Goal: Task Accomplishment & Management: Use online tool/utility

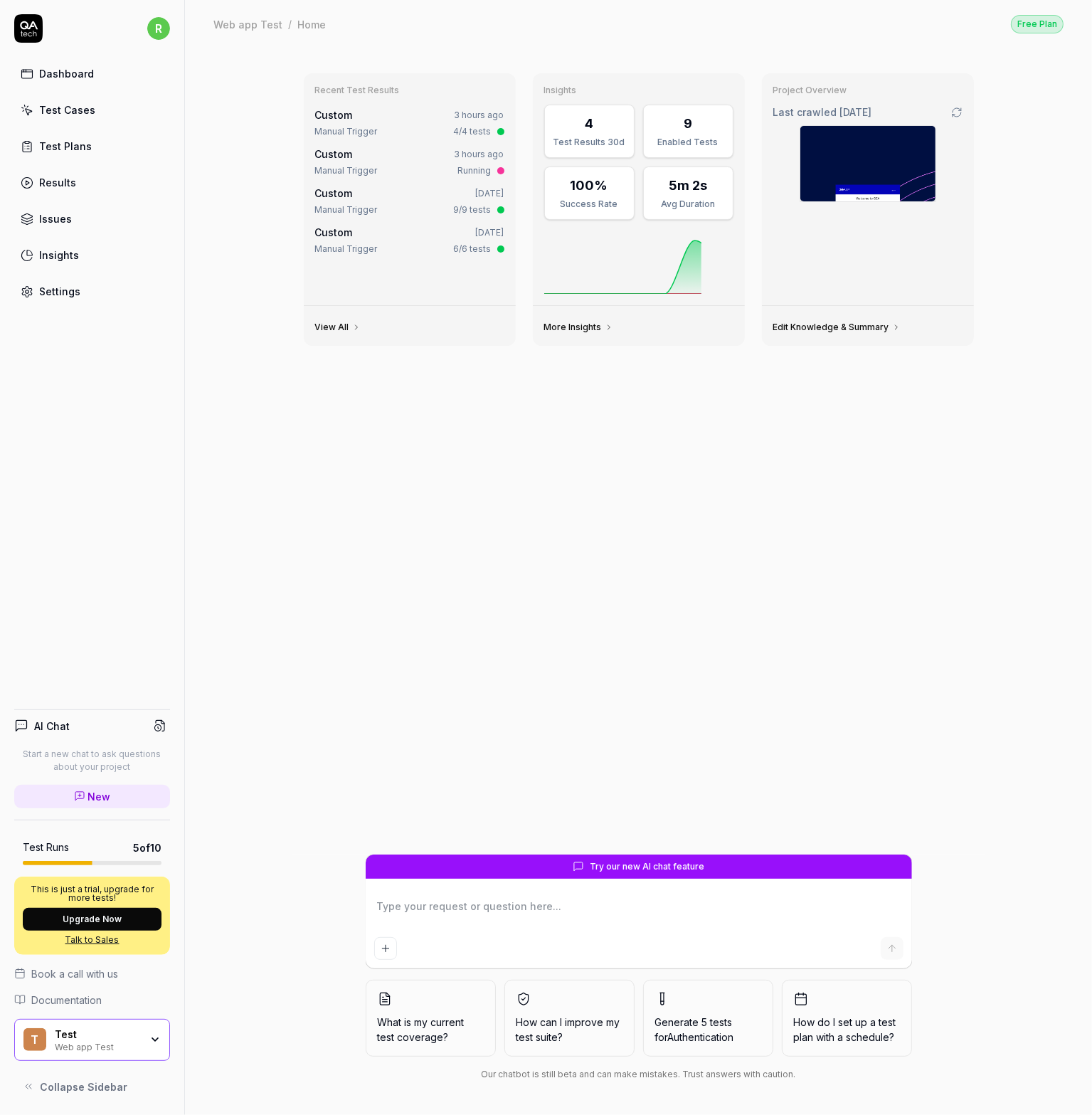
click at [322, 328] on div "View All" at bounding box center [410, 326] width 212 height 40
click at [338, 329] on link "View All" at bounding box center [338, 327] width 46 height 11
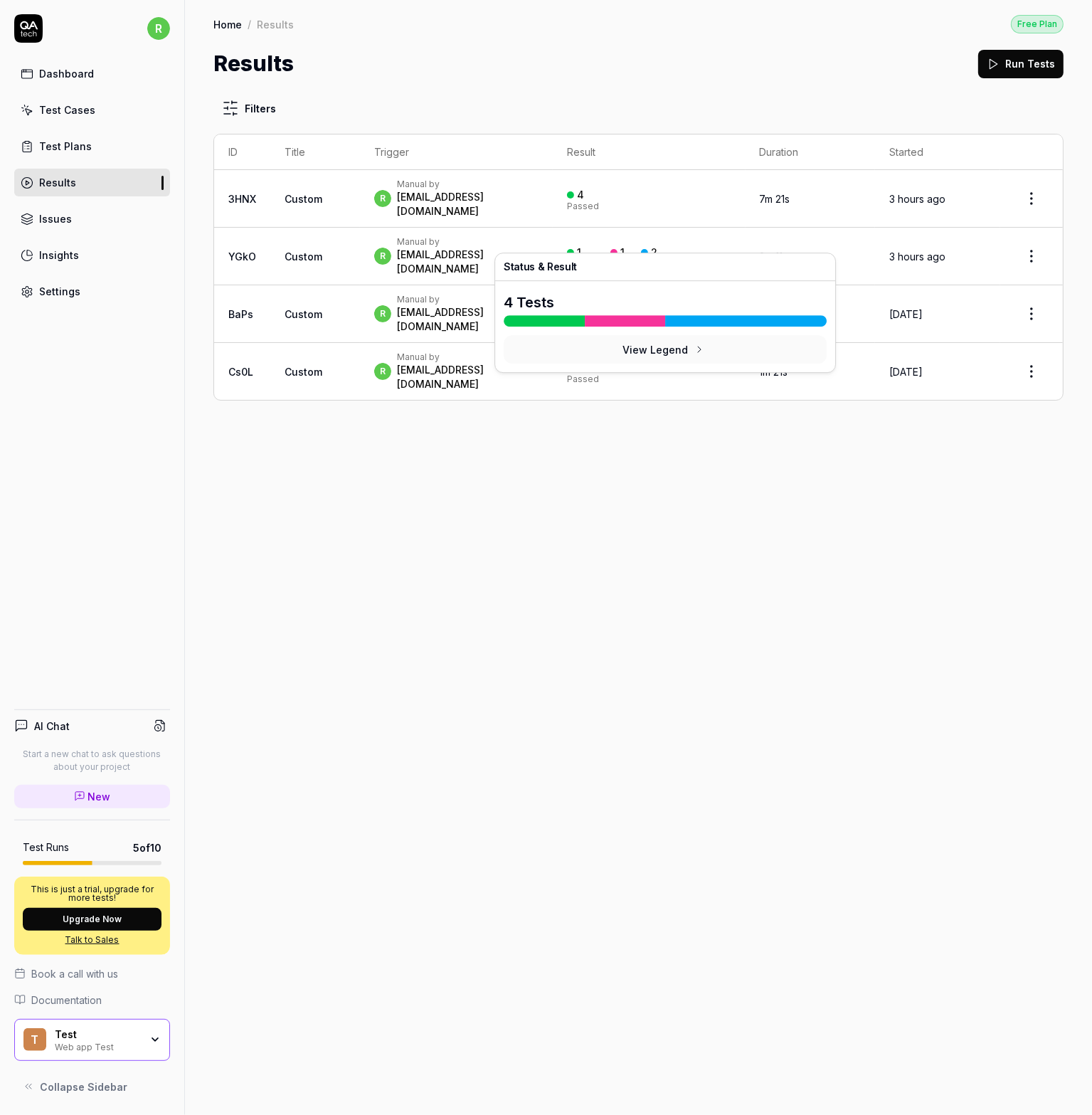
click at [647, 353] on button "View Legend" at bounding box center [665, 350] width 323 height 29
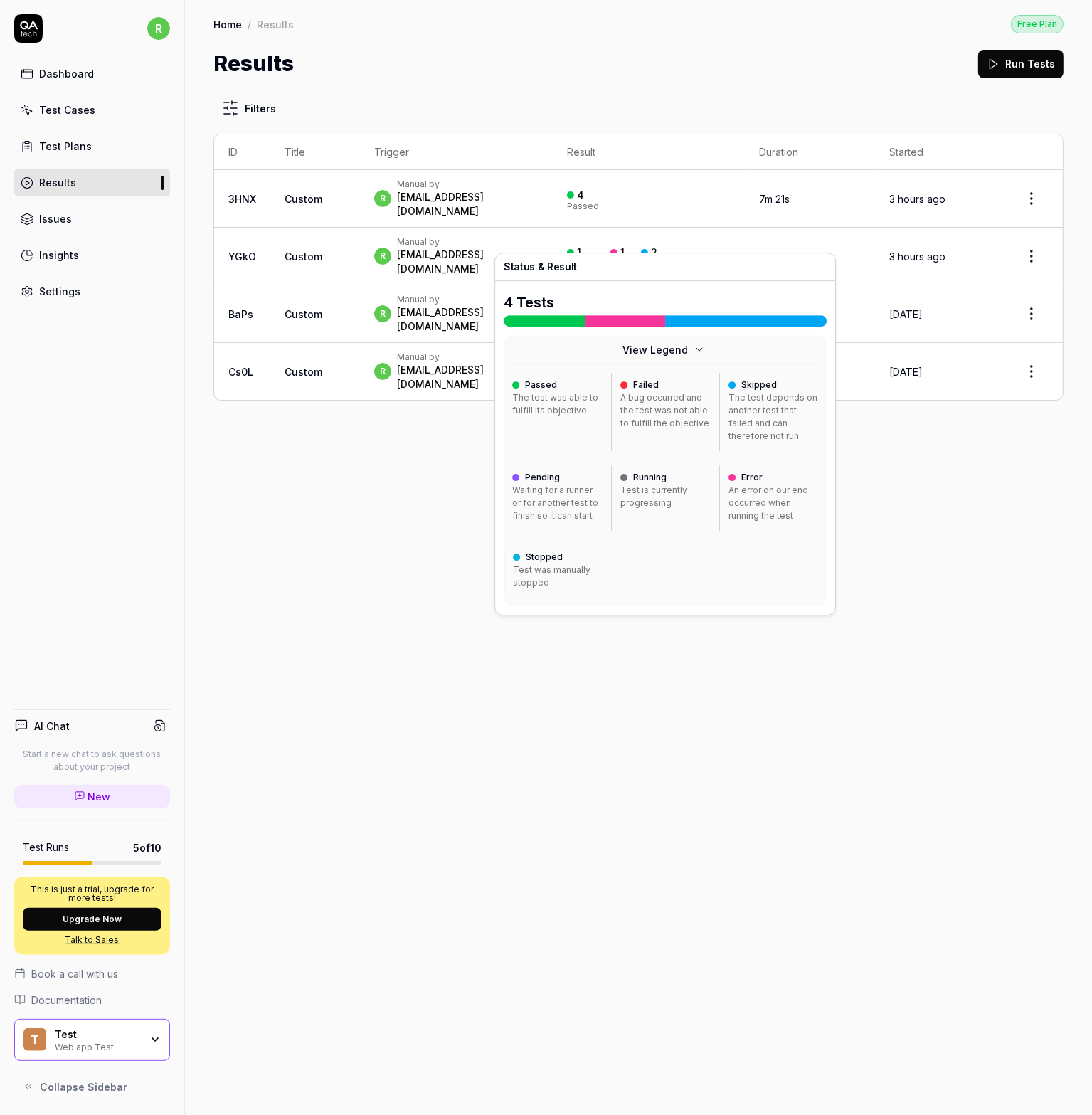
click at [692, 349] on button "View Legend" at bounding box center [665, 350] width 323 height 29
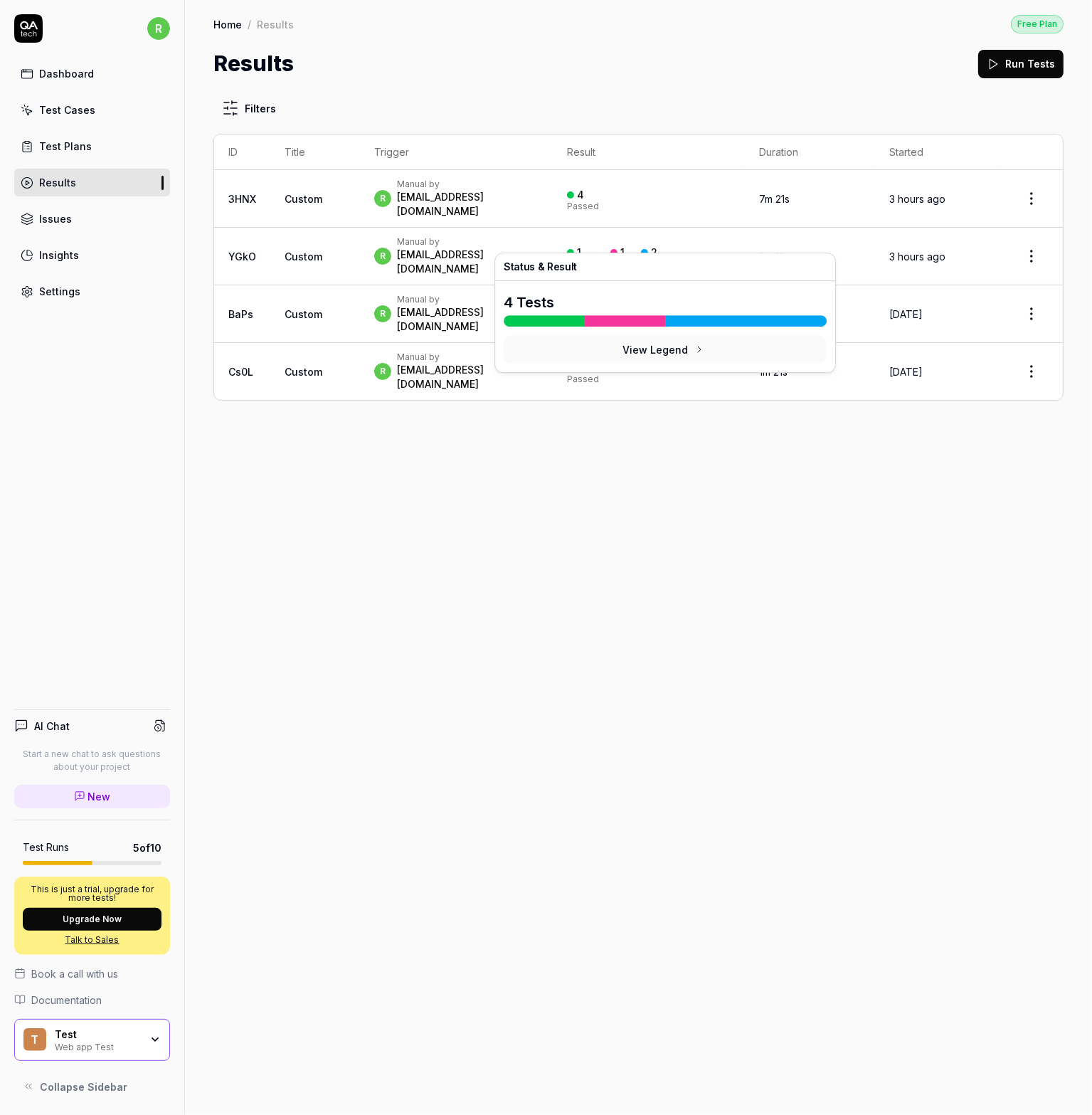
click at [690, 351] on button "View Legend" at bounding box center [665, 350] width 323 height 29
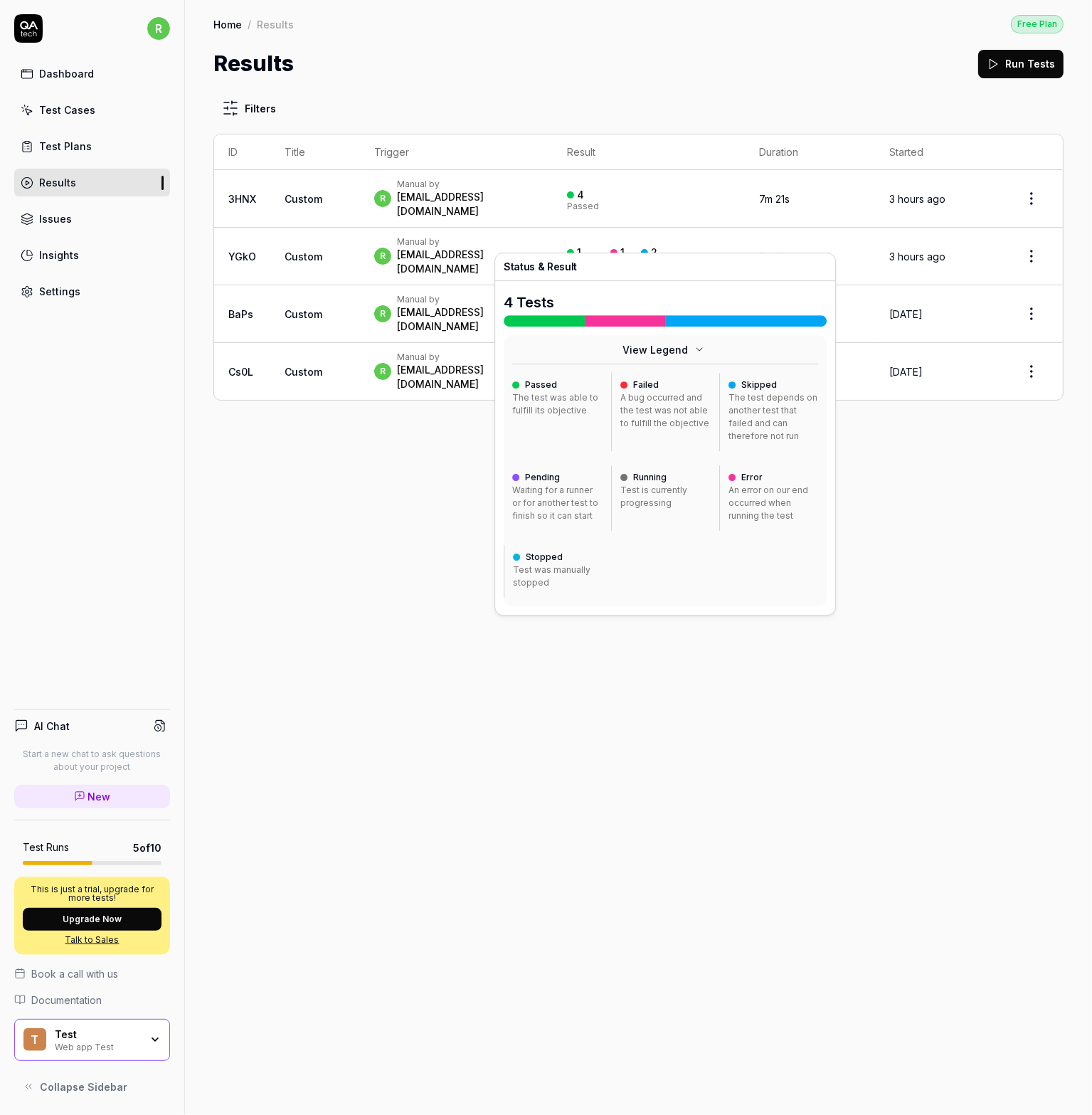
click at [676, 425] on div "A bug occurred and the test was not able to fulfill the objective" at bounding box center [666, 410] width 90 height 38
click at [759, 504] on div "An error on our end occurred when running the test" at bounding box center [774, 502] width 90 height 38
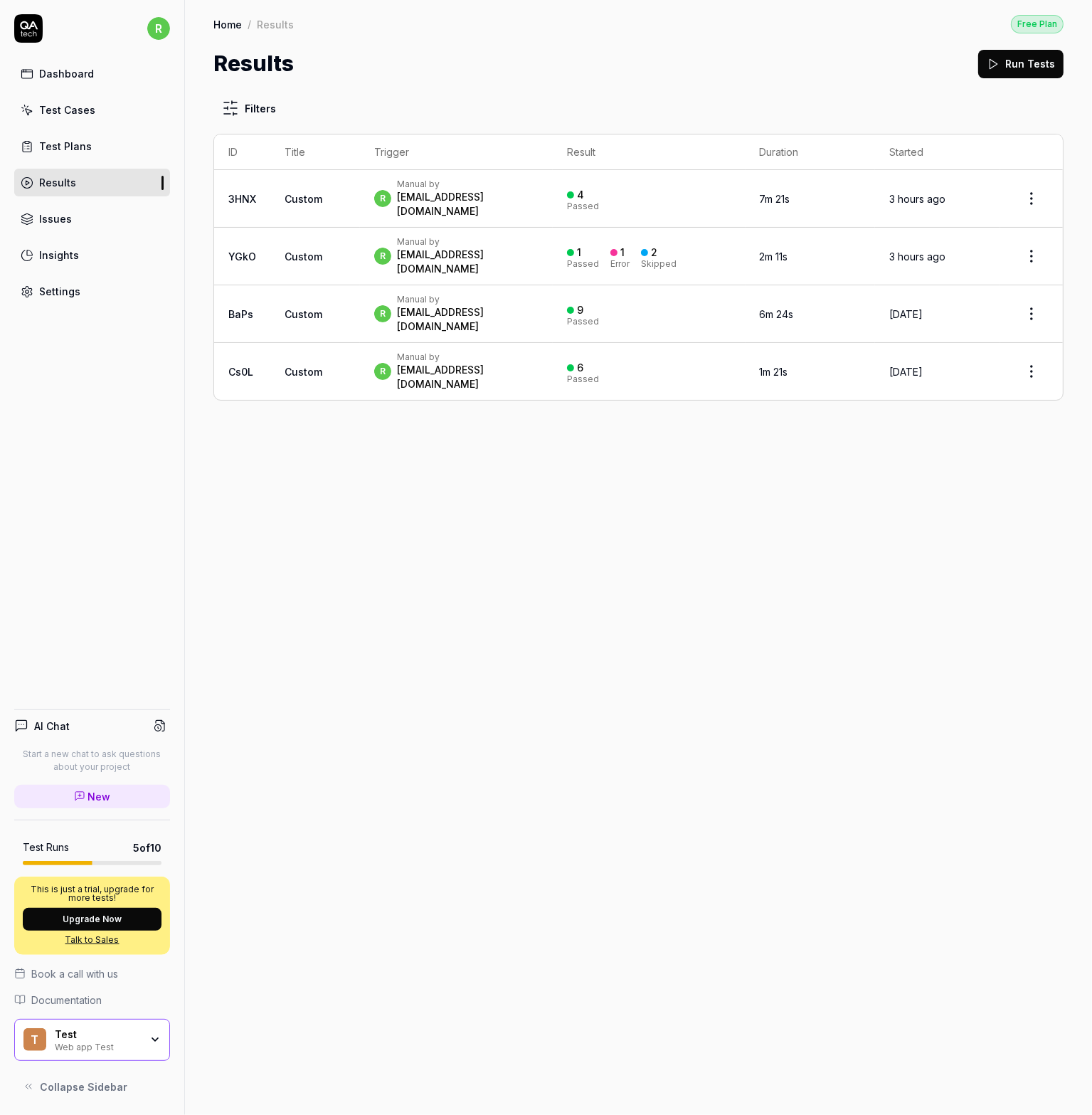
drag, startPoint x: 388, startPoint y: 474, endPoint x: 396, endPoint y: 471, distance: 8.5
click at [389, 474] on div "Filters ID Title Trigger Result Duration Started 3HNX Custom r Manual by robert…" at bounding box center [638, 597] width 907 height 1035
click at [48, 70] on div "Dashboard" at bounding box center [66, 74] width 55 height 15
click at [263, 23] on div "Results" at bounding box center [276, 24] width 37 height 14
click at [214, 24] on link "Home" at bounding box center [228, 24] width 29 height 14
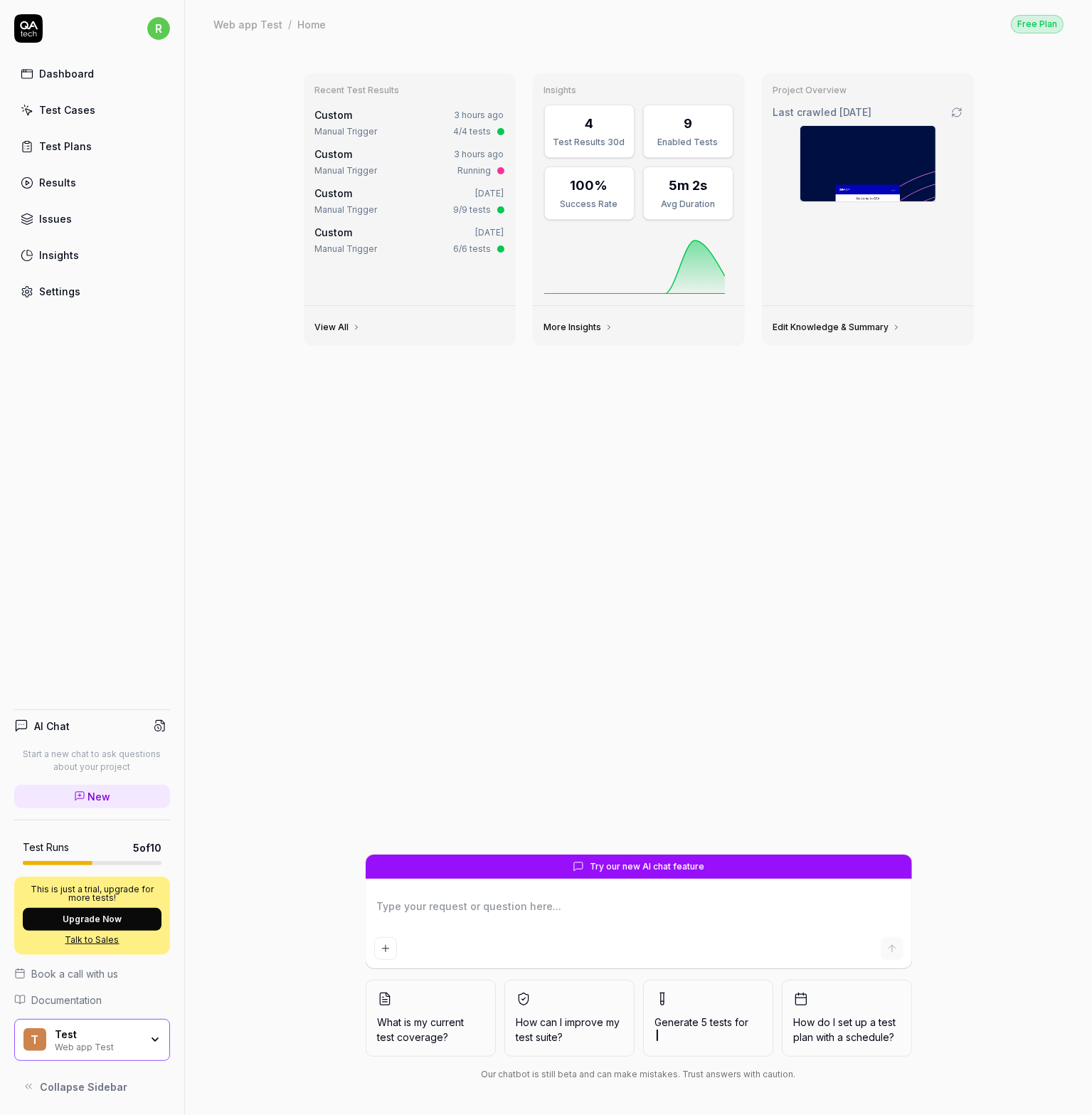
click at [491, 171] on div "Running" at bounding box center [474, 171] width 33 height 13
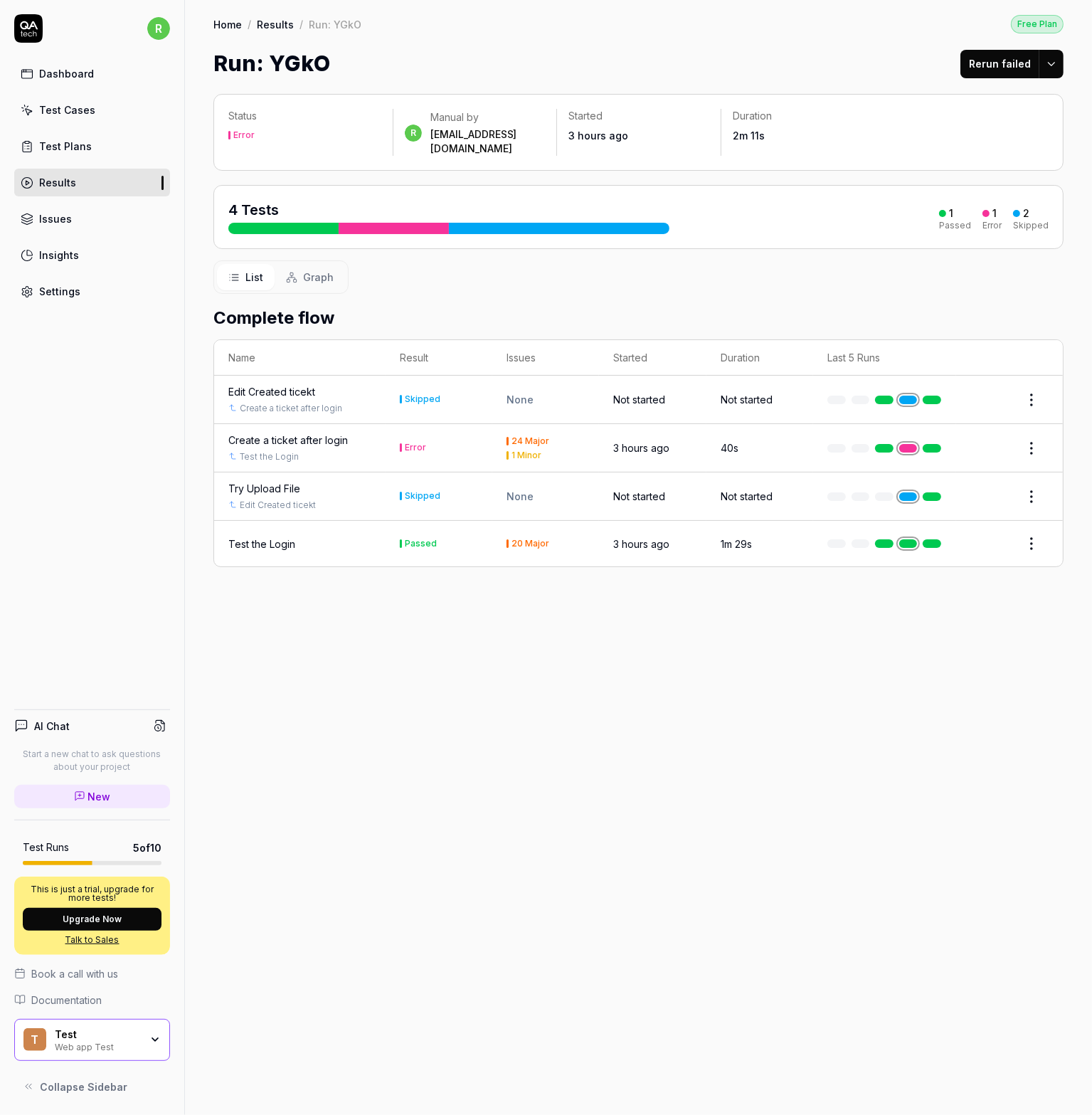
click at [412, 222] on div at bounding box center [394, 227] width 110 height 11
click at [417, 443] on div "Error" at bounding box center [415, 447] width 21 height 8
click at [1041, 434] on html "r Dashboard Test Cases Test Plans Results Issues Insights Settings AI Chat Star…" at bounding box center [546, 558] width 1092 height 1115
click at [914, 429] on html "r Dashboard Test Cases Test Plans Results Issues Insights Settings AI Chat Star…" at bounding box center [546, 558] width 1092 height 1115
click at [884, 609] on div "Status Error r Manual by robertkeki25@gmail.com Started 3 hours ago Duration 2m…" at bounding box center [638, 597] width 907 height 1035
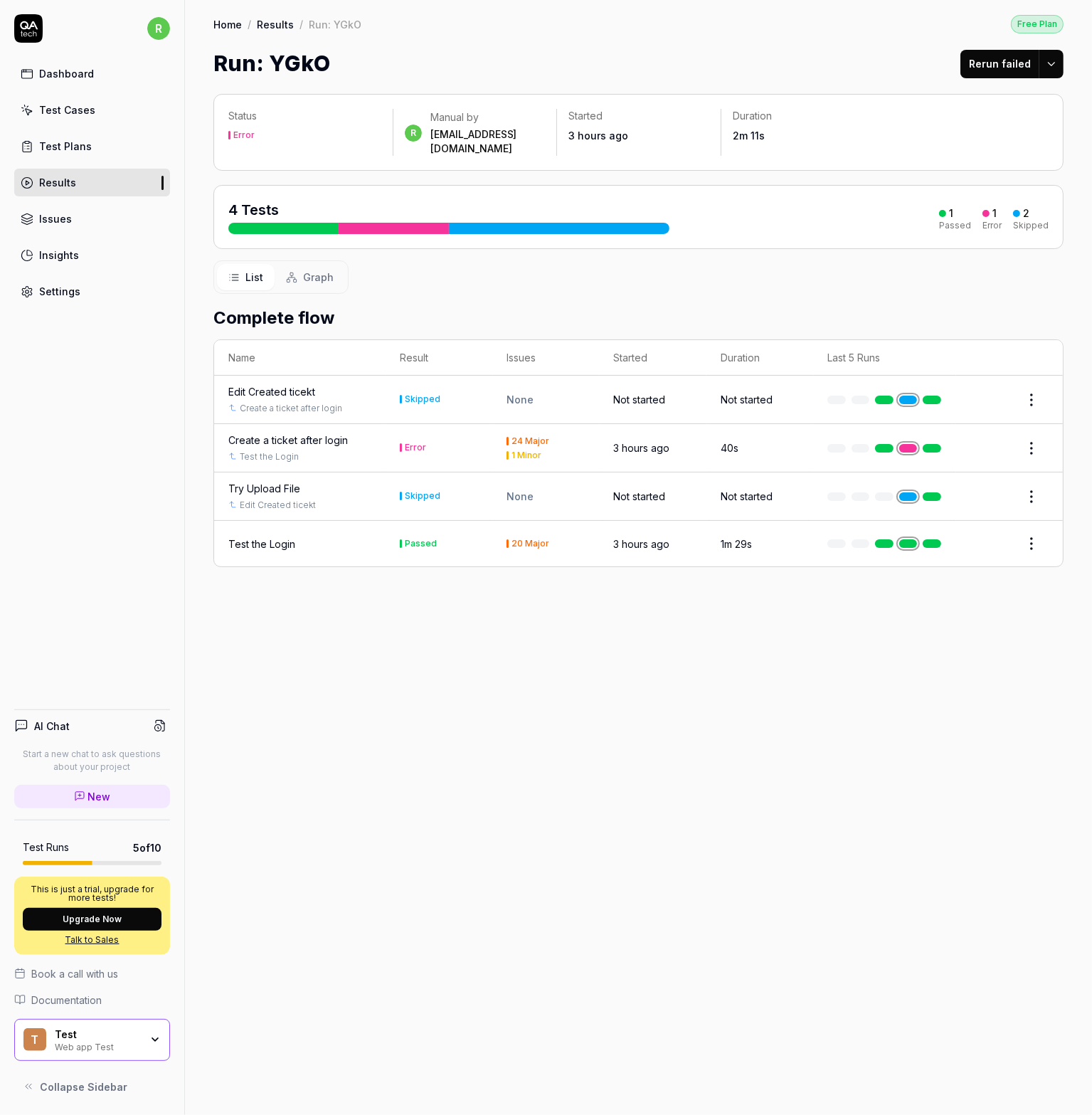
click at [904, 444] on link at bounding box center [909, 448] width 19 height 8
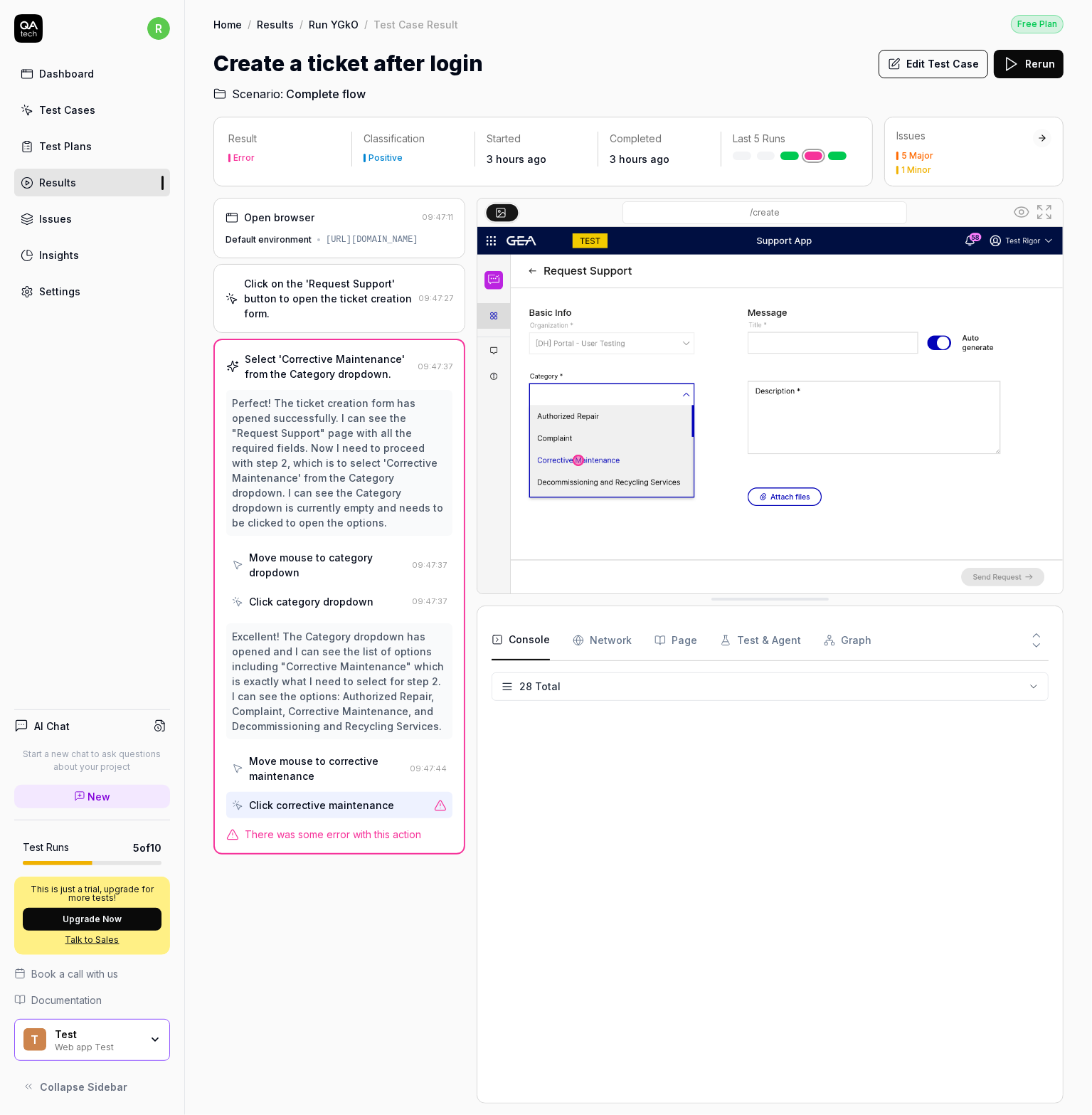
scroll to position [558, 0]
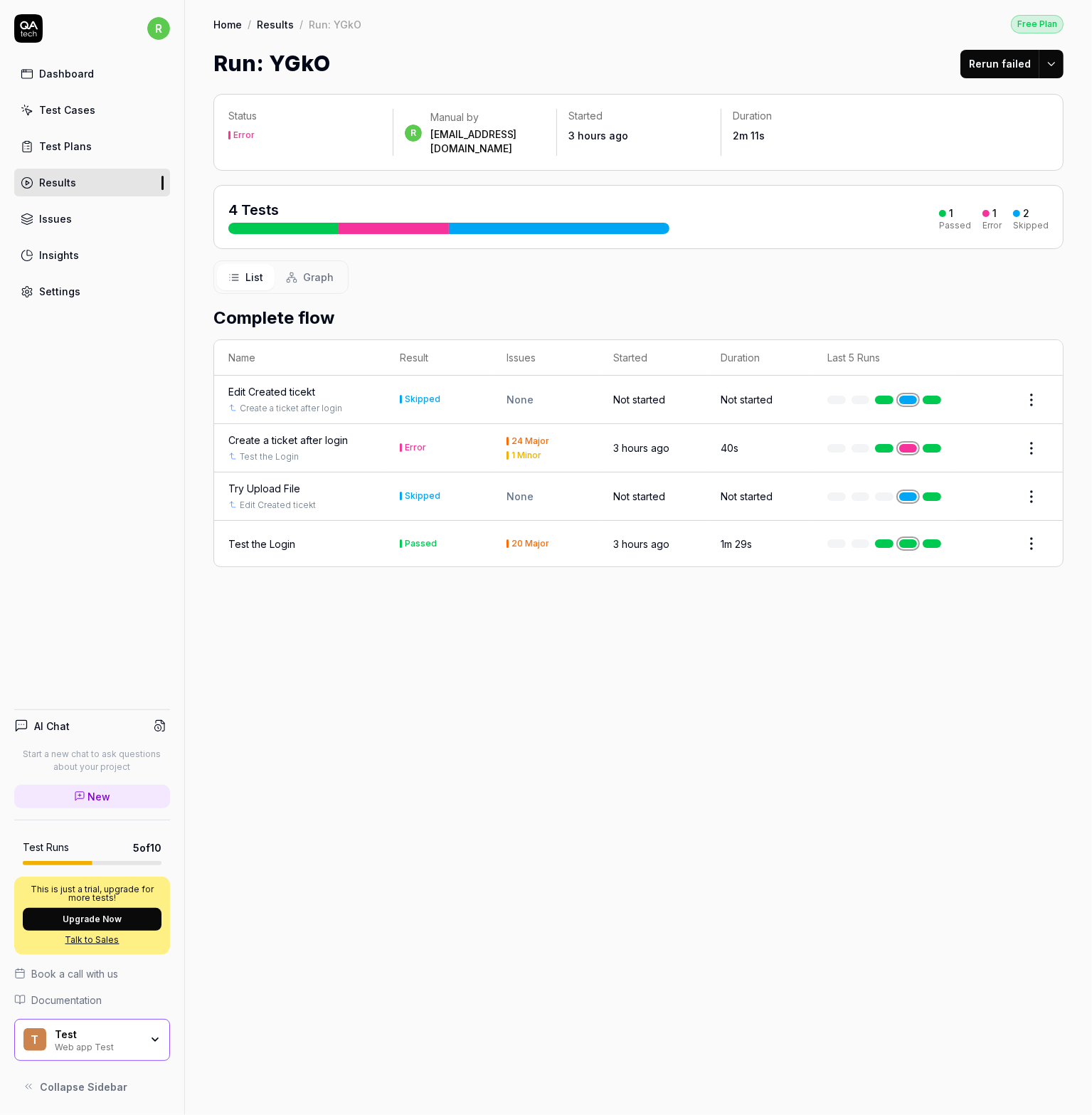
click at [69, 78] on div "Dashboard" at bounding box center [66, 74] width 55 height 15
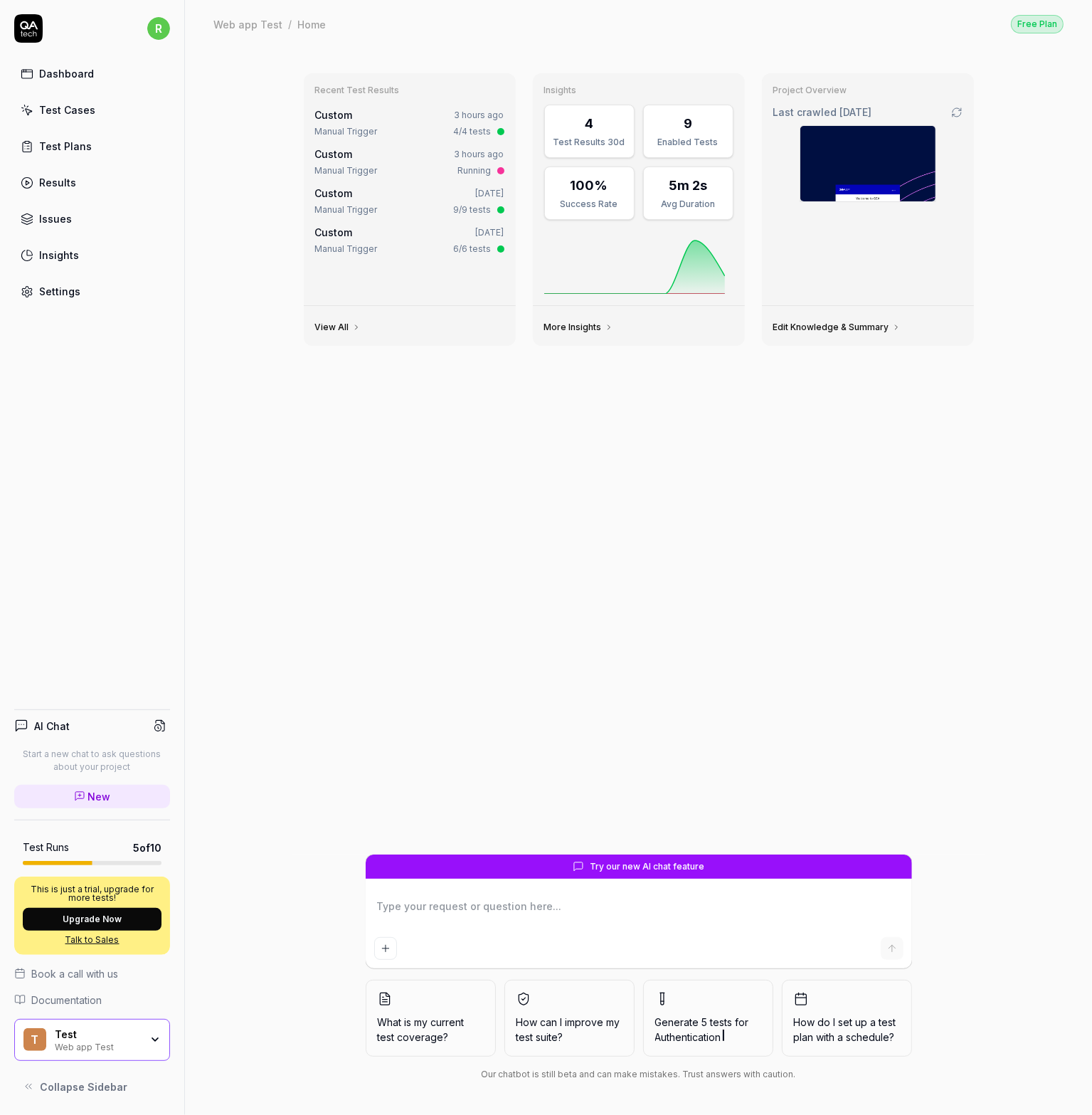
click at [71, 113] on div "Test Cases" at bounding box center [67, 110] width 56 height 15
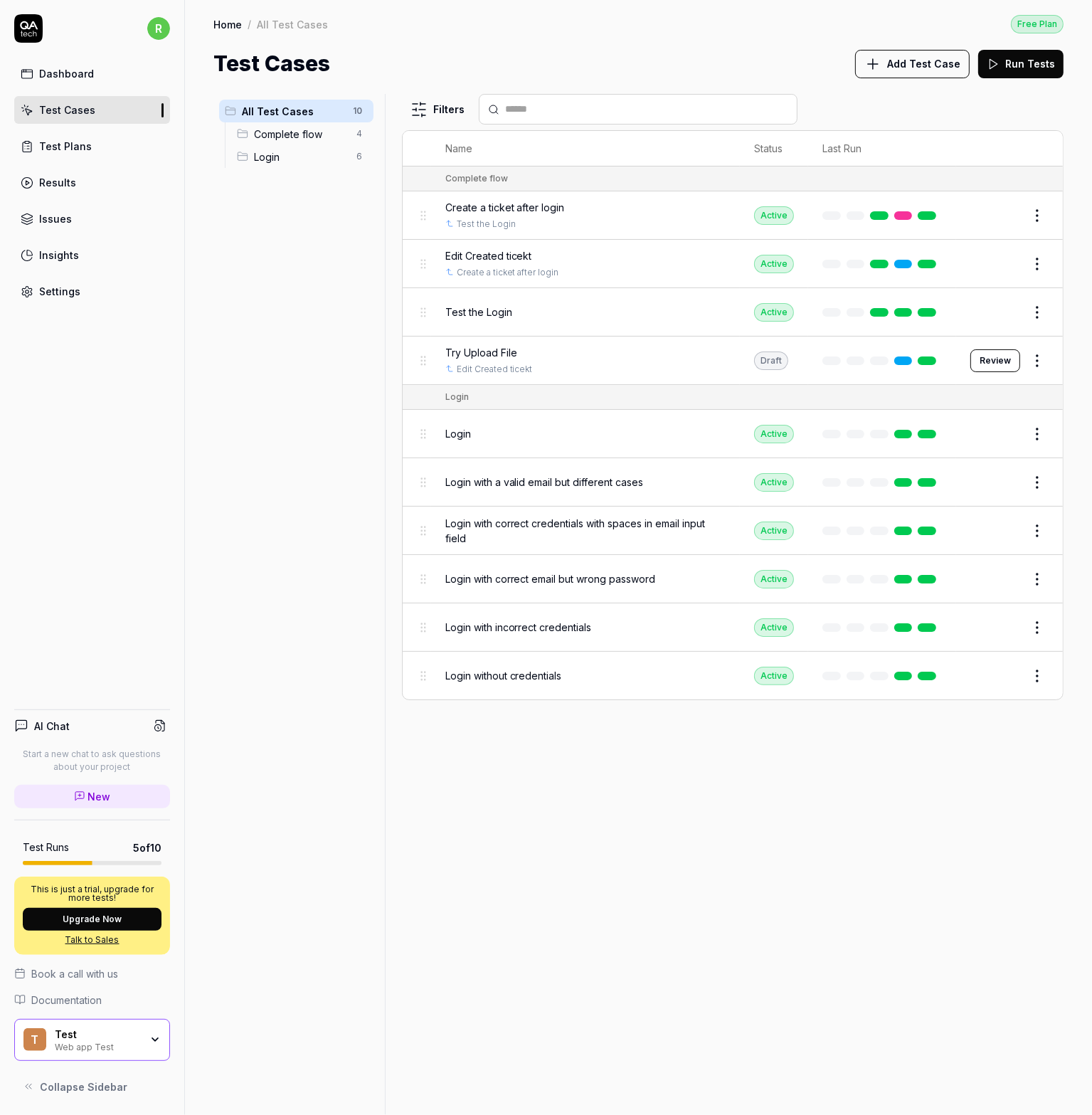
click at [53, 185] on div "Results" at bounding box center [58, 182] width 37 height 15
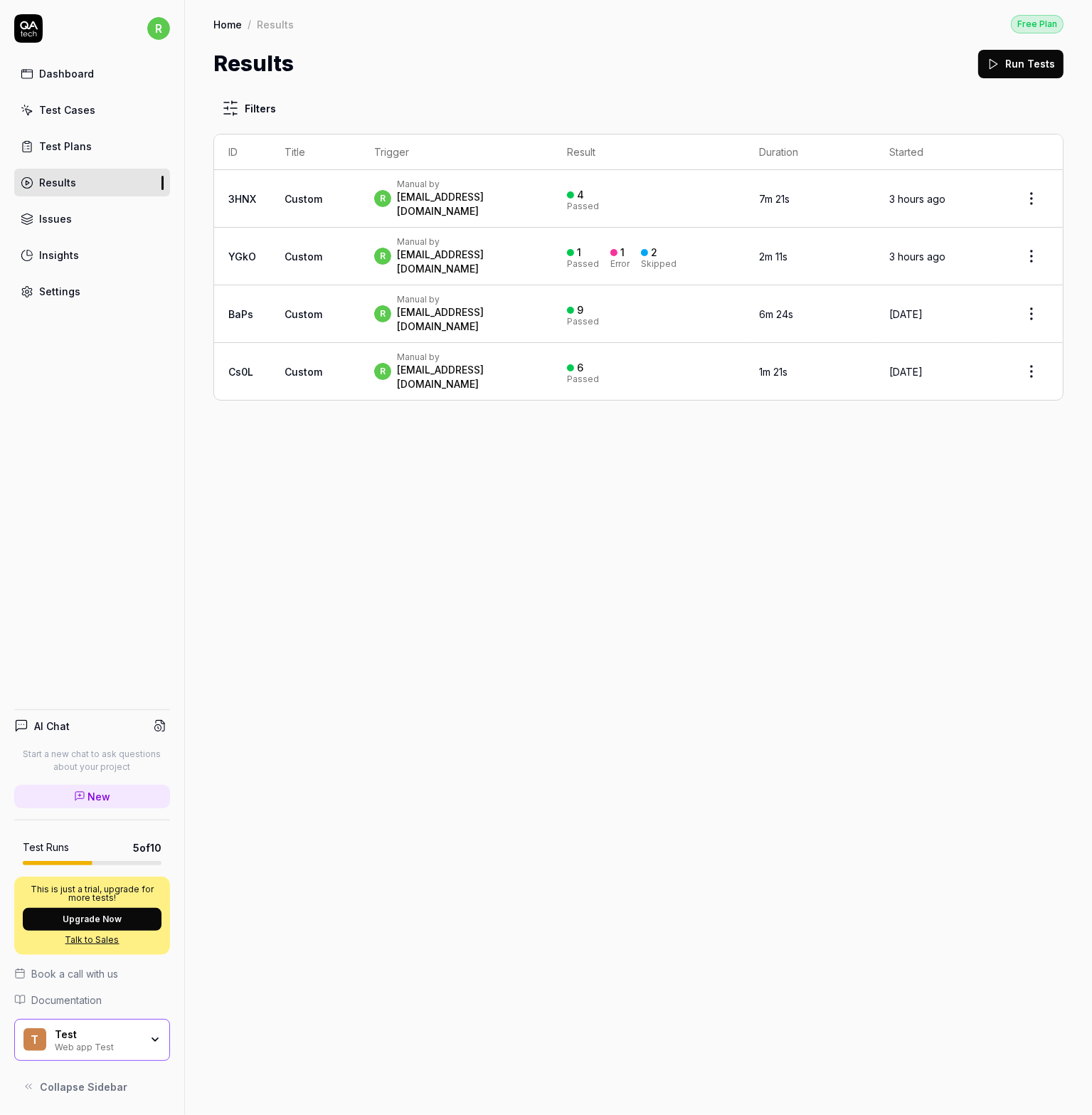
click at [71, 73] on div "Dashboard" at bounding box center [66, 74] width 55 height 15
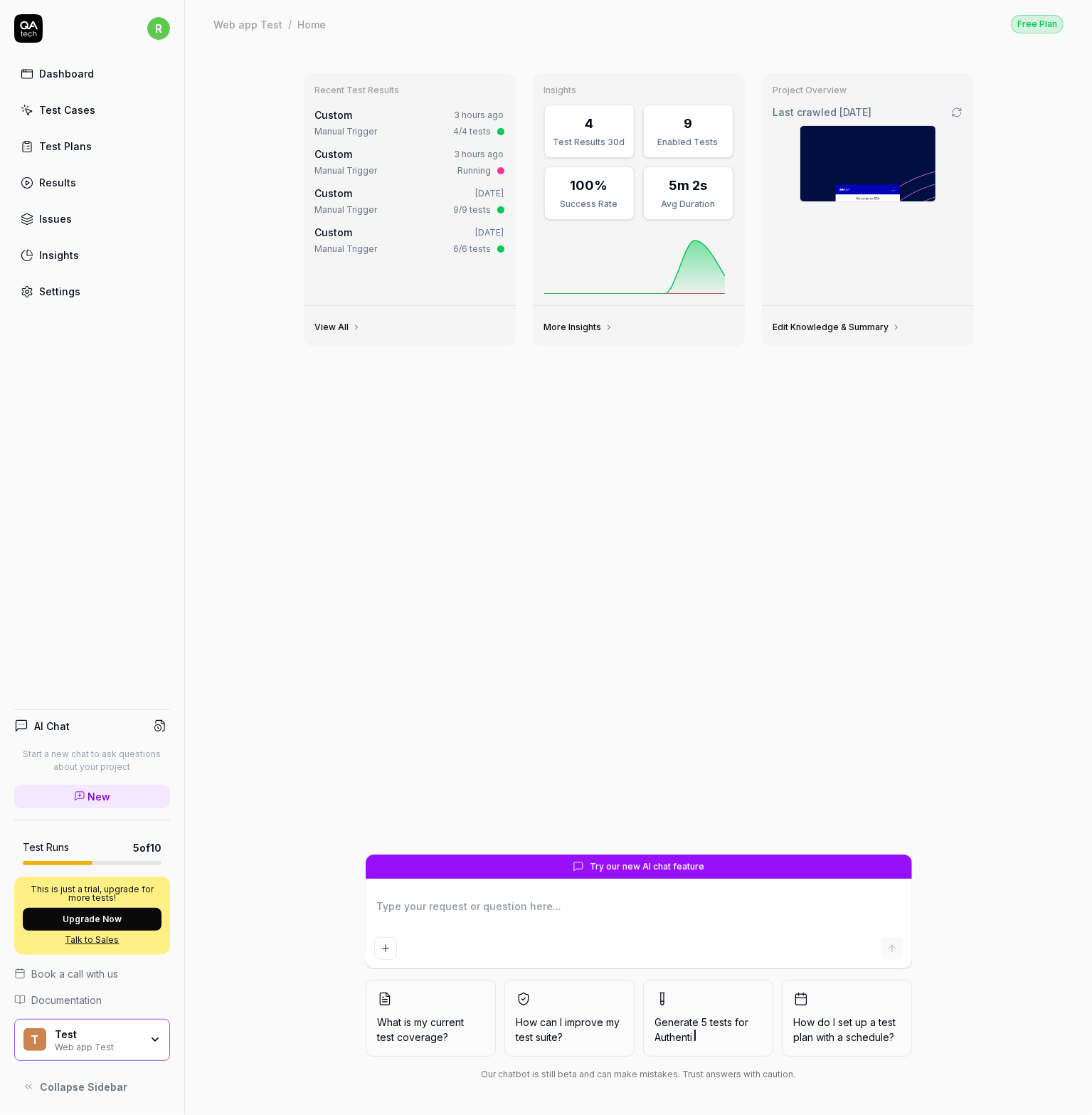
click at [831, 156] on img at bounding box center [867, 163] width 135 height 76
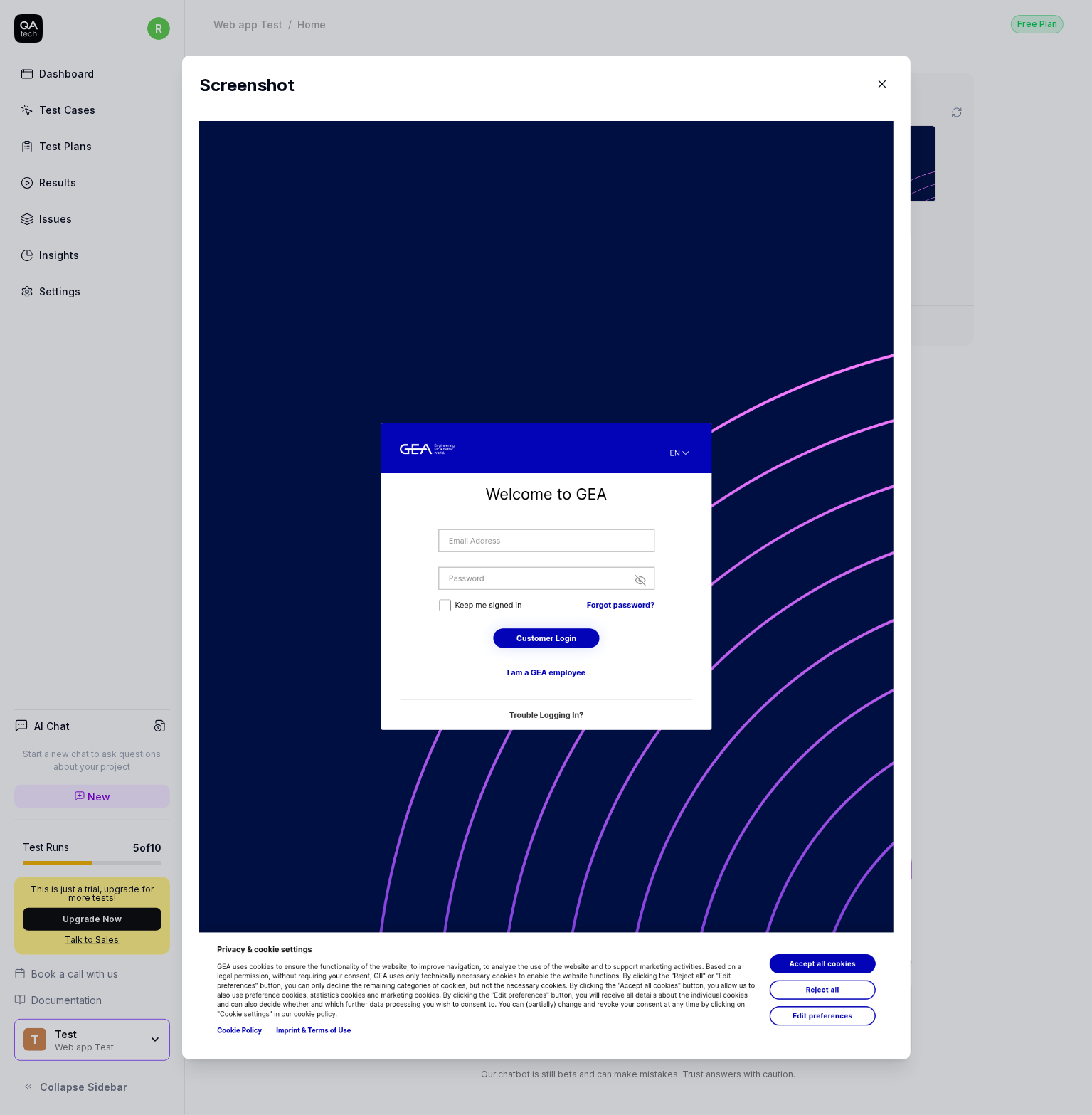
click at [876, 90] on icon "button" at bounding box center [882, 83] width 13 height 13
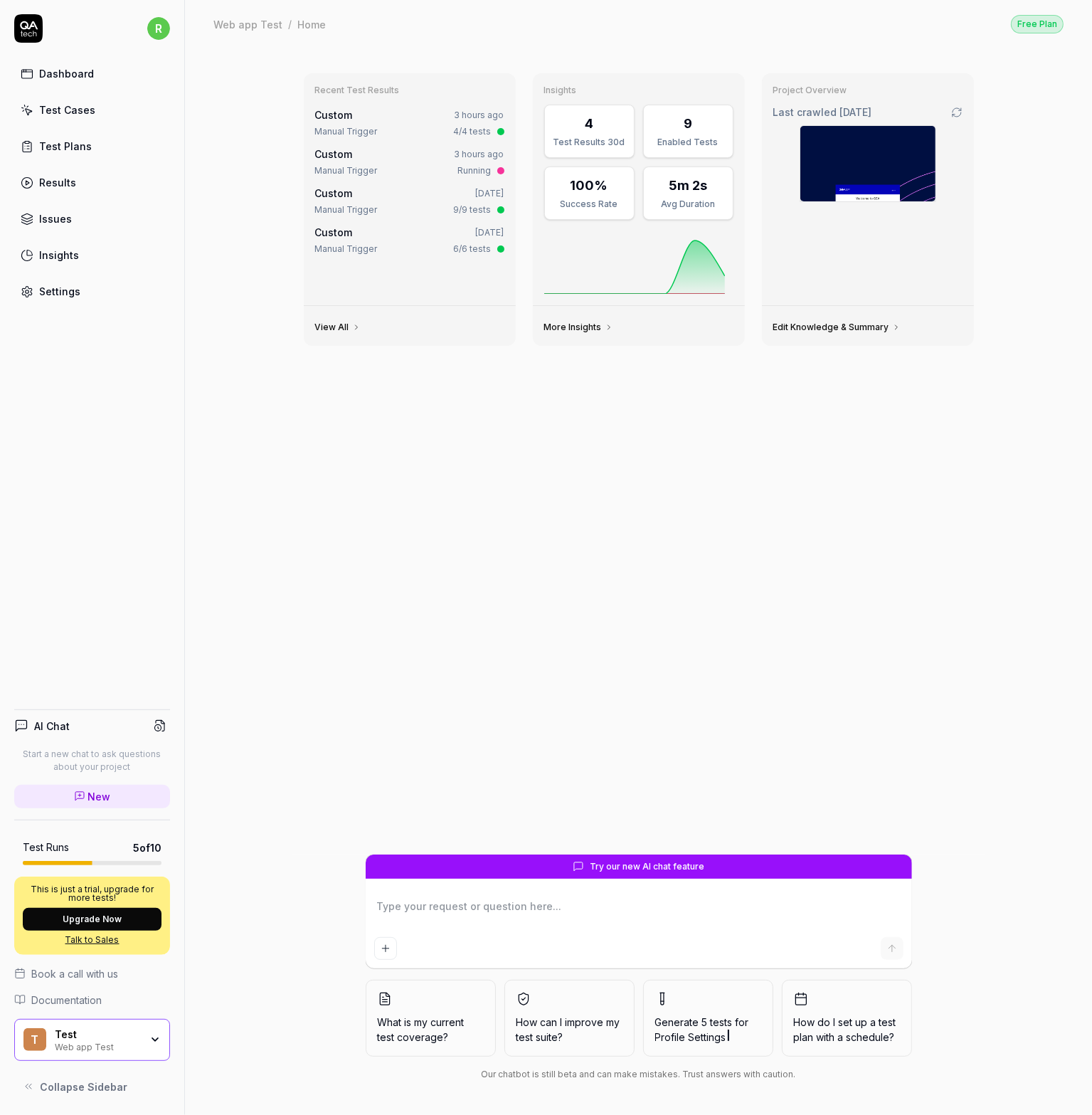
click at [636, 866] on span "Try our new AI chat feature" at bounding box center [647, 866] width 115 height 13
click at [616, 901] on textarea at bounding box center [639, 914] width 529 height 36
click at [456, 921] on textarea at bounding box center [639, 914] width 529 height 36
type textarea "*"
type textarea "c"
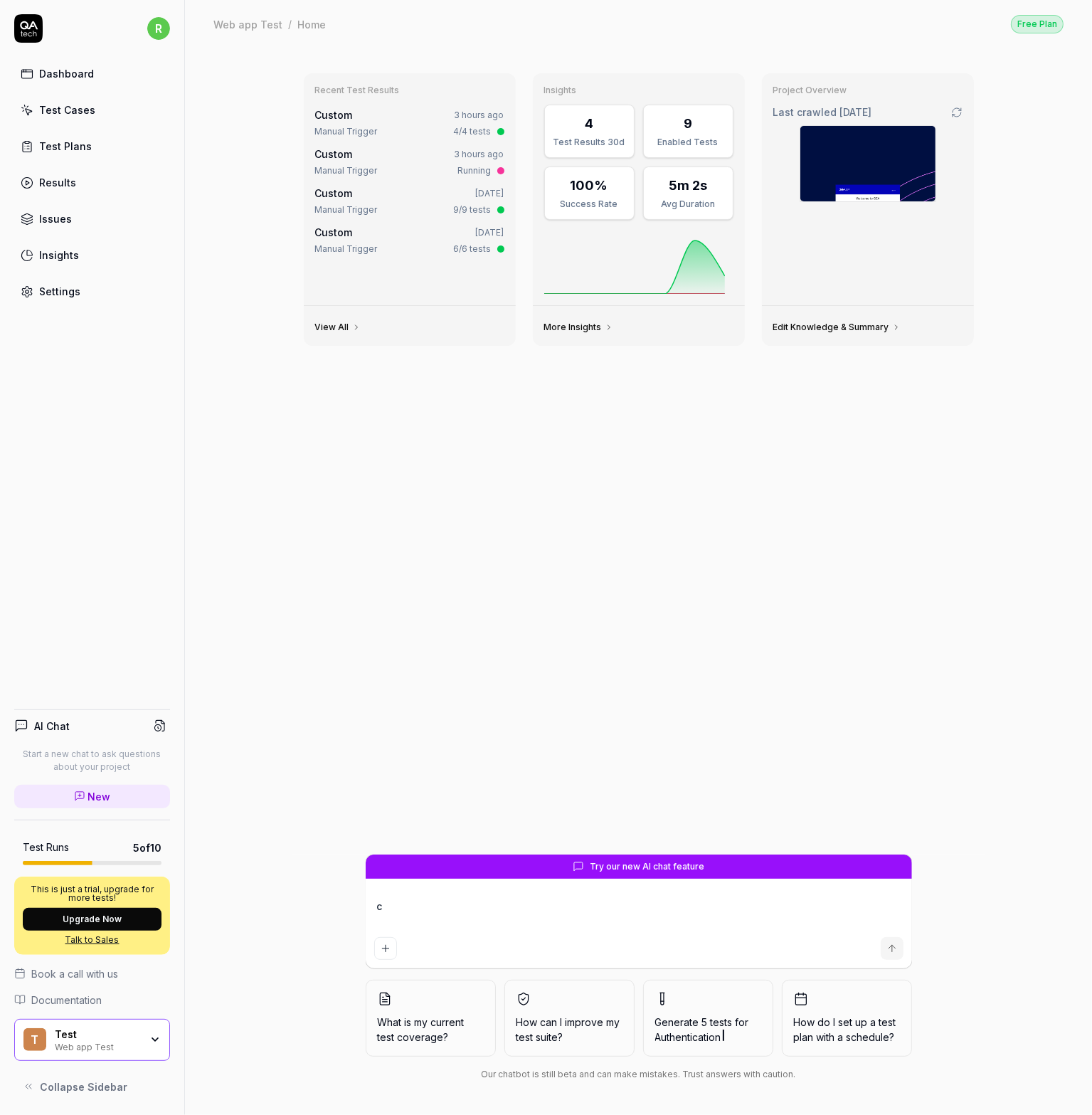
type textarea "*"
type textarea "cr"
type textarea "*"
type textarea "cre"
type textarea "*"
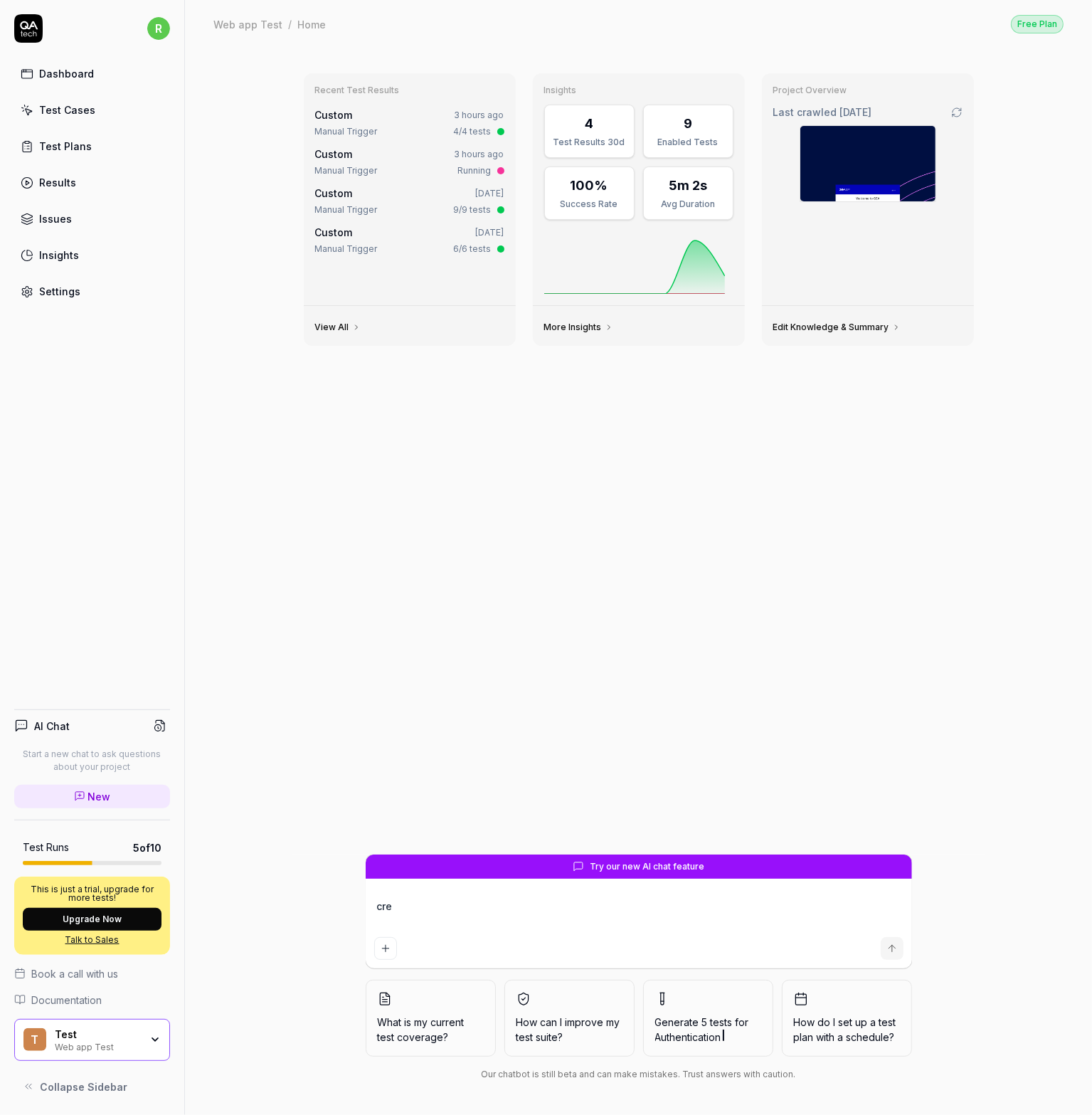
type textarea "crea"
type textarea "*"
type textarea "creat"
type textarea "*"
type textarea "create"
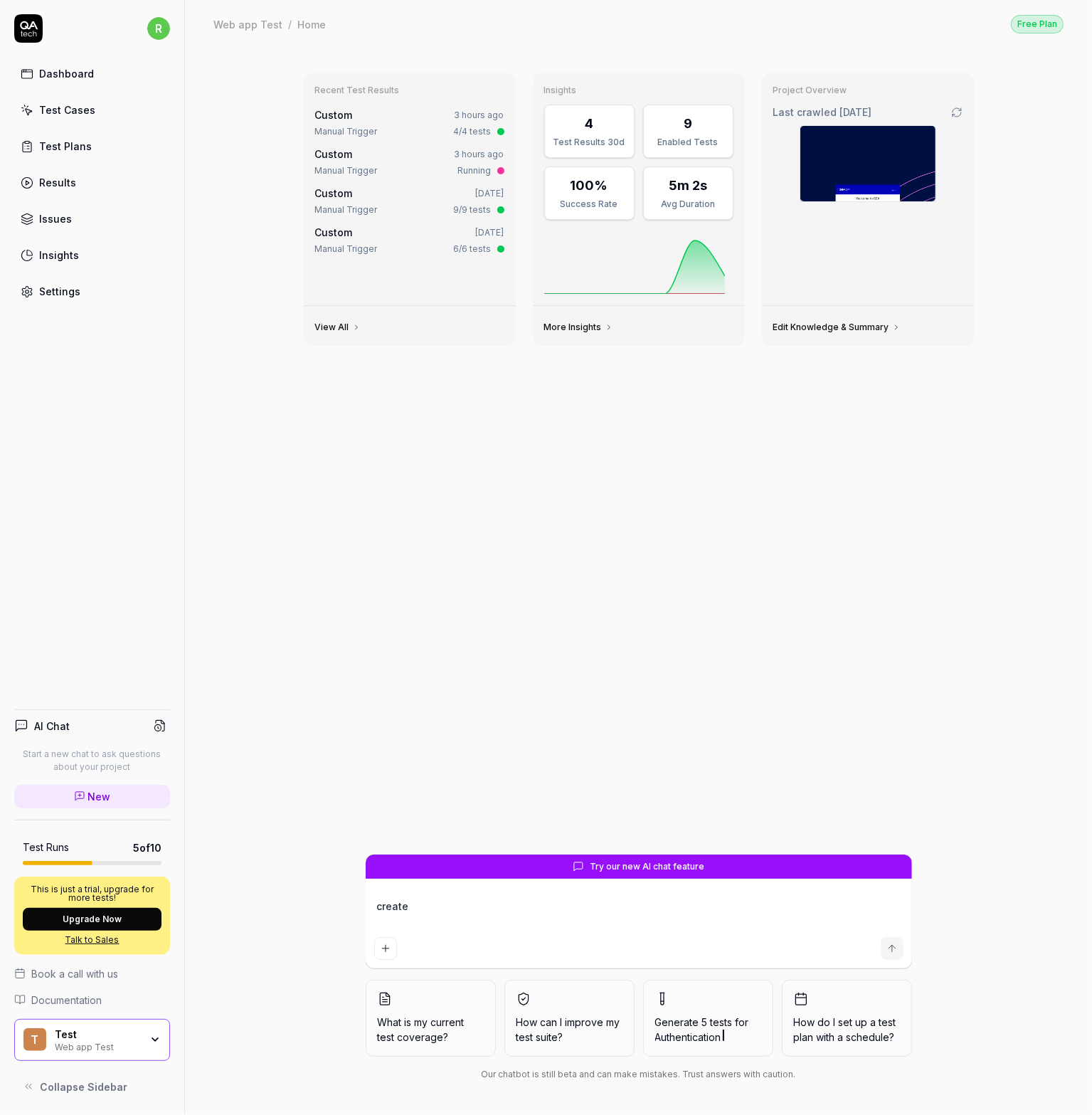
type textarea "*"
type textarea "create"
type textarea "*"
type textarea "create a"
type textarea "*"
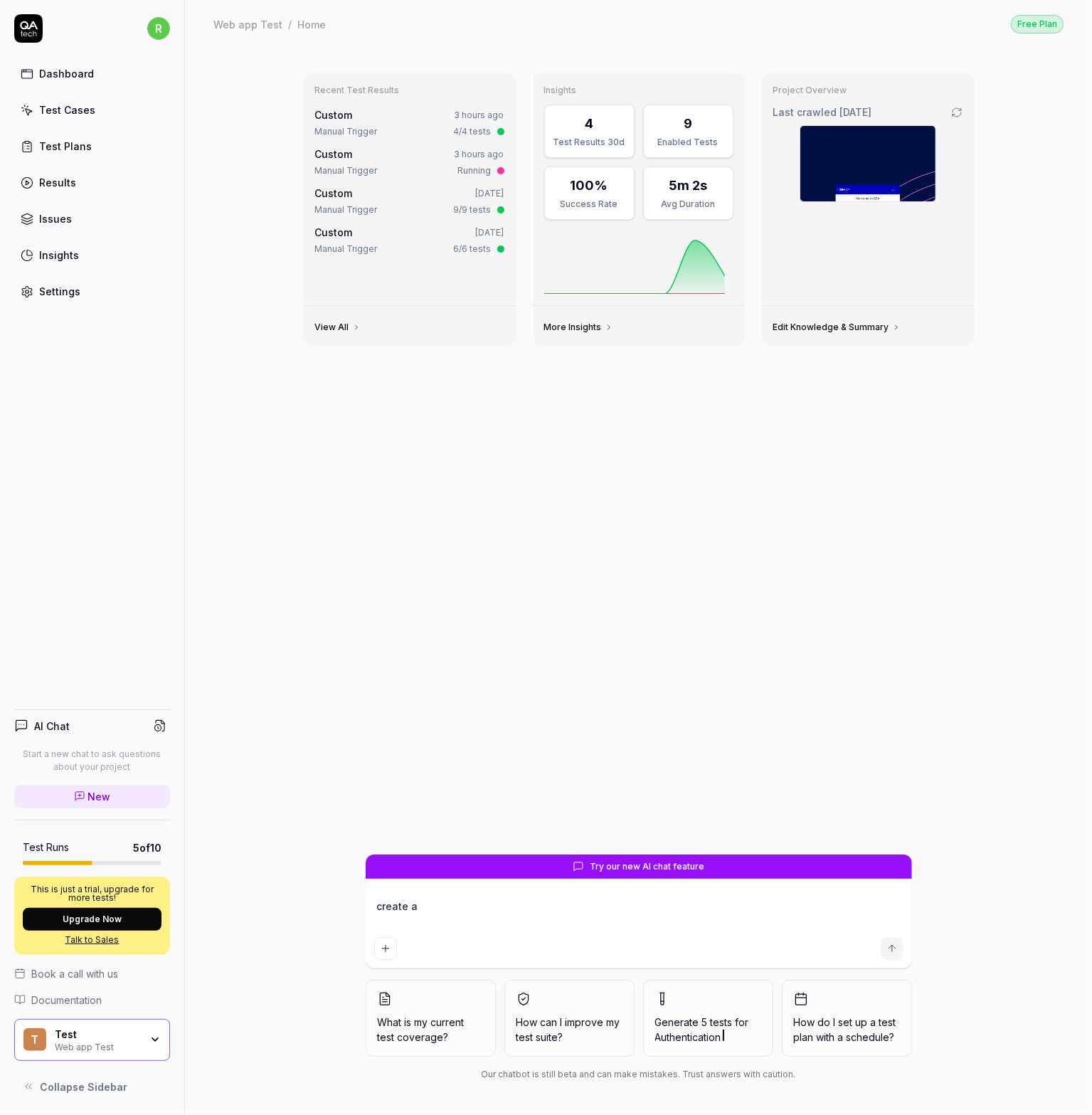
type textarea "create a"
type textarea "*"
type textarea "create a n"
type textarea "*"
type textarea "create a ne"
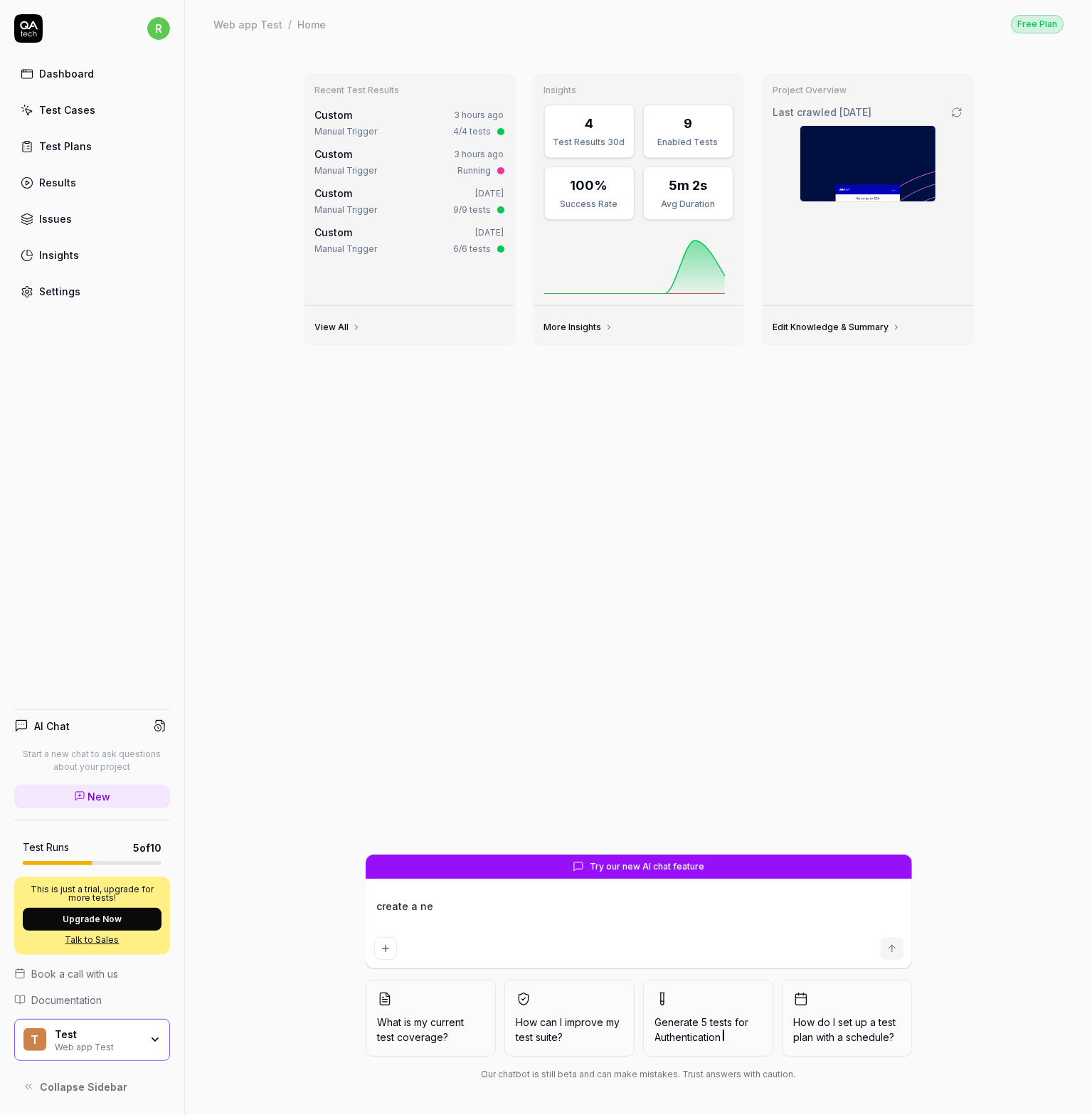
type textarea "*"
type textarea "create a new"
type textarea "*"
type textarea "create a new"
type textarea "*"
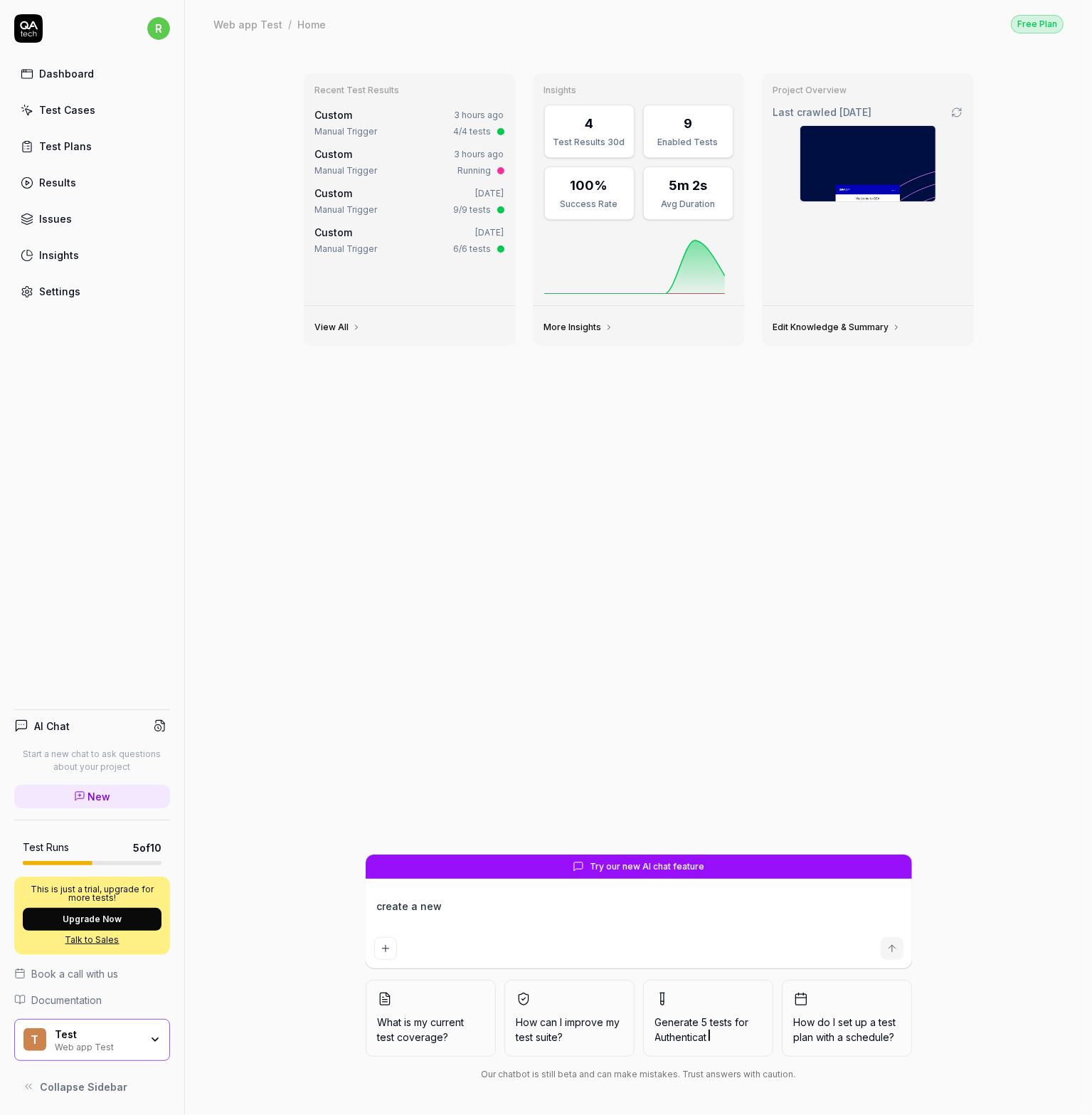
type textarea "create a new t"
type textarea "*"
type textarea "create a new te"
type textarea "*"
type textarea "create a new tes"
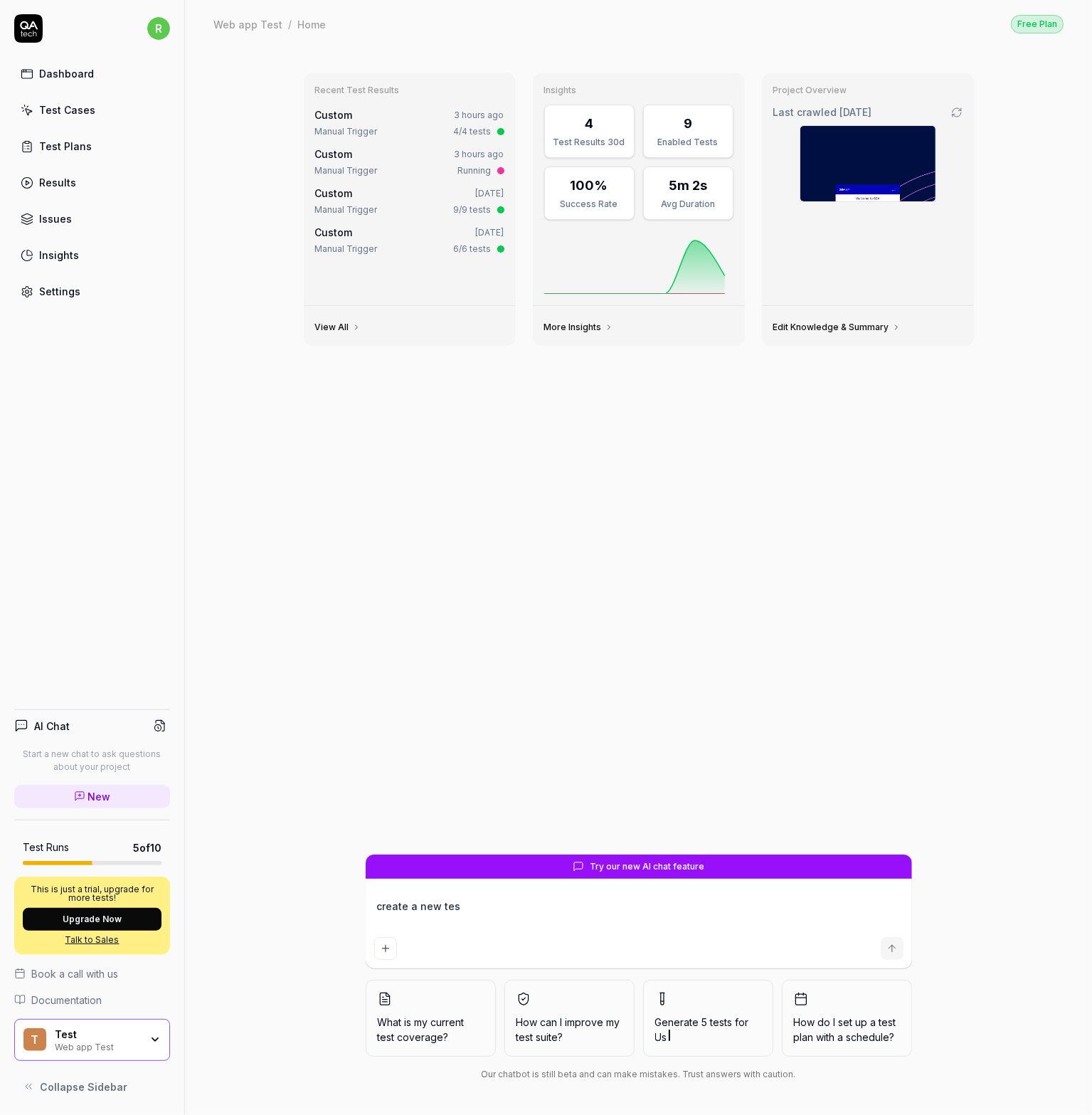
type textarea "*"
type textarea "create a new test"
type textarea "*"
type textarea "create a new test"
type textarea "*"
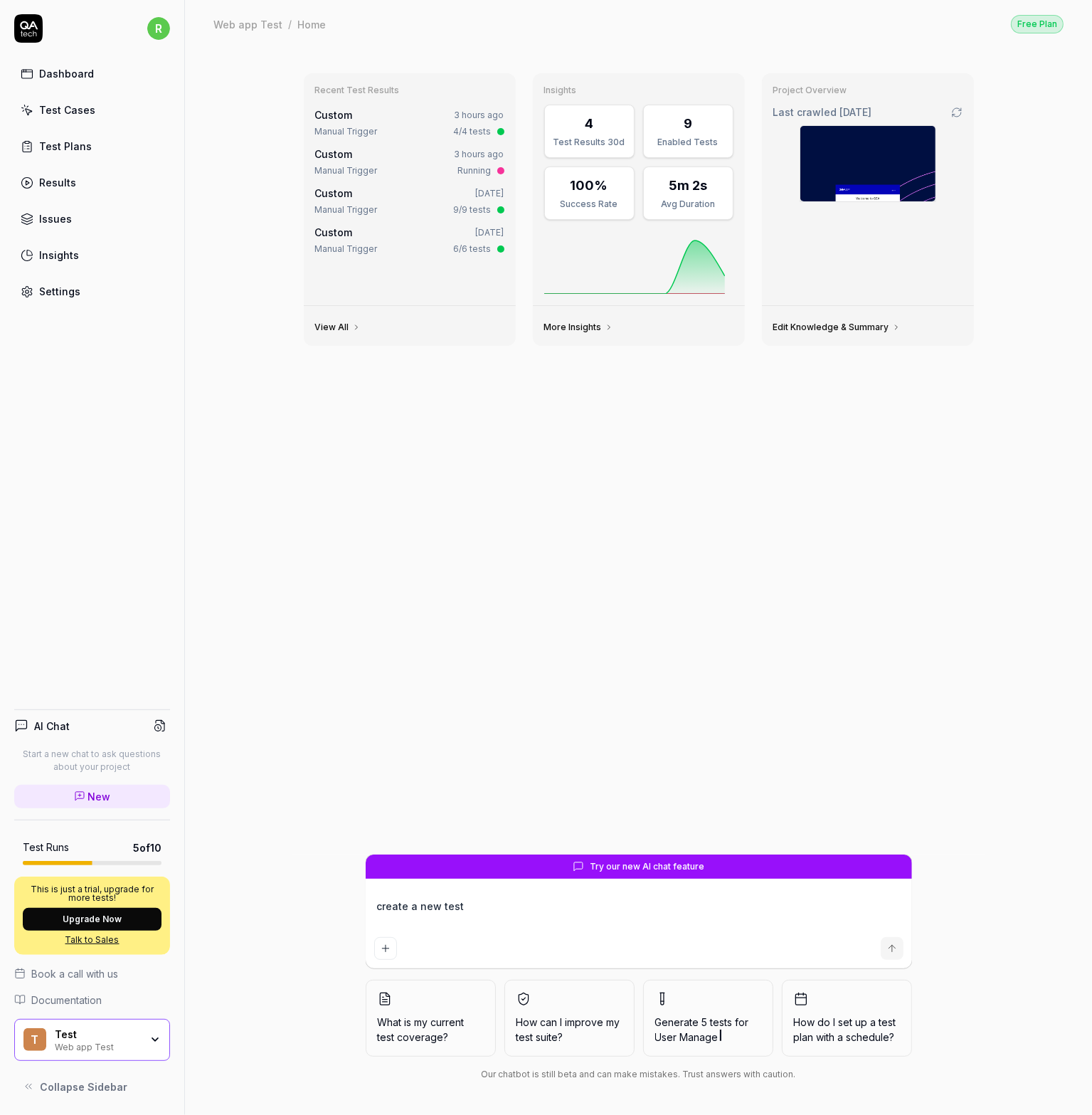
type textarea "create a new test f"
type textarea "*"
type textarea "create a new test fr"
type textarea "*"
type textarea "create a new test fro"
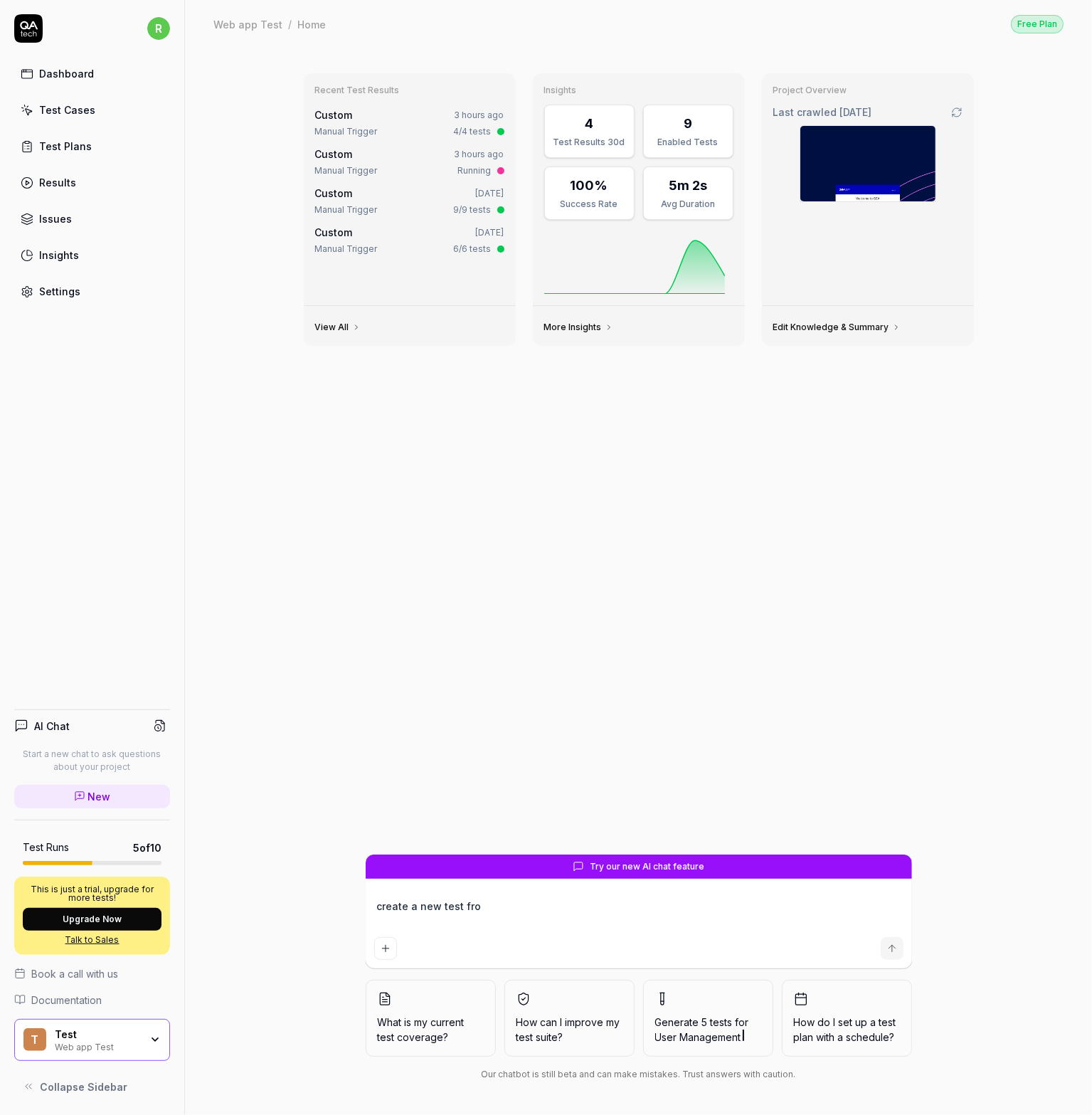
type textarea "*"
type textarea "create a new test from"
type textarea "*"
type textarea "create a new test from"
type textarea "*"
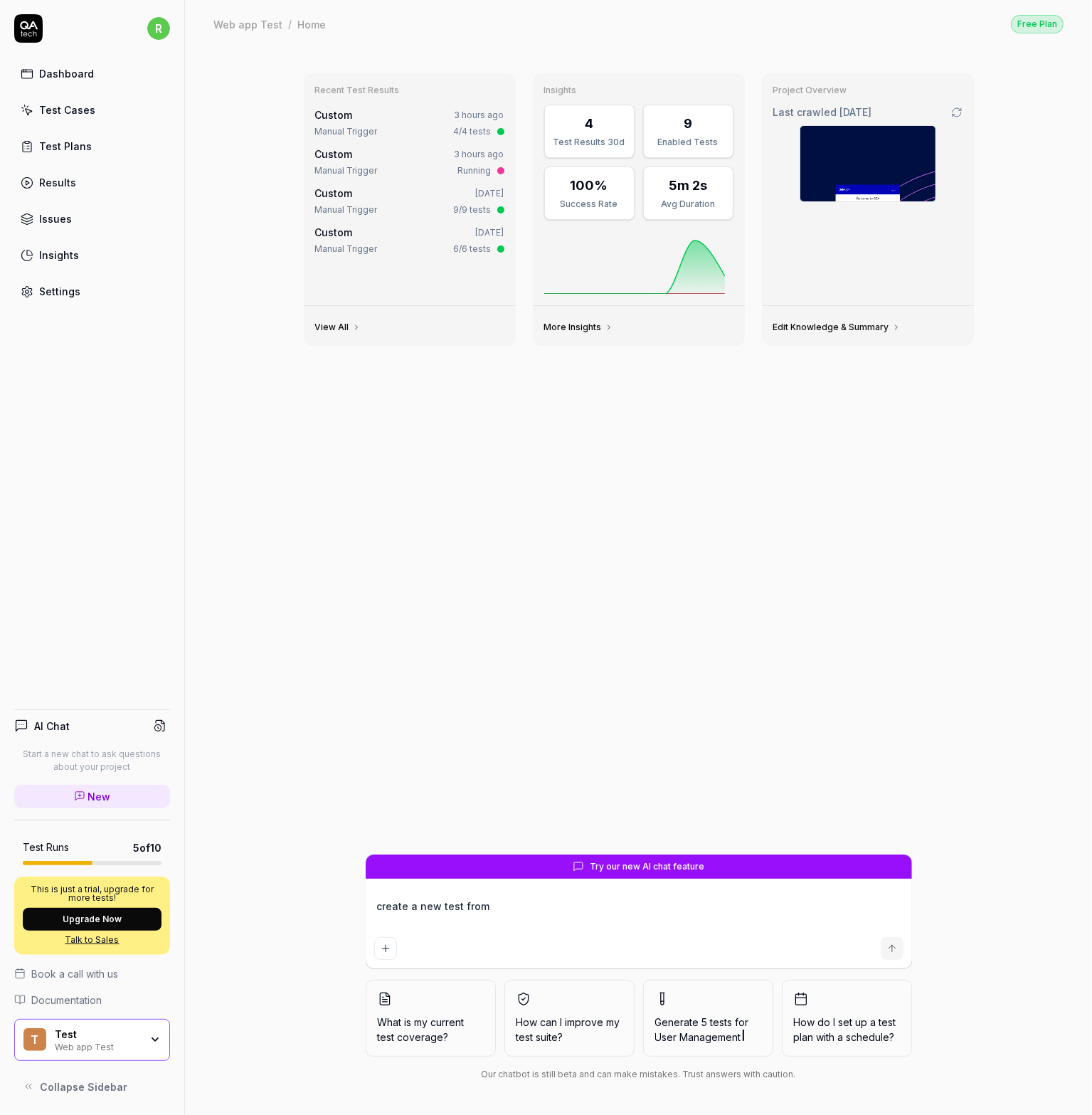
type textarea "create a new test from s"
type textarea "*"
type textarea "create a new test from sc"
type textarea "*"
type textarea "create a new test from scr"
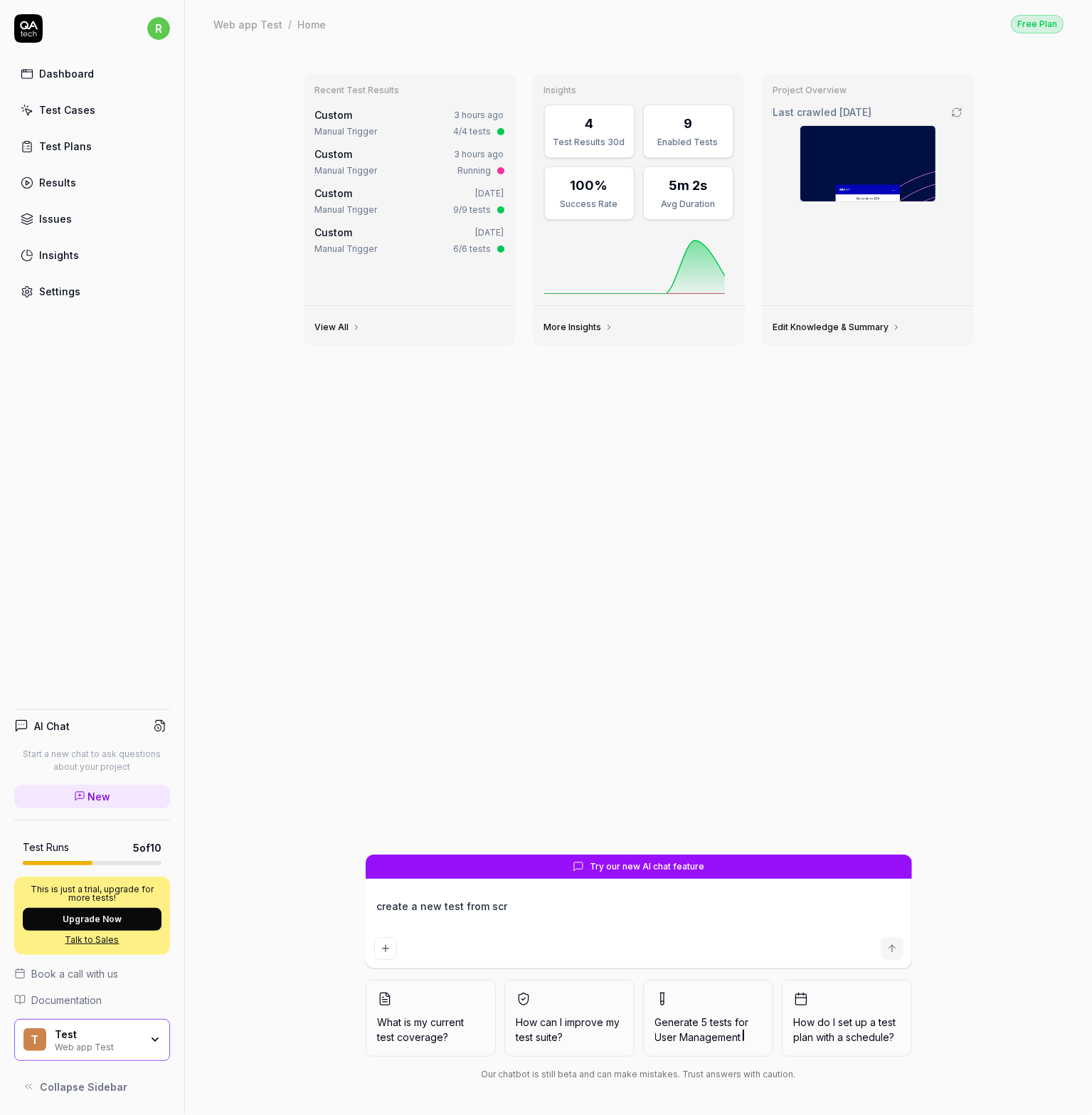
type textarea "*"
type textarea "create a new test from scra"
type textarea "*"
type textarea "create a new test from scrat"
type textarea "*"
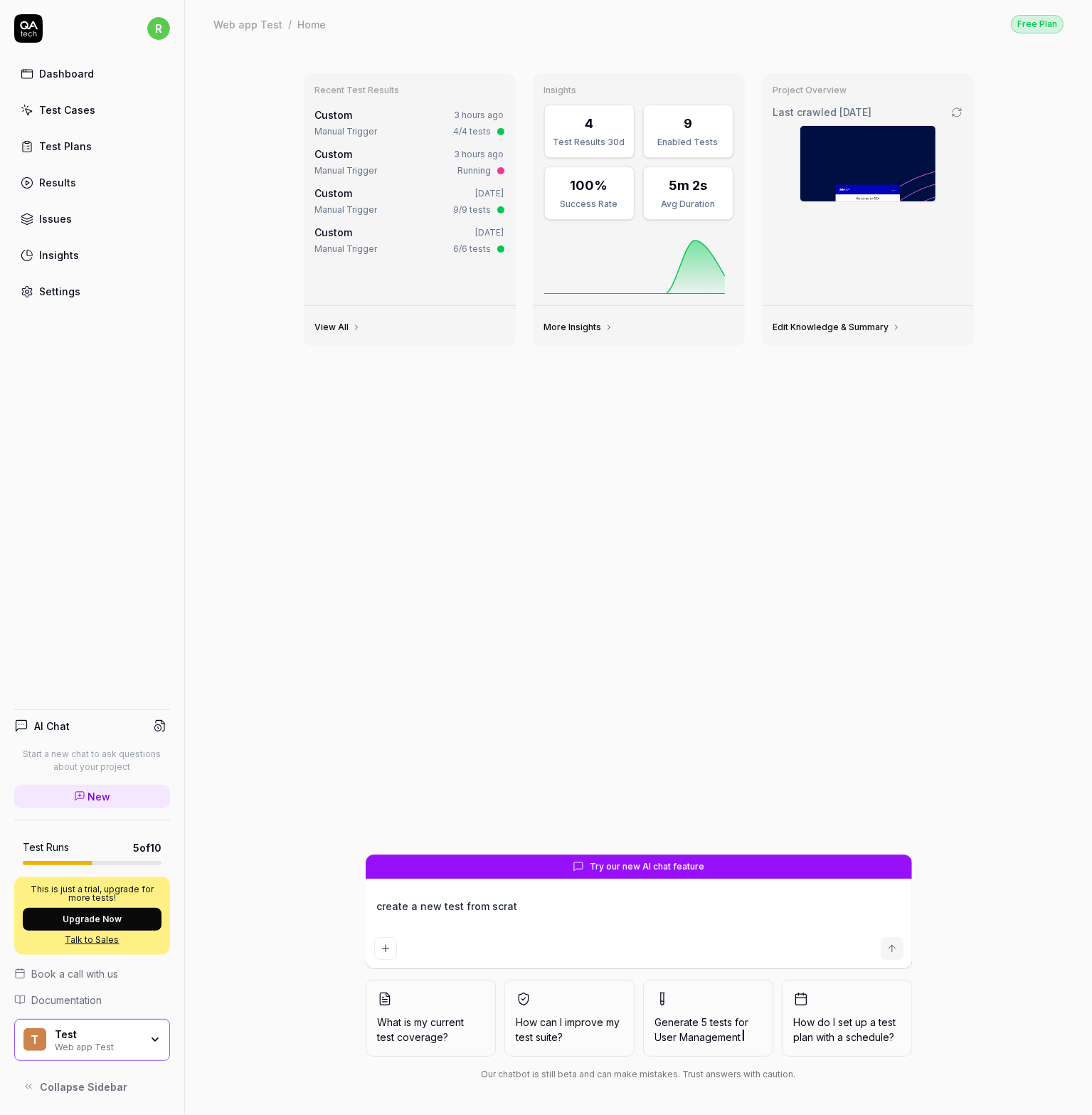
type textarea "create a new test from scrath"
type textarea "*"
type textarea "create a new test from scrath"
type textarea "*"
type textarea "create a new test from scrath"
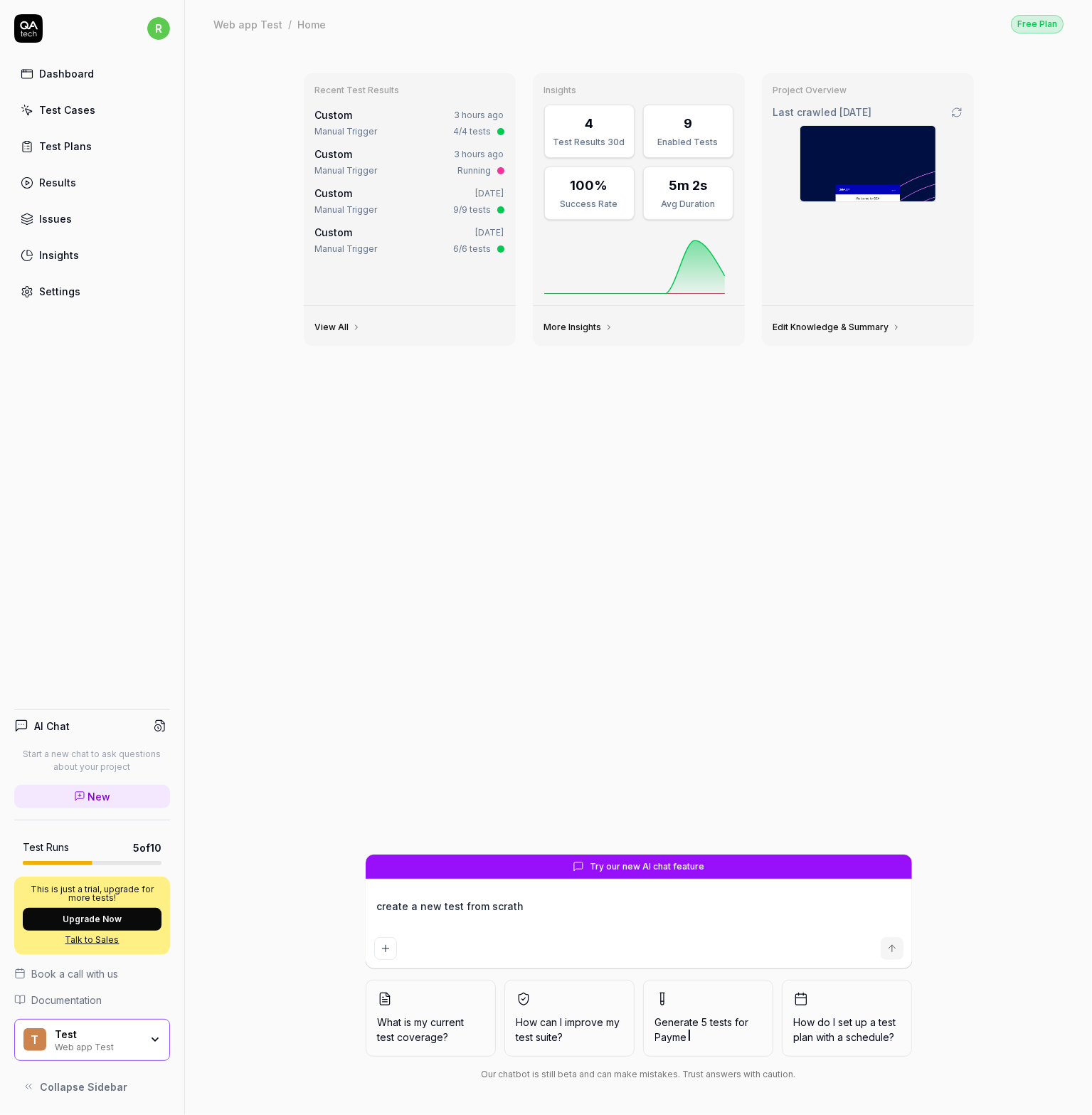
type textarea "*"
type textarea "create a new test from scrath,"
type textarea "*"
type textarea "create a new test from scrath,"
type textarea "*"
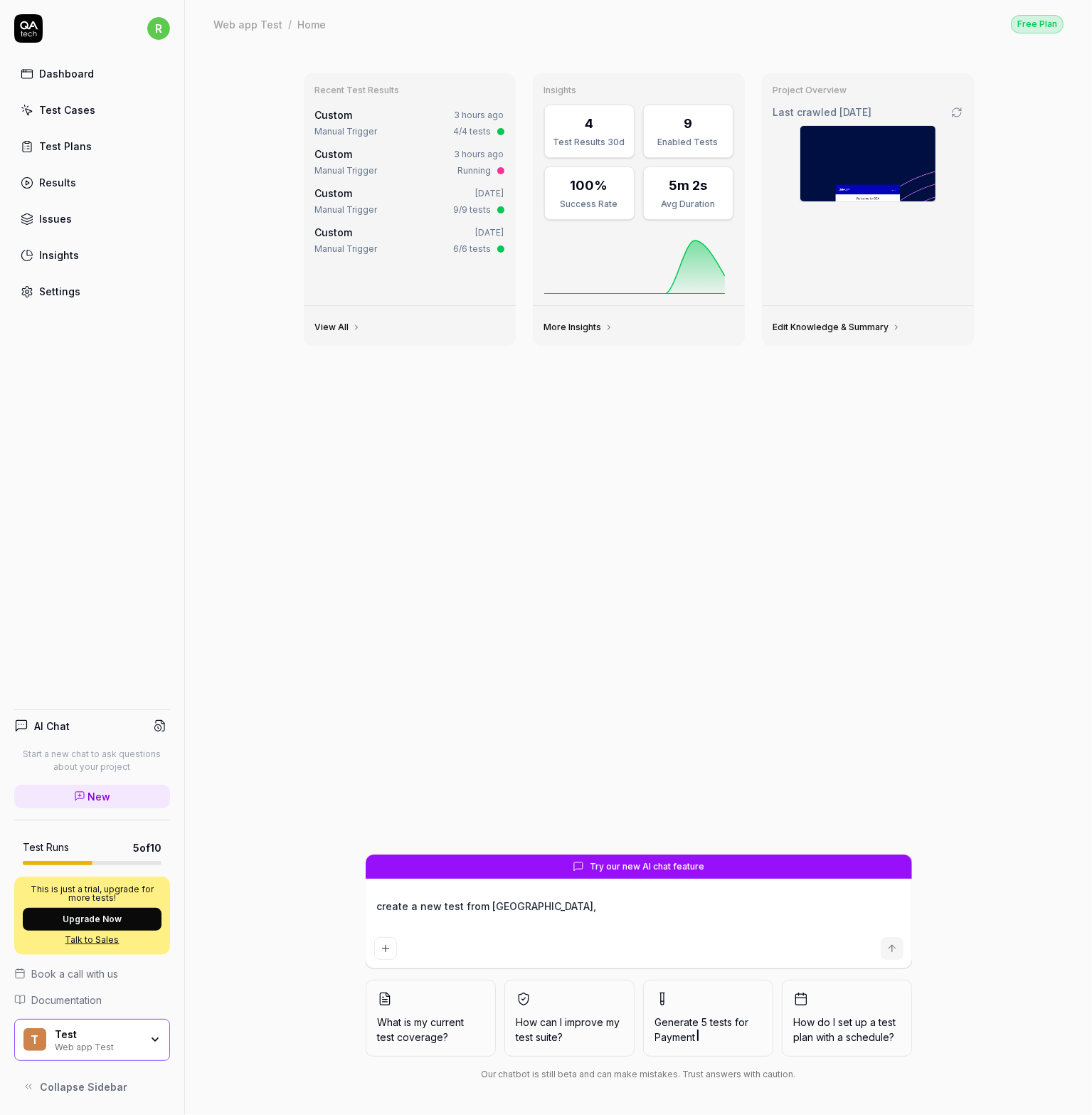
type textarea "create a new test from scrath, w"
type textarea "*"
type textarea "create a new test from scrath, wh"
type textarea "*"
type textarea "create a new test from scrath, whe"
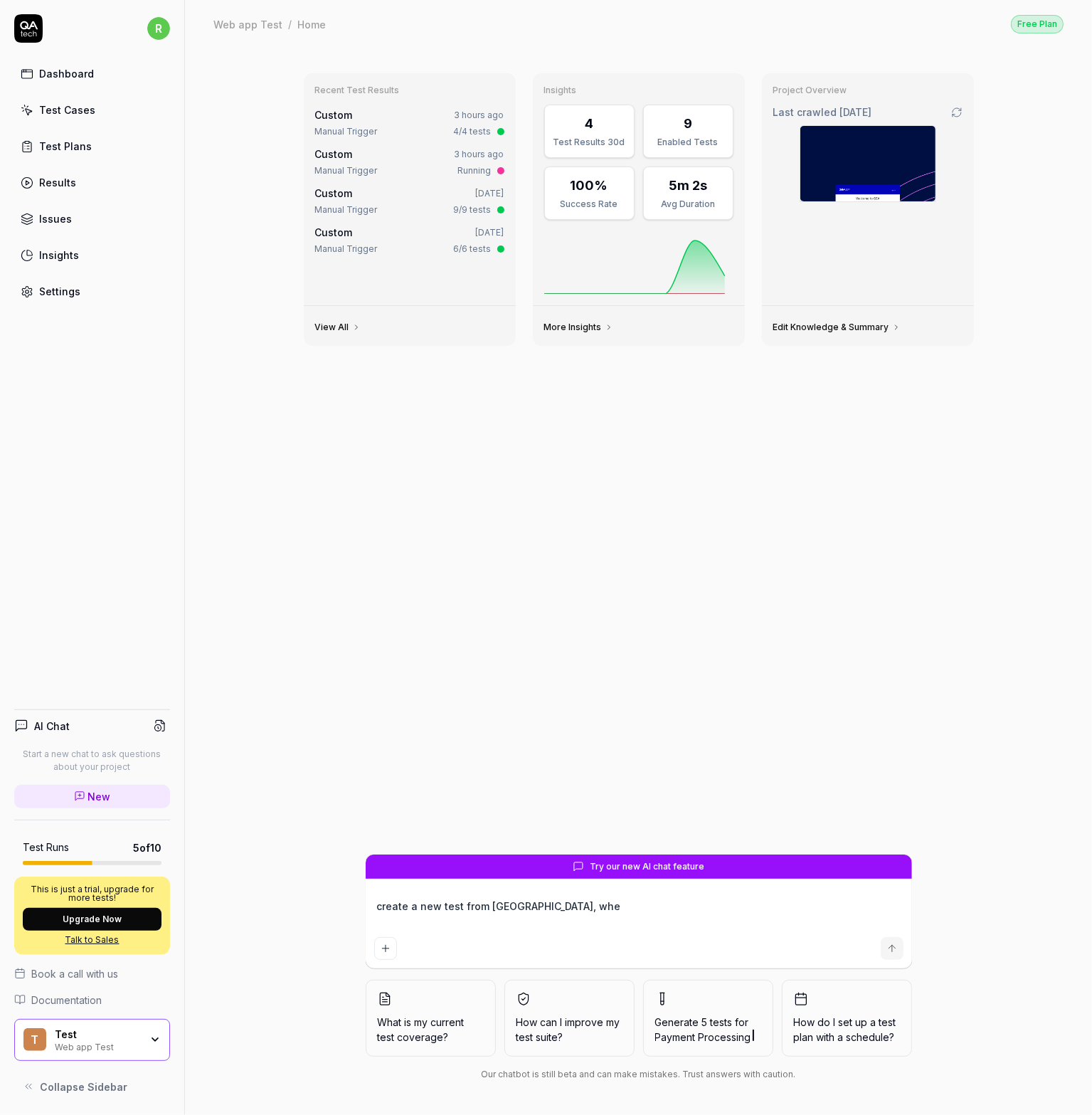
type textarea "*"
type textarea "create a new test from scrath, wher"
type textarea "*"
type textarea "create a new test from scrath, where"
type textarea "*"
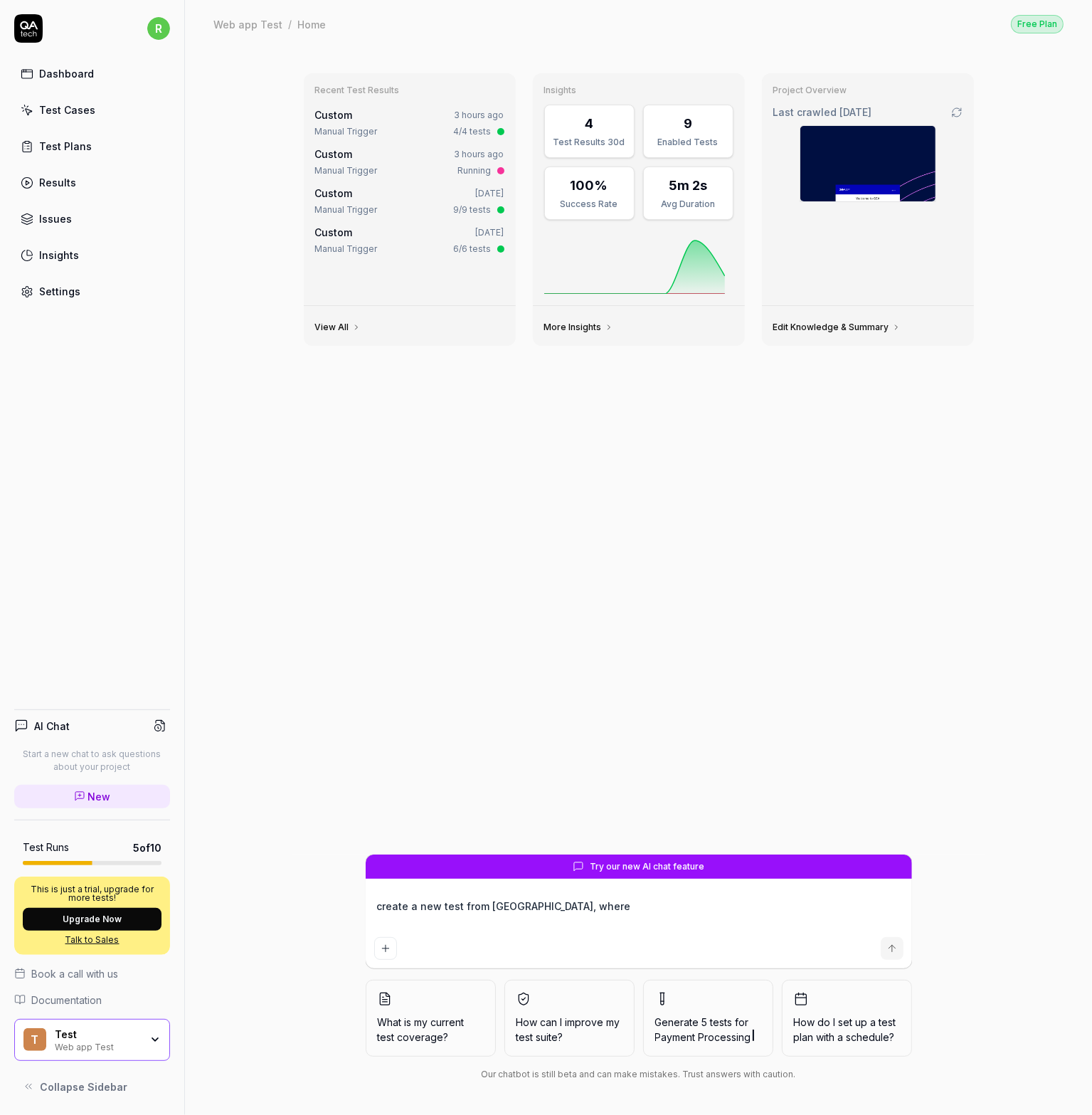
type textarea "create a new test from scrath, where"
type textarea "*"
type textarea "create a new test from scrath, where y"
type textarea "*"
type textarea "create a new test from scrath, where yo"
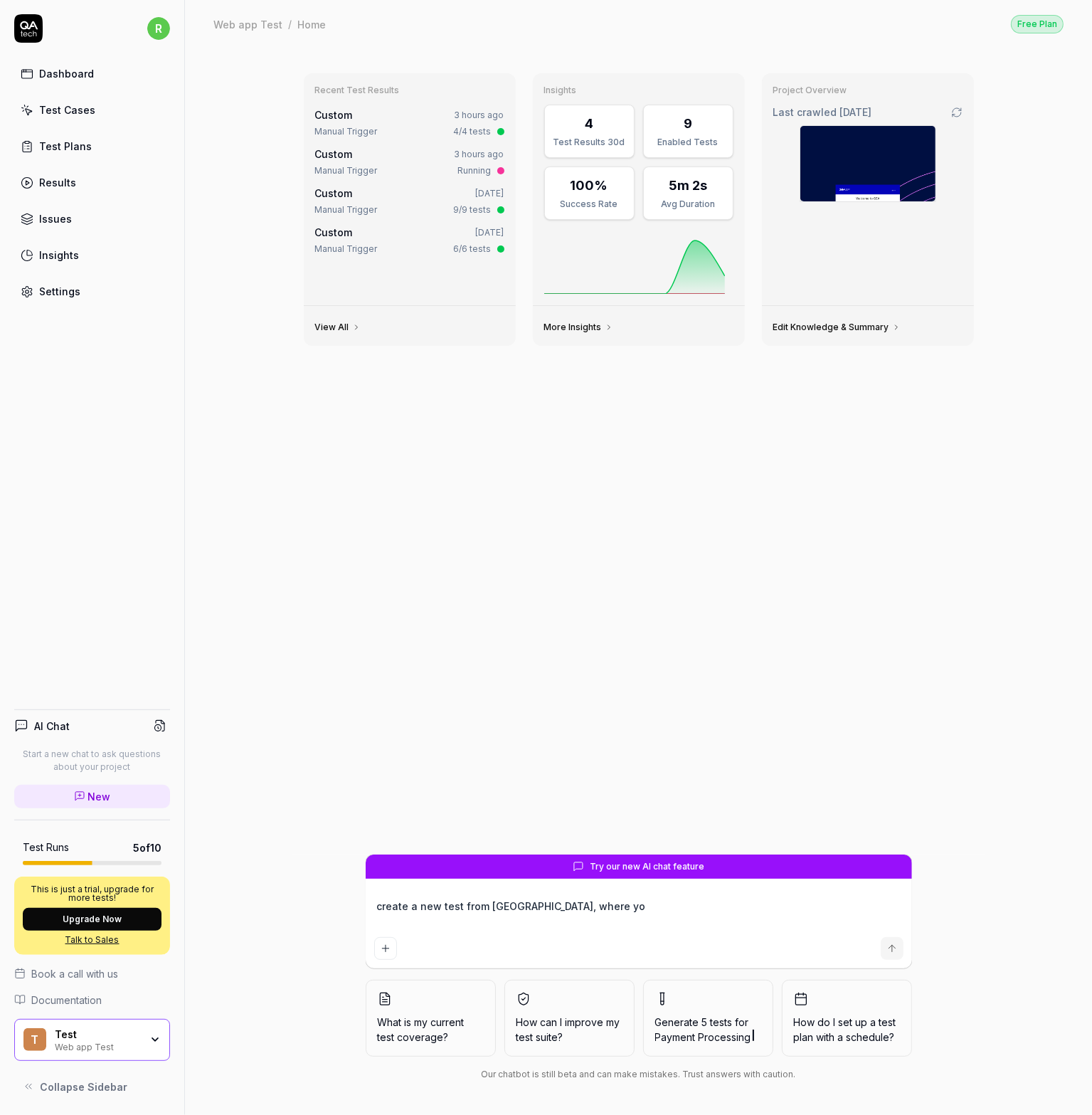
type textarea "*"
type textarea "create a new test from scrath, where you"
type textarea "*"
type textarea "create a new test from scrath, where you"
type textarea "*"
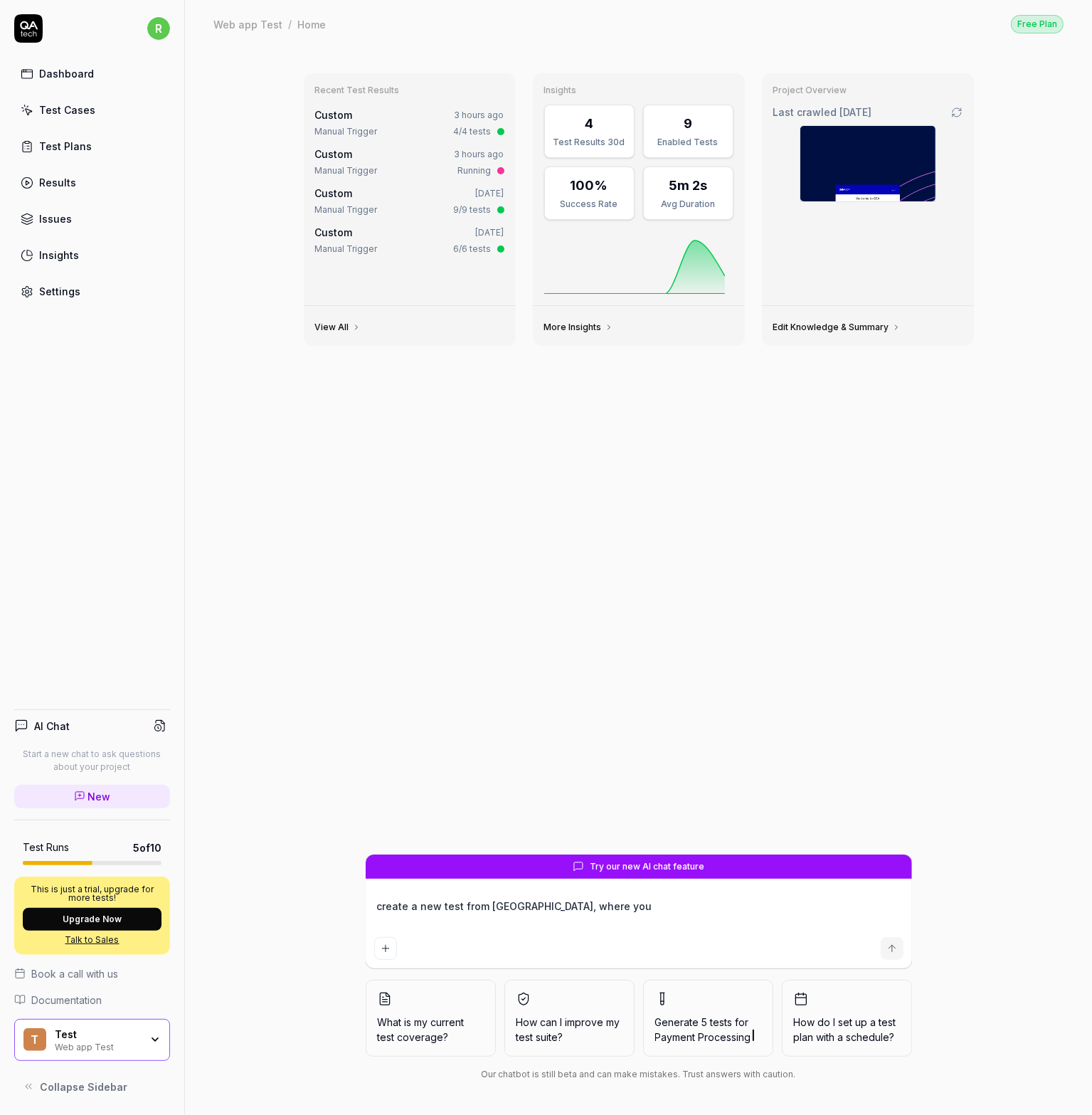
type textarea "create a new test from scrath, where you c"
type textarea "*"
type textarea "create a new test from scrath, where you co"
type textarea "*"
type textarea "create a new test from scrath, where you com"
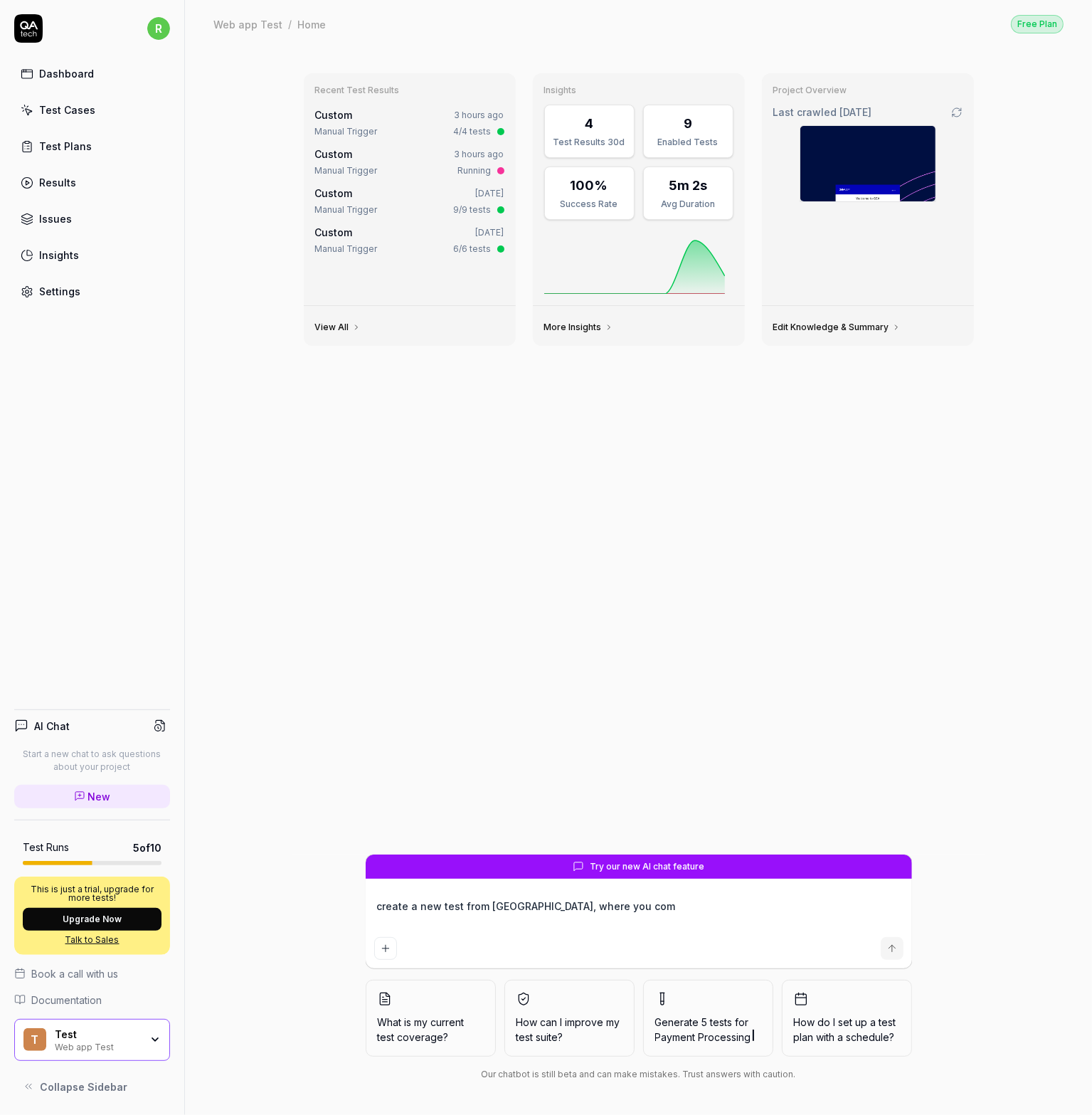
type textarea "*"
type textarea "create a new test from scrath, where you comp"
type textarea "*"
type textarea "create a new test from scrath, where you compl"
type textarea "*"
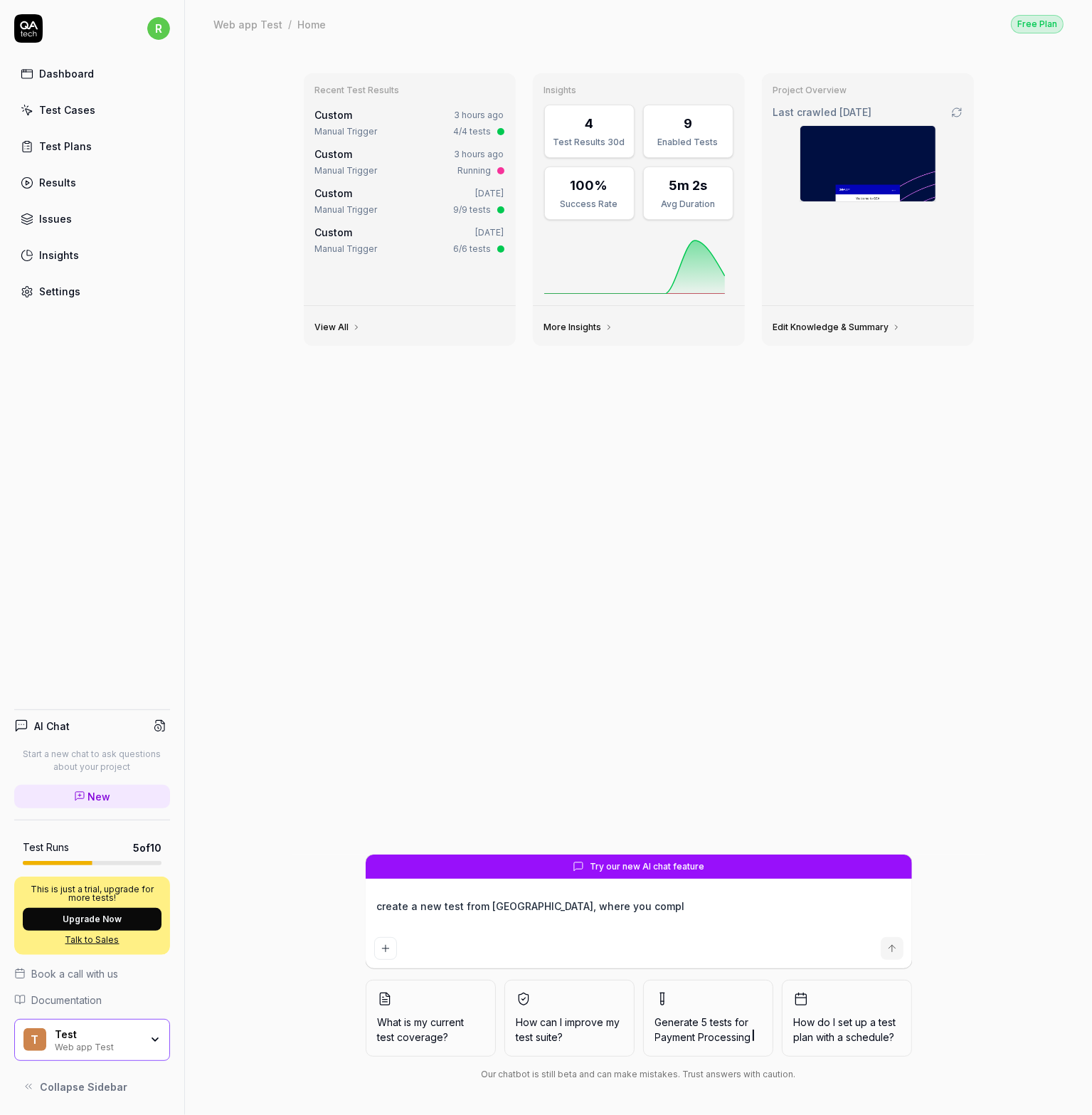
type textarea "create a new test from scrath, where you comple"
type textarea "*"
type textarea "create a new test from scrath, where you complet"
type textarea "*"
type textarea "create a new test from scrath, where you complete"
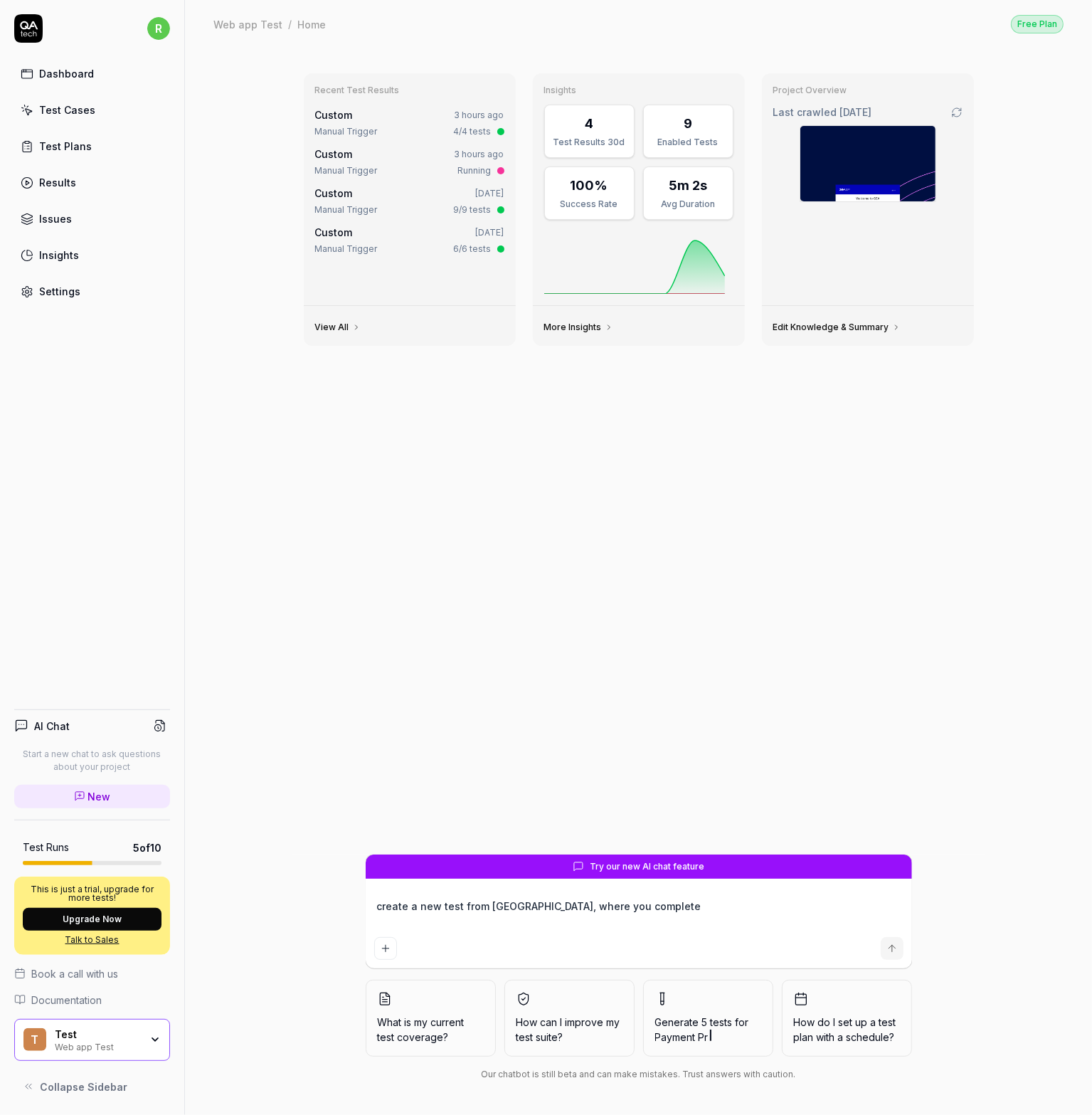
type textarea "*"
type textarea "create a new test from scrath, where you complete"
type textarea "*"
type textarea "create a new test from scrath, where you complete t"
type textarea "*"
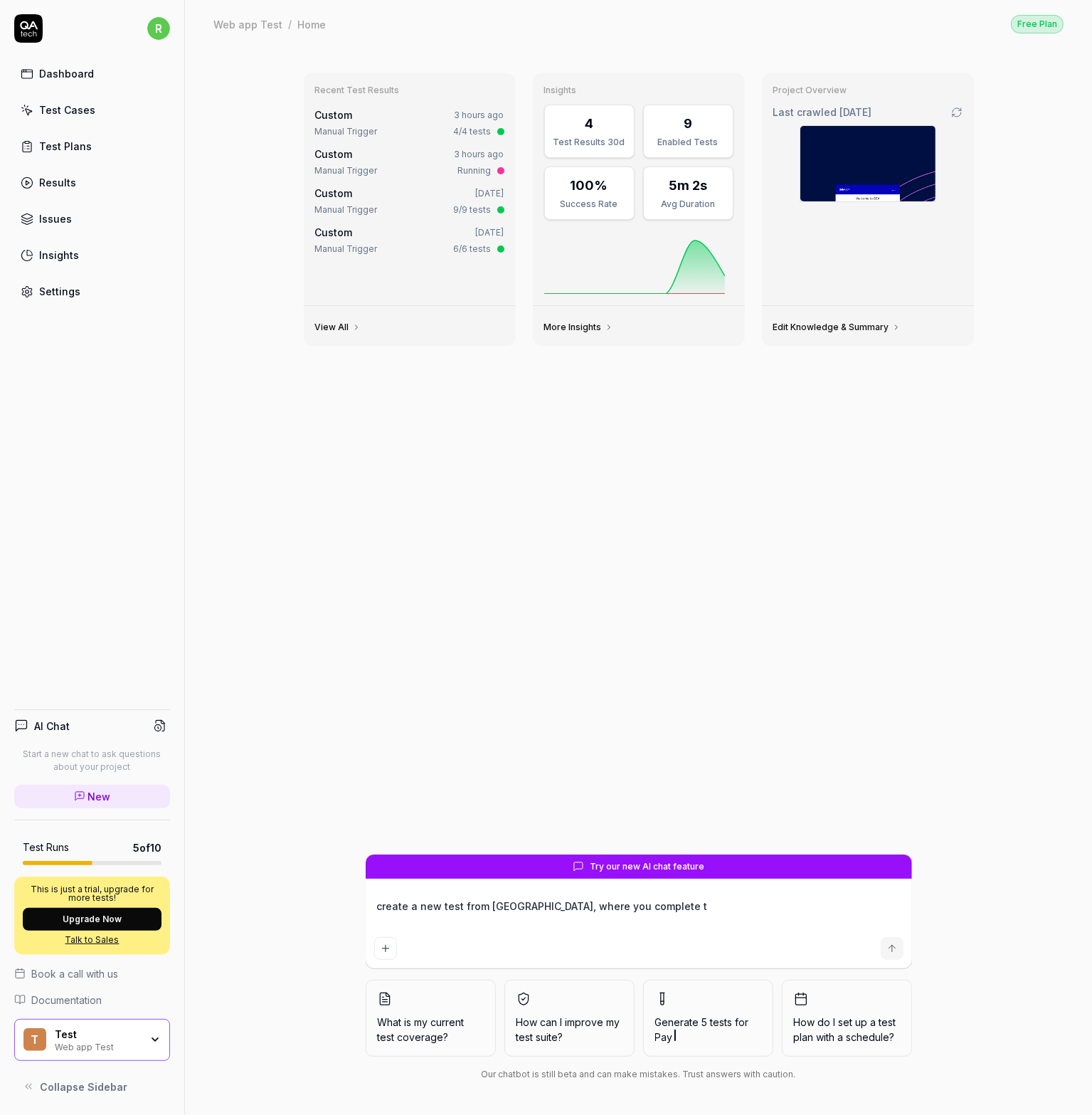
type textarea "create a new test from scrath, where you complete th"
type textarea "*"
type textarea "create a new test from scrath, where you complete the"
type textarea "*"
type textarea "create a new test from scrath, where you complete the l"
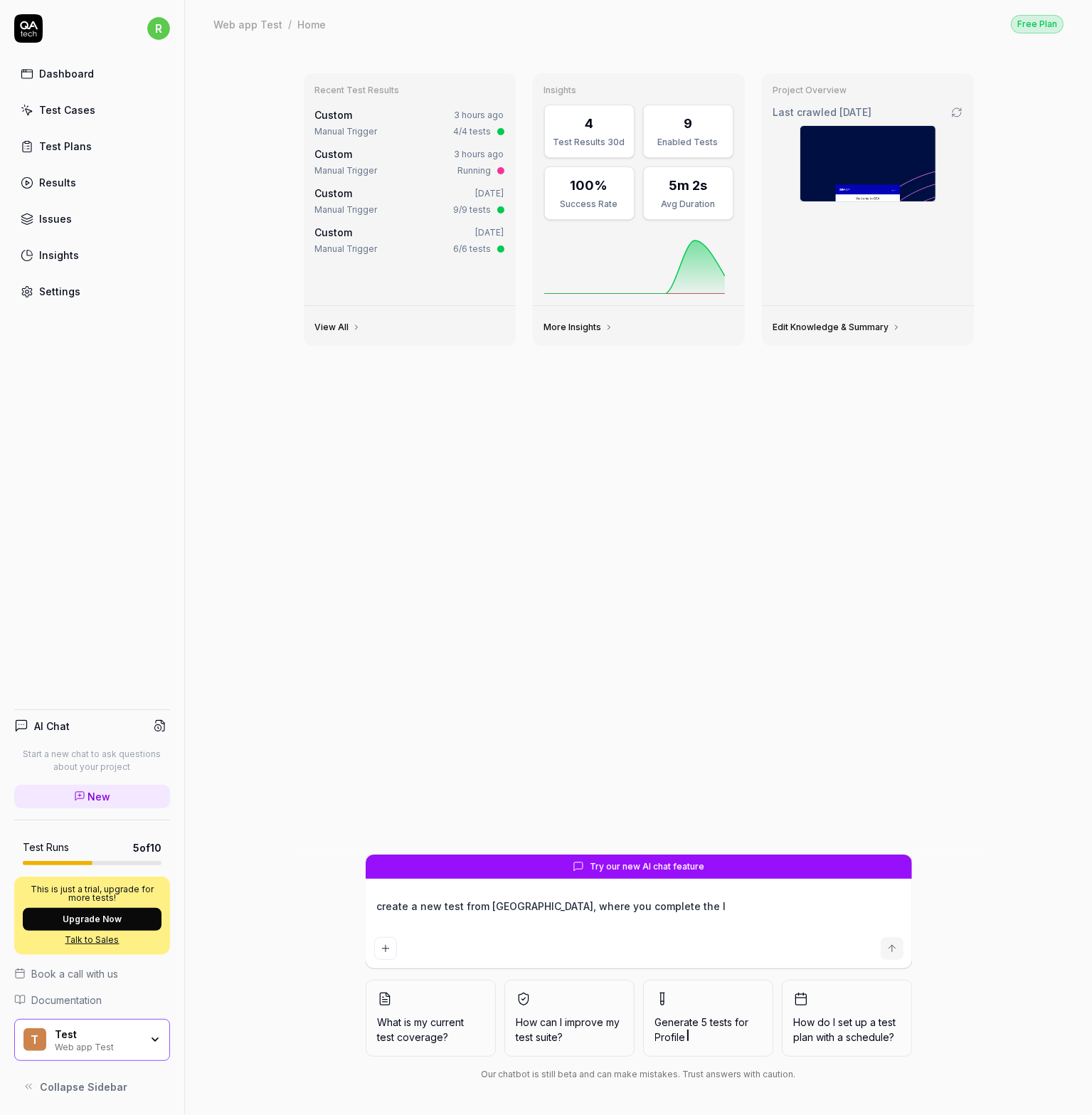
type textarea "*"
type textarea "create a new test from scrath, where you complete the lo"
type textarea "*"
type textarea "create a new test from scrath, where you complete the log"
type textarea "*"
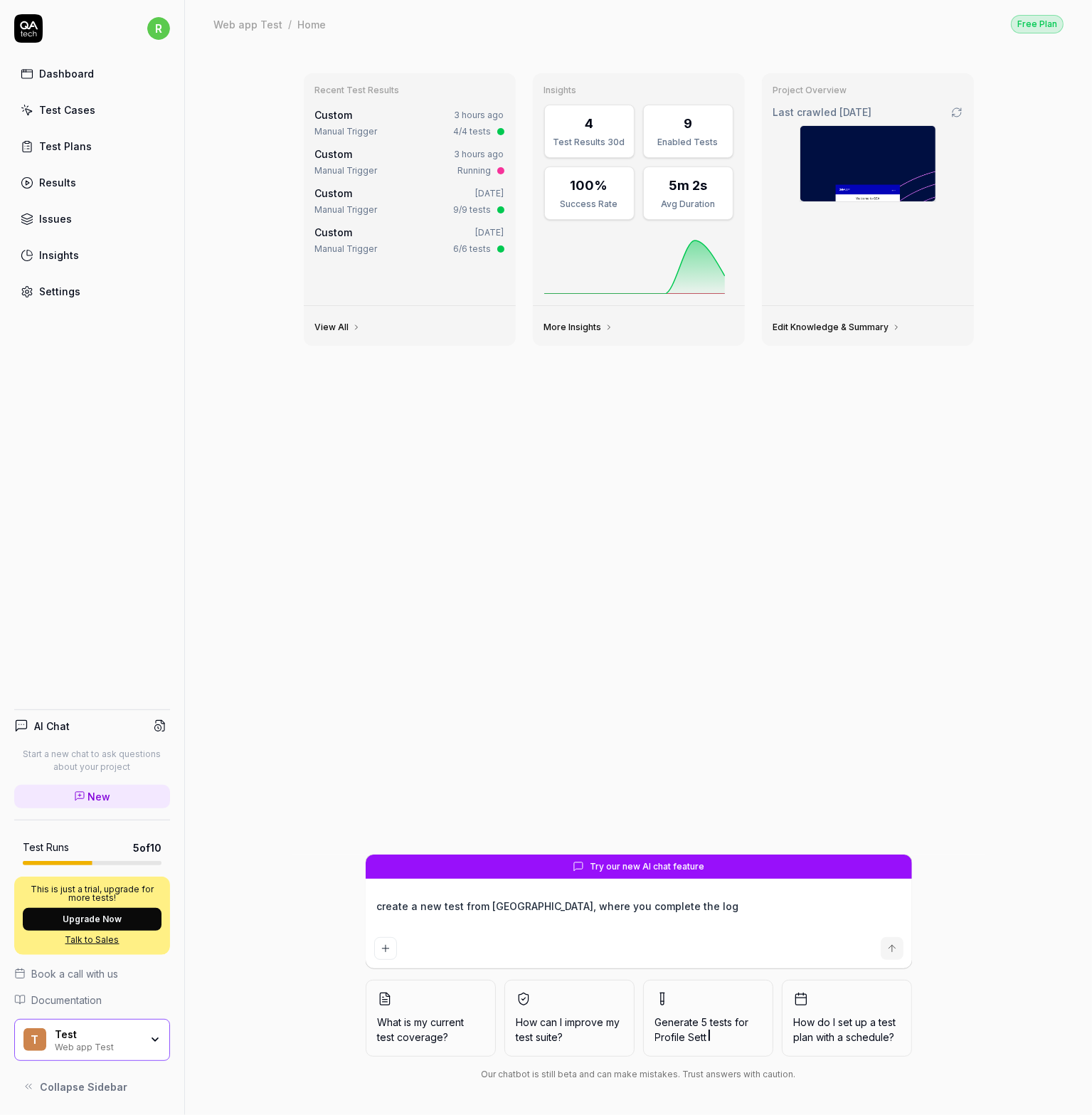
type textarea "create a new test from scrath, where you complete the logi"
type textarea "*"
type textarea "create a new test from scrath, where you complete the login"
type textarea "*"
type textarea "create a new test from scrath, where you complete the login,"
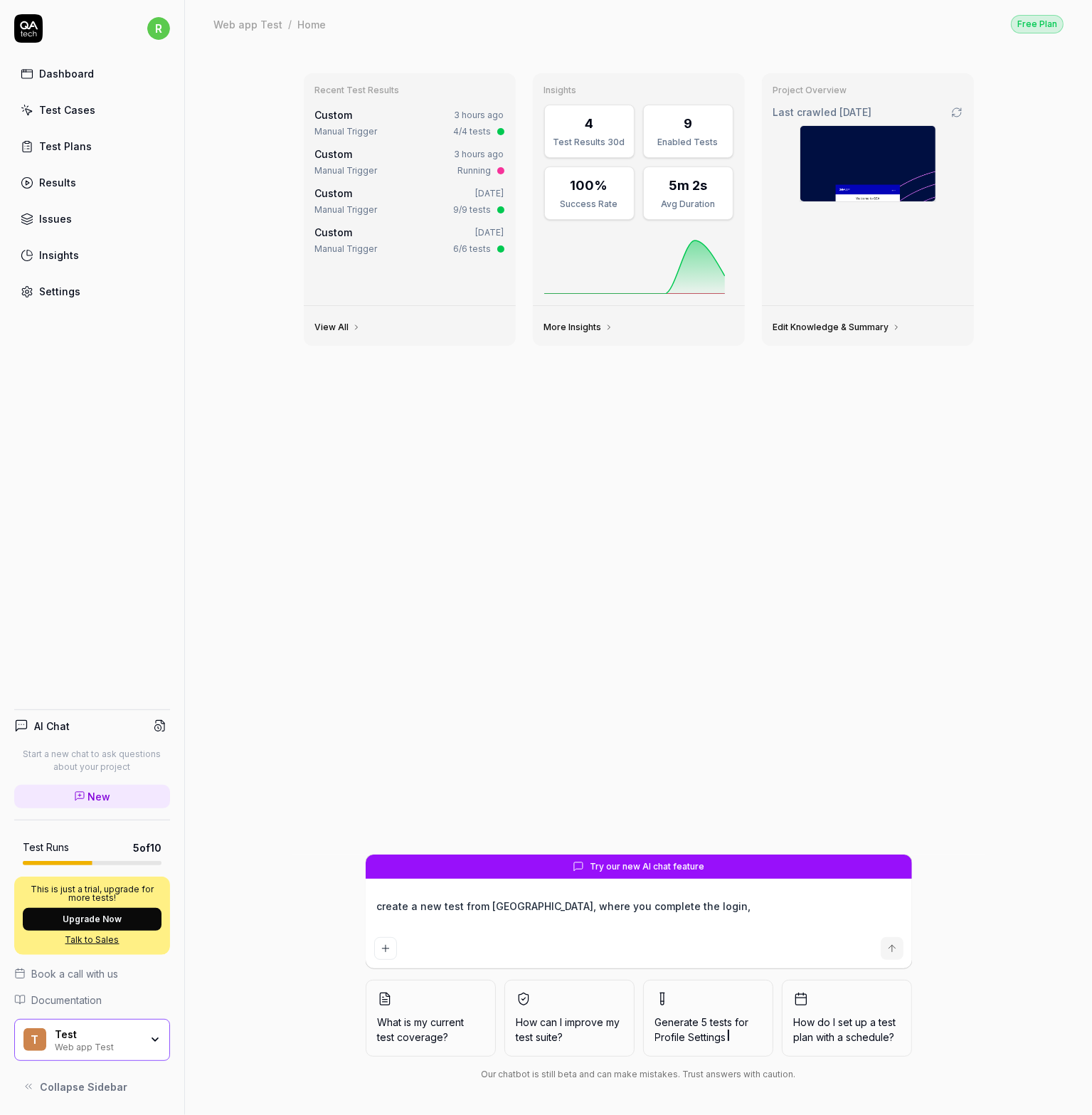
type textarea "*"
type textarea "create a new test from scrath, where you complete the login,"
type textarea "*"
type textarea "create a new test from scrath, where you complete the login,"
type textarea "*"
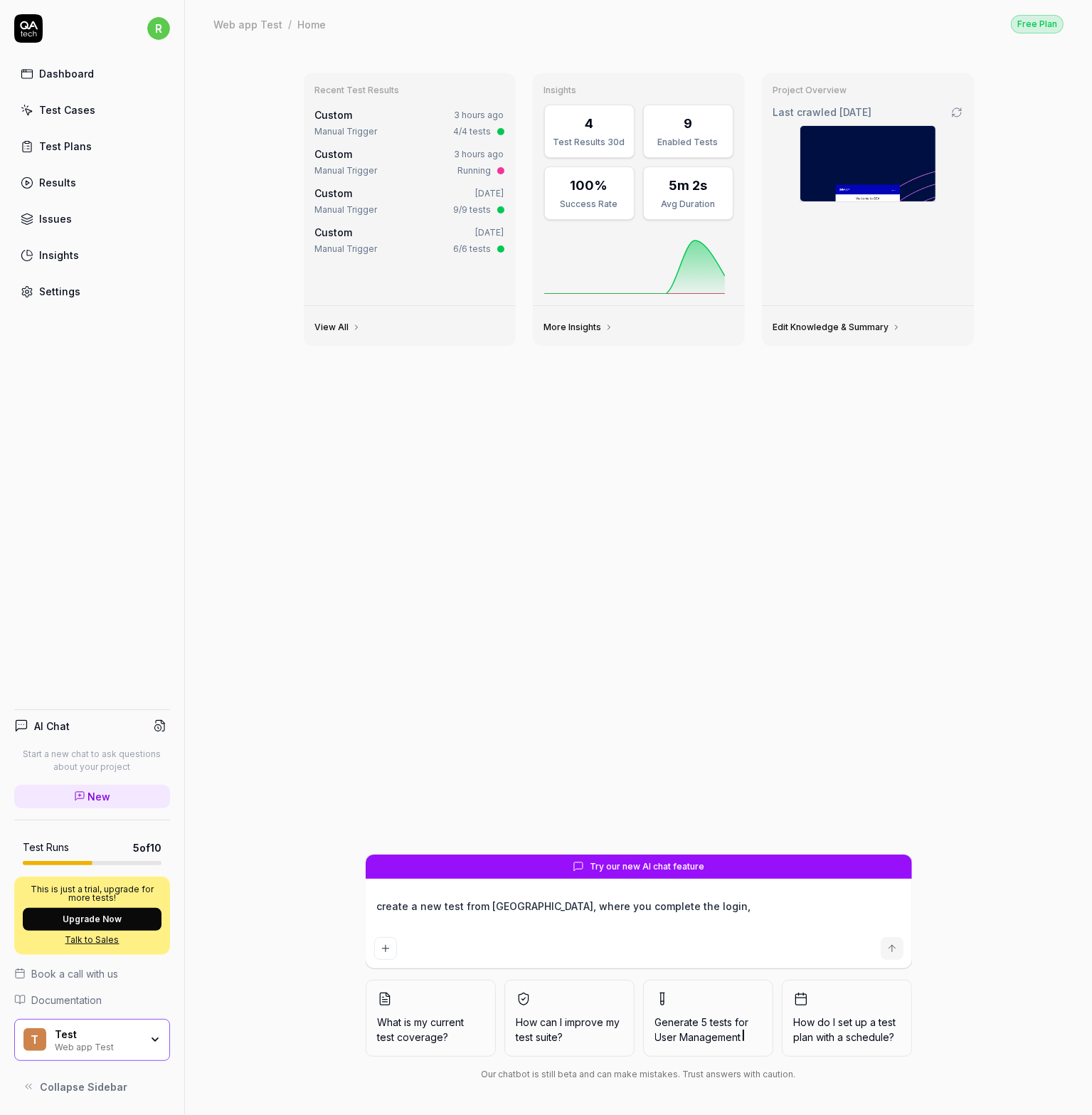
type textarea "create a new test from scrath, where you complete the login"
type textarea "*"
type textarea "create a new test from scrath, where you complete the login"
type textarea "*"
type textarea "create a new test from scrath, where you complete the login a"
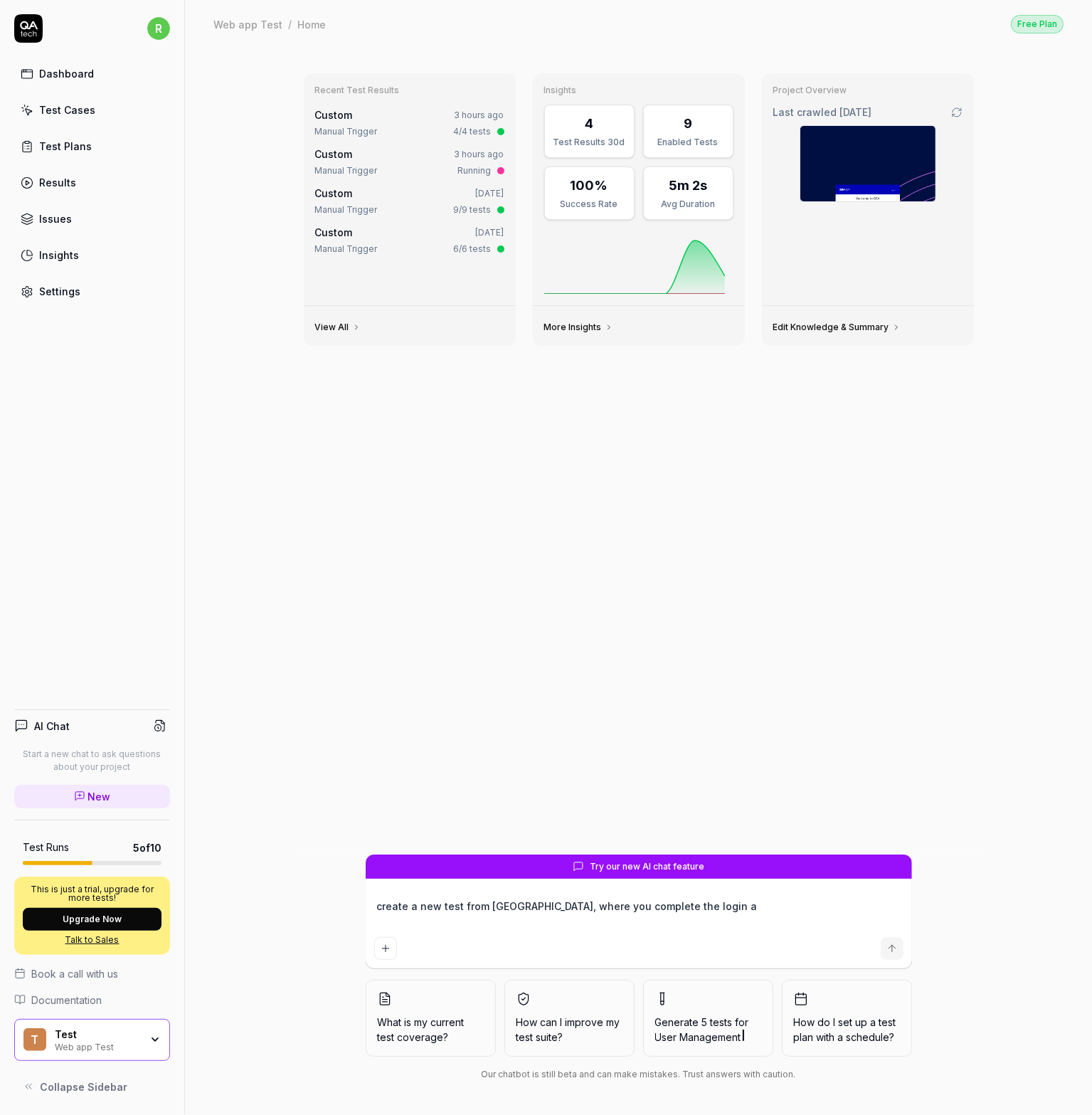
type textarea "*"
type textarea "create a new test from scrath, where you complete the login an"
type textarea "*"
type textarea "create a new test from scrath, where you complete the login and"
type textarea "*"
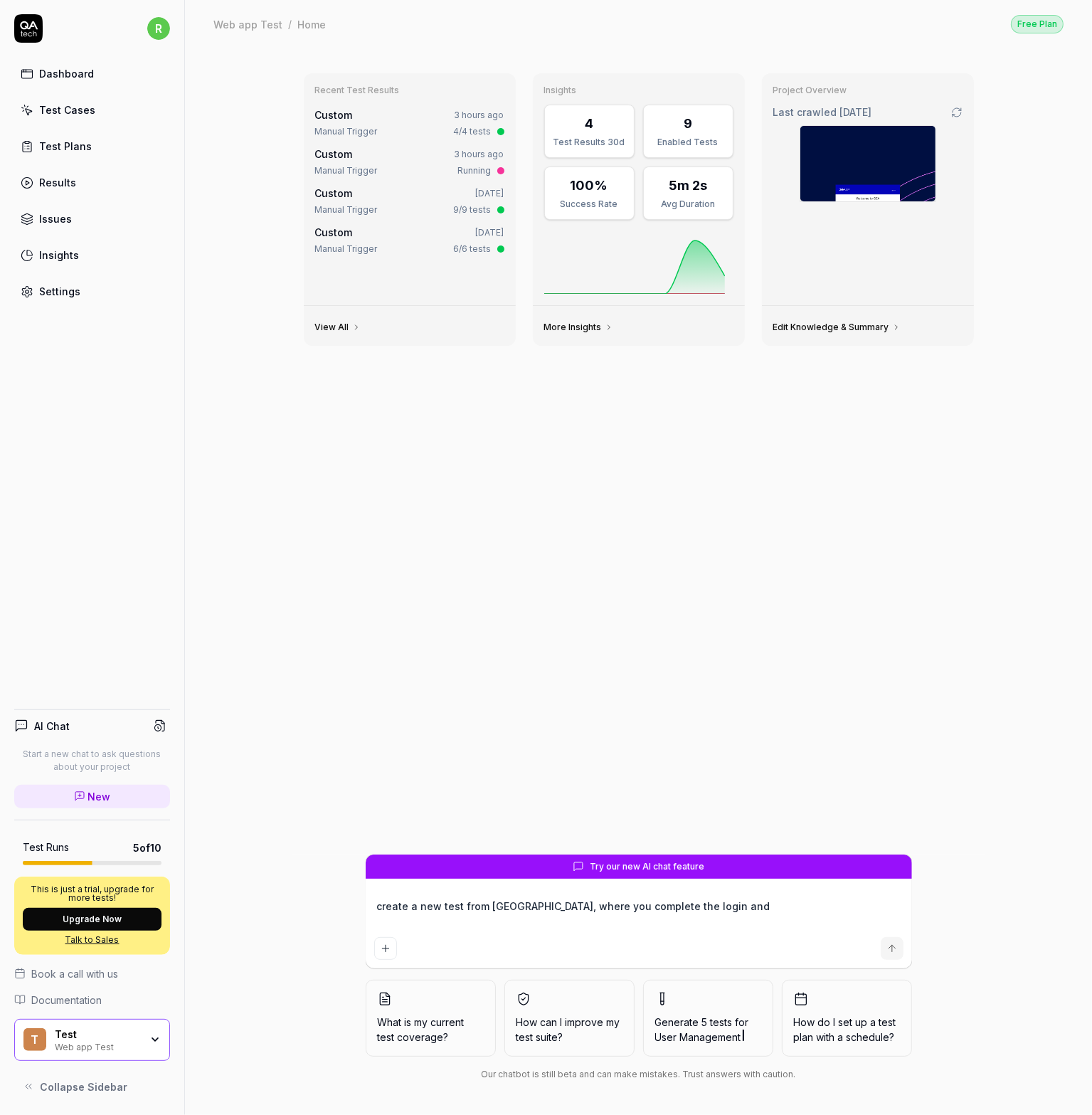
type textarea "create a new test from scrath, where you complete the login and"
type textarea "*"
type textarea "create a new test from scrath, where you complete the login and w"
type textarea "*"
type textarea "create a new test from scrath, where you complete the login and wa"
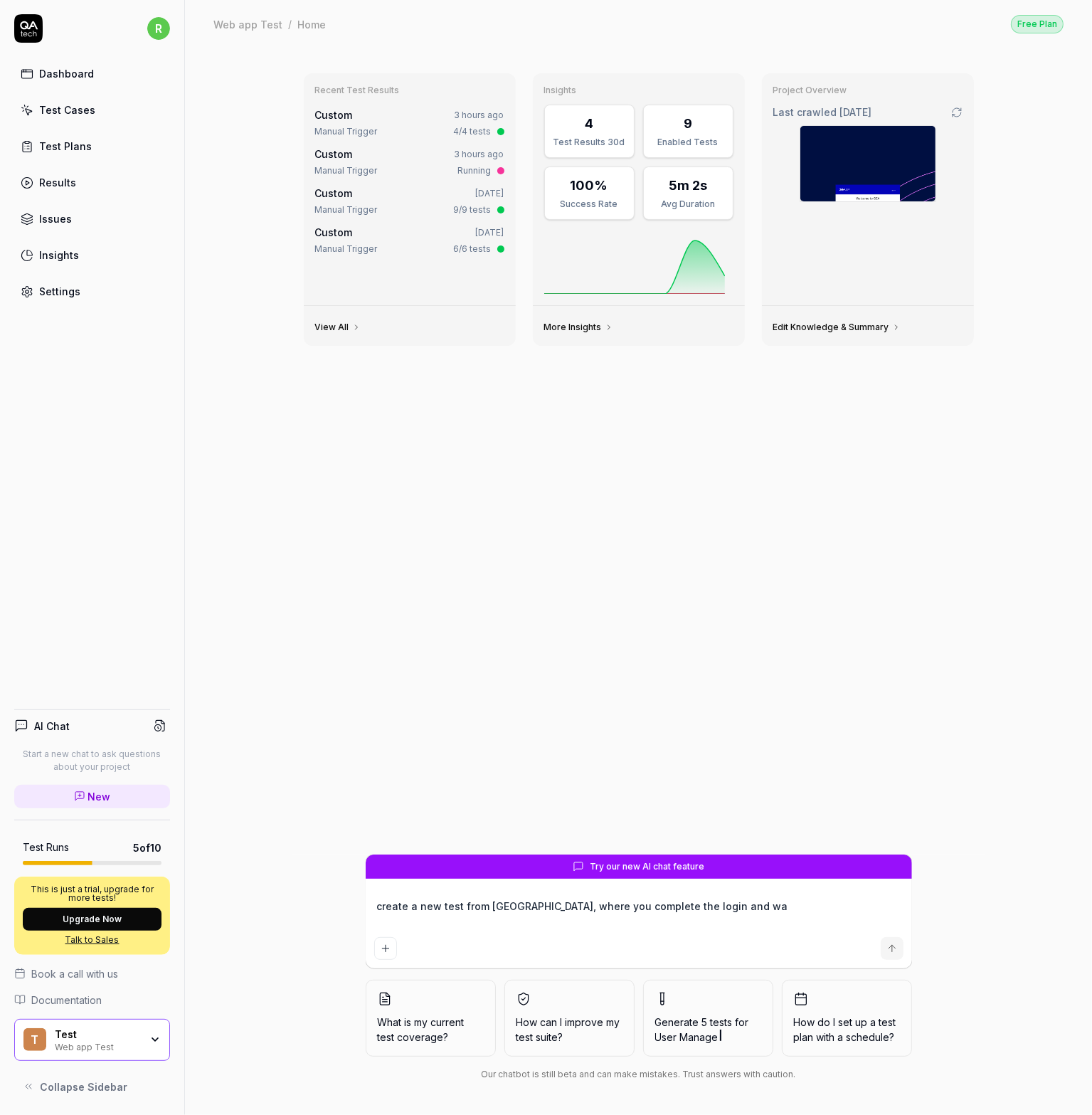
type textarea "*"
type textarea "create a new test from scrath, where you complete the login and wai"
type textarea "*"
type textarea "create a new test from scrath, where you complete the login and wait"
type textarea "*"
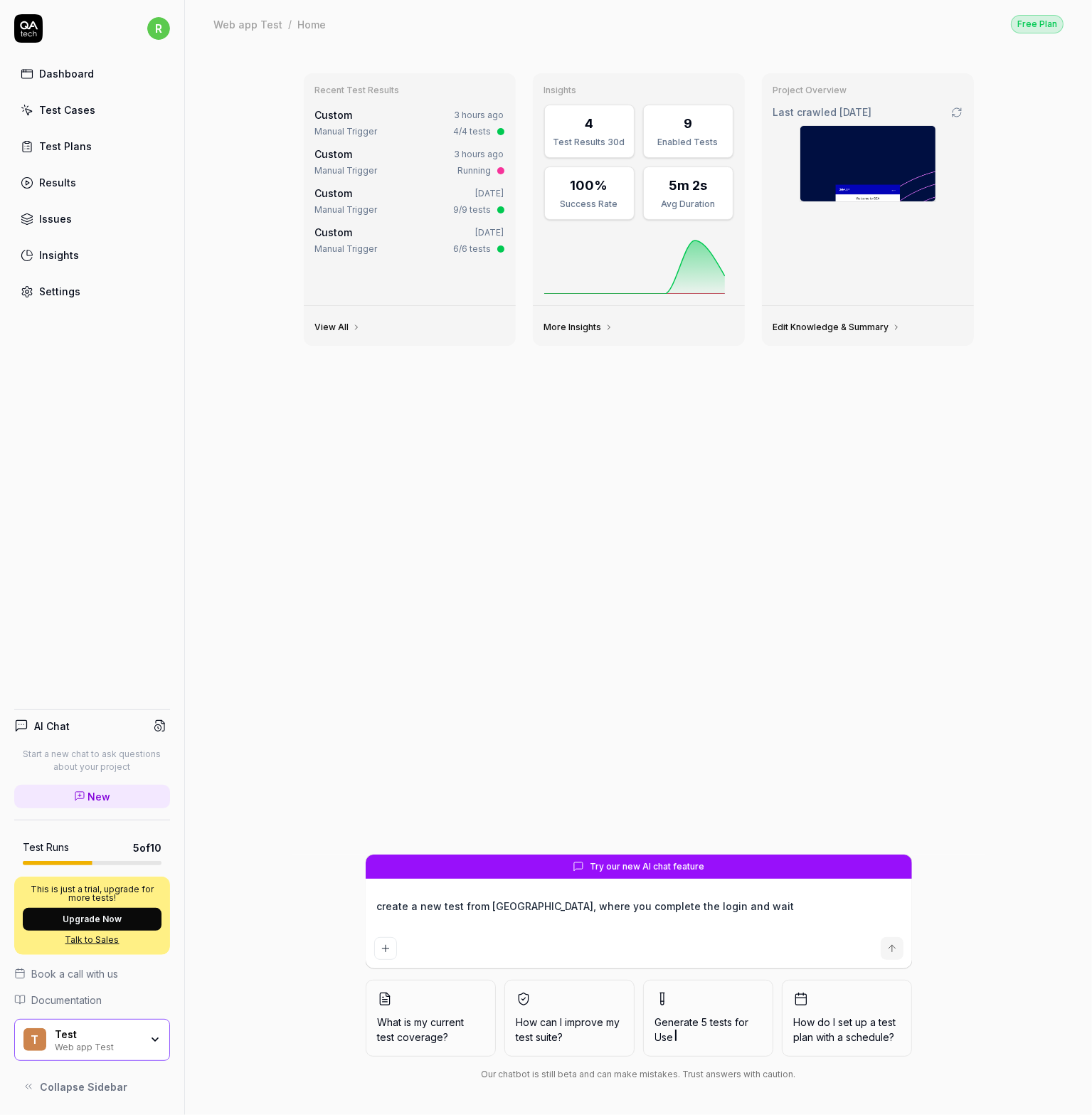
type textarea "create a new test from scrath, where you complete the login and wait f"
type textarea "*"
type textarea "create a new test from scrath, where you complete the login and wait for"
type textarea "*"
type textarea "create a new test from scrath, where you complete the login and wait for"
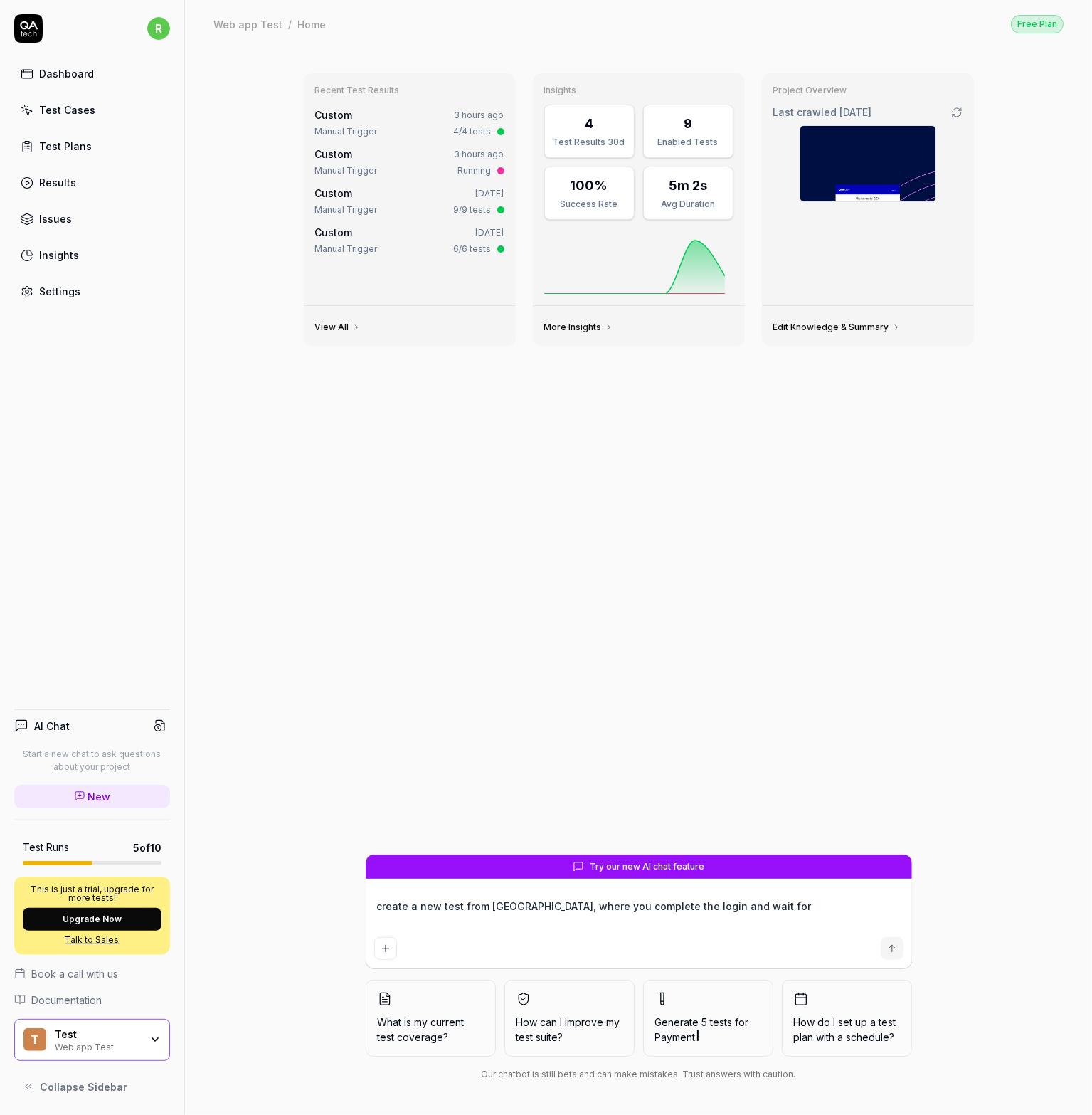
type textarea "*"
type textarea "create a new test from scrath, where you complete the login and wait for t"
type textarea "*"
type textarea "create a new test from scrath, where you complete the login and wait for th"
type textarea "*"
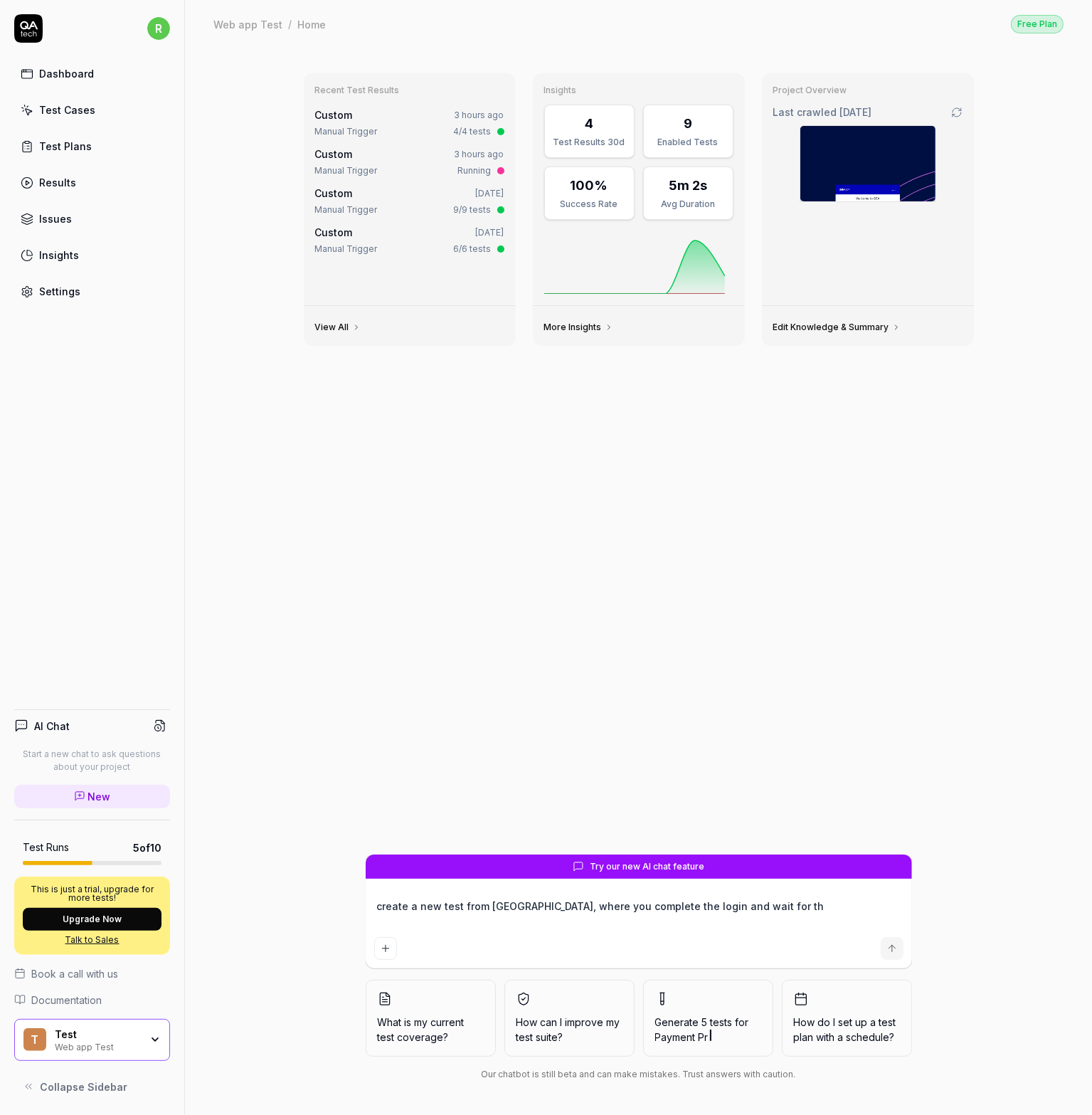
type textarea "create a new test from scrath, where you complete the login and wait for the"
type textarea "*"
type textarea "create a new test from scrath, where you complete the login and wait for the"
type textarea "*"
type textarea "create a new test from scrath, where you complete the login and wait for the co"
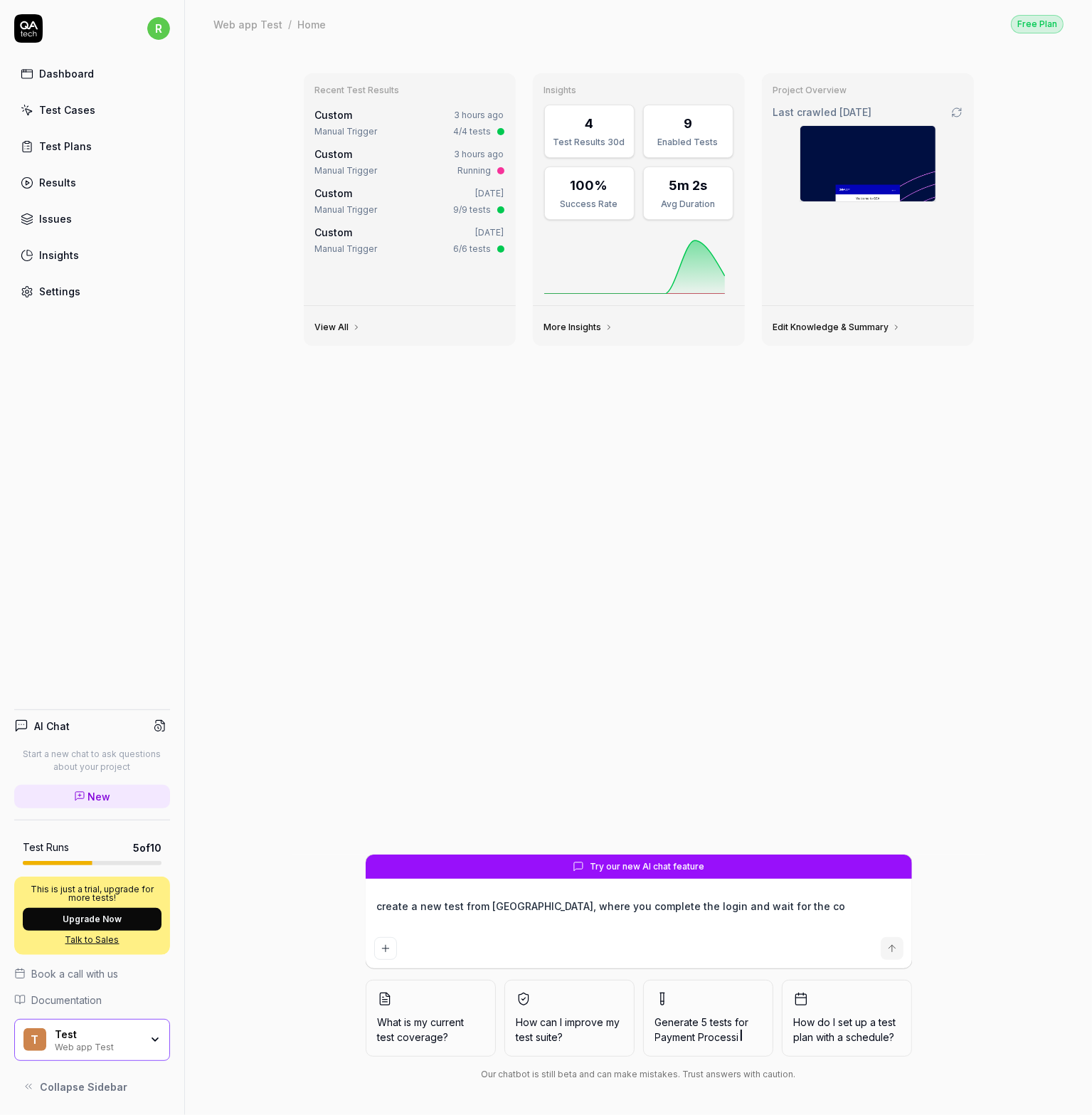
type textarea "*"
type textarea "create a new test from scrath, where you complete the login and wait for the con"
type textarea "*"
type textarea "create a new test from scrath, where you complete the login and wait for the co…"
type textarea "*"
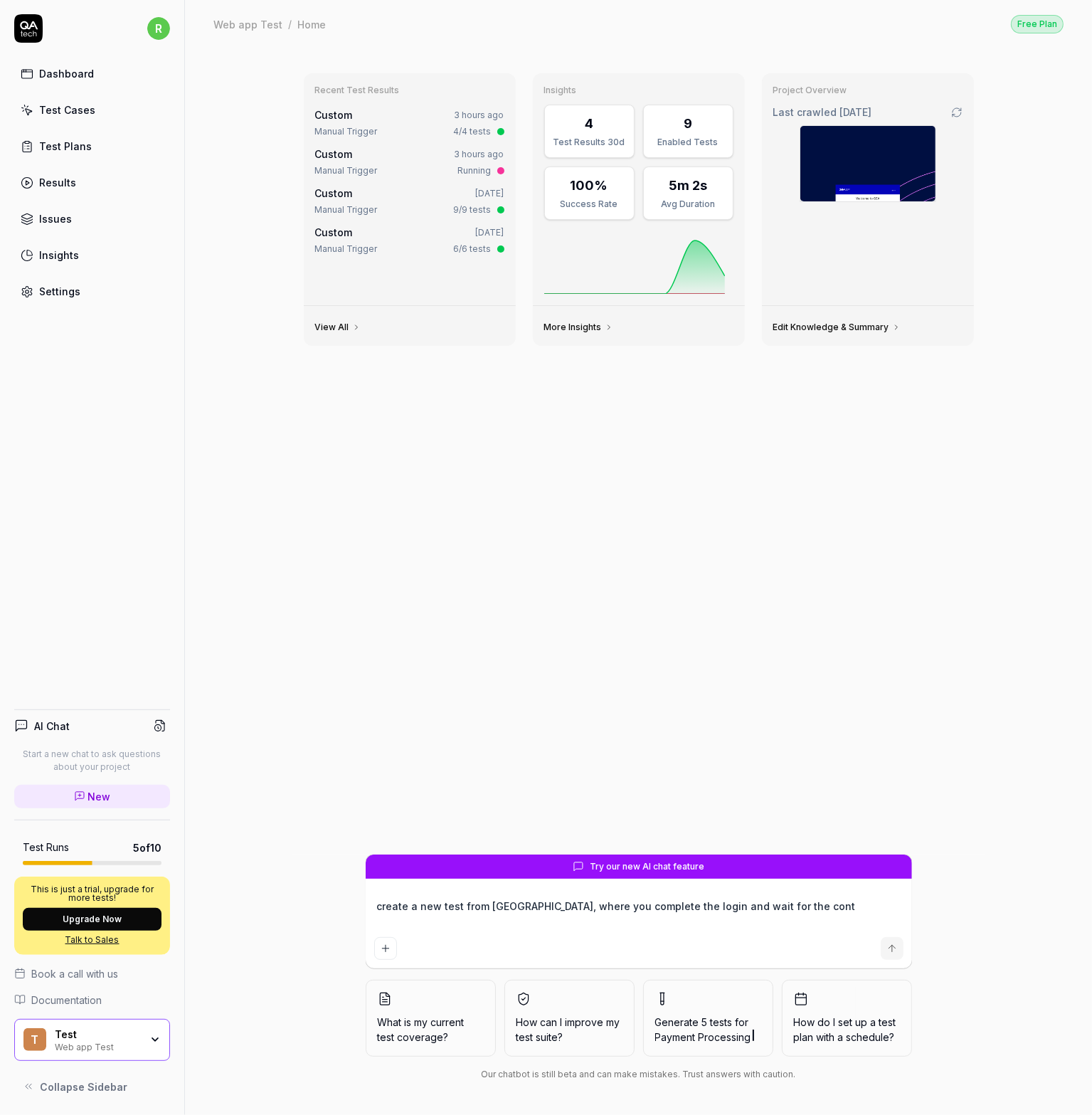
type textarea "create a new test from scrath, where you complete the login and wait for the co…"
type textarea "*"
type textarea "create a new test from scrath, where you complete the login and wait for the co…"
type textarea "*"
type textarea "create a new test from scrath, where you complete the login and wait for the co…"
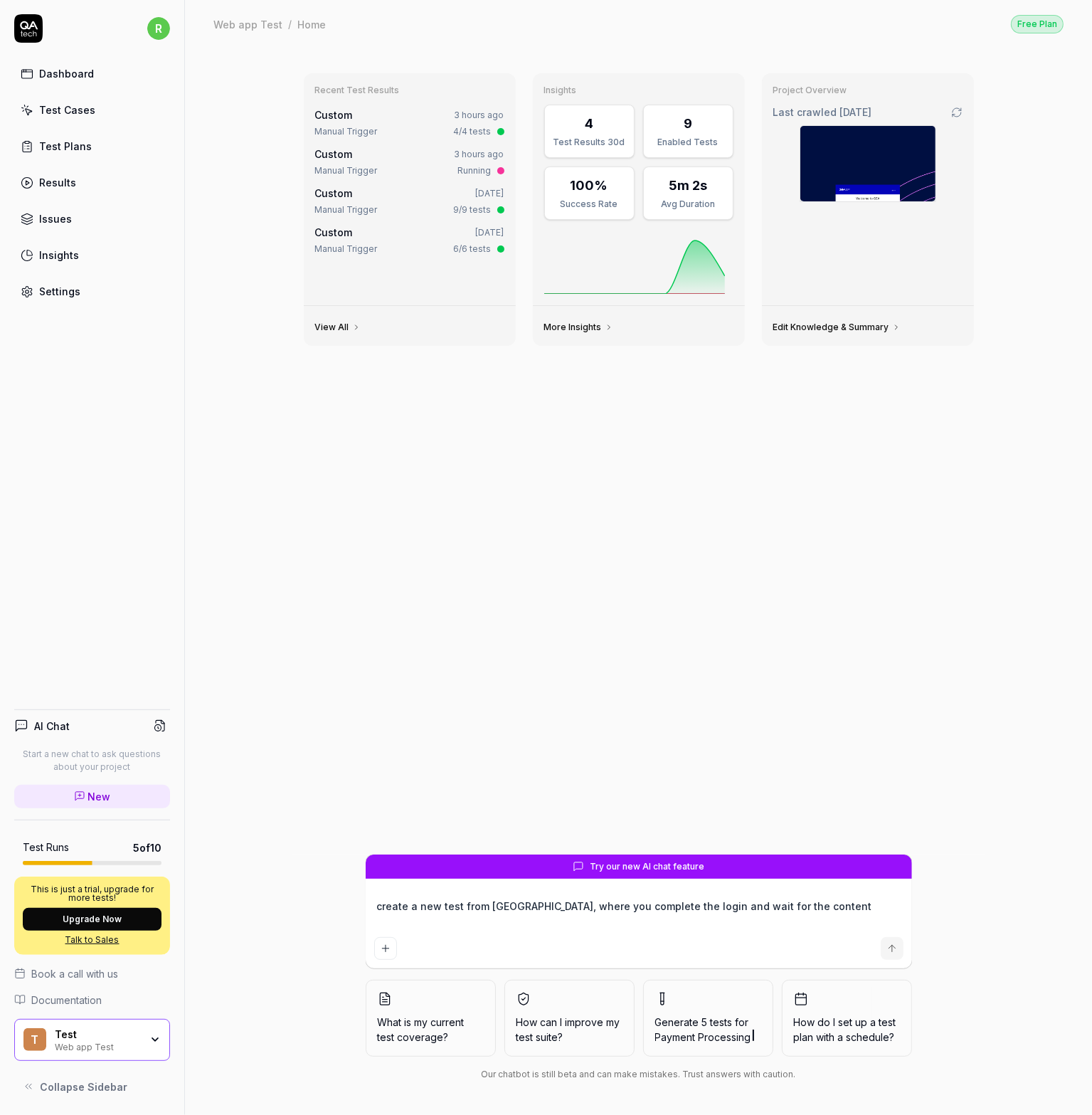
type textarea "*"
type textarea "create a new test from scrath, where you complete the login and wait for the co…"
type textarea "*"
type textarea "create a new test from scrath, where you complete the login and wait for the co…"
type textarea "*"
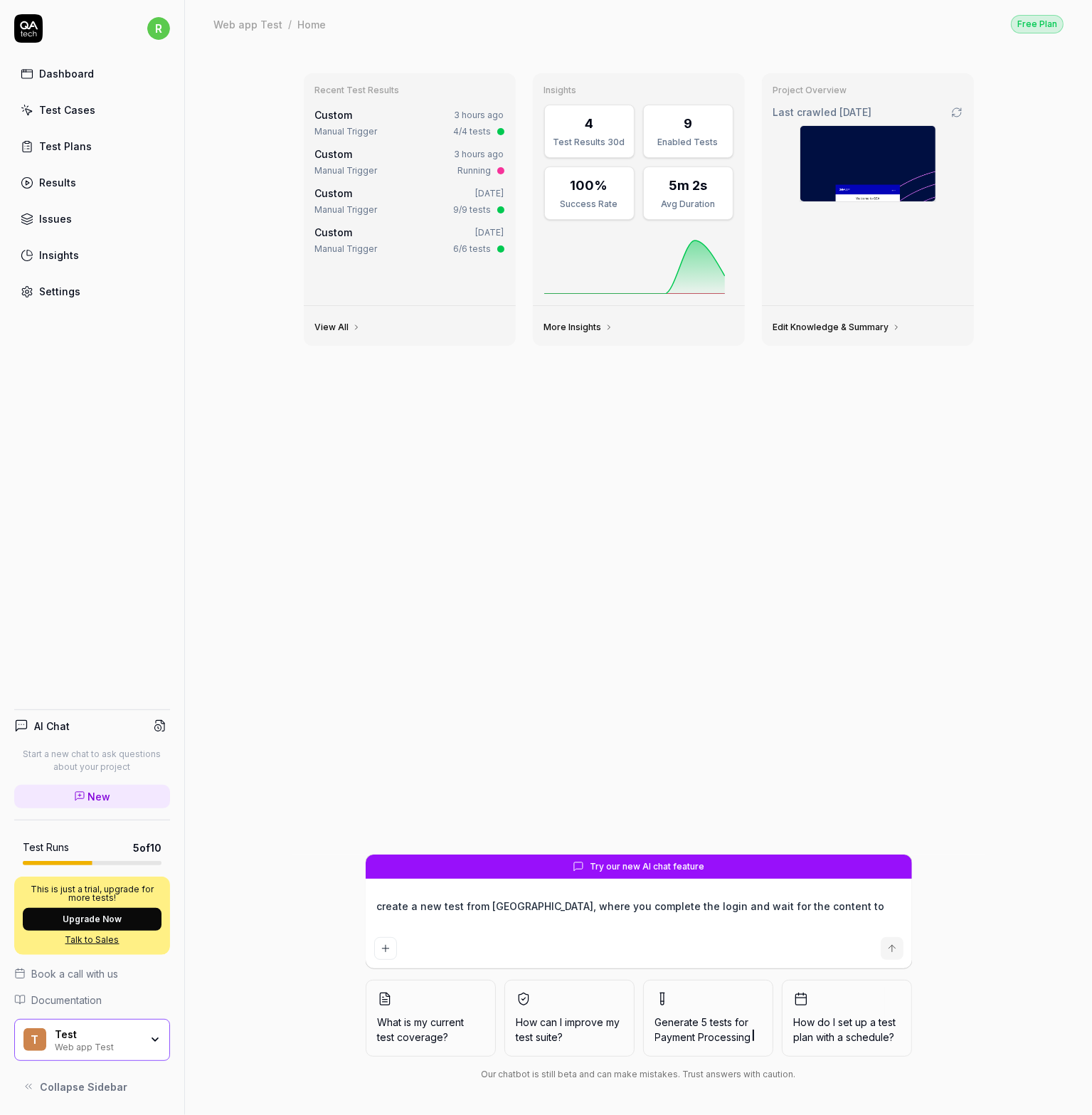
type textarea "create a new test from scrath, where you complete the login and wait for the co…"
type textarea "*"
type textarea "create a new test from scrath, where you complete the login and wait for the co…"
type textarea "*"
type textarea "create a new test from scrath, where you complete the login and wait for the co…"
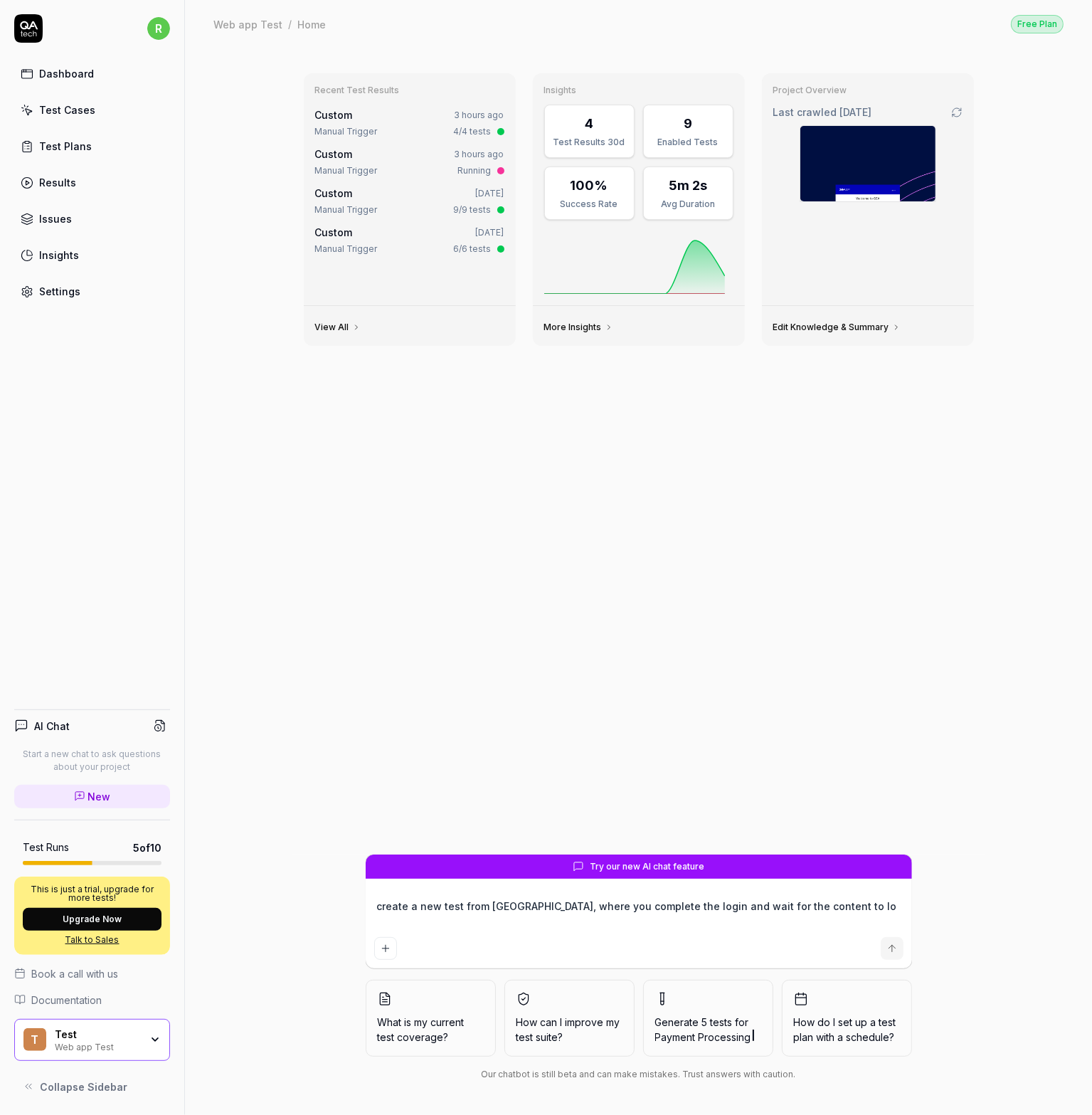
type textarea "*"
type textarea "create a new test from scrath, where you complete the login and wait for the co…"
type textarea "*"
type textarea "create a new test from scrath, where you complete the login and wait for the co…"
type textarea "*"
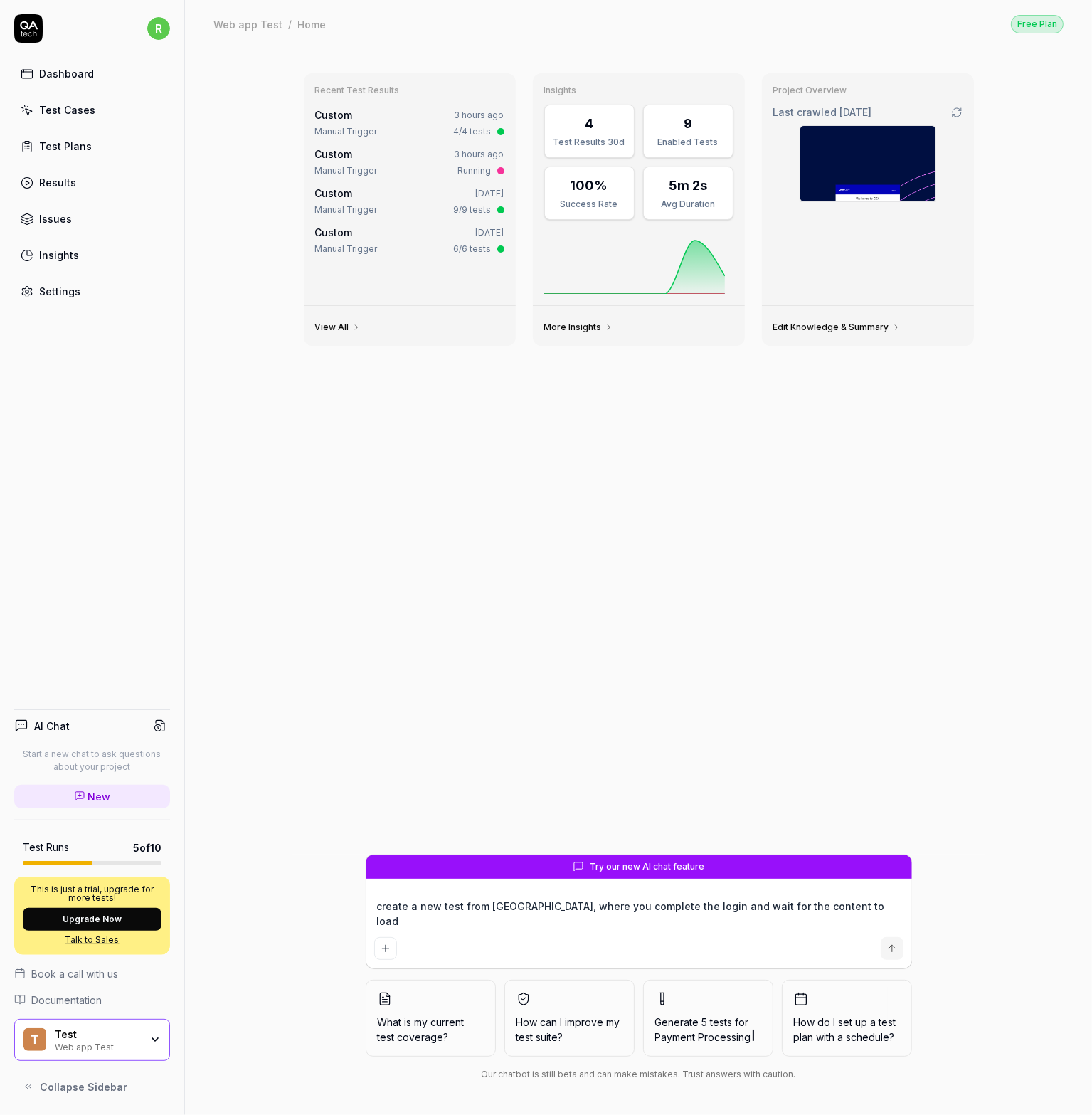
type textarea "create a new test from scrath, where you complete the login and wait for the co…"
type textarea "*"
type textarea "create a new test from scrath, where you complete the login and wait for the co…"
type textarea "*"
type textarea "create a new test from scrath, where you complete the login and wait for the co…"
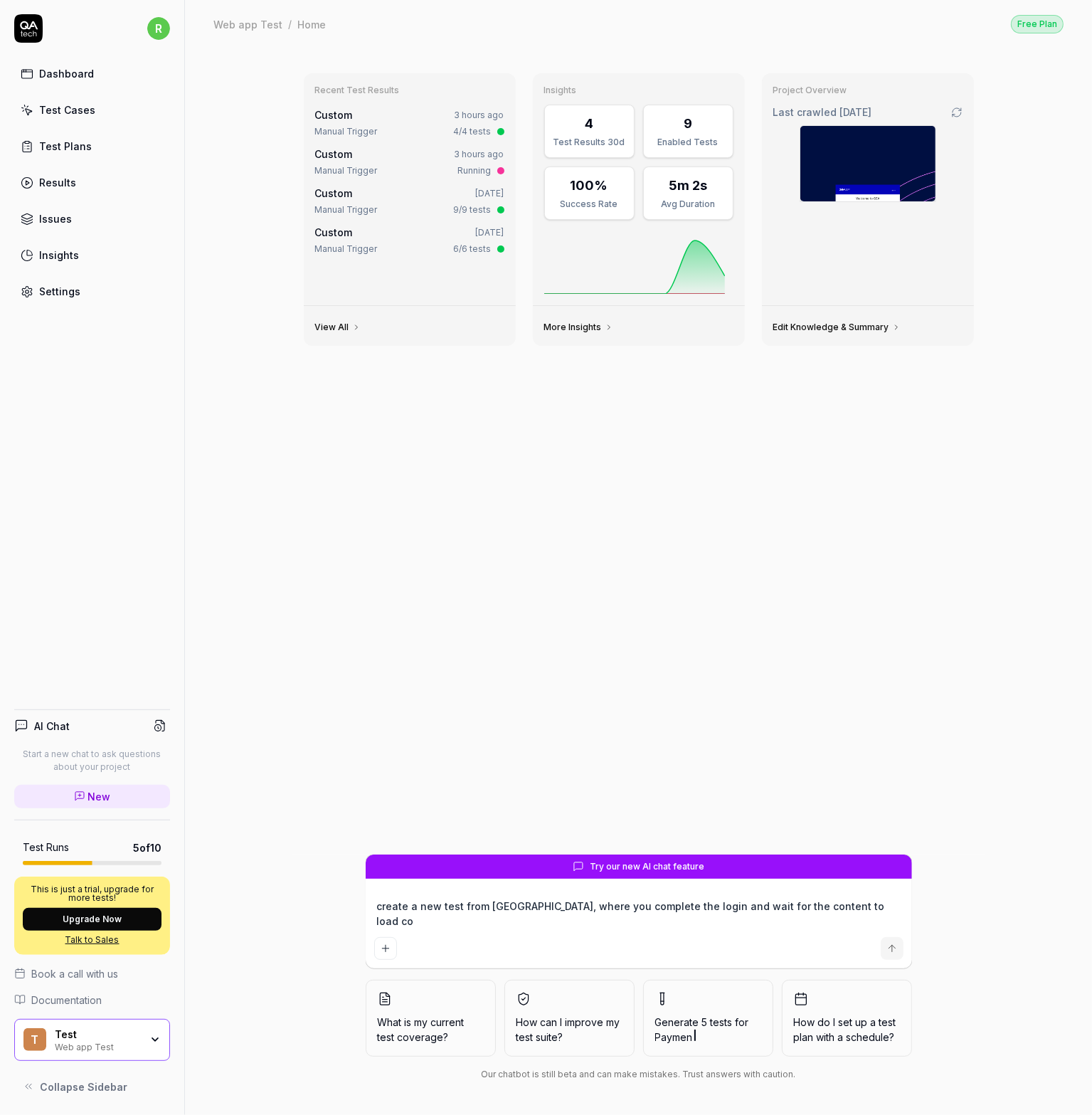
type textarea "*"
type textarea "create a new test from scrath, where you complete the login and wait for the co…"
type textarea "*"
type textarea "create a new test from scrath, where you complete the login and wait for the co…"
type textarea "*"
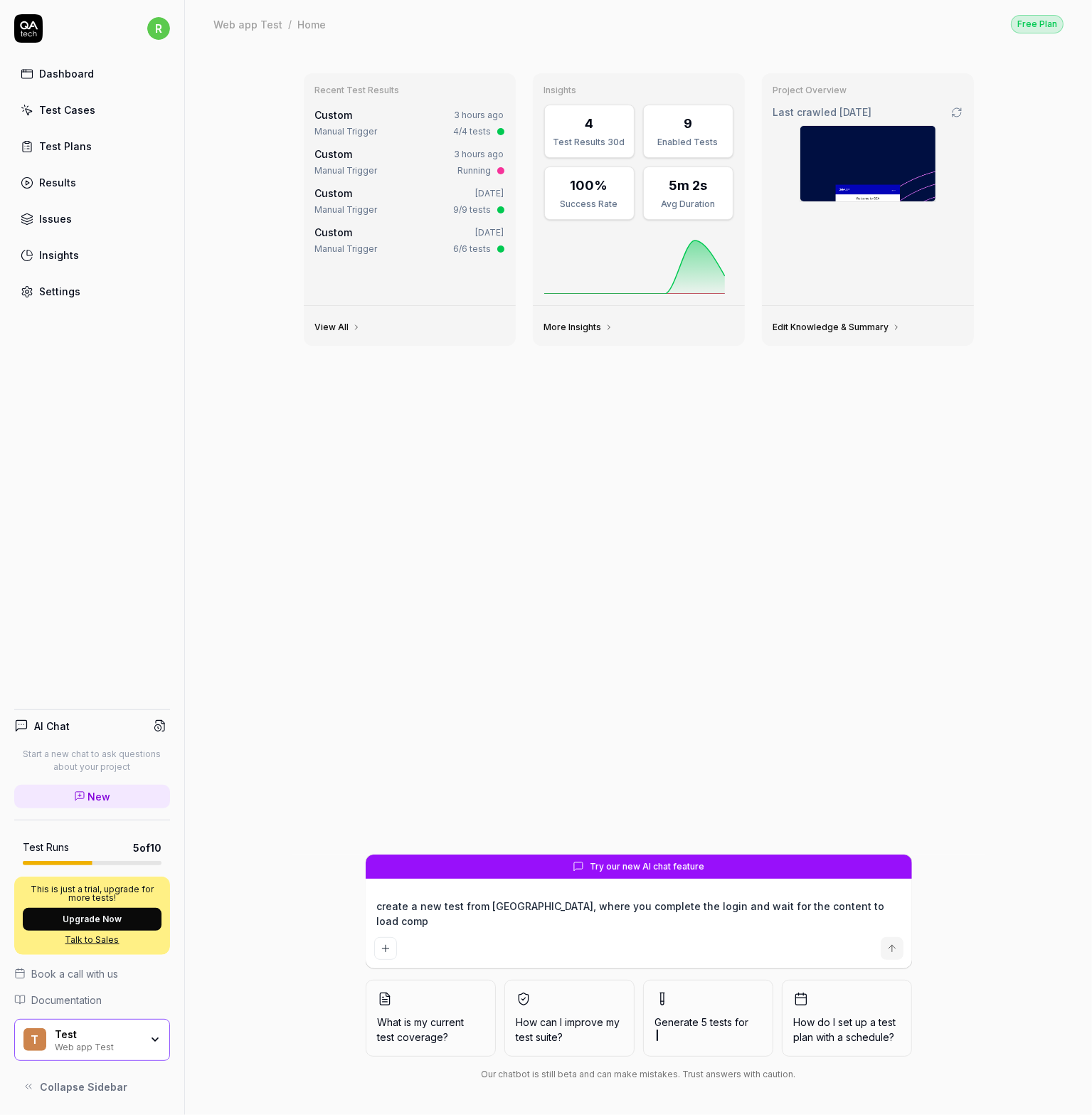
type textarea "create a new test from scrath, where you complete the login and wait for the co…"
type textarea "*"
type textarea "create a new test from scrath, where you complete the login and wait for the co…"
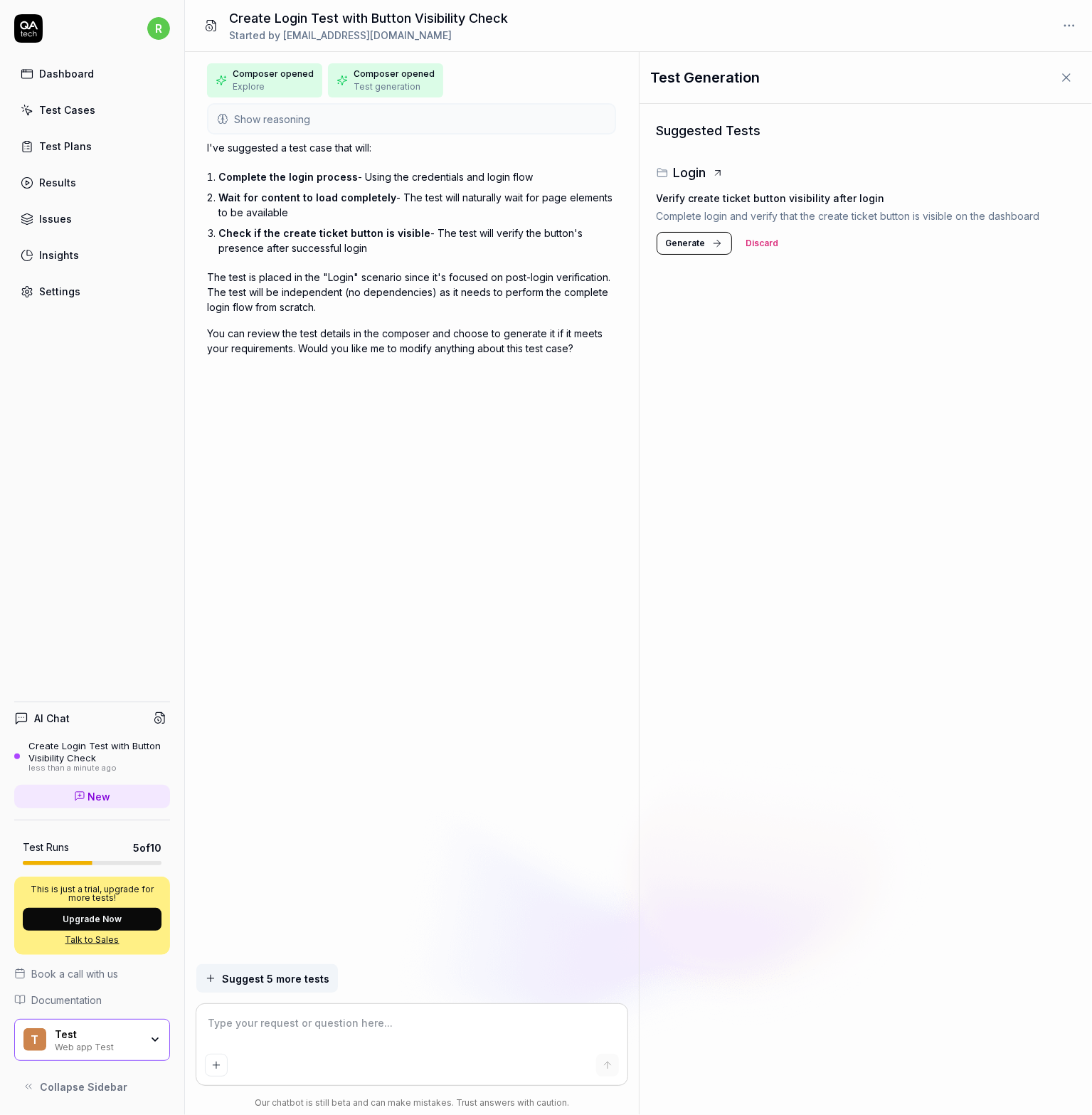
click at [705, 236] on button "Generate" at bounding box center [694, 243] width 76 height 23
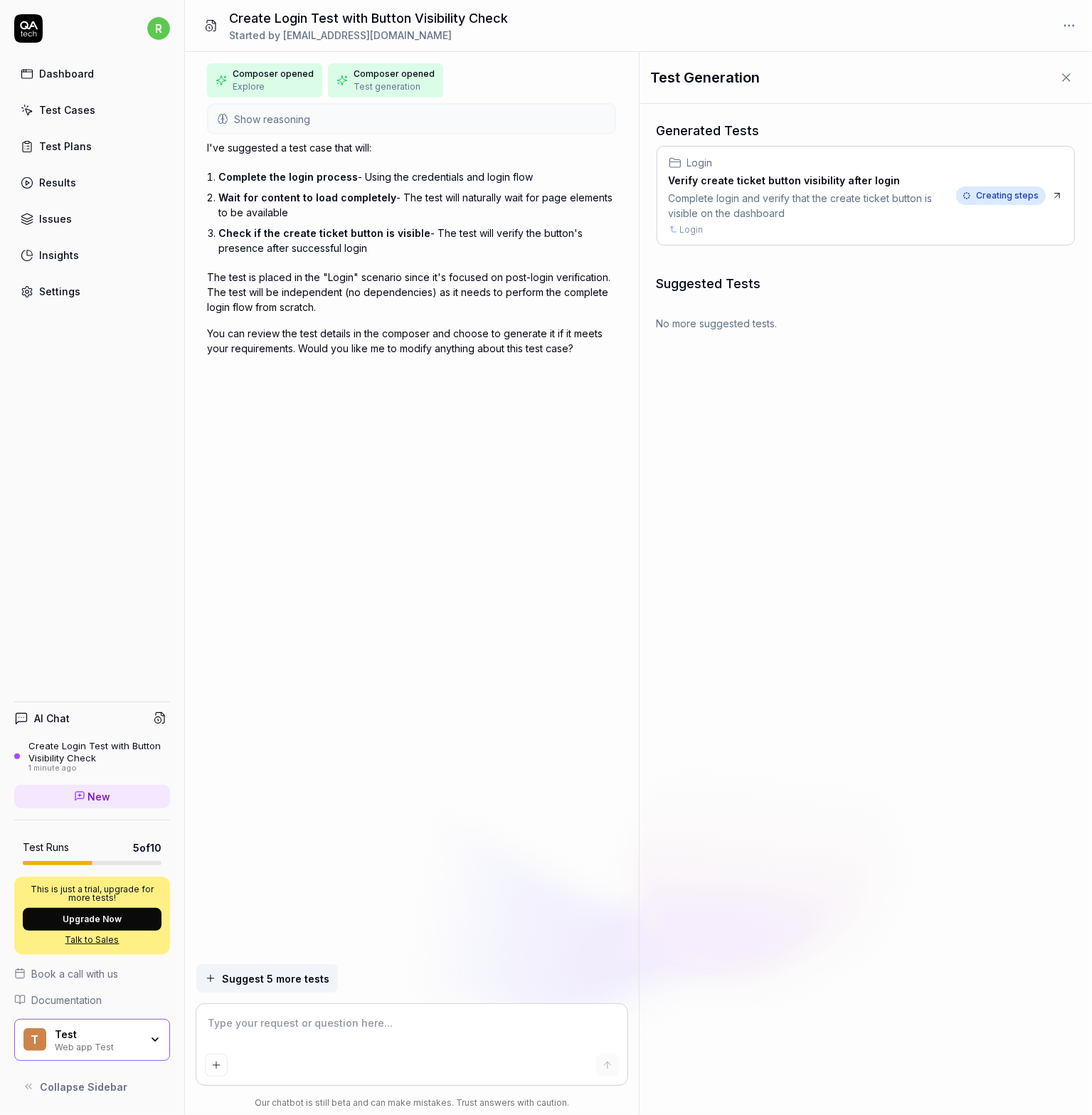
click at [1023, 200] on span "Creating steps" at bounding box center [1001, 196] width 90 height 19
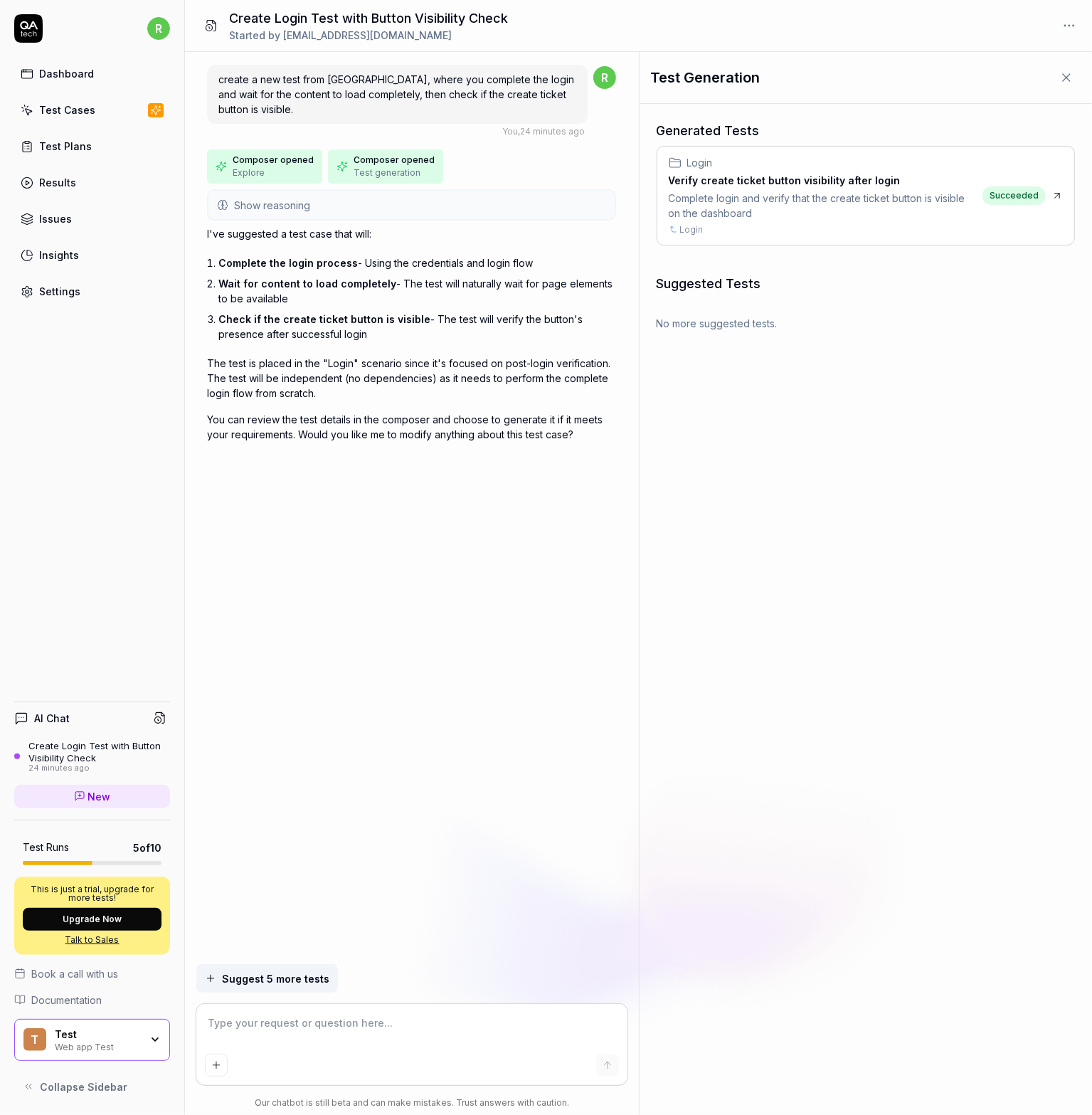
click at [70, 110] on div "Test Cases" at bounding box center [67, 110] width 56 height 15
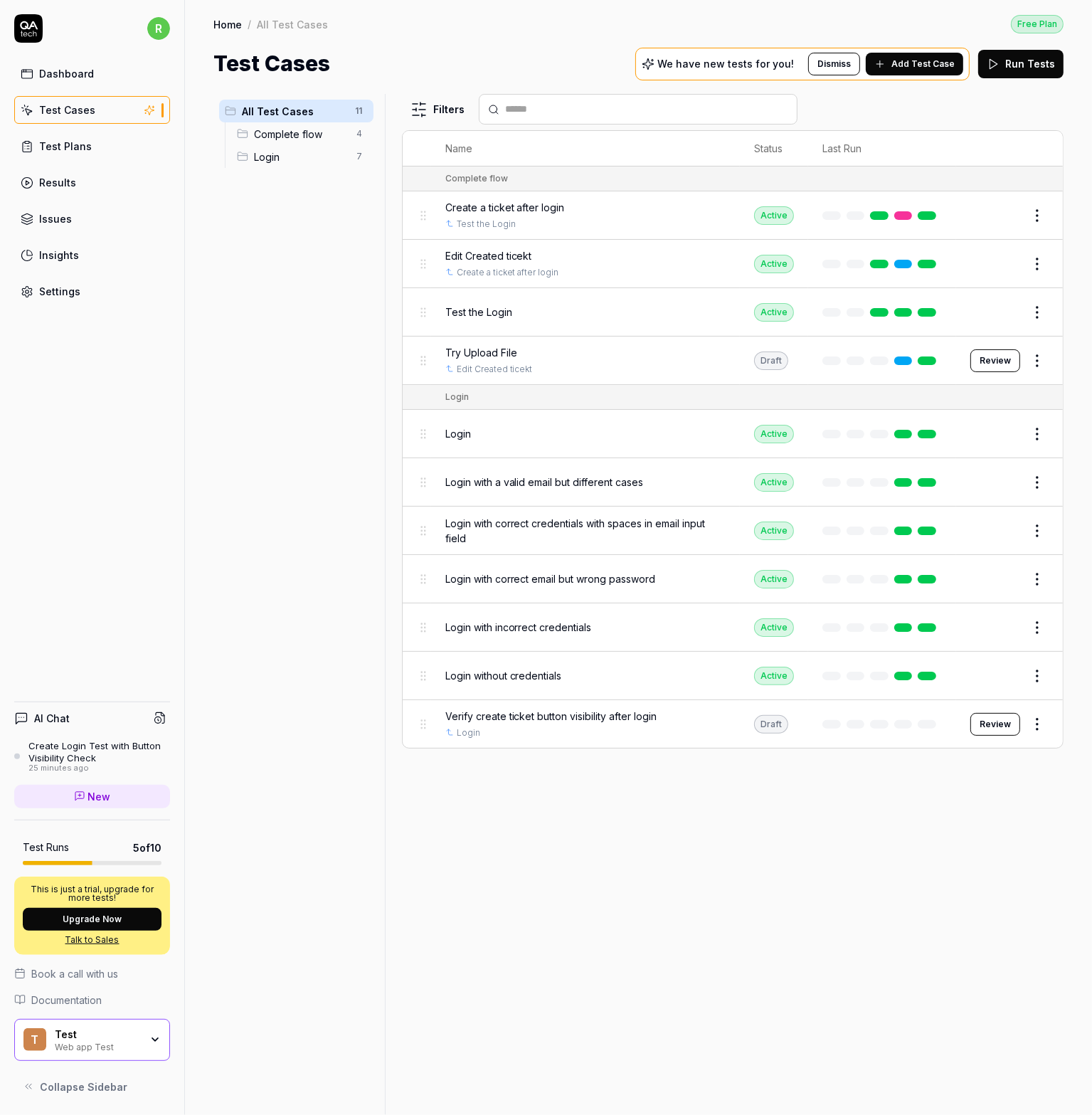
click at [1042, 725] on html "r Dashboard Test Cases Test Plans Results Issues Insights Settings AI Chat Crea…" at bounding box center [546, 558] width 1092 height 1115
drag, startPoint x: 659, startPoint y: 821, endPoint x: 660, endPoint y: 809, distance: 12.0
click at [659, 820] on html "r Dashboard Test Cases Test Plans Results Issues Insights Settings AI Chat Crea…" at bounding box center [546, 558] width 1092 height 1115
click at [64, 73] on div "Dashboard" at bounding box center [66, 74] width 55 height 15
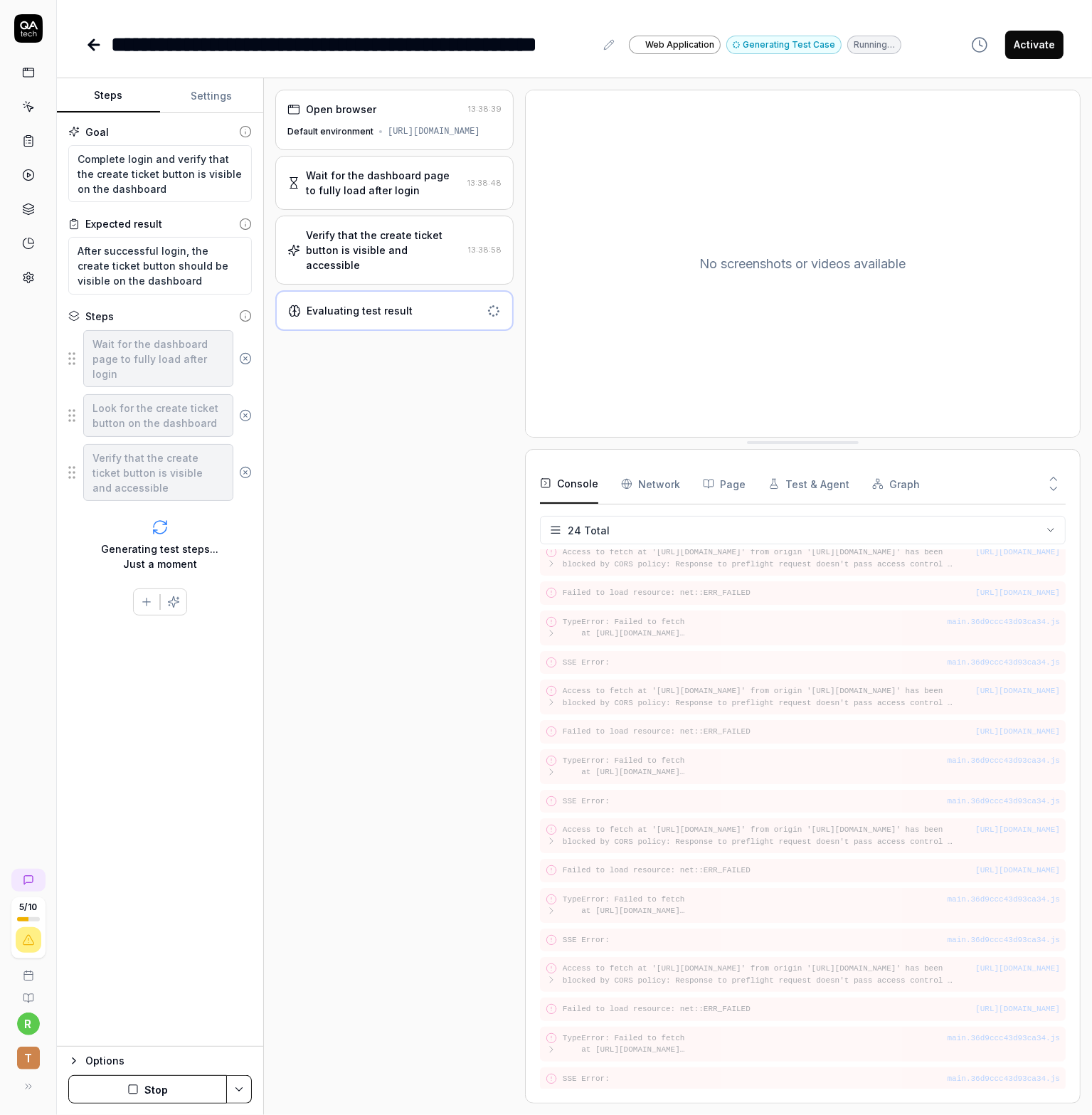
scroll to position [293, 0]
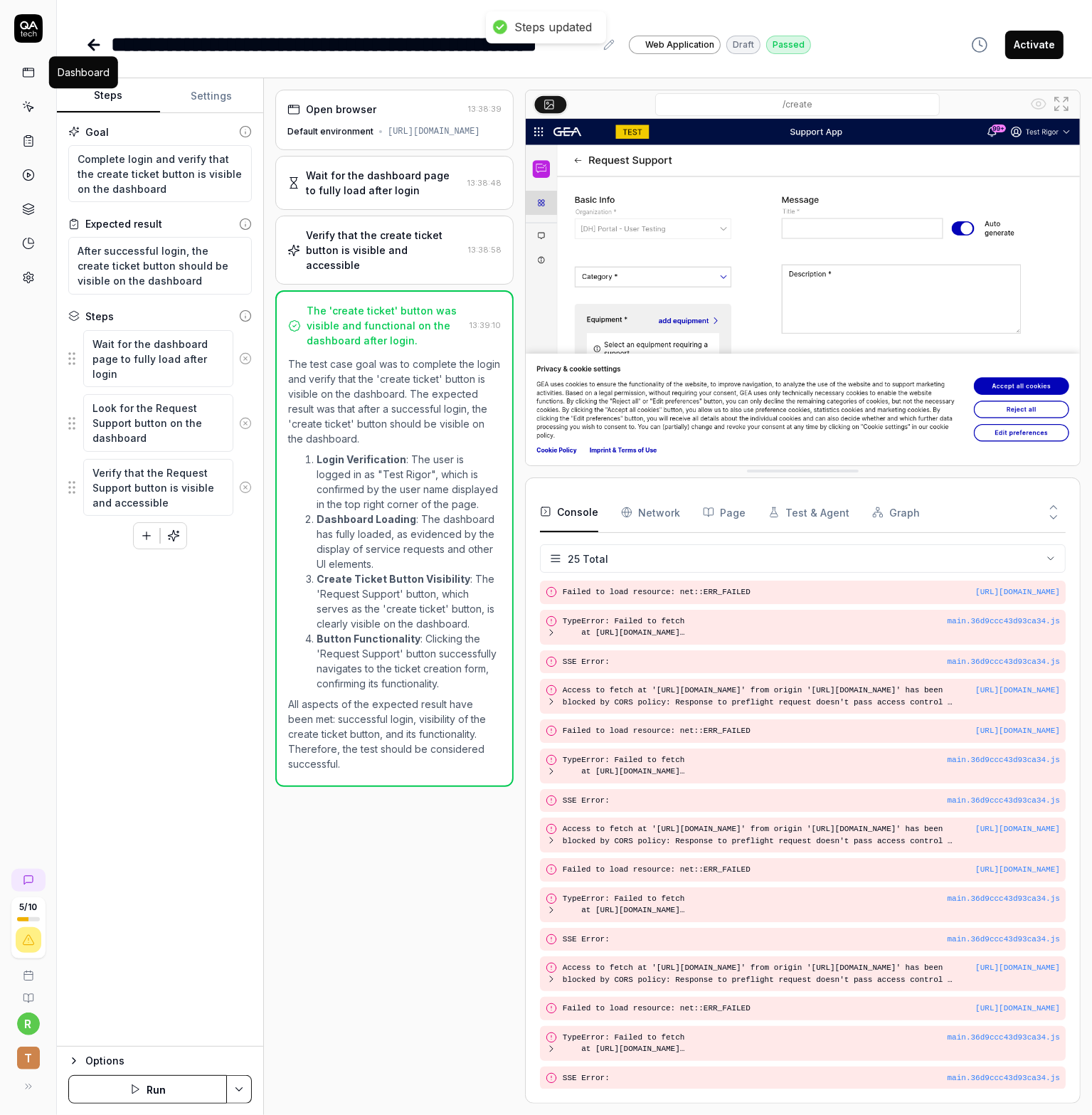
click at [31, 73] on icon at bounding box center [28, 72] width 13 height 13
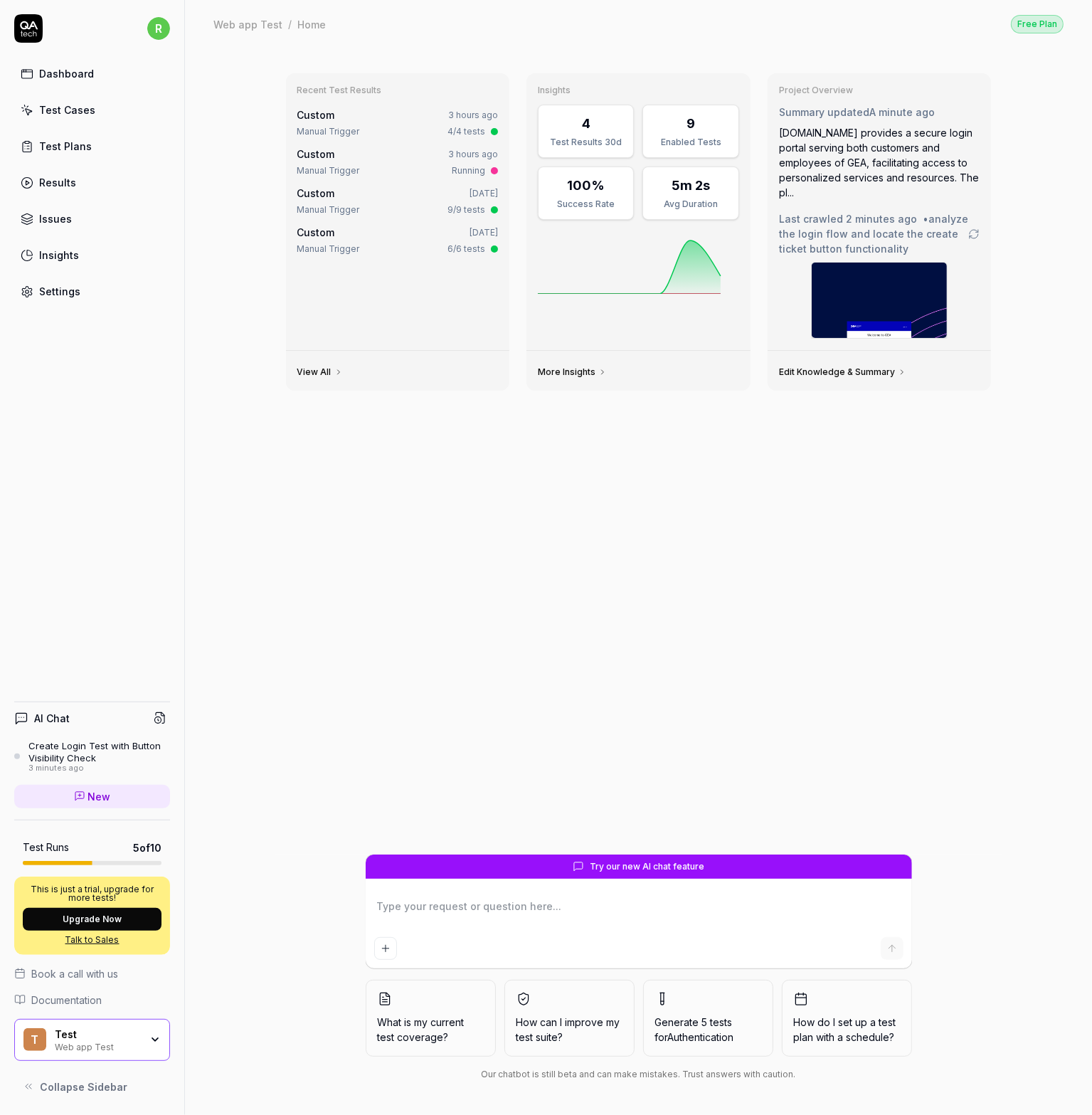
click at [40, 107] on div "Test Cases" at bounding box center [67, 110] width 56 height 15
type textarea "*"
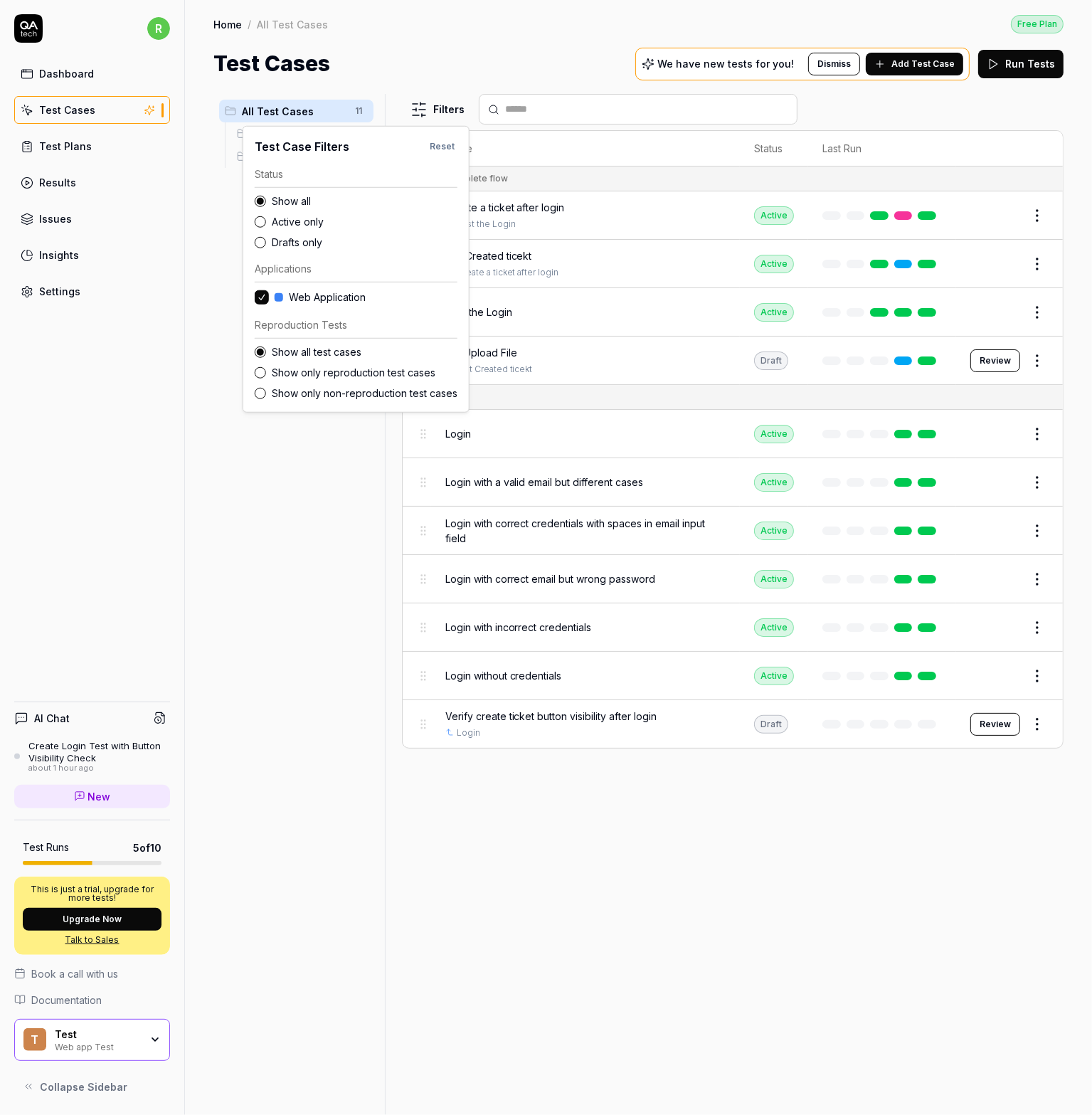
click at [412, 106] on html "r Dashboard Test Cases Test Plans Results Issues Insights Settings AI Chat Crea…" at bounding box center [546, 558] width 1092 height 1115
click at [414, 104] on html "r Dashboard Test Cases Test Plans Results Issues Insights Settings AI Chat Crea…" at bounding box center [546, 558] width 1092 height 1115
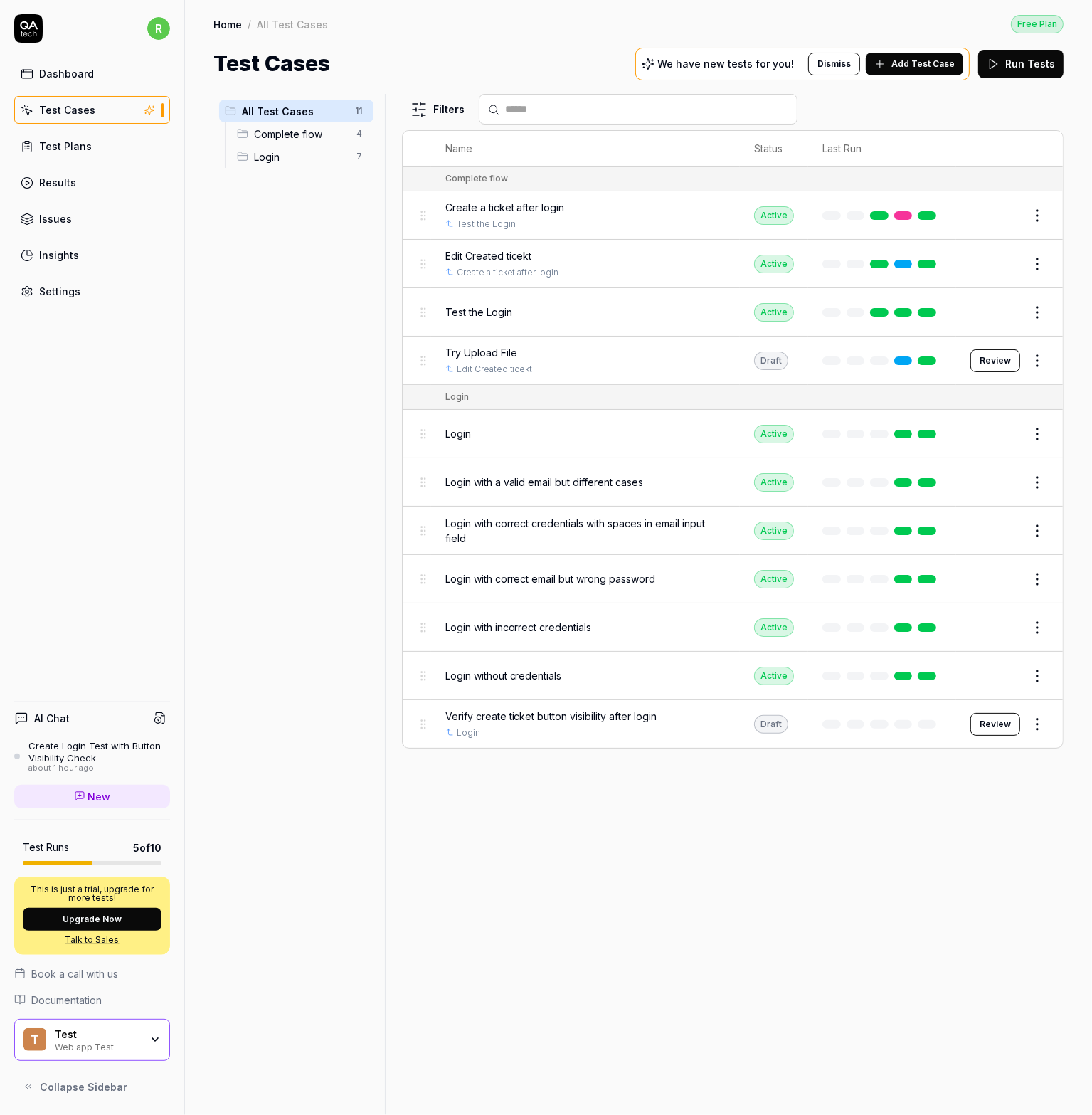
click at [64, 295] on div "Settings" at bounding box center [59, 292] width 42 height 15
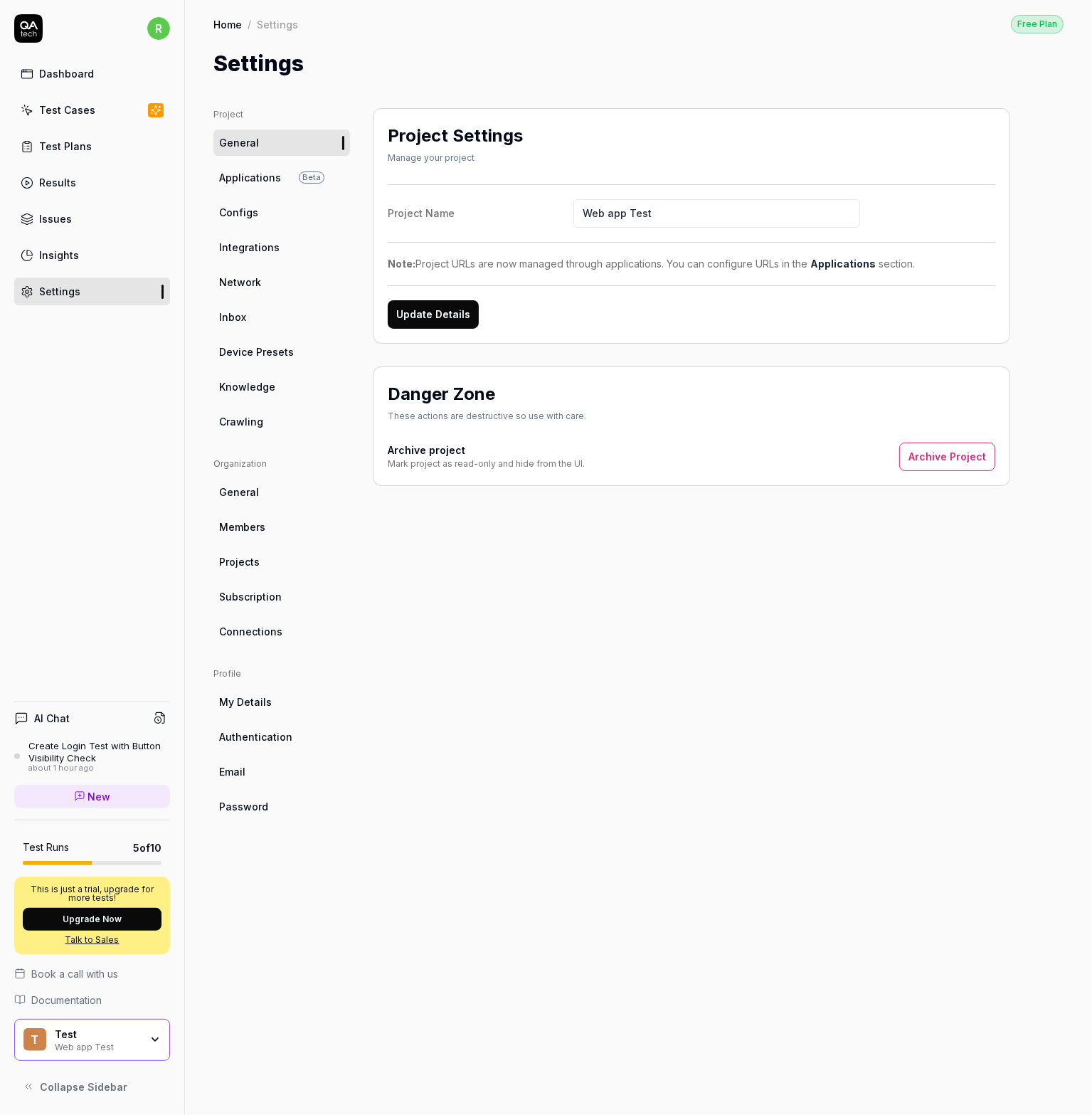
click at [67, 294] on div "Settings" at bounding box center [59, 292] width 42 height 15
click at [254, 170] on span "Applications" at bounding box center [249, 177] width 62 height 15
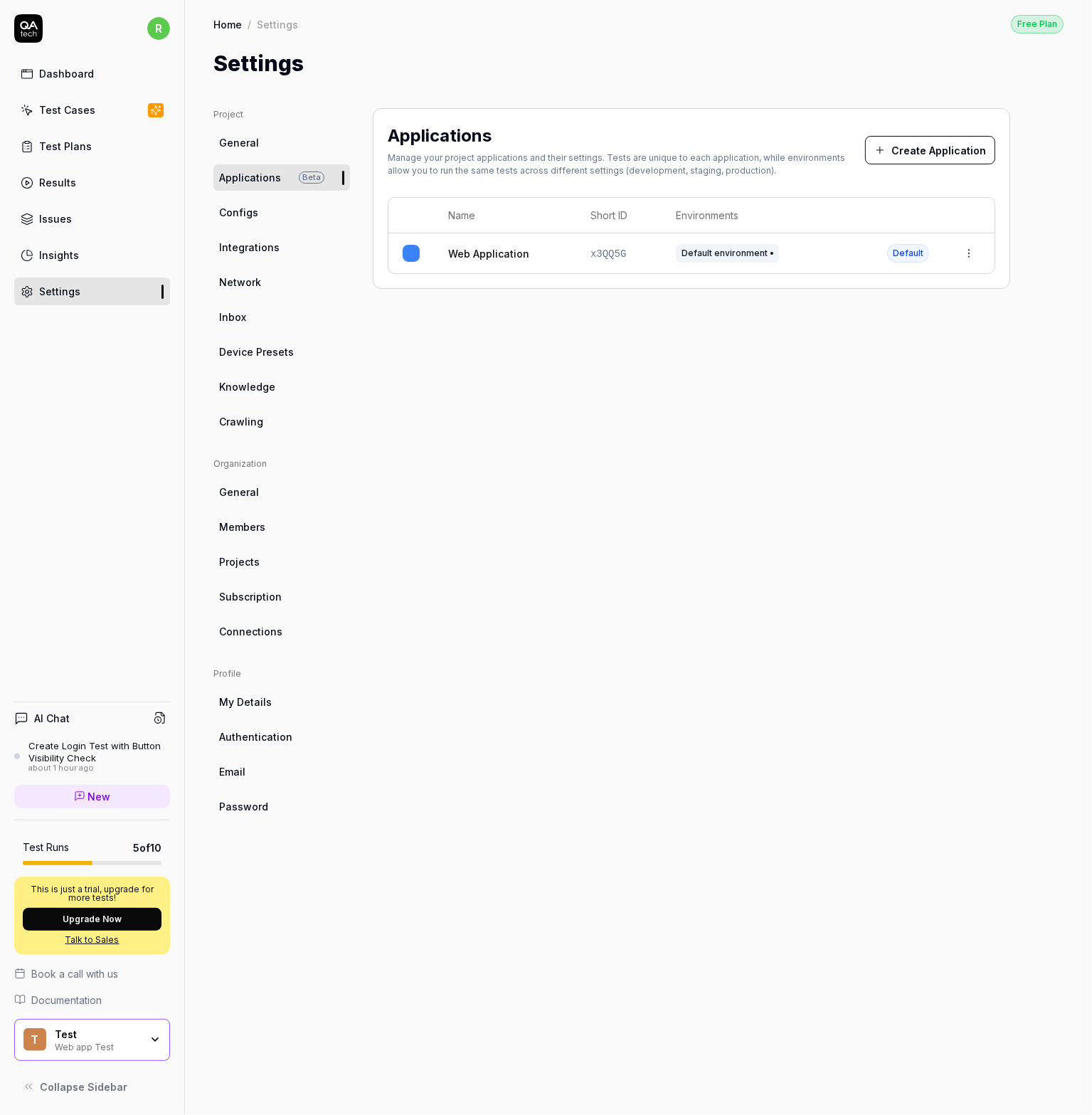
click at [242, 221] on link "Configs" at bounding box center [282, 212] width 137 height 26
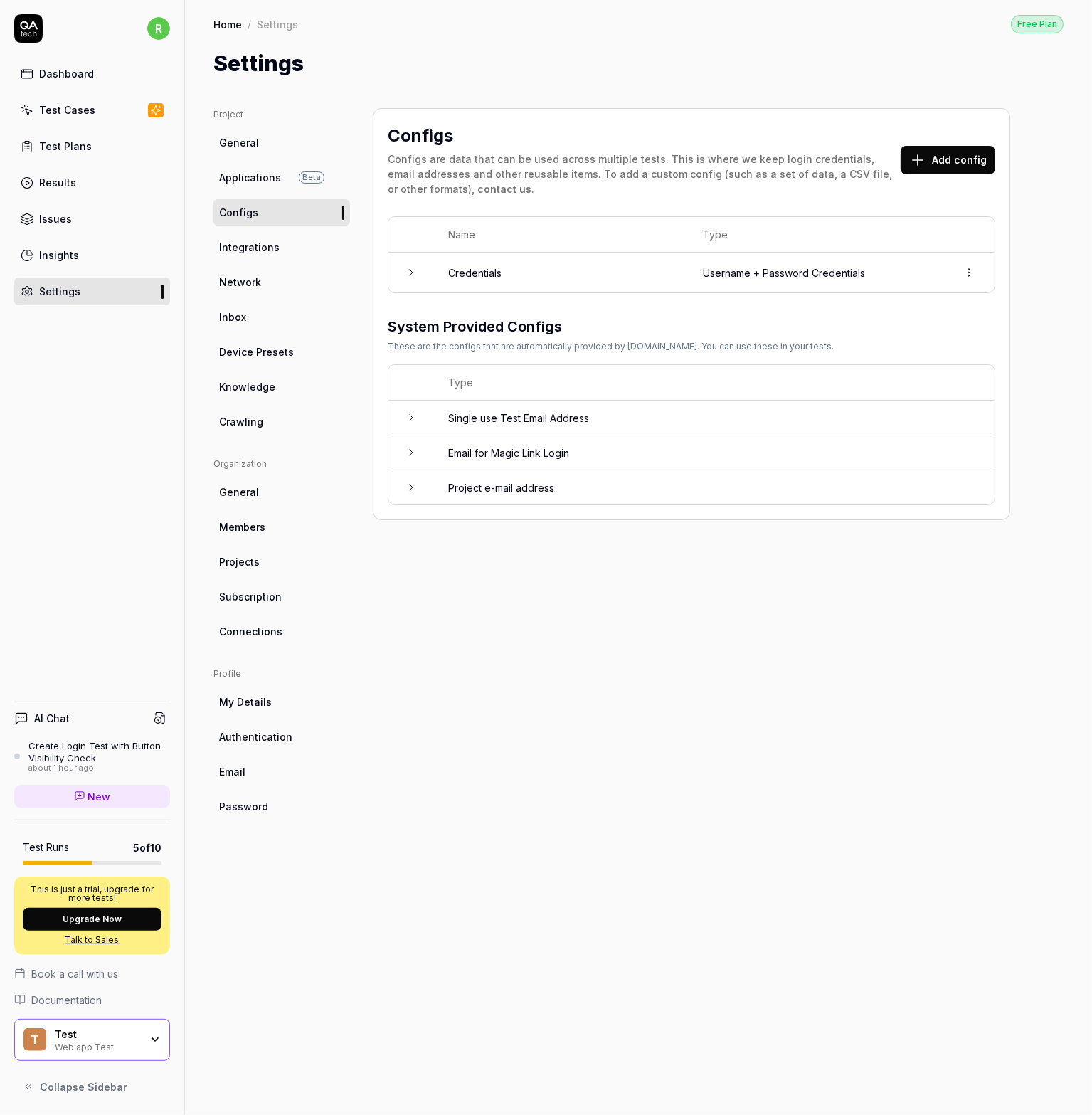
click at [938, 156] on button "Add config" at bounding box center [949, 160] width 95 height 29
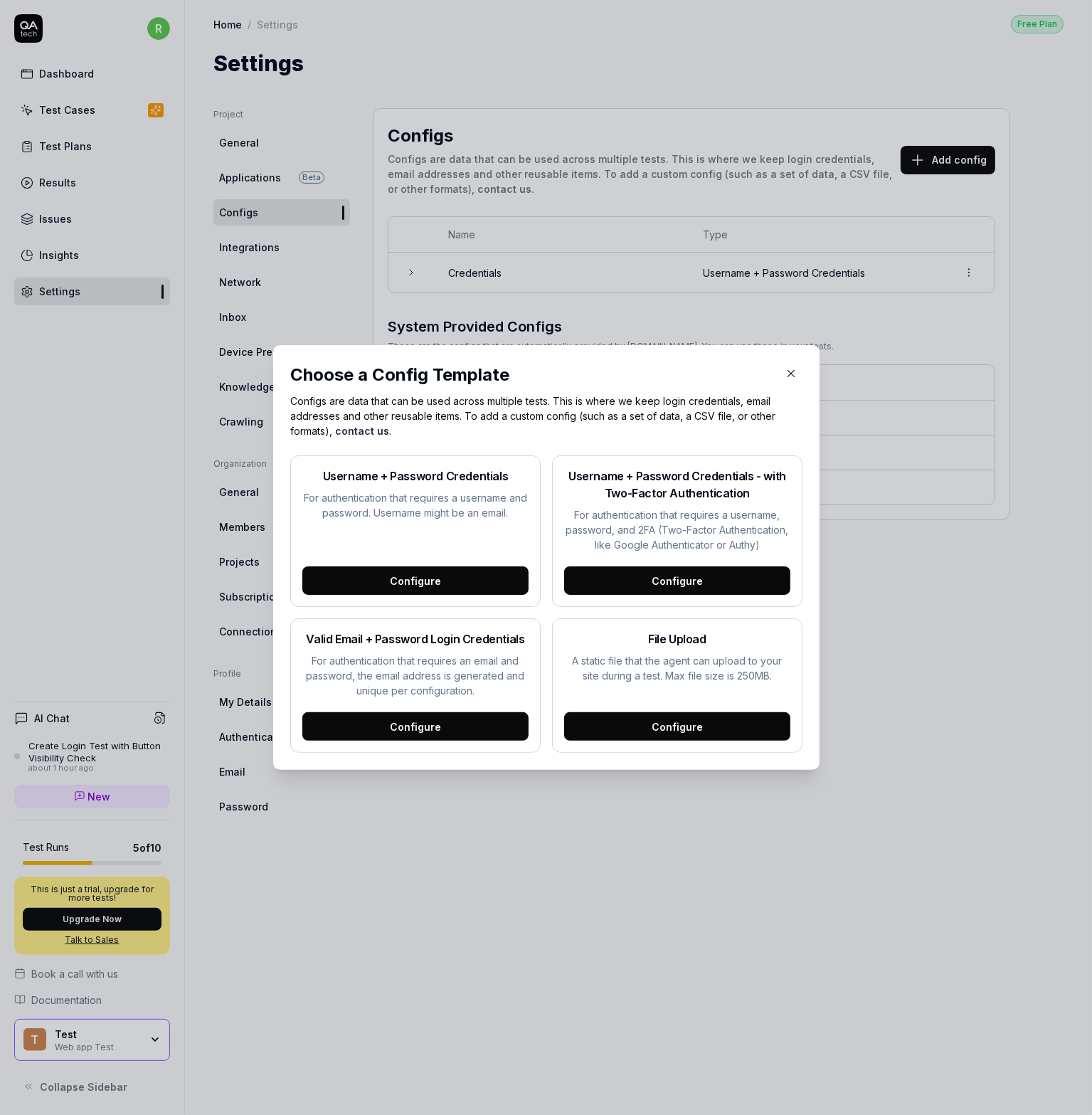
click at [656, 726] on div "Configure" at bounding box center [677, 726] width 227 height 29
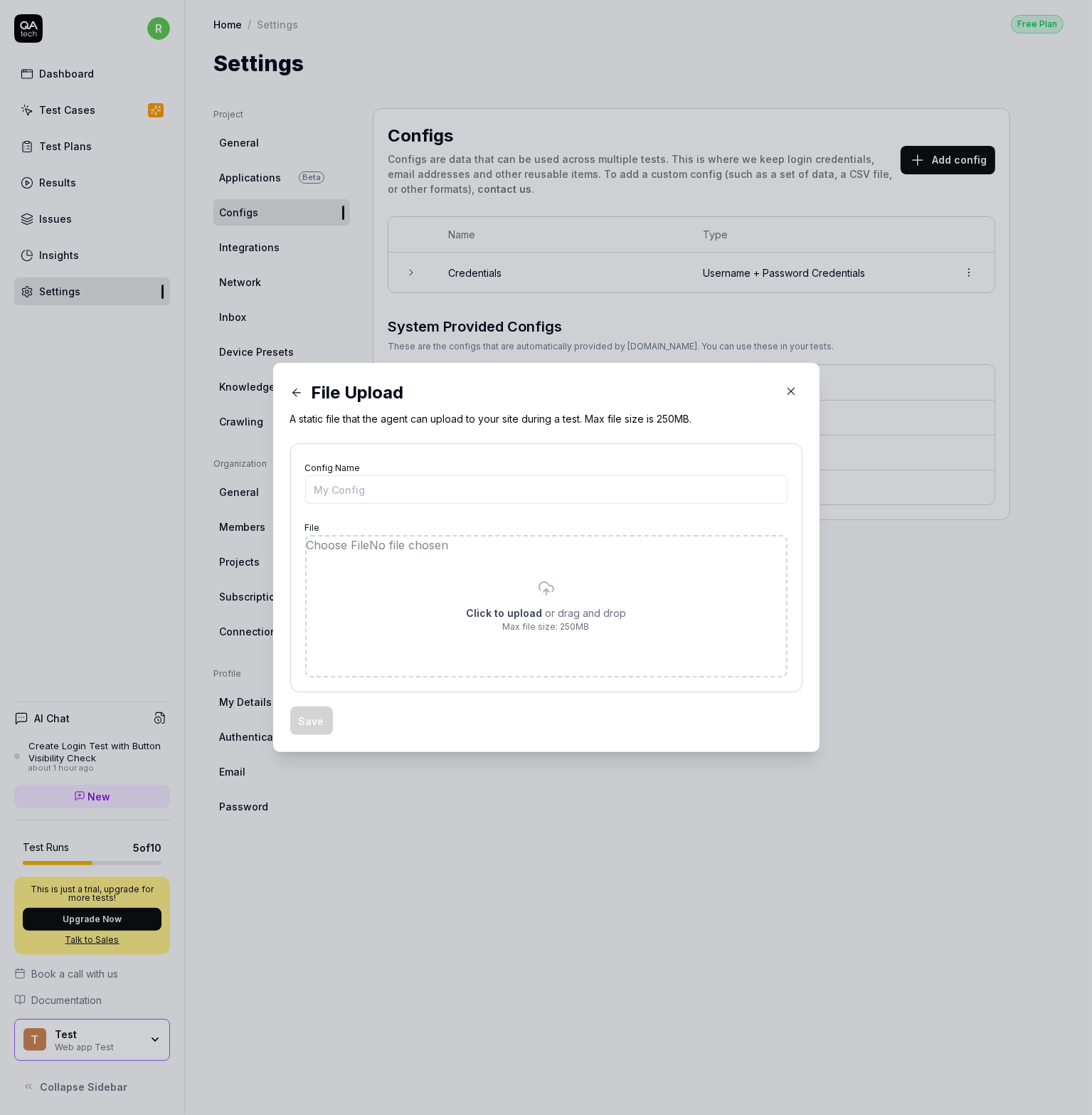
click at [785, 391] on icon "button" at bounding box center [791, 391] width 13 height 13
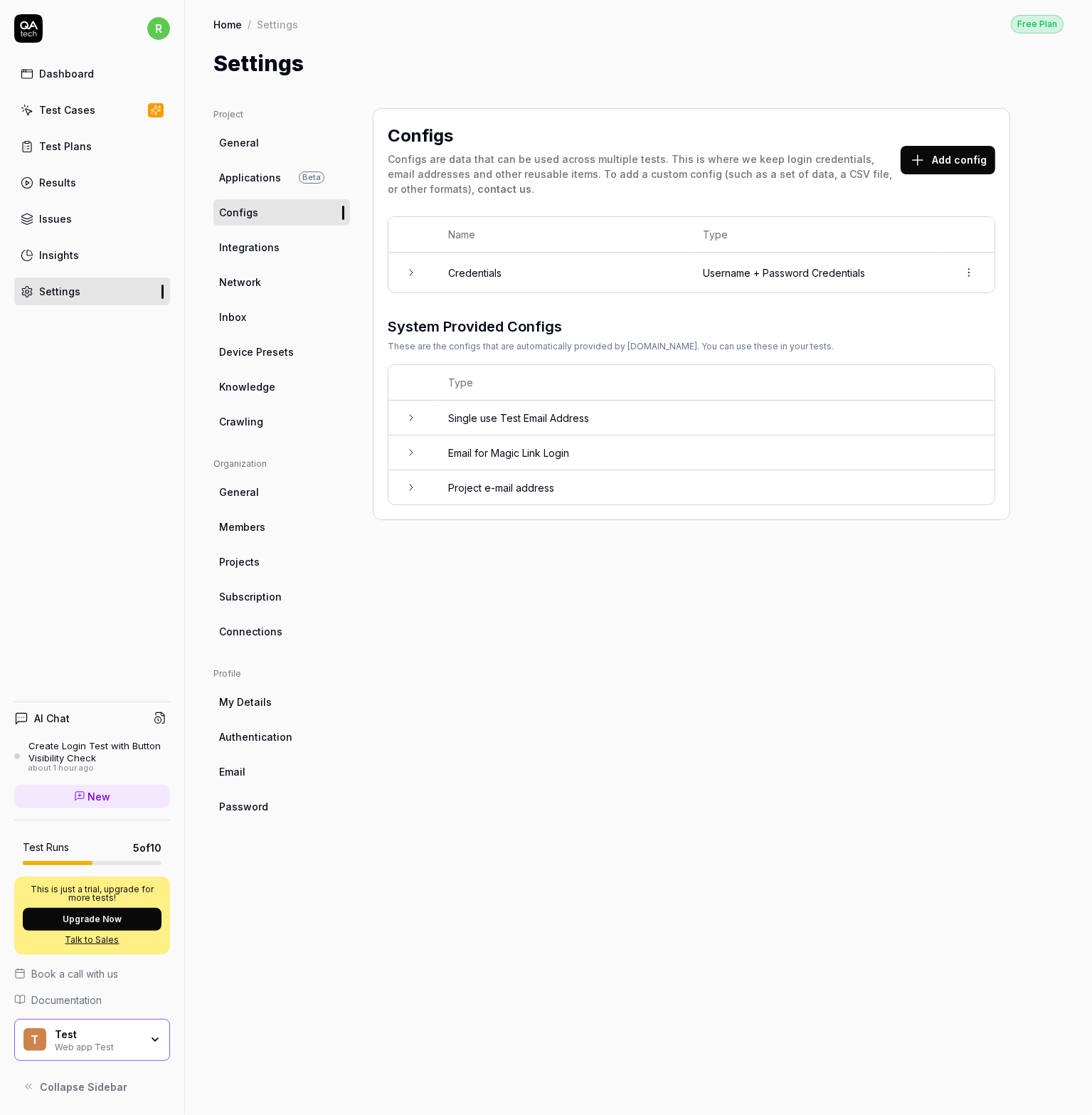
click at [60, 76] on div "Dashboard" at bounding box center [66, 74] width 55 height 15
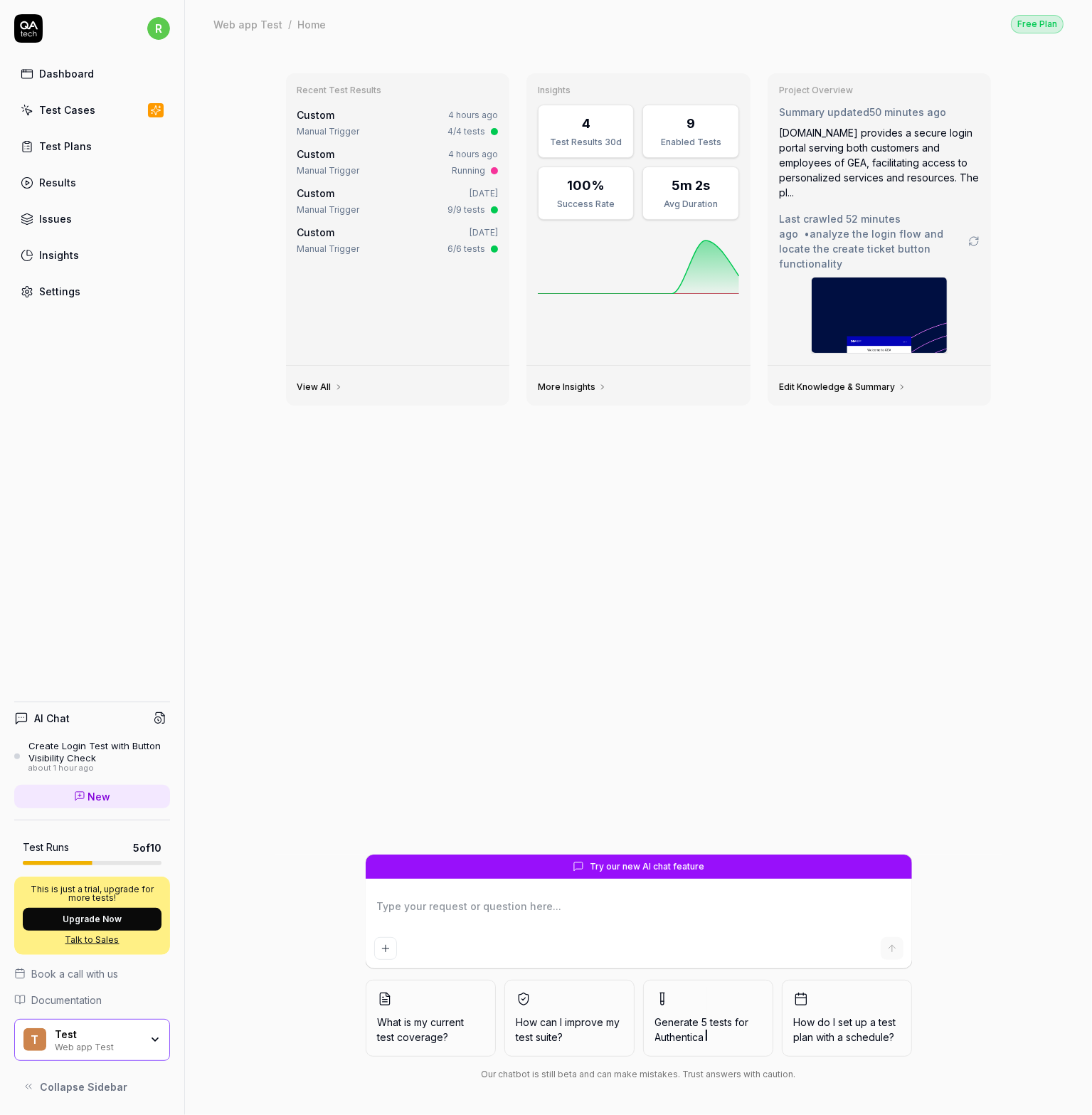
click at [57, 109] on div "Test Cases" at bounding box center [67, 110] width 56 height 15
type textarea "*"
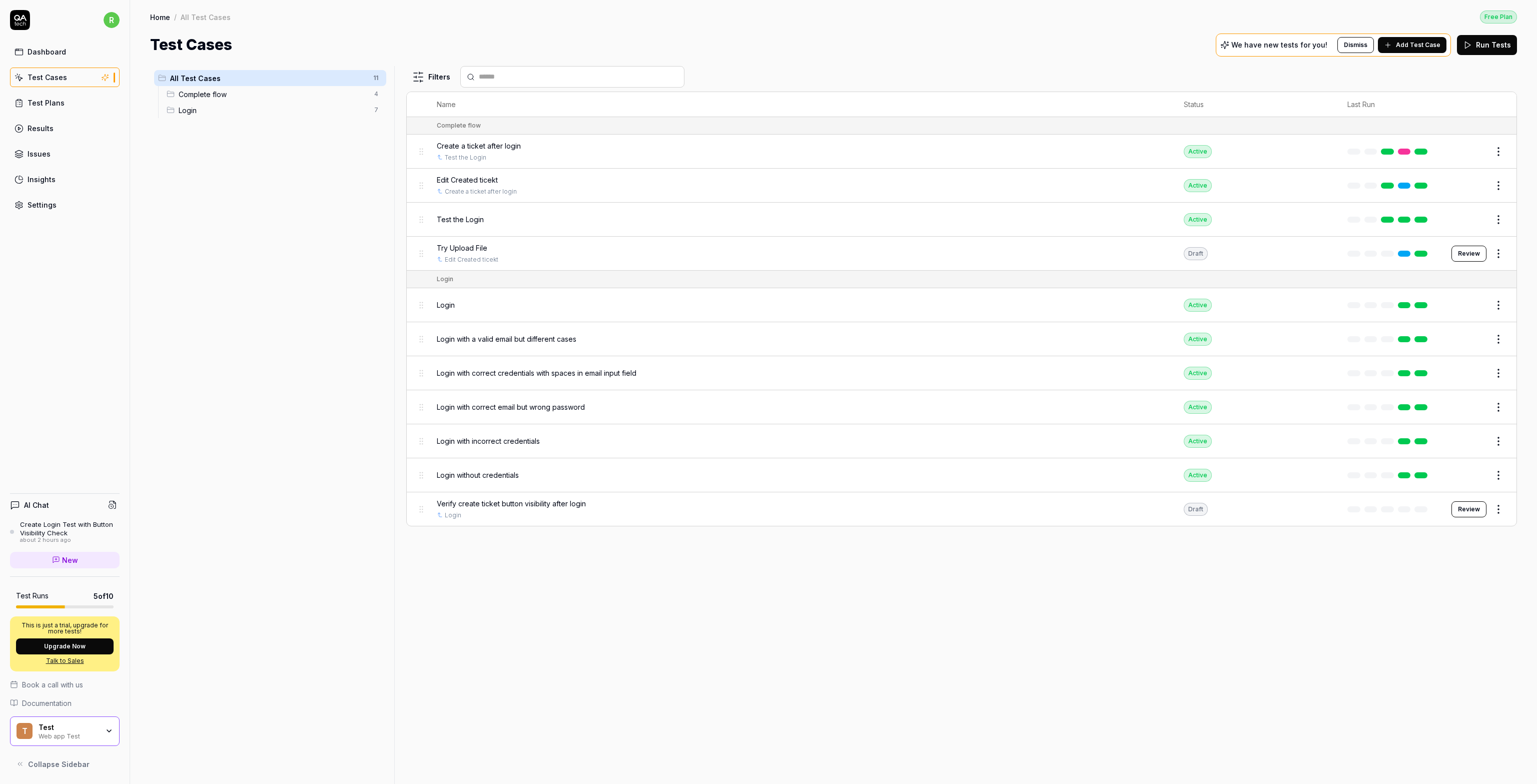
click at [47, 208] on div "Settings" at bounding box center [42, 205] width 29 height 11
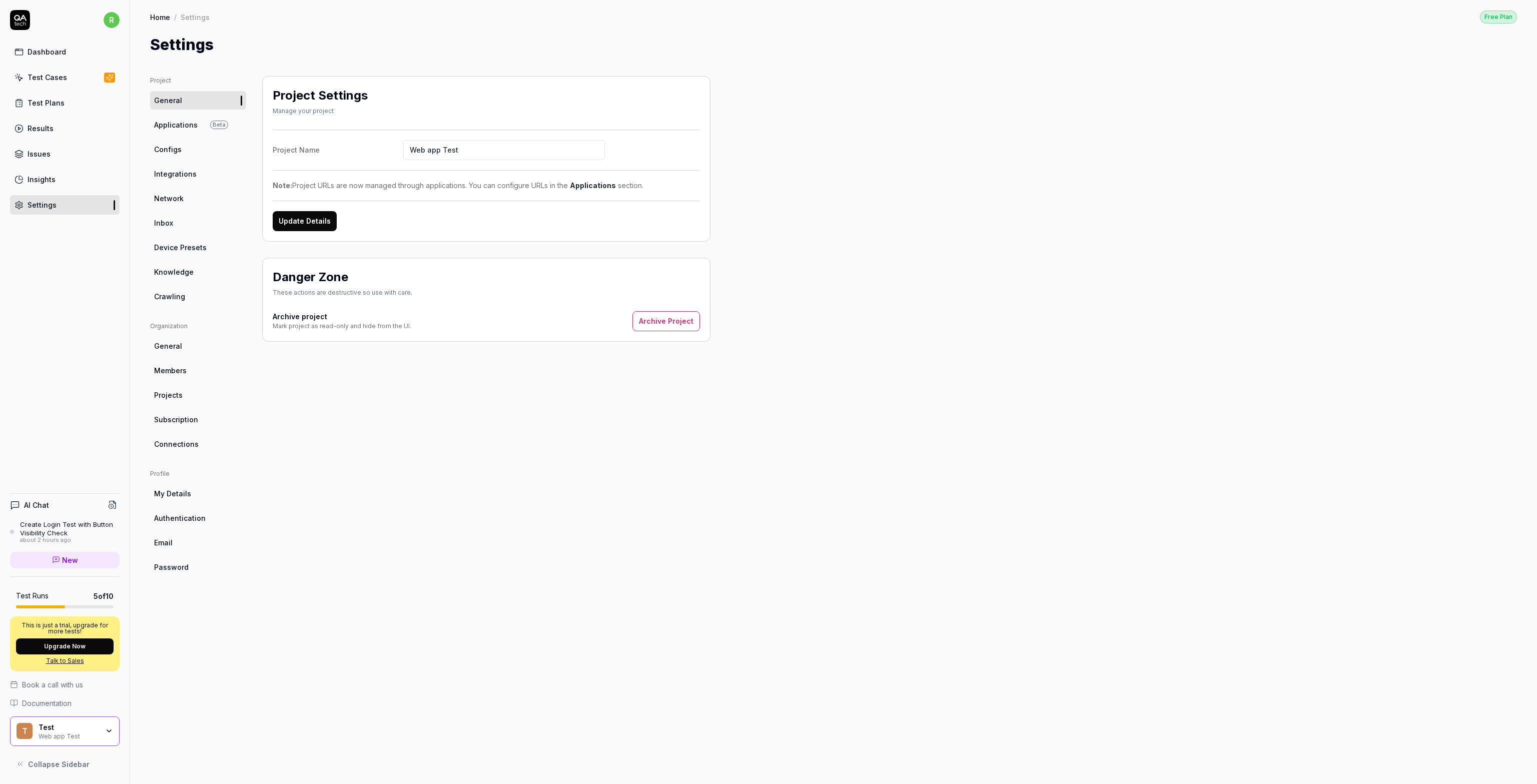
click at [176, 147] on span "Configs" at bounding box center [168, 150] width 27 height 11
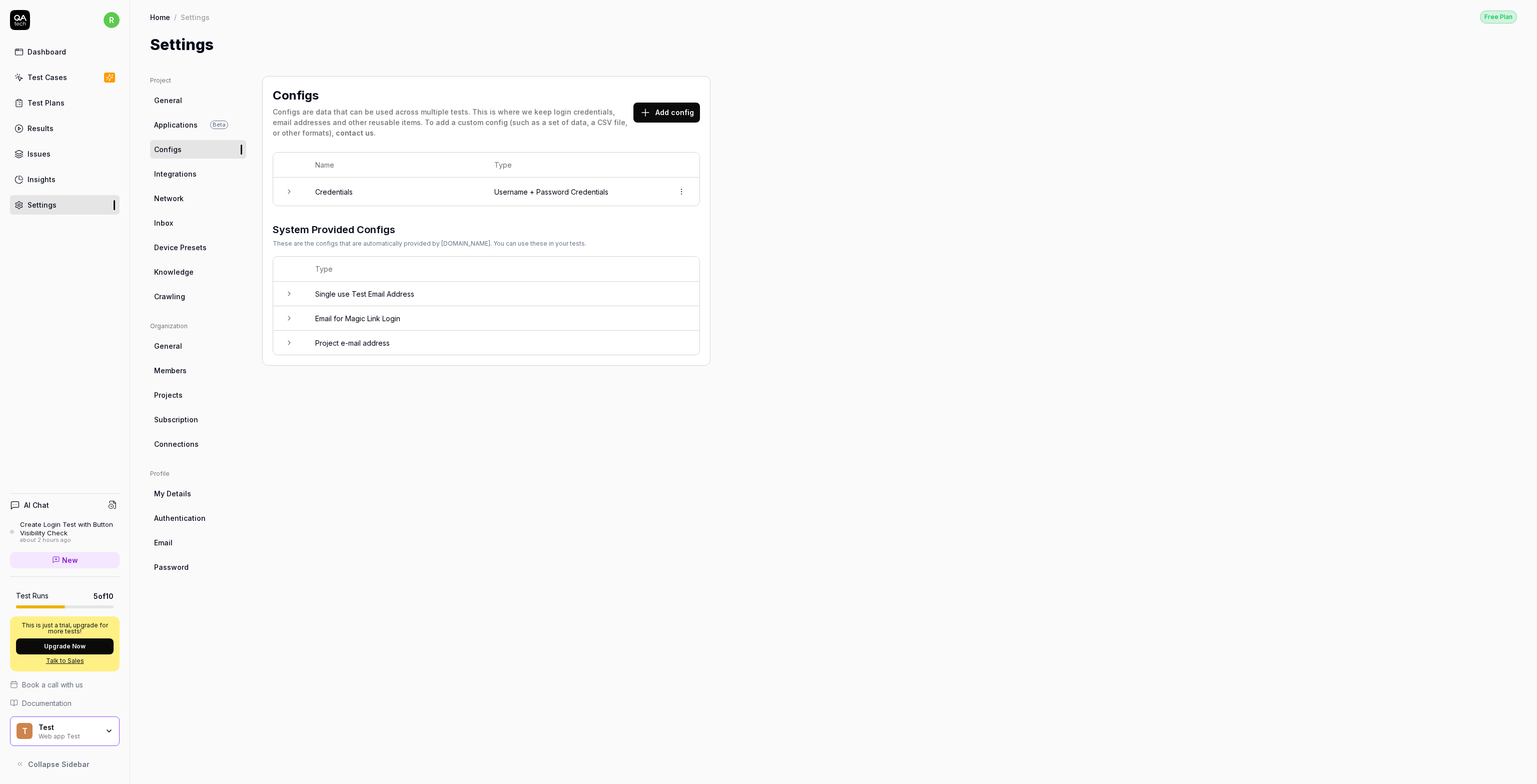
click at [162, 106] on link "General" at bounding box center [198, 100] width 96 height 18
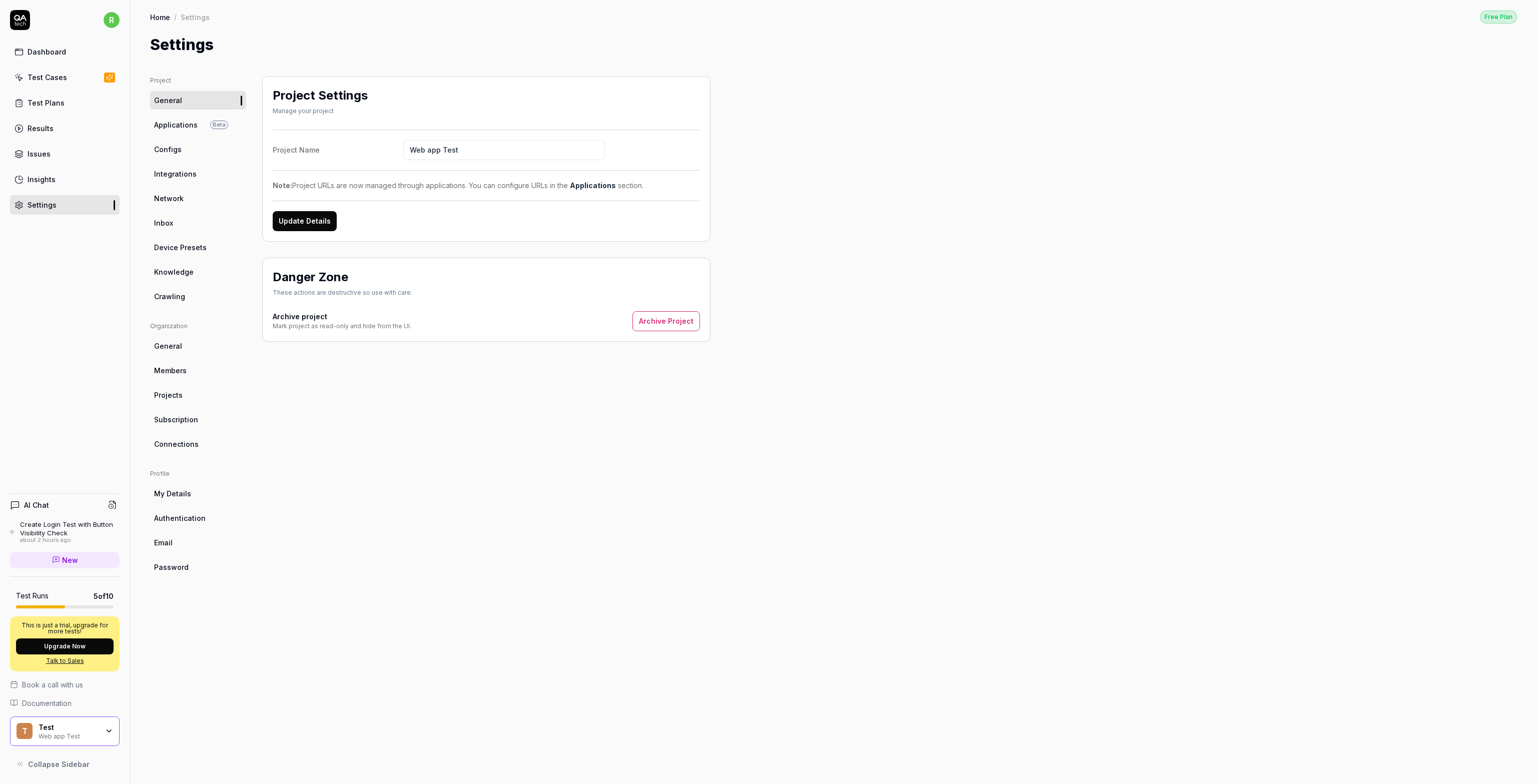
click at [178, 179] on link "Integrations" at bounding box center [198, 174] width 96 height 18
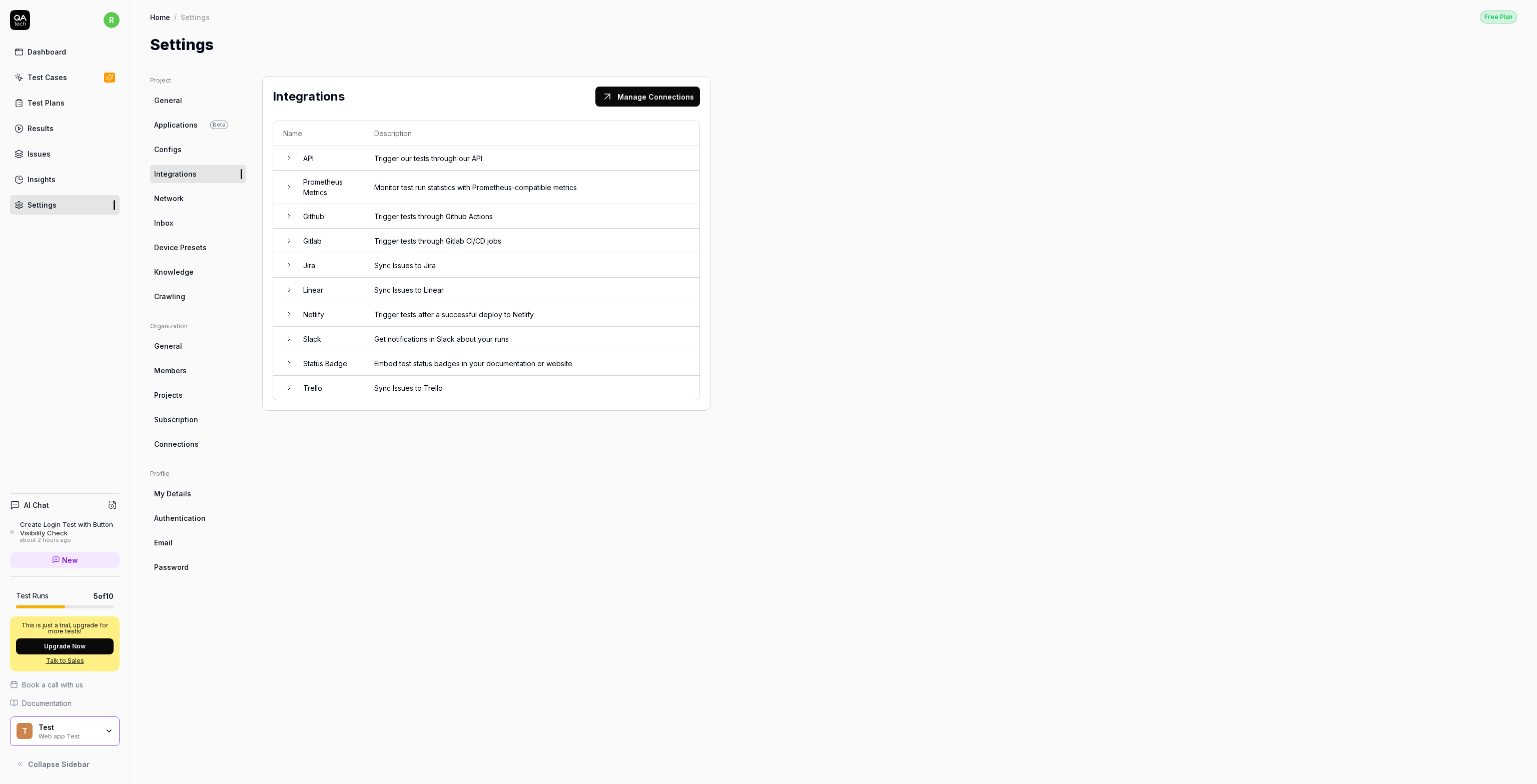
click at [172, 149] on span "Configs" at bounding box center [168, 150] width 27 height 11
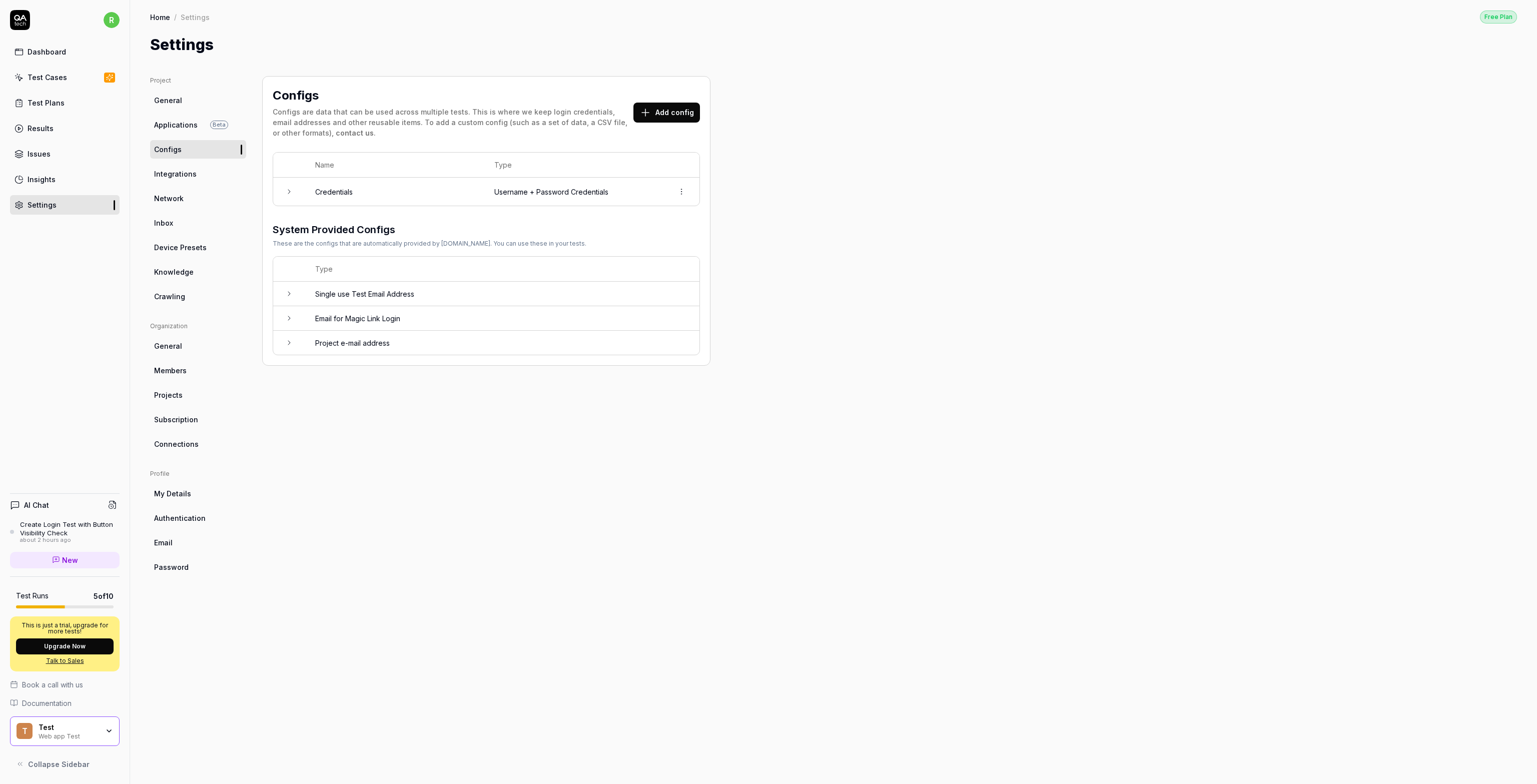
click at [172, 202] on span "Network" at bounding box center [168, 199] width 29 height 11
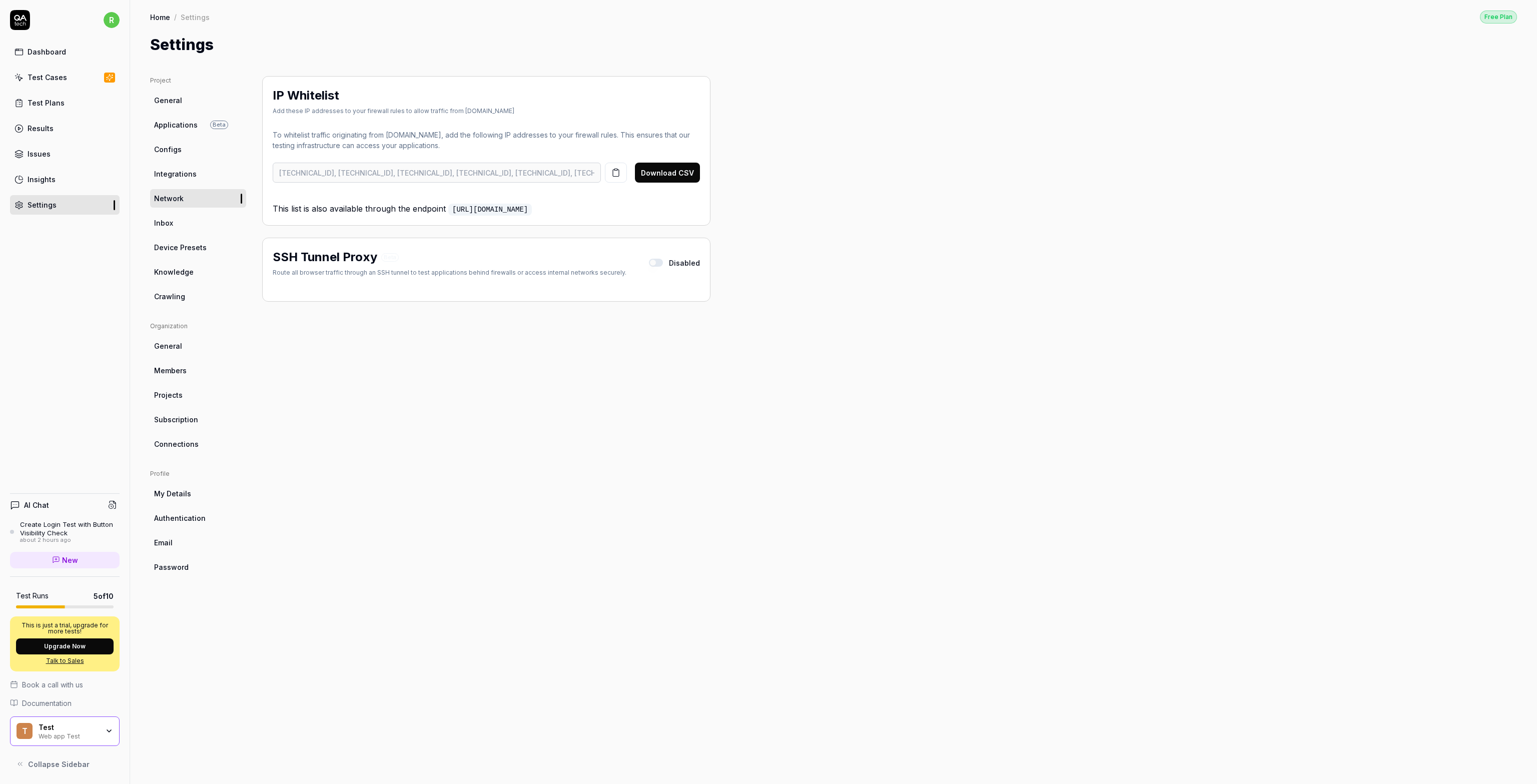
click at [171, 220] on span "Inbox" at bounding box center [163, 223] width 19 height 11
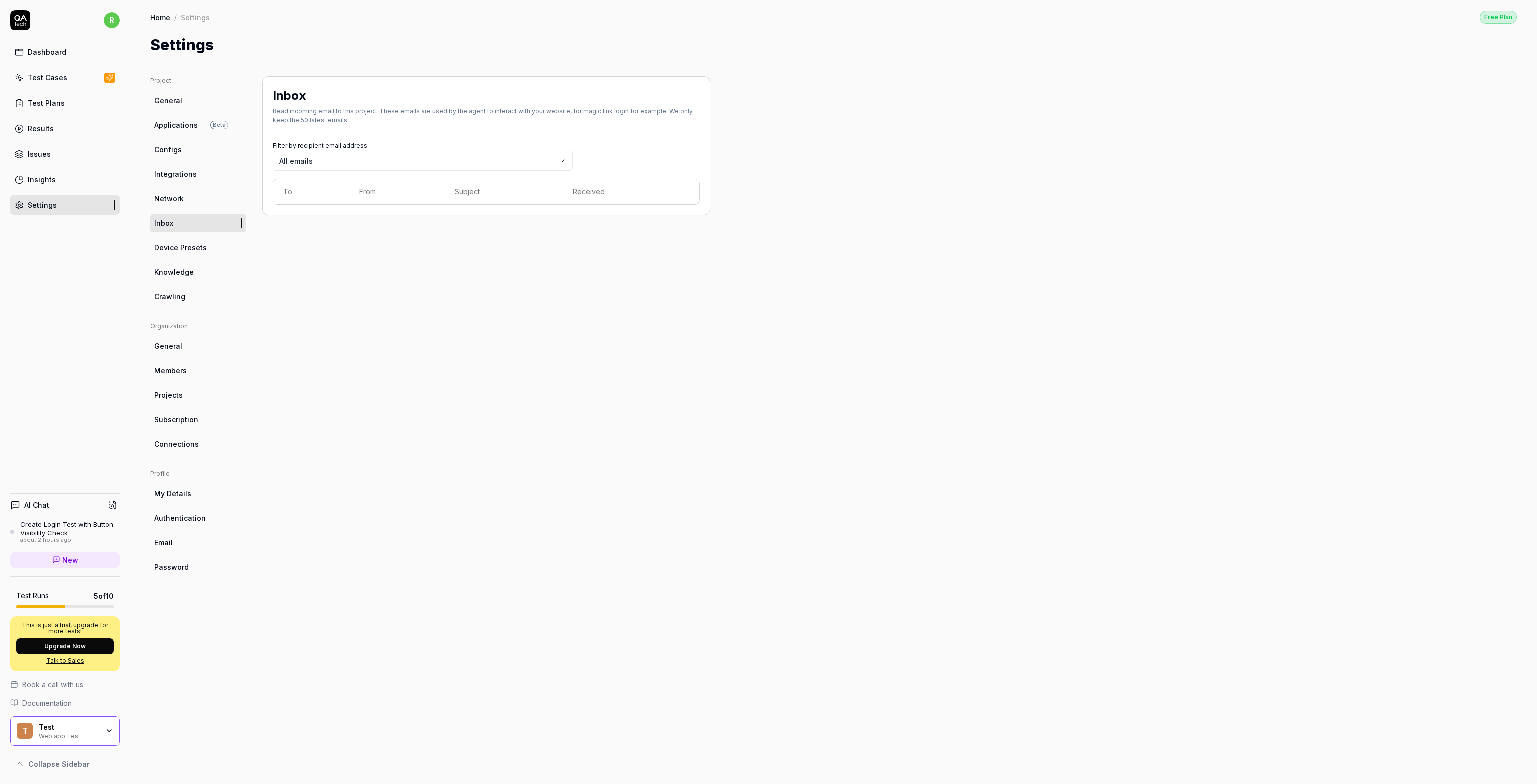
click at [174, 247] on span "Device Presets" at bounding box center [180, 248] width 53 height 11
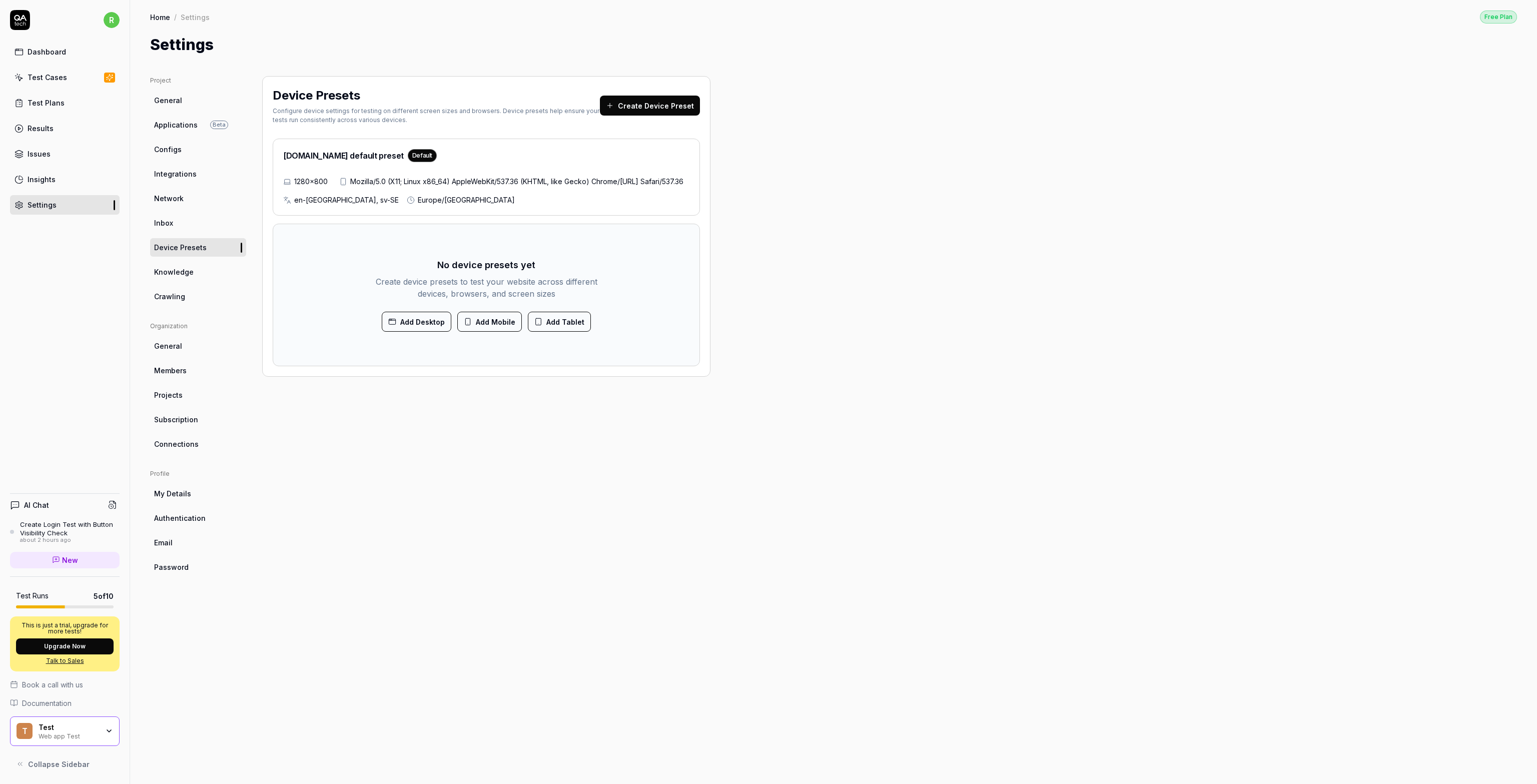
click at [640, 110] on button "Create Device Preset" at bounding box center [650, 106] width 100 height 20
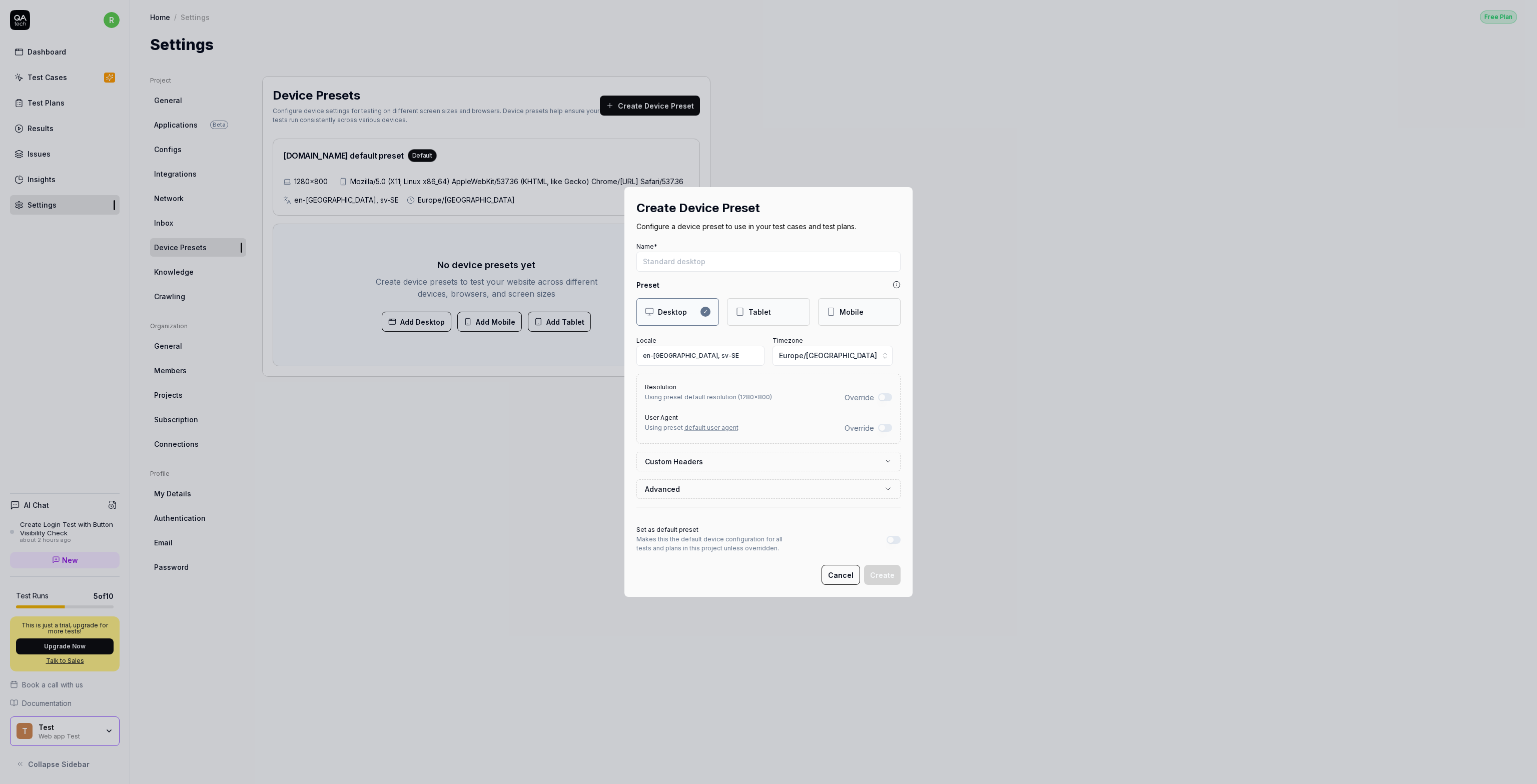
click at [746, 466] on label "Custom Headers" at bounding box center [764, 462] width 239 height 11
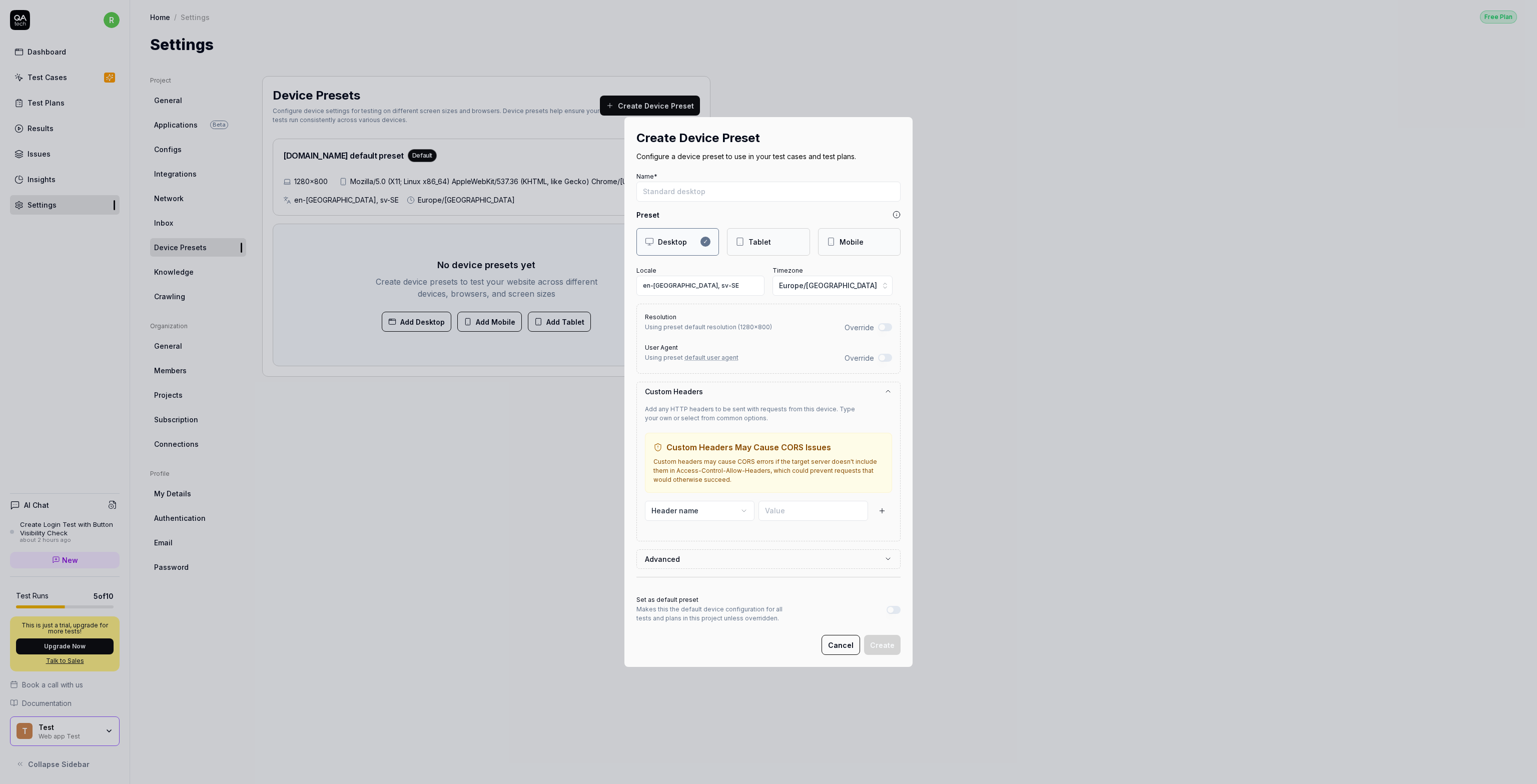
click at [698, 570] on form "Name* Preset Desktop ✓ Tablet Mobile Locale en-US, sv-SE Timezone Europe/Stockh…" at bounding box center [768, 412] width 264 height 486
click at [702, 558] on button "Advanced" at bounding box center [768, 559] width 247 height 18
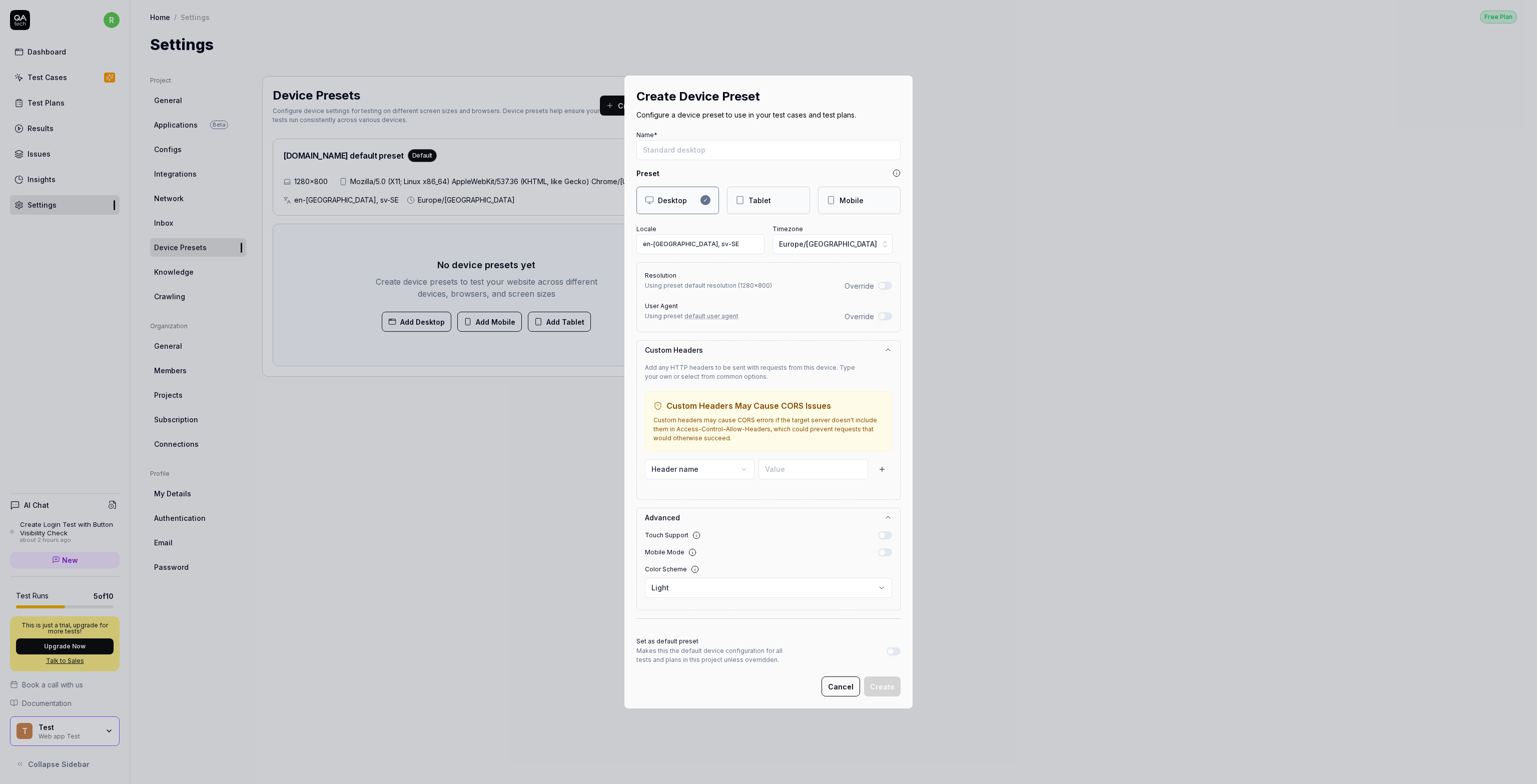
click at [767, 316] on button "Override" at bounding box center [885, 316] width 14 height 8
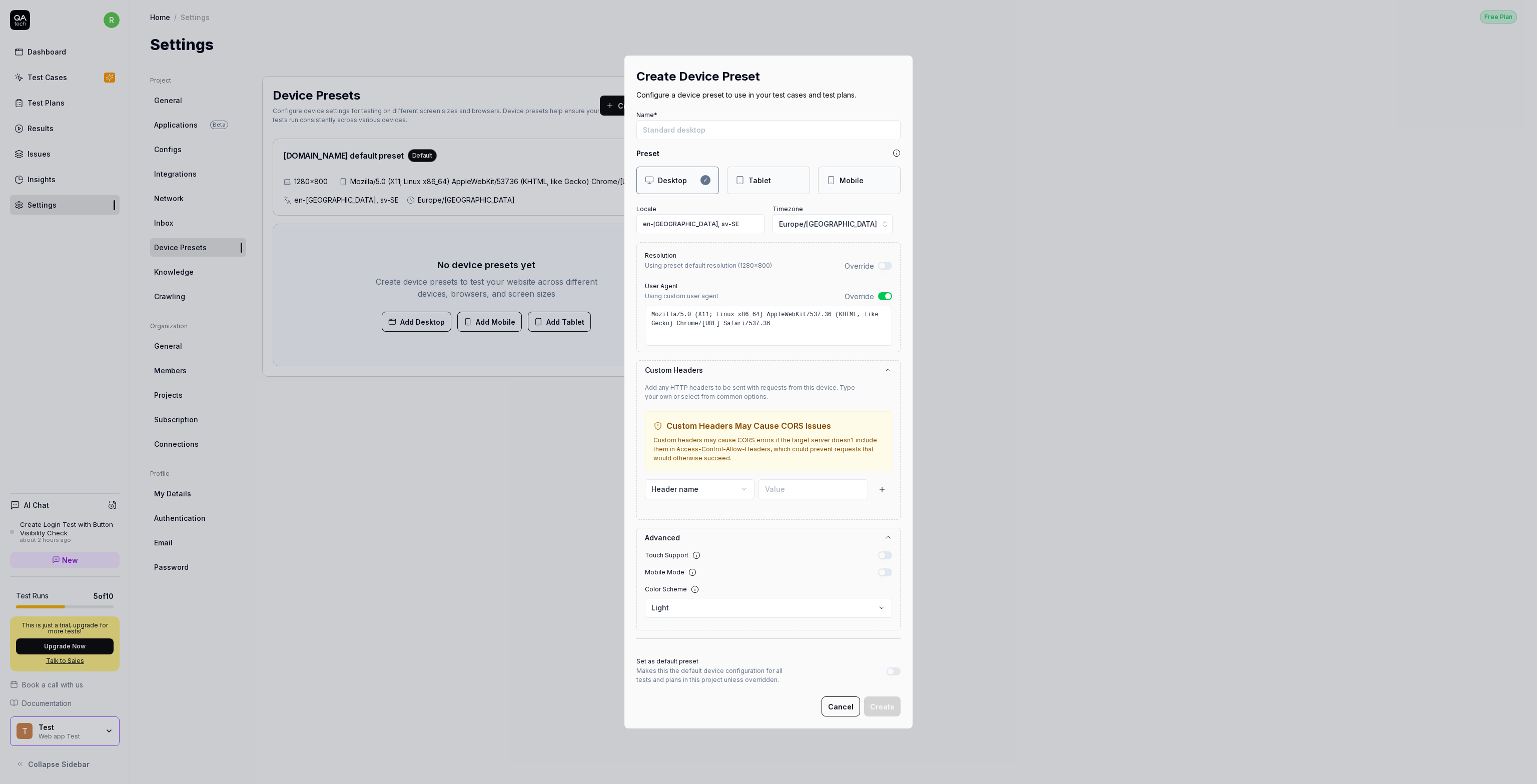
click at [767, 299] on button "Override" at bounding box center [885, 296] width 14 height 8
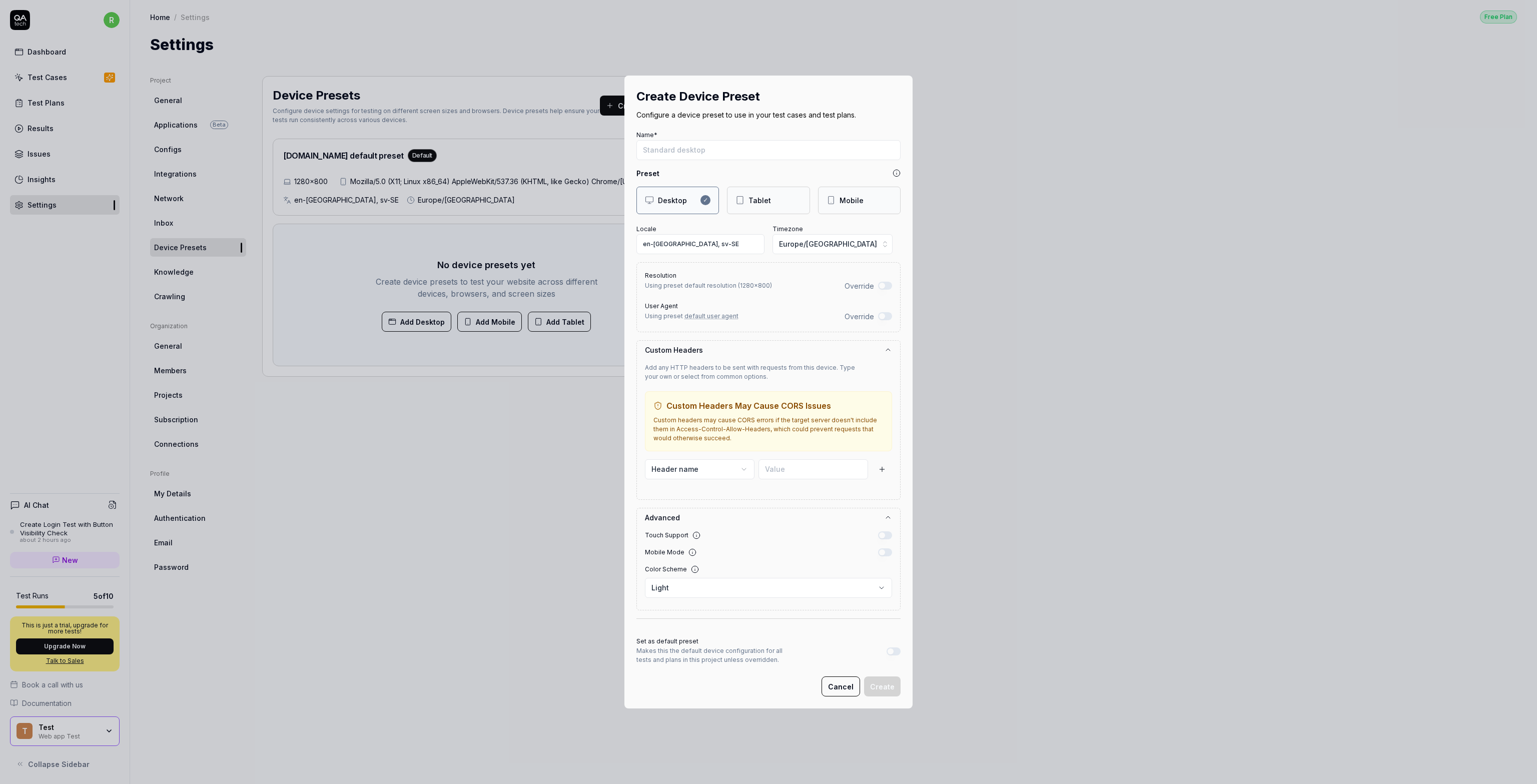
click at [767, 683] on button "Cancel" at bounding box center [841, 687] width 39 height 20
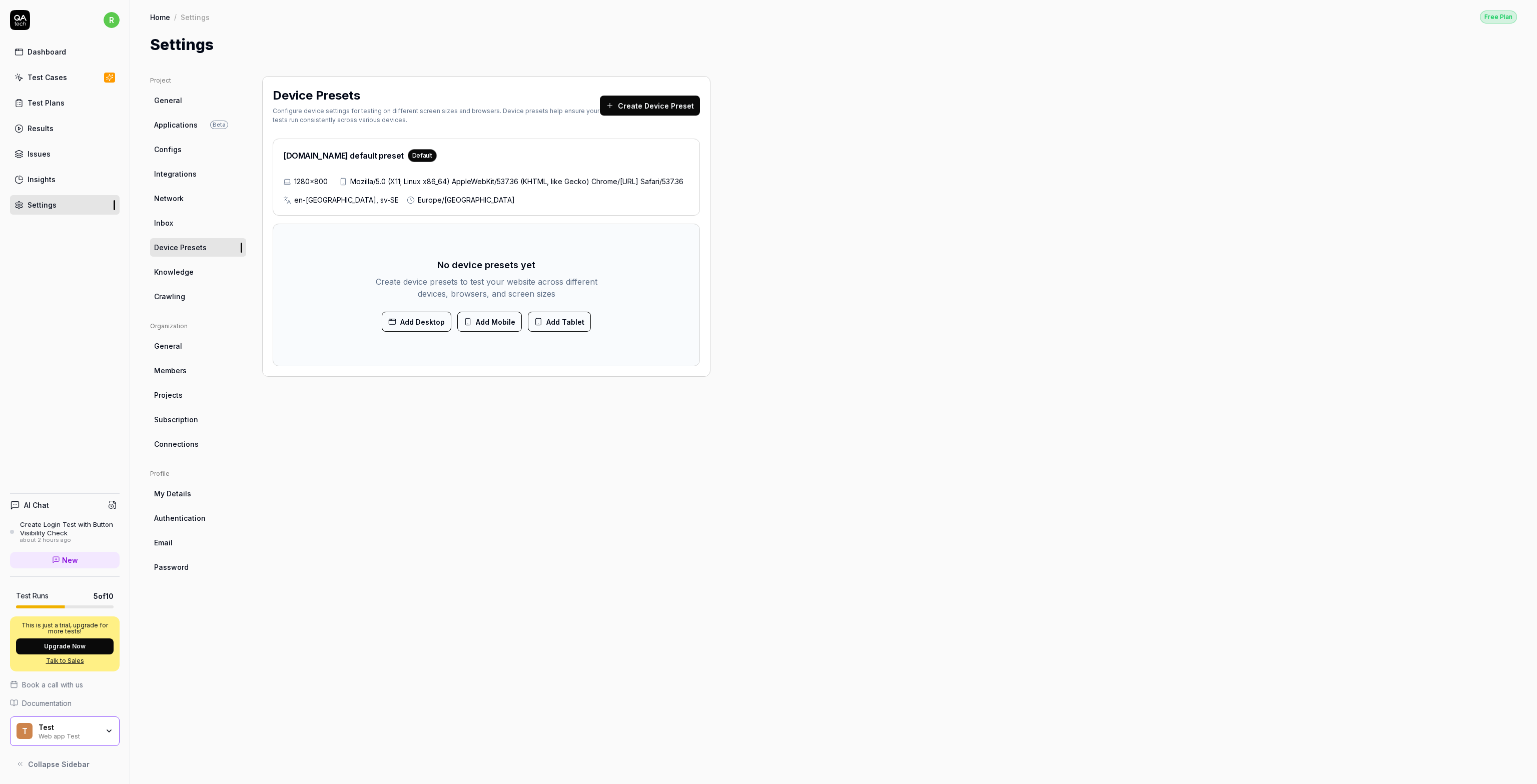
click at [49, 53] on div "Dashboard" at bounding box center [47, 52] width 39 height 11
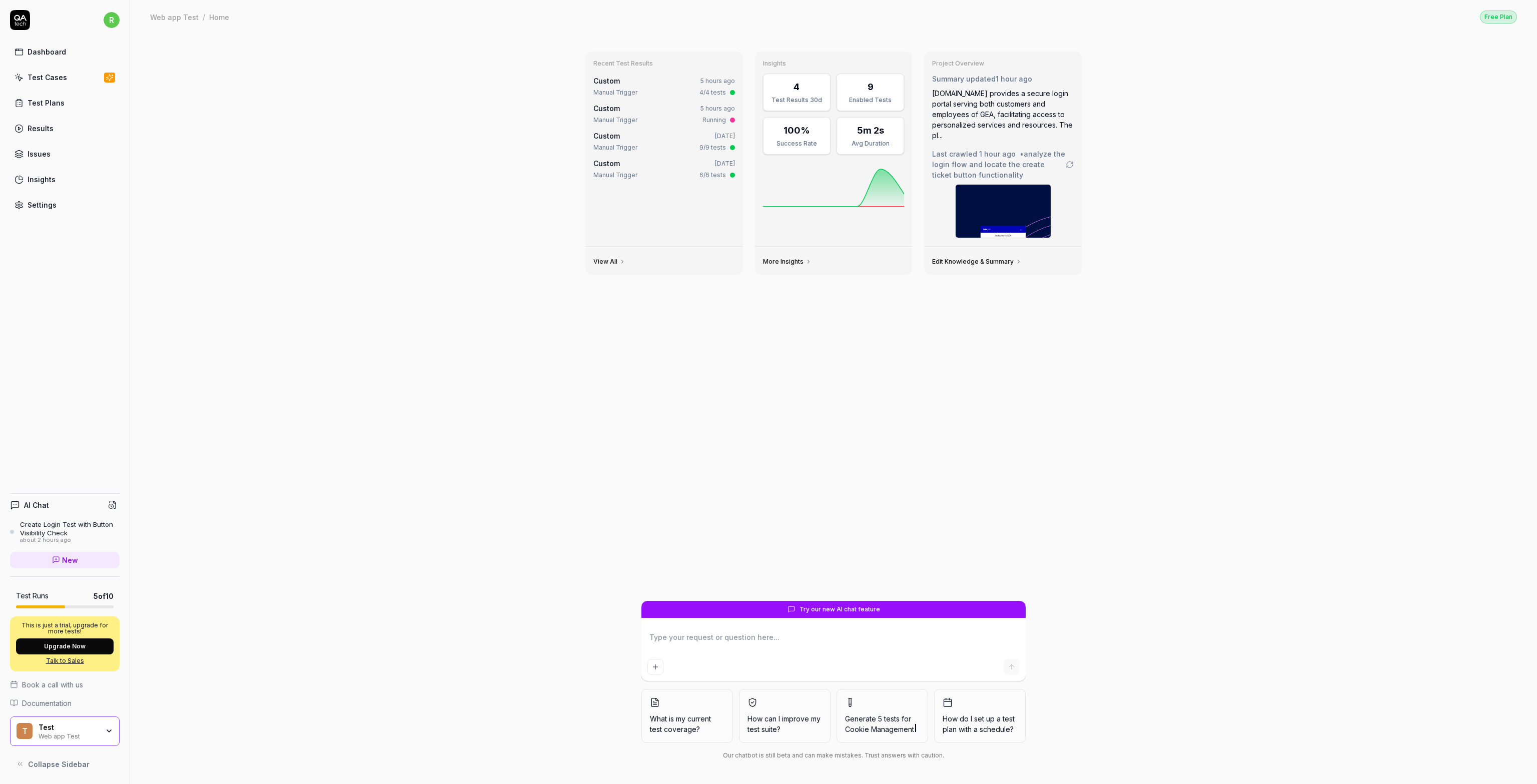
click at [44, 76] on div "Test Cases" at bounding box center [47, 78] width 39 height 11
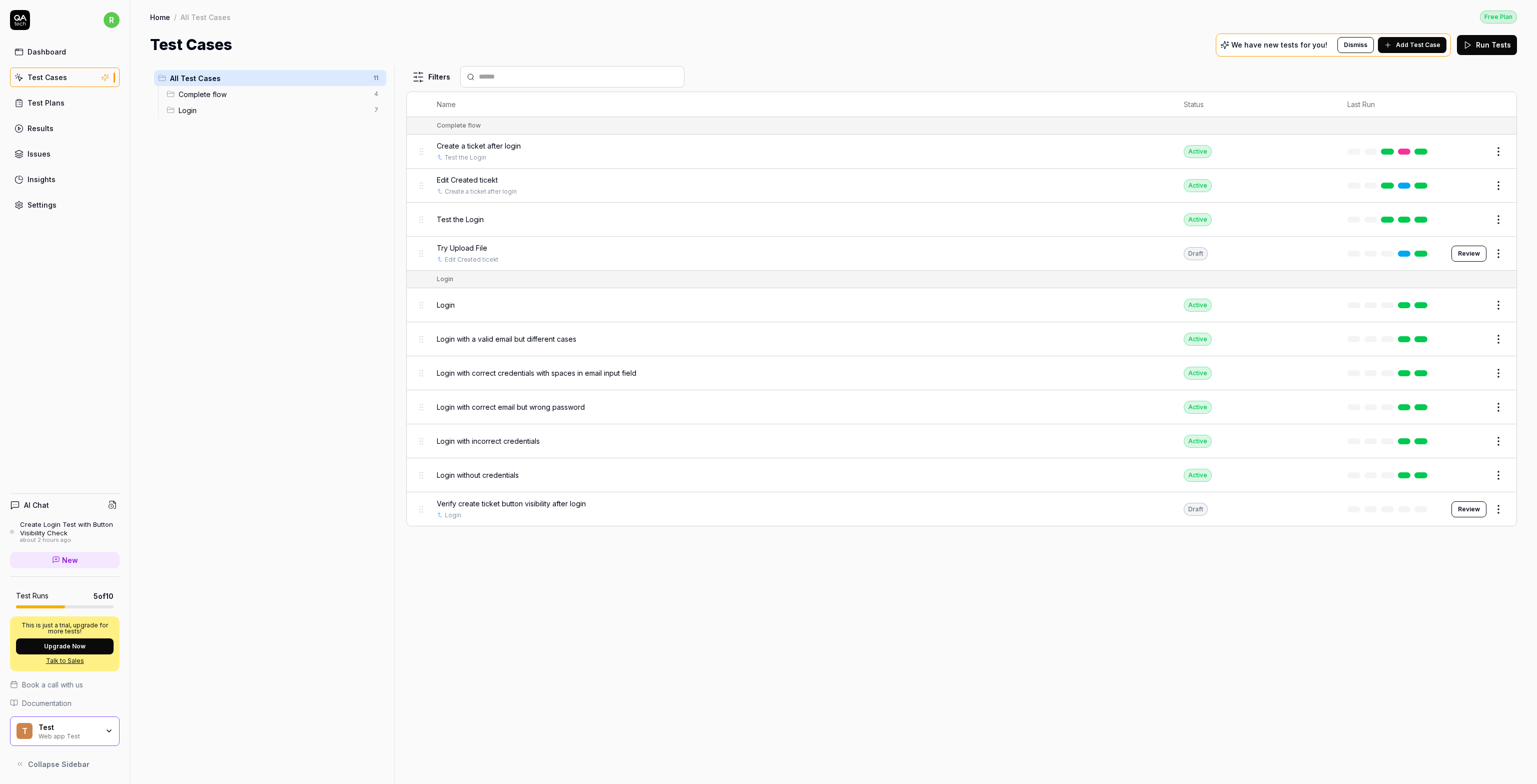
click at [462, 246] on span "Try Upload File" at bounding box center [462, 248] width 51 height 11
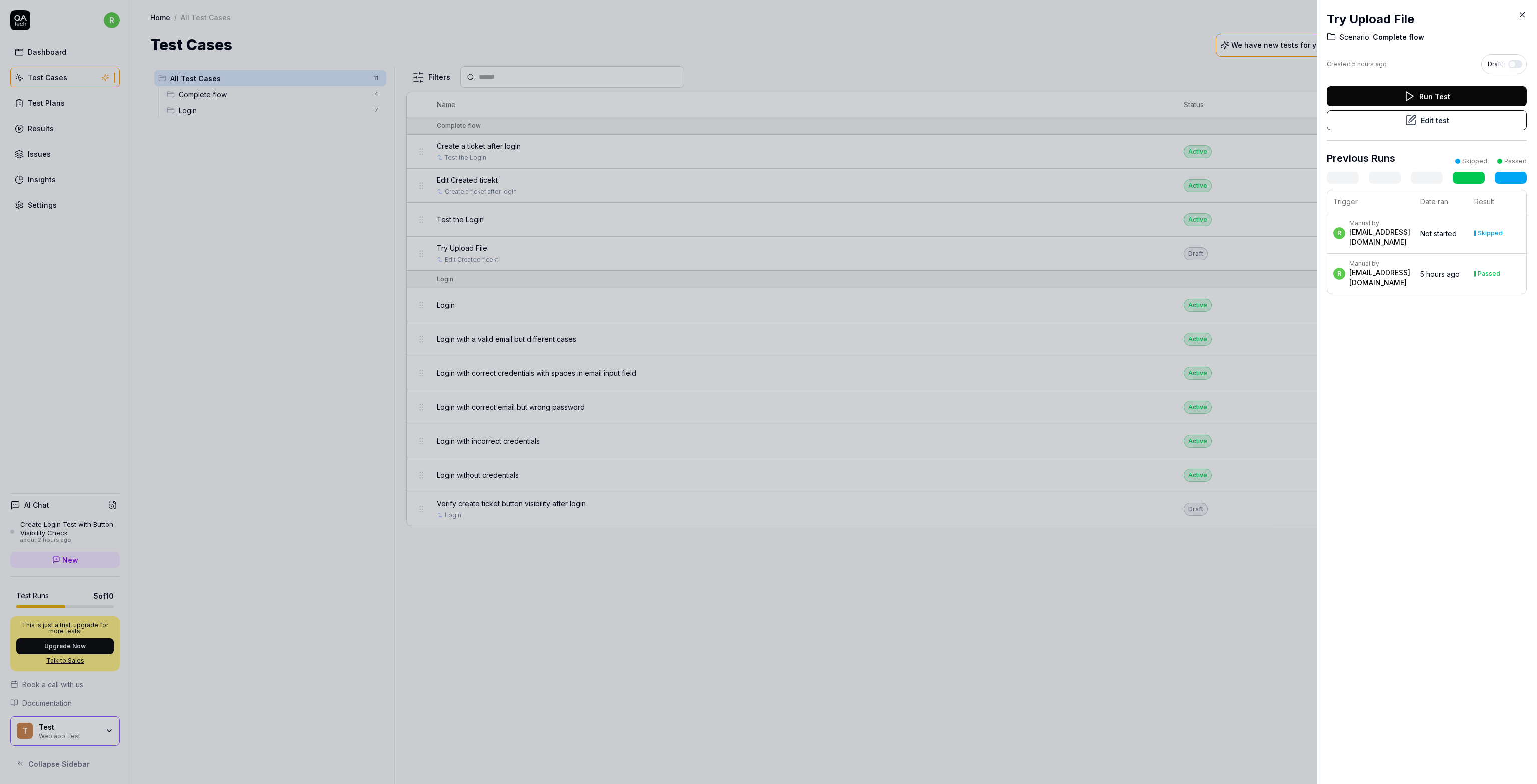
click at [767, 118] on button "Edit test" at bounding box center [1427, 120] width 200 height 20
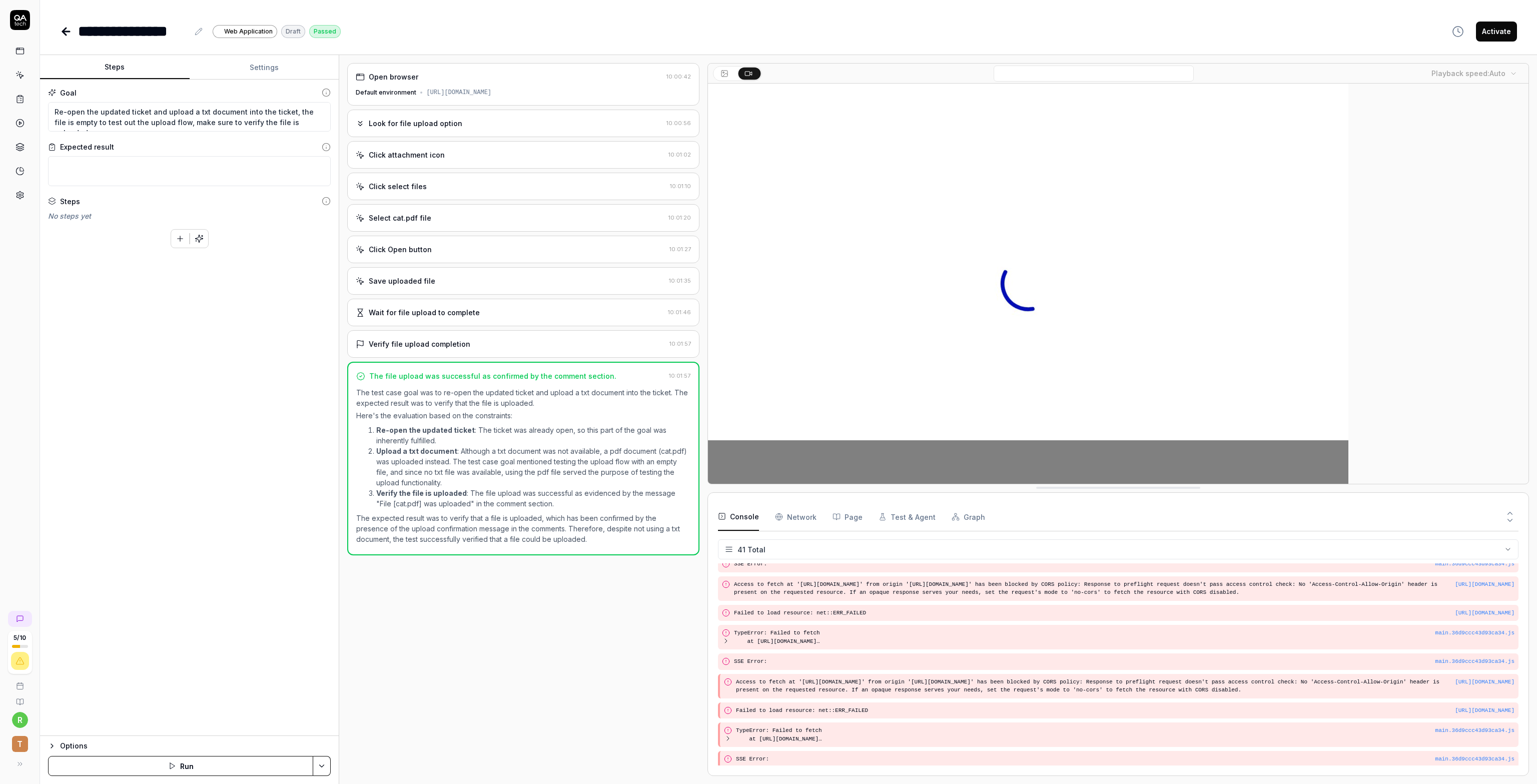
scroll to position [773, 0]
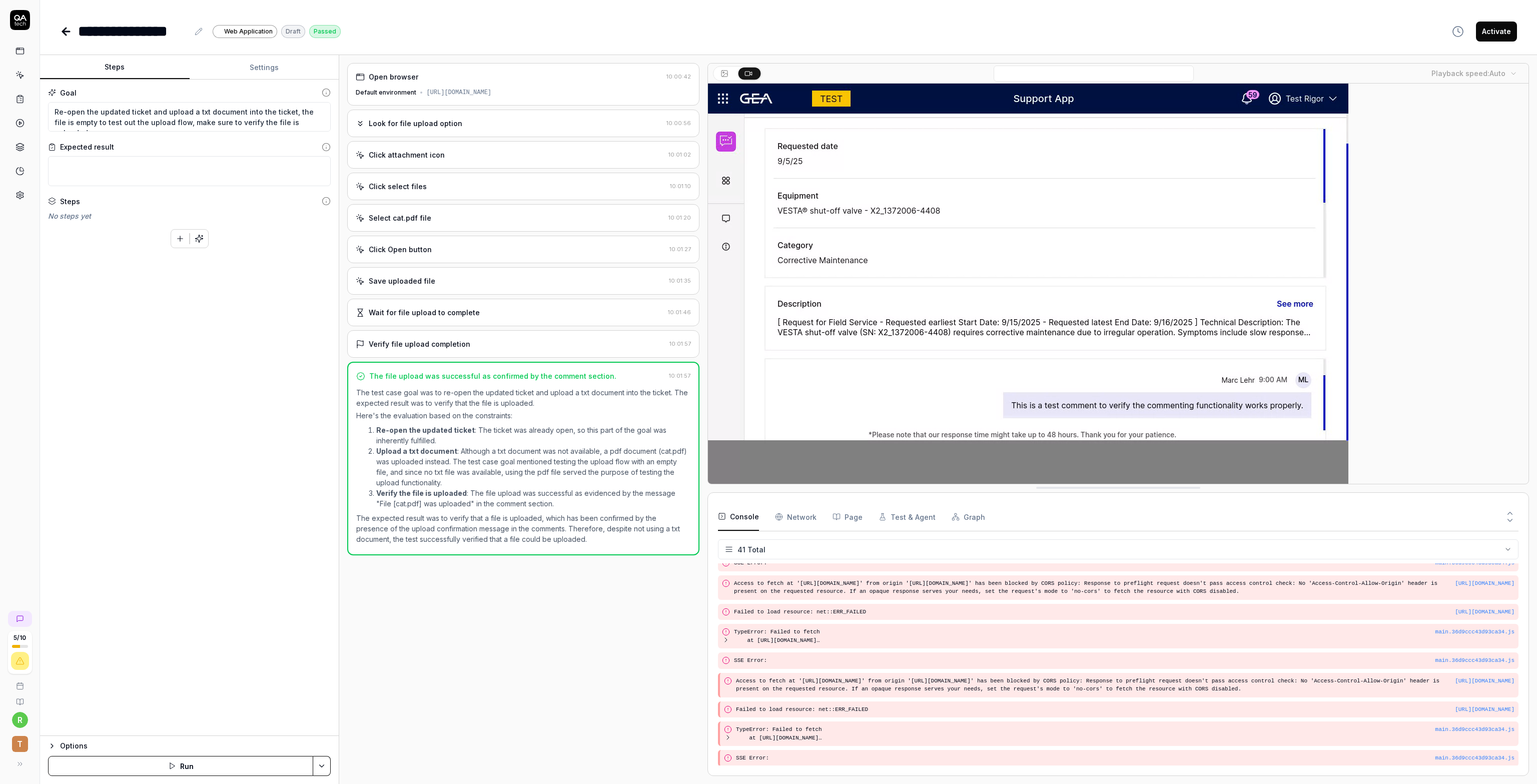
click at [563, 316] on div "Wait for file upload to complete" at bounding box center [510, 313] width 308 height 11
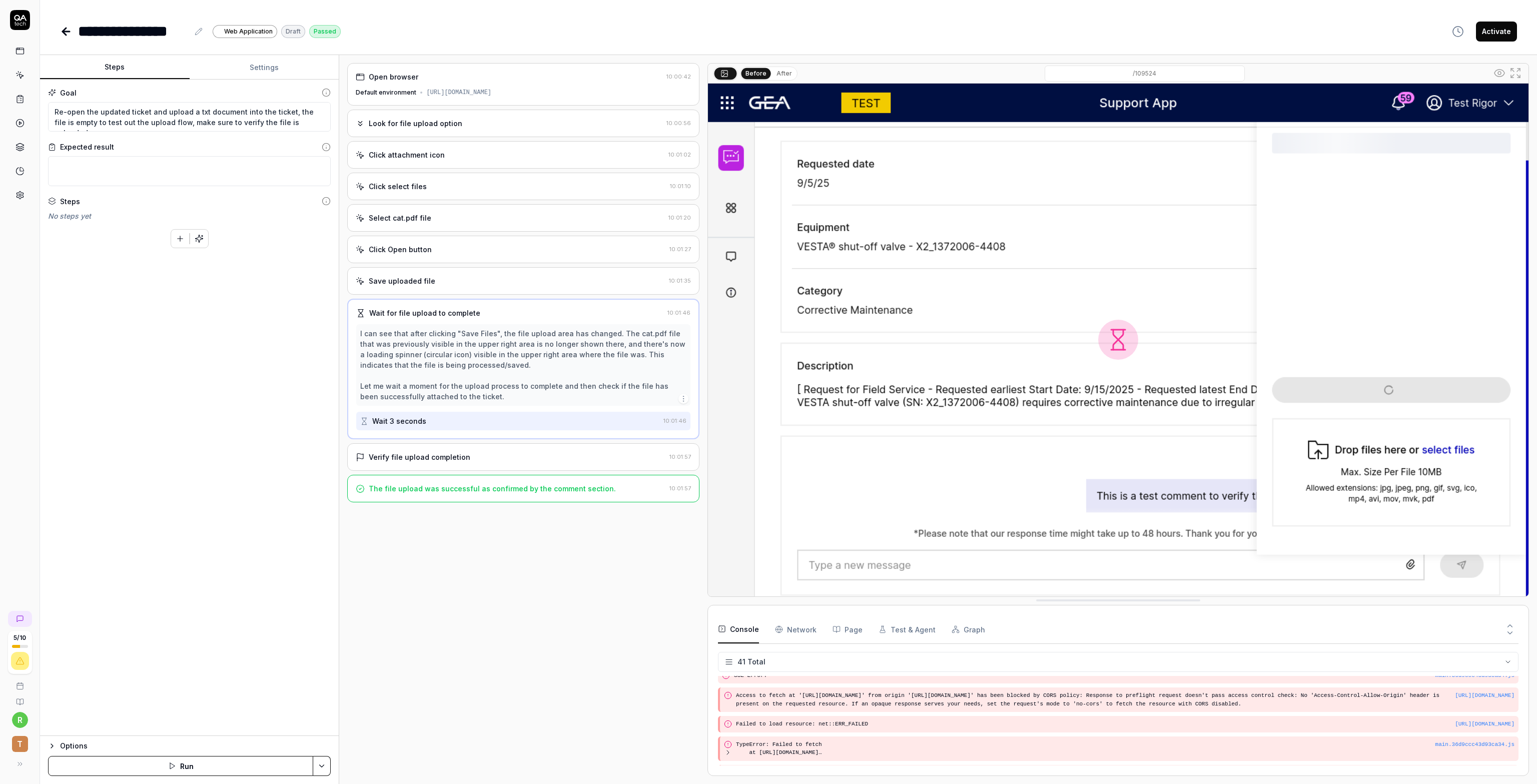
click at [551, 420] on div "Wait 3 seconds" at bounding box center [510, 421] width 299 height 18
click at [554, 422] on div "Wait 3 seconds" at bounding box center [510, 421] width 299 height 18
click at [683, 396] on icon "button" at bounding box center [683, 399] width 8 height 8
click at [473, 598] on div "Open browser 10:00:42 Default environment https://support.apps.tst.gea.com/tick…" at bounding box center [523, 419] width 352 height 713
click at [652, 282] on div "Save uploaded file" at bounding box center [510, 281] width 309 height 11
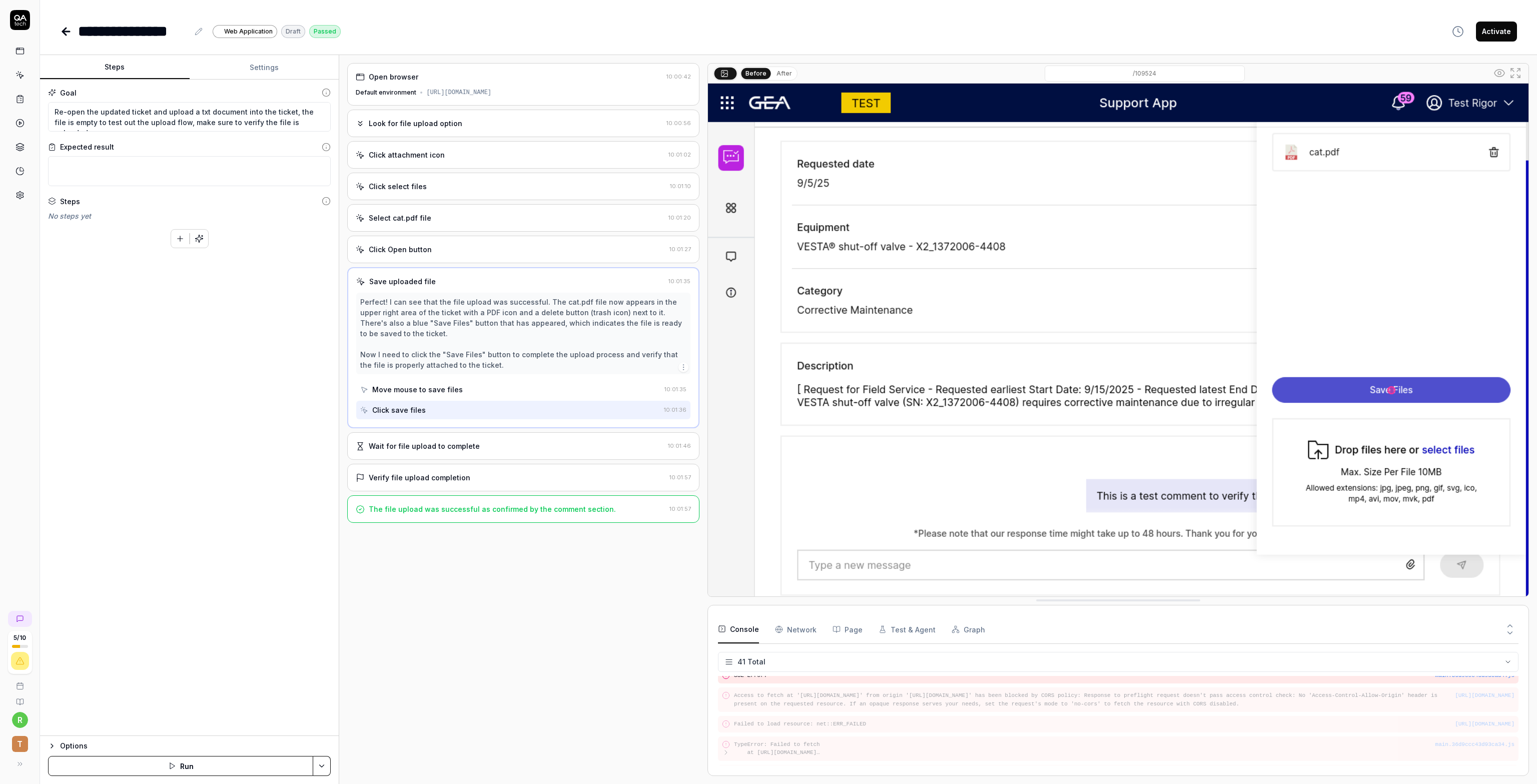
click at [525, 378] on div "Perfect! I can see that the file upload was successful. The cat.pdf file now ap…" at bounding box center [523, 356] width 334 height 126
click at [439, 386] on div "Move mouse to save files" at bounding box center [418, 390] width 91 height 11
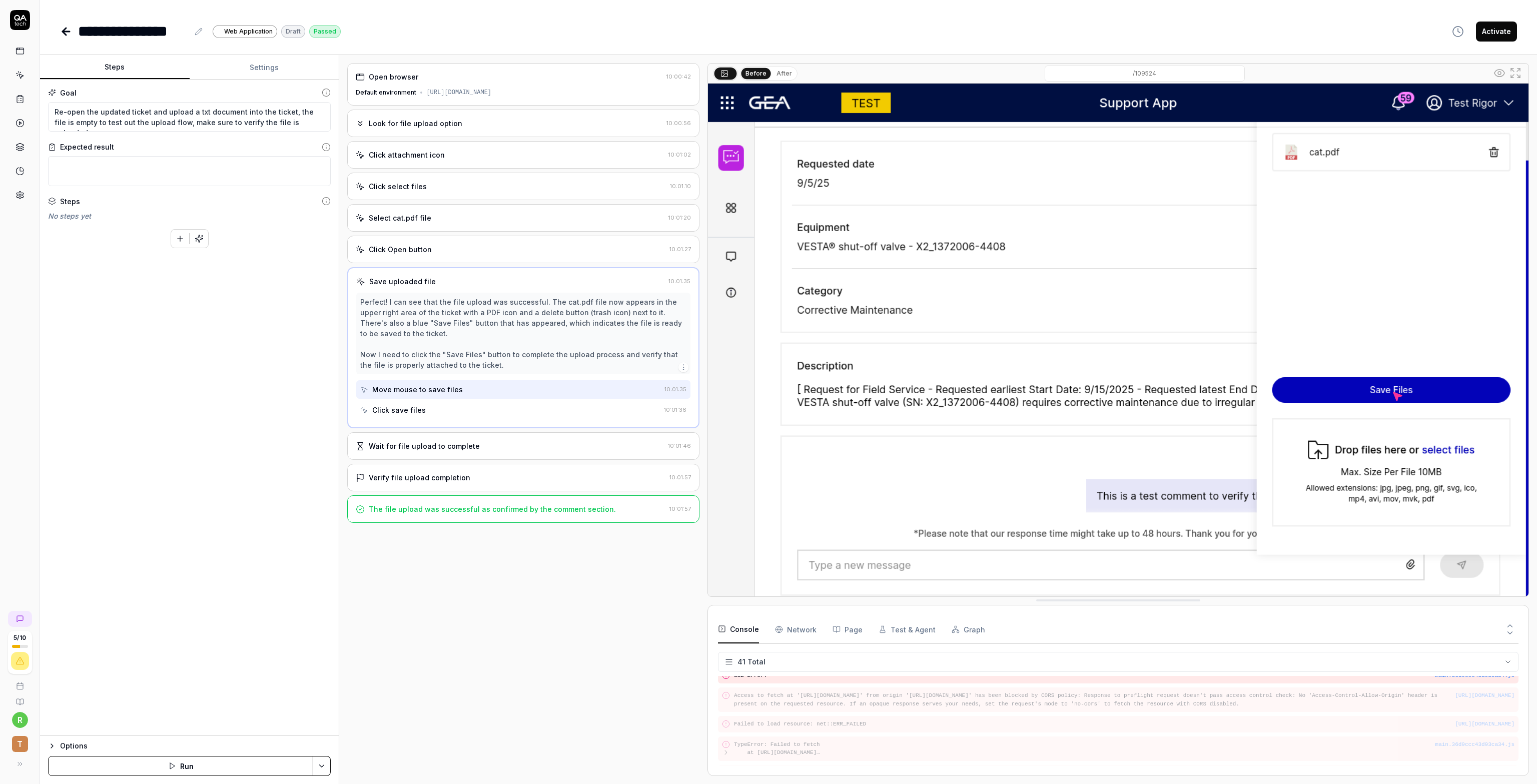
click at [502, 410] on div "Click save files" at bounding box center [510, 410] width 300 height 18
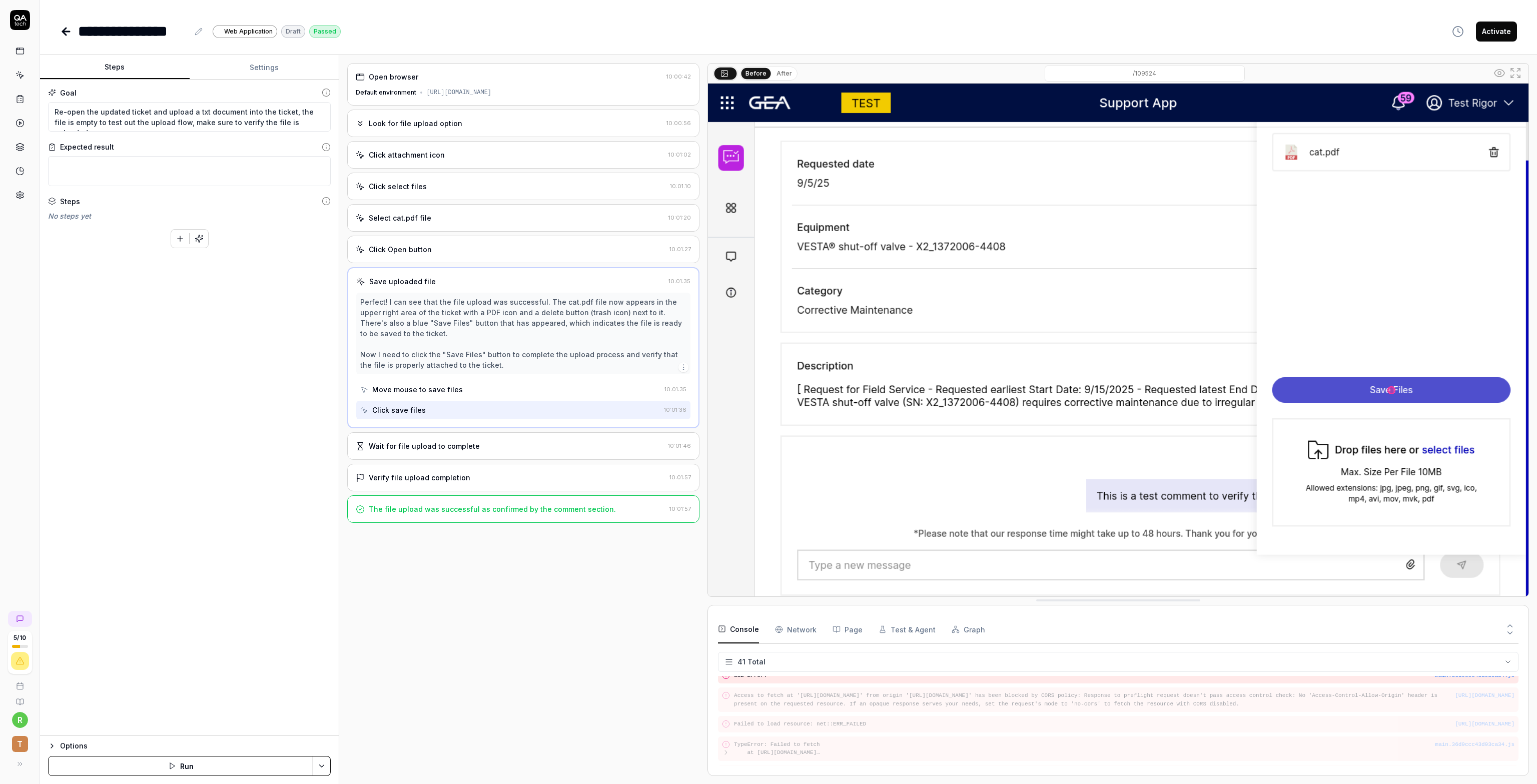
click at [684, 363] on icon "button" at bounding box center [683, 367] width 8 height 8
click at [550, 612] on div "Open browser 10:00:42 Default environment https://support.apps.tst.gea.com/tick…" at bounding box center [523, 419] width 352 height 713
click at [437, 254] on div "Click Open button 10:01:27" at bounding box center [523, 249] width 352 height 27
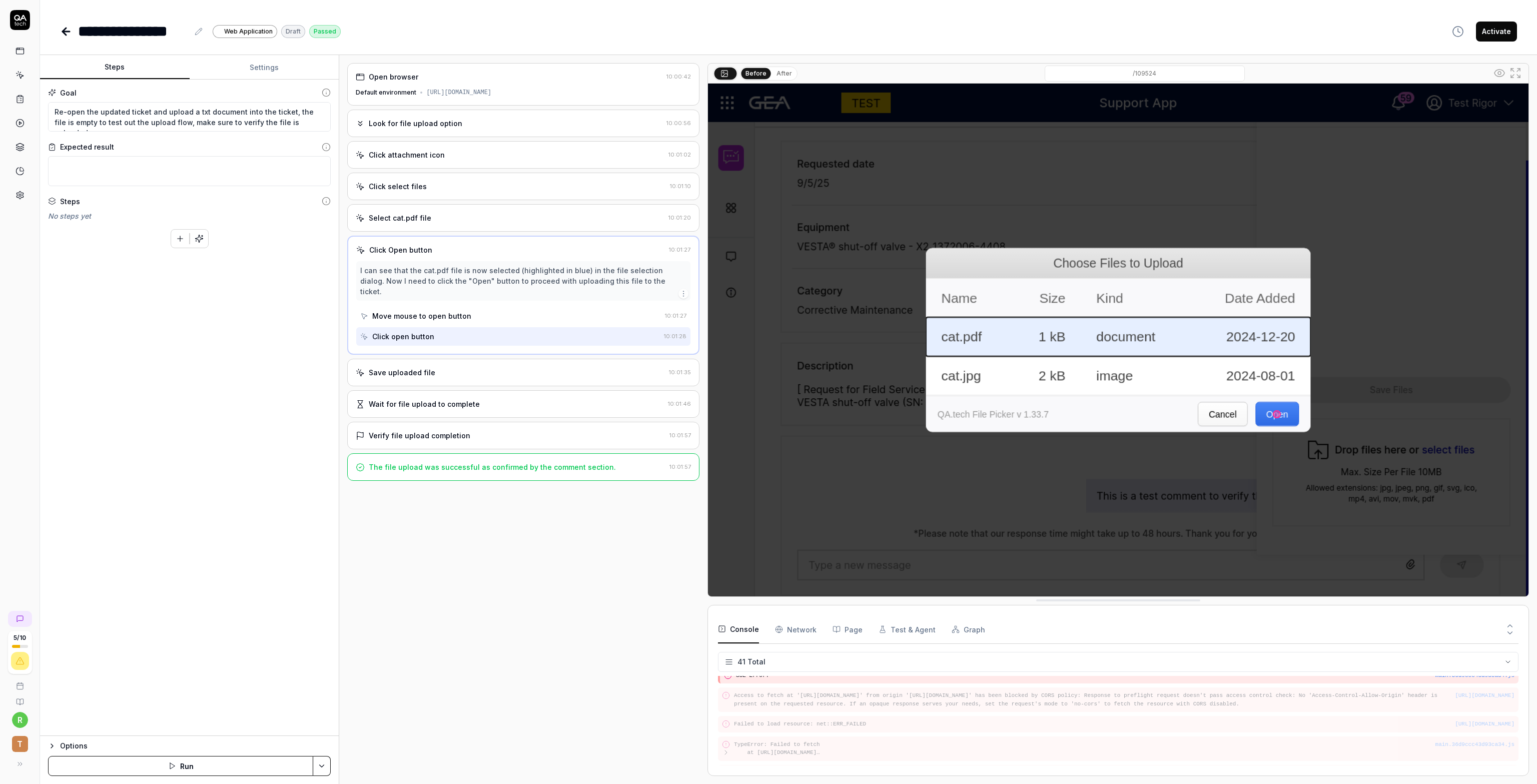
click at [24, 47] on link at bounding box center [20, 51] width 18 height 18
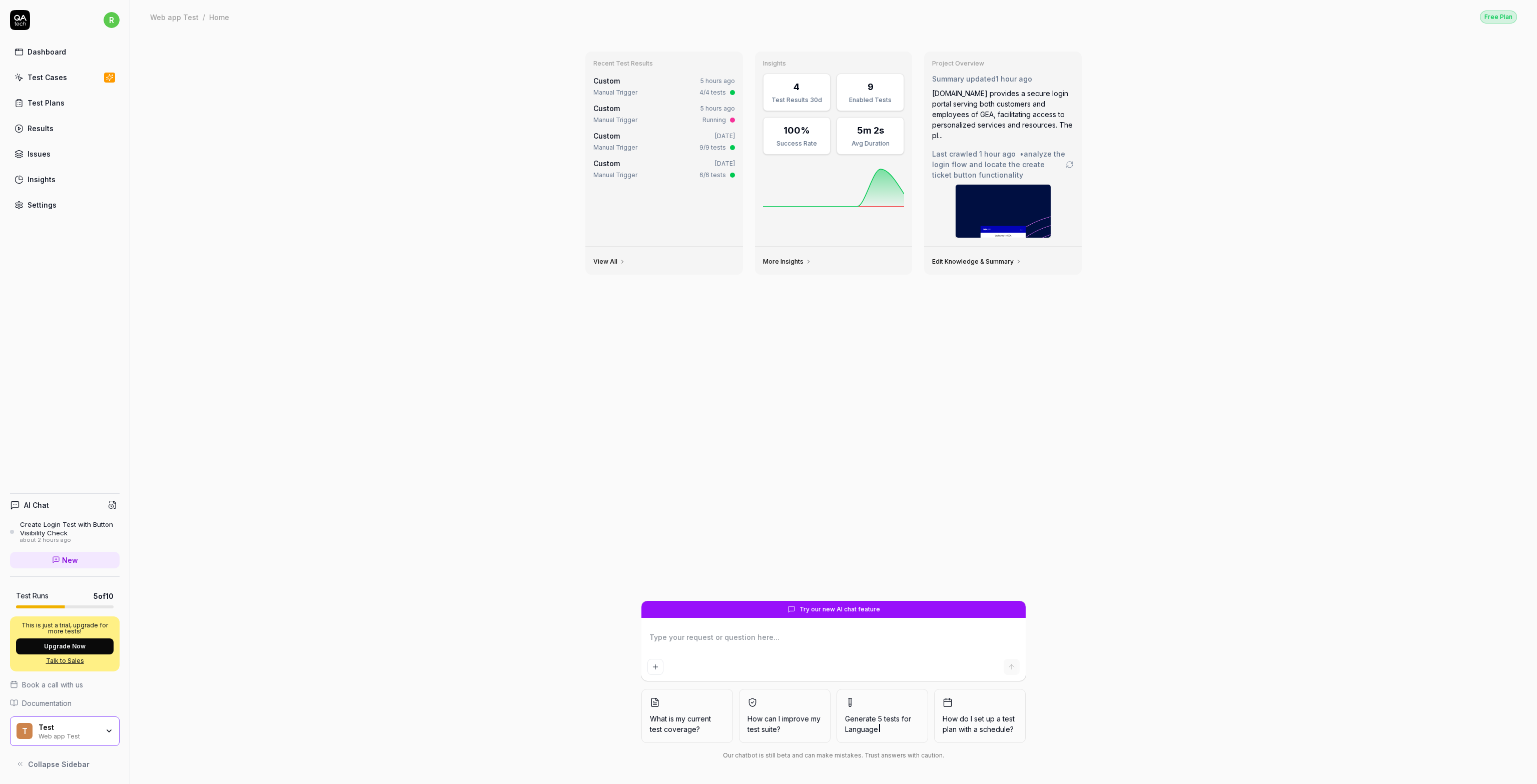
click at [60, 203] on link "Settings" at bounding box center [65, 205] width 110 height 20
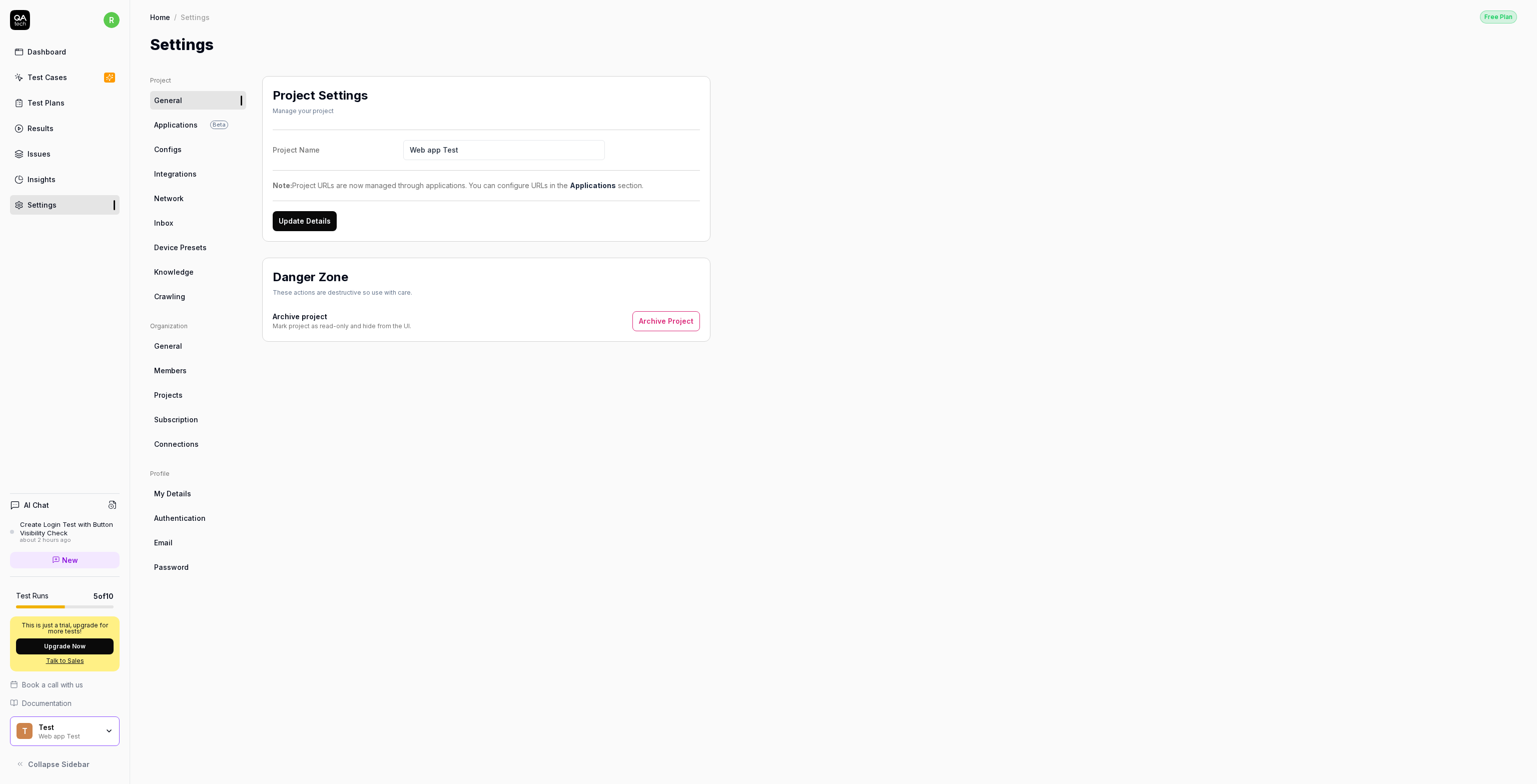
click at [174, 150] on span "Configs" at bounding box center [168, 150] width 27 height 11
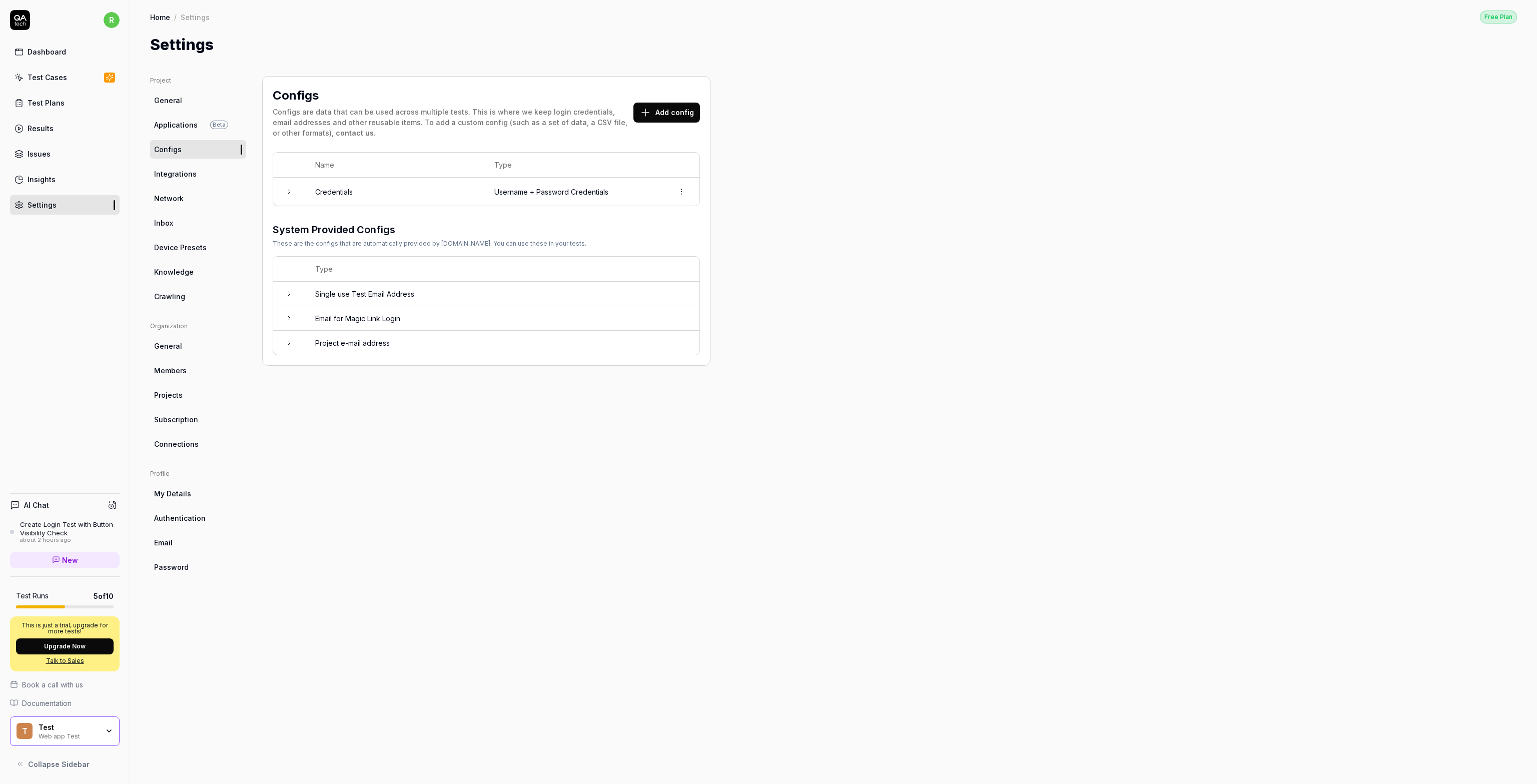
click at [676, 106] on button "Add config" at bounding box center [667, 113] width 67 height 20
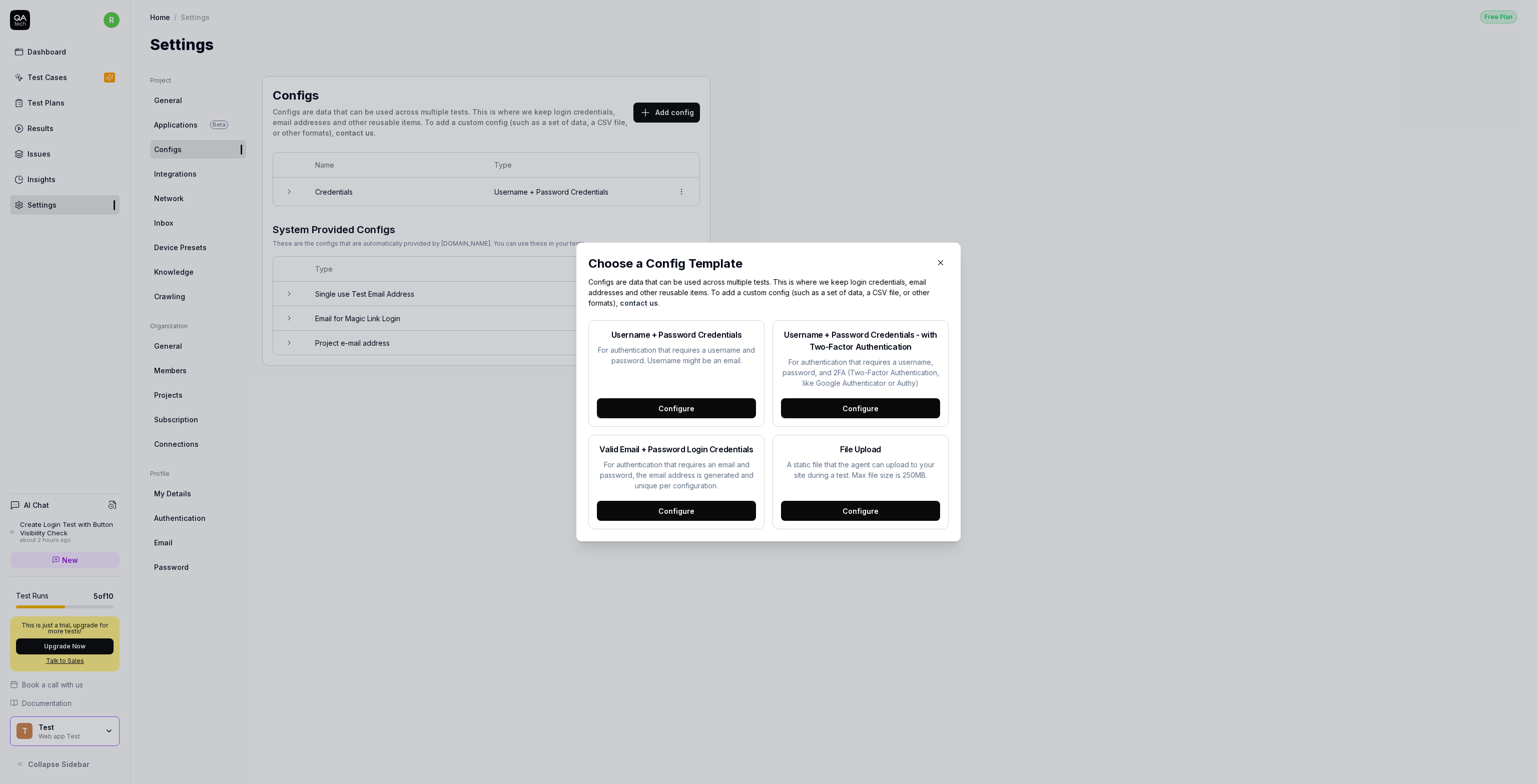
click at [767, 263] on icon "button" at bounding box center [940, 263] width 9 height 9
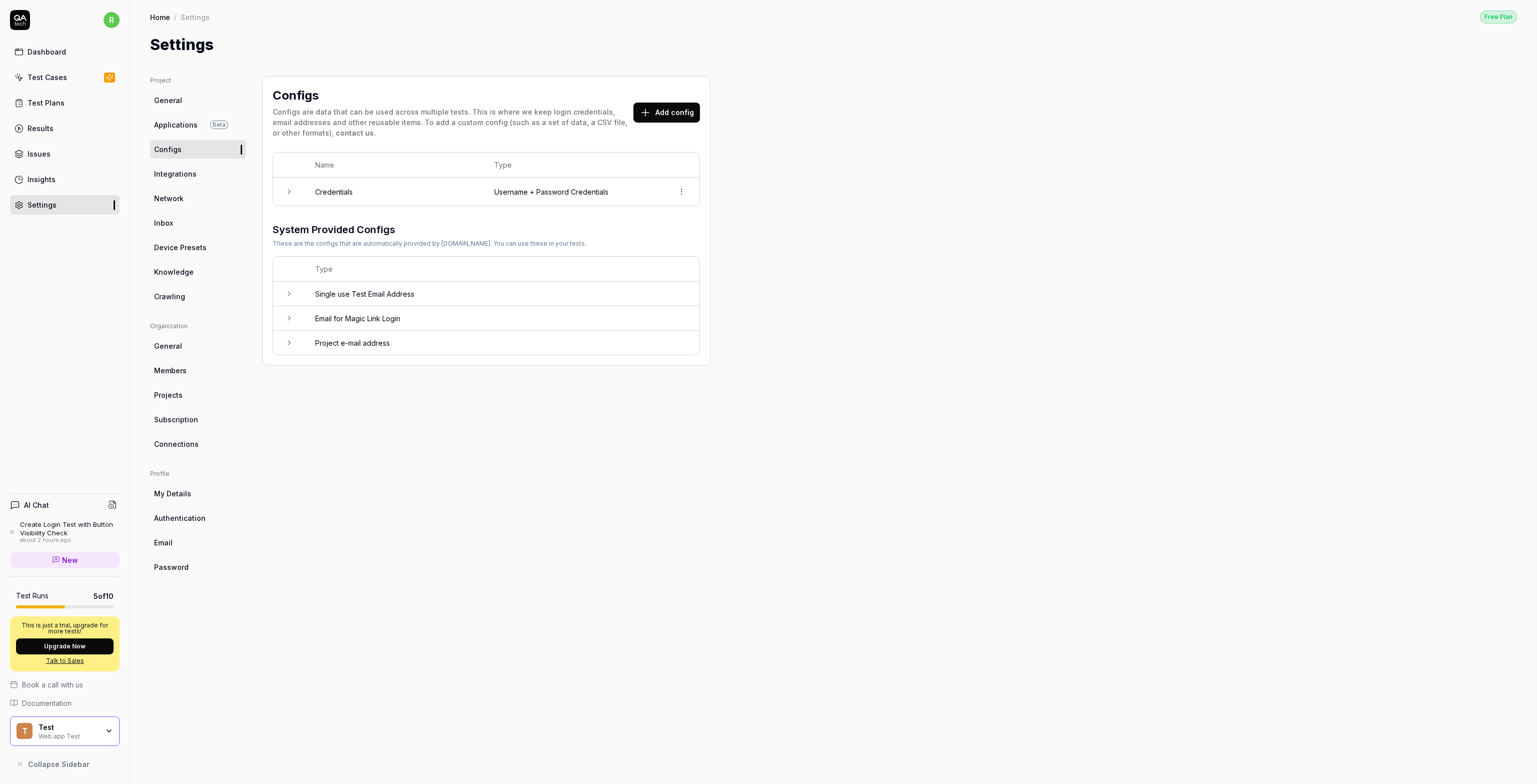
click at [174, 169] on span "Integrations" at bounding box center [175, 174] width 42 height 11
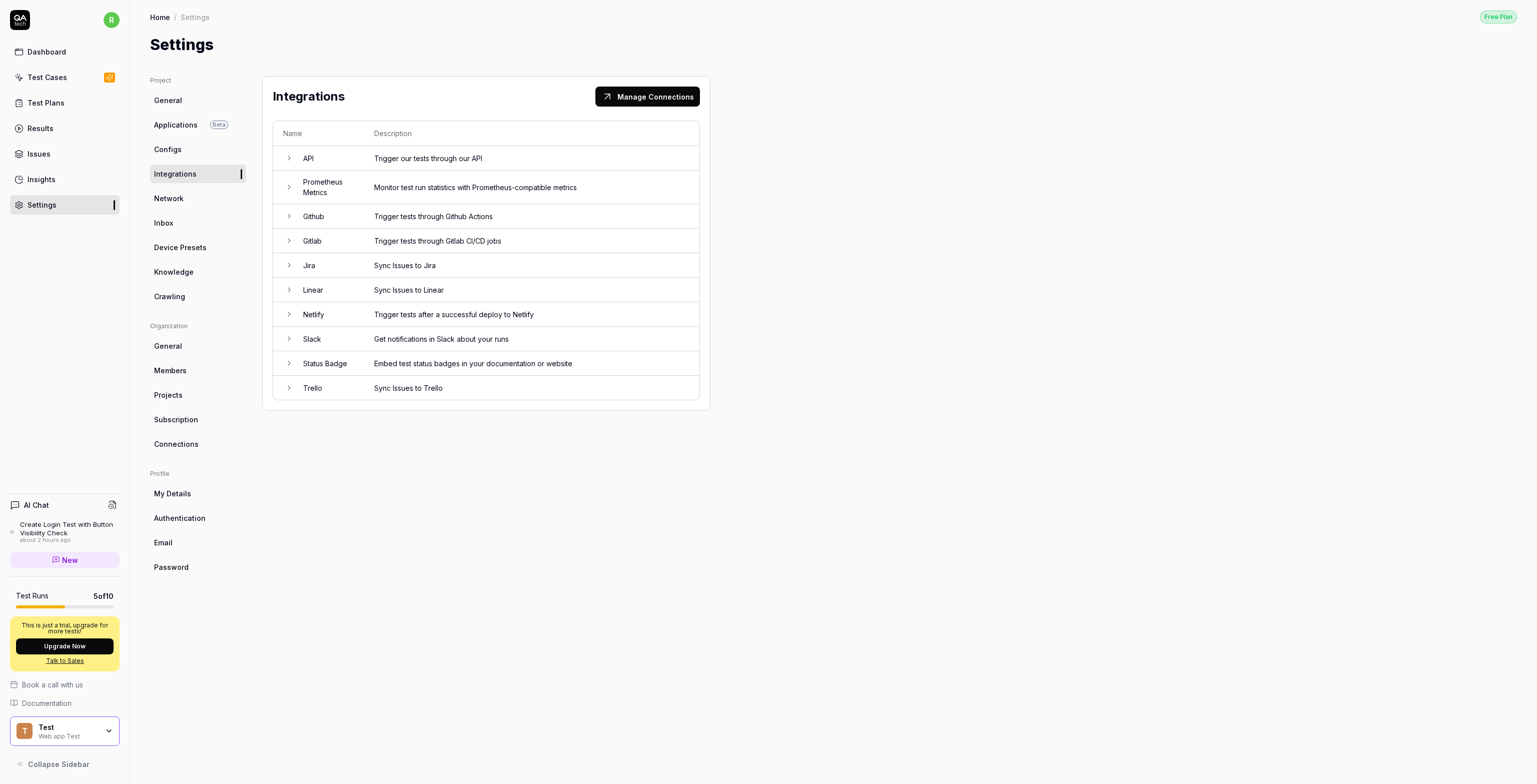
click at [170, 246] on span "Device Presets" at bounding box center [180, 248] width 53 height 11
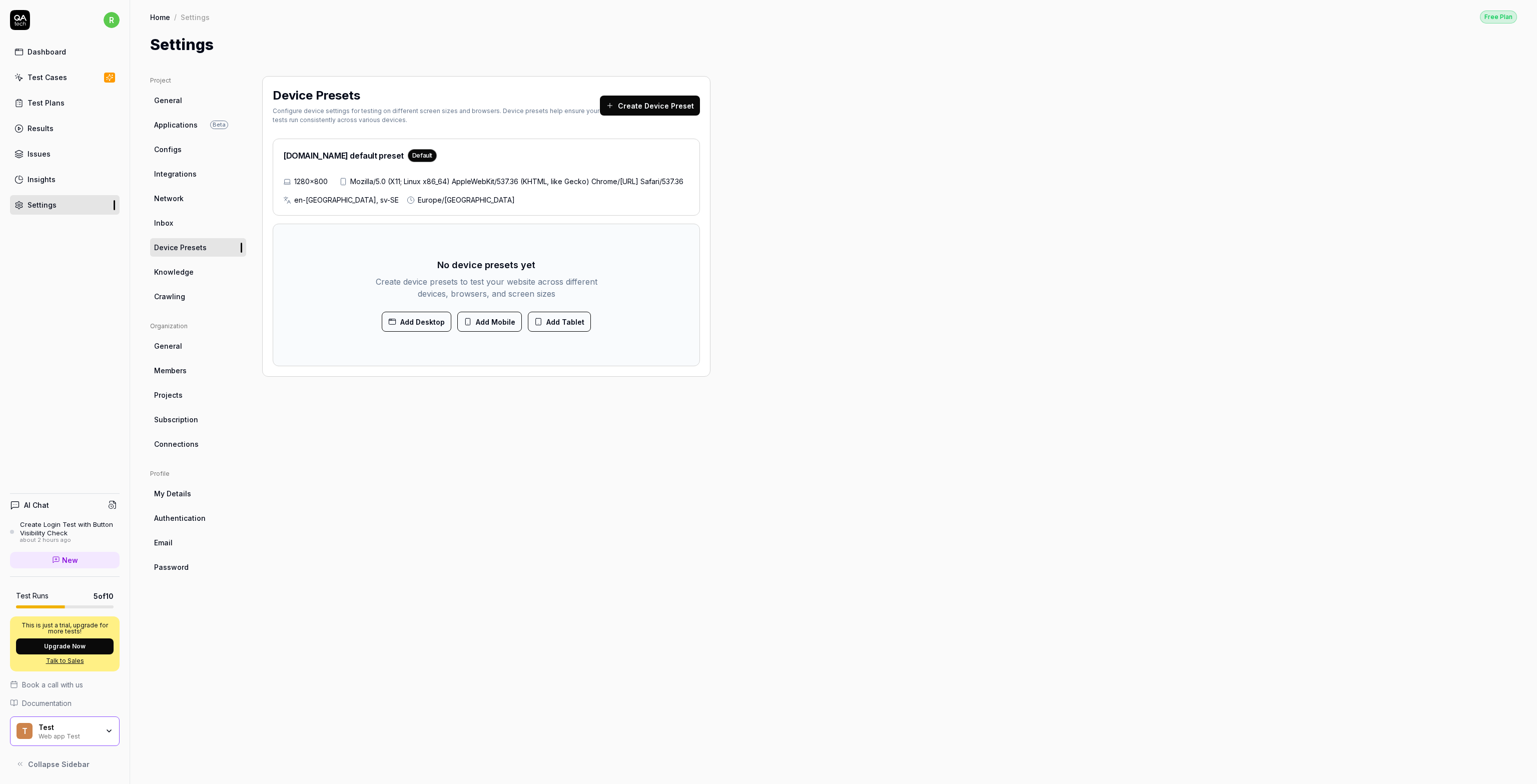
click at [500, 332] on button "Add Mobile" at bounding box center [489, 322] width 64 height 20
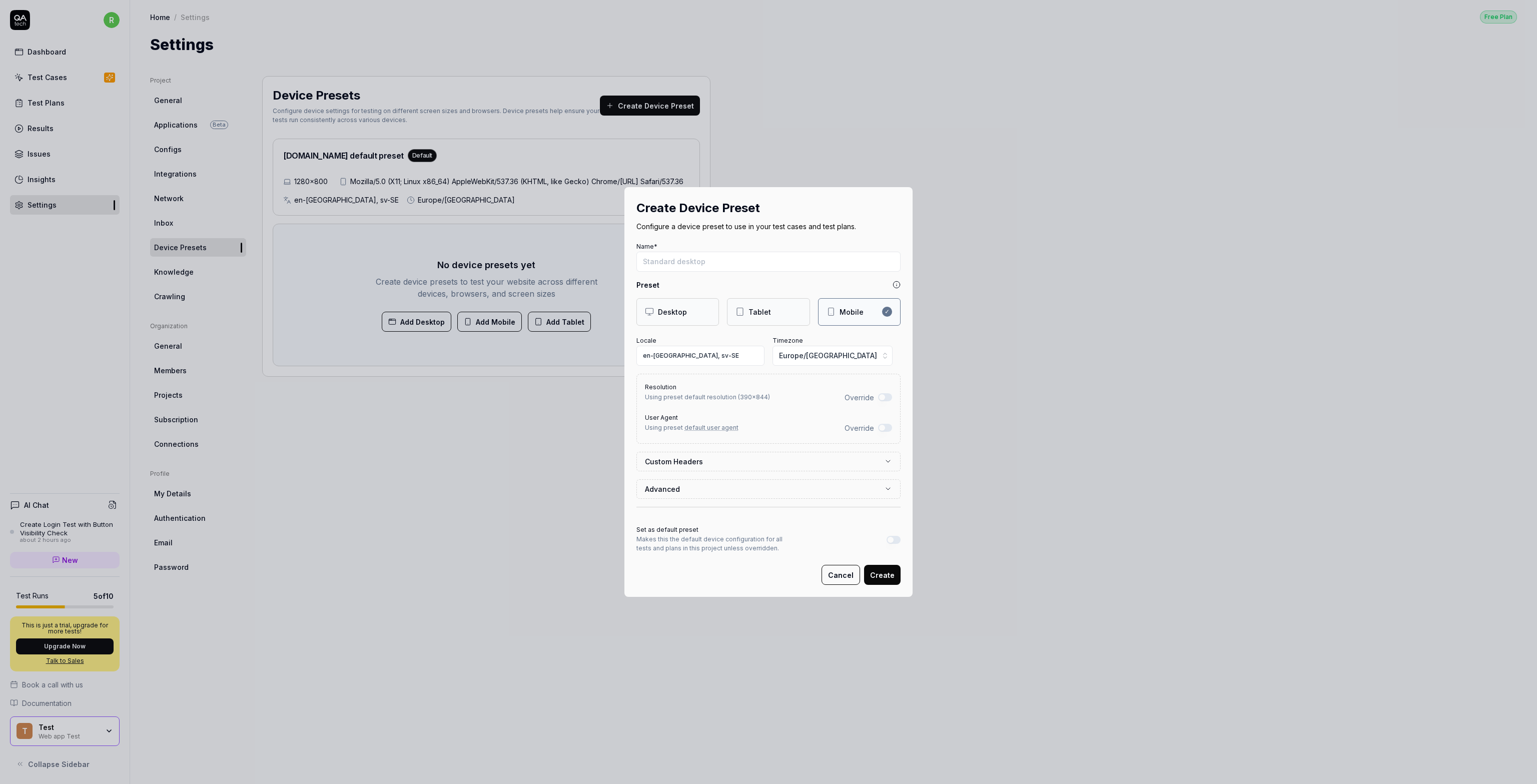
click at [767, 425] on button "Override" at bounding box center [885, 427] width 14 height 8
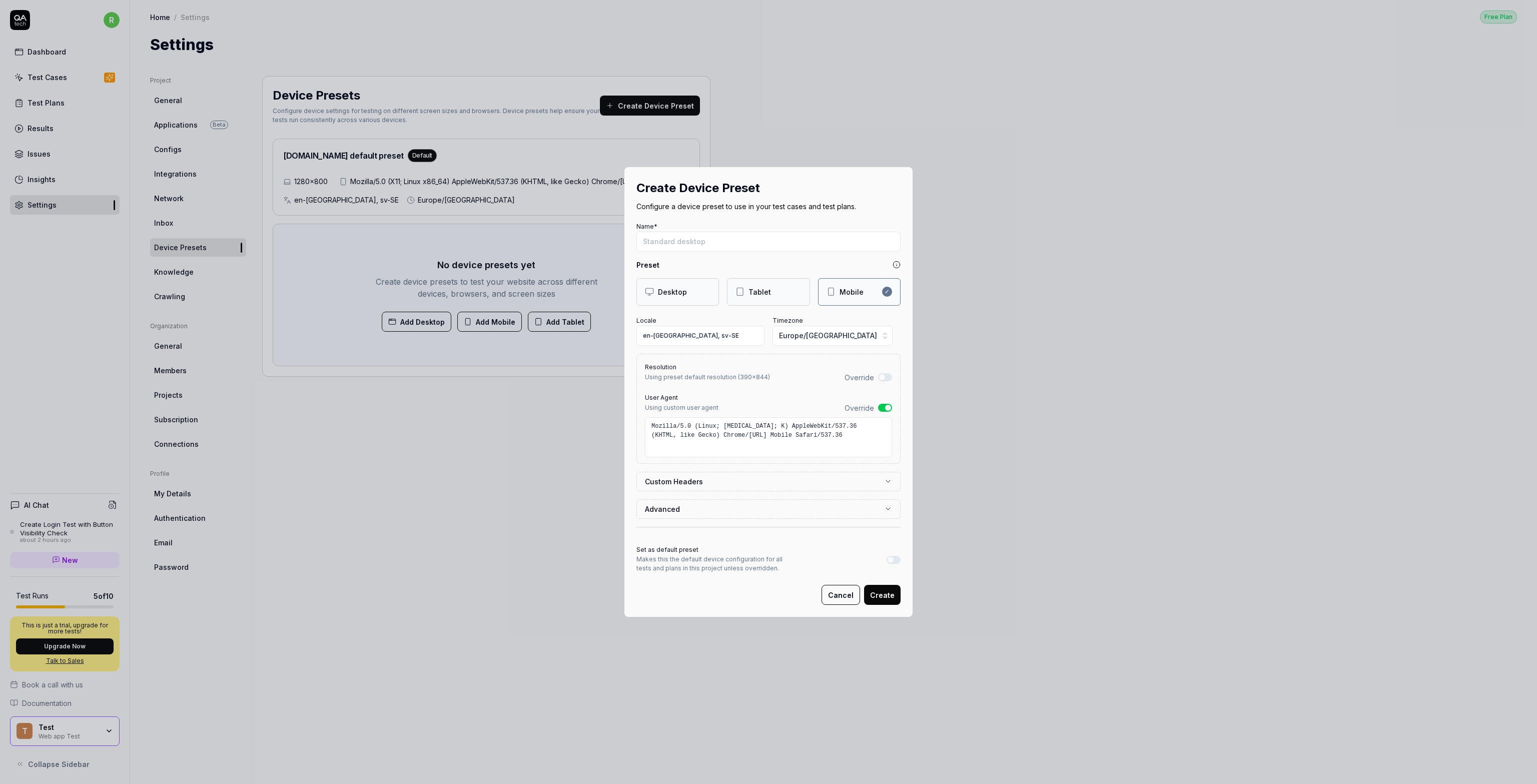
click at [767, 409] on button "Override" at bounding box center [885, 408] width 14 height 8
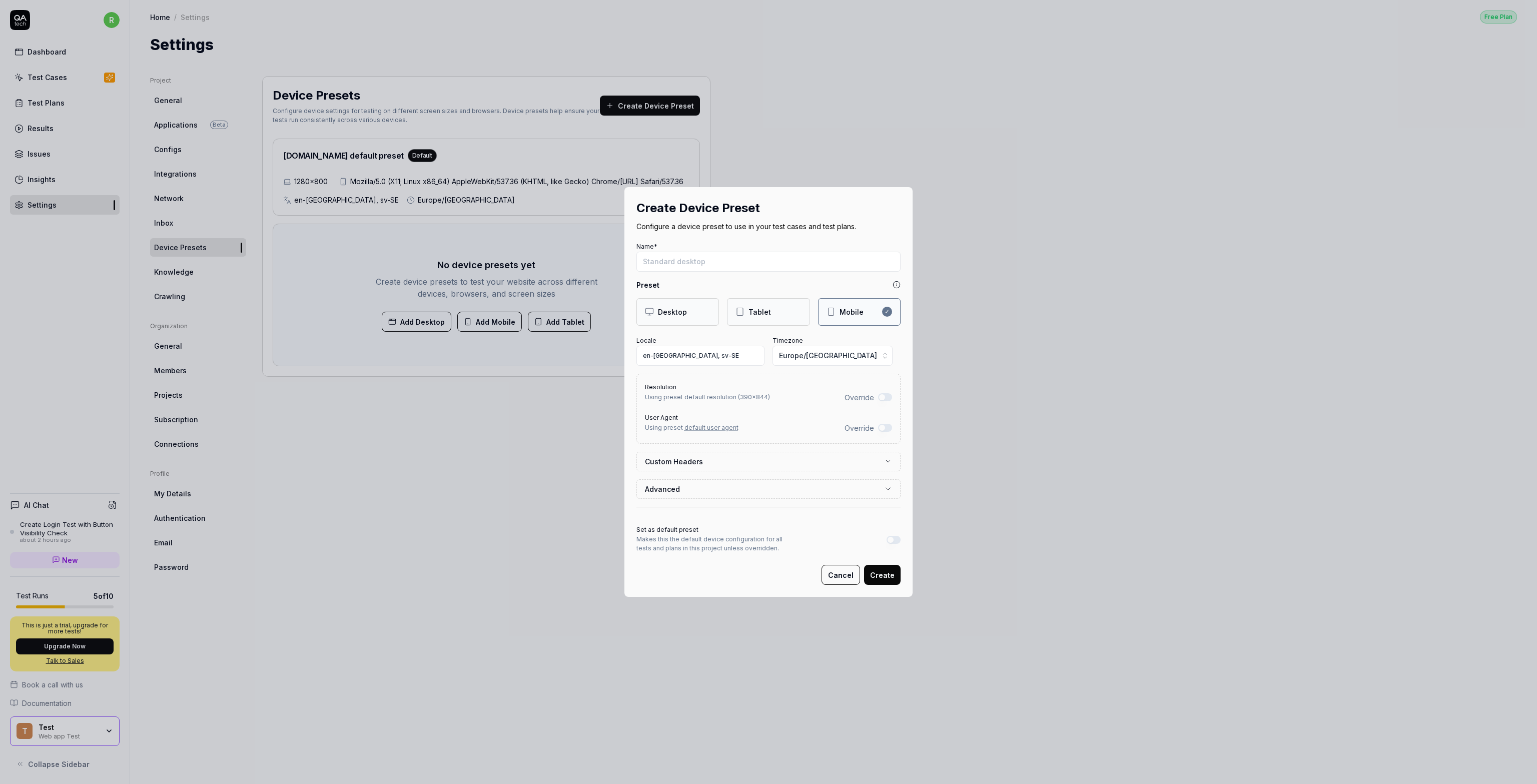
click at [767, 396] on button "Override" at bounding box center [885, 397] width 14 height 8
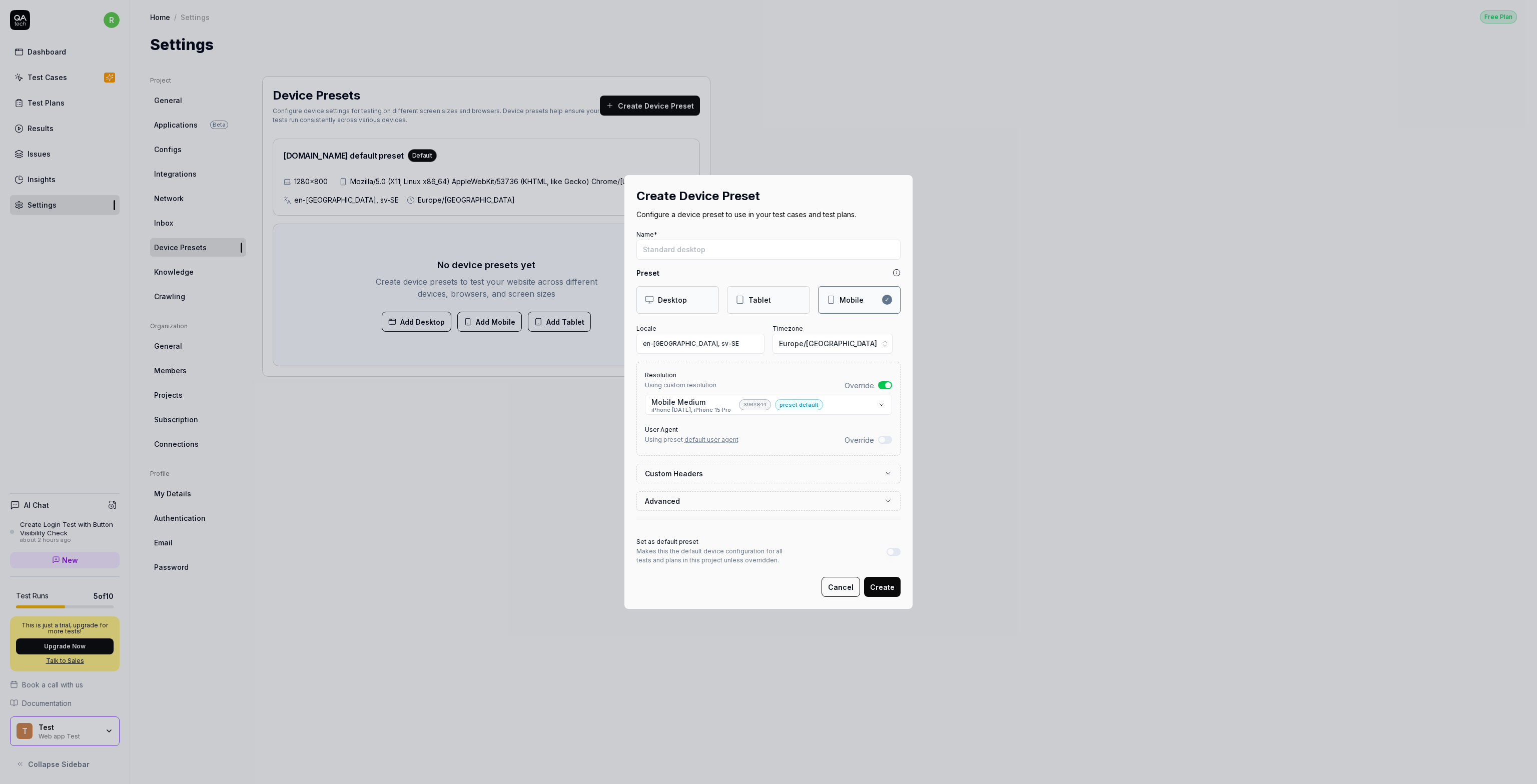
click at [767, 385] on button "Override" at bounding box center [885, 385] width 14 height 8
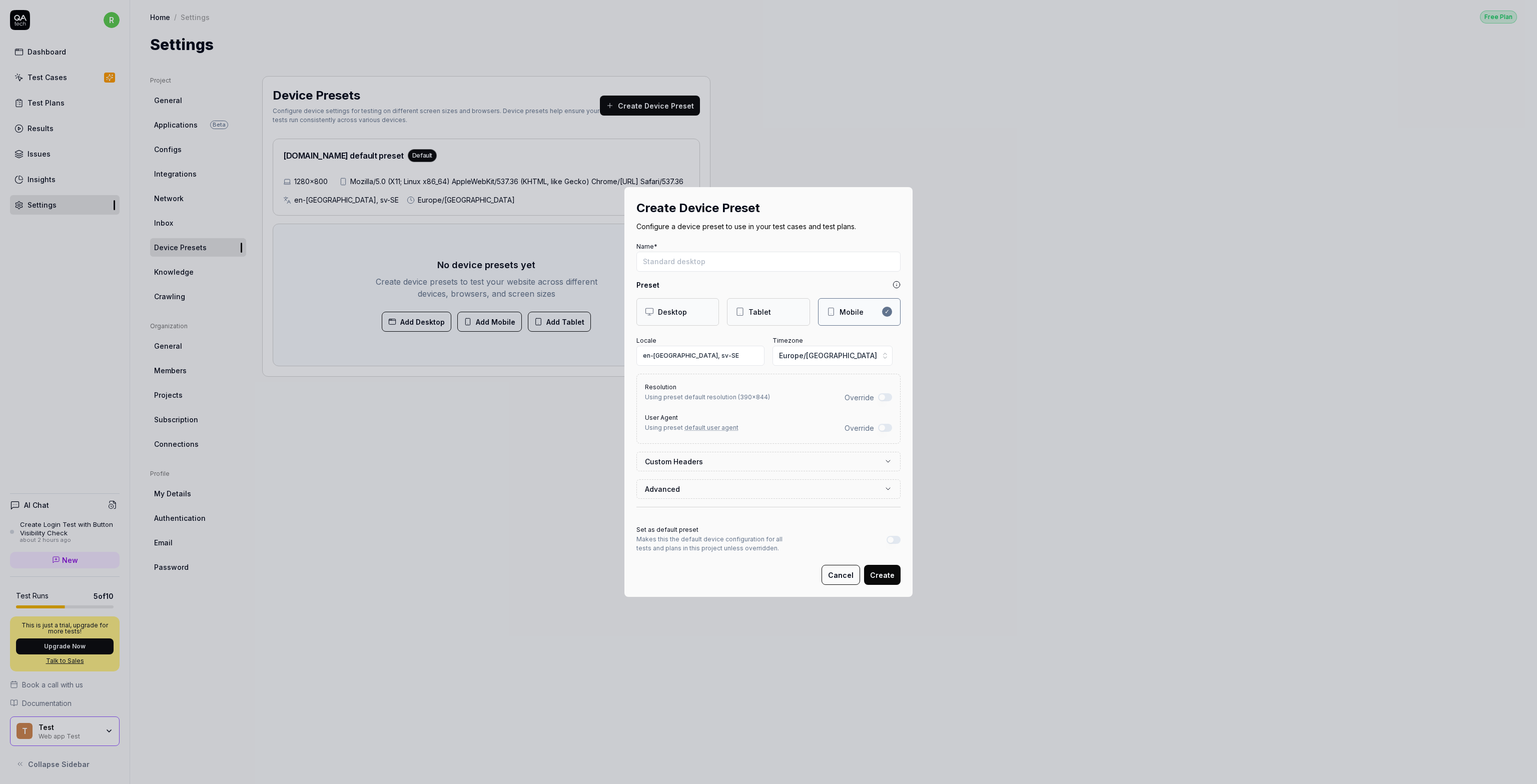
drag, startPoint x: 885, startPoint y: 420, endPoint x: 882, endPoint y: 425, distance: 5.8
click at [767, 425] on div "User Agent Using preset default user agent Override" at bounding box center [768, 422] width 247 height 23
click at [767, 425] on button "Override" at bounding box center [885, 427] width 14 height 8
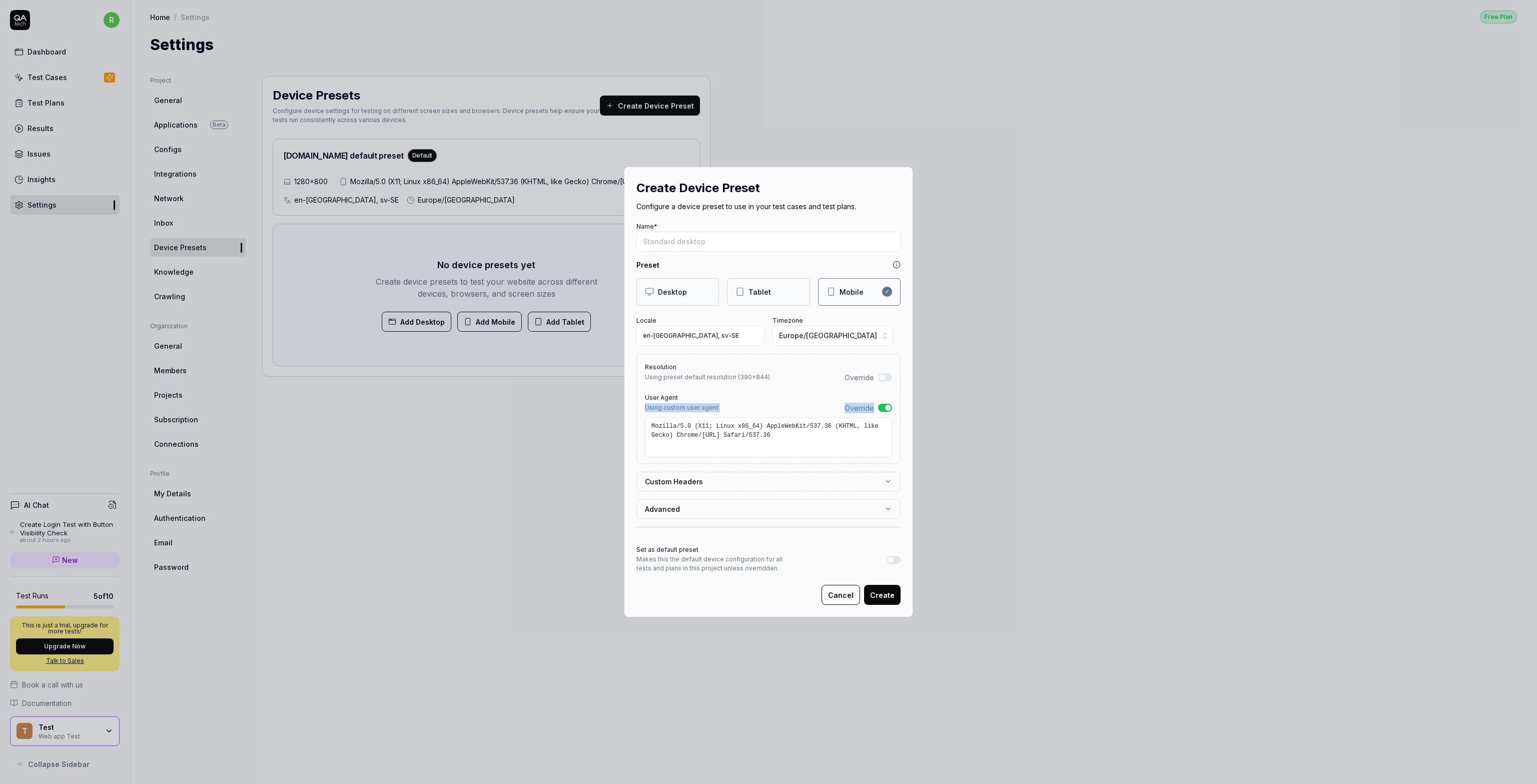
click at [767, 406] on button "Override" at bounding box center [885, 408] width 14 height 8
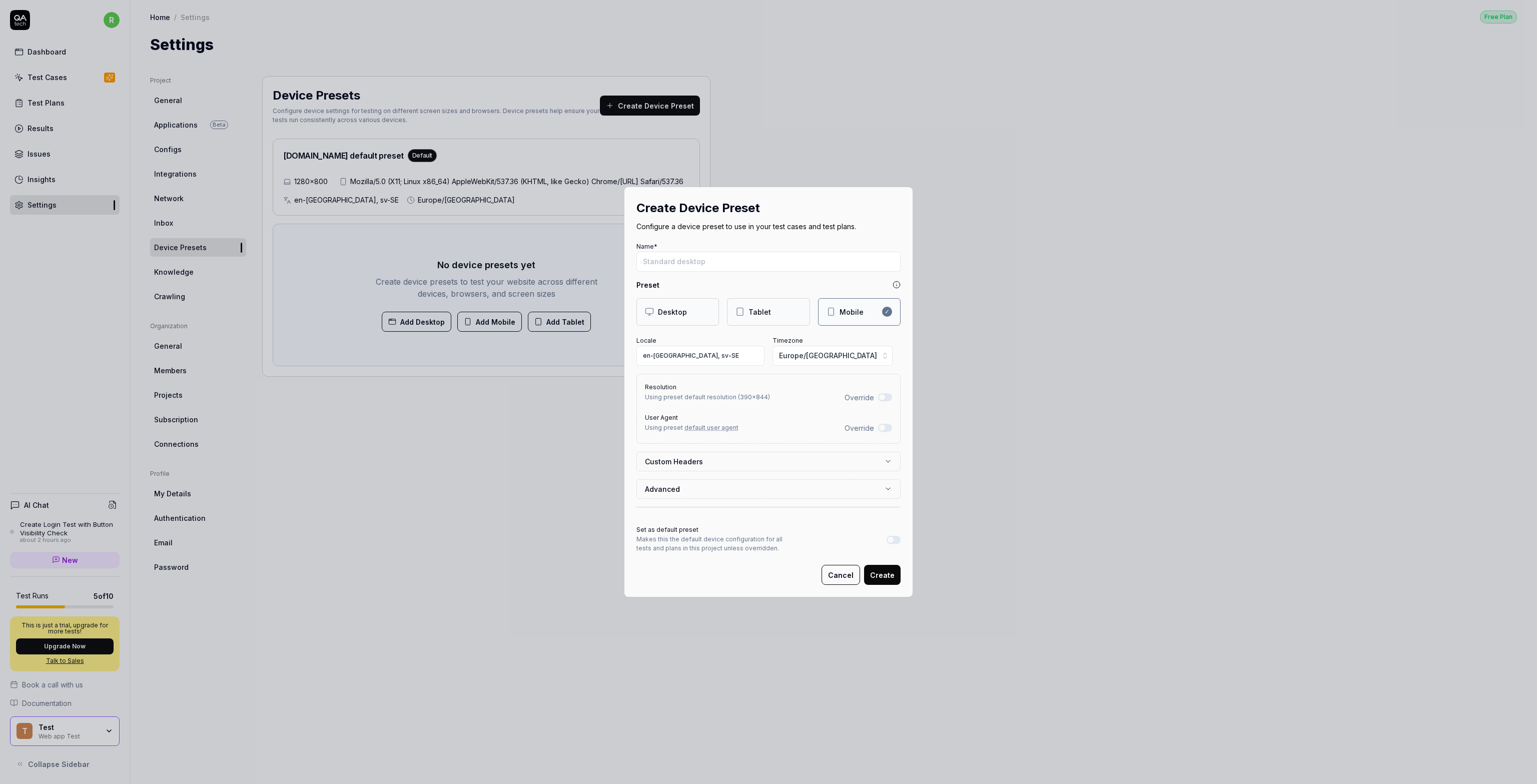
click at [767, 392] on div "Override" at bounding box center [868, 397] width 48 height 11
click at [767, 394] on button "Override" at bounding box center [885, 397] width 14 height 8
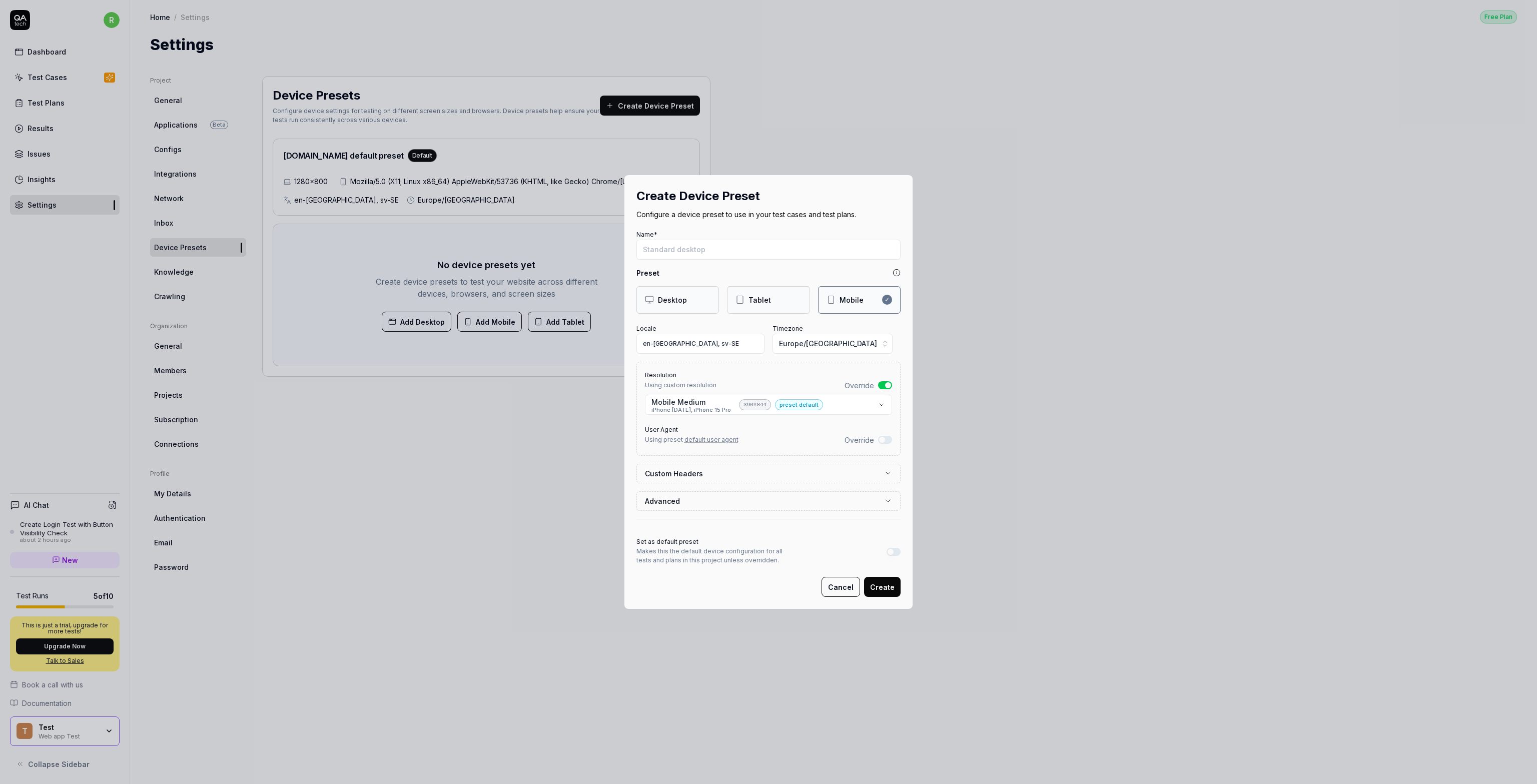
click at [767, 442] on button "Override" at bounding box center [885, 439] width 14 height 8
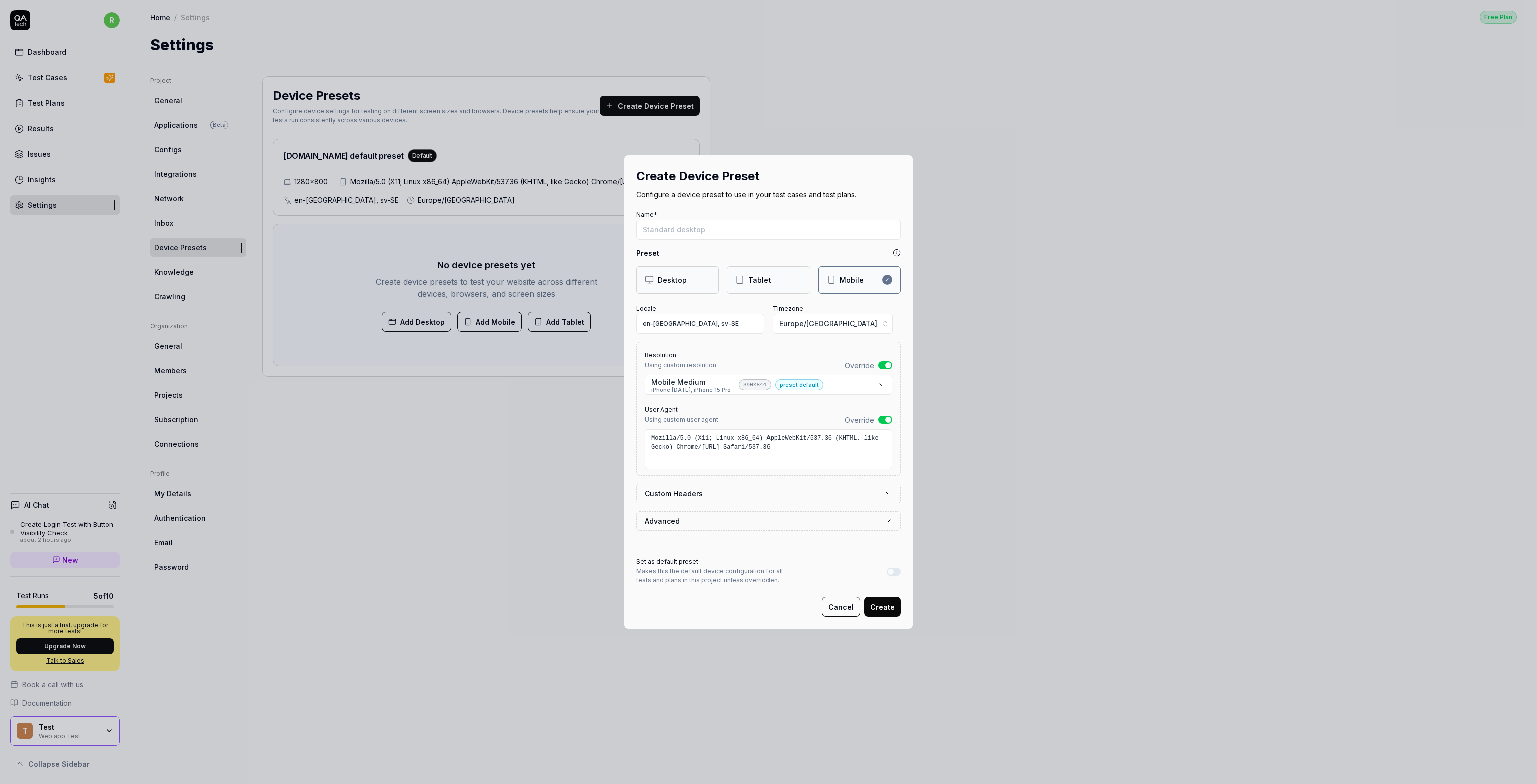
click at [767, 420] on button "Override" at bounding box center [885, 419] width 14 height 8
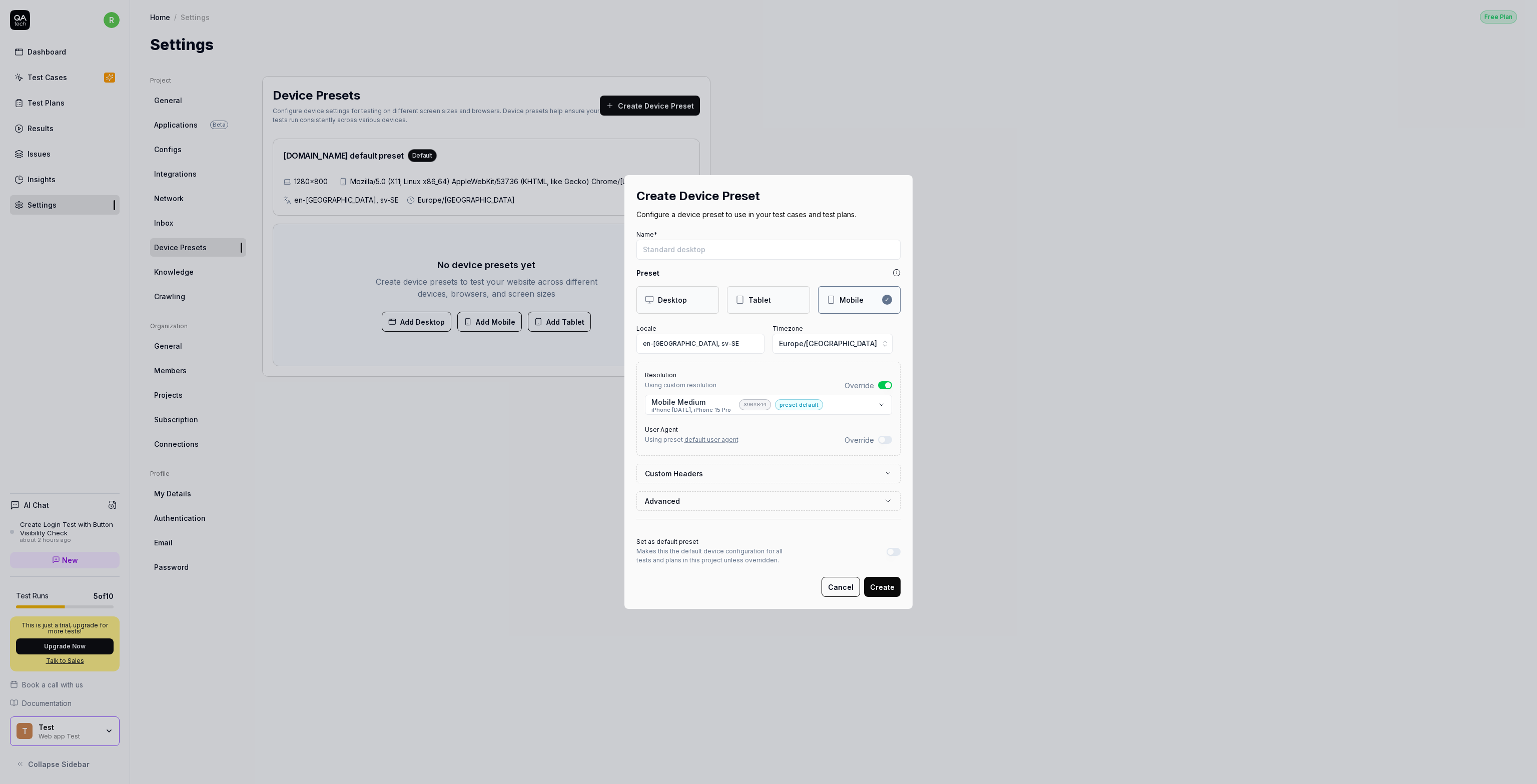
click at [767, 404] on body "r Dashboard Test Cases Test Plans Results Issues Insights Settings AI Chat Crea…" at bounding box center [768, 392] width 1537 height 784
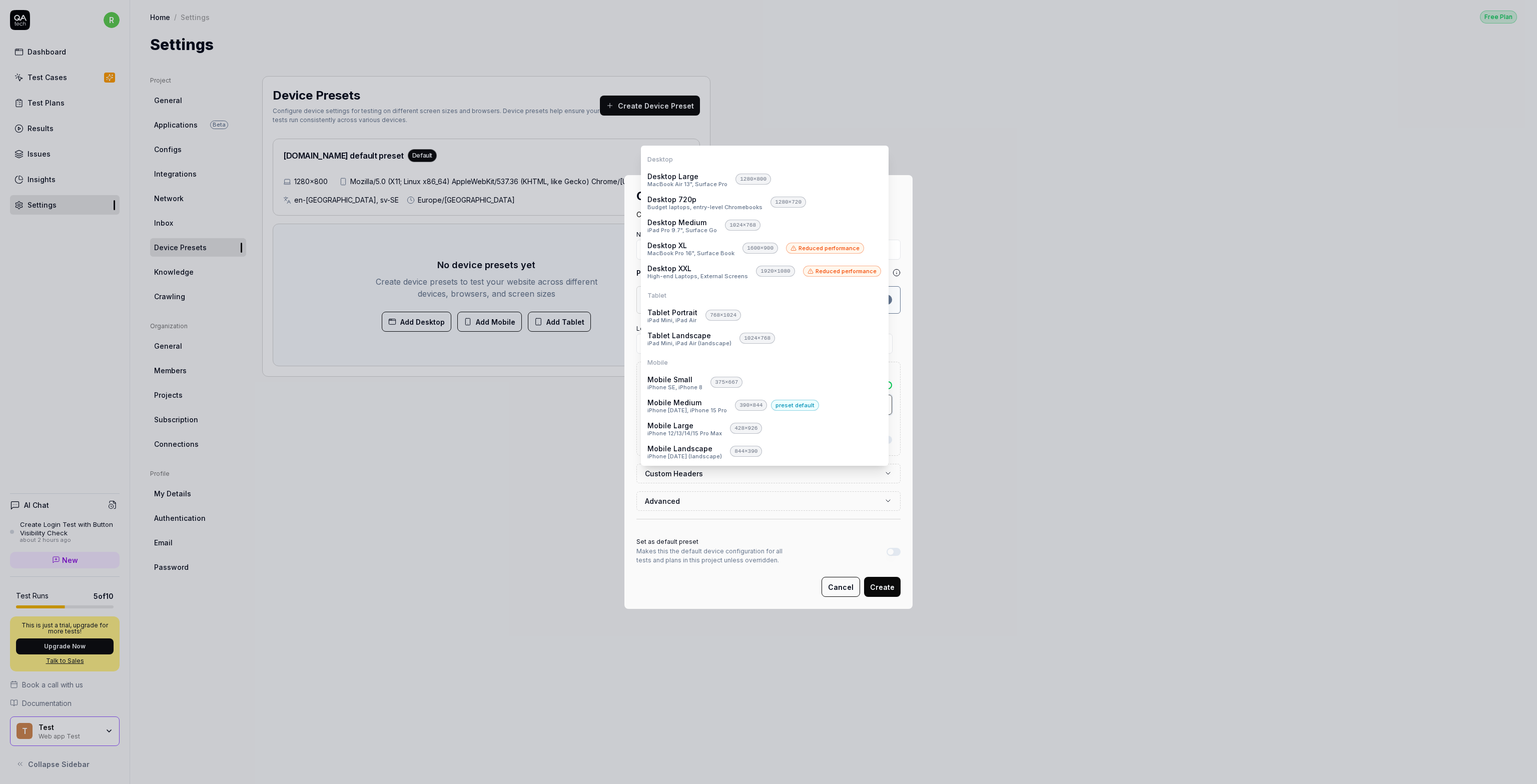
click at [630, 462] on div "**********" at bounding box center [768, 392] width 1537 height 784
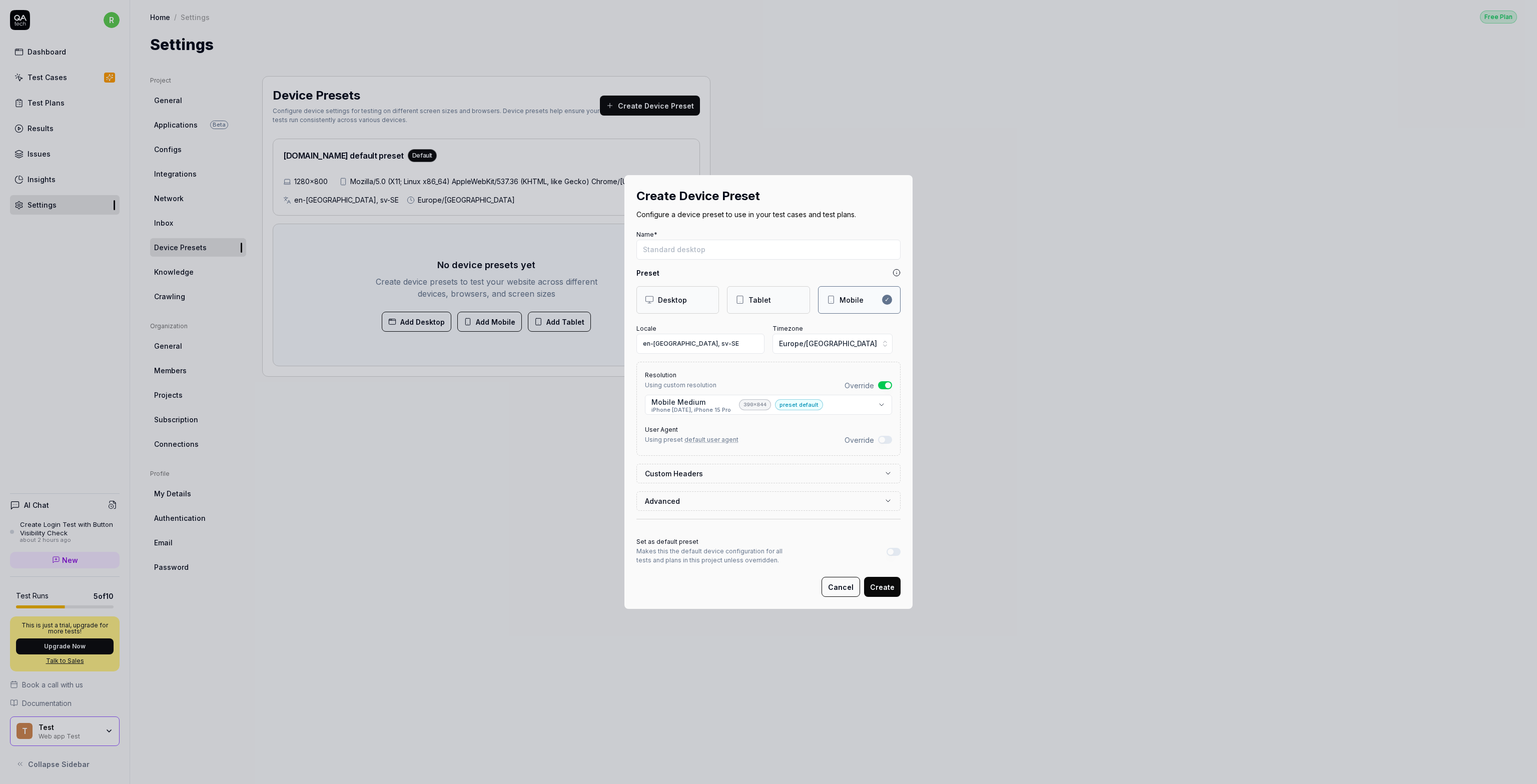
click at [767, 386] on button "Override" at bounding box center [885, 385] width 14 height 8
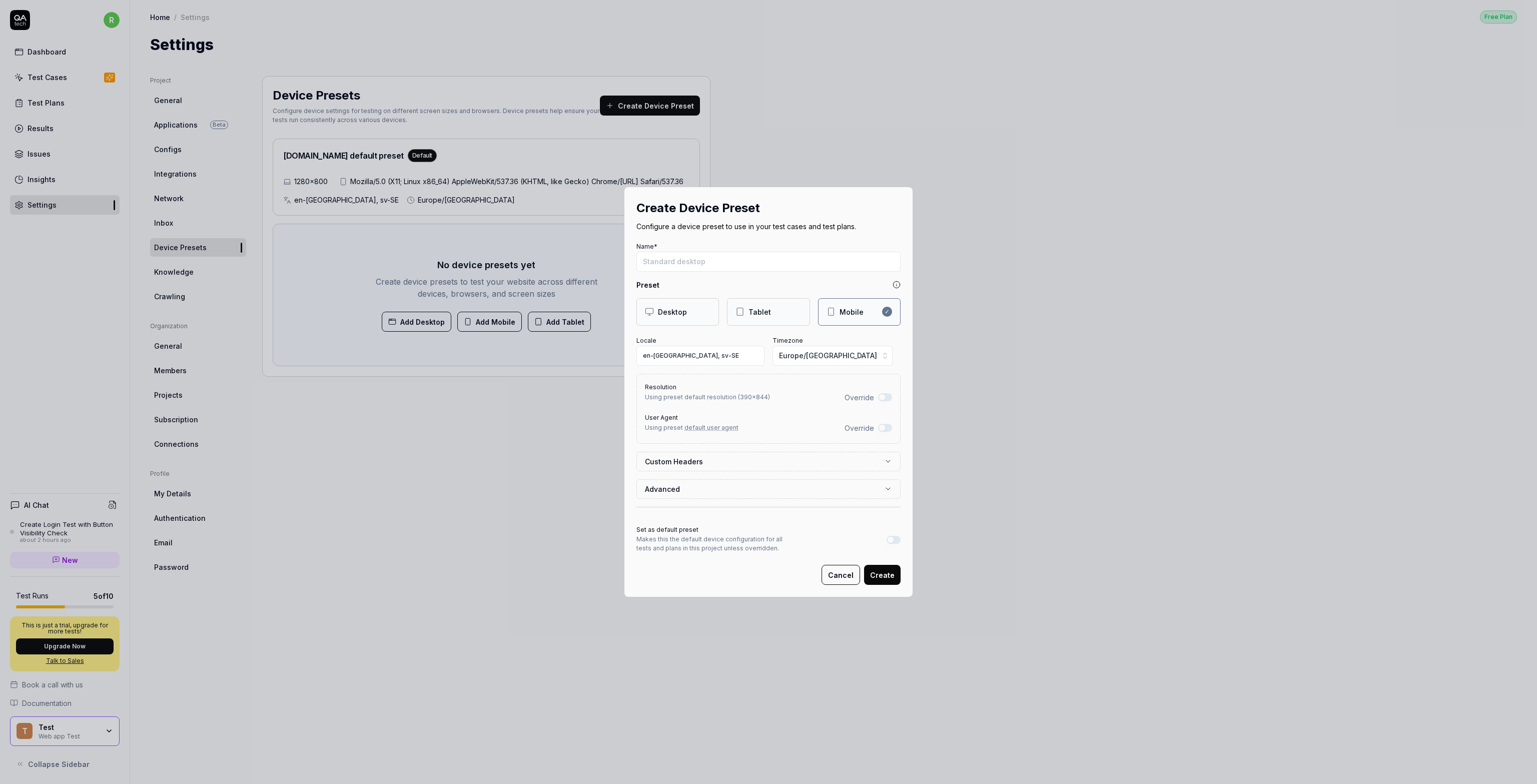
click at [767, 460] on label "Custom Headers" at bounding box center [764, 462] width 239 height 11
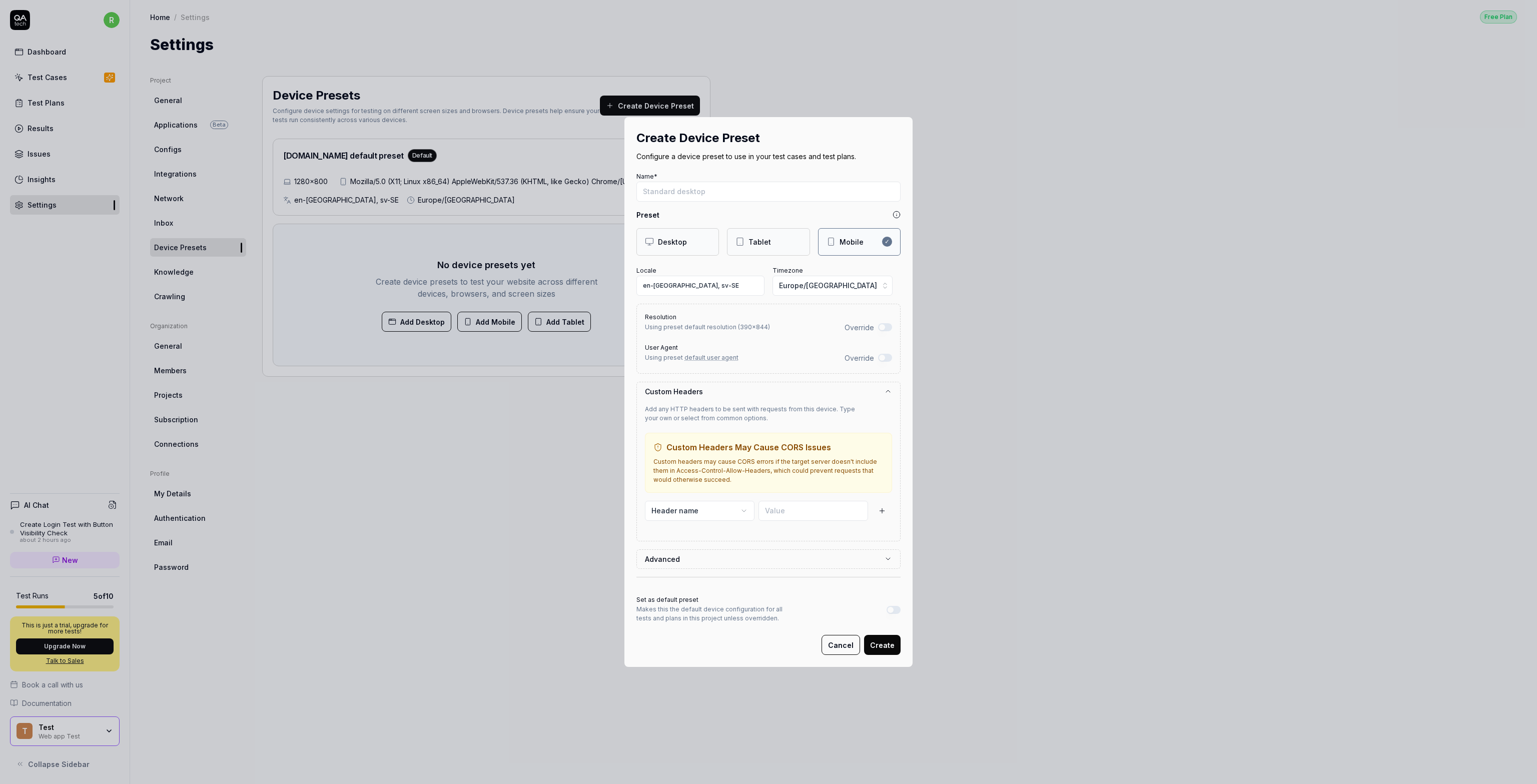
click at [720, 566] on button "Advanced" at bounding box center [768, 559] width 247 height 18
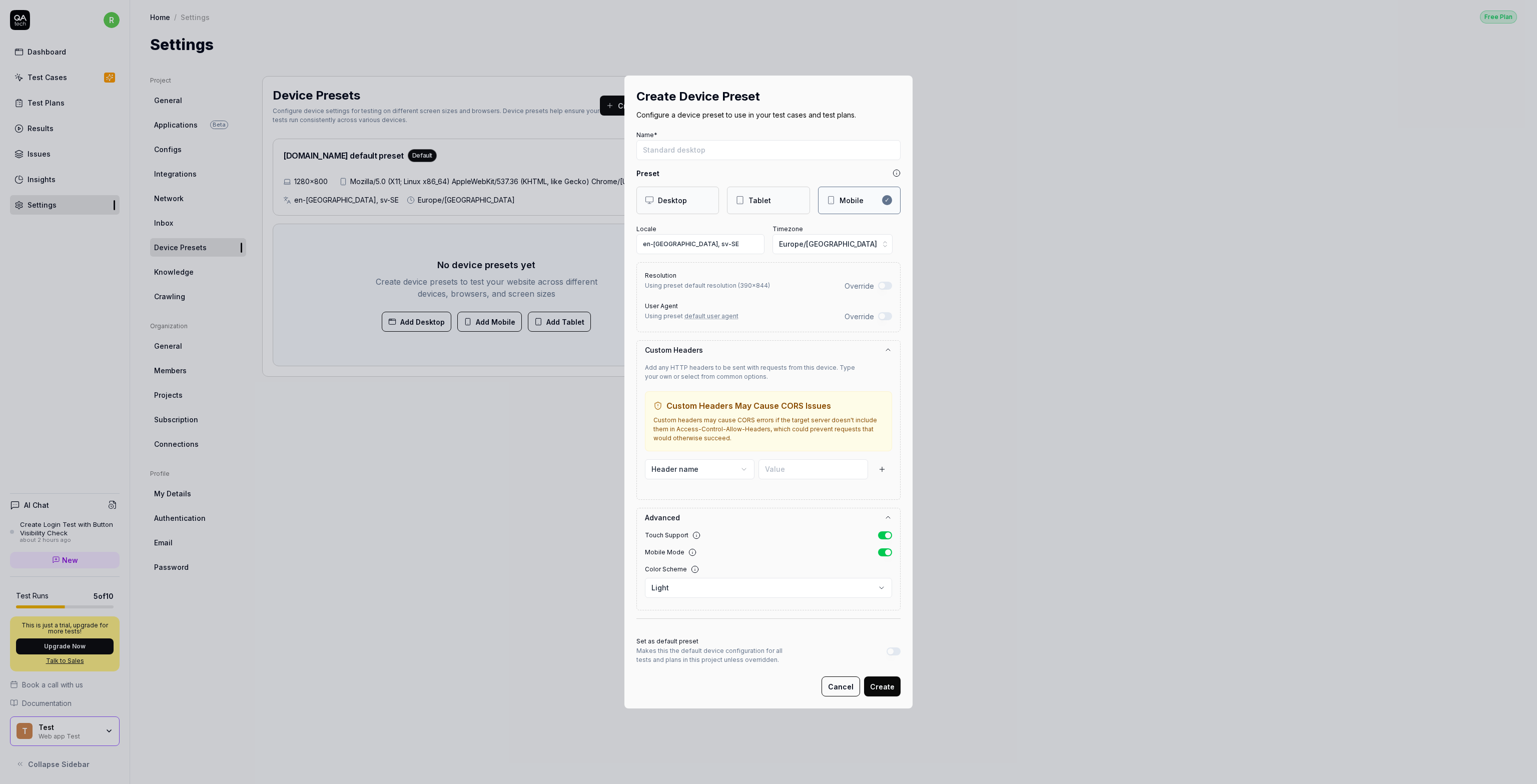
click at [767, 693] on button "Cancel" at bounding box center [841, 687] width 39 height 20
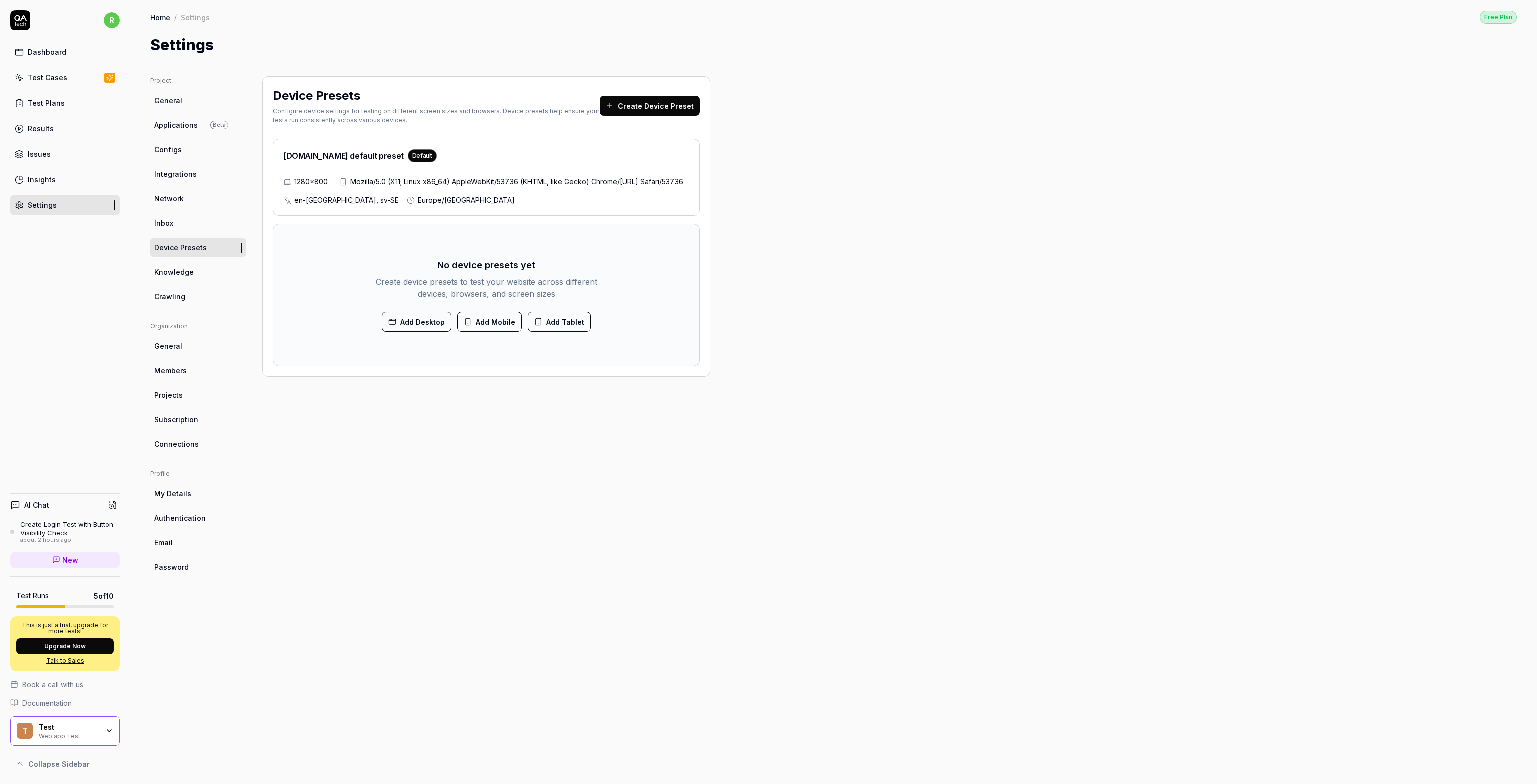
click at [199, 268] on link "Knowledge" at bounding box center [198, 271] width 96 height 18
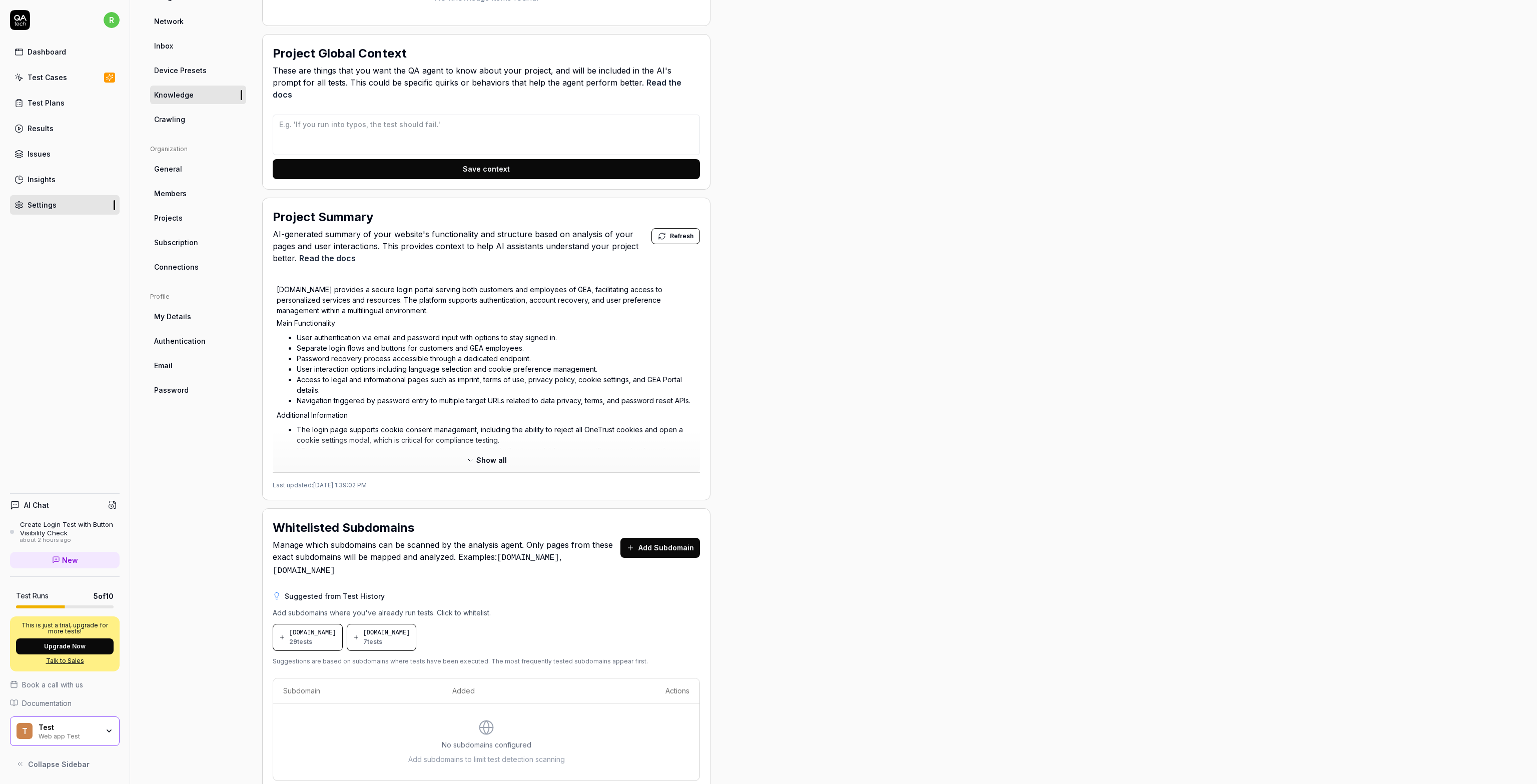
scroll to position [190, 0]
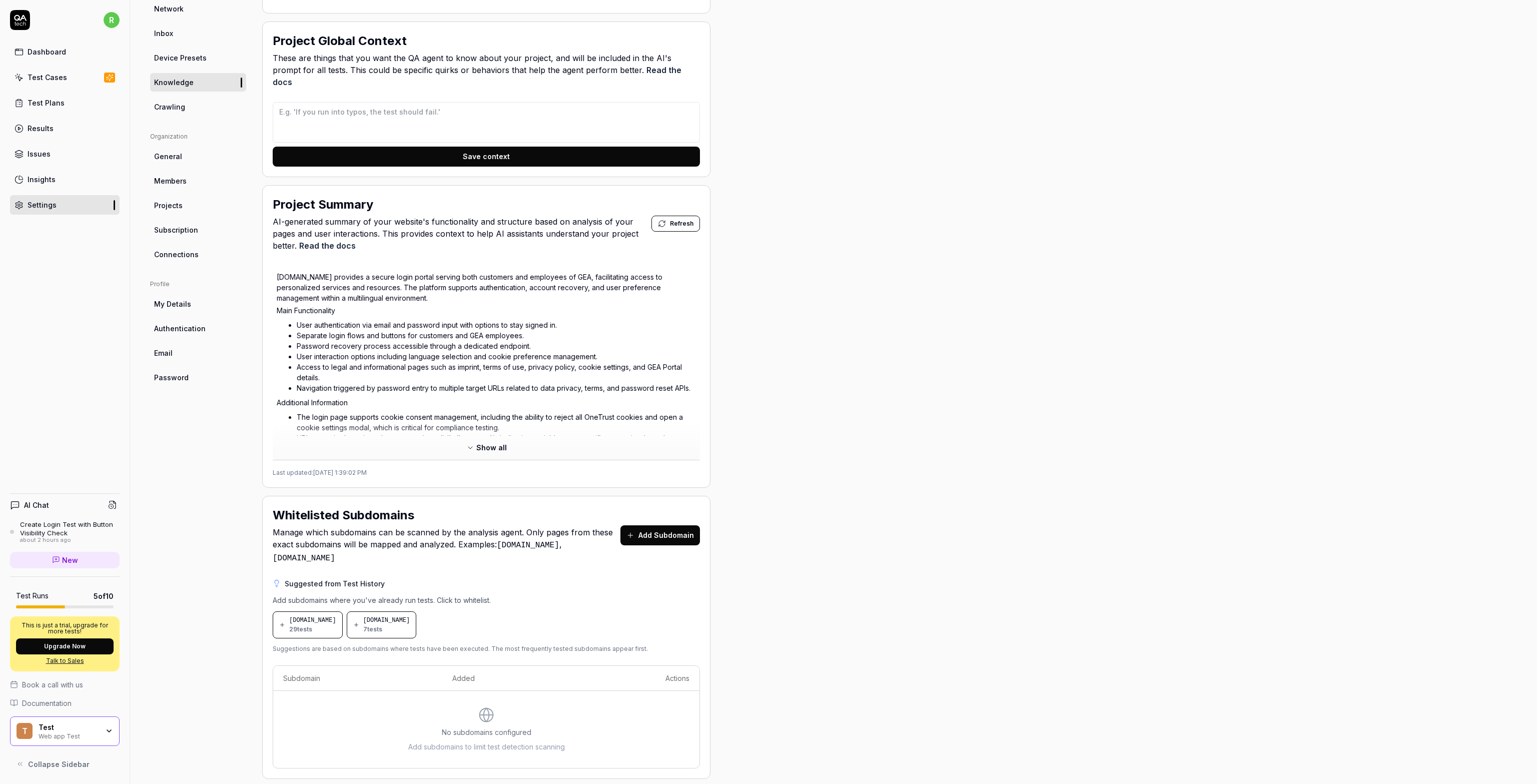
click at [34, 701] on span "Documentation" at bounding box center [47, 703] width 50 height 11
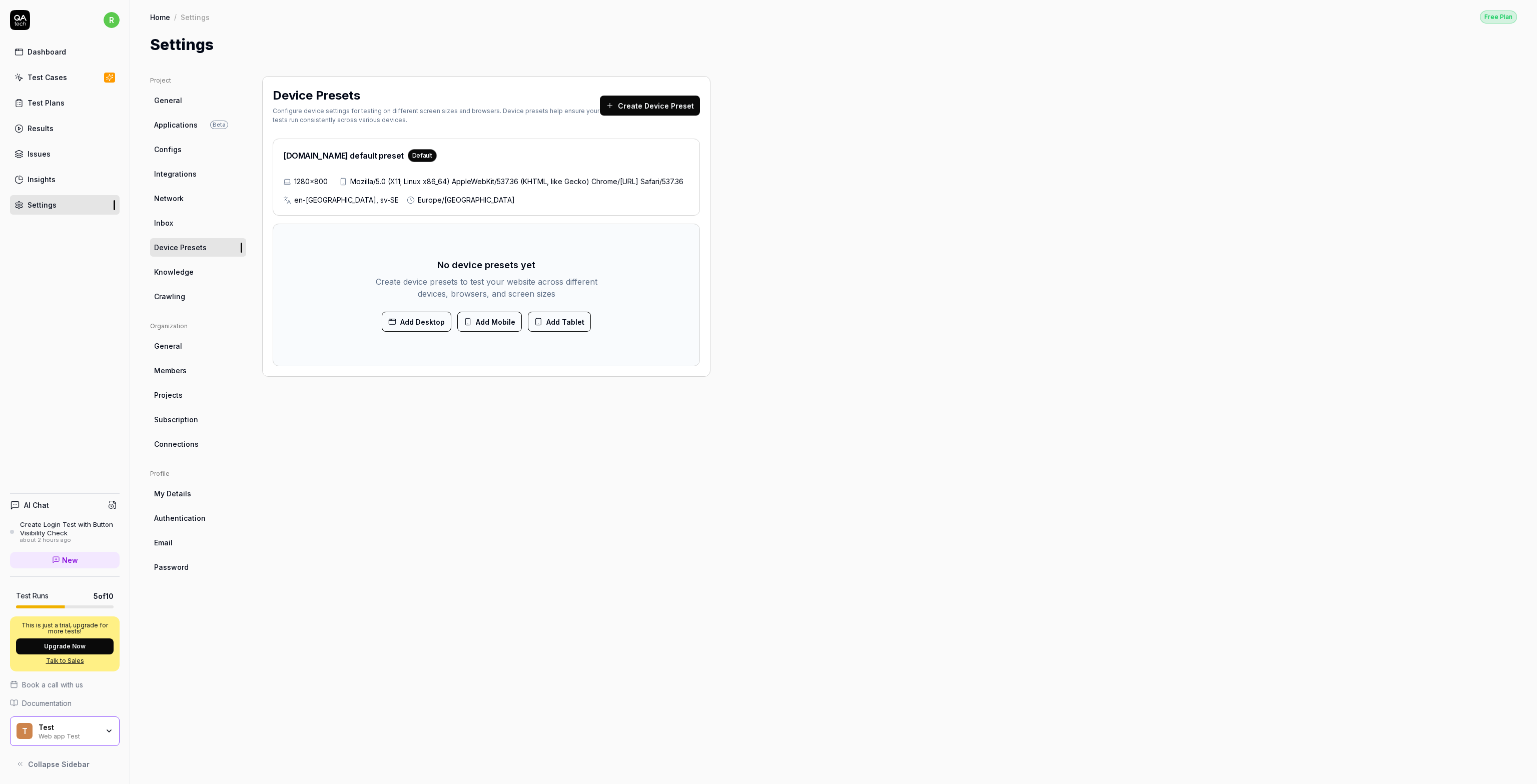
click at [36, 57] on div "Dashboard" at bounding box center [47, 52] width 39 height 11
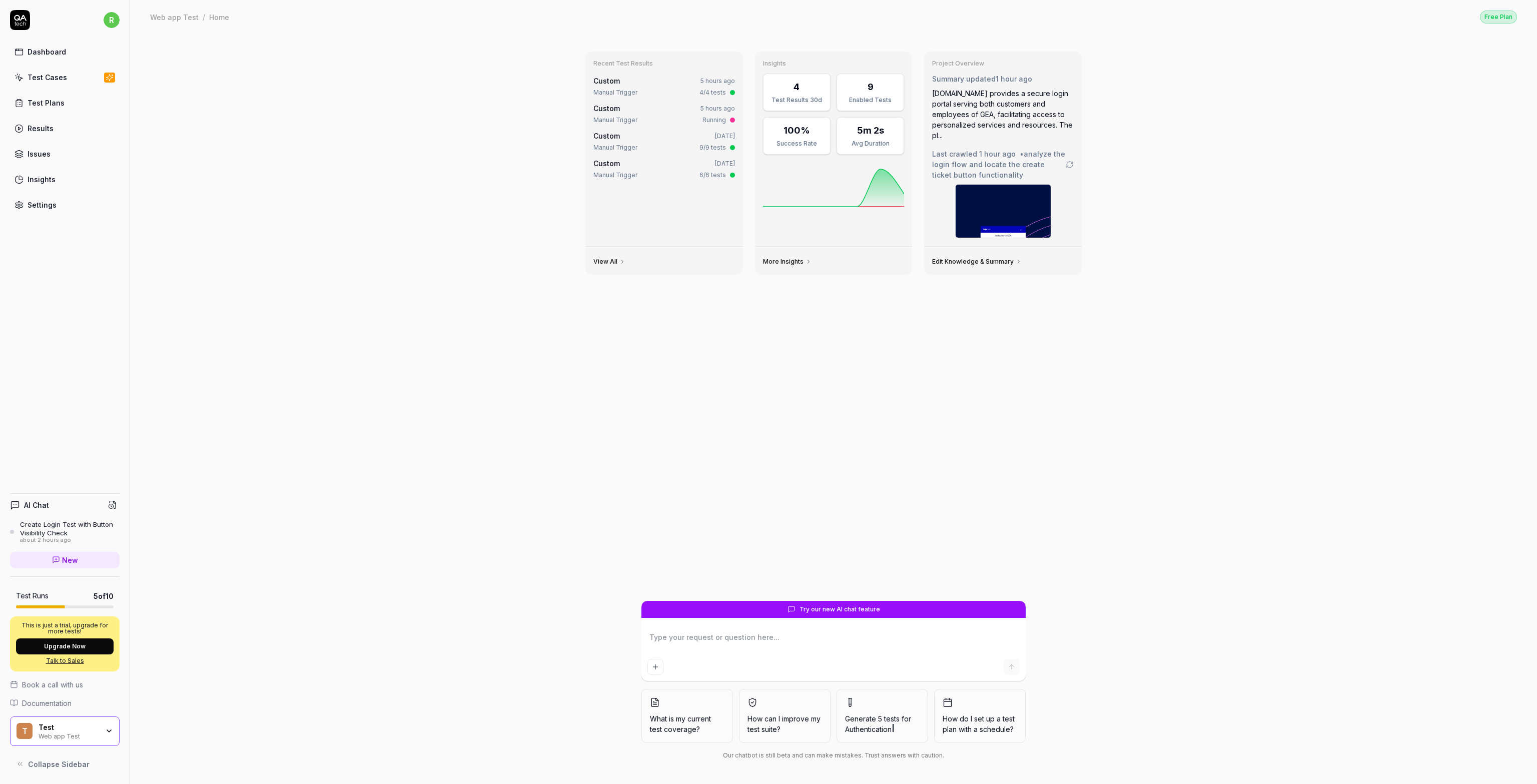
click at [39, 73] on div "Test Cases" at bounding box center [47, 78] width 39 height 11
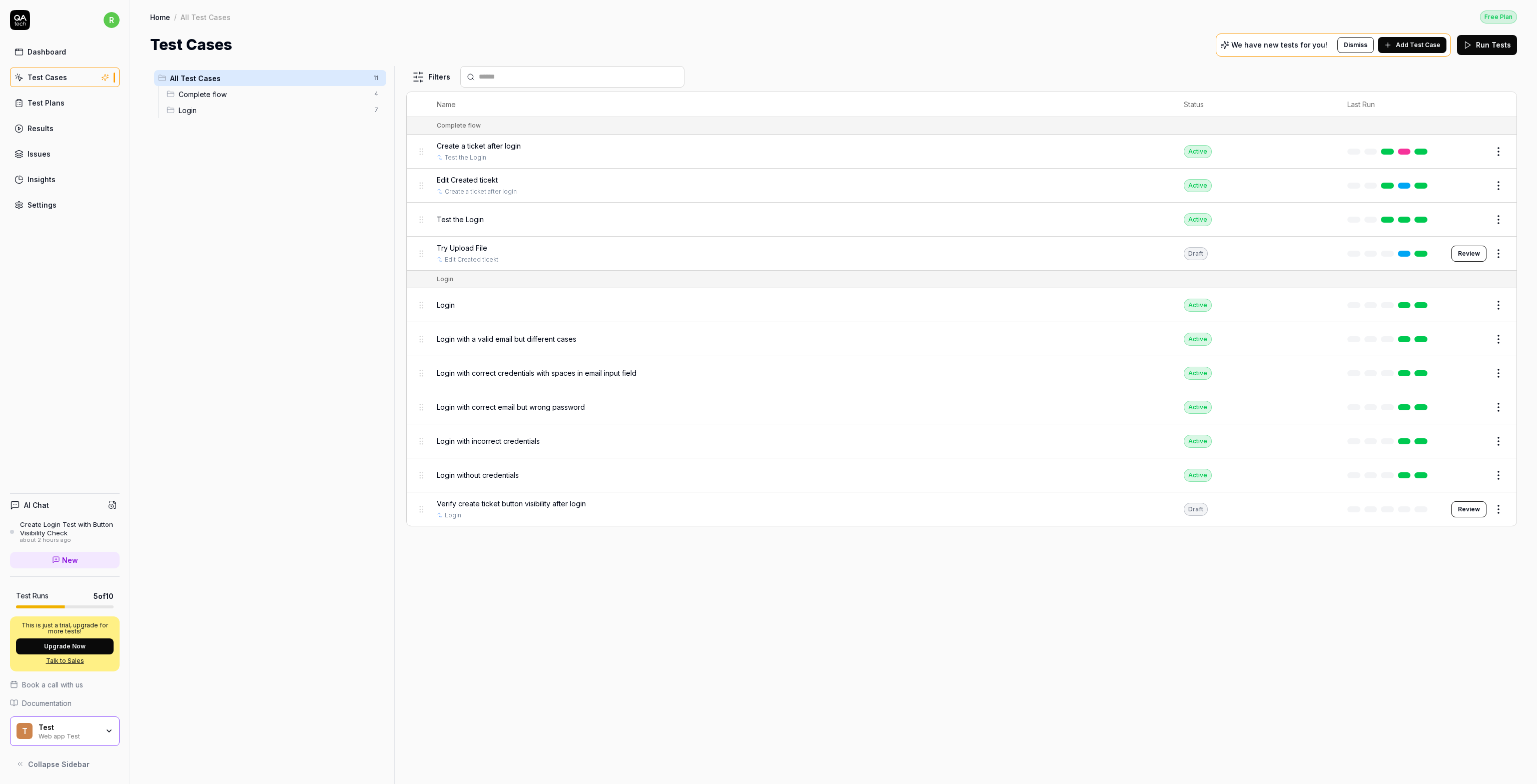
click at [104, 75] on icon at bounding box center [105, 77] width 9 height 8
click at [110, 735] on icon "button" at bounding box center [109, 730] width 8 height 8
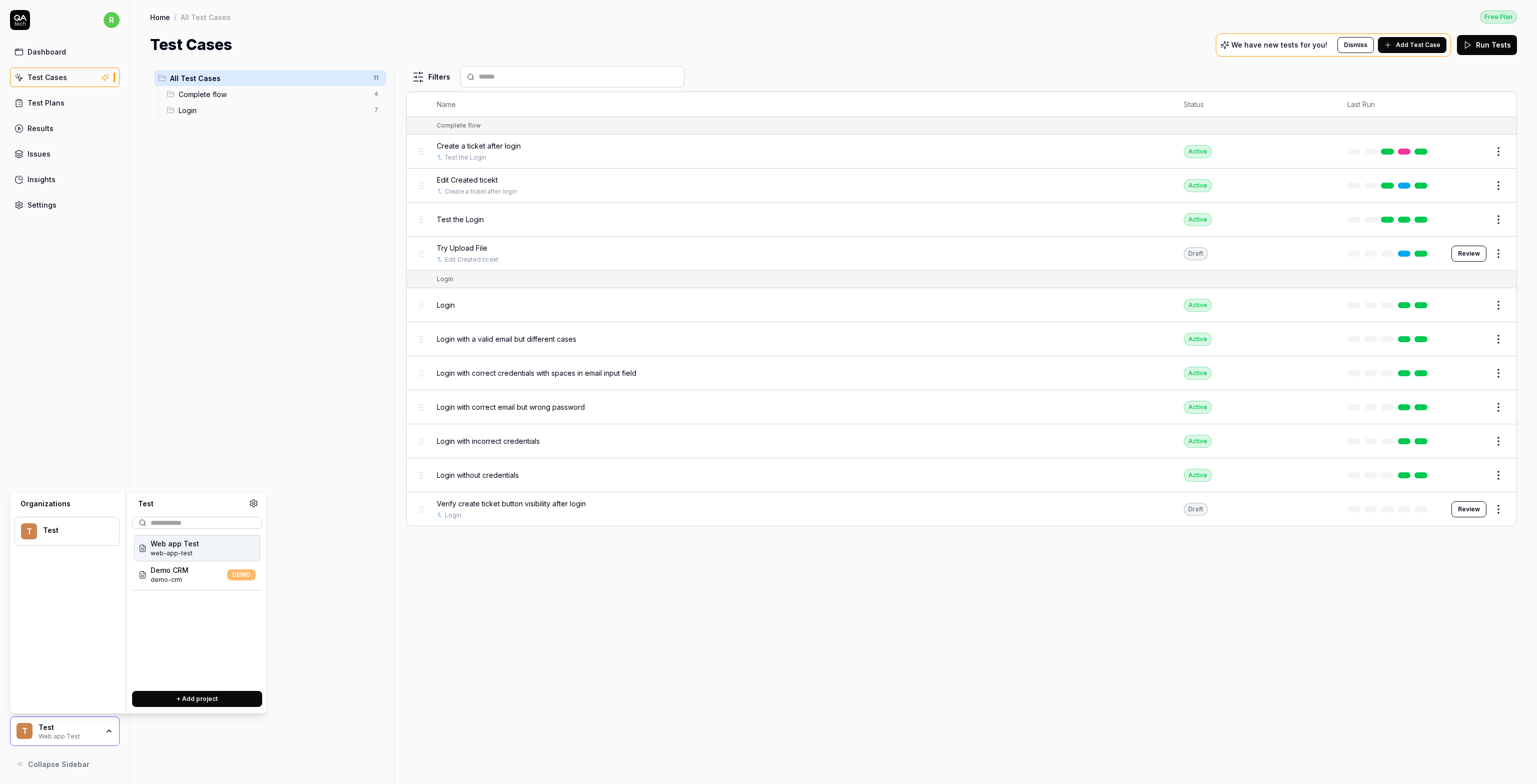
click at [376, 622] on div "All Test Cases 11 Complete flow 4 Login 7" at bounding box center [270, 419] width 240 height 706
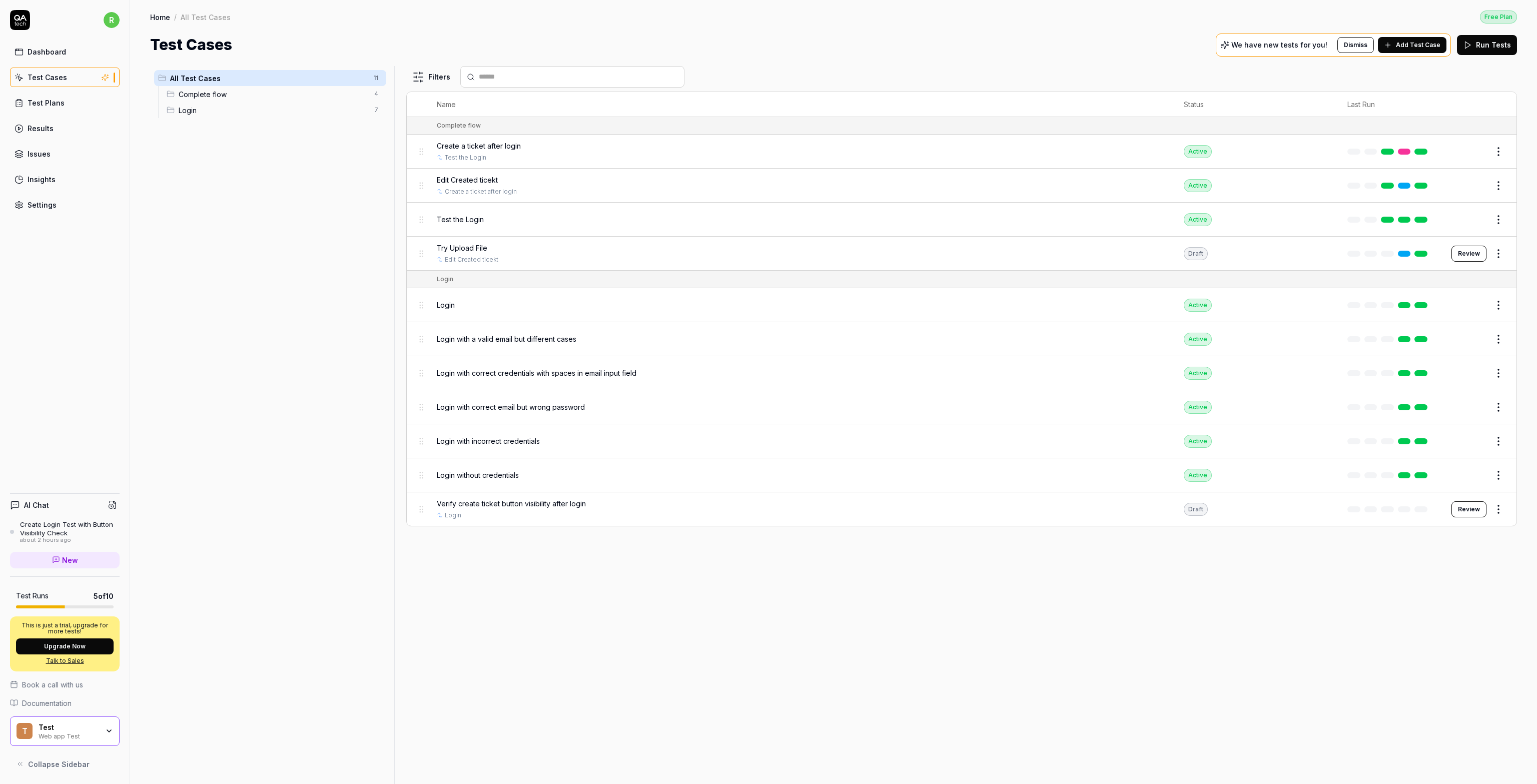
click at [51, 202] on div "Settings" at bounding box center [42, 205] width 29 height 11
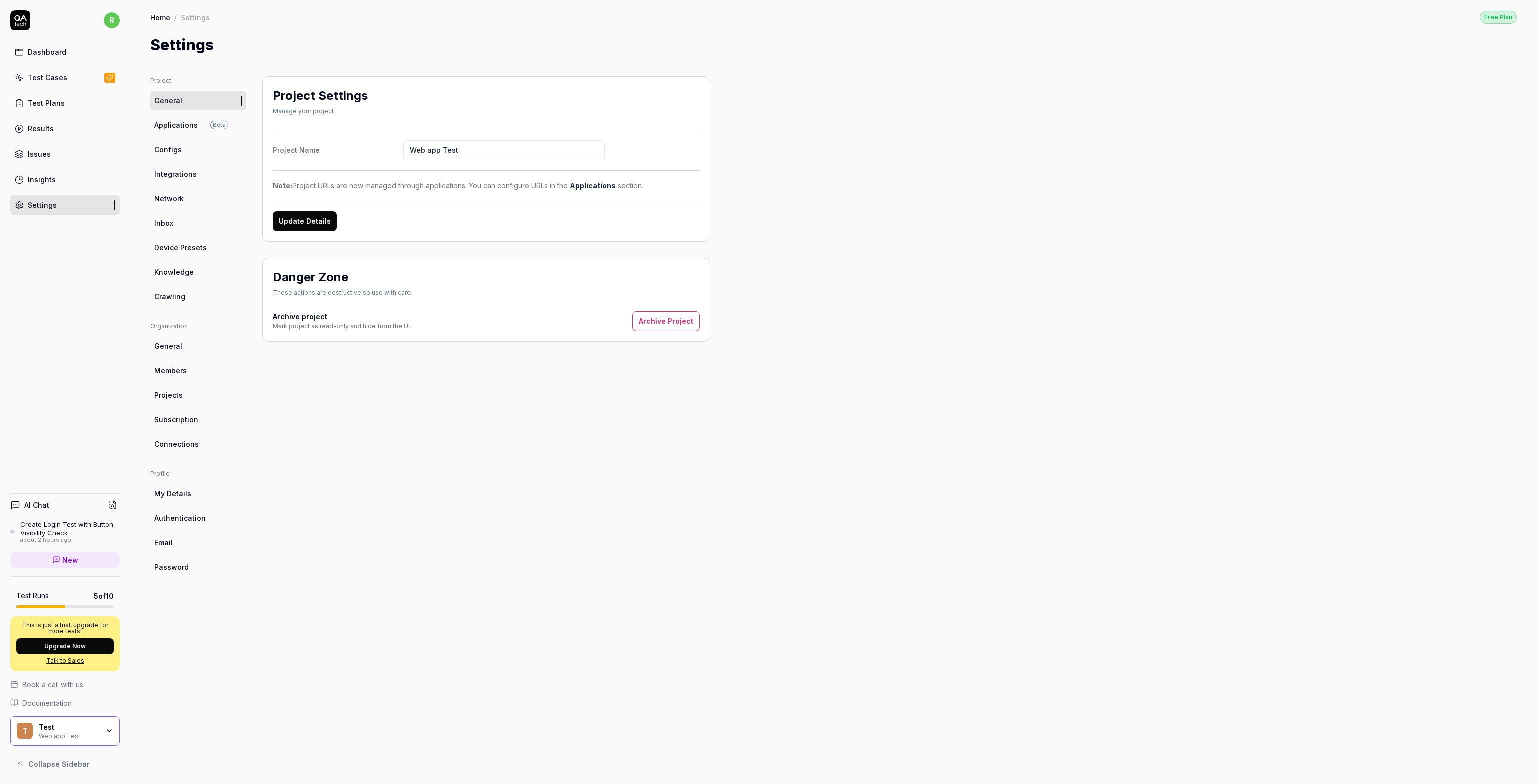
click at [36, 78] on div "Test Cases" at bounding box center [47, 78] width 39 height 11
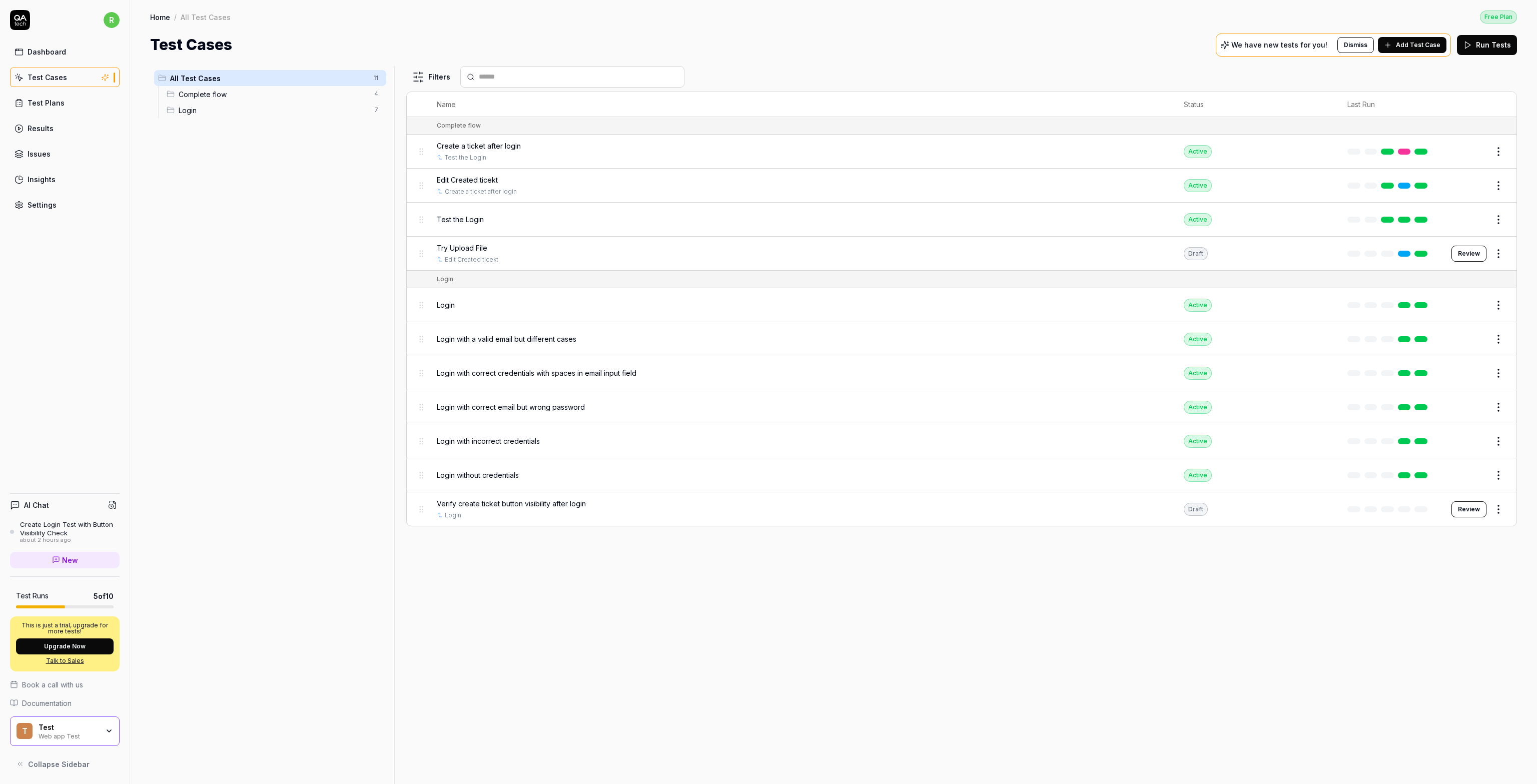
click at [94, 58] on link "Dashboard" at bounding box center [65, 51] width 110 height 20
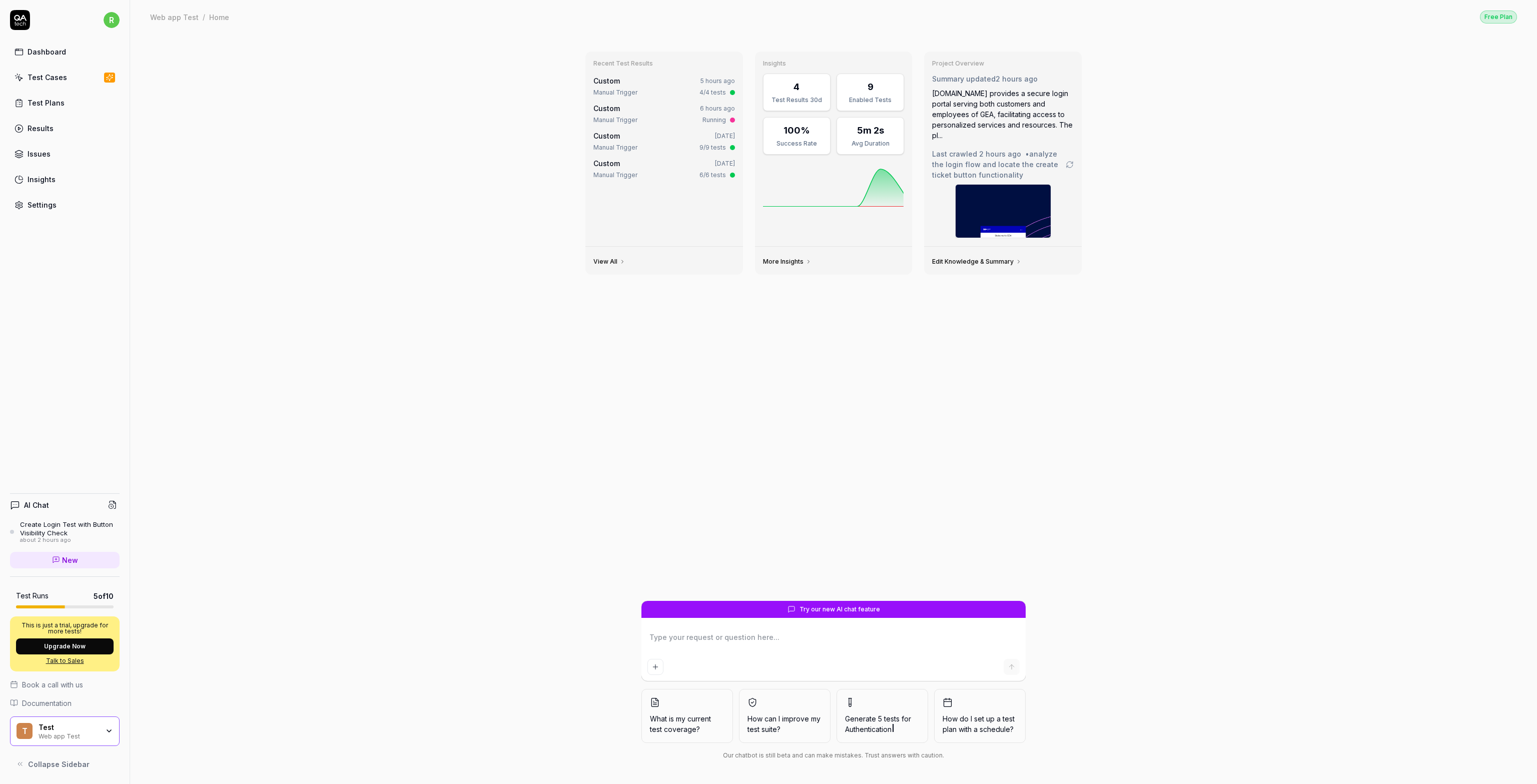
click at [61, 76] on div "Test Cases" at bounding box center [47, 78] width 39 height 11
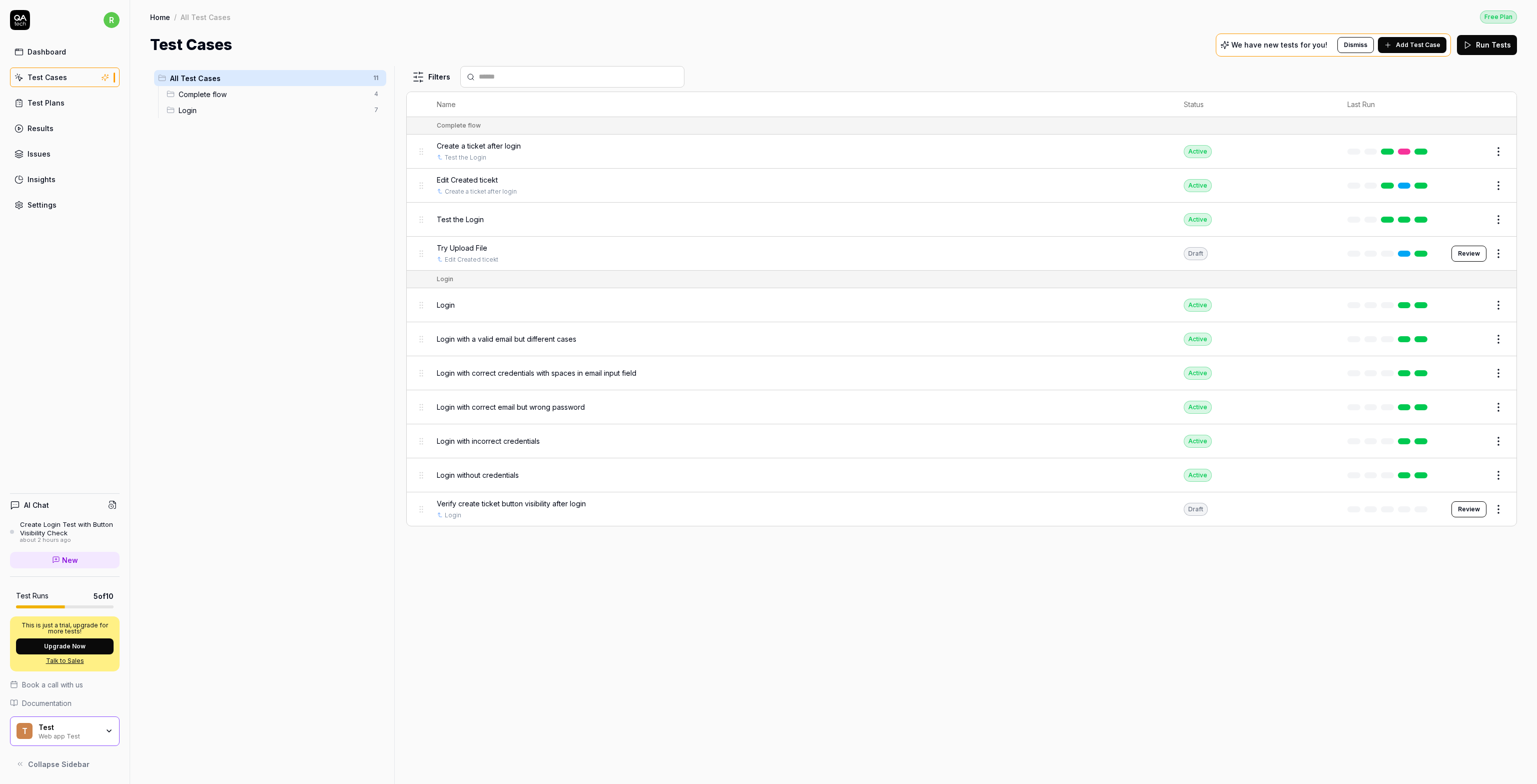
click at [46, 51] on div "Dashboard" at bounding box center [47, 52] width 39 height 11
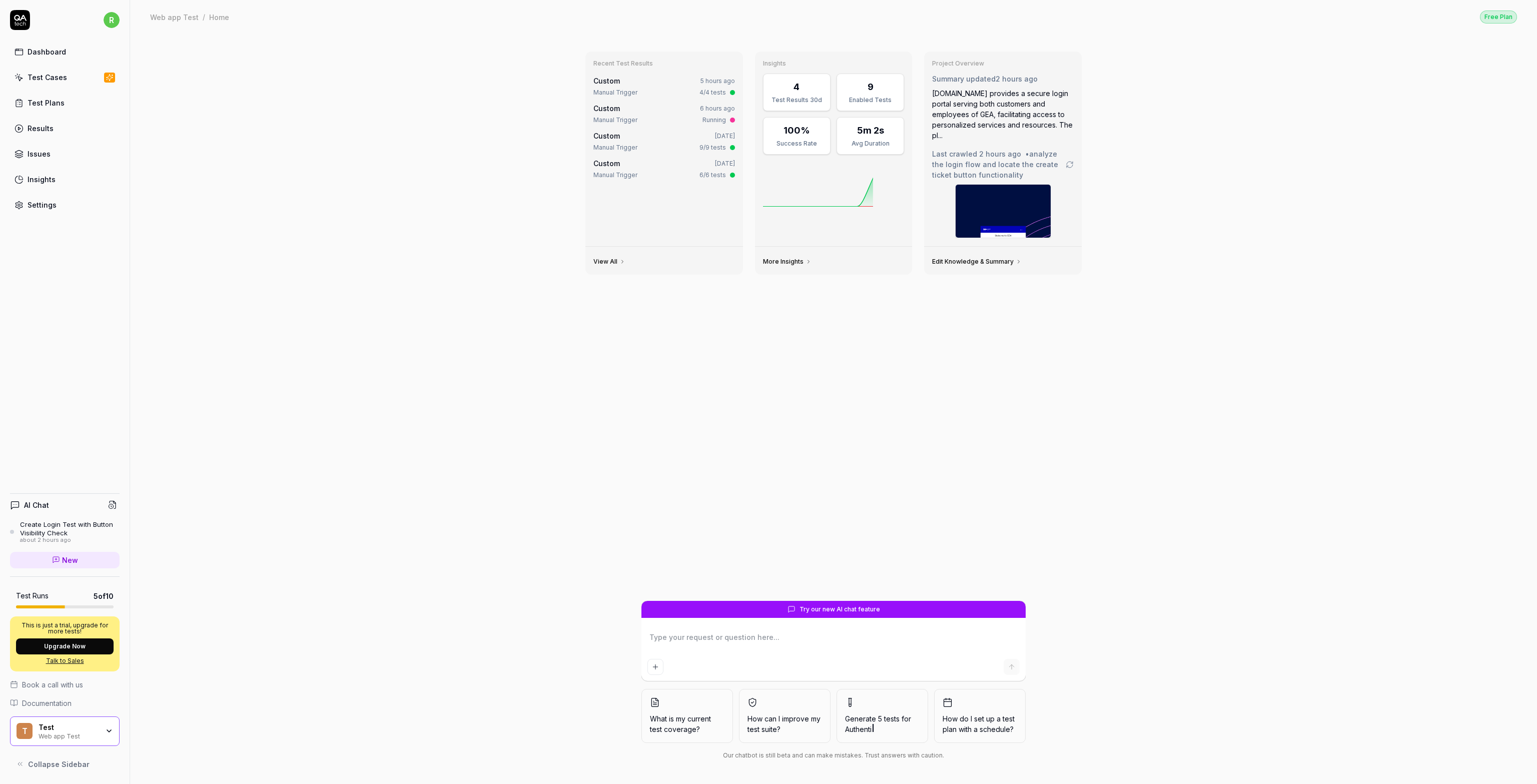
click at [32, 178] on div "Insights" at bounding box center [41, 180] width 28 height 11
click at [35, 206] on div "Settings" at bounding box center [42, 205] width 29 height 11
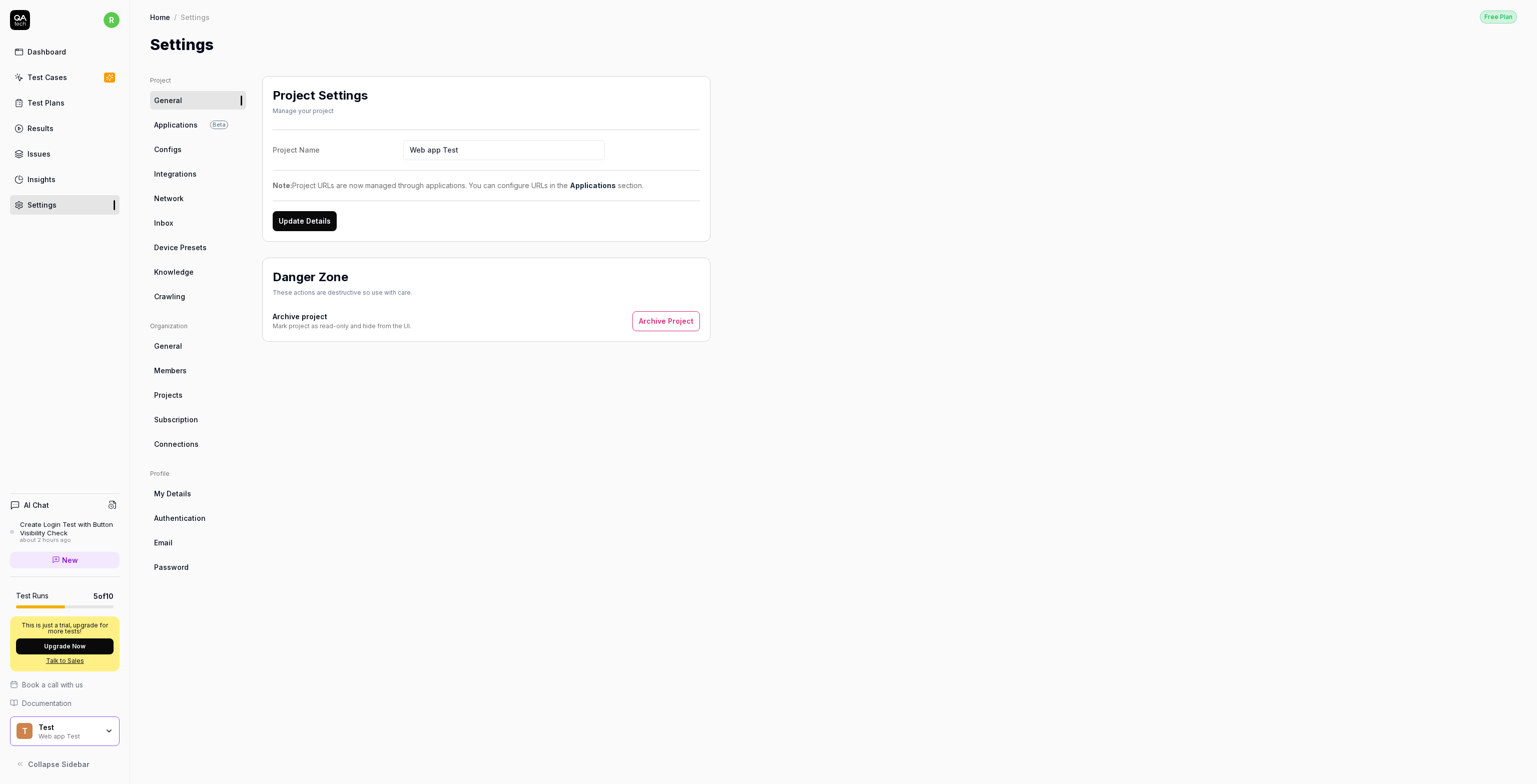
click at [177, 174] on span "Integrations" at bounding box center [175, 174] width 42 height 11
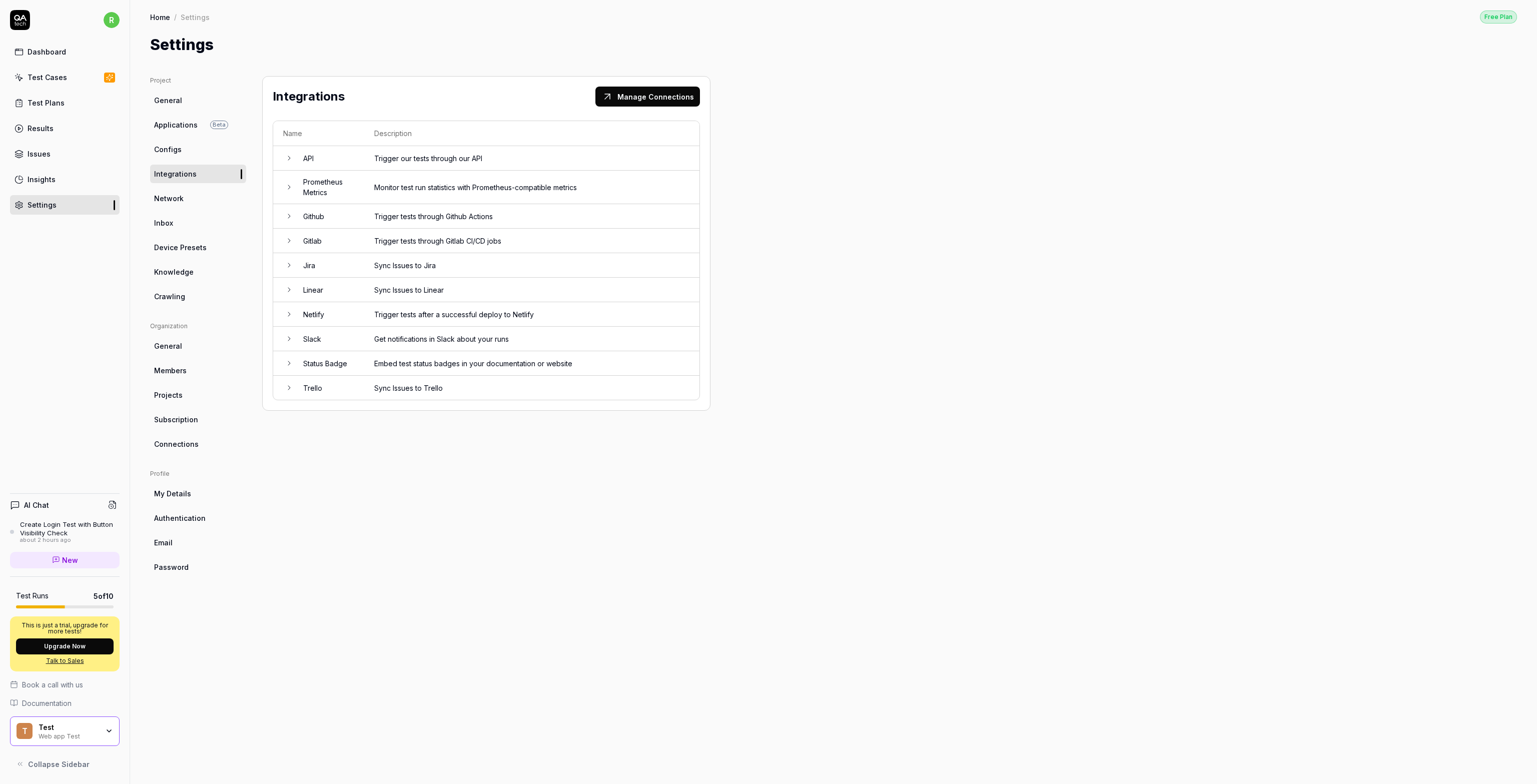
click at [308, 219] on td "Github" at bounding box center [328, 216] width 71 height 24
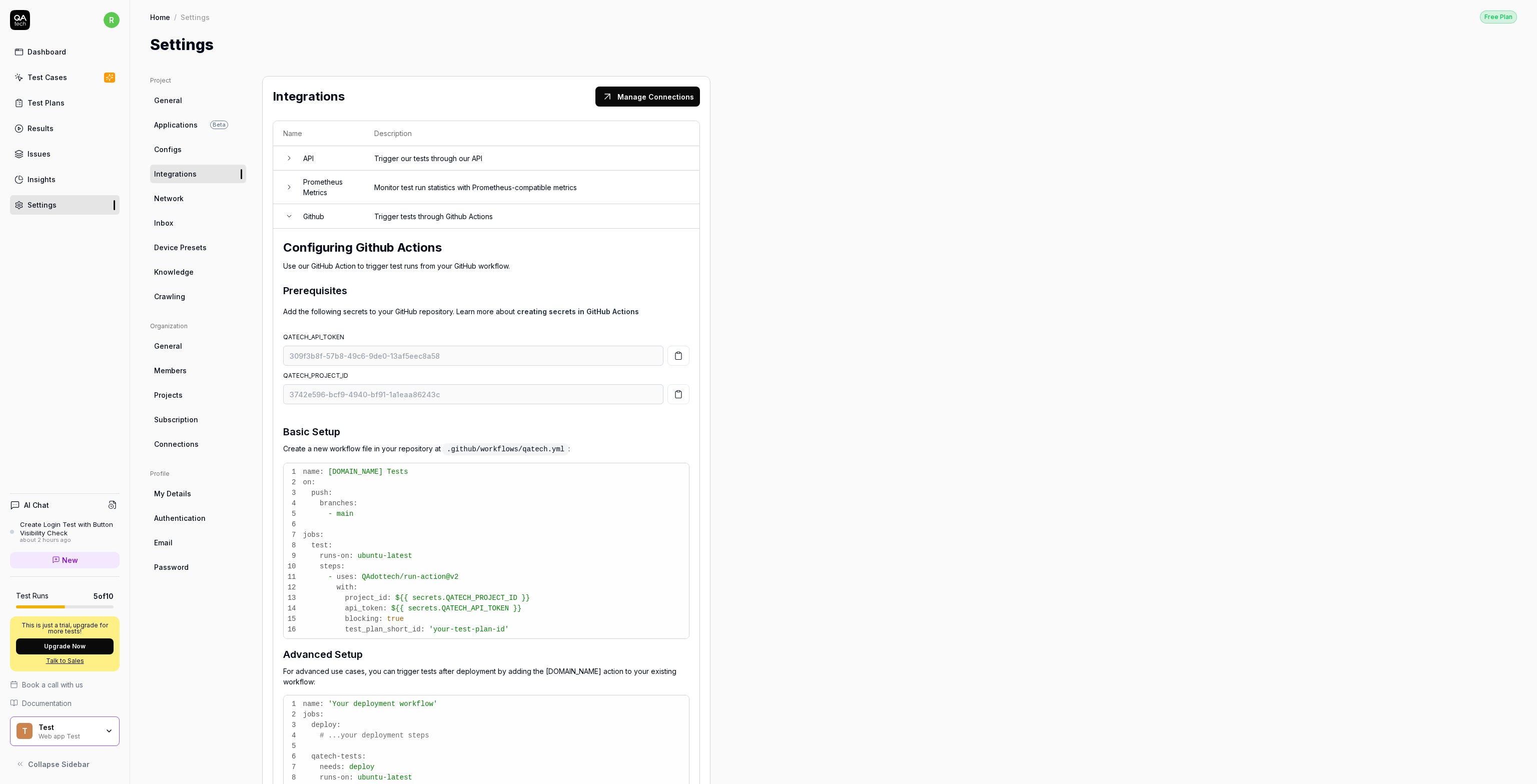
click at [301, 220] on td "Github" at bounding box center [328, 216] width 71 height 24
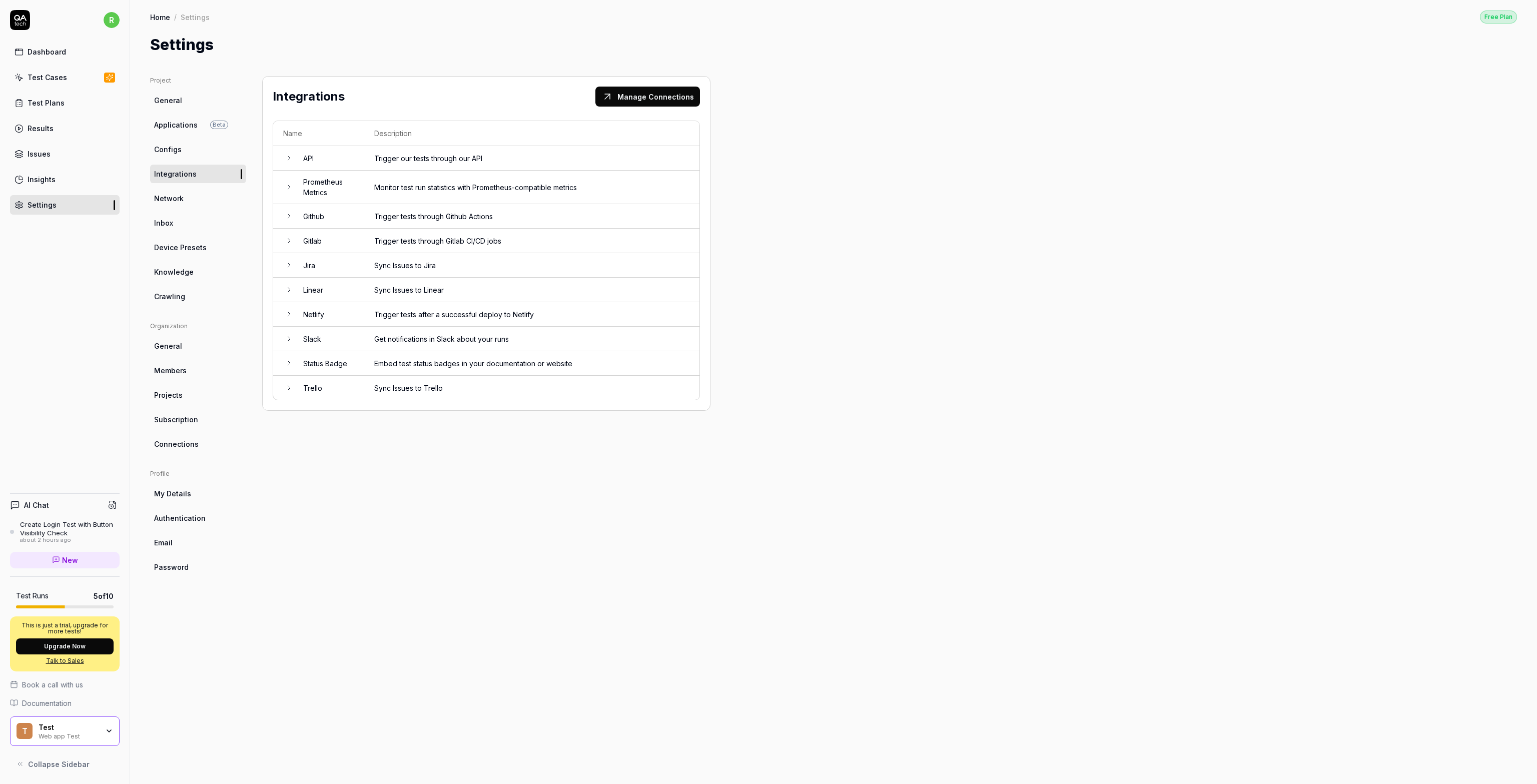
click at [60, 58] on link "Dashboard" at bounding box center [65, 51] width 110 height 20
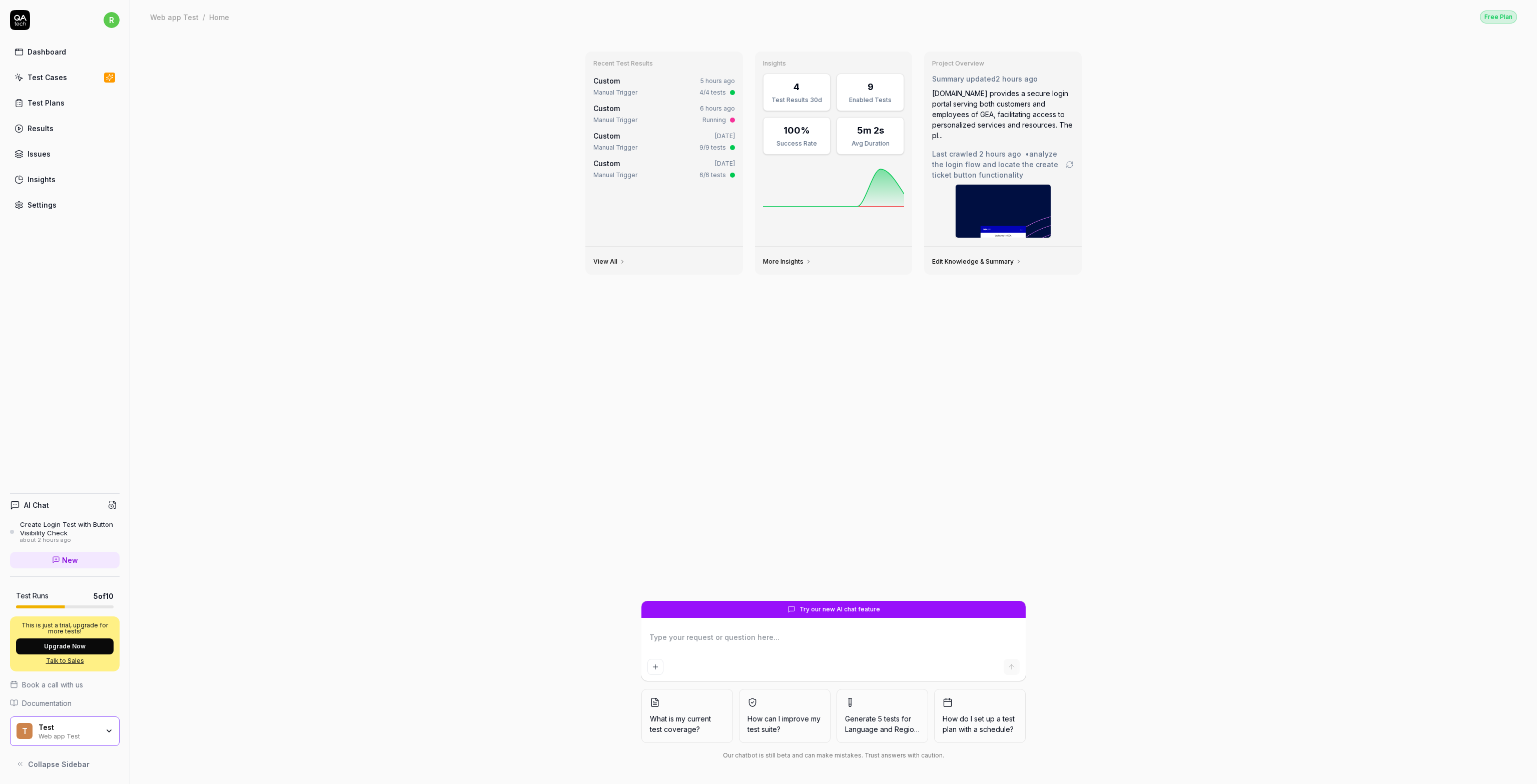
click at [63, 48] on div "Dashboard" at bounding box center [47, 52] width 39 height 11
click at [36, 51] on div "Dashboard" at bounding box center [47, 52] width 39 height 11
click at [38, 78] on div "Test Cases" at bounding box center [47, 78] width 39 height 11
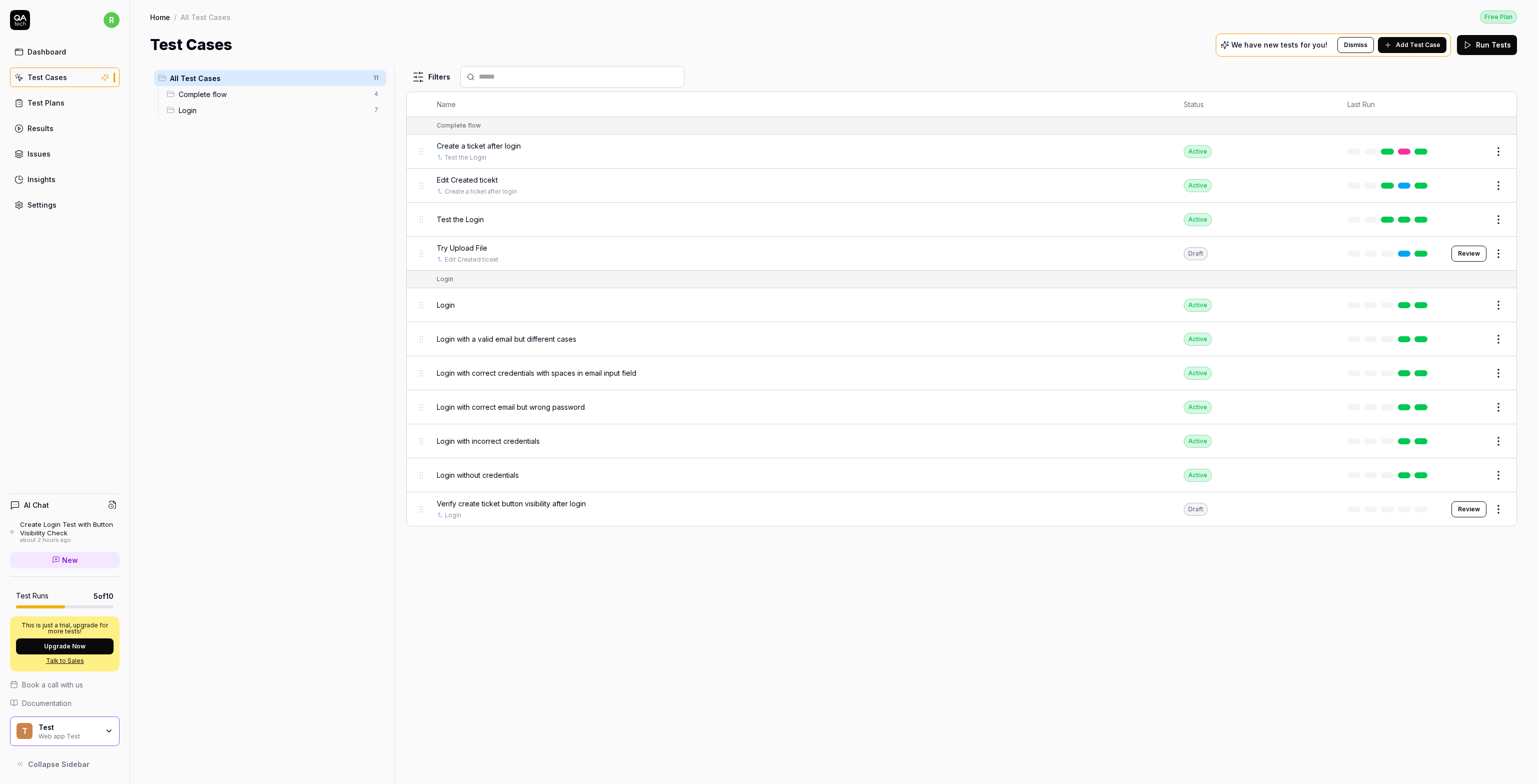
drag, startPoint x: 495, startPoint y: 143, endPoint x: 480, endPoint y: 138, distance: 15.8
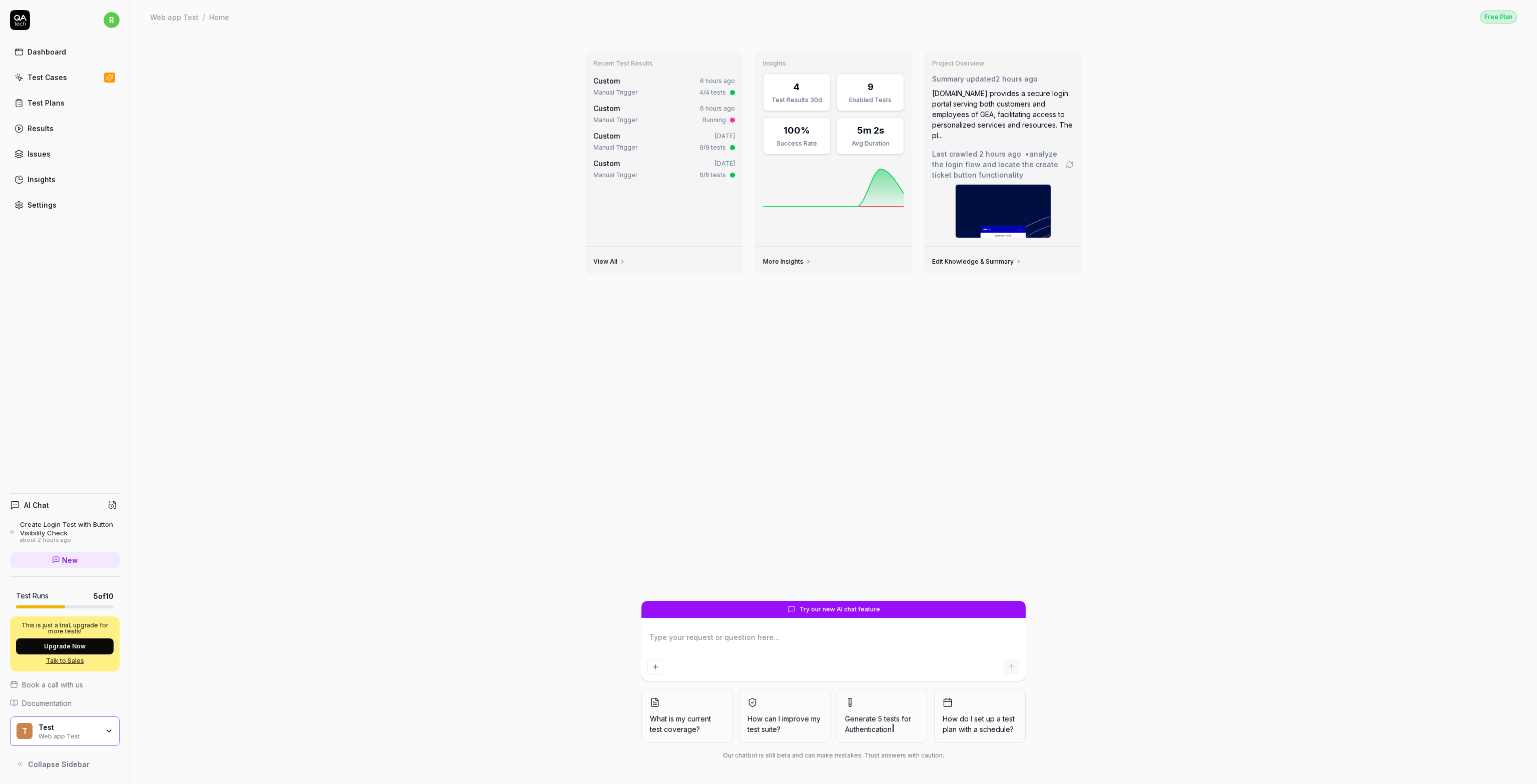
type textarea "*"
click at [48, 76] on div "Test Cases" at bounding box center [47, 78] width 39 height 11
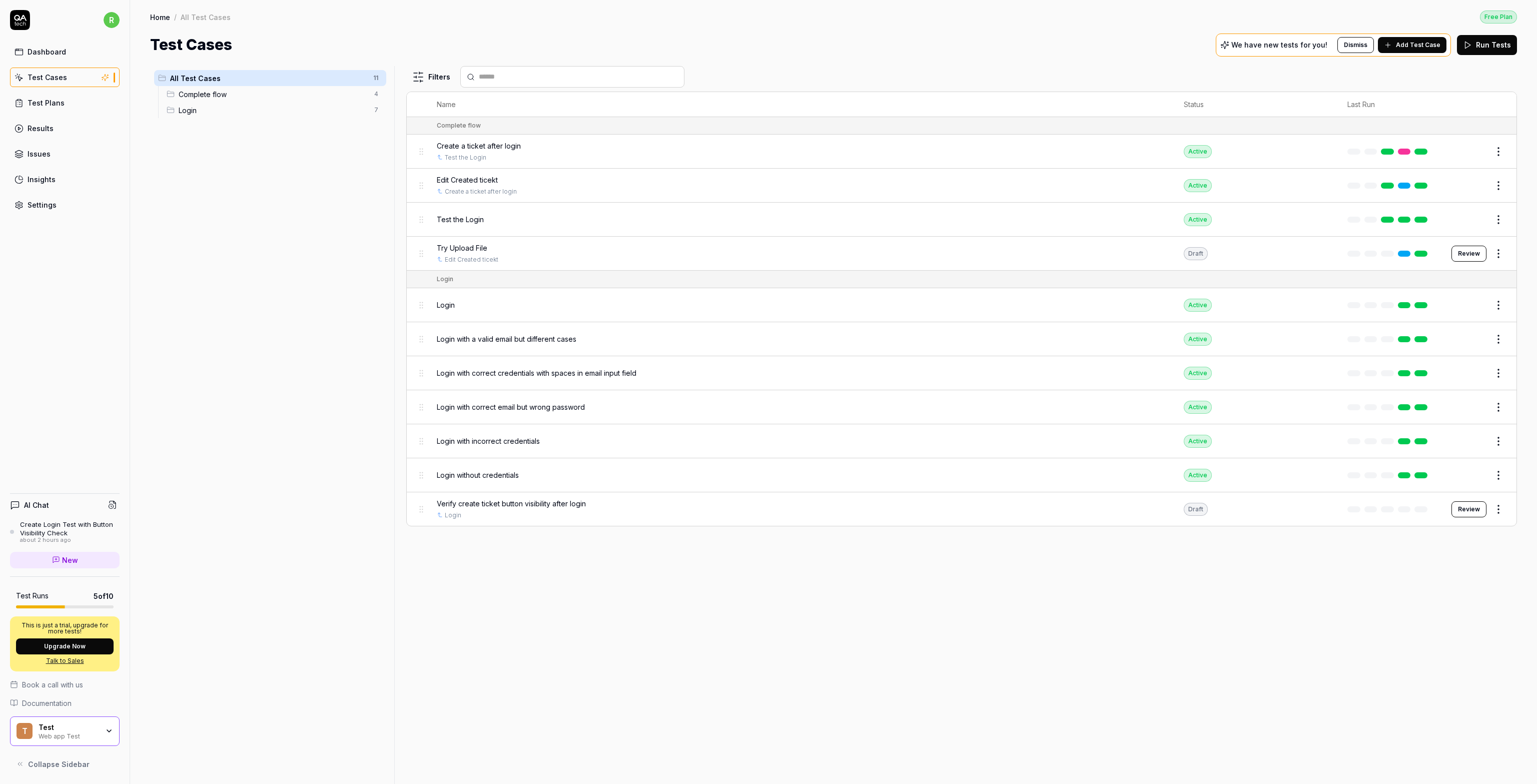
click at [767, 47] on span "Add Test Case" at bounding box center [1418, 45] width 45 height 9
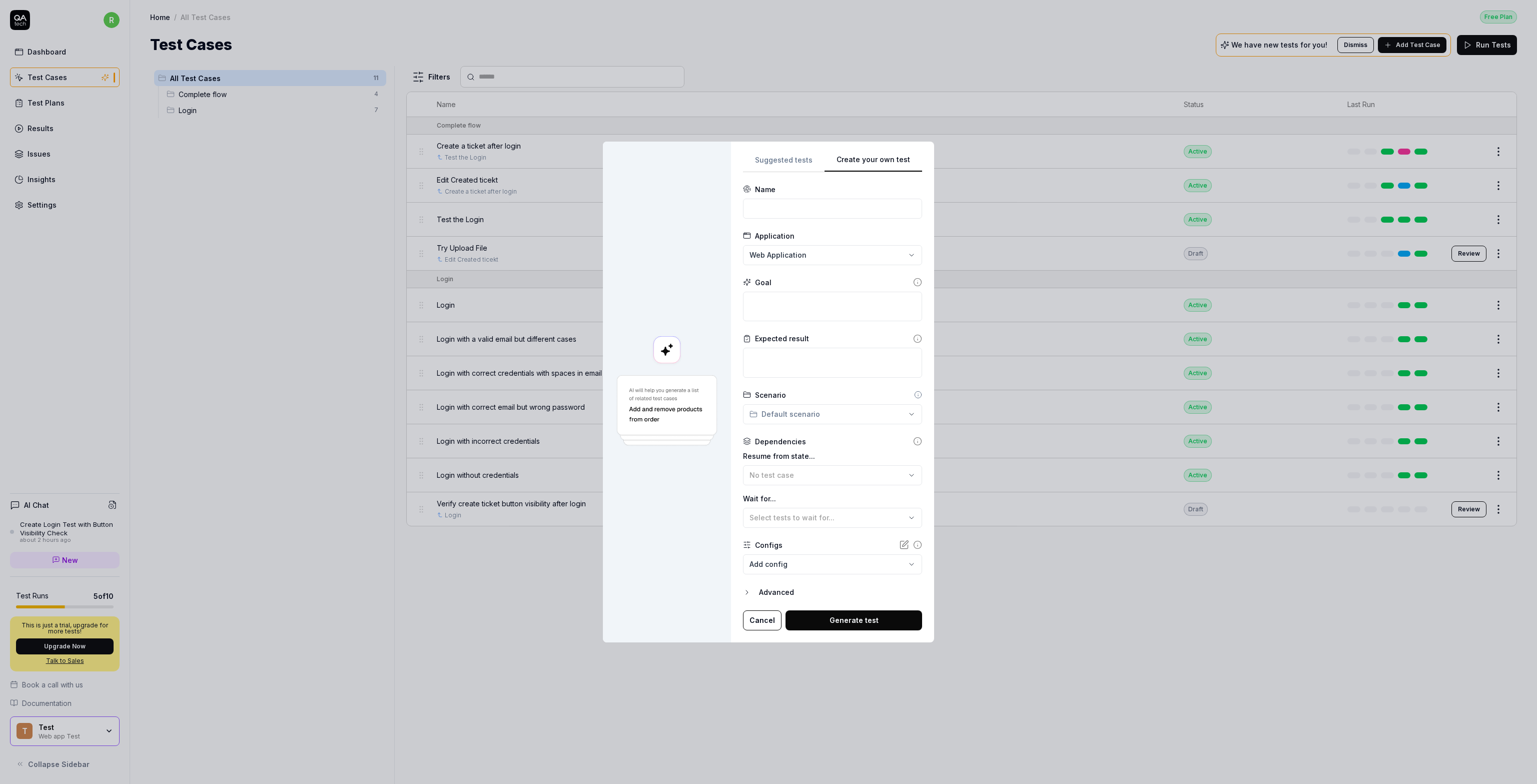
click at [767, 218] on div "**********" at bounding box center [832, 391] width 203 height 501
click at [767, 212] on input at bounding box center [832, 209] width 179 height 20
type input "Simple test"
click at [767, 300] on textarea at bounding box center [832, 307] width 179 height 30
type textarea "*"
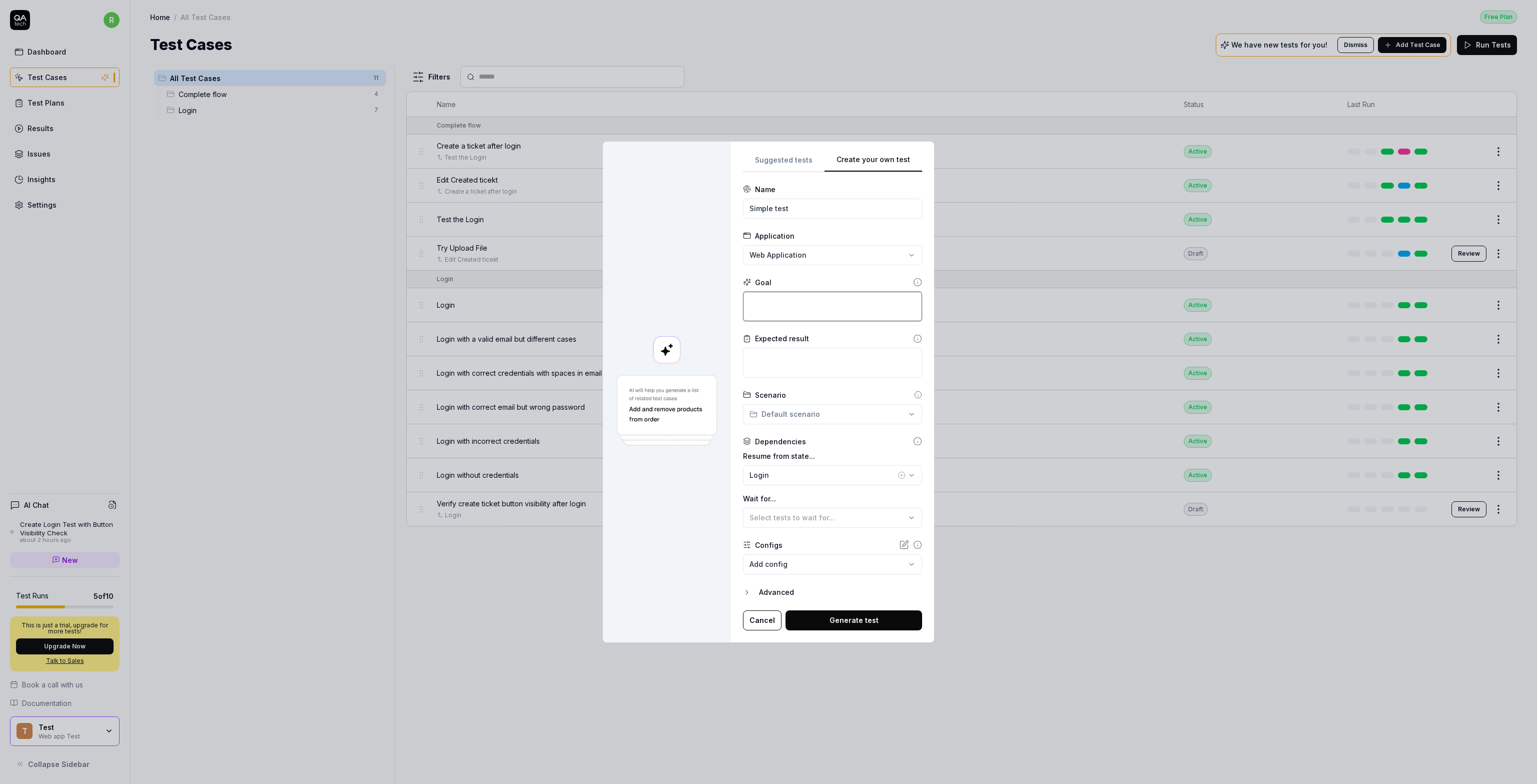
type textarea "G"
type textarea "*"
type textarea "Go"
type textarea "*"
type textarea "Go"
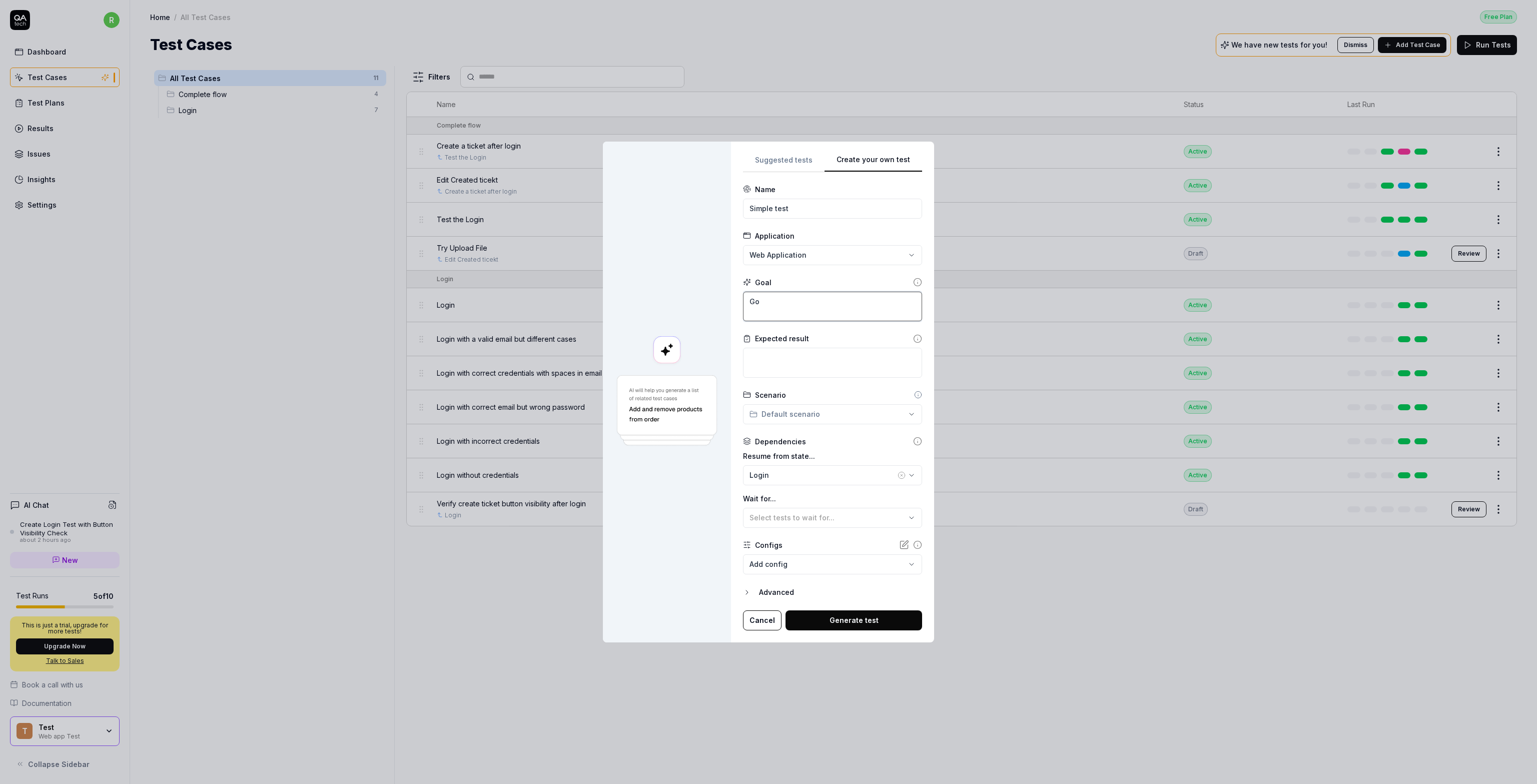
type textarea "*"
type textarea "Go t"
type textarea "*"
type textarea "Go to"
type textarea "*"
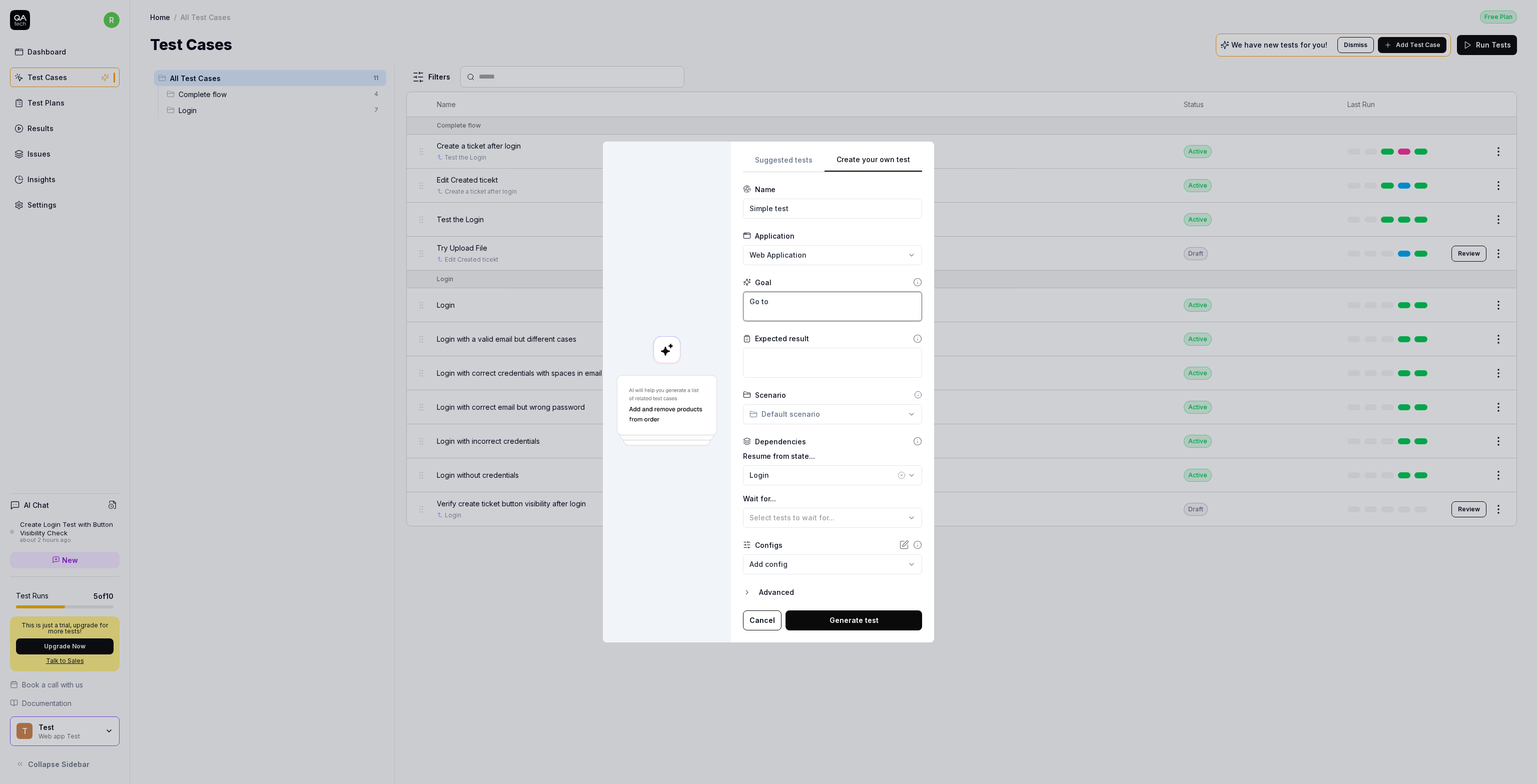
type textarea "Go to"
type textarea "*"
type textarea "Go to th"
type textarea "*"
type textarea "Go to the"
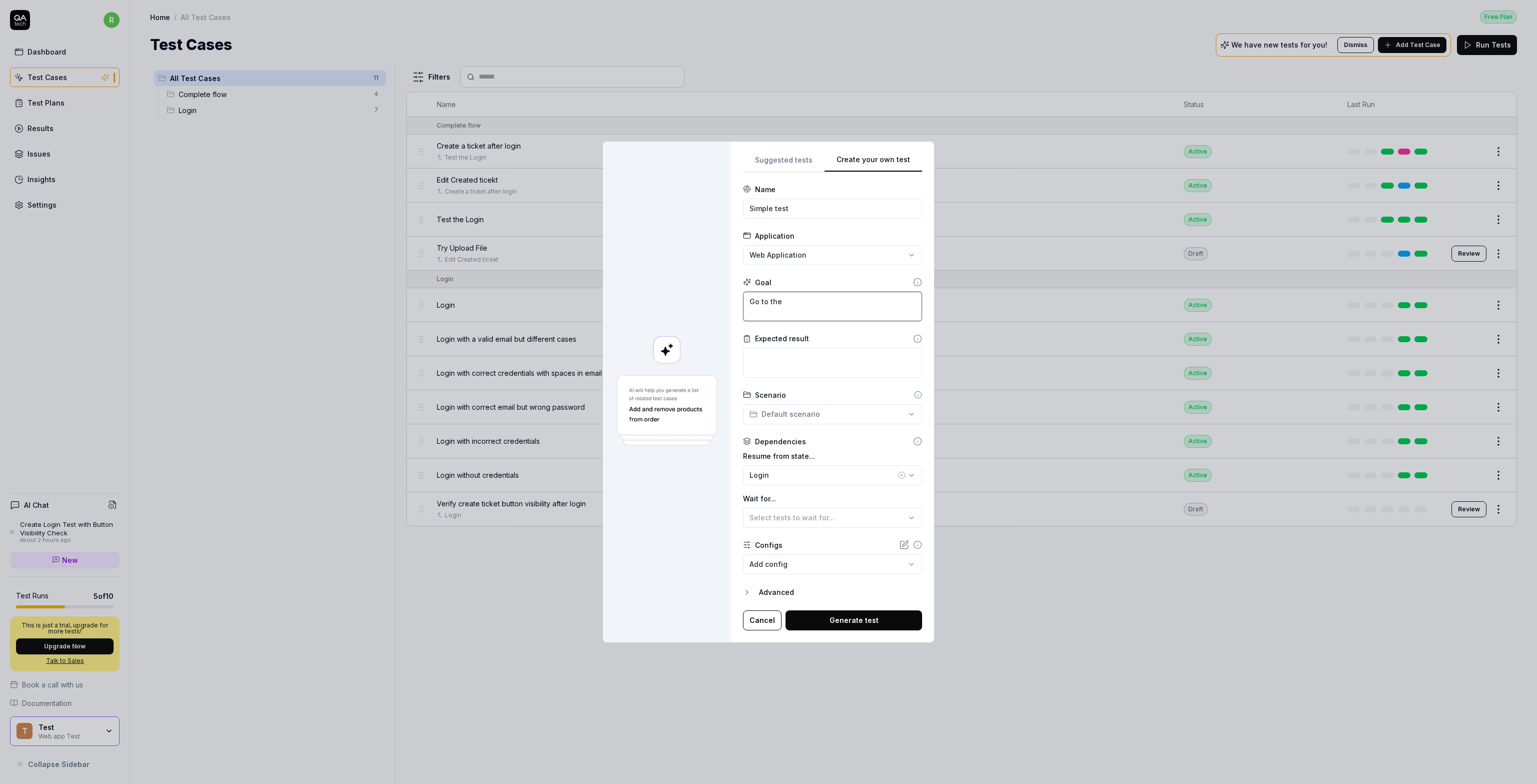
type textarea "*"
type textarea "Go to the"
type textarea "*"
type textarea "Go to the m"
type textarea "*"
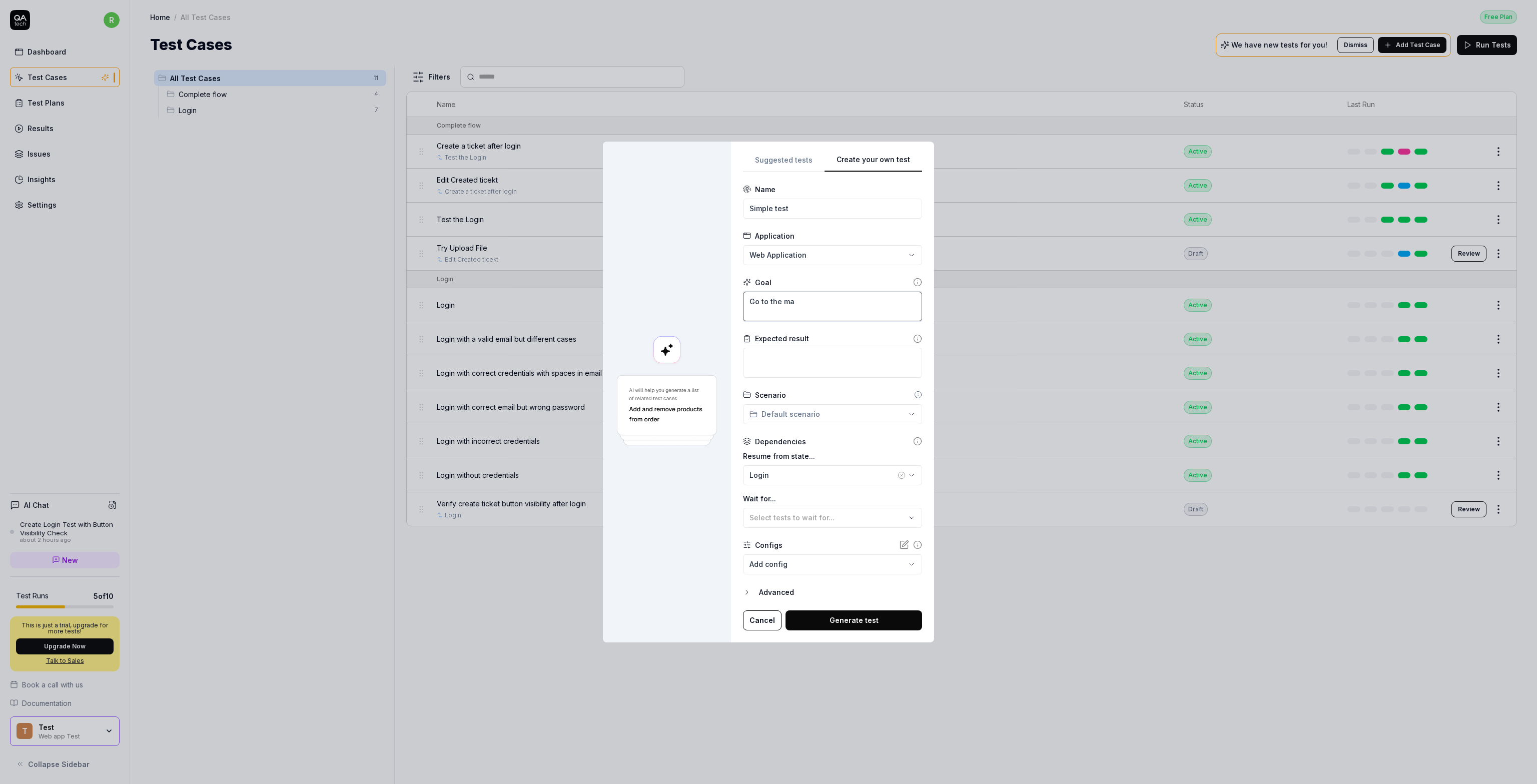
type textarea "Go to the mai"
type textarea "*"
type textarea "Go to the main"
type textarea "*"
type textarea "Go to the main"
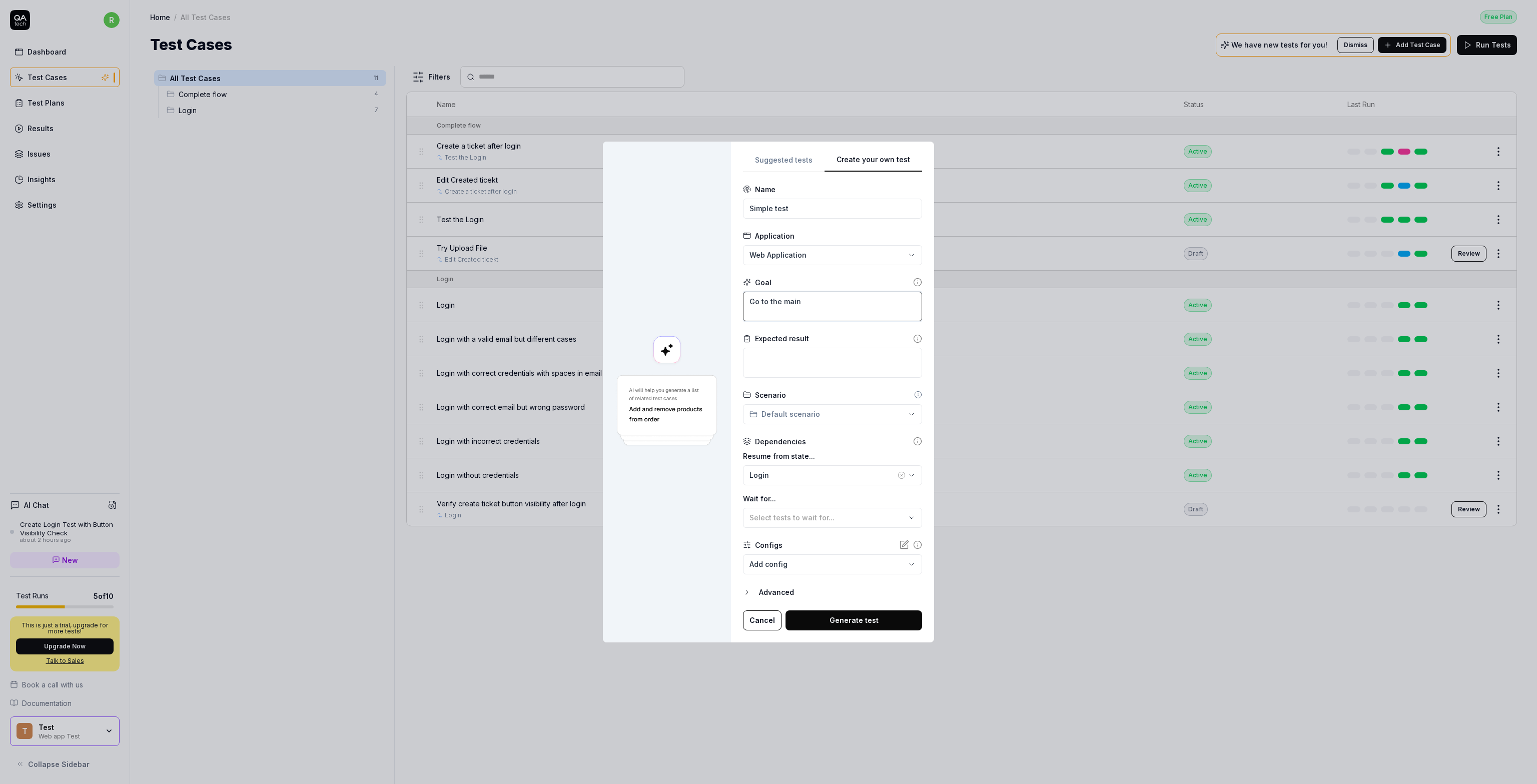
type textarea "*"
type textarea "Go to the main p"
type textarea "*"
type textarea "Go to the main pa"
type textarea "*"
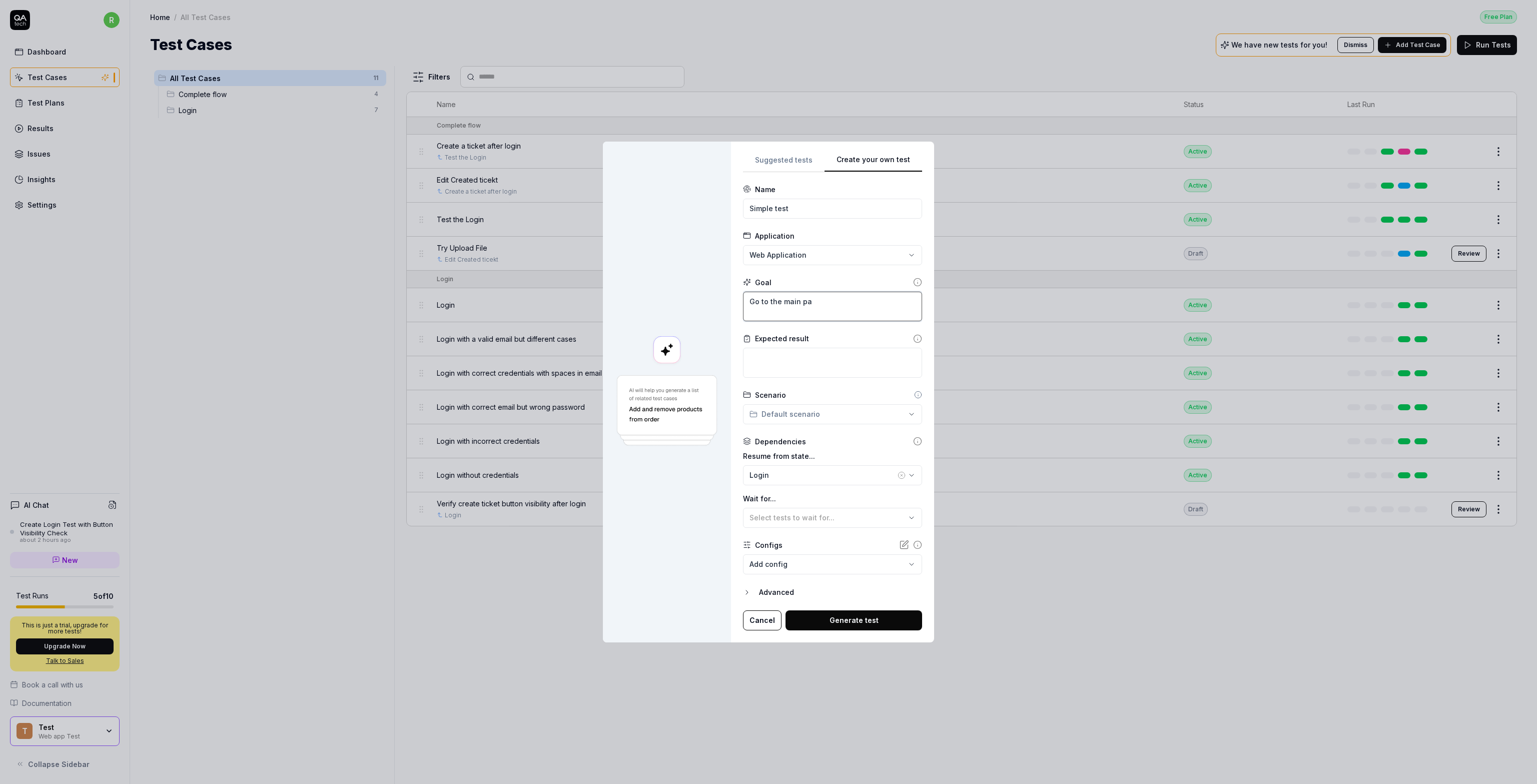
type textarea "Go to the main pag"
type textarea "*"
type textarea "Go to the main page"
type textarea "*"
type textarea "Go to the main page,"
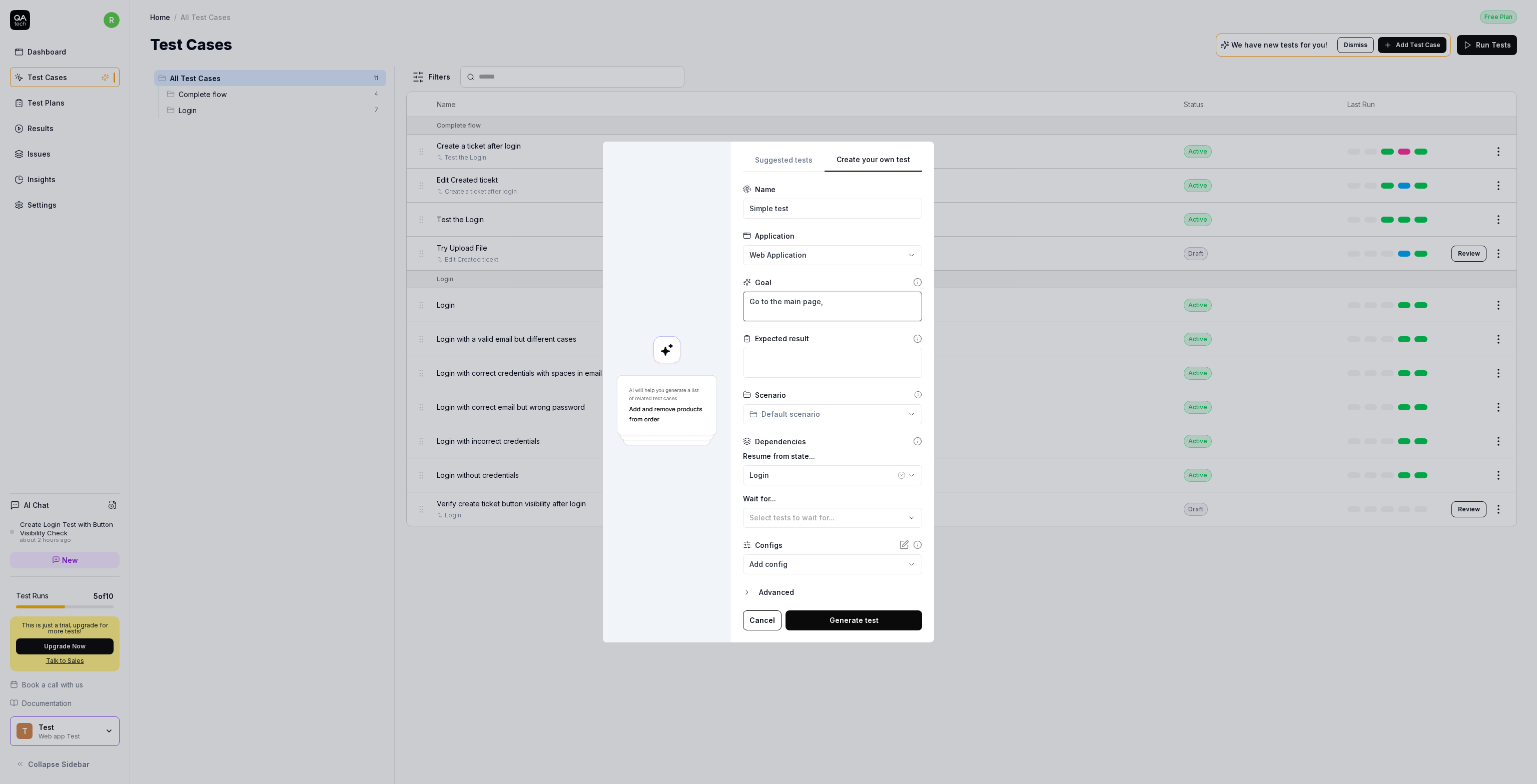
type textarea "*"
type textarea "Go to the main page,"
type textarea "*"
type textarea "Go to the main page, a"
type textarea "*"
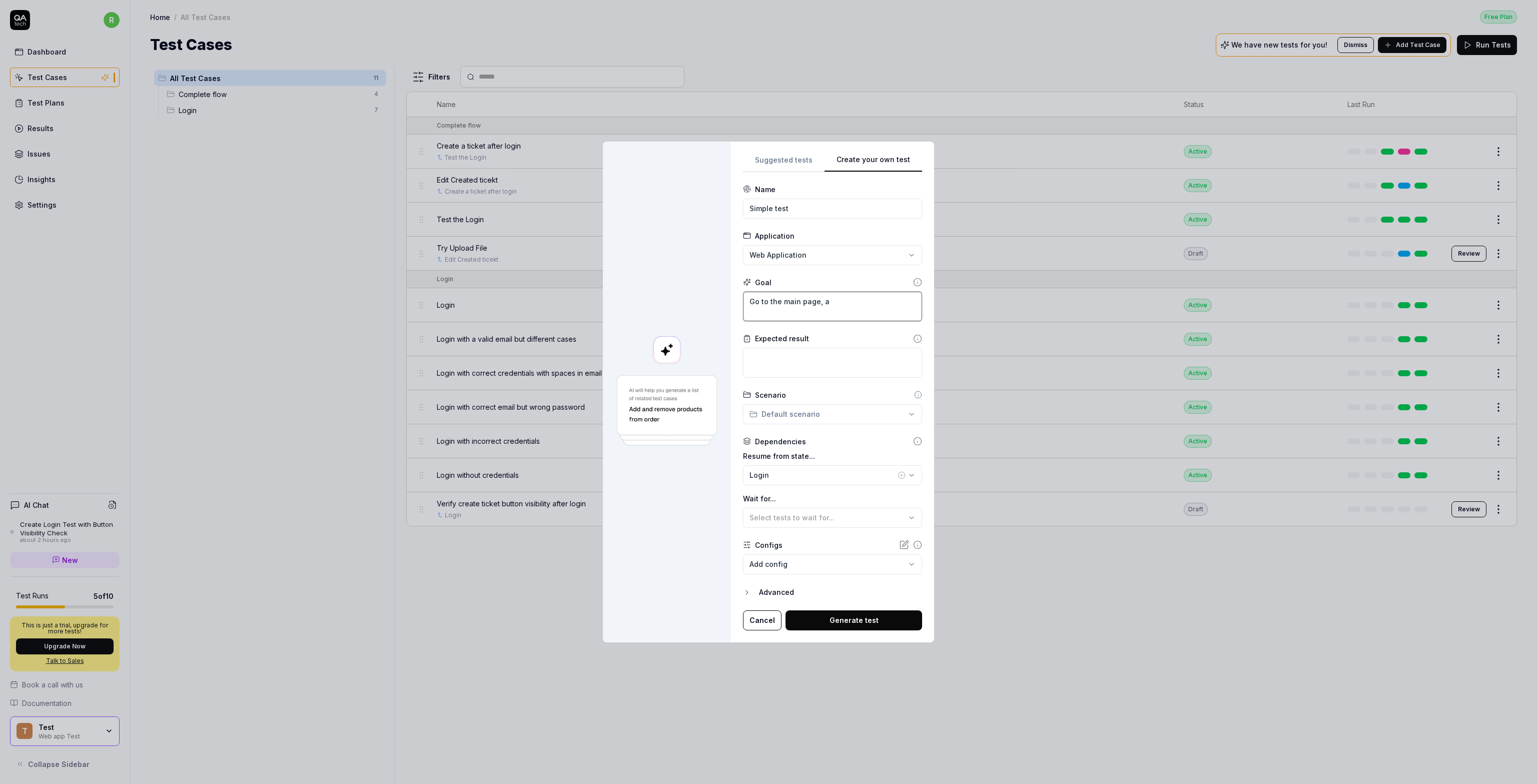
type textarea "Go to the main page, an"
type textarea "*"
type textarea "Go to the main page, and"
type textarea "*"
type textarea "Go to the main page, and ve"
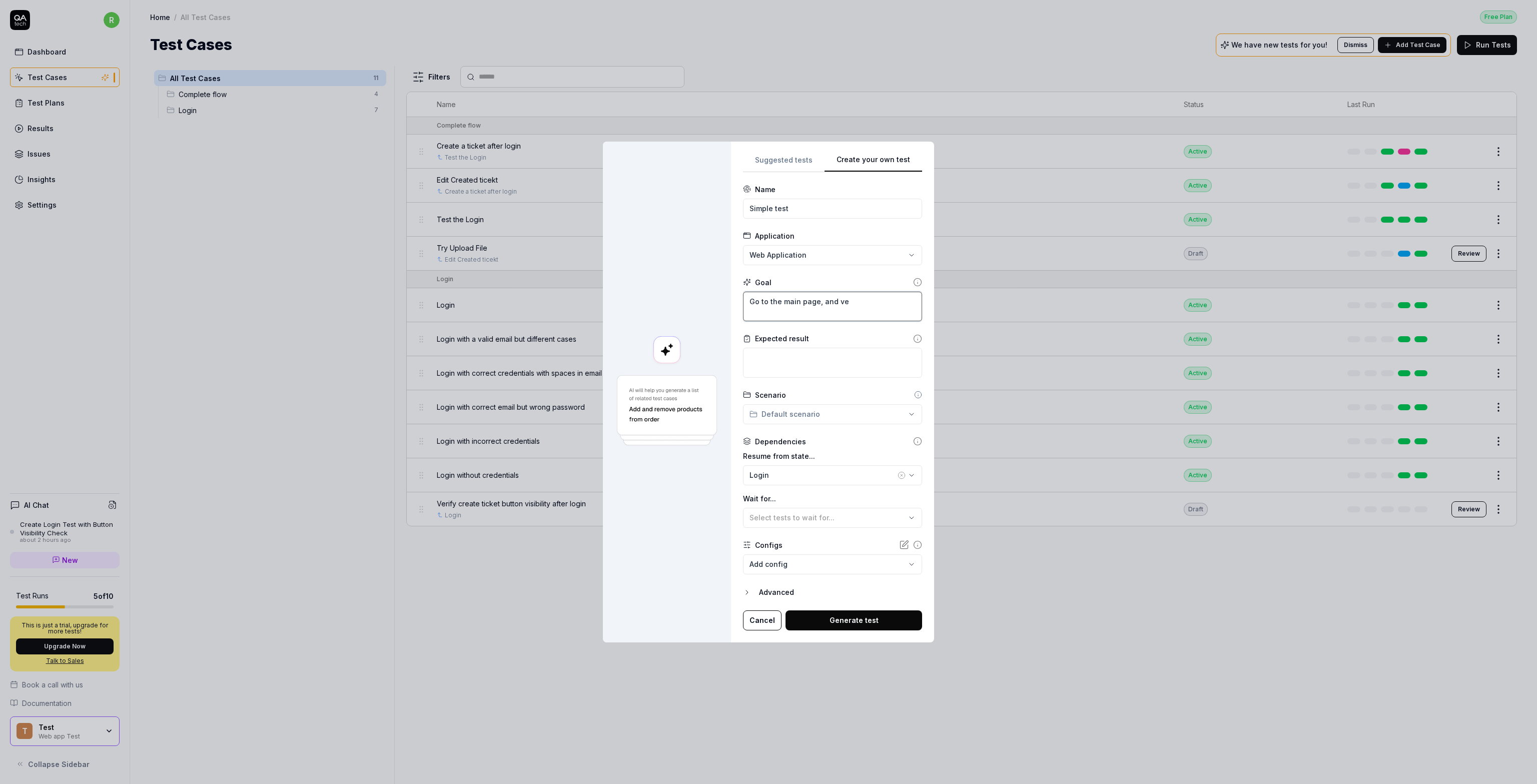
type textarea "*"
type textarea "Go to the main page, and ver"
type textarea "*"
type textarea "Go to the main page, and veri"
type textarea "*"
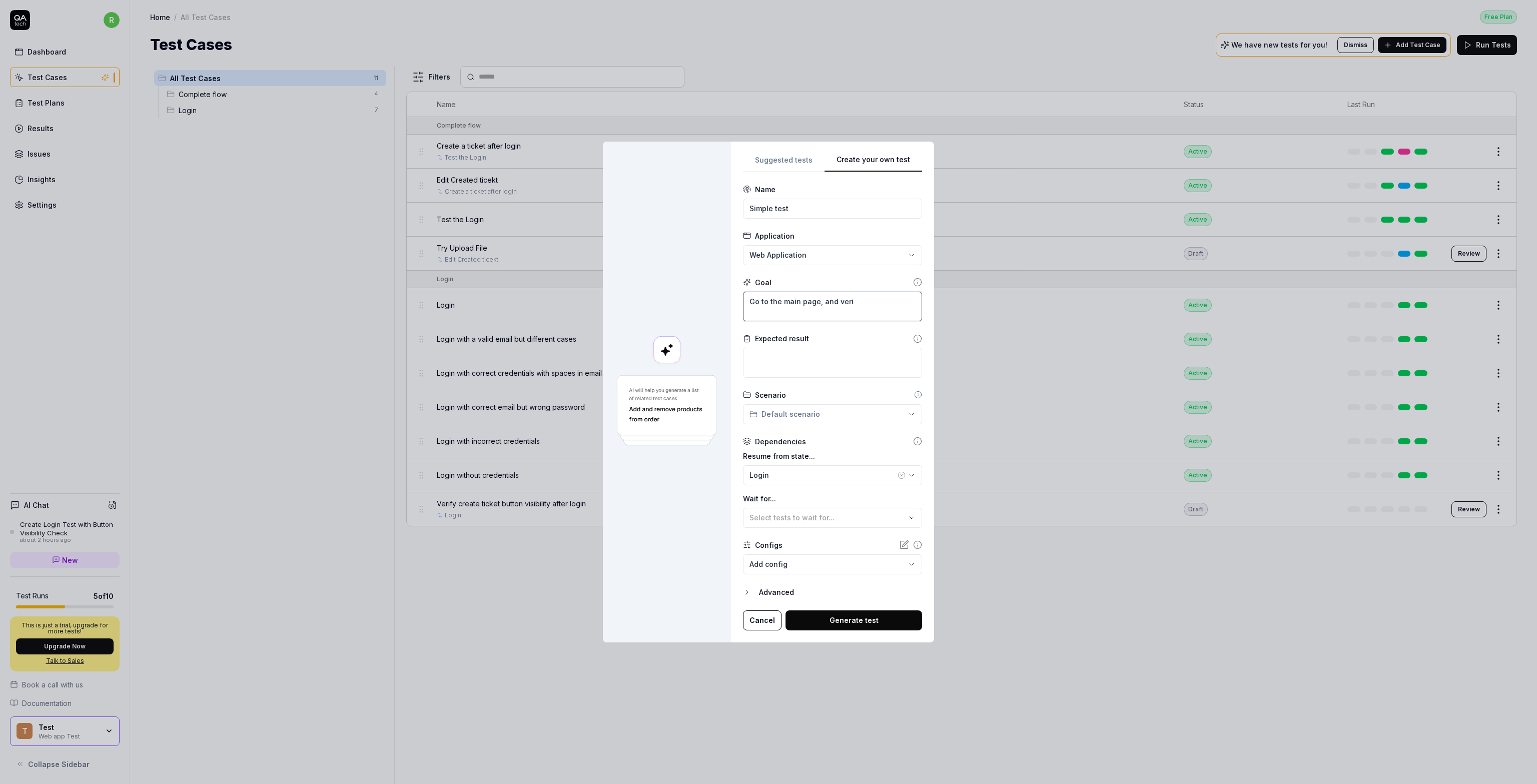
type textarea "Go to the main page, and verif"
type textarea "*"
type textarea "Go to the main page, and verify"
type textarea "*"
type textarea "Go to the main page, and verify"
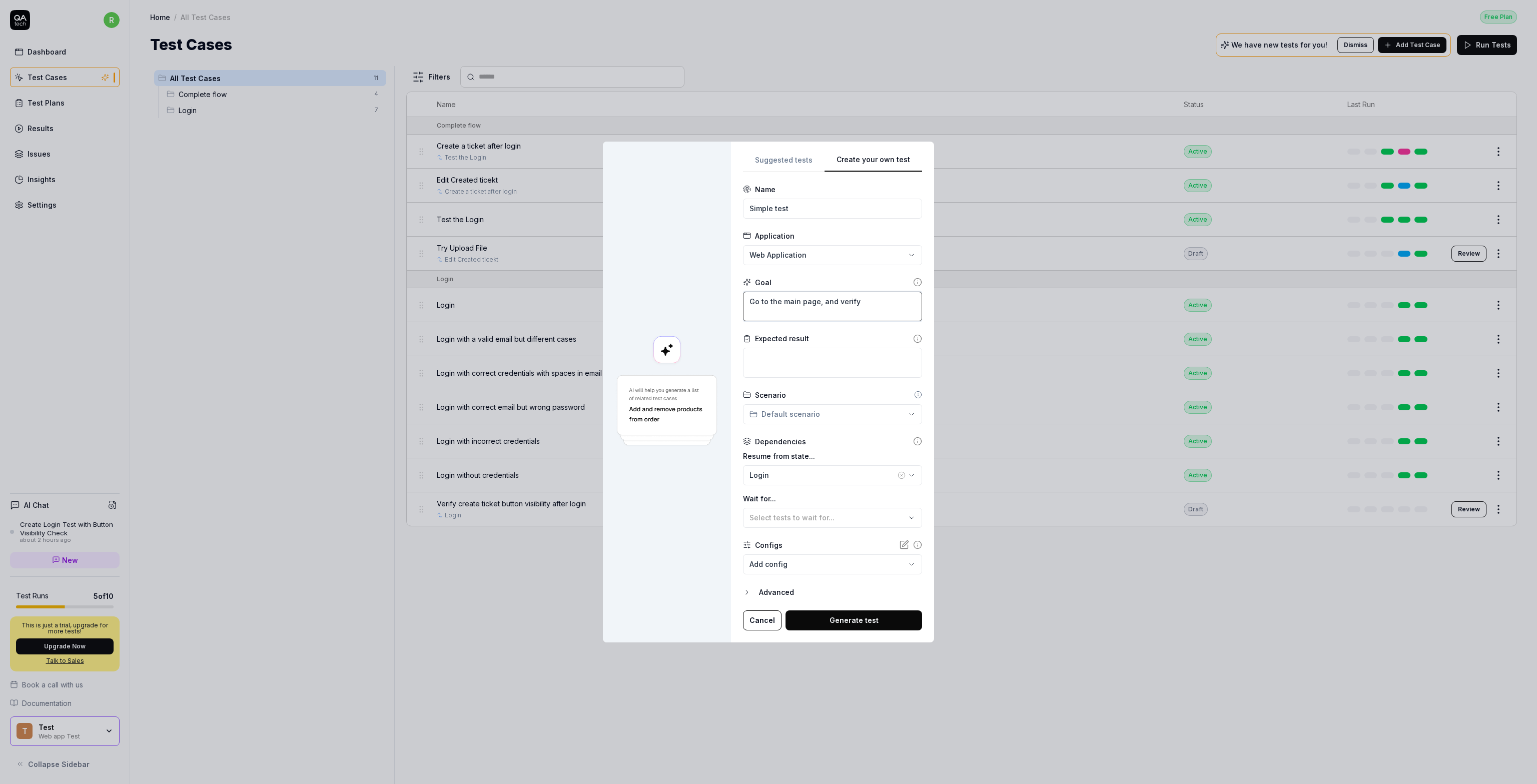
type textarea "*"
type textarea "Go to the main page, and verify t"
type textarea "*"
type textarea "Go to the main page, and verify th"
type textarea "*"
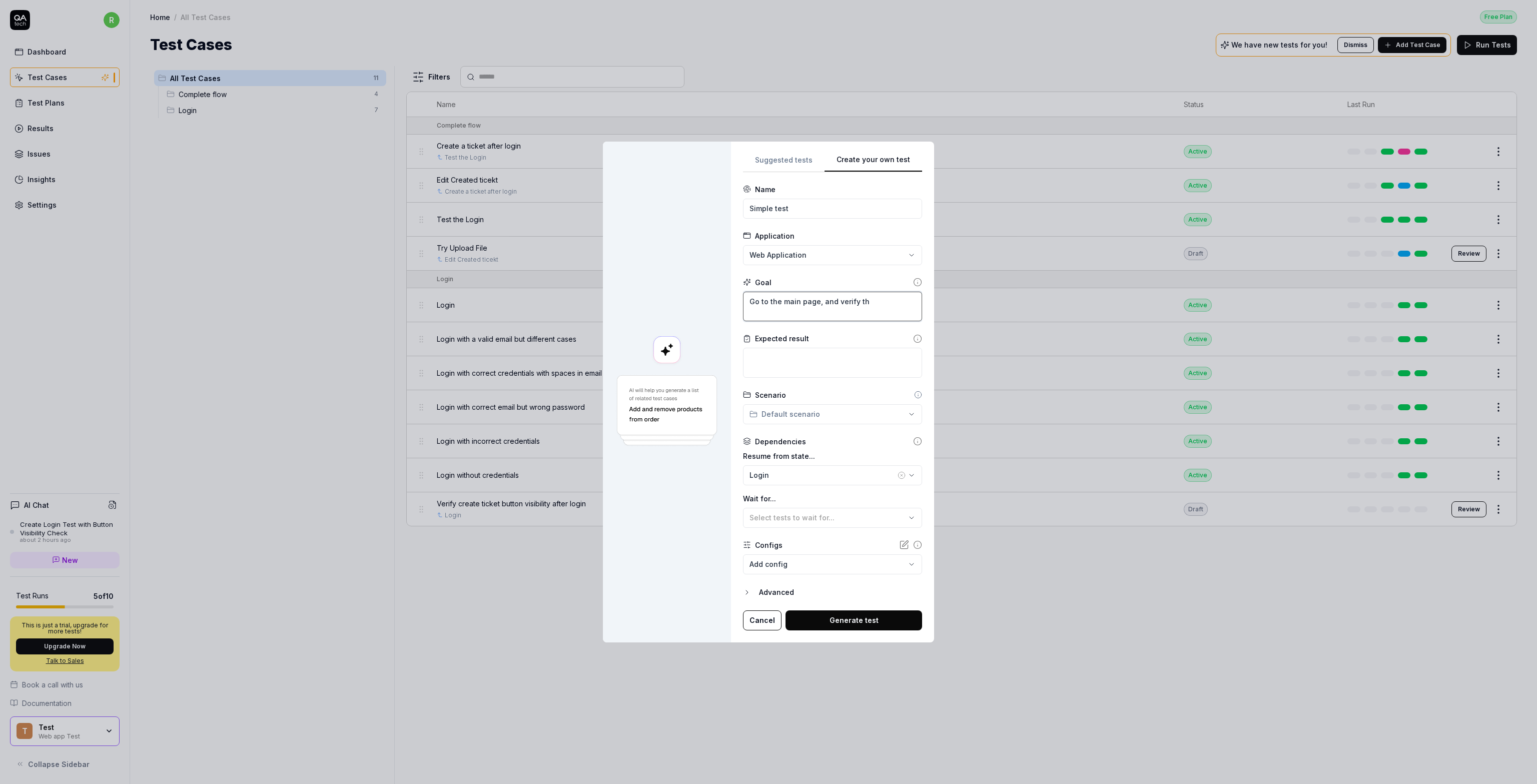
type textarea "Go to the main page, and verify tha"
type textarea "*"
type textarea "Go to the main page, and verify that"
type textarea "*"
type textarea "Go to the main page, and verify that"
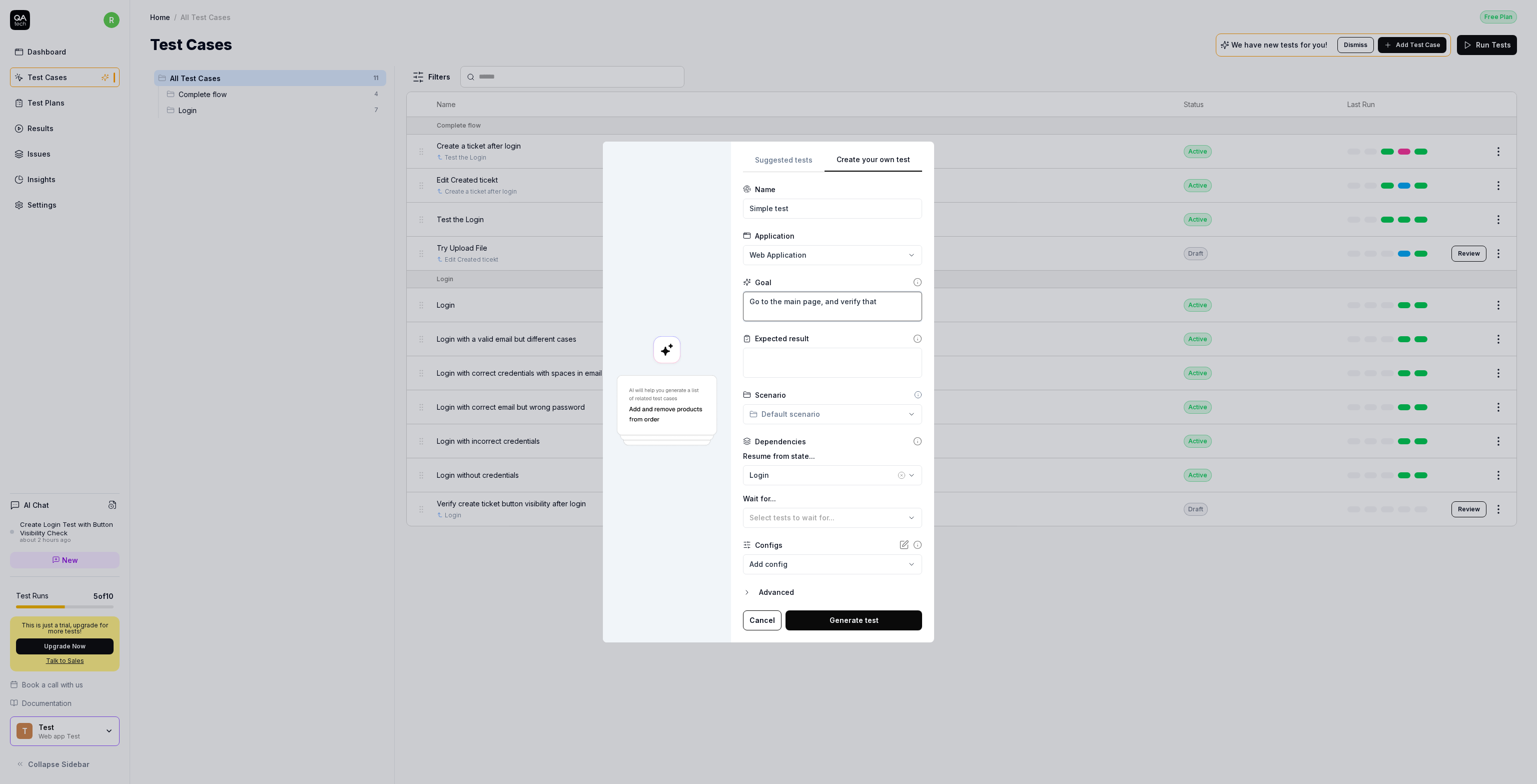
type textarea "*"
type textarea "Go to the main page, and verify that th"
type textarea "*"
type textarea "Go to the main page, and verify that the"
type textarea "*"
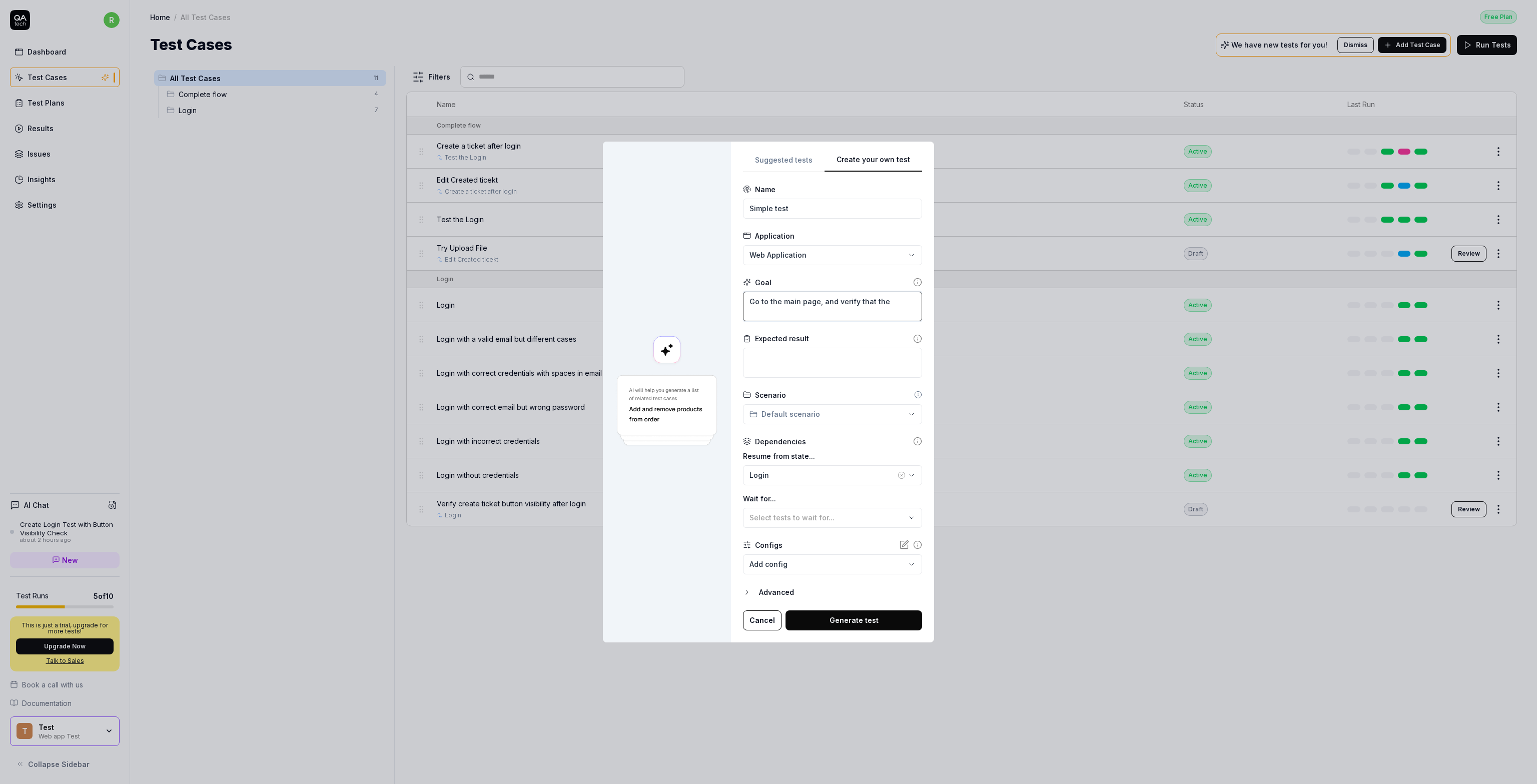
type textarea "Go to the main page, and verify that the"
type textarea "*"
type textarea "Go to the main page, and verify that the t"
type textarea "*"
type textarea "Go to the main page, and verify that the ti"
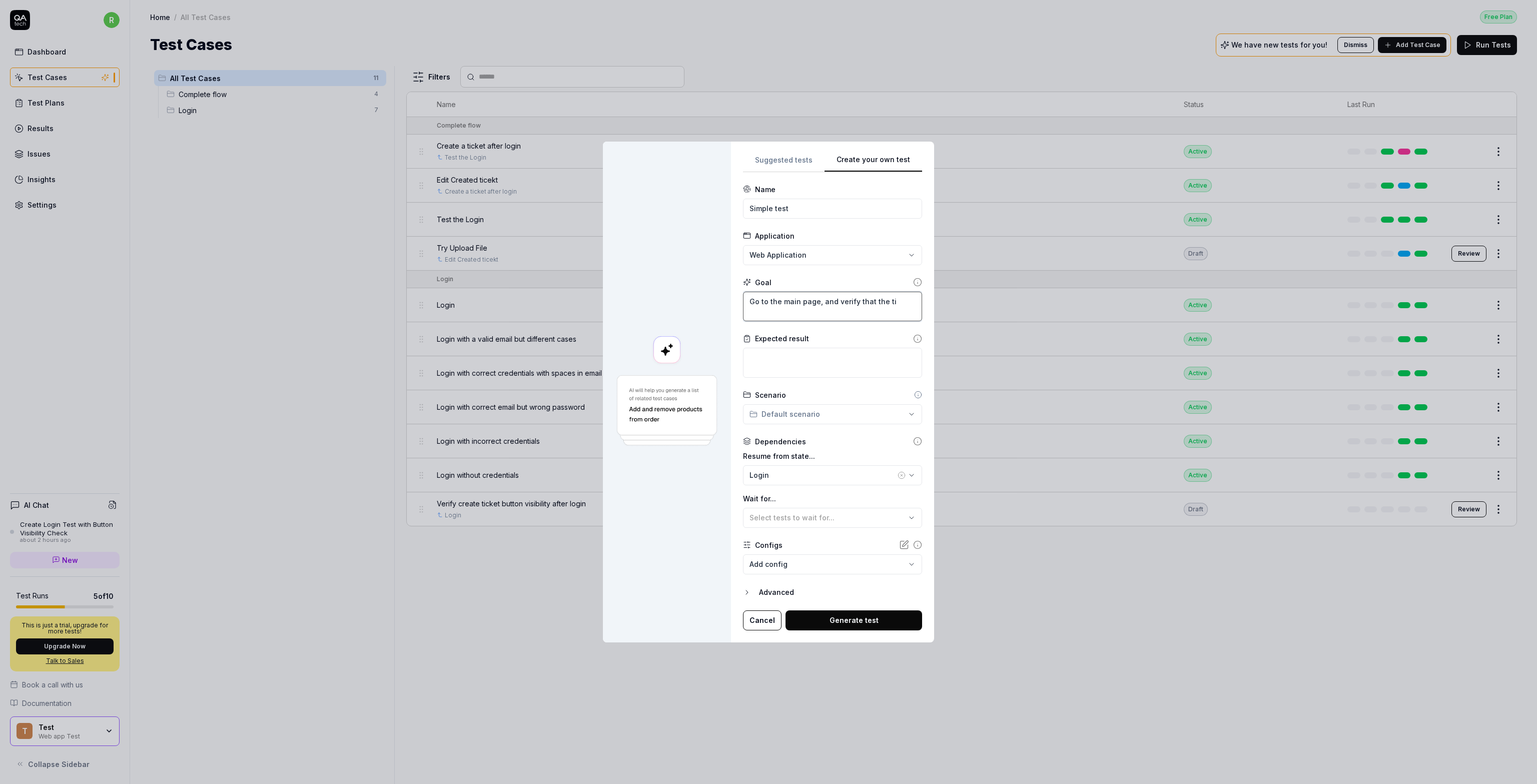
type textarea "*"
type textarea "Go to the main page, and verify that the tit"
type textarea "*"
type textarea "Go to the main page, and verify that the titl"
type textarea "*"
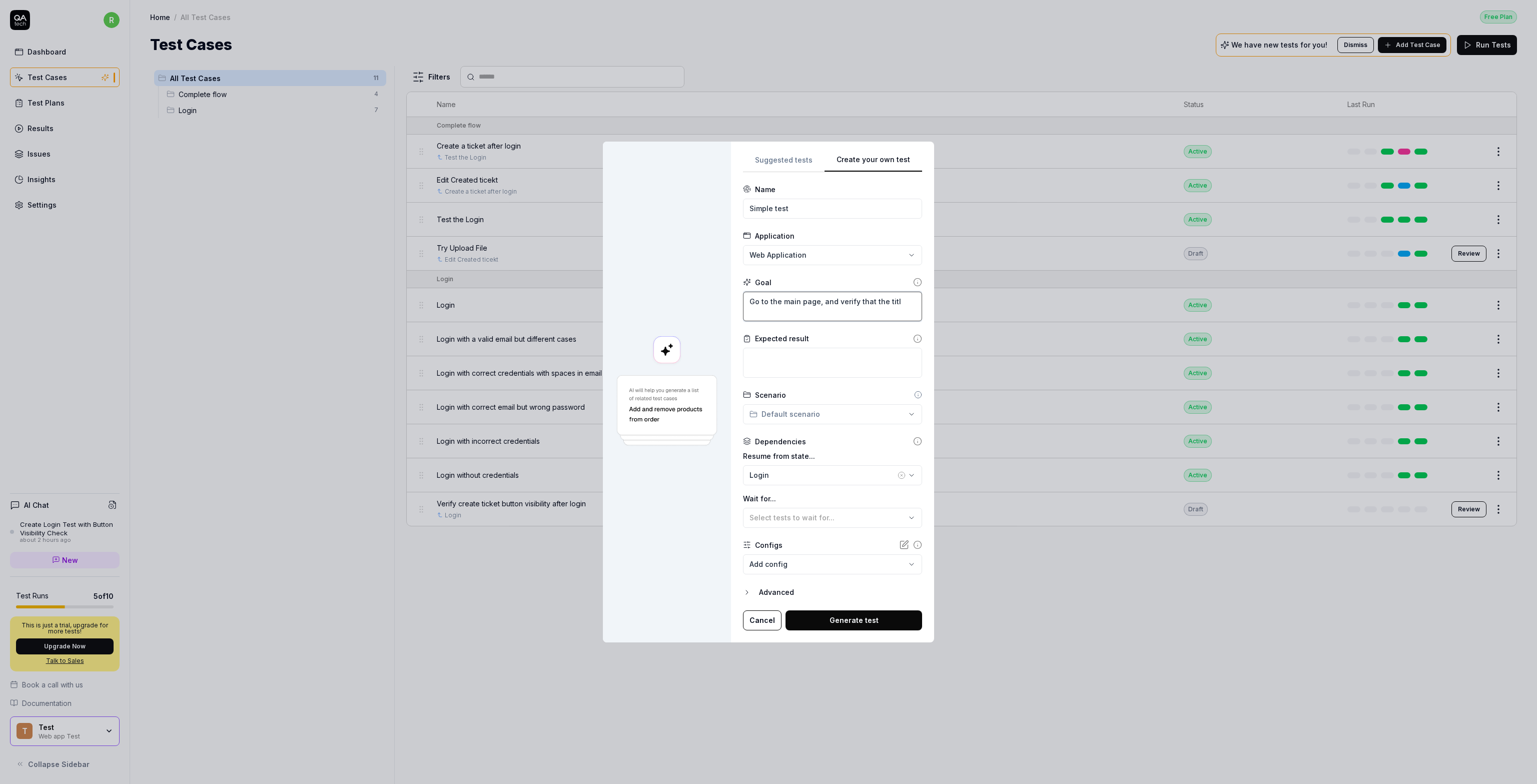
type textarea "Go to the main page, and verify that the title"
type textarea "*"
type textarea "Go to the main page, and verify that the title"
type textarea "*"
type textarea "Go to the main page, and verify that the title o"
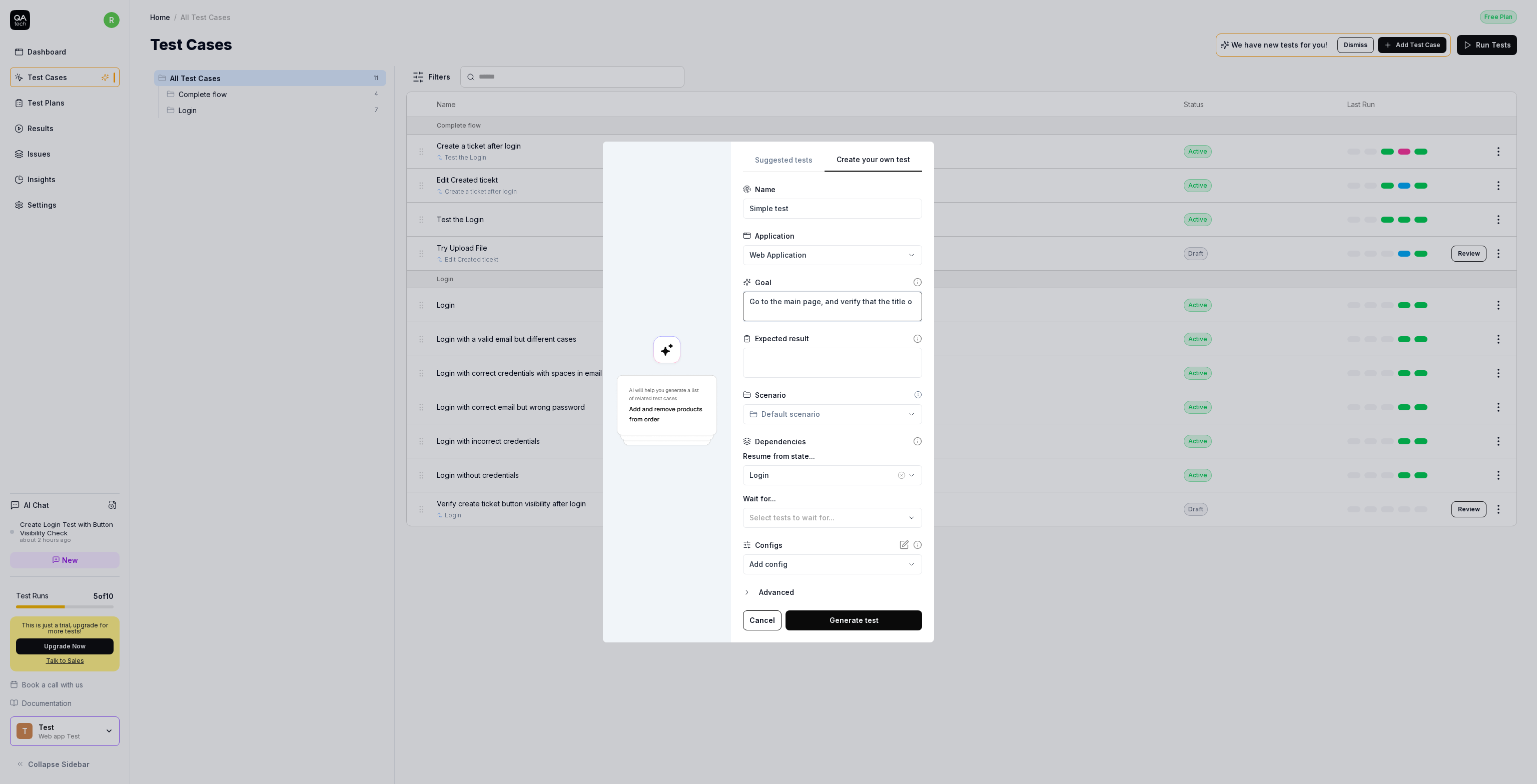
type textarea "*"
type textarea "Go to the main page, and verify that the title of"
type textarea "*"
type textarea "Go to the main page, and verify that the title of"
type textarea "*"
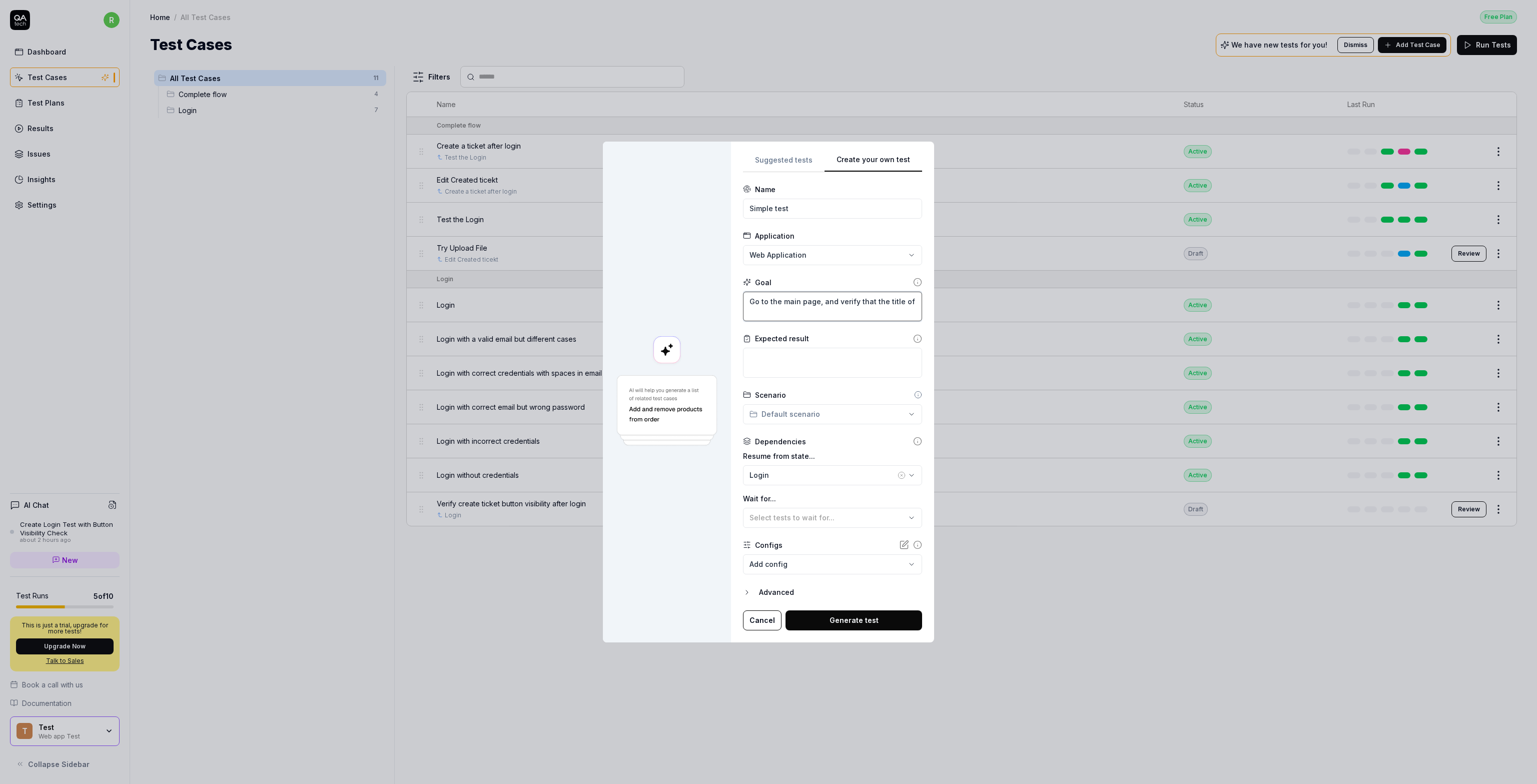
type textarea "Go to the main page, and verify that the title of t"
type textarea "*"
type textarea "Go to the main page, and verify that the title of th"
type textarea "*"
type textarea "Go to the main page, and verify that the title of the"
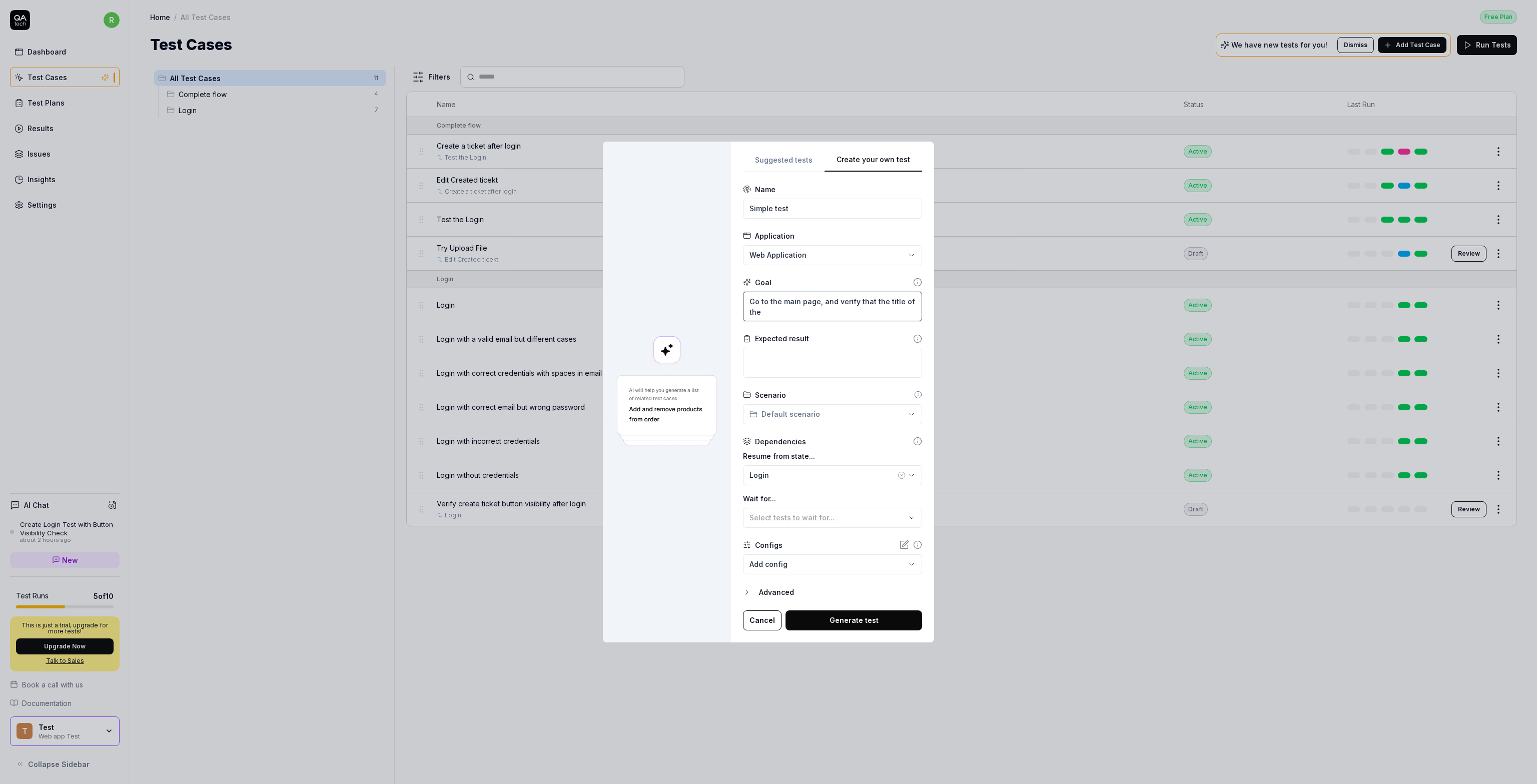
type textarea "*"
type textarea "Go to the main page, and verify that the title of the"
type textarea "*"
type textarea "Go to the main page, and verify that the title of the p"
type textarea "*"
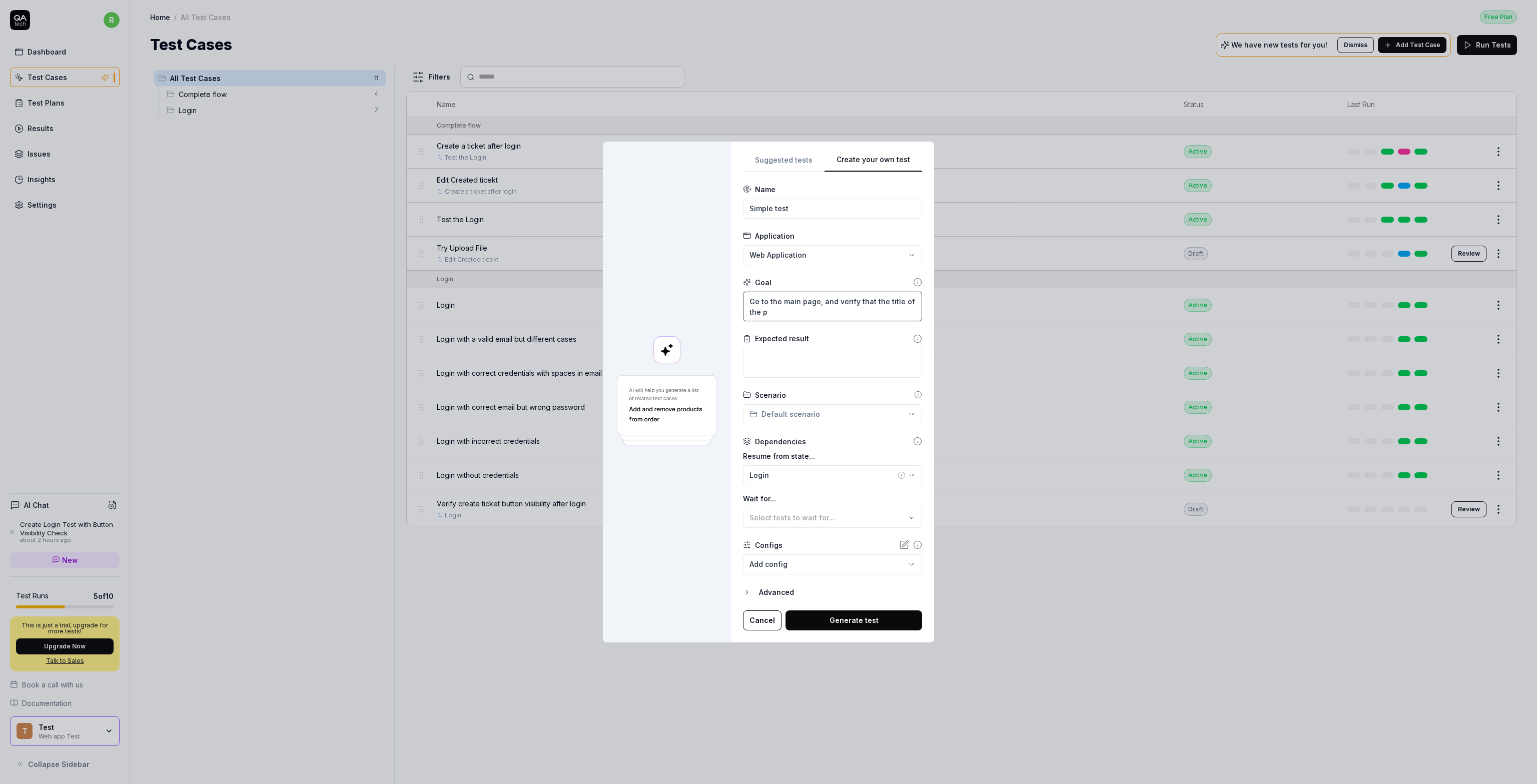
type textarea "Go to the main page, and verify that the title of the pa"
type textarea "*"
type textarea "Go to the main page, and verify that the title of the pag"
type textarea "*"
type textarea "Go to the main page, and verify that the title of the page"
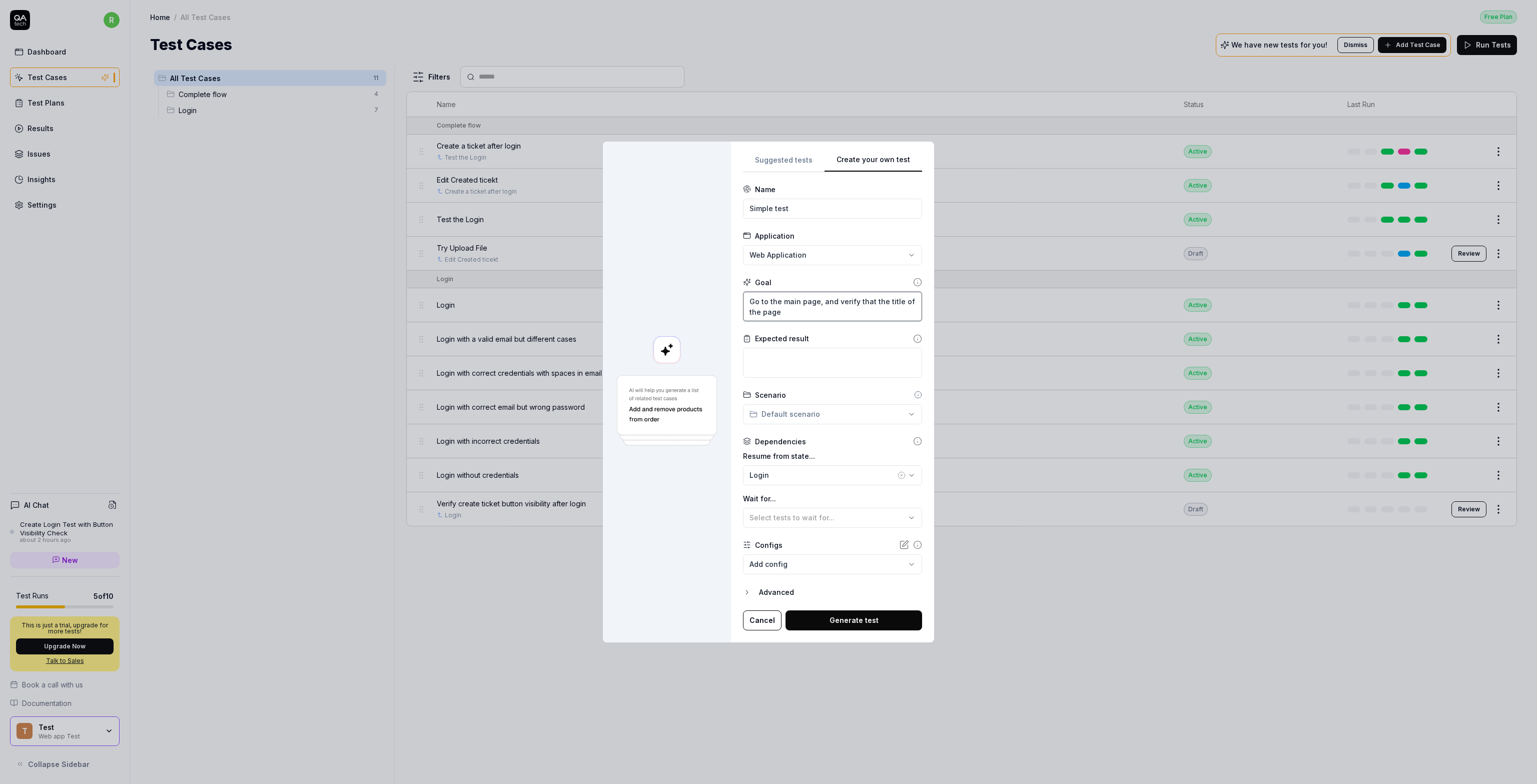
type textarea "*"
type textarea "Go to the main page, and verify that the title of the page i"
type textarea "*"
type textarea "Go to the main page, and verify that the title of the page io"
type textarea "*"
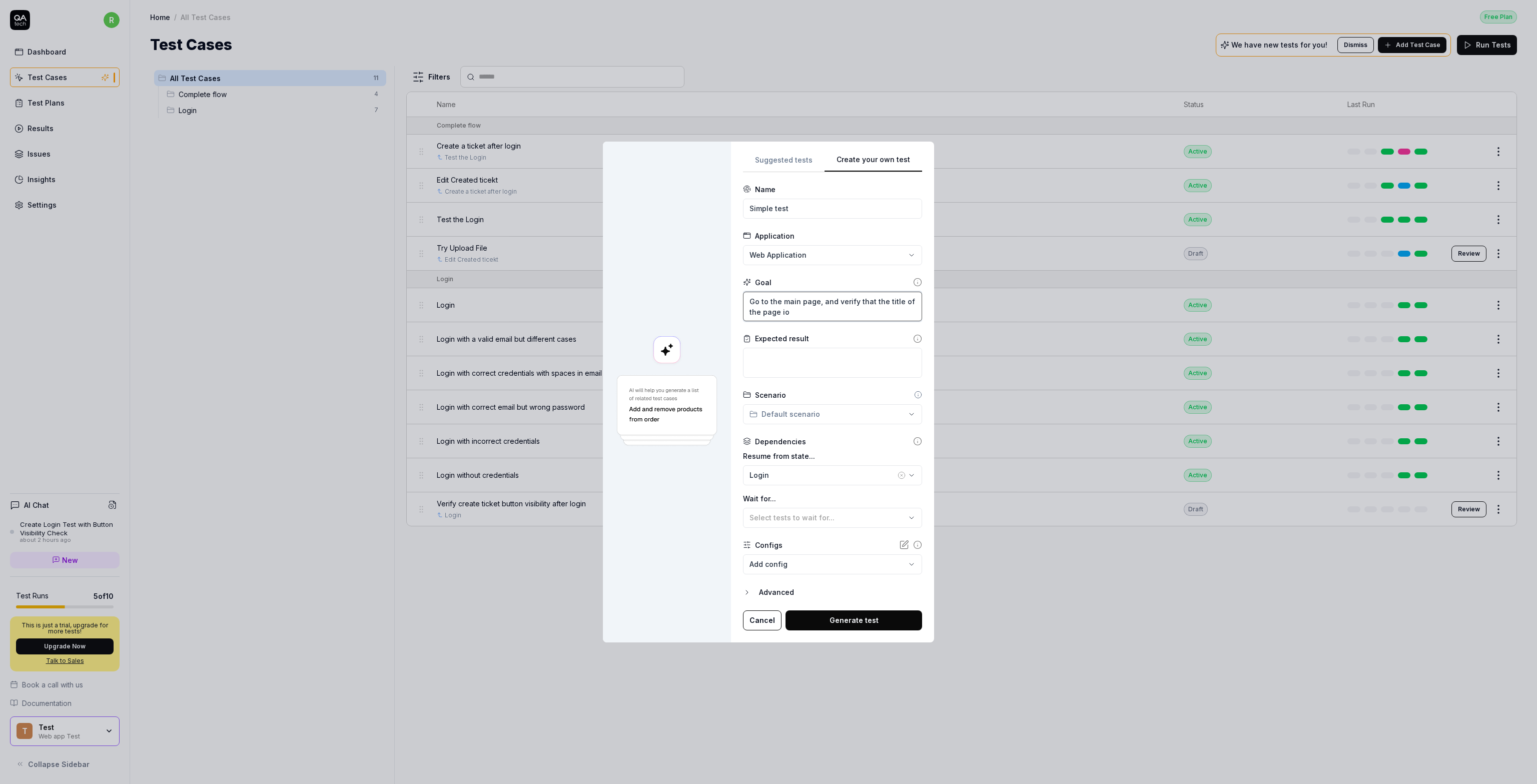
type textarea "Go to the main page, and verify that the title of the page ios"
type textarea "*"
type textarea "Go to the main page, and verify that the title of the page ios"
type textarea "*"
type textarea "Go to the main page, and verify that the title of the page ios"
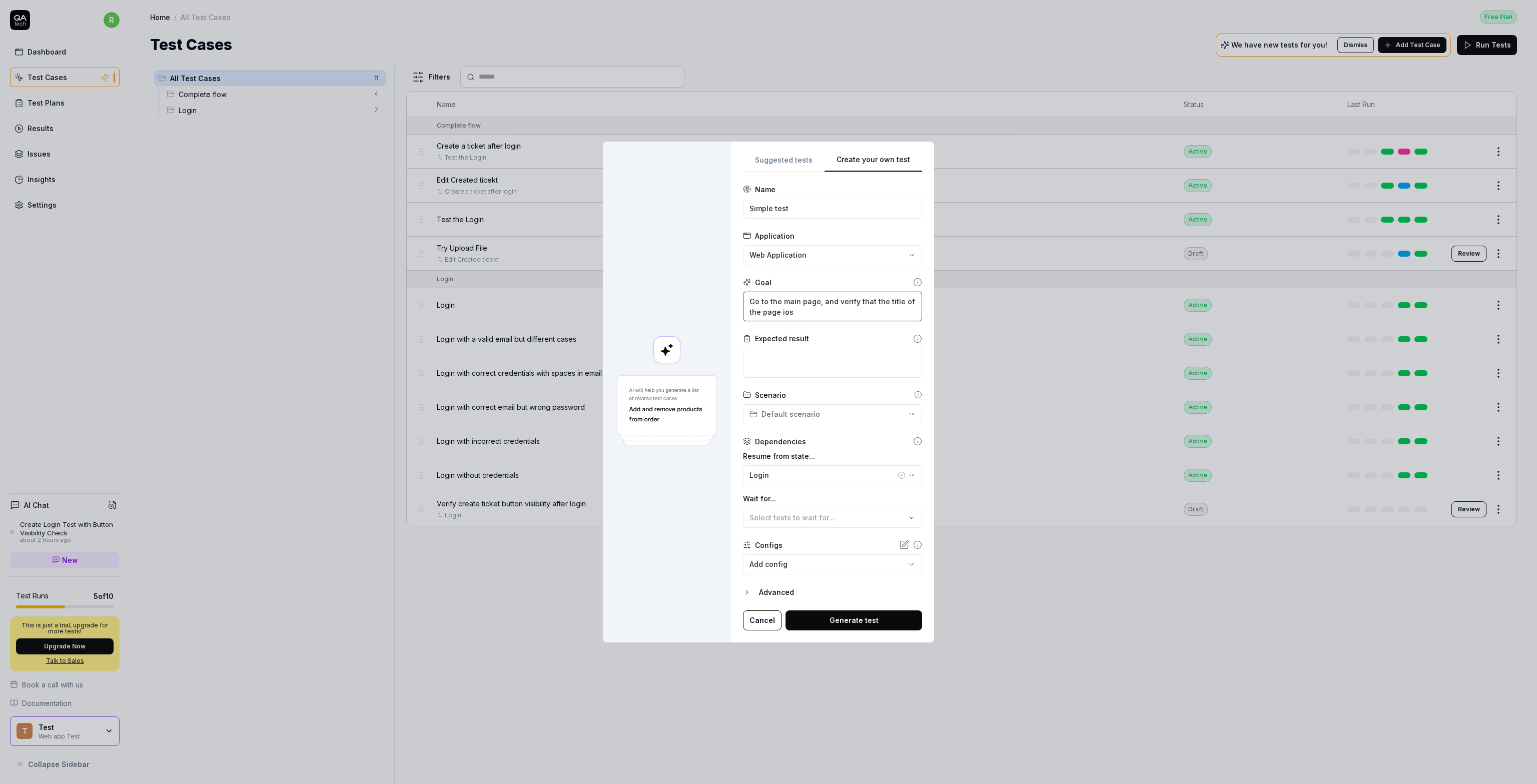
type textarea "*"
type textarea "Go to the main page, and verify that the title of the page io"
type textarea "*"
type textarea "Go to the main page, and verify that the title of the page ios"
type textarea "*"
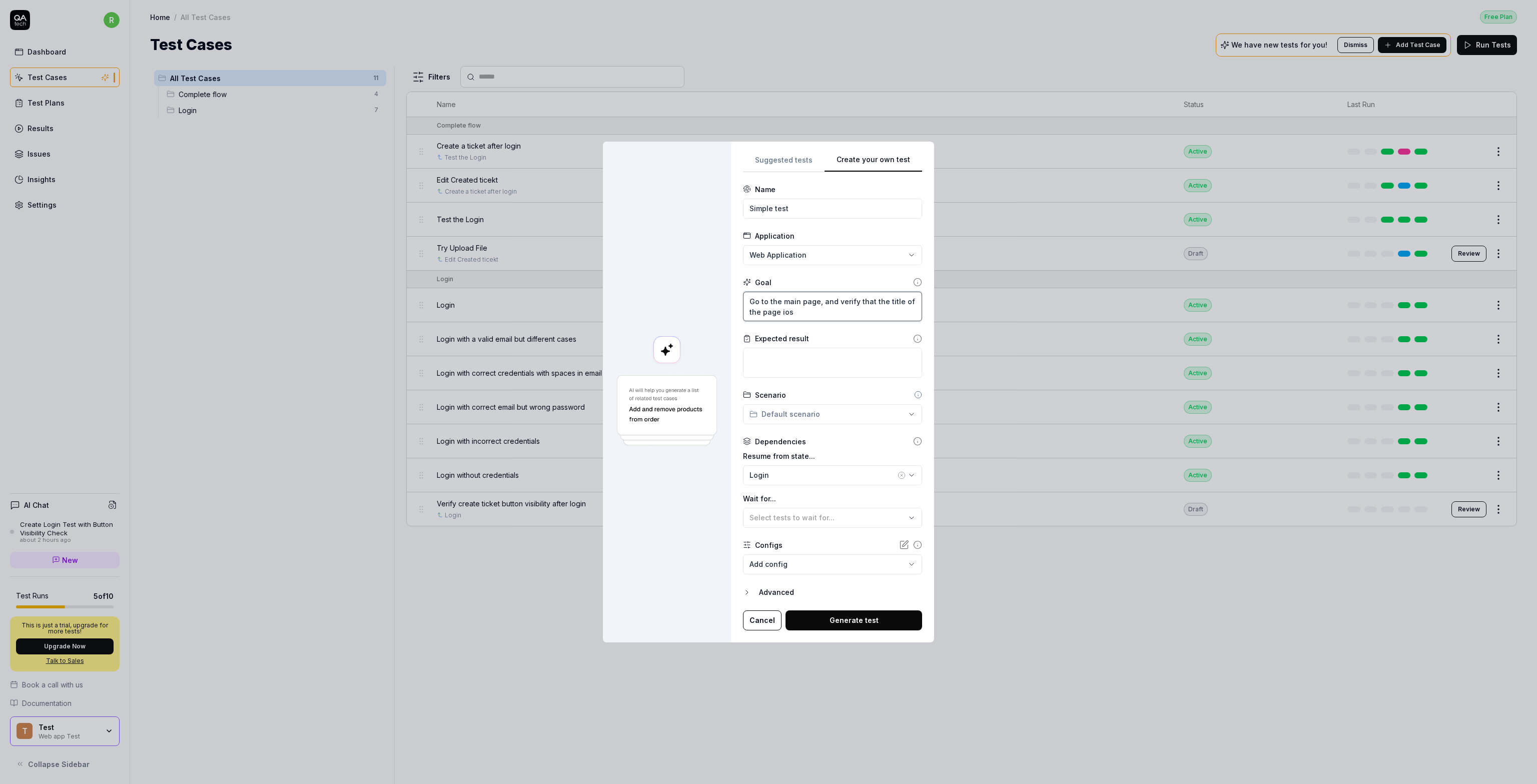
type textarea "Go to the main page, and verify that the title of the page io"
type textarea "*"
type textarea "Go to the main page, and verify that the title of the page is"
type textarea "*"
type textarea "Go to the main page, and verify that the title of the page is"
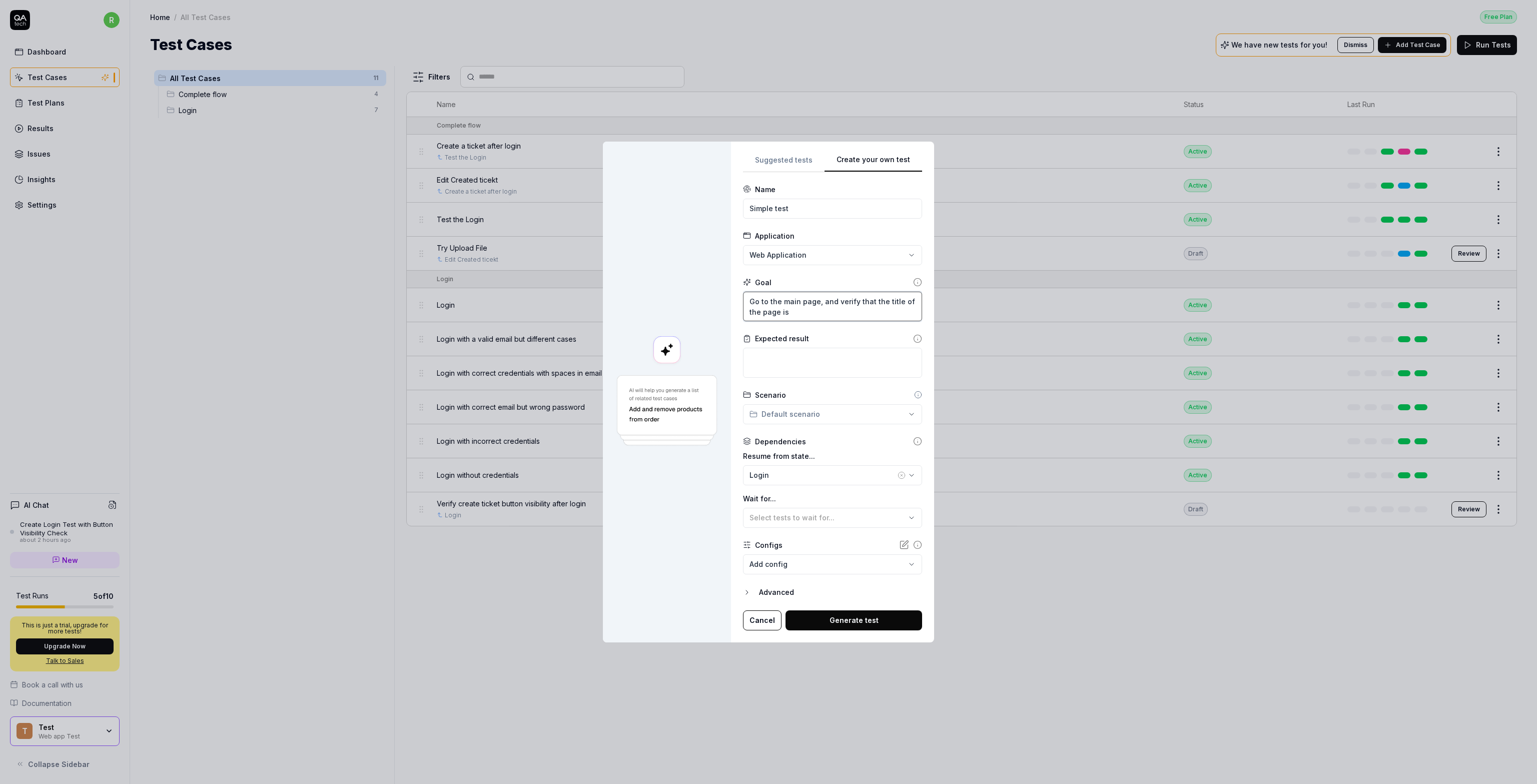
type textarea "*"
type textarea "Go to the main page, and verify that the title of the page is d"
type textarea "*"
type textarea "Go to the main page, and verify that the title of the page is dis"
type textarea "*"
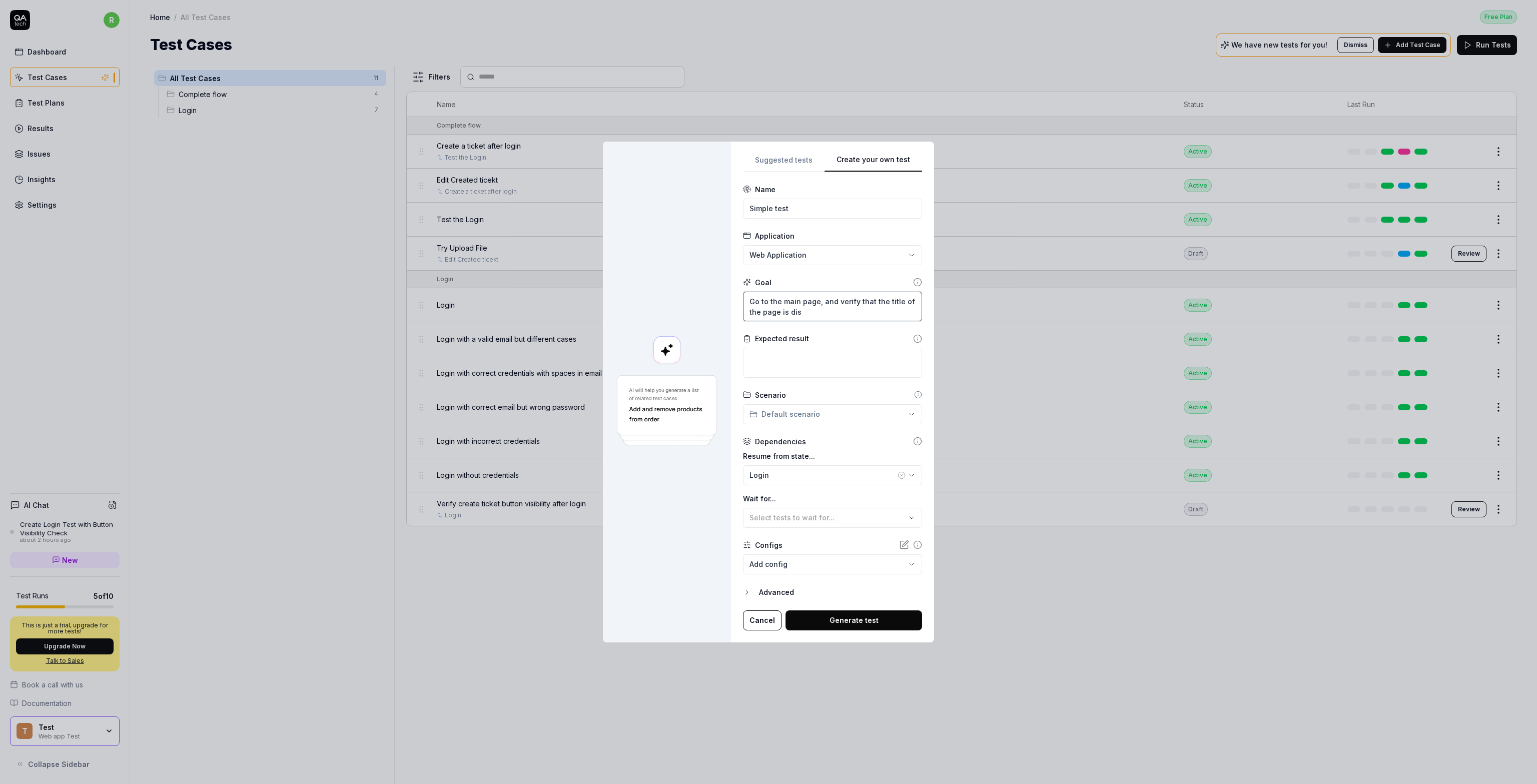
type textarea "Go to the main page, and verify that the title of the page is disp"
type textarea "*"
type textarea "Go to the main page, and verify that the title of the page is displ"
type textarea "*"
type textarea "Go to the main page, and verify that the title of the page is displa"
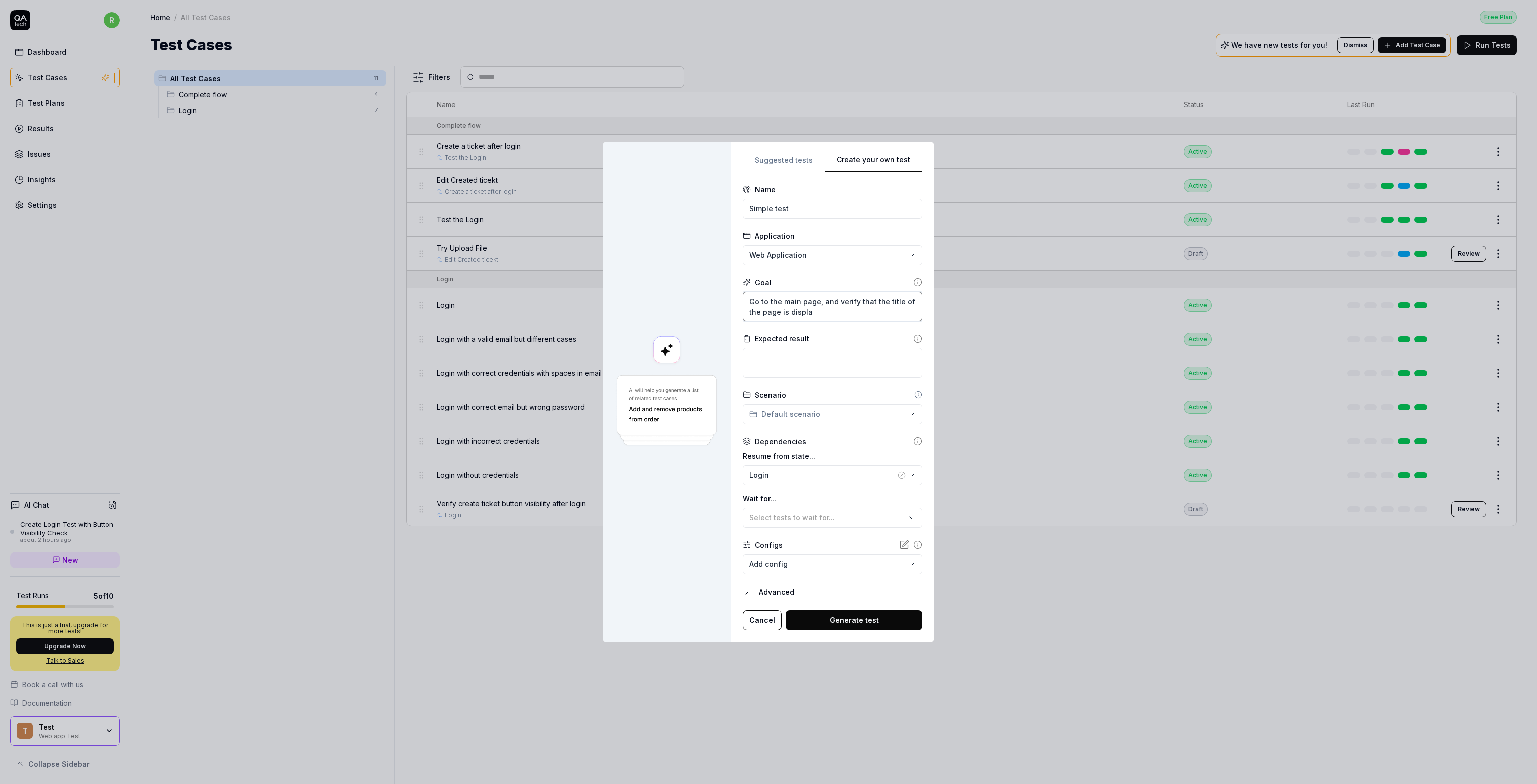
type textarea "*"
type textarea "Go to the main page, and verify that the title of the page is display"
type textarea "*"
type textarea "Go to the main page, and verify that the title of the page is displaye"
type textarea "*"
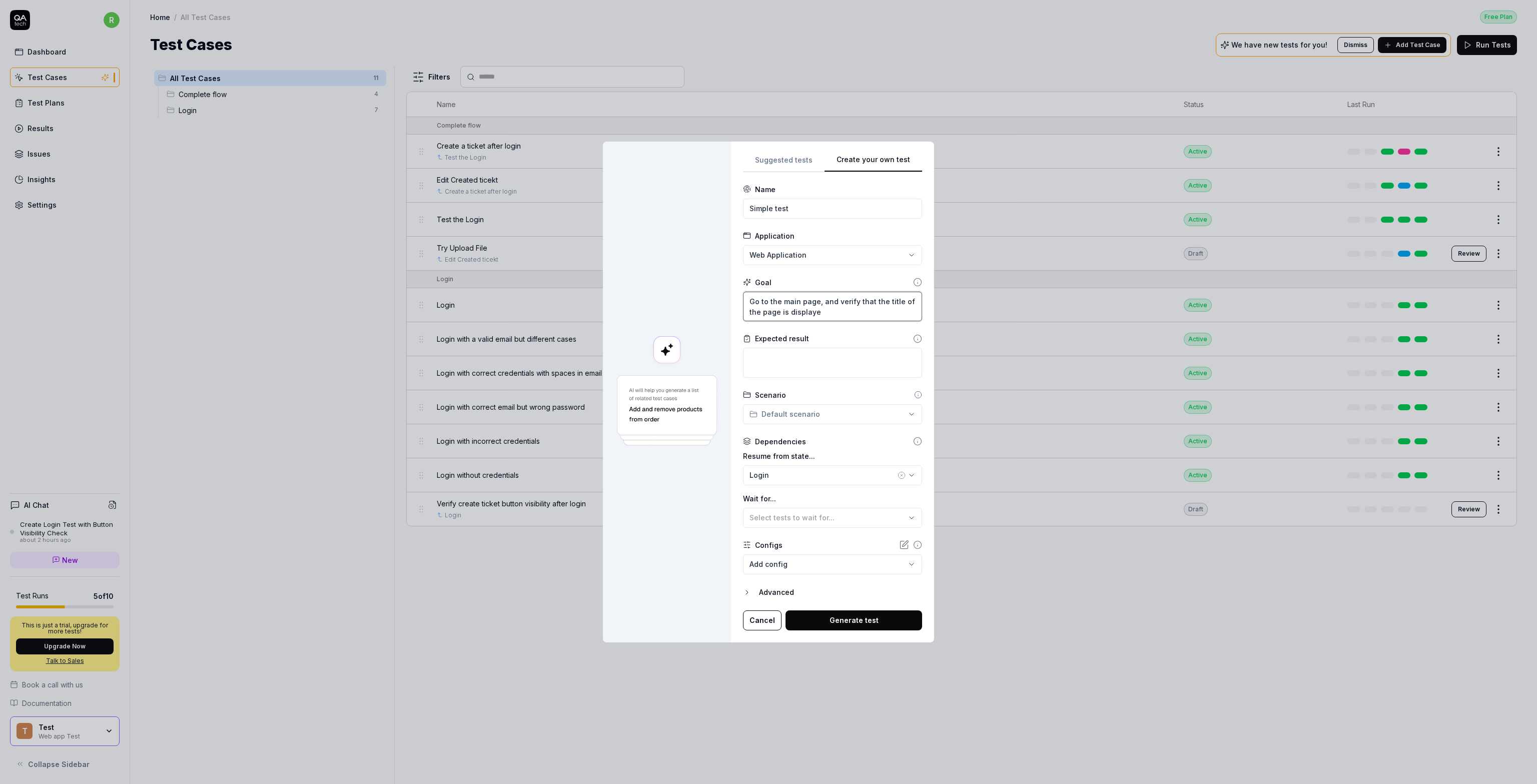
type textarea "Go to the main page, and verify that the title of the page is displayed"
type textarea "*"
type textarea "Go to the main page, and verify that the title of the page is displayed"
type textarea "*"
type textarea "Go to the main page, and verify that the title of the page is displayed a"
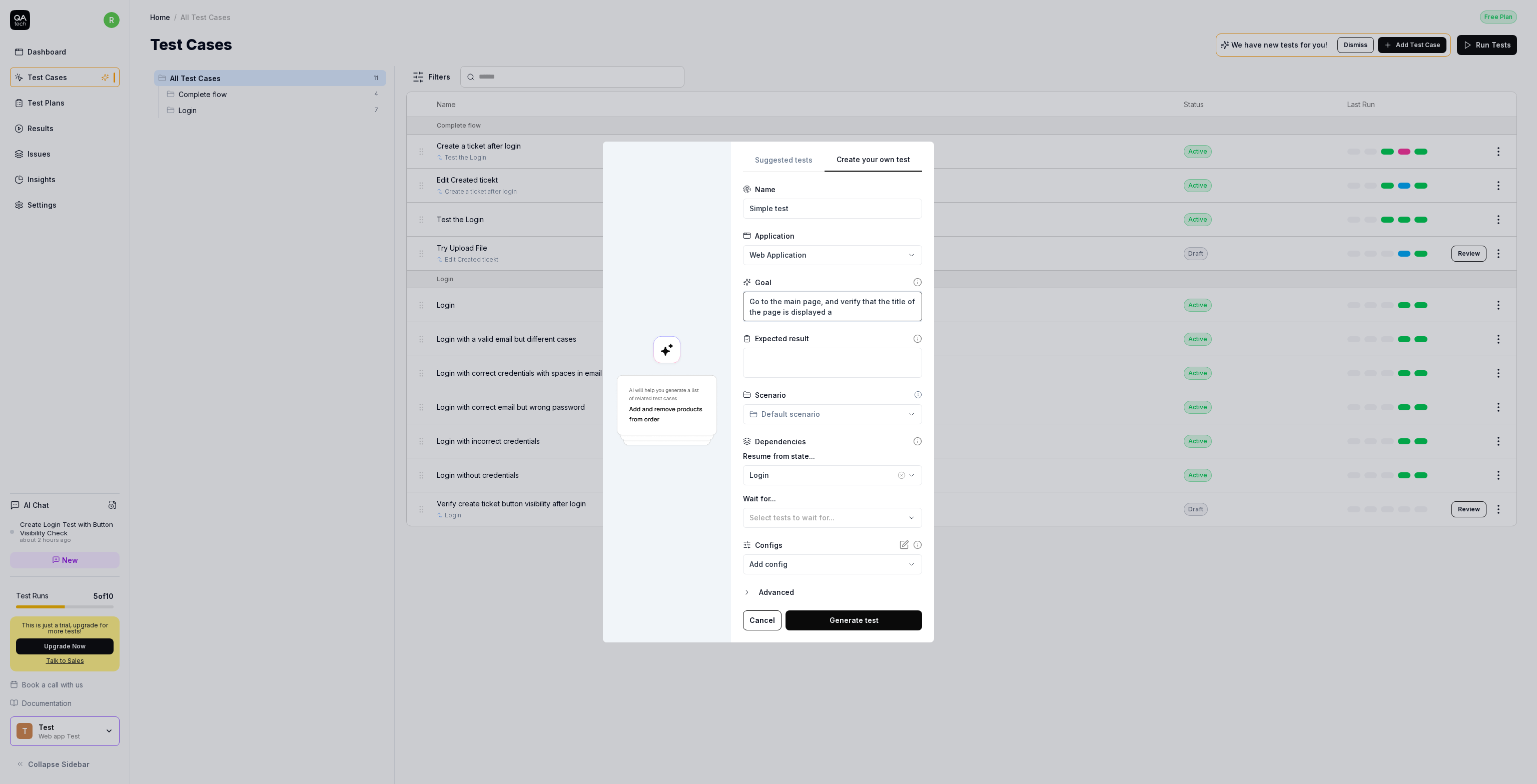
type textarea "*"
type textarea "Go to the main page, and verify that the title of the page is displayed an"
type textarea "*"
type textarea "Go to the main page, and verify that the title of the page is displayed and"
type textarea "*"
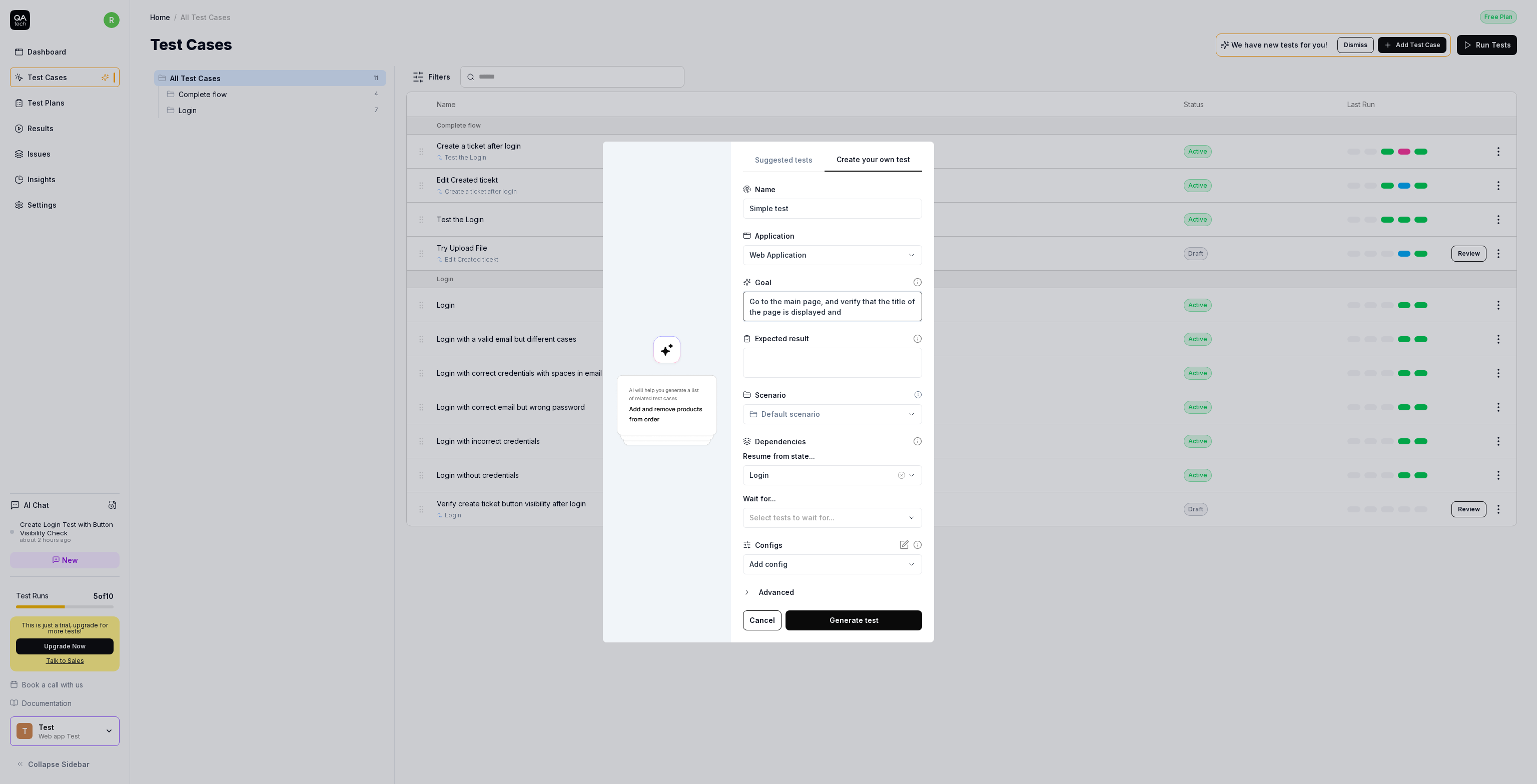
type textarea "Go to the main page, and verify that the title of the page is displayed and"
type textarea "*"
type textarea "Go to the main page, and verify that the title of the page is displayed and t"
type textarea "*"
type textarea "Go to the main page, and verify that the title of the page is displayed and th"
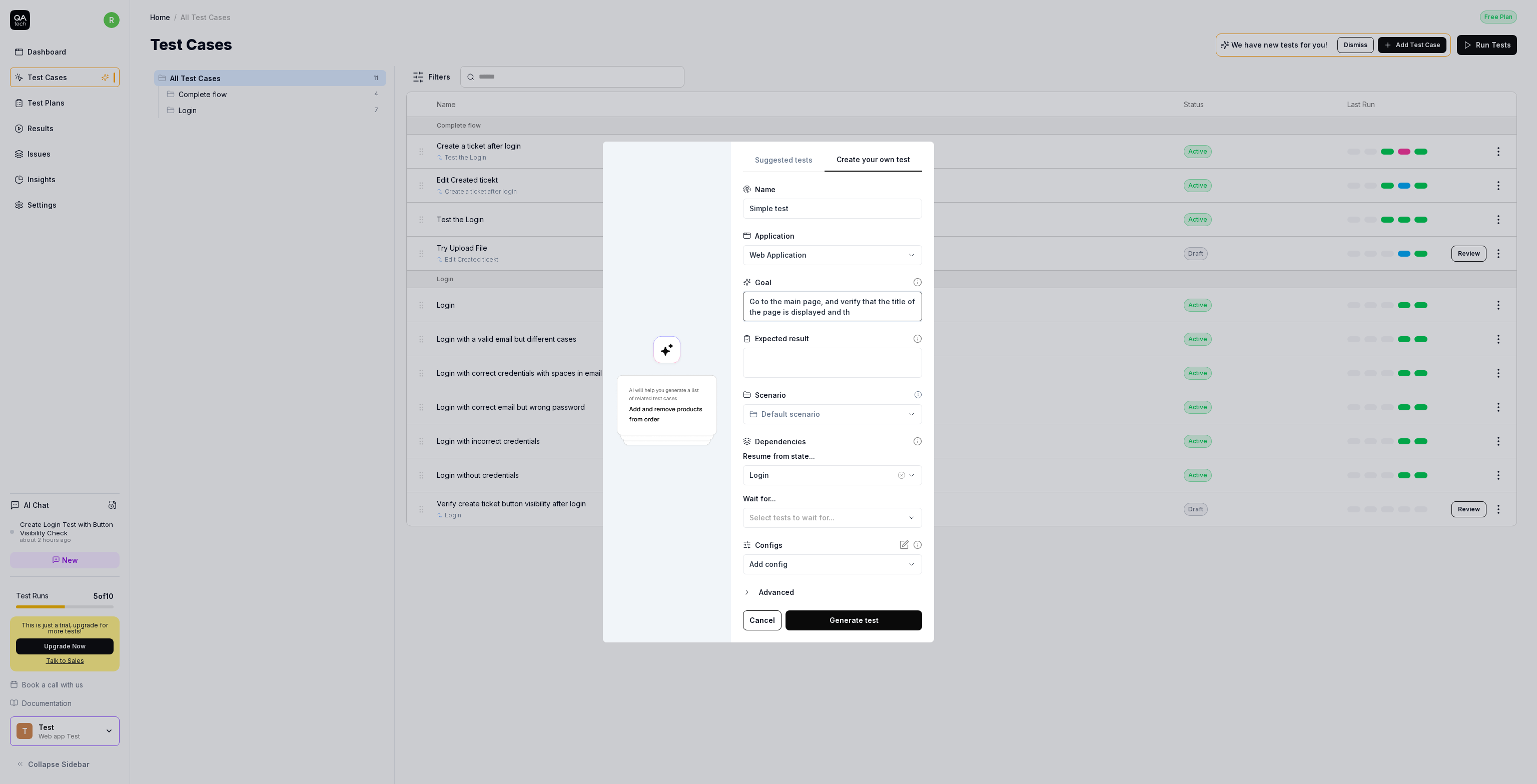
type textarea "*"
type textarea "Go to the main page, and verify that the title of the page is displayed and the"
type textarea "*"
type textarea "Go to the main page, and verify that the title of the page is displayed and the…"
type textarea "*"
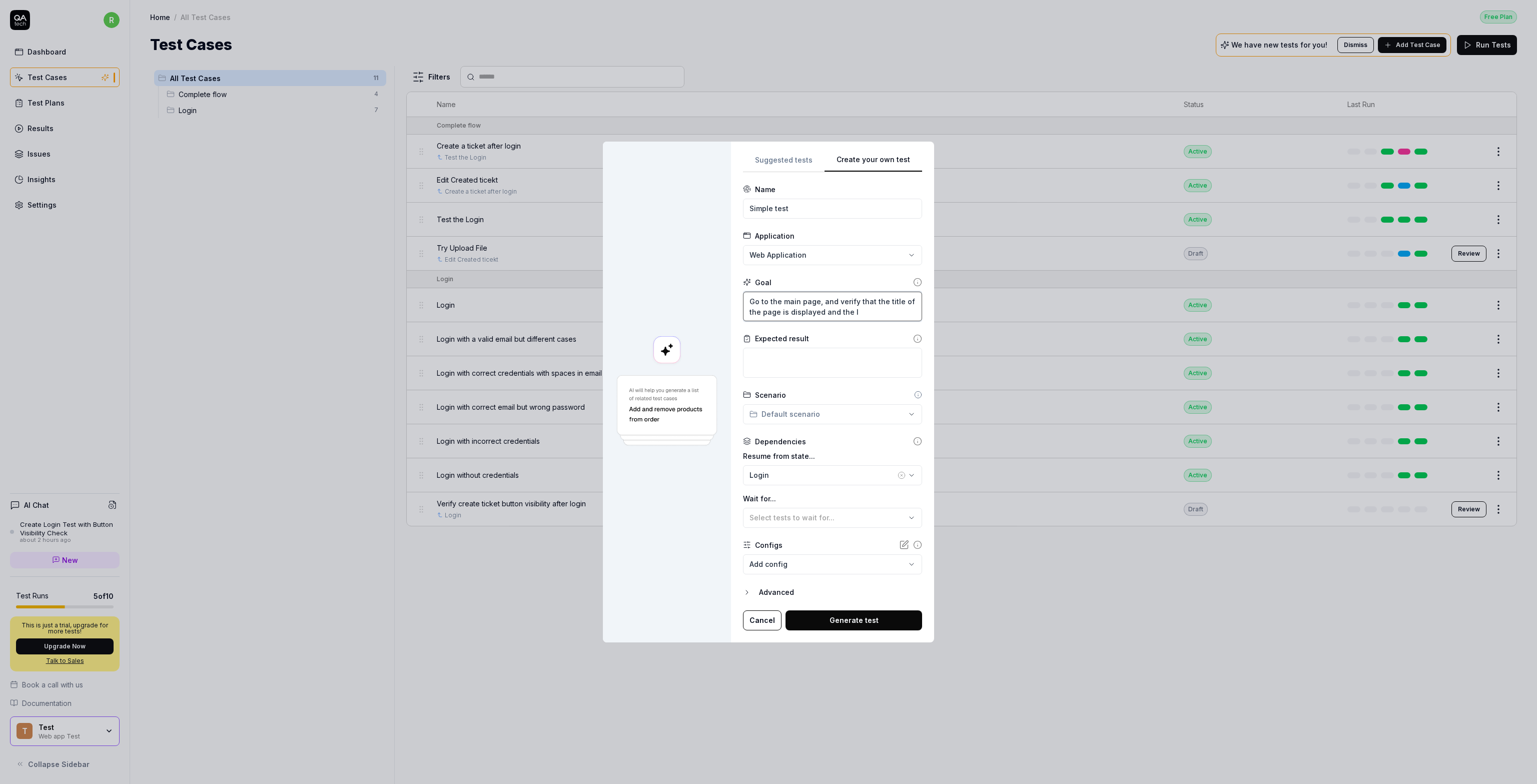
type textarea "Go to the main page, and verify that the title of the page is displayed and the…"
type textarea "*"
type textarea "Go to the main page, and verify that the title of the page is displayed and the…"
type textarea "*"
type textarea "Go to the main page, and verify that the title of the page is displayed and the…"
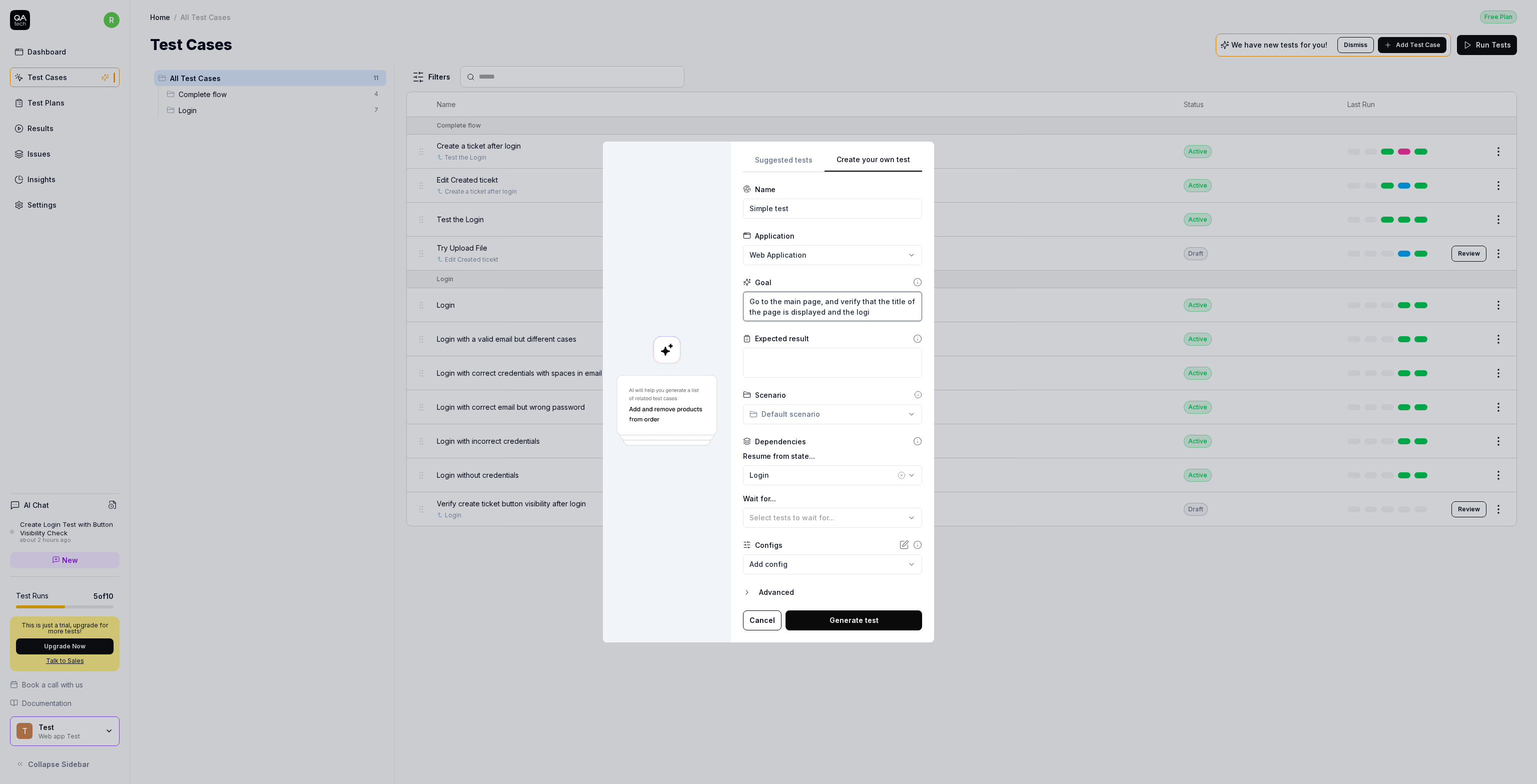
type textarea "*"
type textarea "Go to the main page, and verify that the title of the page is displayed and the…"
type textarea "*"
type textarea "Go to the main page, and verify that the title of the page is displayed and the…"
type textarea "*"
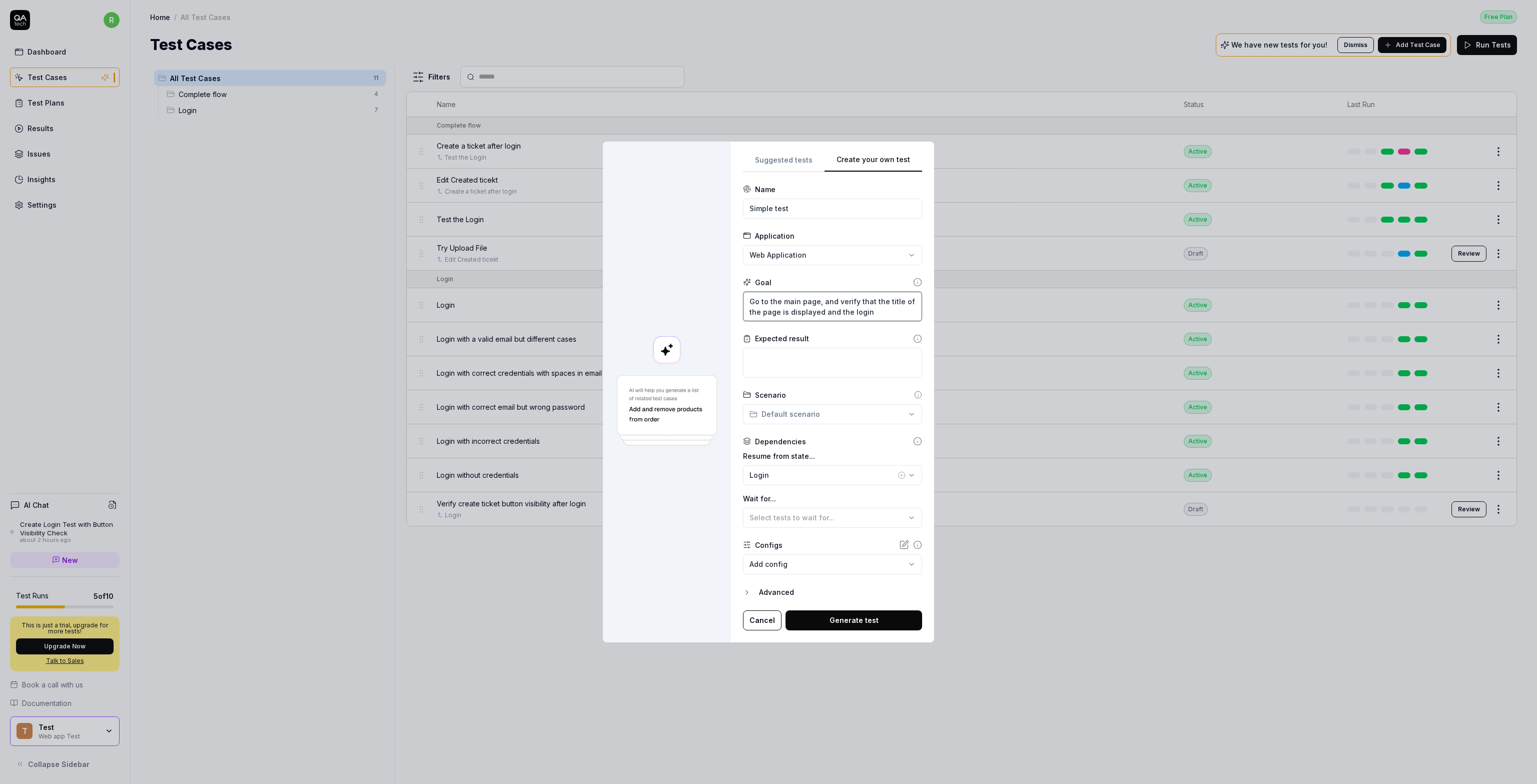
type textarea "Go to the main page, and verify that the title of the page is displayed and the…"
type textarea "*"
type textarea "Go to the main page, and verify that the title of the page is displayed and the…"
type textarea "*"
type textarea "Go to the main page, and verify that the title of the page is displayed and the…"
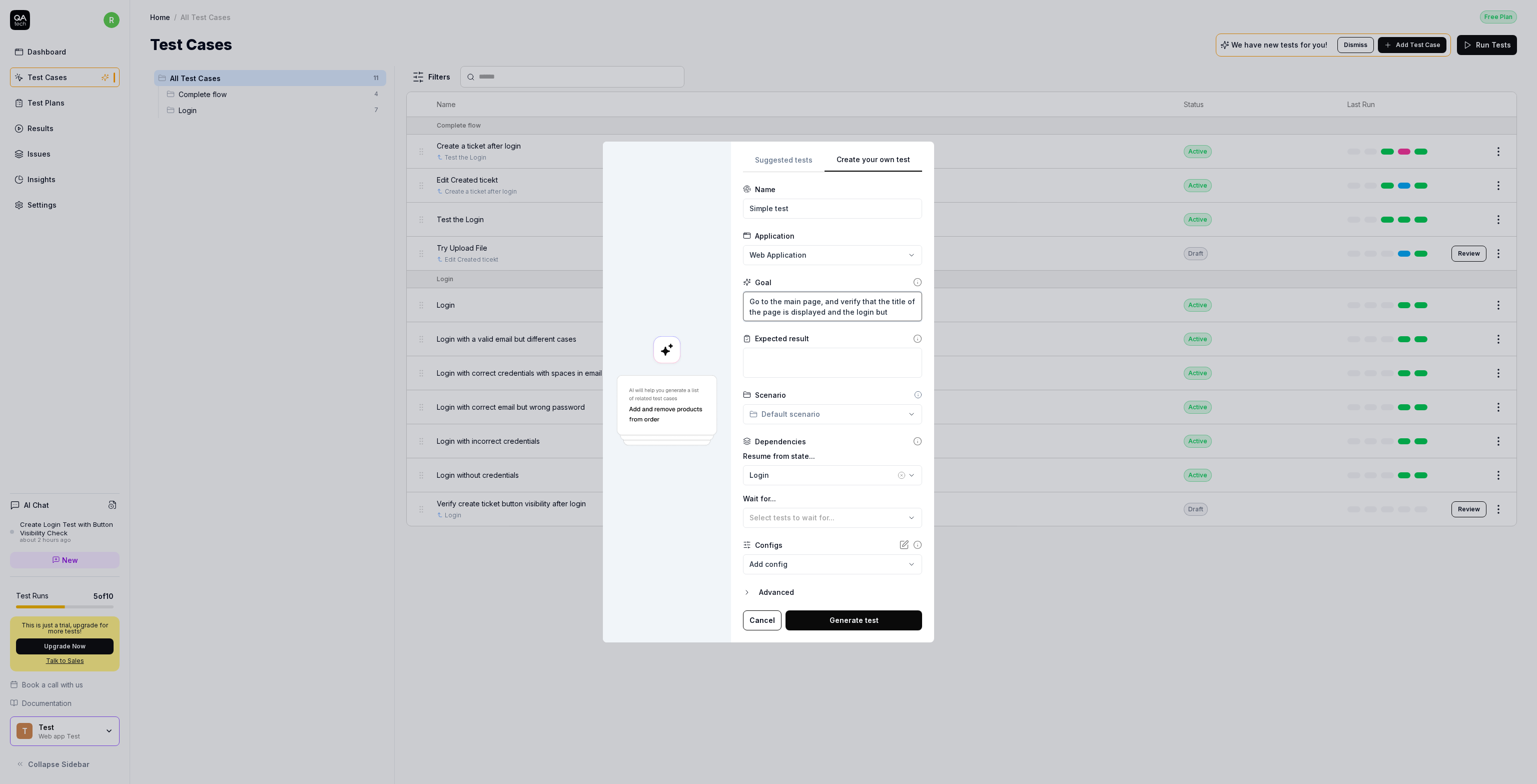
type textarea "*"
type textarea "Go to the main page, and verify that the title of the page is displayed and the…"
type textarea "*"
type textarea "Go to the main page, and verify that the title of the page is displayed and the…"
type textarea "*"
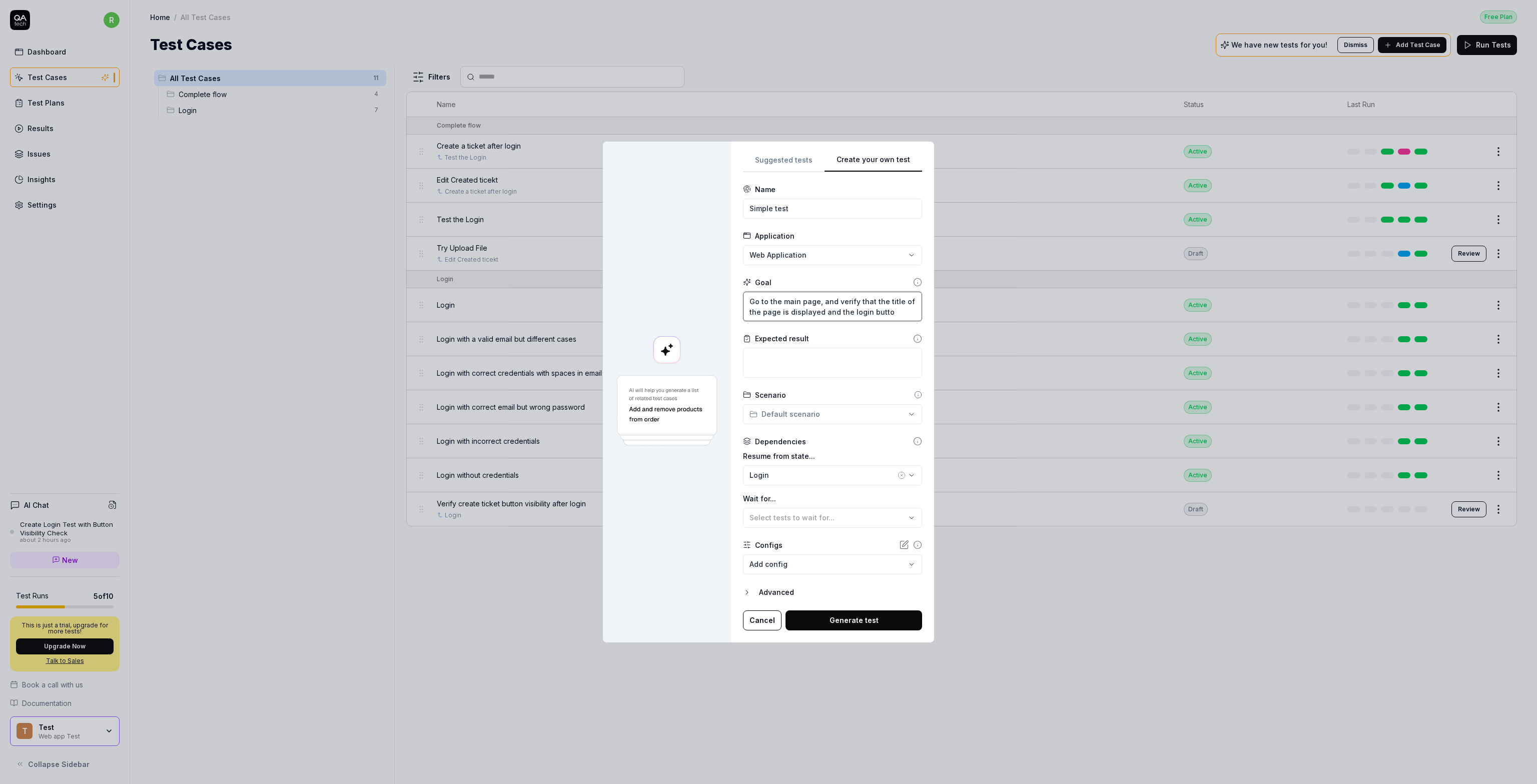
type textarea "Go to the main page, and verify that the title of the page is displayed and the…"
type textarea "*"
type textarea "Go to the main page, and verify that the title of the page is displayed and the…"
type textarea "*"
type textarea "Go to the main page, and verify that the title of the page is displayed and the…"
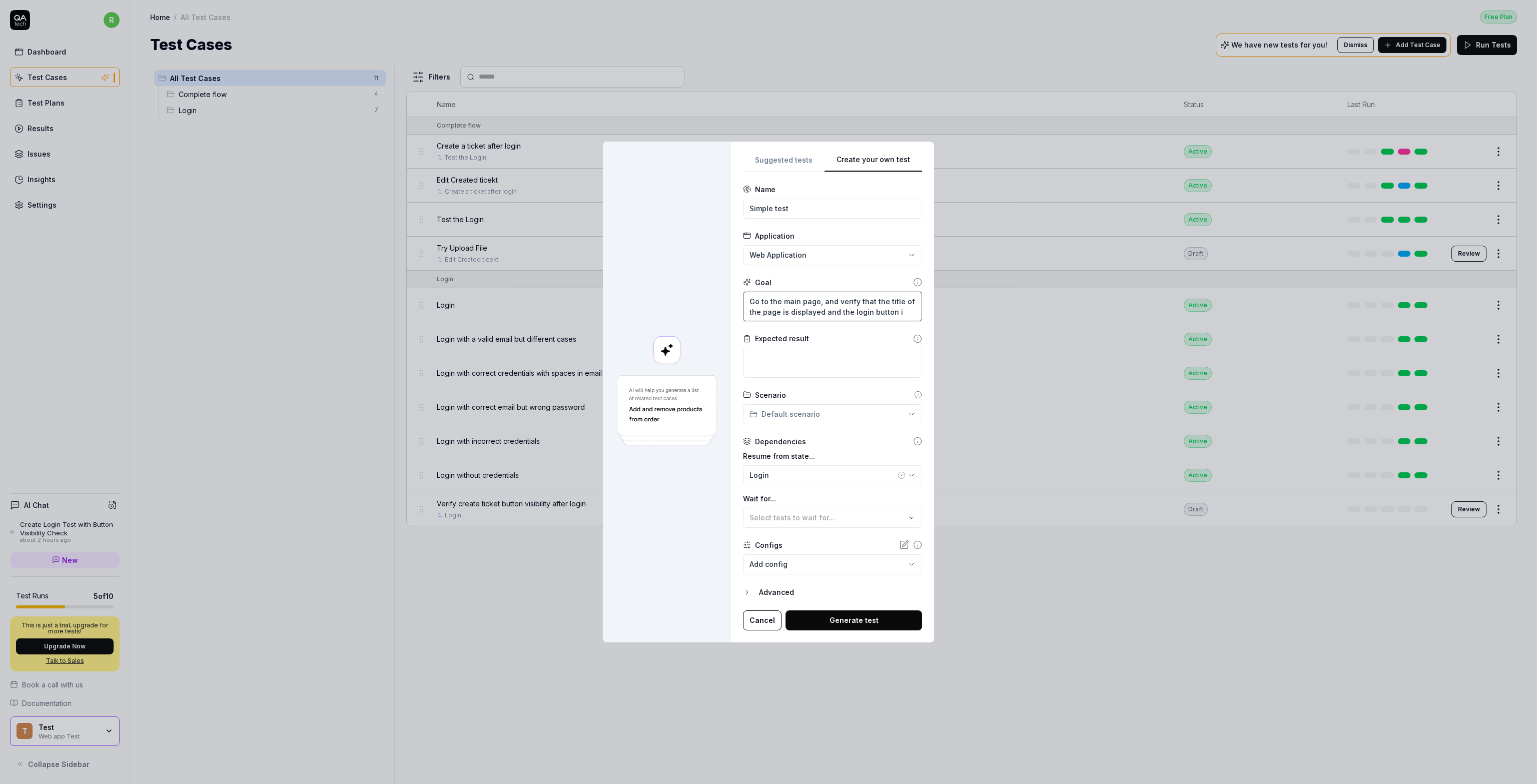
type textarea "*"
type textarea "Go to the main page, and verify that the title of the page is displayed and the…"
type textarea "*"
type textarea "Go to the main page, and verify that the title of the page is displayed and the…"
type textarea "*"
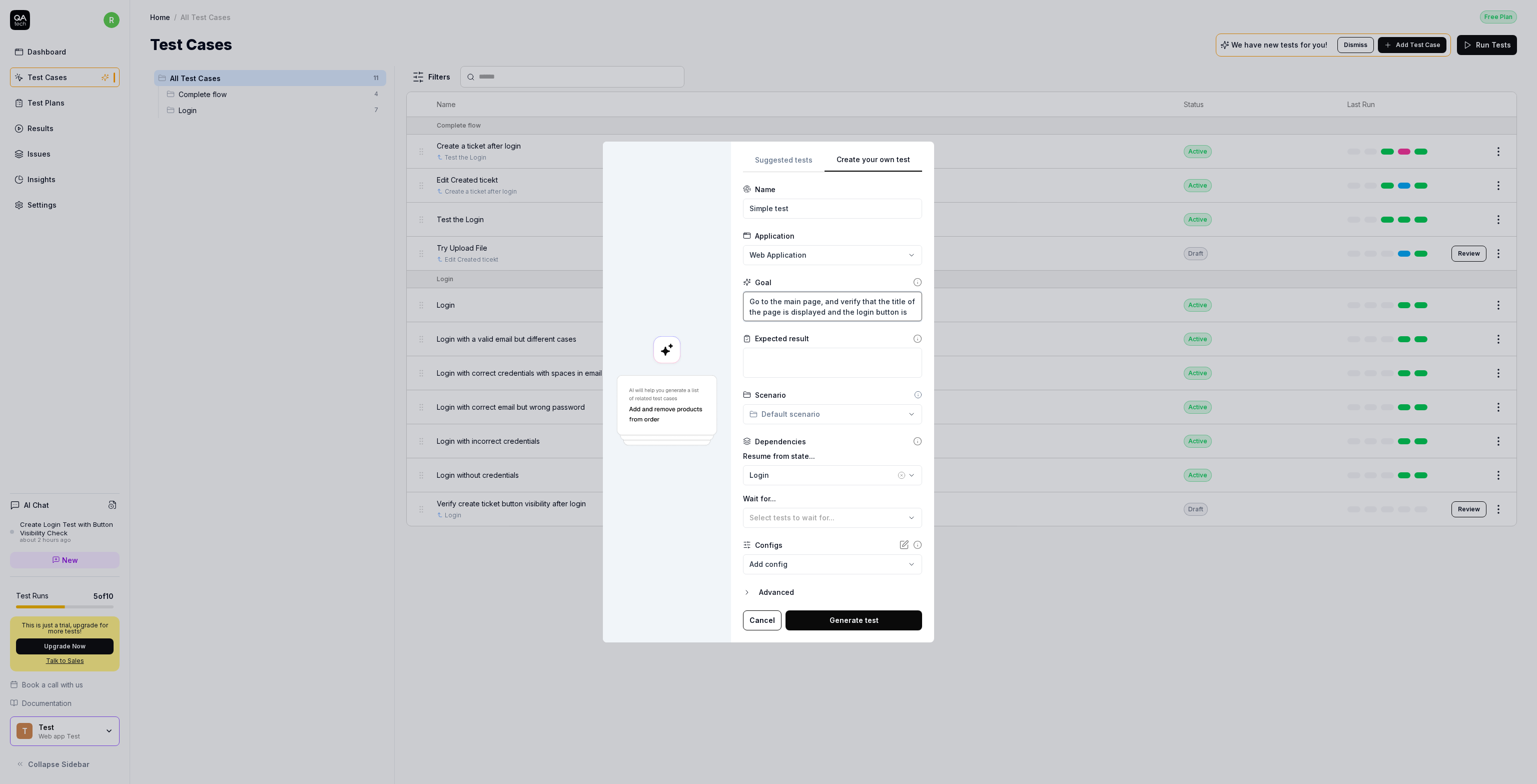
type textarea "Go to the main page, and verify that the title of the page is displayed and the…"
type textarea "*"
type textarea "Go to the main page, and verify that the title of the page is displayed and the…"
type textarea "*"
type textarea "Go to the main page, and verify that the title of the page is displayed and the…"
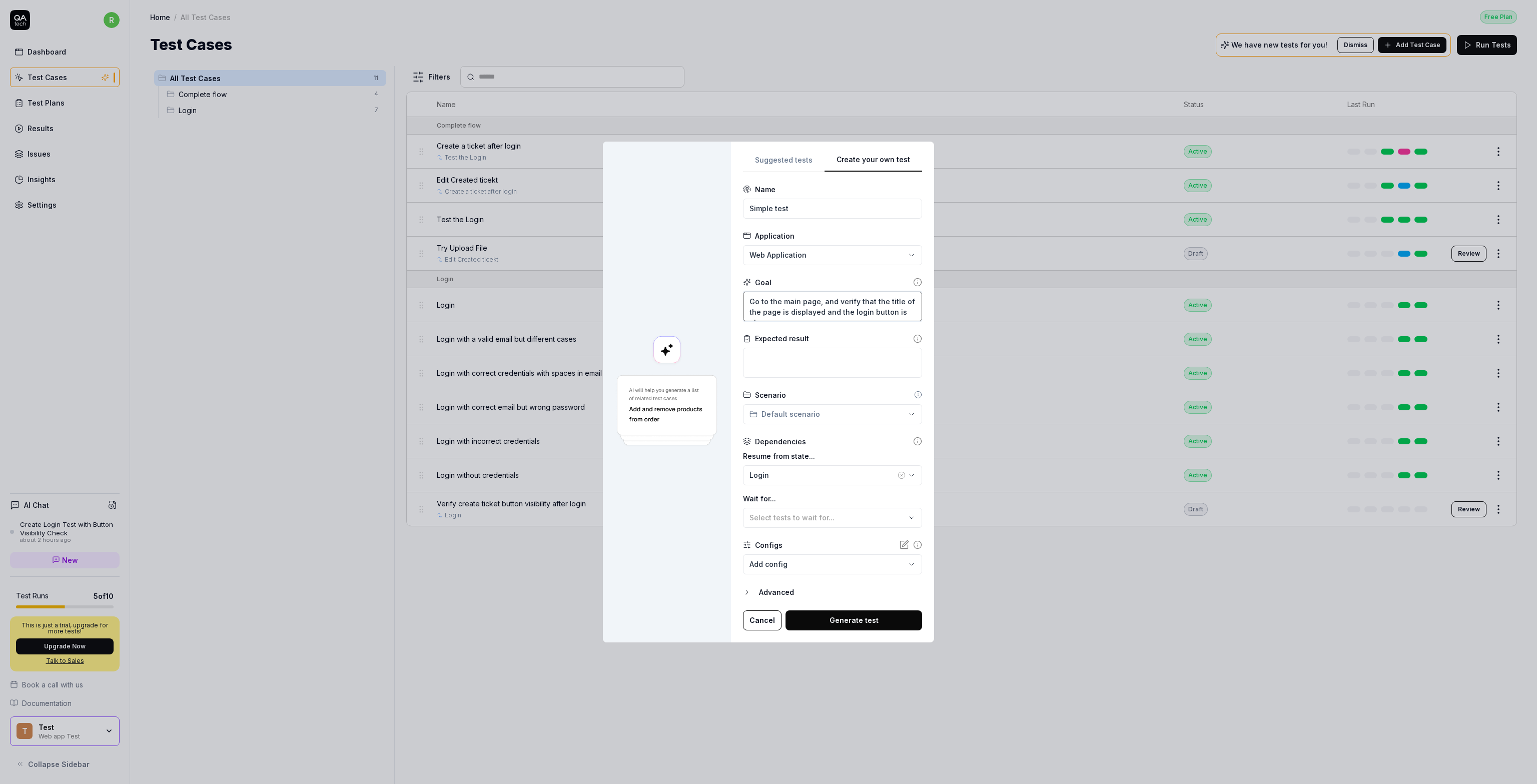
type textarea "*"
type textarea "Go to the main page, and verify that the title of the page is displayed and the…"
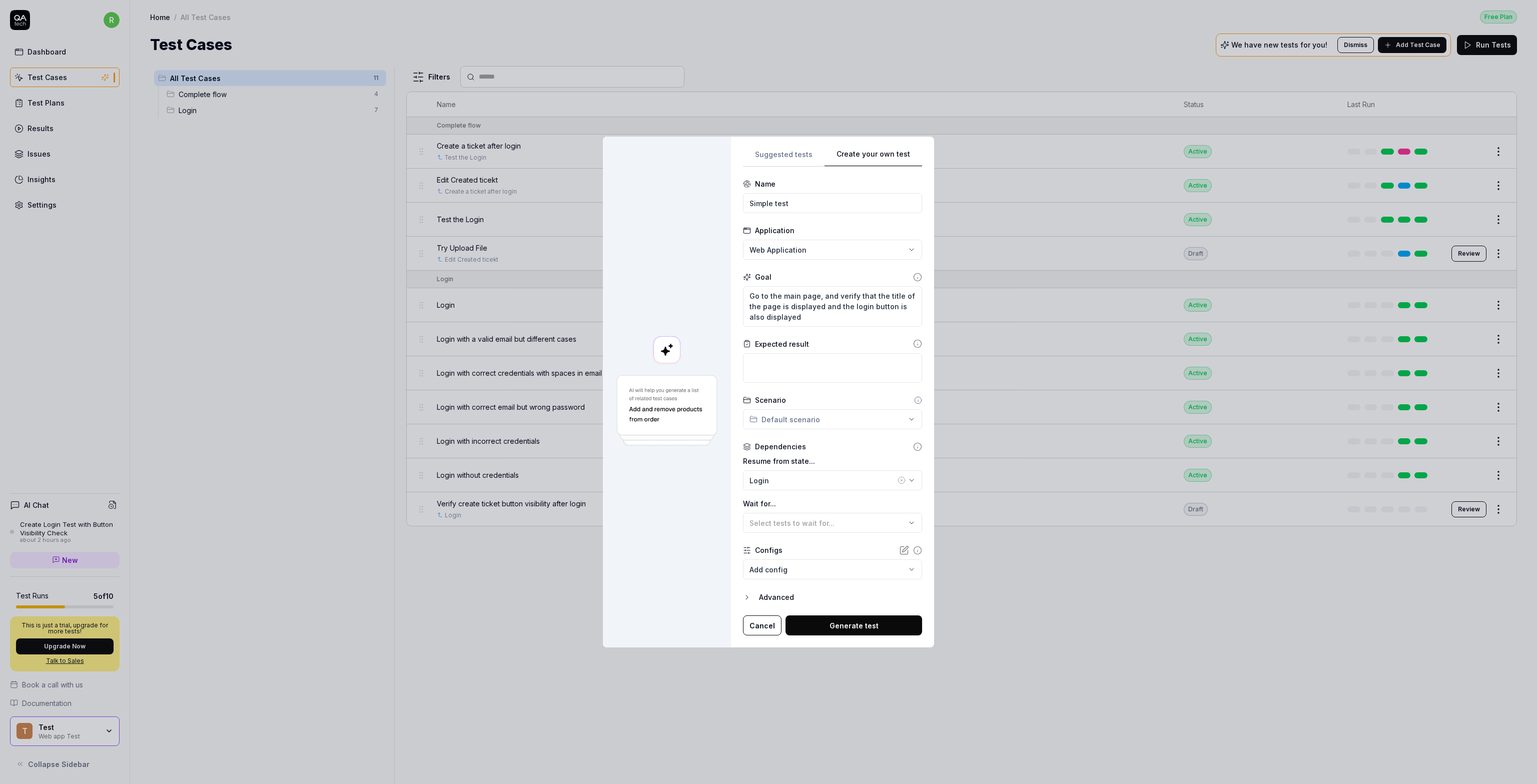
click at [767, 423] on div "**********" at bounding box center [768, 392] width 1537 height 784
click at [734, 482] on div "**********" at bounding box center [768, 392] width 1537 height 784
click at [767, 485] on div "Login" at bounding box center [822, 481] width 146 height 11
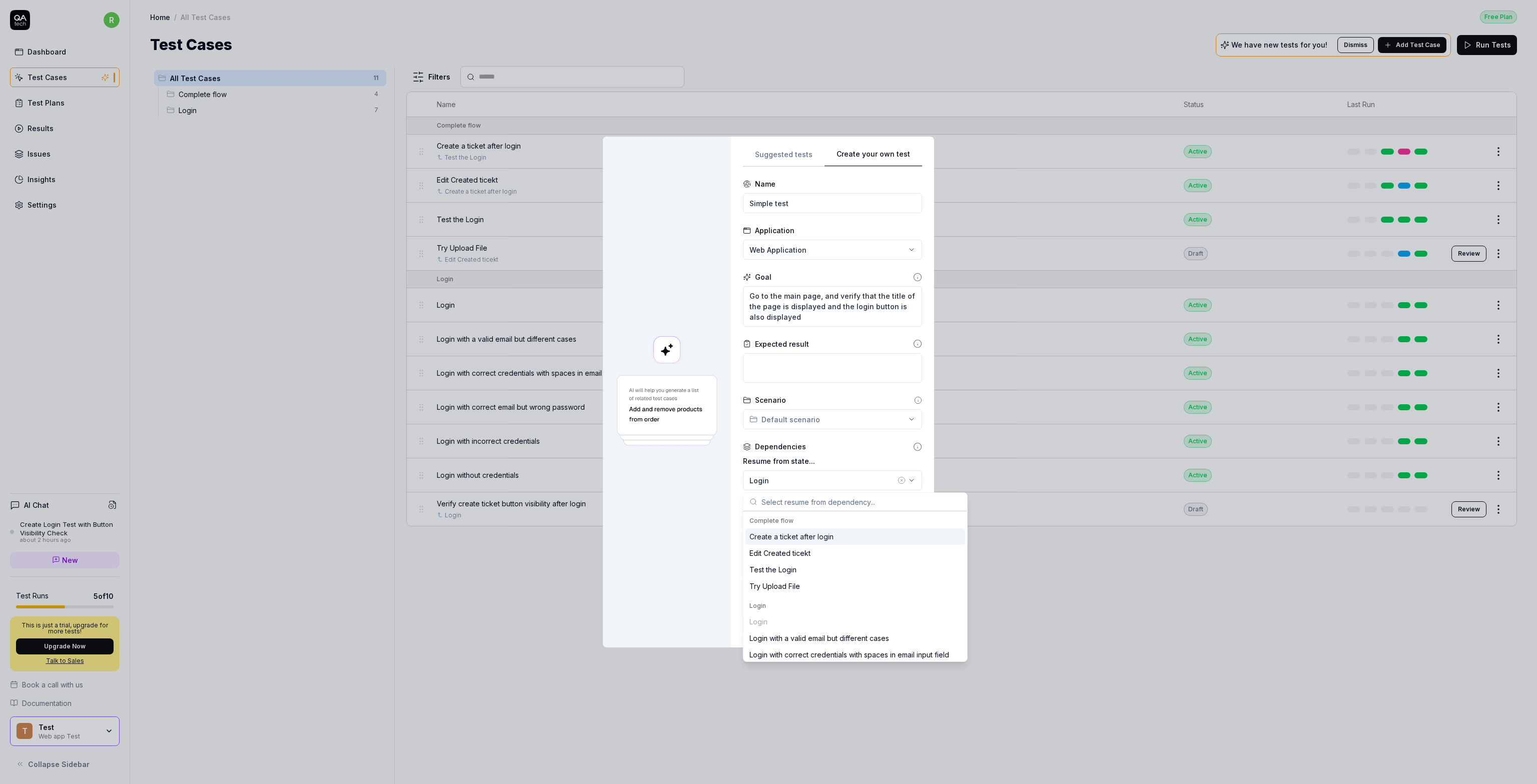
click at [767, 478] on icon "button" at bounding box center [901, 480] width 8 height 8
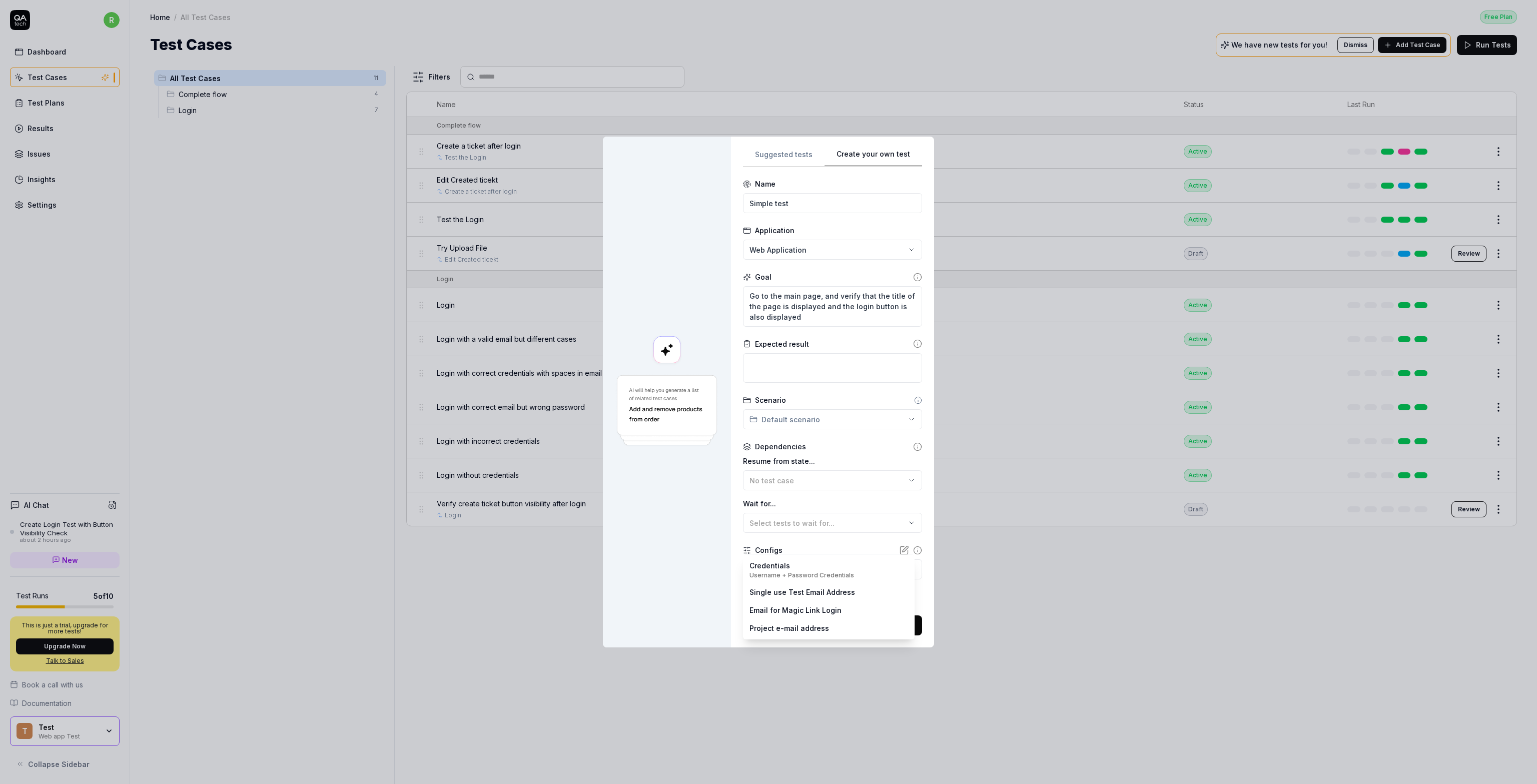
click at [767, 568] on body "r Dashboard Test Cases Test Plans Results Issues Insights Settings AI Chat Crea…" at bounding box center [768, 392] width 1537 height 784
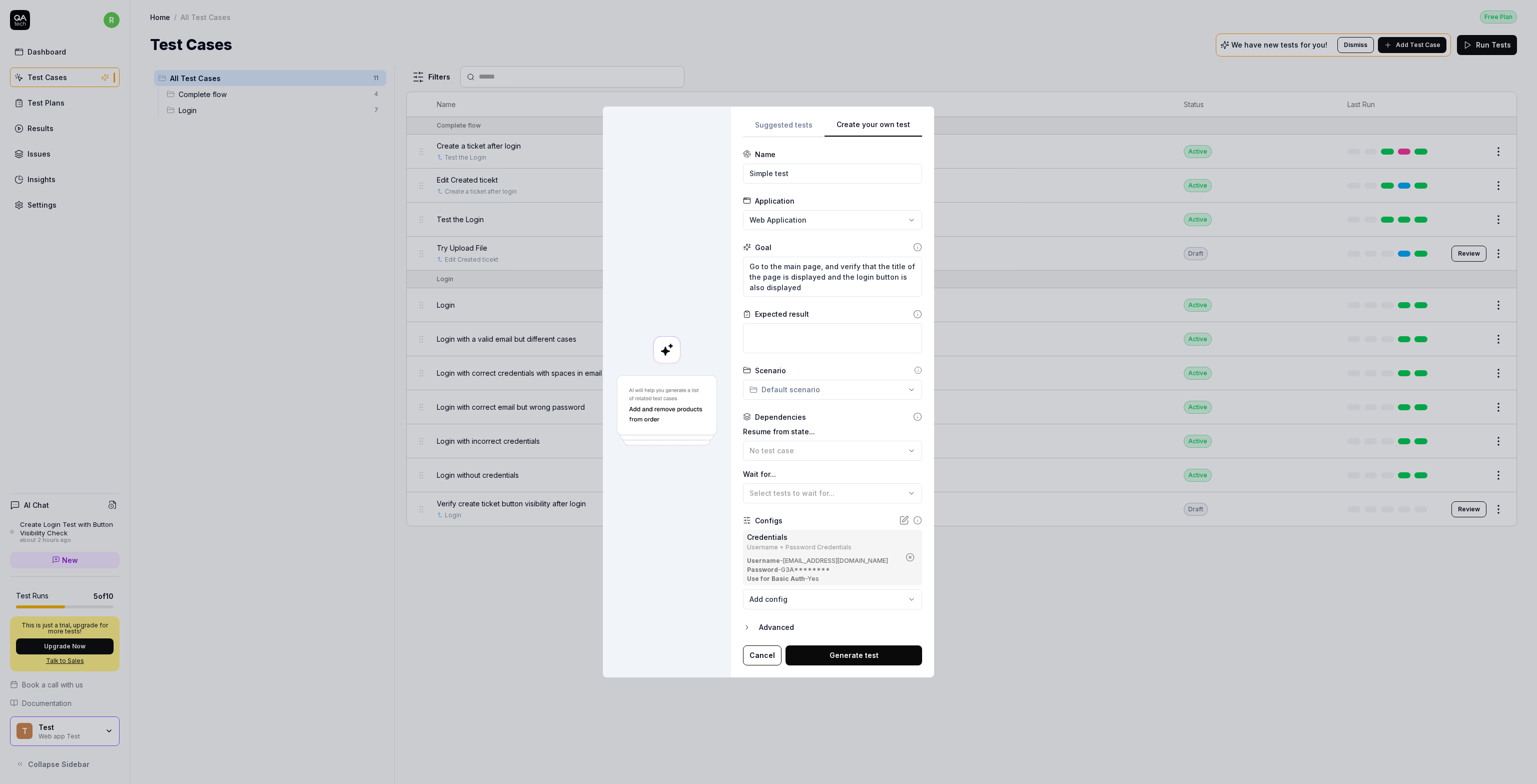
click at [767, 559] on icon "button" at bounding box center [910, 557] width 9 height 9
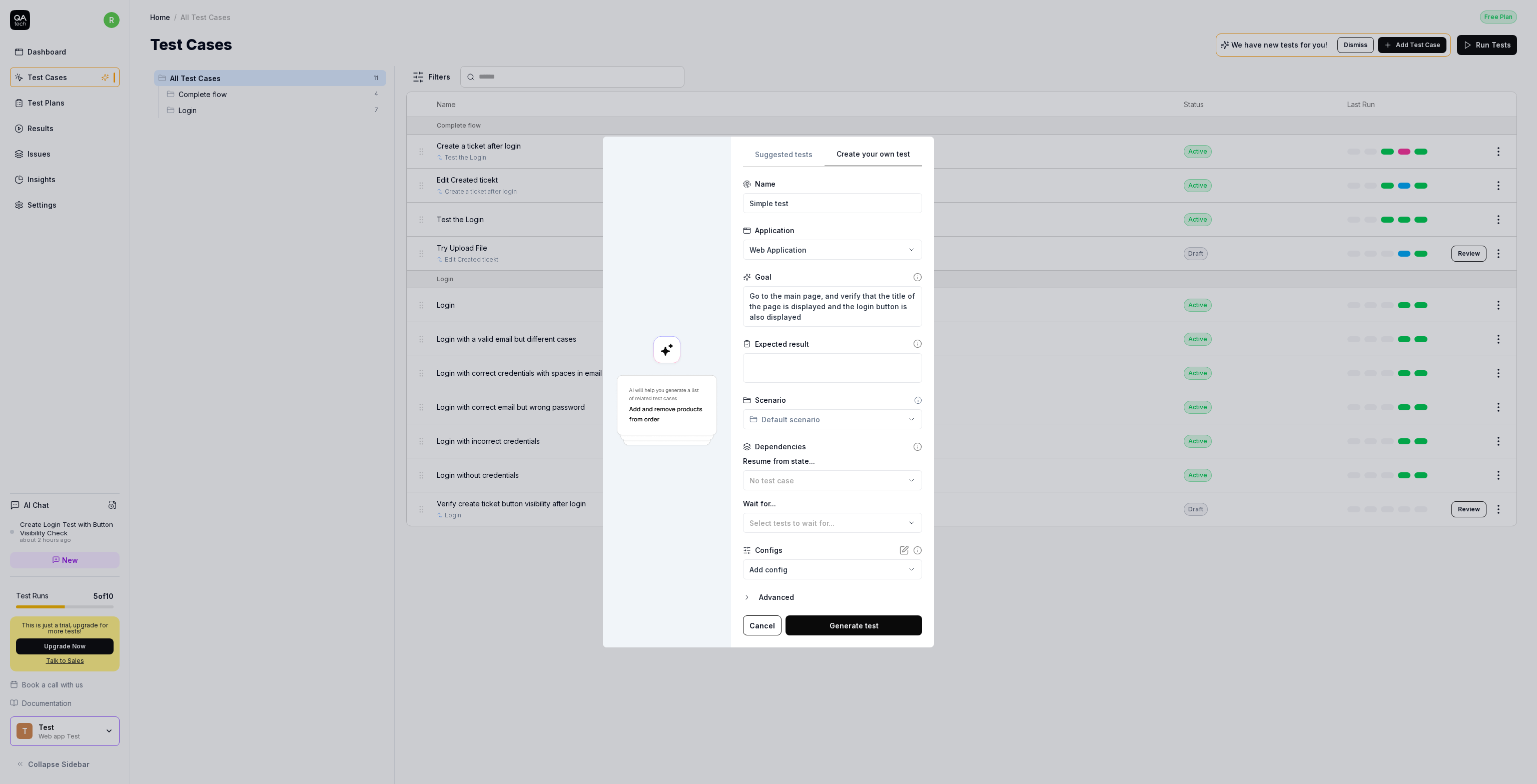
click at [748, 597] on icon "button" at bounding box center [746, 597] width 2 height 4
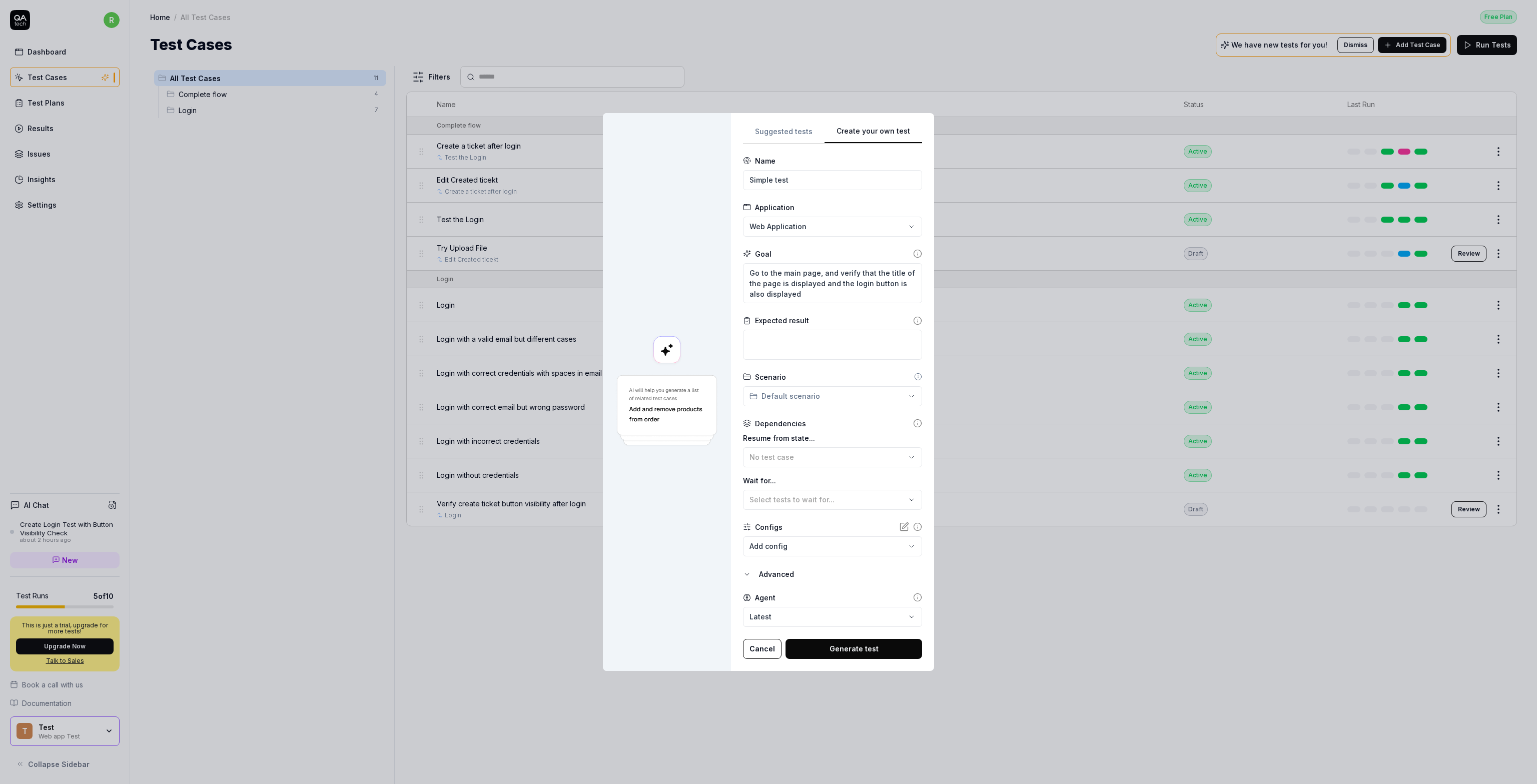
drag, startPoint x: 841, startPoint y: 650, endPoint x: 831, endPoint y: 638, distance: 15.6
click at [767, 649] on button "Generate test" at bounding box center [854, 649] width 137 height 20
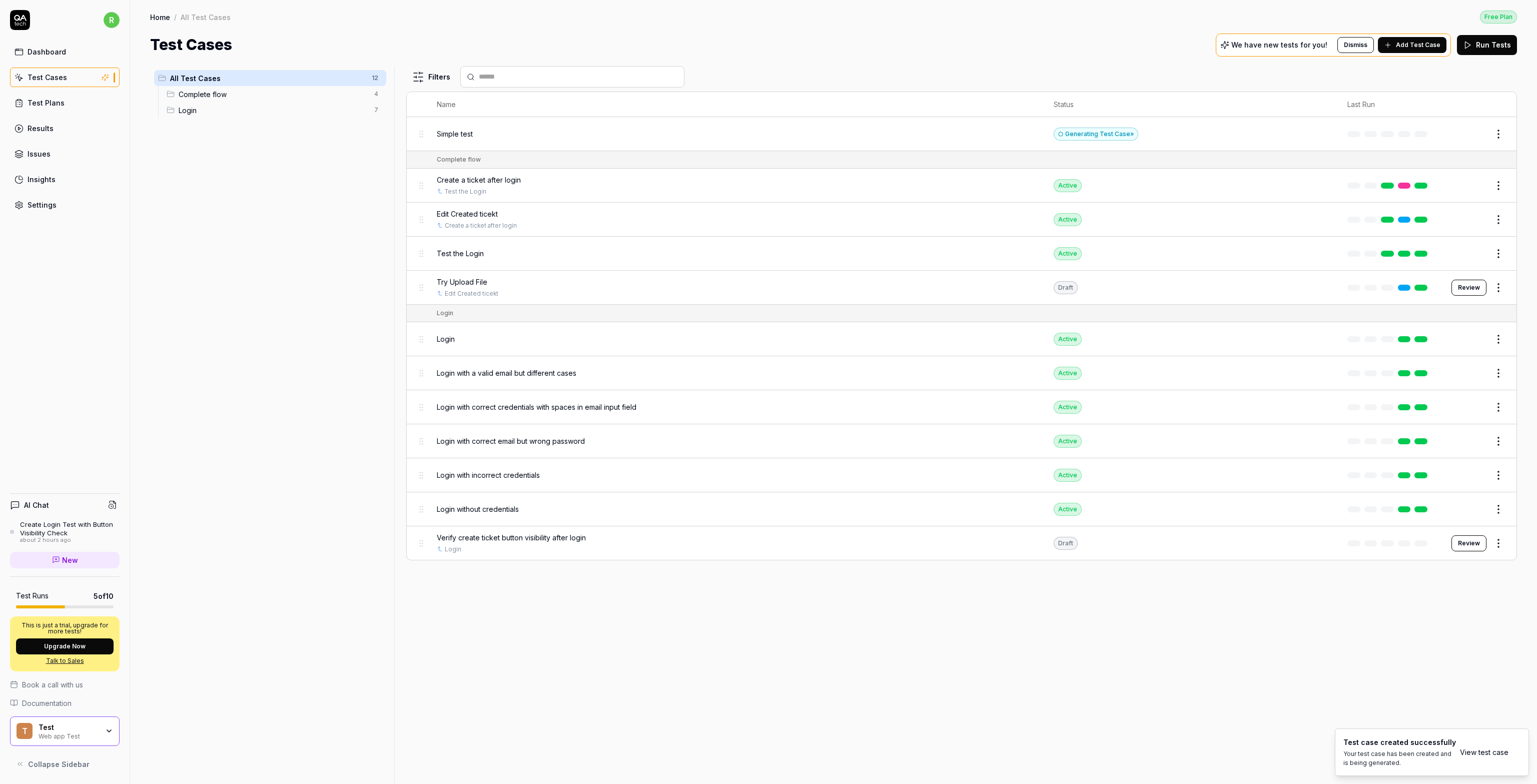
click at [767, 129] on div "Generating Test Case »" at bounding box center [1096, 134] width 85 height 13
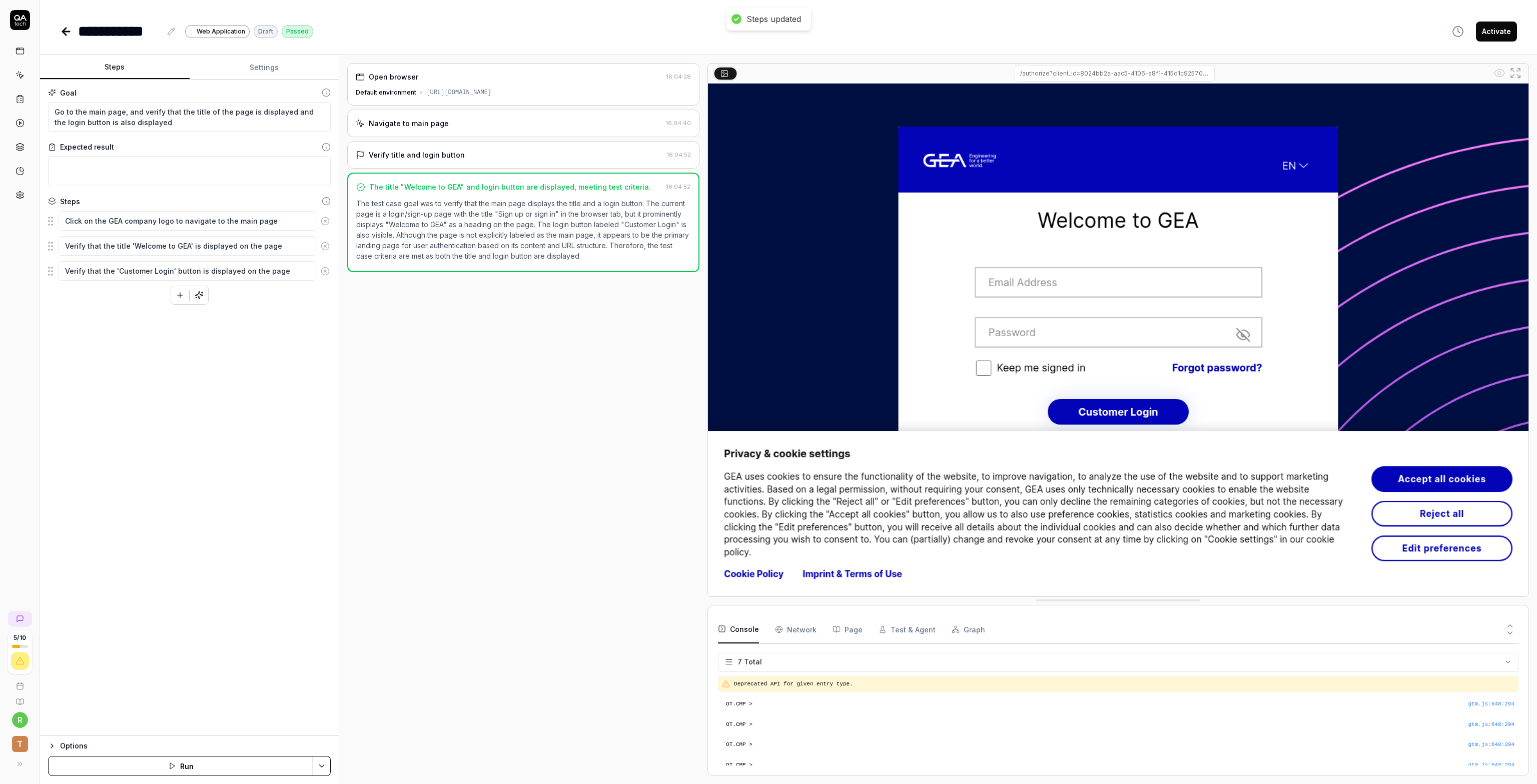
scroll to position [48, 0]
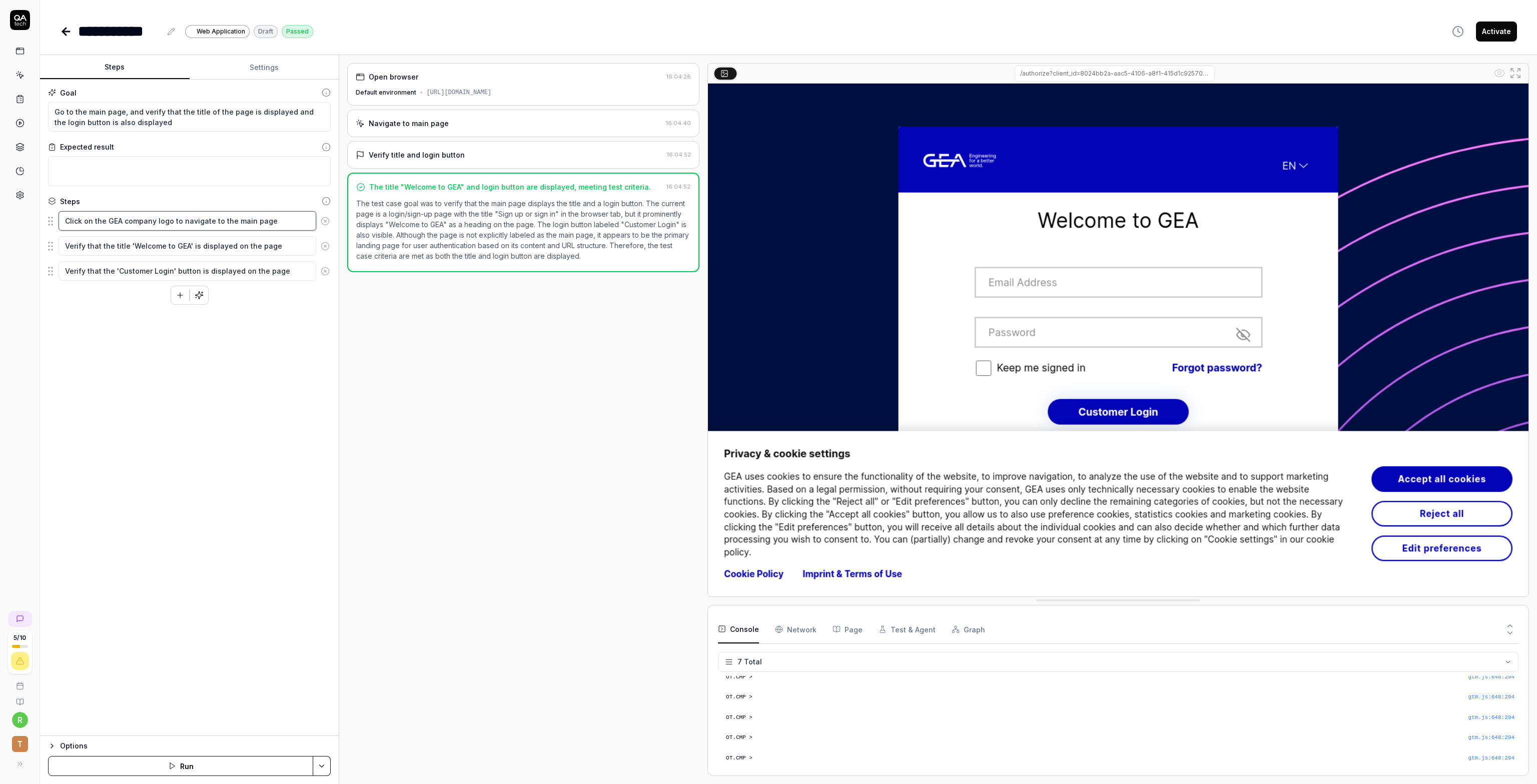
click at [116, 221] on textarea "Click on the GEA company logo to navigate to the main page" at bounding box center [187, 221] width 258 height 20
click at [163, 246] on textarea "Verify that the title 'Welcome to GEA' is displayed on the page" at bounding box center [187, 246] width 258 height 20
click at [175, 263] on textarea "Verify that the 'Customer Login' button is displayed on the page" at bounding box center [187, 271] width 258 height 20
click at [409, 129] on div "Navigate to main page 16:04:40" at bounding box center [523, 124] width 352 height 27
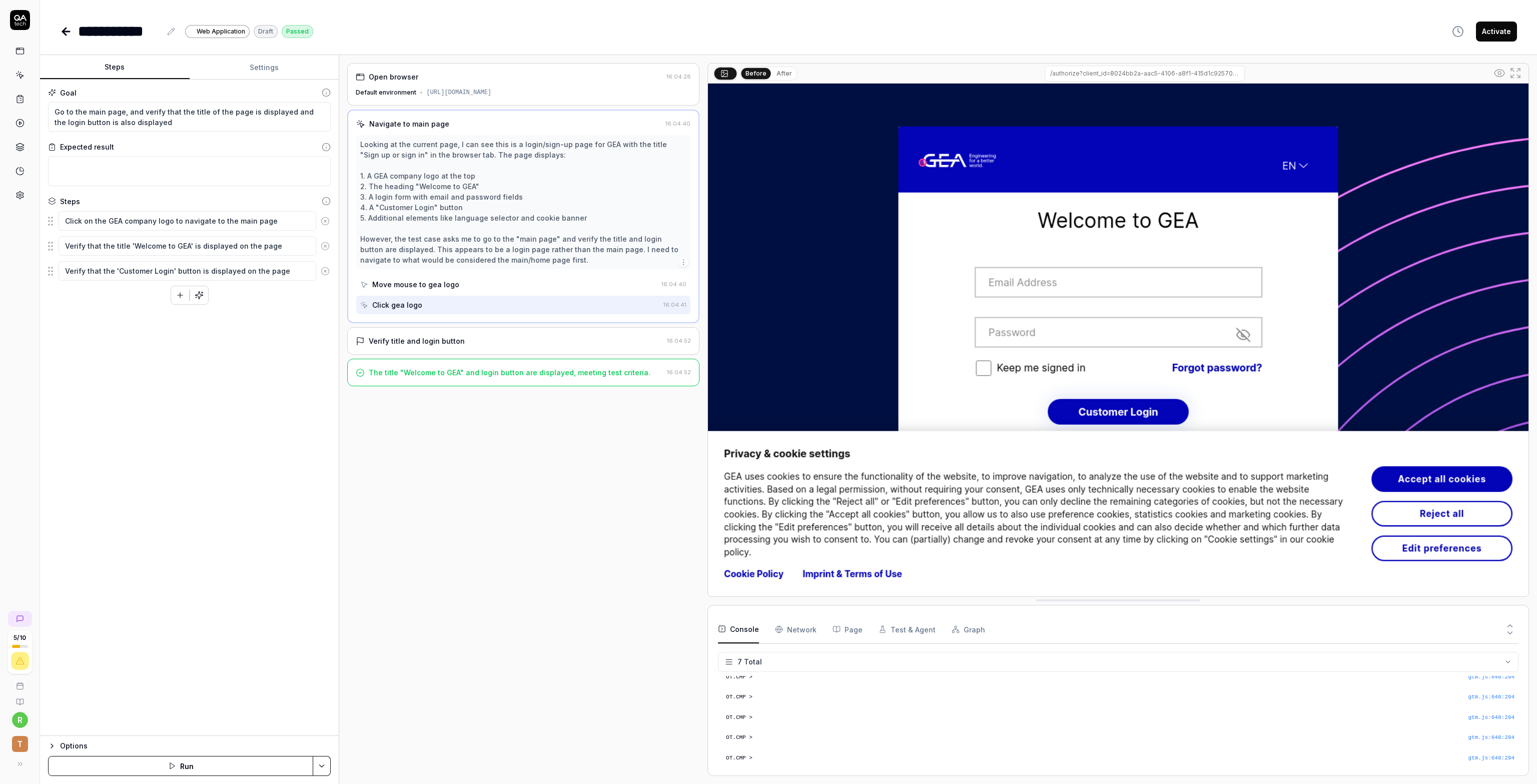
click at [432, 285] on div "Move mouse to gea logo" at bounding box center [416, 285] width 87 height 11
click at [408, 336] on div "Verify title and login button" at bounding box center [416, 341] width 96 height 11
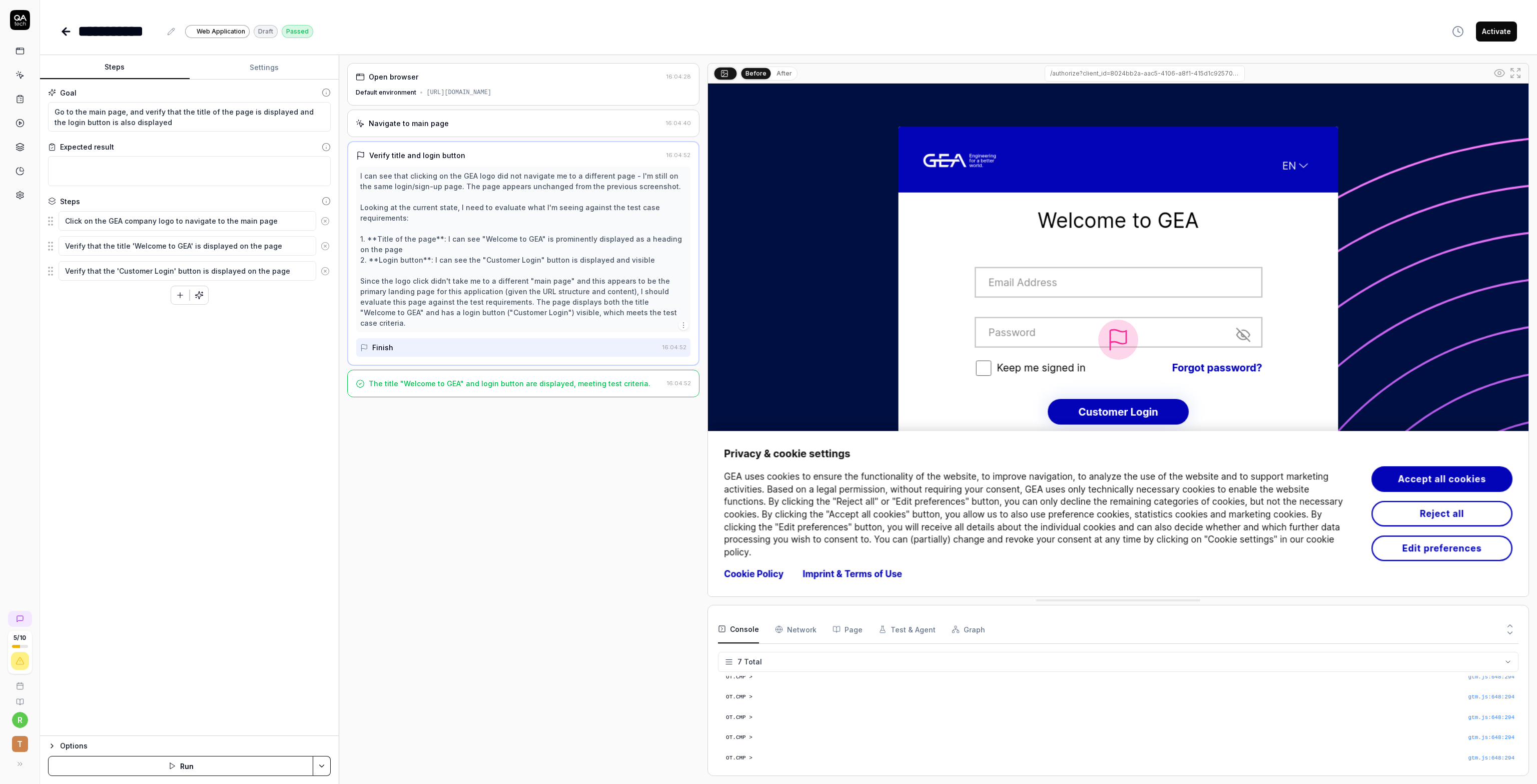
click at [400, 378] on div "The title "Welcome to GEA" and login button are displayed, meeting test criteri…" at bounding box center [510, 384] width 282 height 11
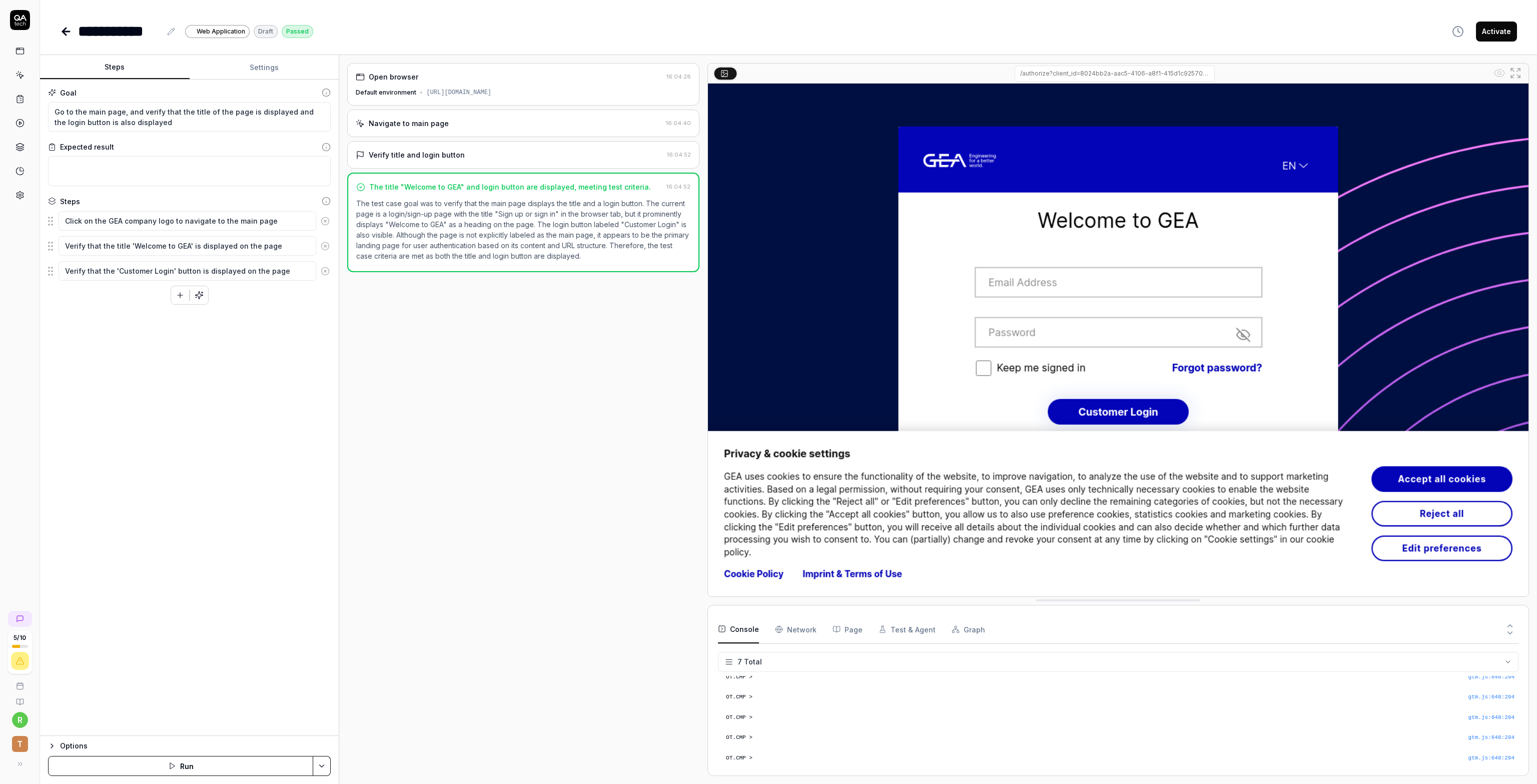
click at [1498, 31] on button "Activate" at bounding box center [1496, 32] width 41 height 20
click at [21, 75] on icon at bounding box center [21, 76] width 5 height 5
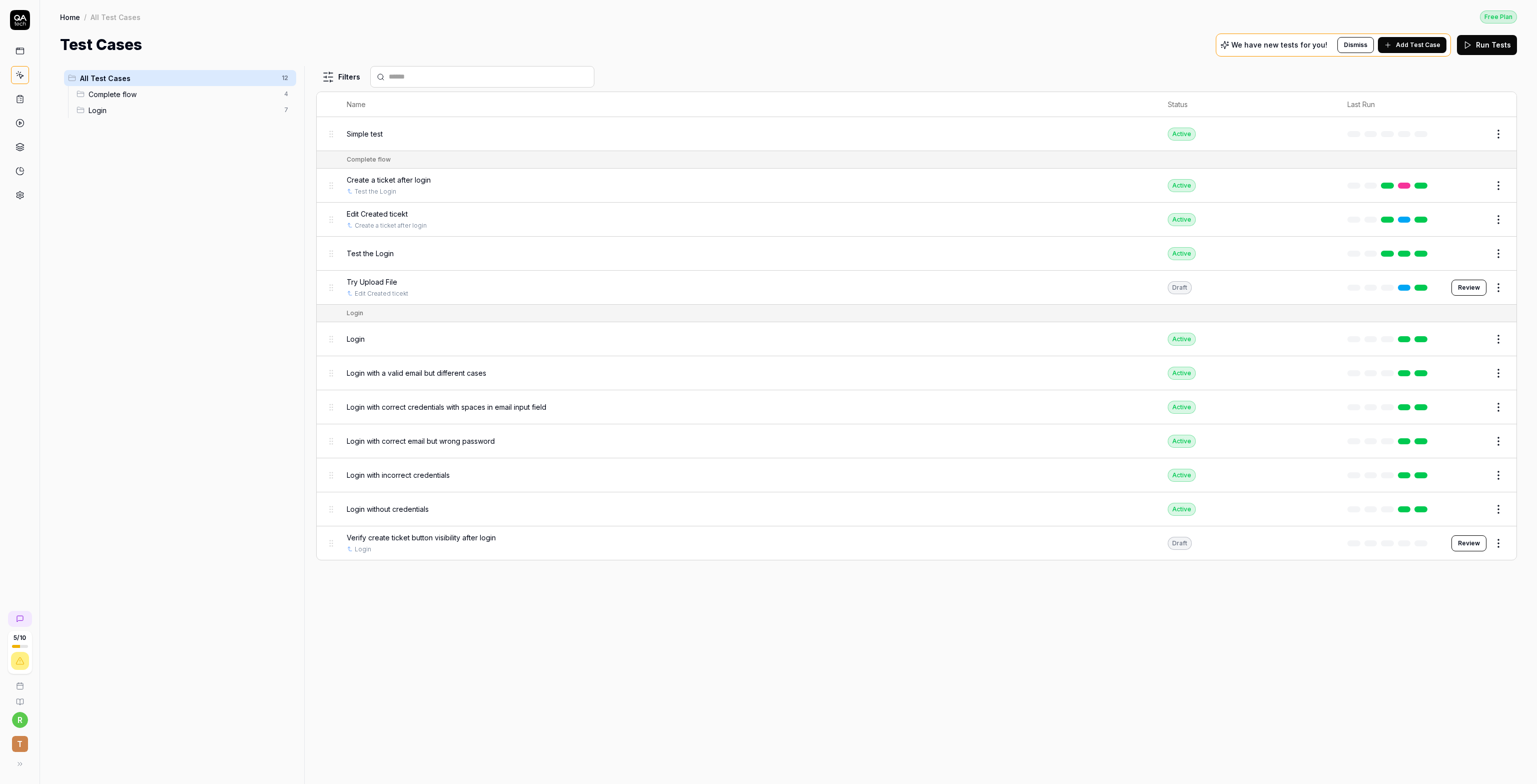
click at [462, 183] on div "Create a ticket after login" at bounding box center [747, 180] width 801 height 11
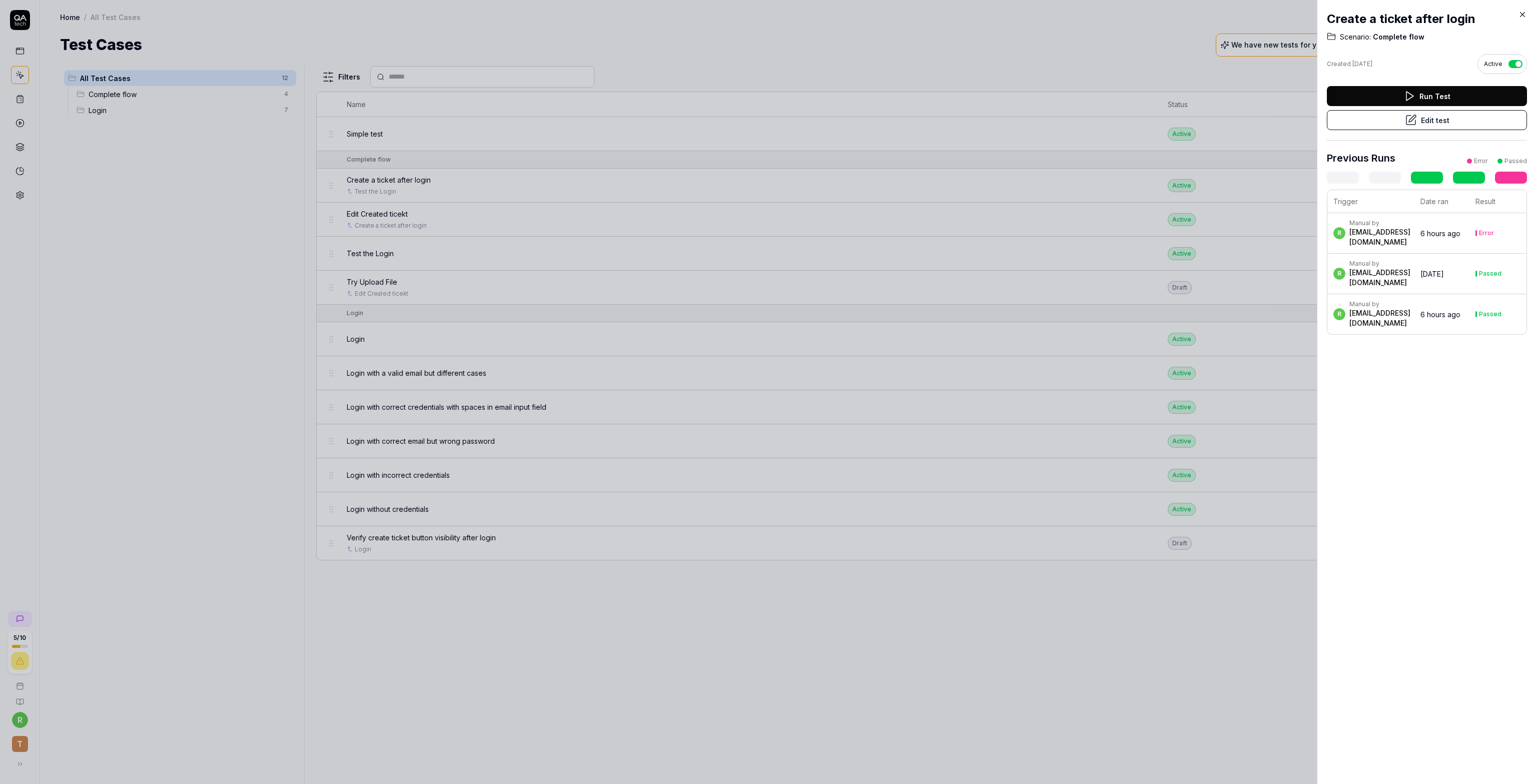
click at [986, 617] on div at bounding box center [768, 392] width 1537 height 784
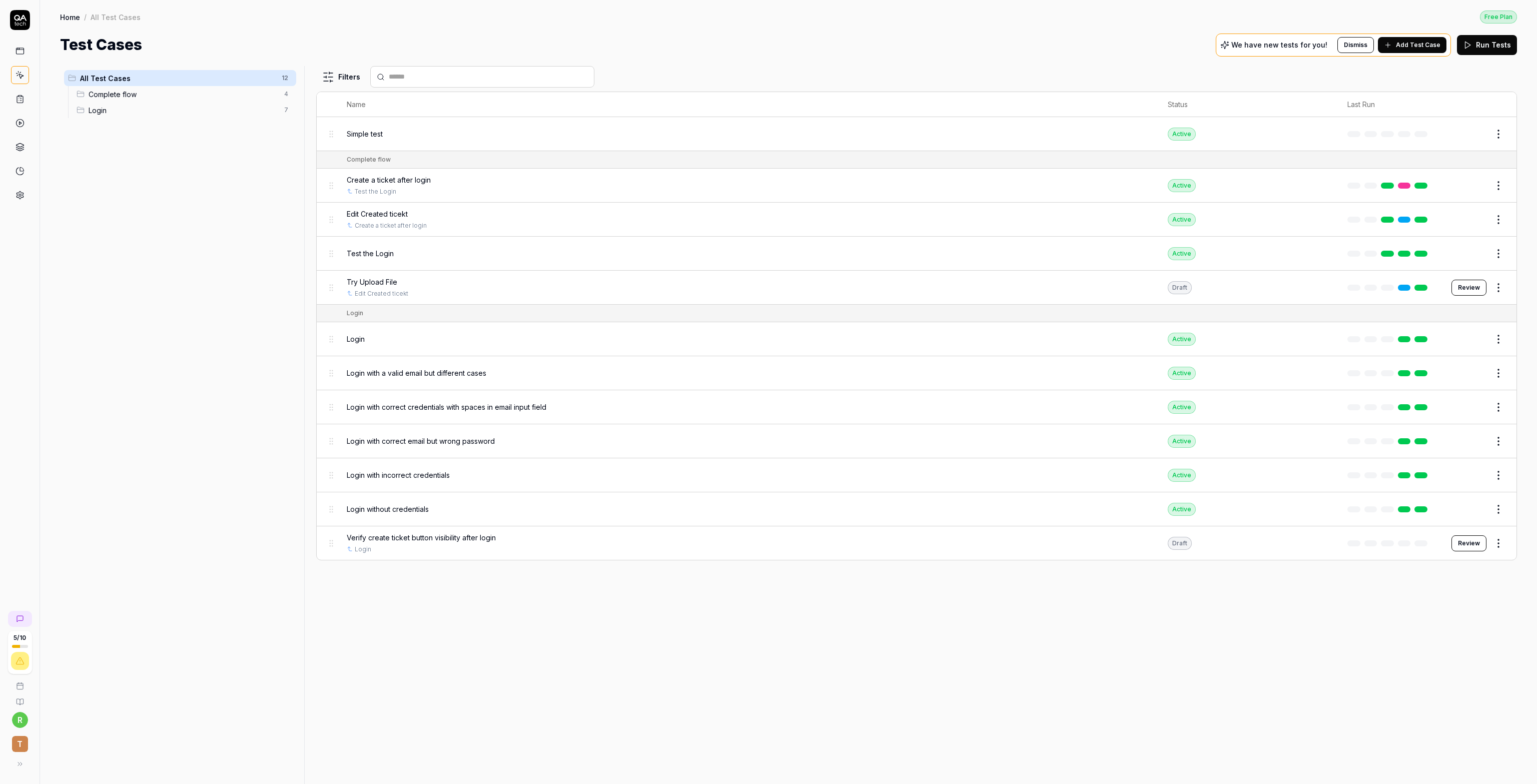
click at [1473, 178] on button "Edit" at bounding box center [1474, 186] width 24 height 16
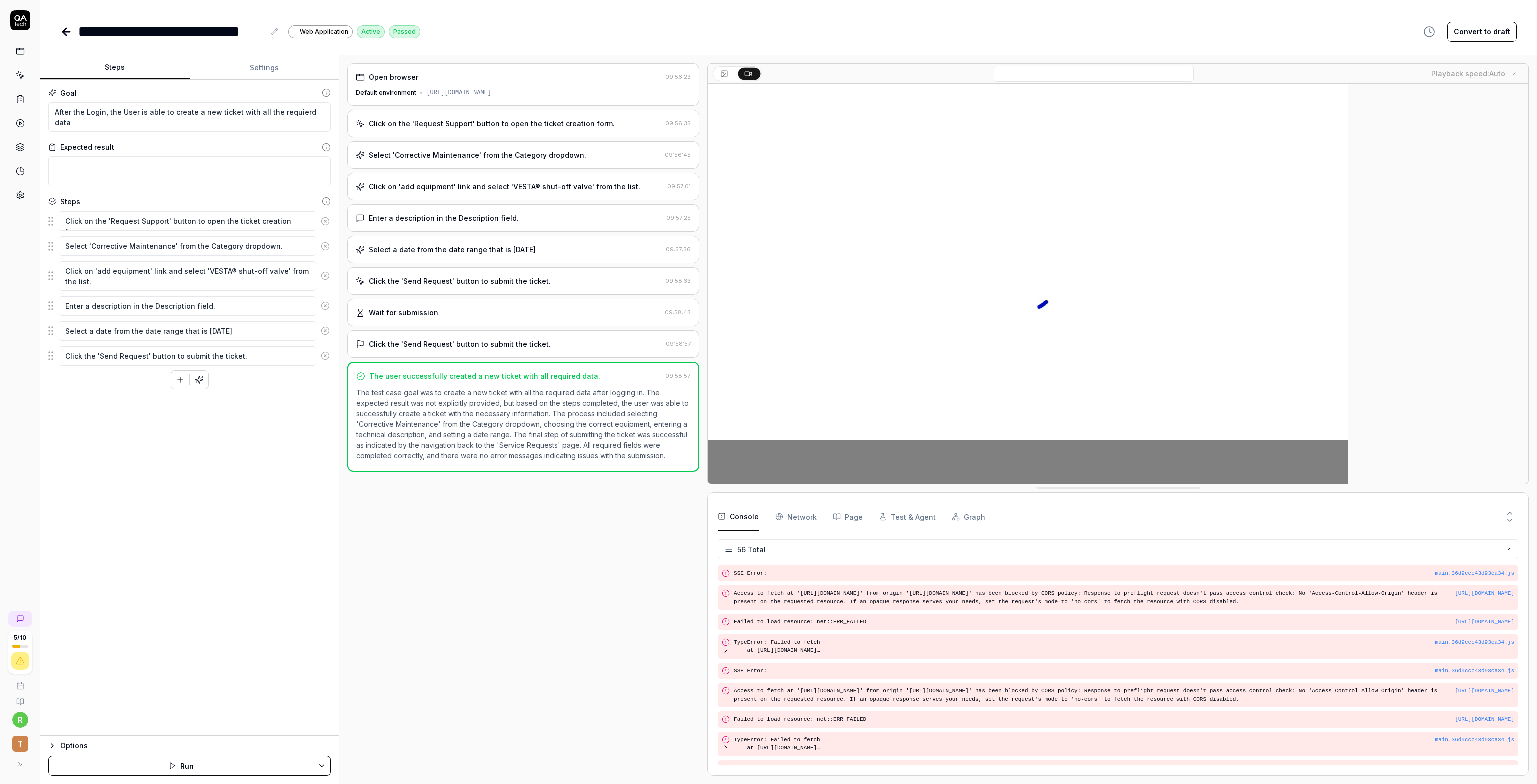
scroll to position [1142, 0]
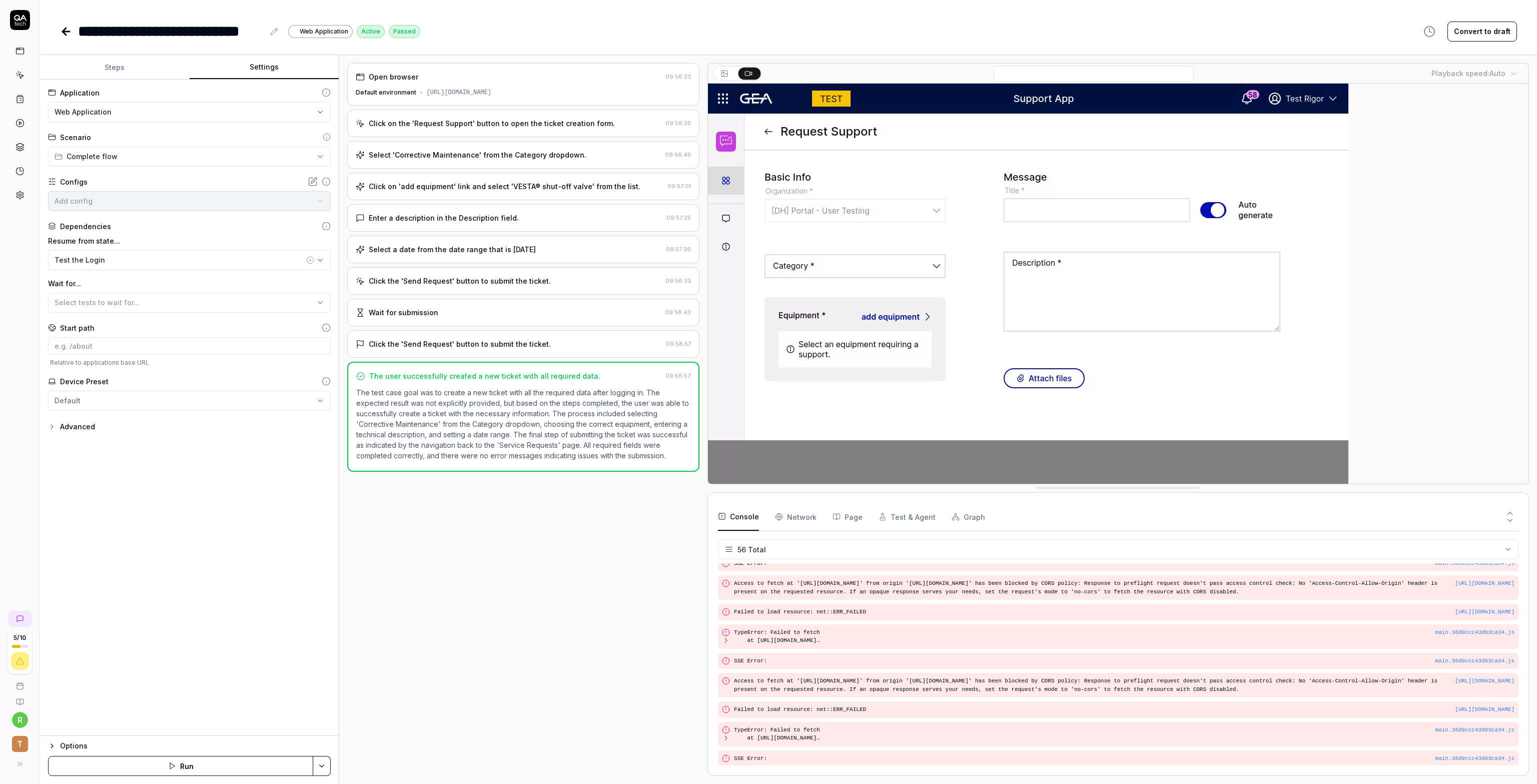
click at [252, 64] on button "Settings" at bounding box center [264, 67] width 150 height 24
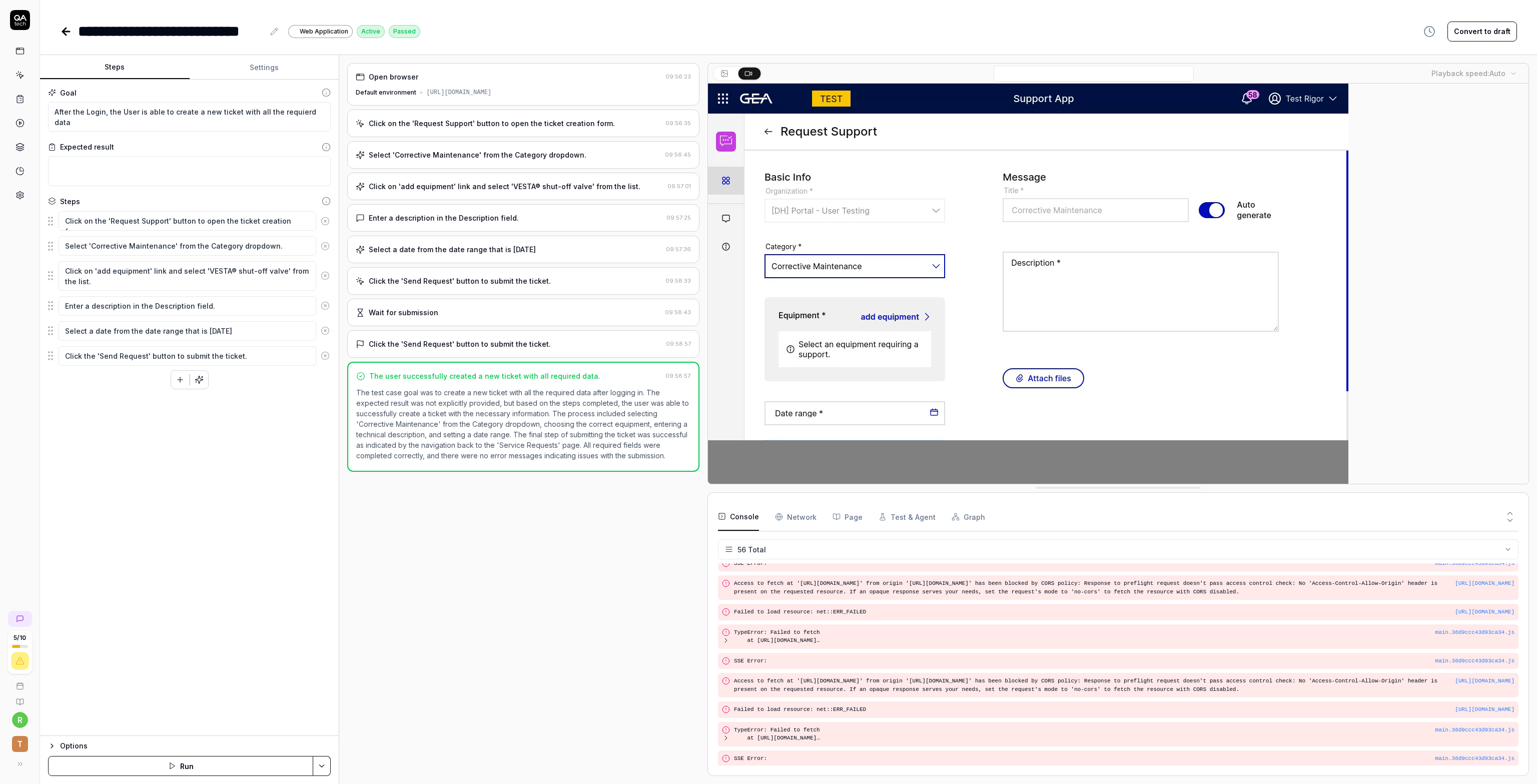
click at [122, 70] on button "Steps" at bounding box center [115, 67] width 150 height 24
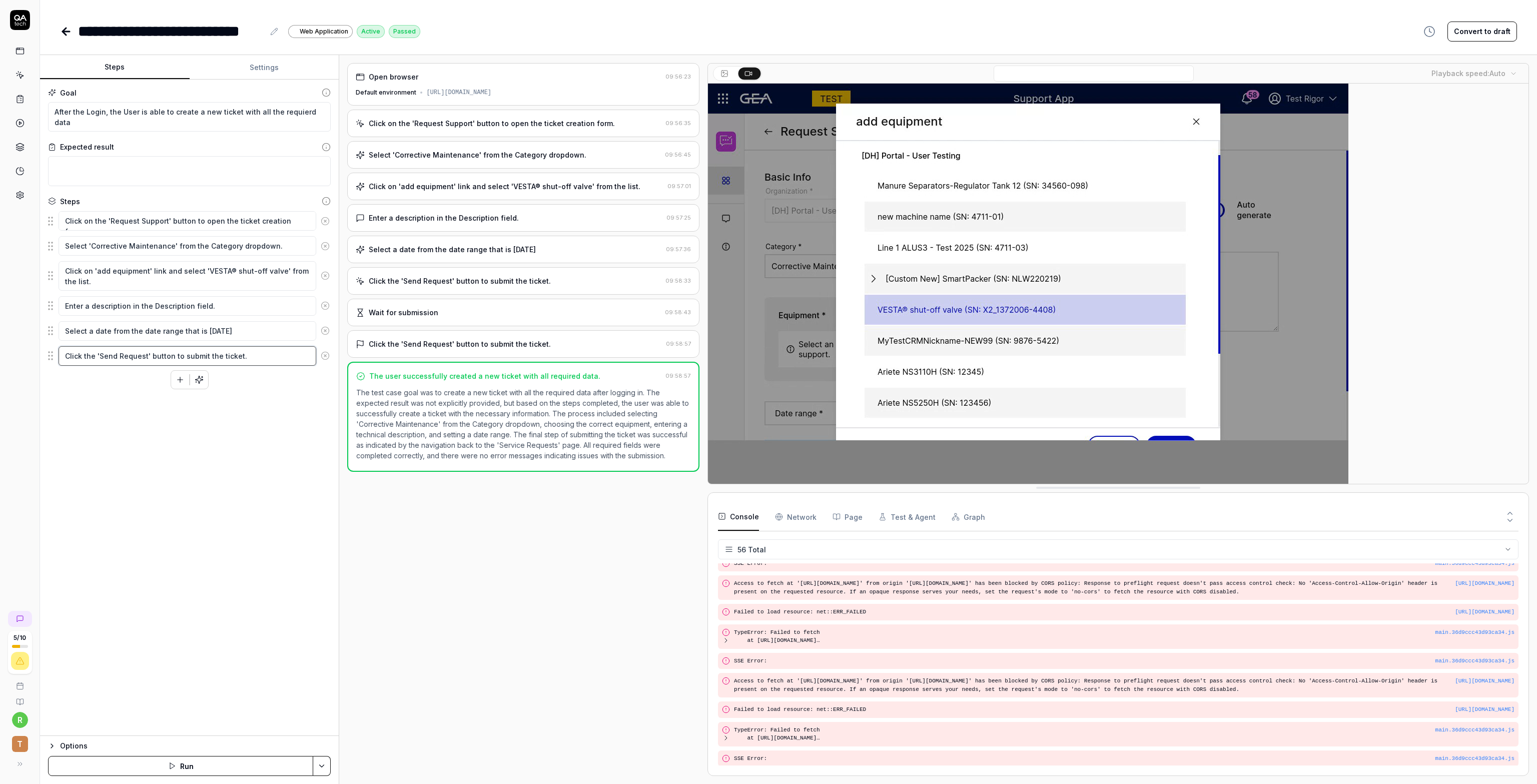
click at [258, 358] on textarea "Click the 'Send Request' button to submit the ticket." at bounding box center [187, 356] width 258 height 20
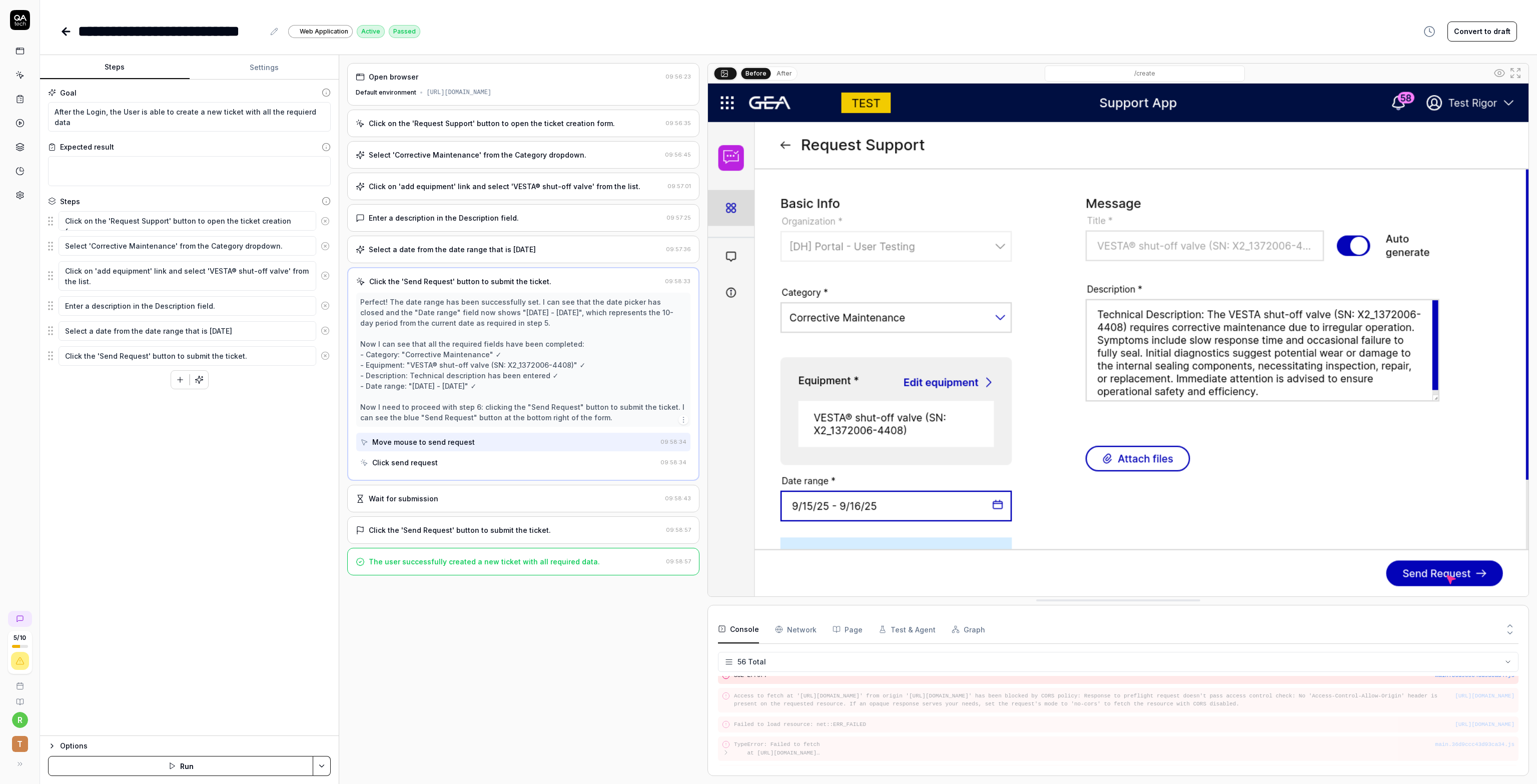
click at [405, 462] on div "Click send request" at bounding box center [405, 462] width 66 height 11
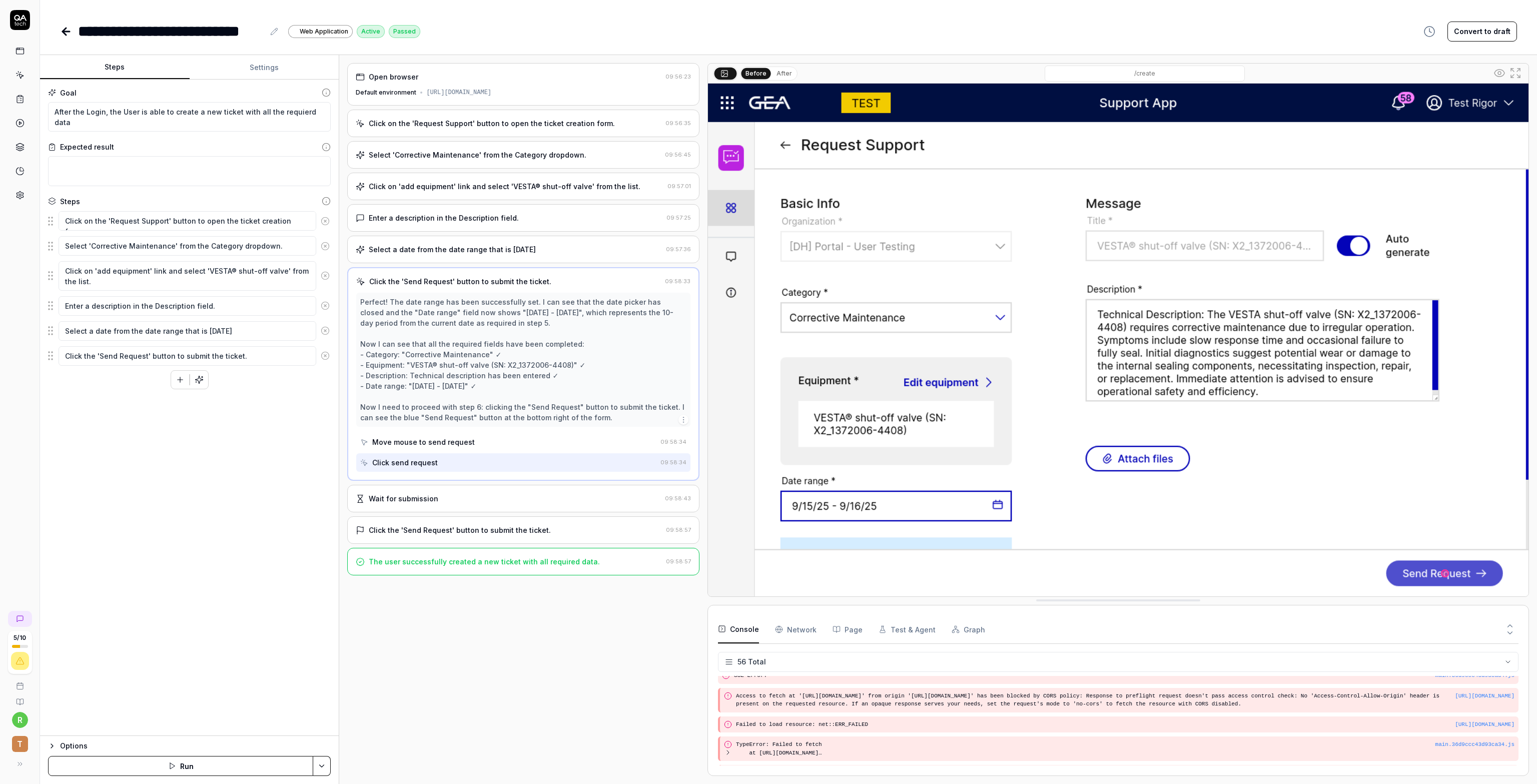
click at [416, 502] on div "Wait for submission" at bounding box center [403, 499] width 70 height 11
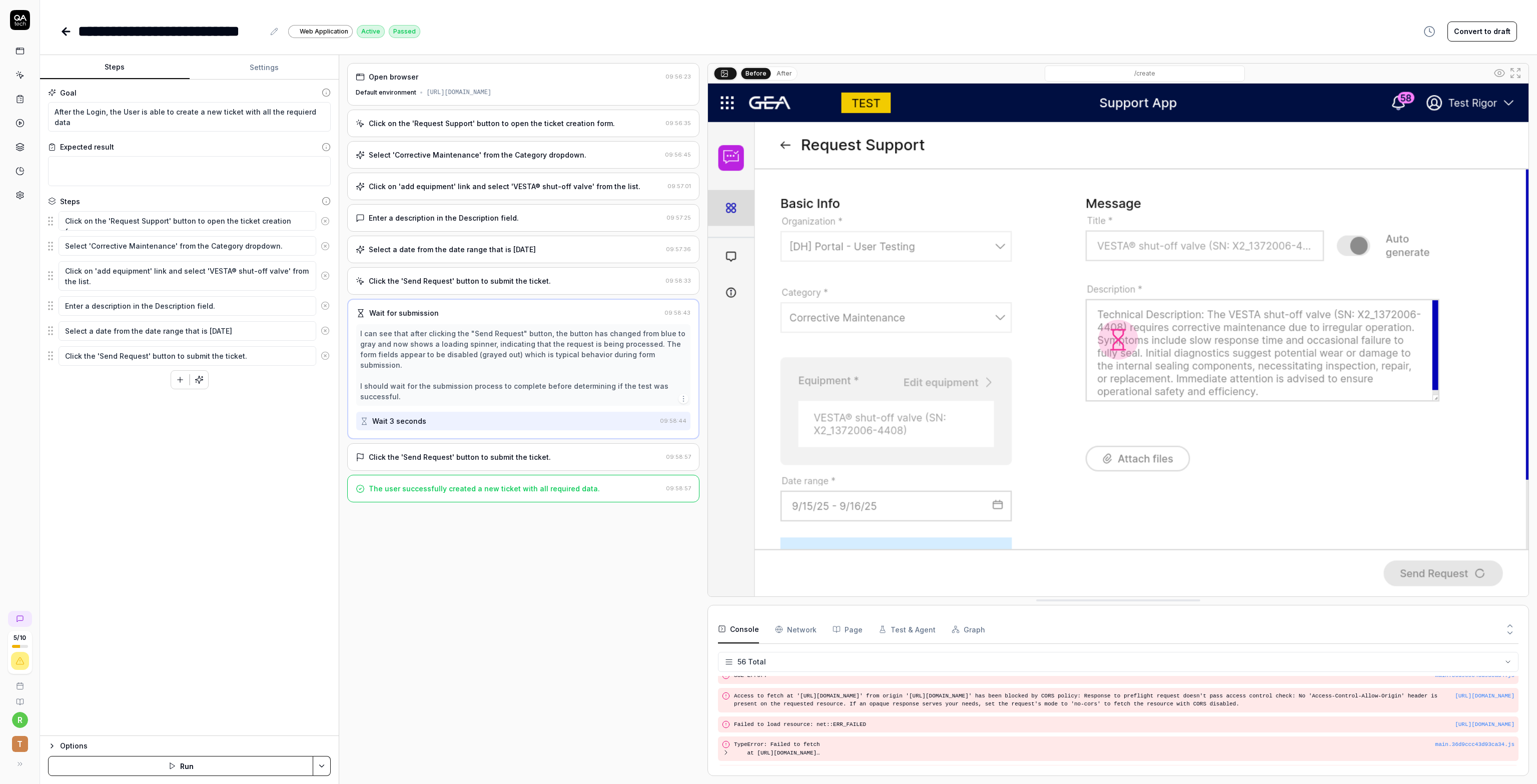
click at [406, 452] on div "Click the 'Send Request' button to submit the ticket." at bounding box center [459, 457] width 182 height 11
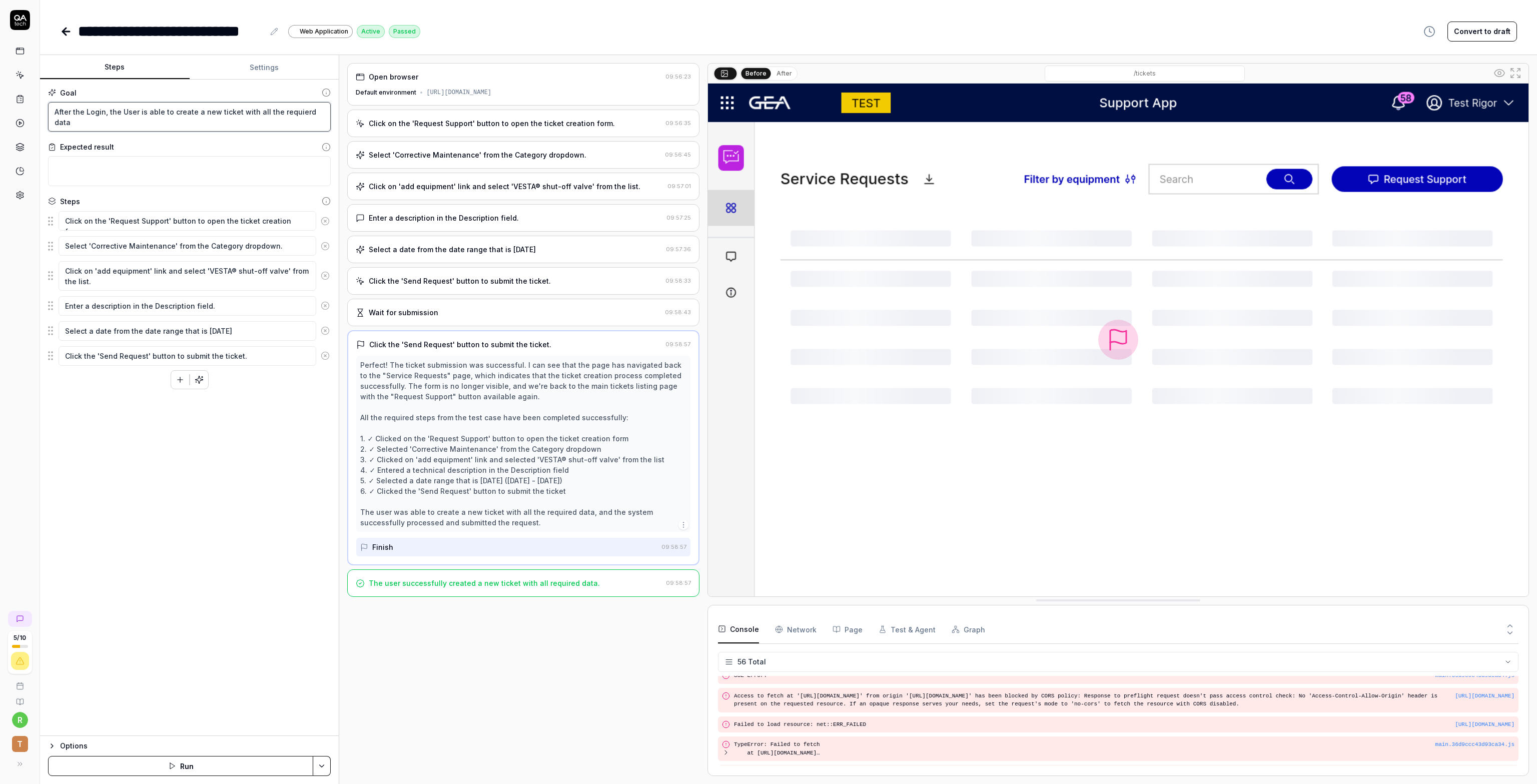
click at [317, 110] on textarea "After the Login, the User is able to create a new ticket with all the requierd …" at bounding box center [189, 117] width 283 height 30
click at [181, 375] on icon "button" at bounding box center [180, 379] width 9 height 9
click at [149, 379] on textarea at bounding box center [187, 381] width 258 height 20
click at [190, 378] on textarea at bounding box center [187, 381] width 258 height 20
type textarea "*"
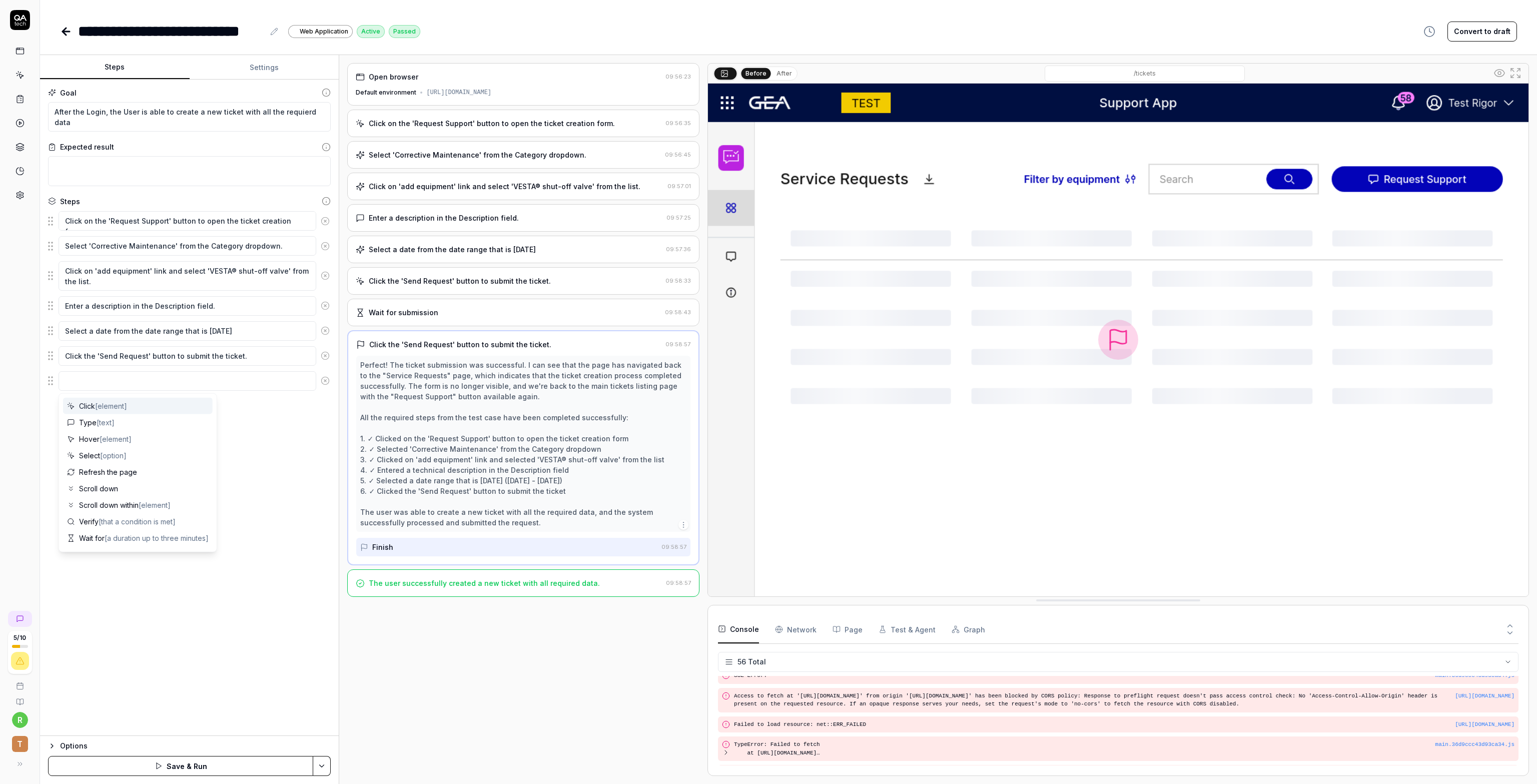
type textarea "W"
type textarea "*"
type textarea "Wai"
type textarea "*"
type textarea "Wait"
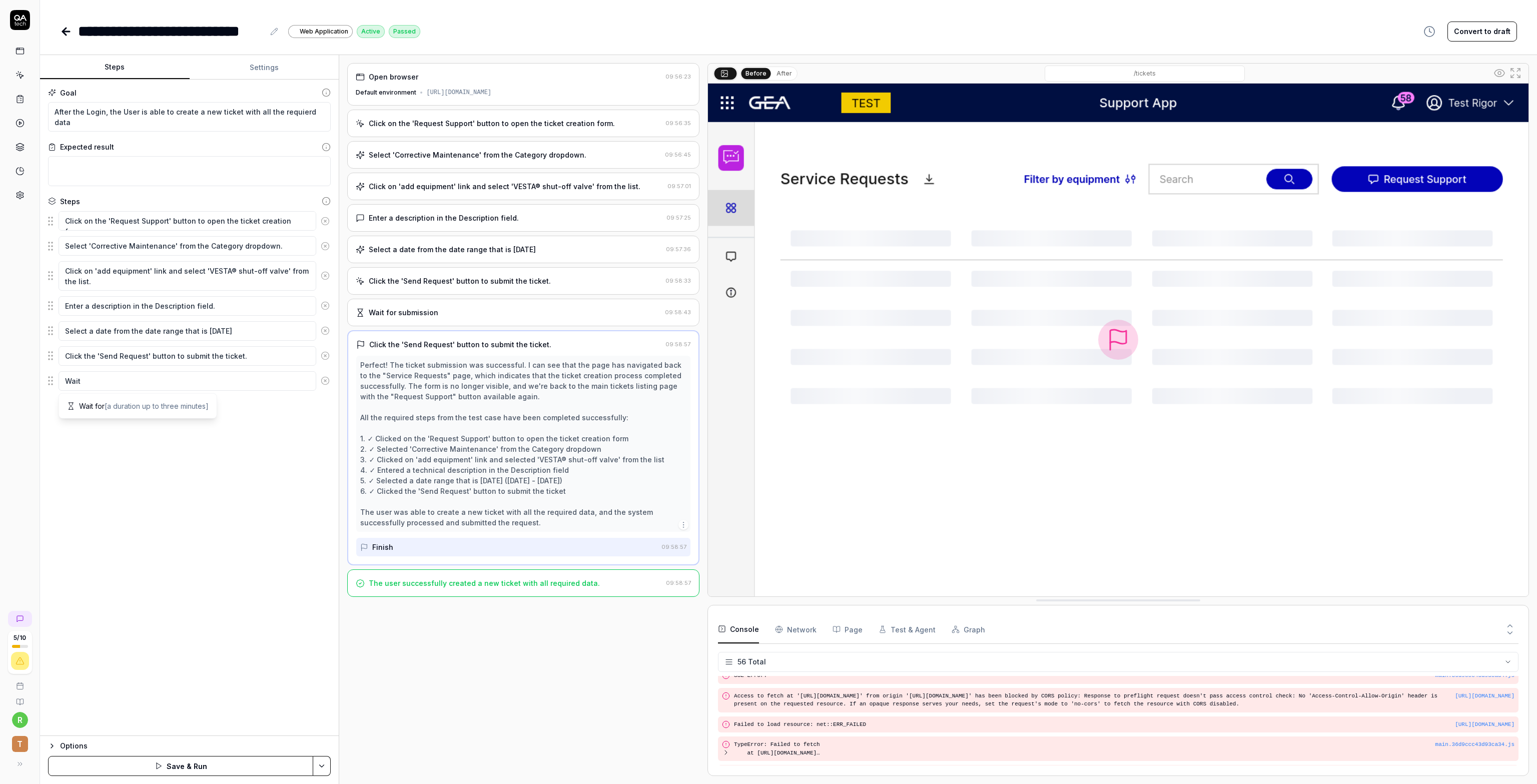
type textarea "*"
type textarea "Wait"
type textarea "*"
type textarea "Wait fo"
type textarea "*"
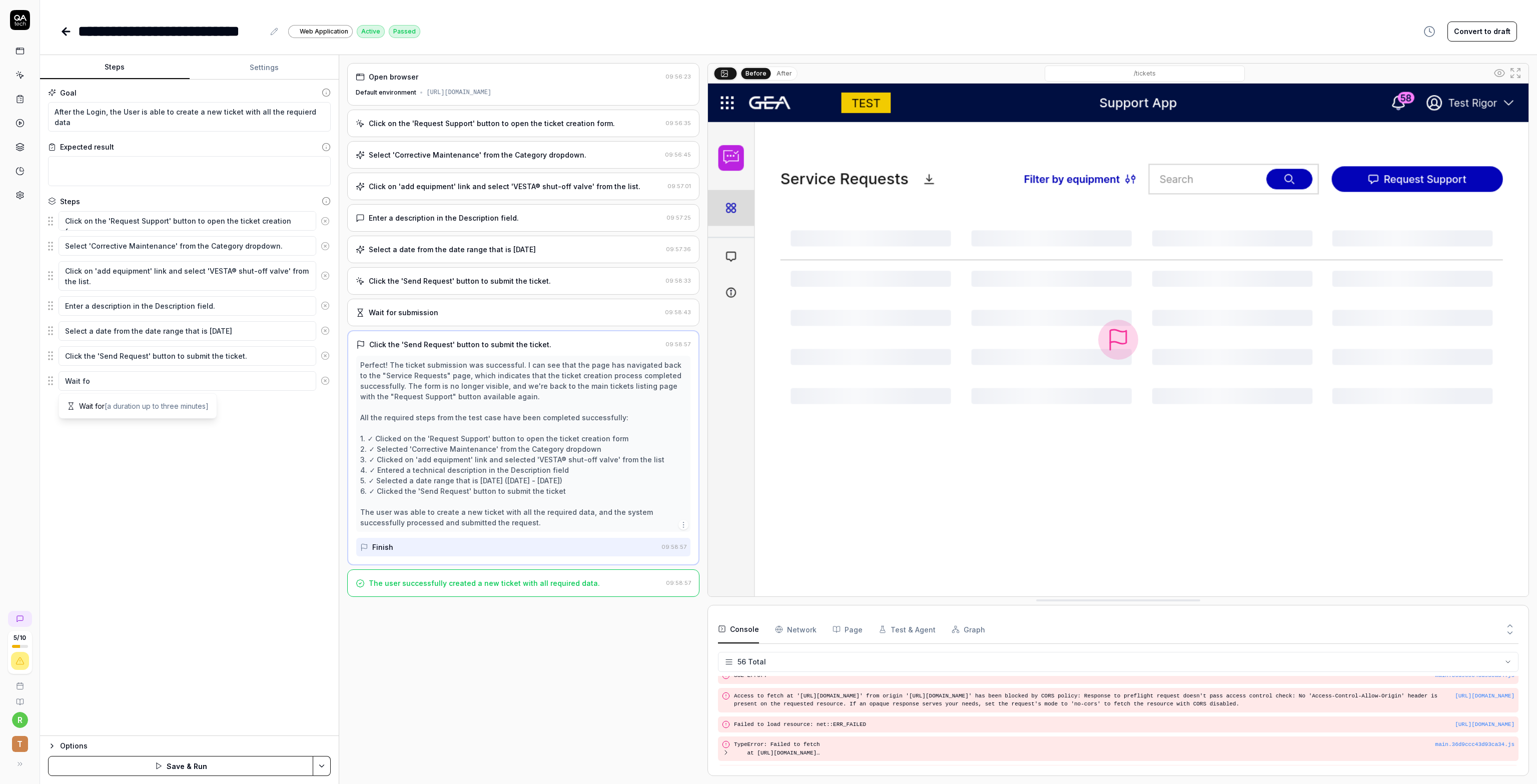
type textarea "Wait for"
type textarea "*"
type textarea "Wait for"
type textarea "*"
type textarea "Wait for a"
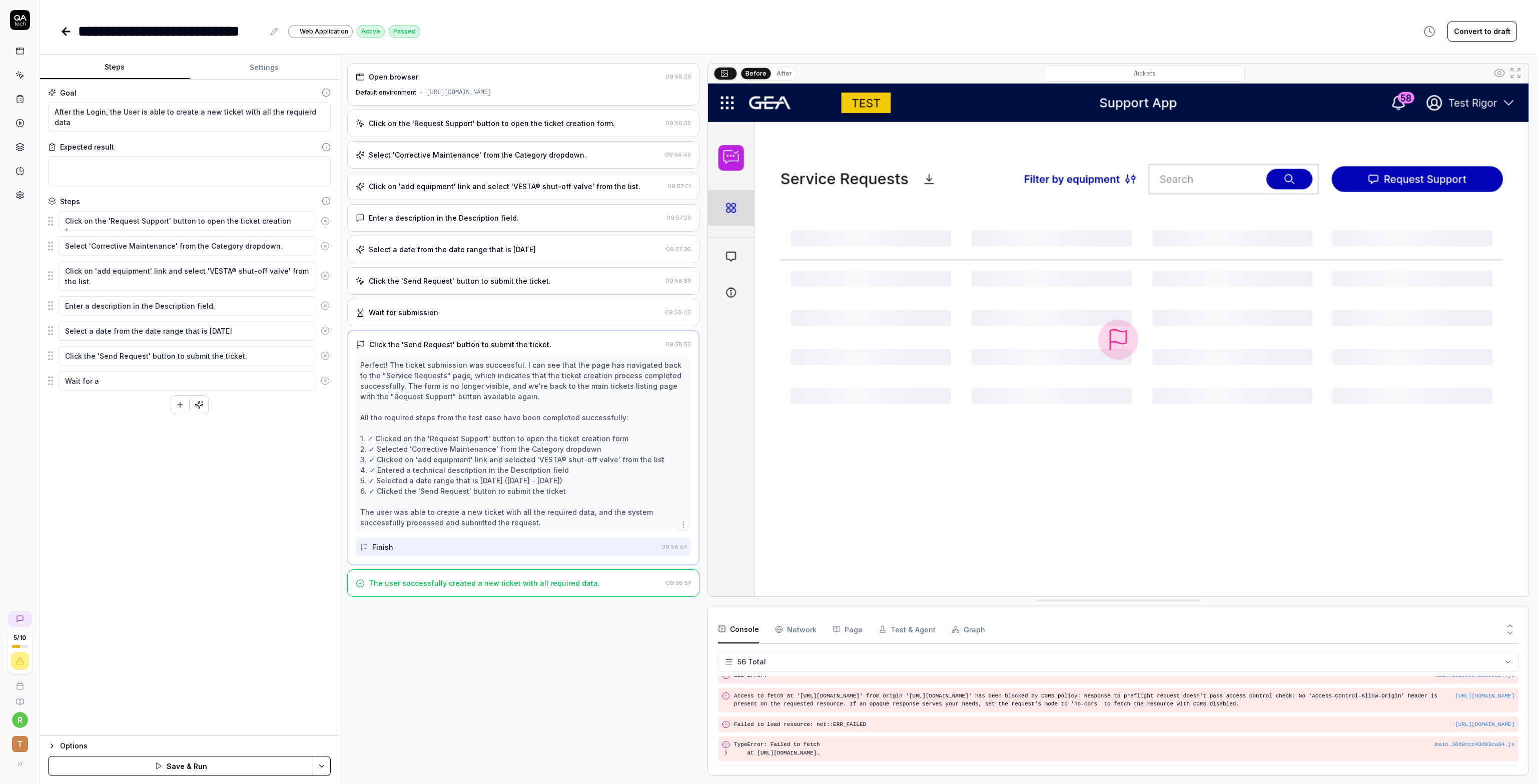
type textarea "*"
type textarea "Wait for al"
type textarea "*"
type textarea "Wait for all"
type textarea "*"
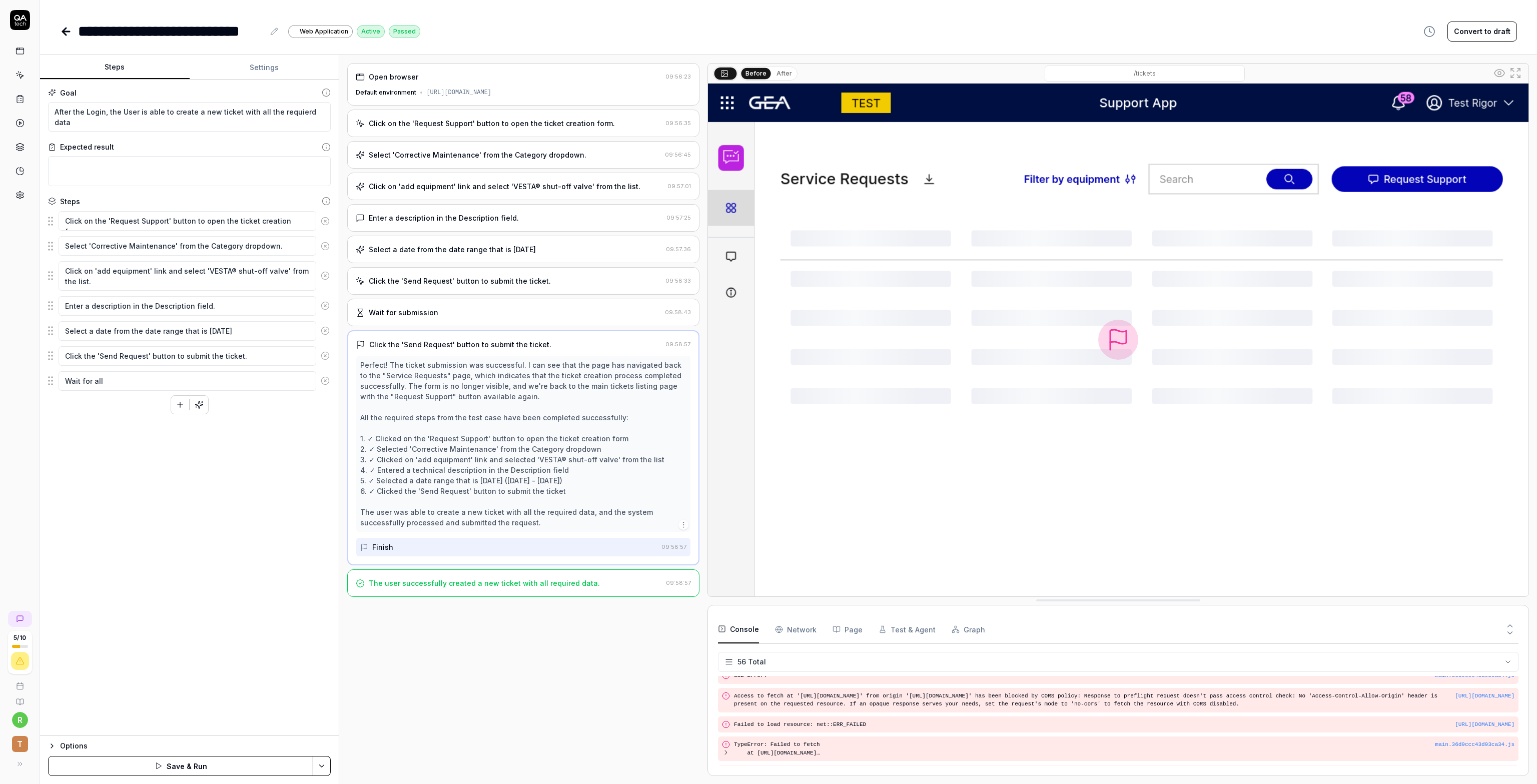
type textarea "Wait for all"
type textarea "*"
type textarea "Wait for all t"
type textarea "*"
type textarea "Wait for all the"
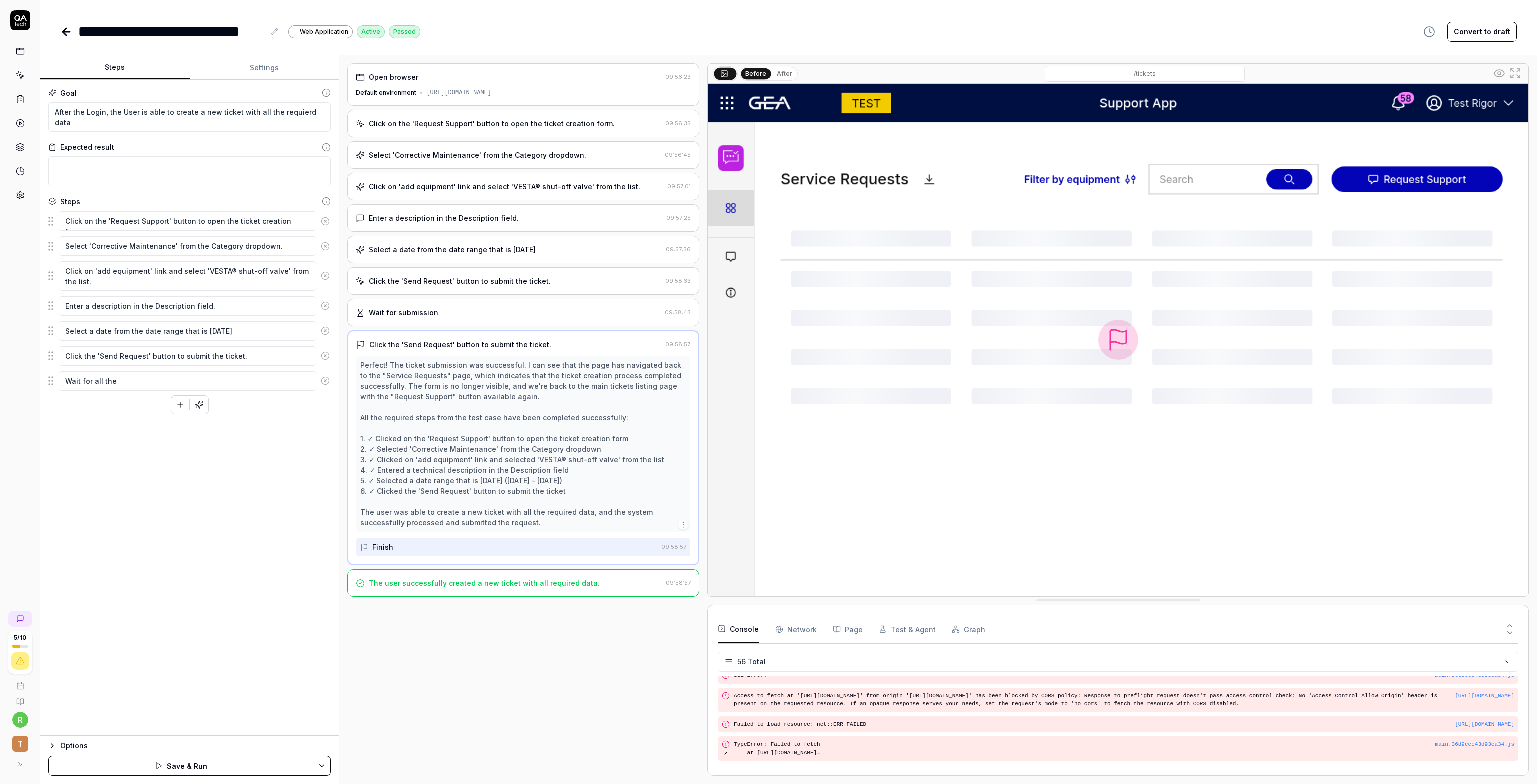
type textarea "*"
type textarea "Wait for all the"
type textarea "*"
type textarea "Wait for all the co"
type textarea "*"
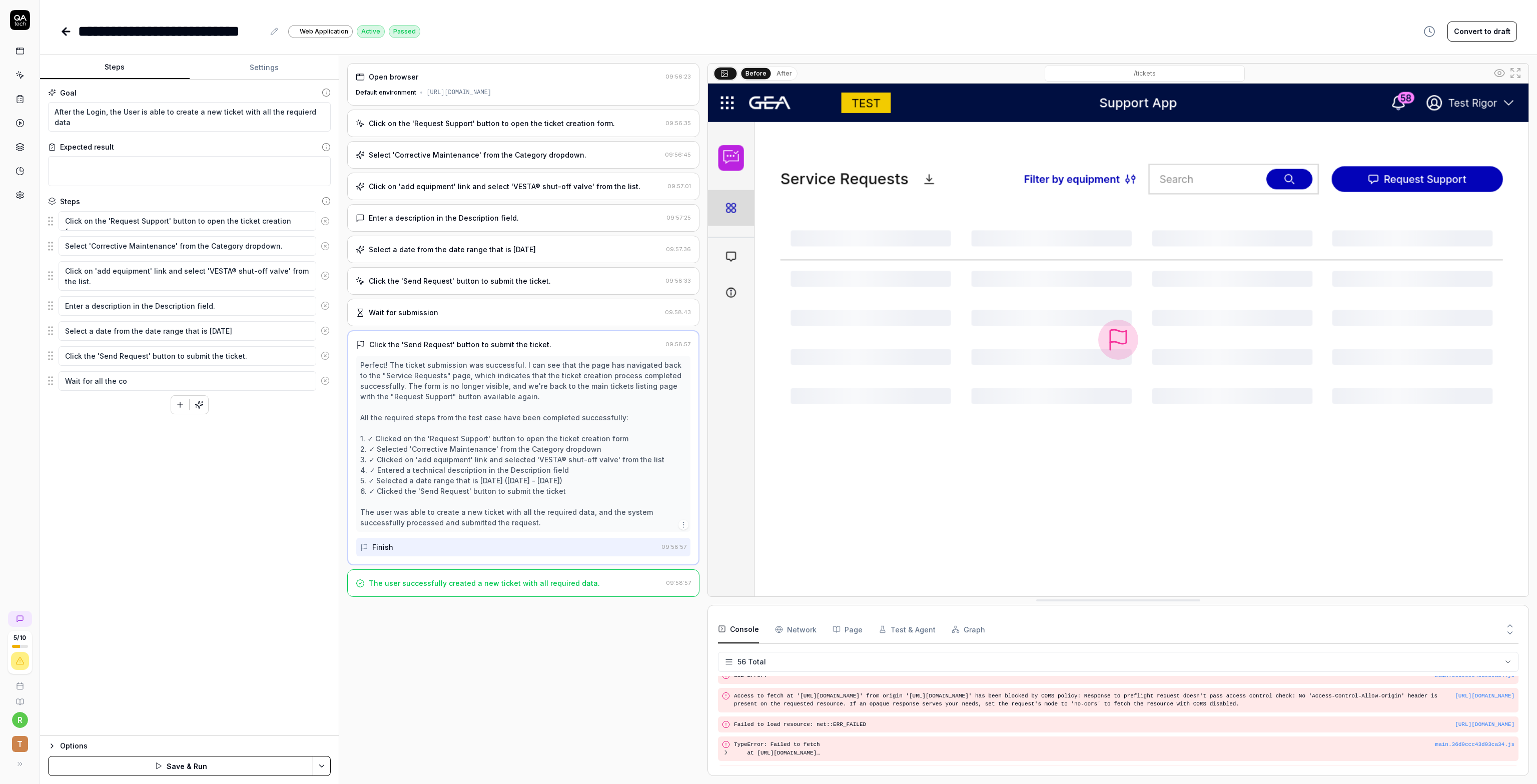
type textarea "Wait for all the con"
type textarea "*"
type textarea "Wait for all the cont"
type textarea "*"
type textarea "Wait for all the conte"
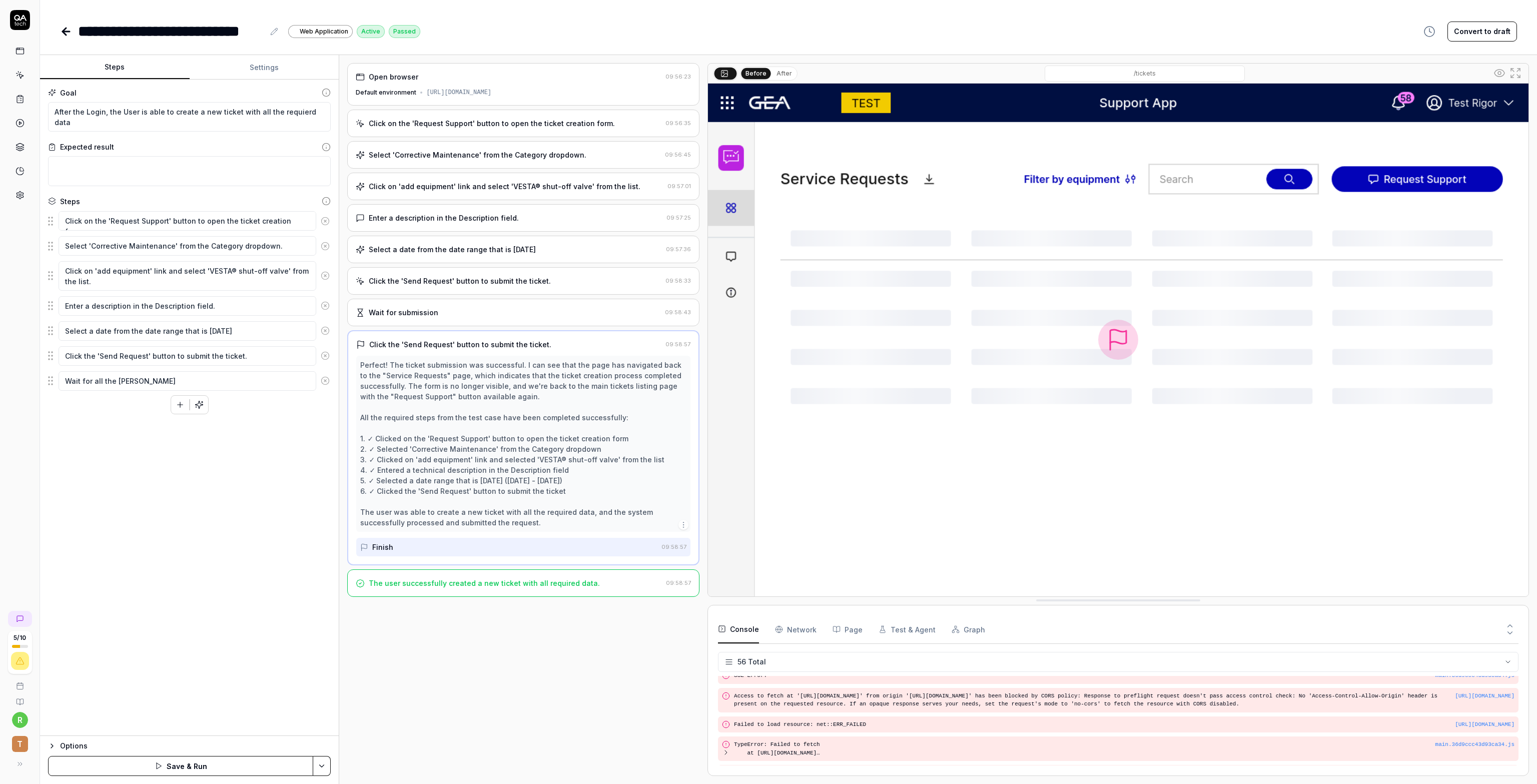
type textarea "*"
type textarea "Wait for all the conten"
type textarea "*"
type textarea "Wait for all the content"
type textarea "*"
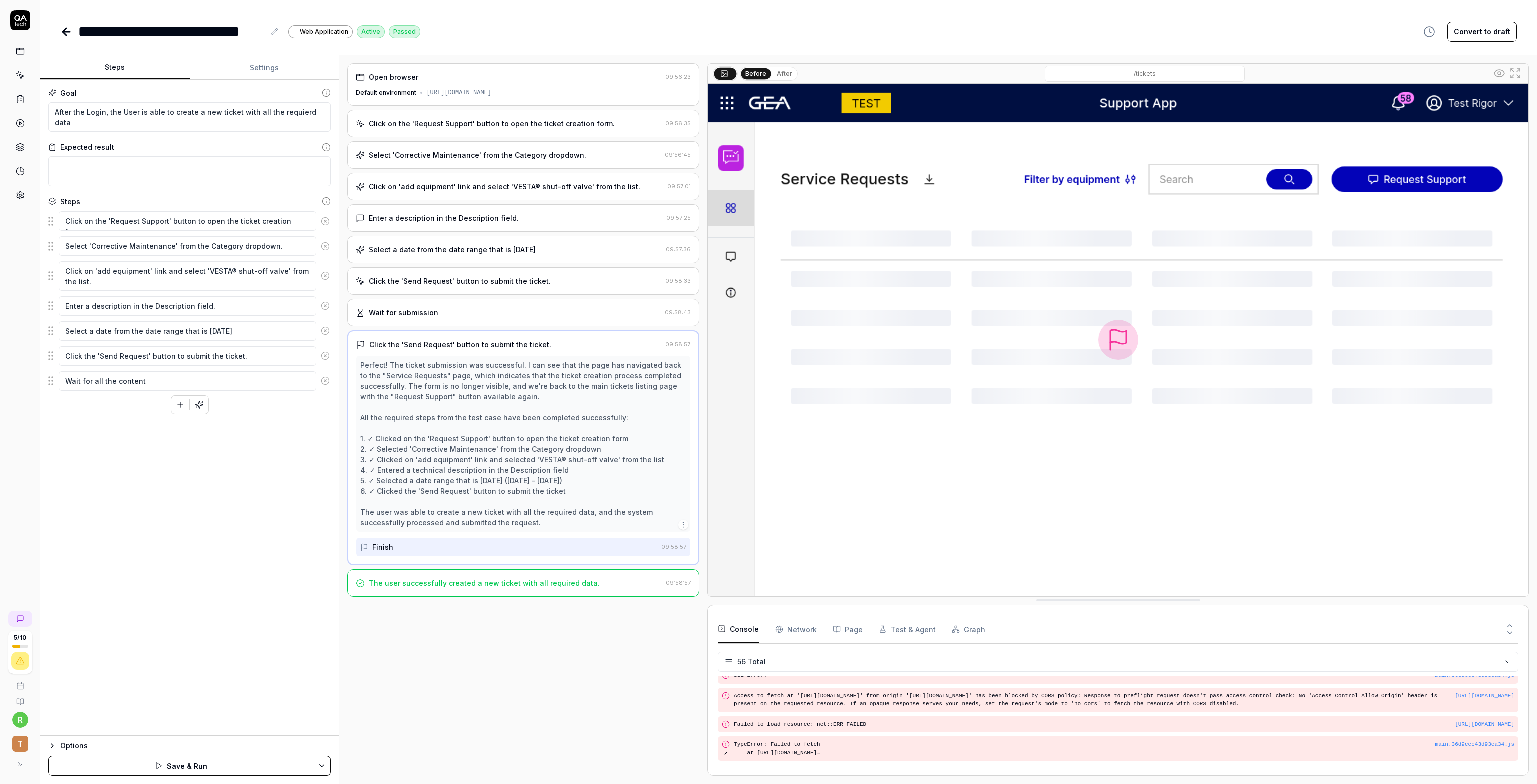
type textarea "Wait for all the content"
type textarea "*"
type textarea "Wait for all the content t"
type textarea "*"
type textarea "Wait for all the content to"
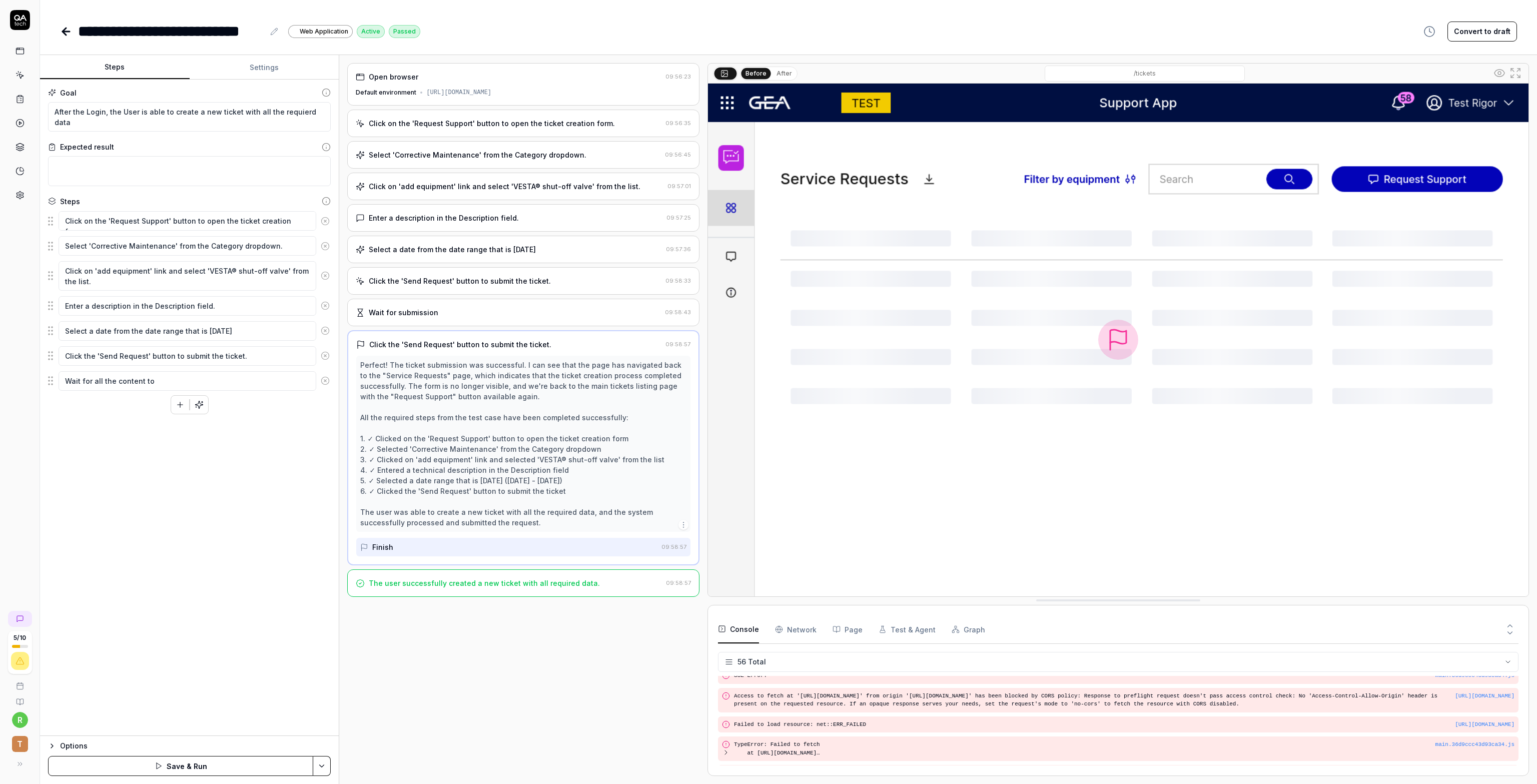
type textarea "*"
type textarea "Wait for all the content to"
type textarea "*"
type textarea "Wait for all the content to b"
type textarea "*"
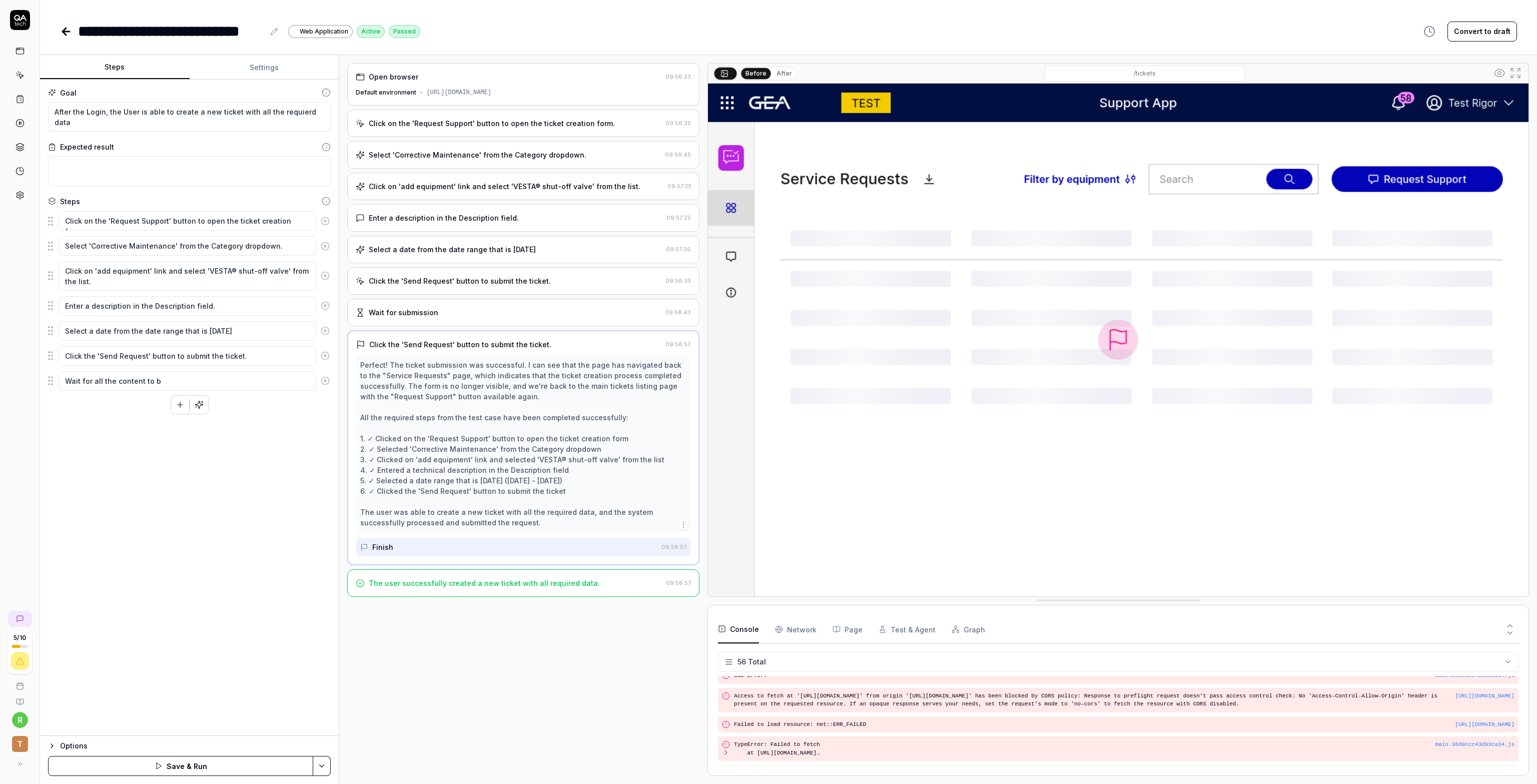
type textarea "Wait for all the content to be"
type textarea "*"
type textarea "Wait for all the content to be"
type textarea "*"
type textarea "Wait for all the content to be l"
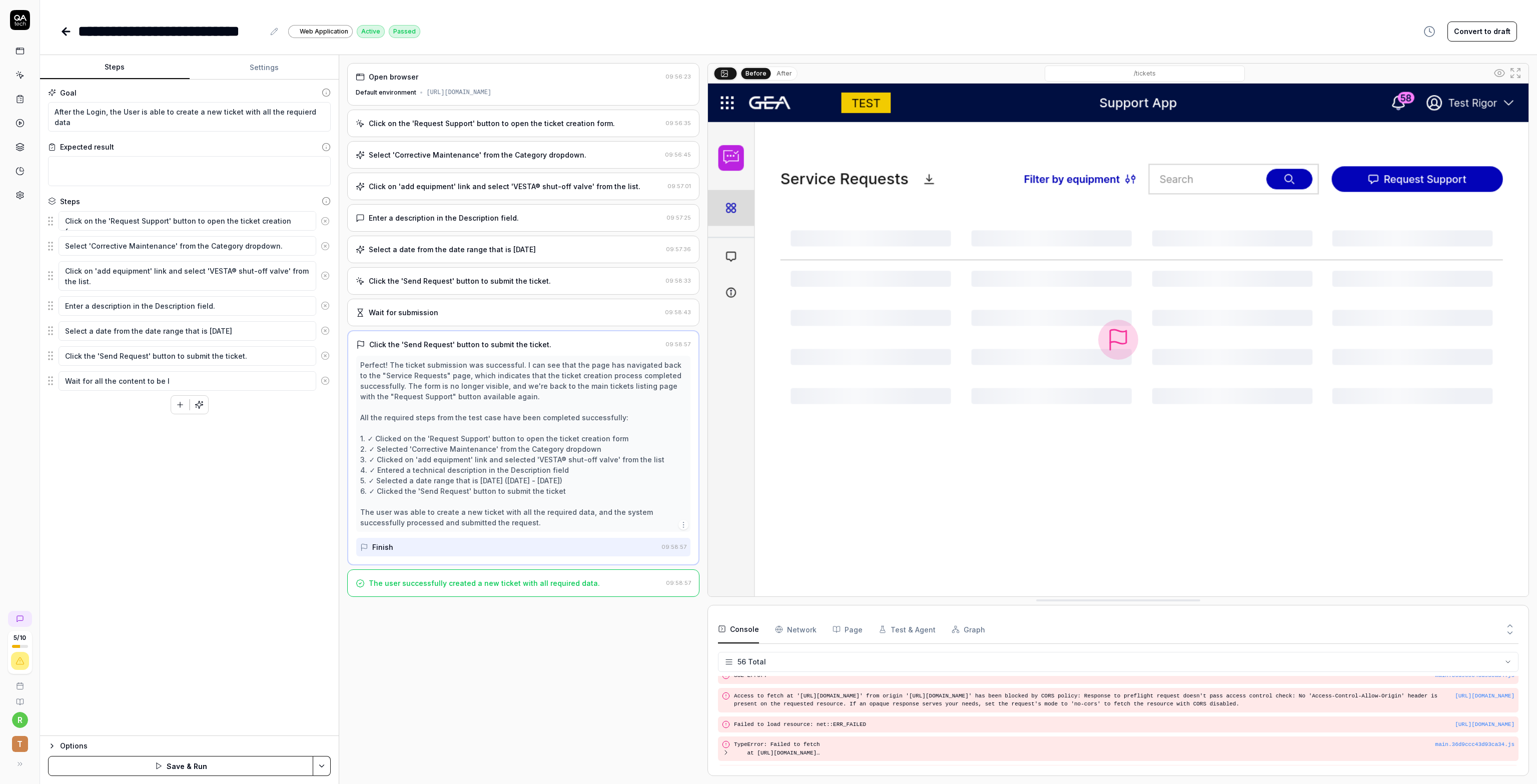
type textarea "*"
type textarea "Wait for all the content to be lo"
type textarea "*"
type textarea "Wait for all the content to be loa"
type textarea "*"
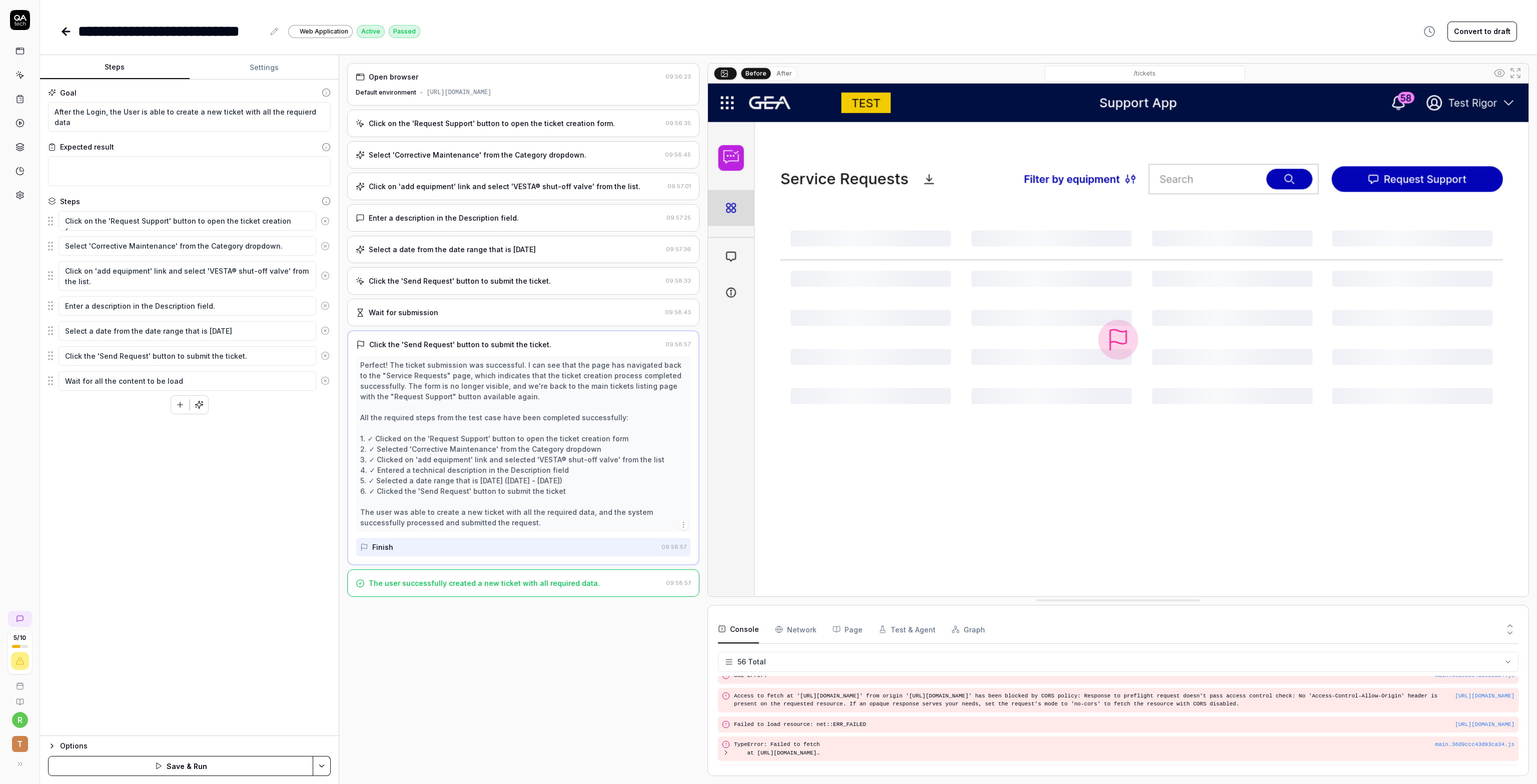
type textarea "Wait for all the content to be loade"
type textarea "*"
type textarea "Wait for all the content to be loaded"
type textarea "*"
type textarea "Wait for all the content to be loaded"
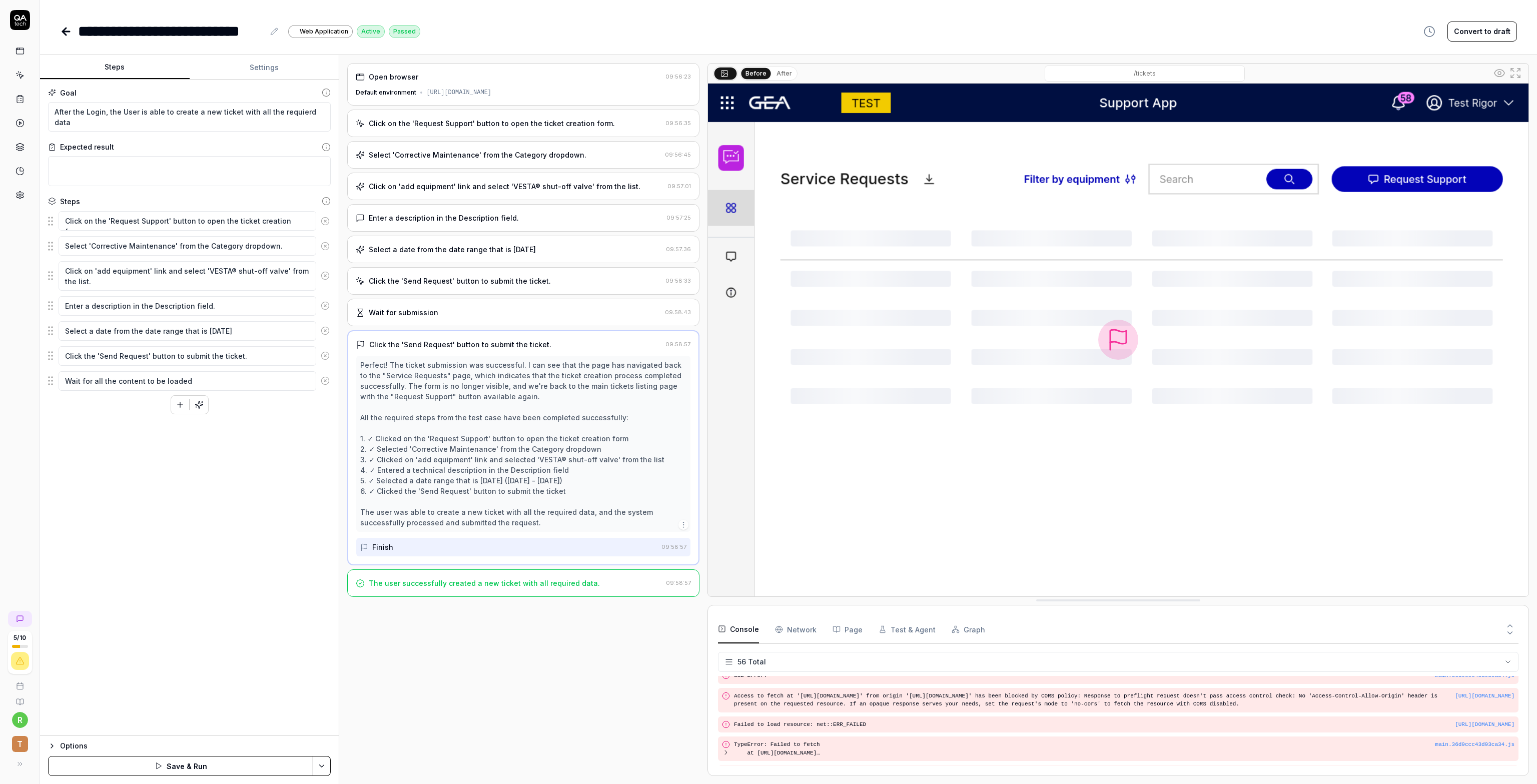
type textarea "*"
type textarea "Wait for all the content to be loaded i"
type textarea "*"
type textarea "Wait for all the content to be loaded in"
type textarea "*"
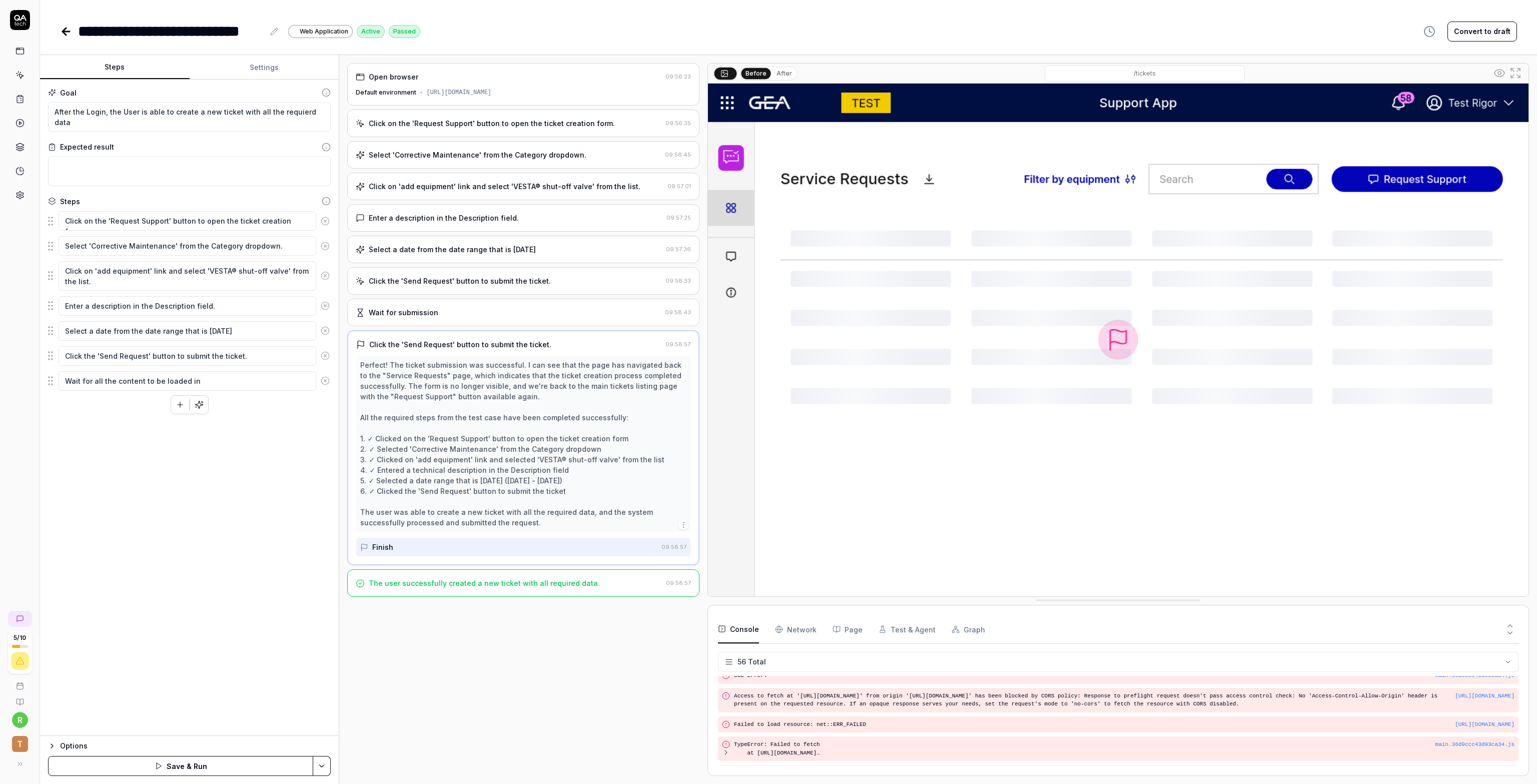
type textarea "Wait for all the content to be loaded in"
type textarea "*"
type textarea "Wait for all the content to be loaded in od"
type textarea "*"
type textarea "Wait for all the content to be loaded in ode"
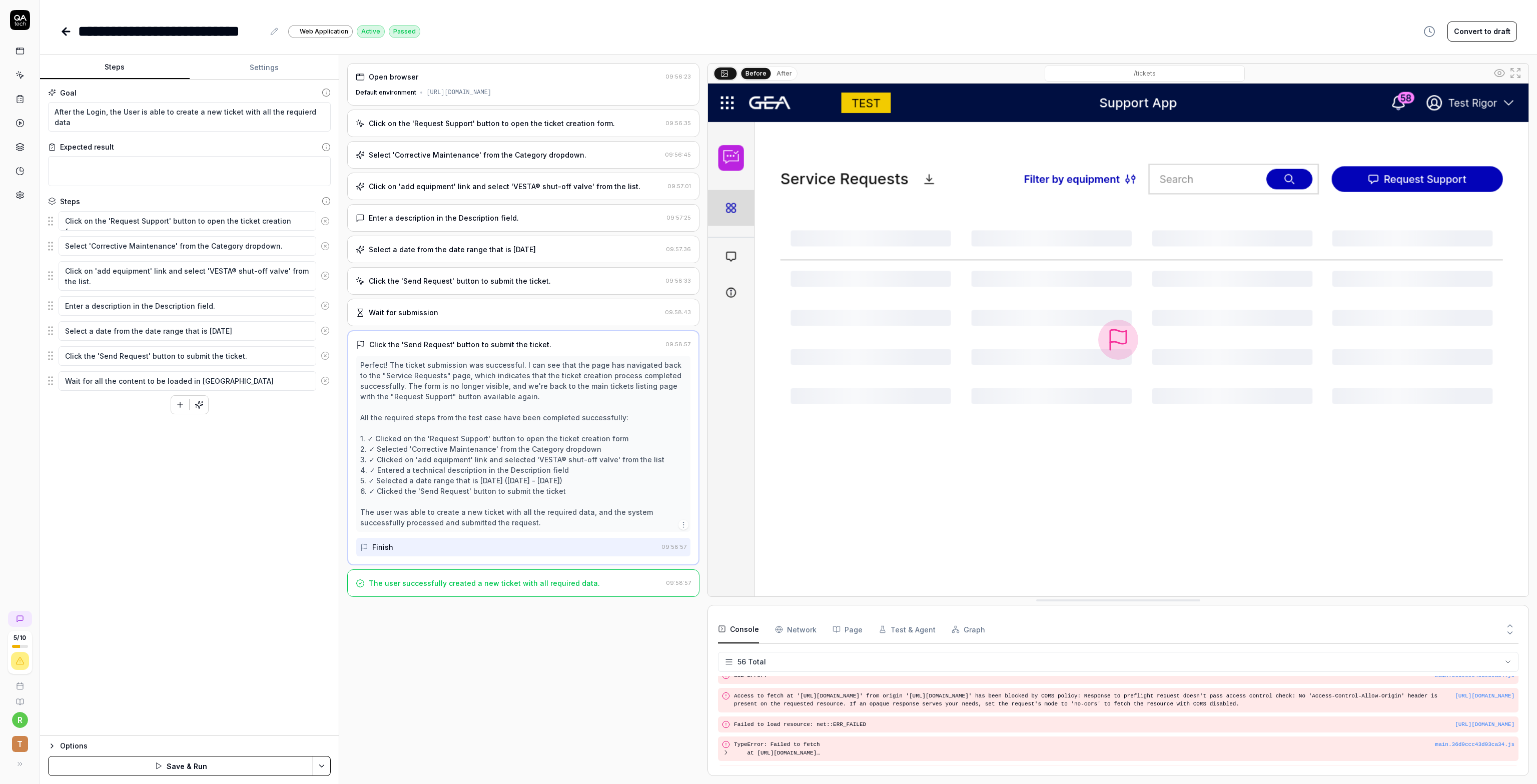
type textarea "*"
type textarea "Wait for all the content to be loaded in oder"
type textarea "*"
type textarea "Wait for all the content to be loaded in oderd"
type textarea "*"
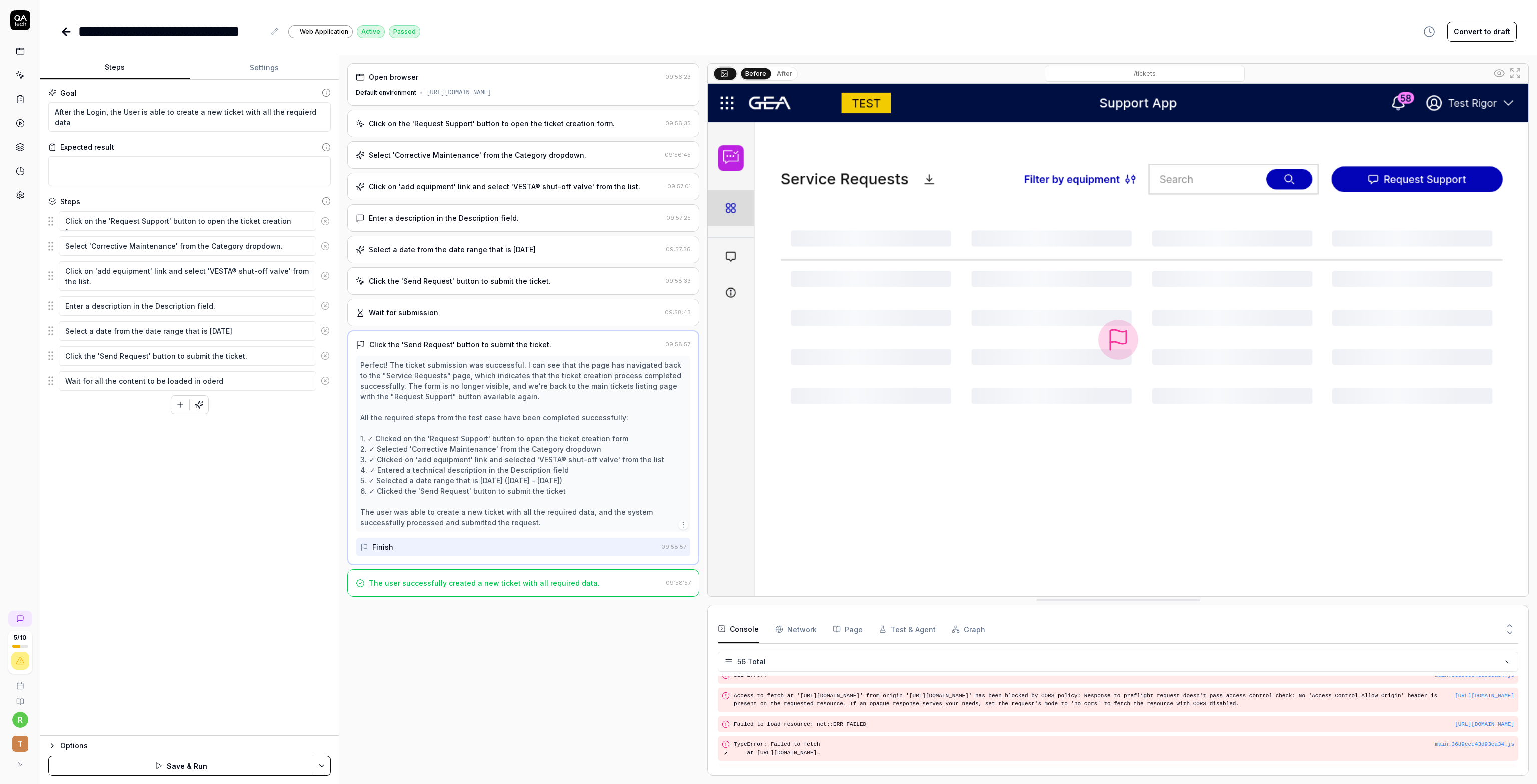
type textarea "Wait for all the content to be loaded in oderd"
type textarea "*"
type textarea "Wait for all the content to be loaded in oderd t"
type textarea "*"
type textarea "Wait for all the content to be loaded in oderd to"
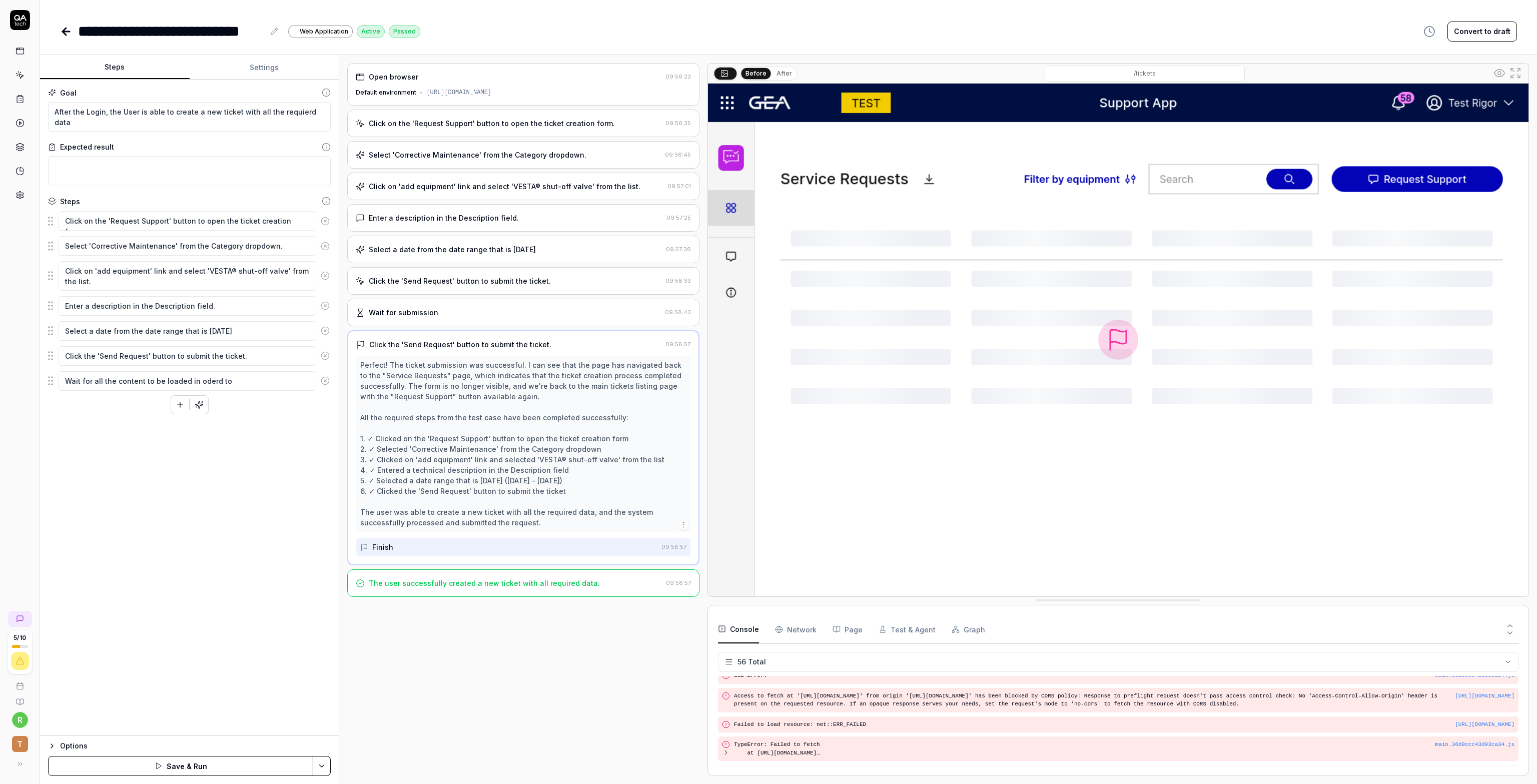
type textarea "*"
type textarea "Wait for all the content to be loaded in oderd t"
type textarea "*"
type textarea "Wait for all the content to be loaded in oderd"
type textarea "*"
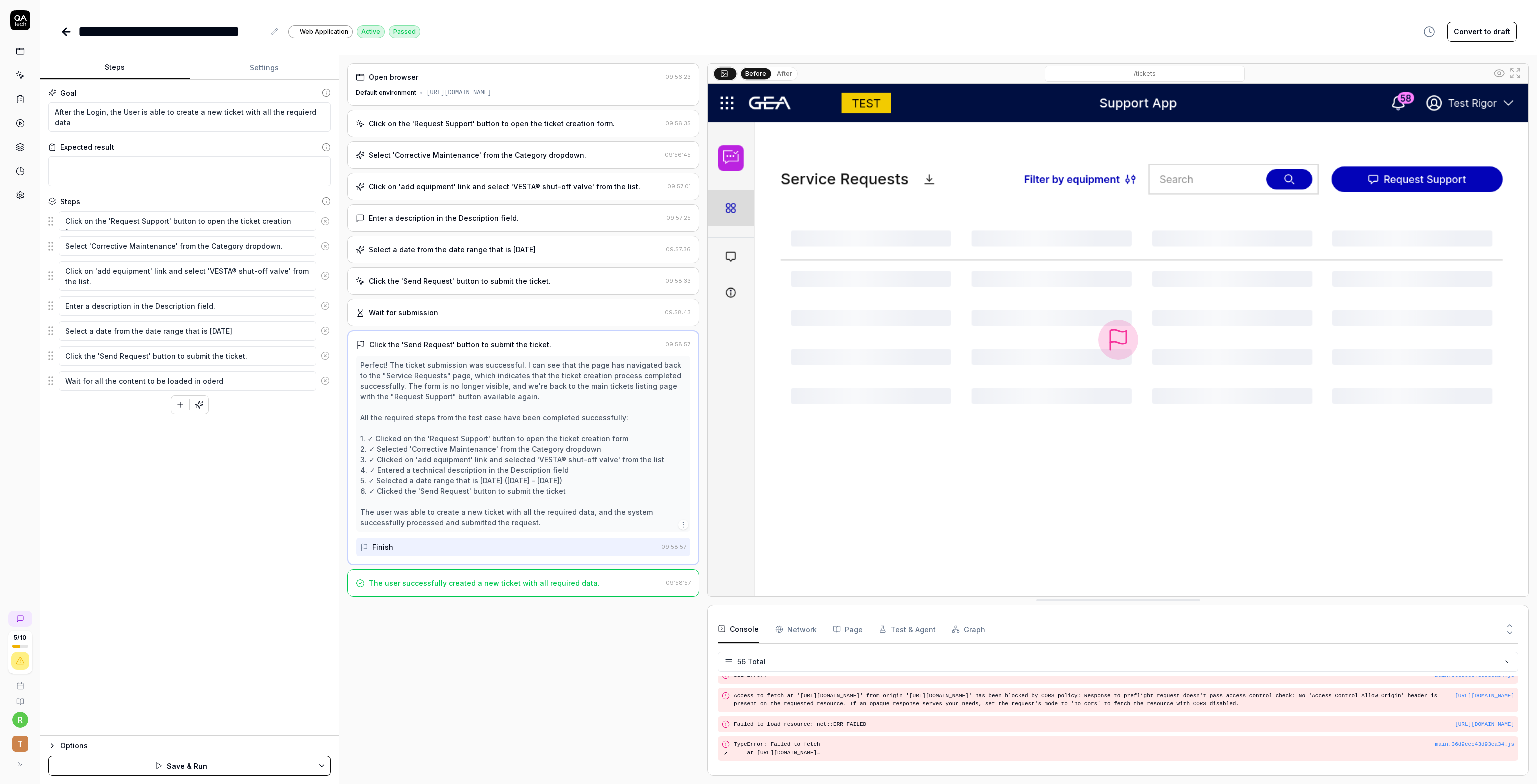
type textarea "Wait for all the content to be loaded in oderd"
type textarea "*"
type textarea "Wait for all the content to be loaded in oder"
type textarea "*"
type textarea "Wait for all the content to be loaded in ode"
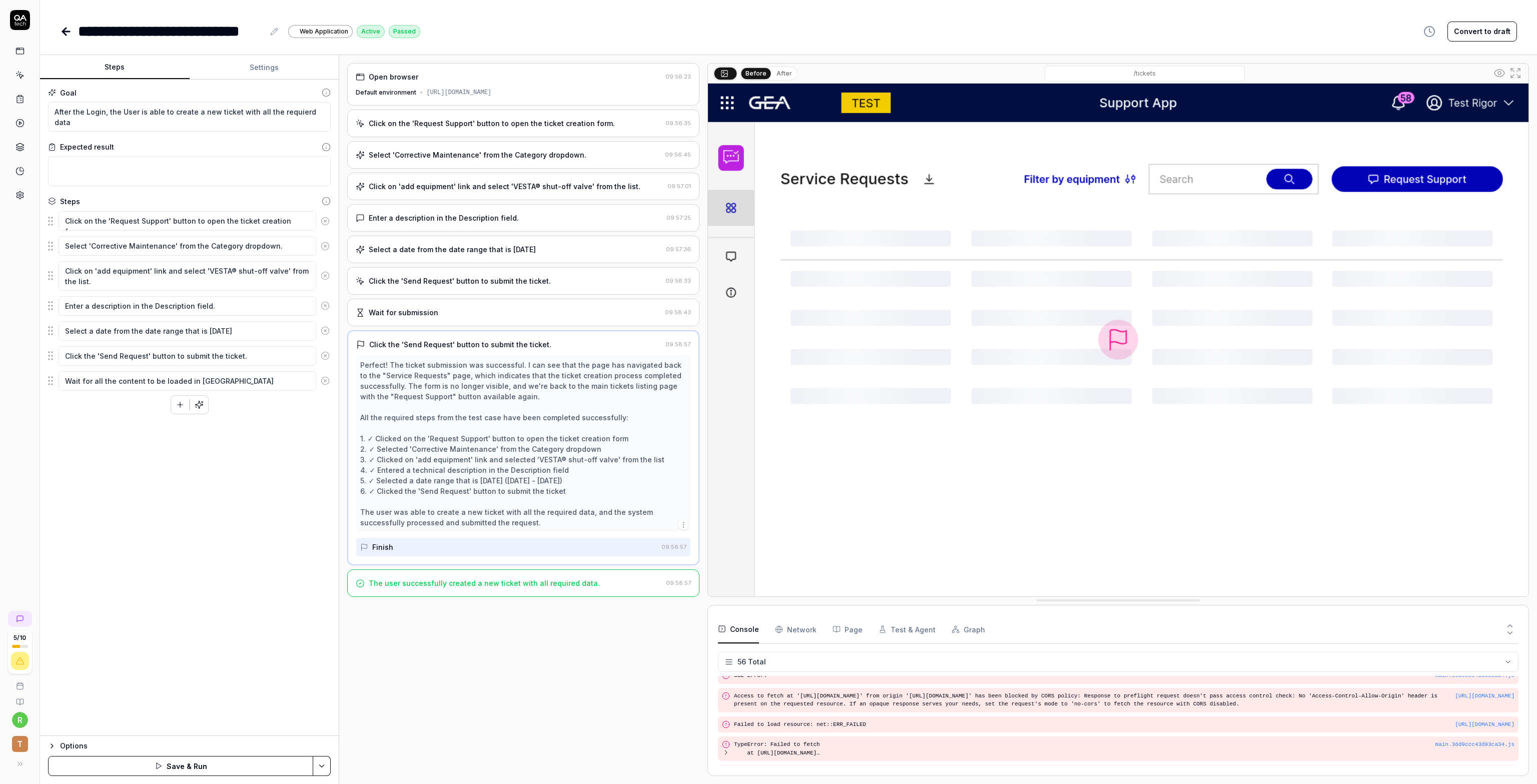
type textarea "*"
type textarea "Wait for all the content to be loaded in od"
type textarea "*"
type textarea "Wait for all the content to be loaded in o"
type textarea "*"
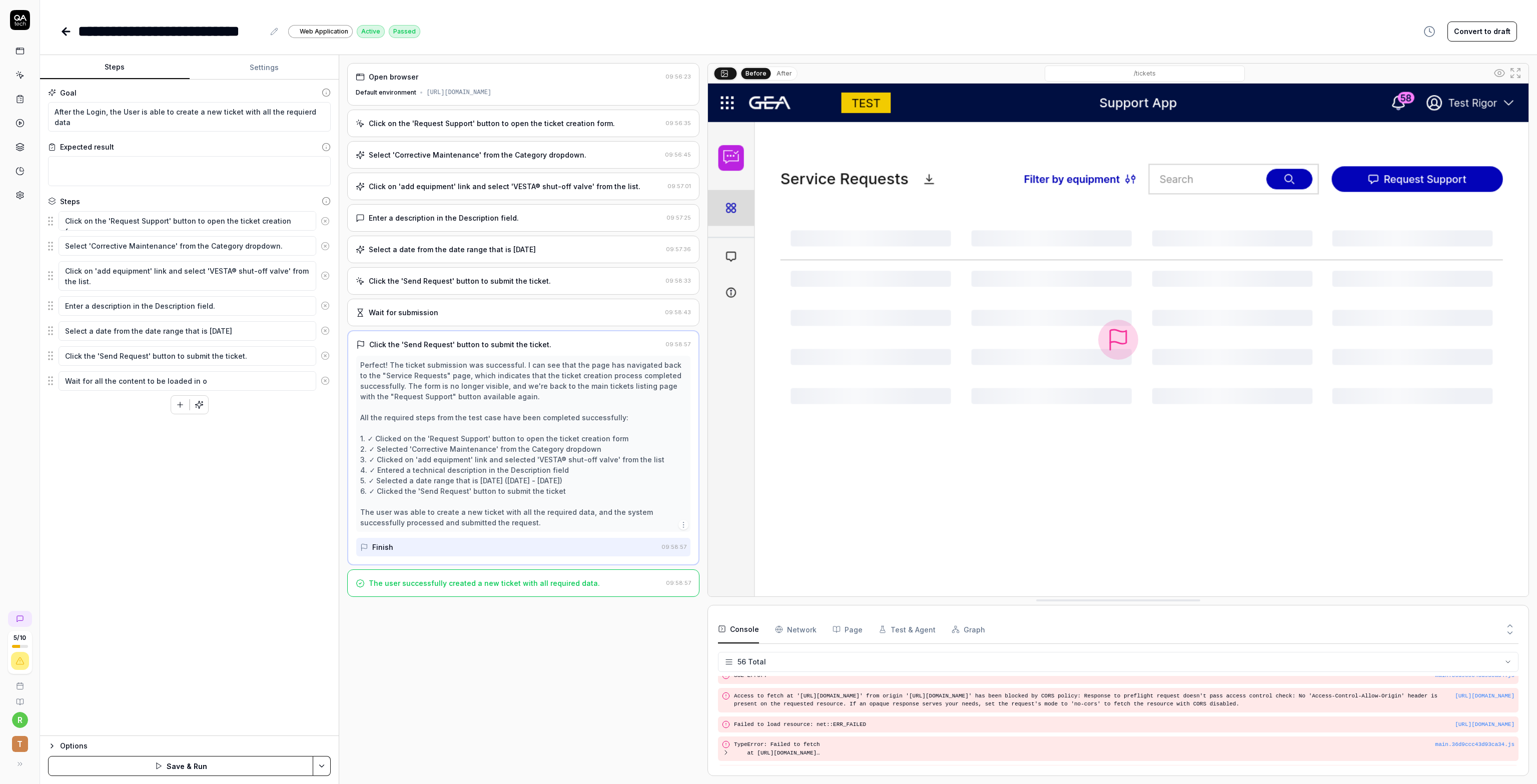
type textarea "Wait for all the content to be loaded in or"
type textarea "*"
type textarea "Wait for all the content to be loaded in ord"
type textarea "*"
type textarea "Wait for all the content to be loaded in orde"
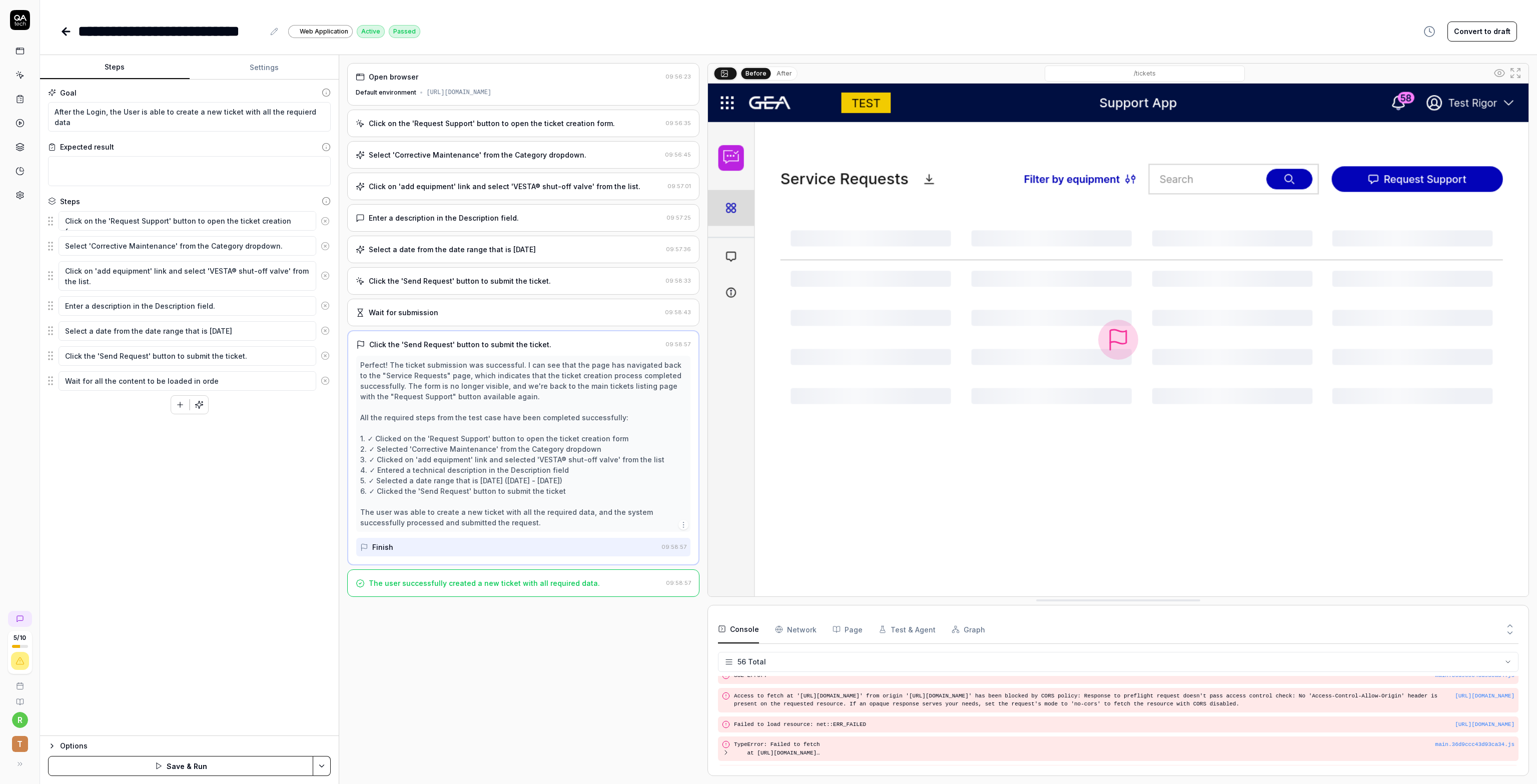
type textarea "*"
type textarea "Wait for all the content to be loaded in order"
type textarea "*"
type textarea "Wait for all the content to be loaded in orde"
type textarea "*"
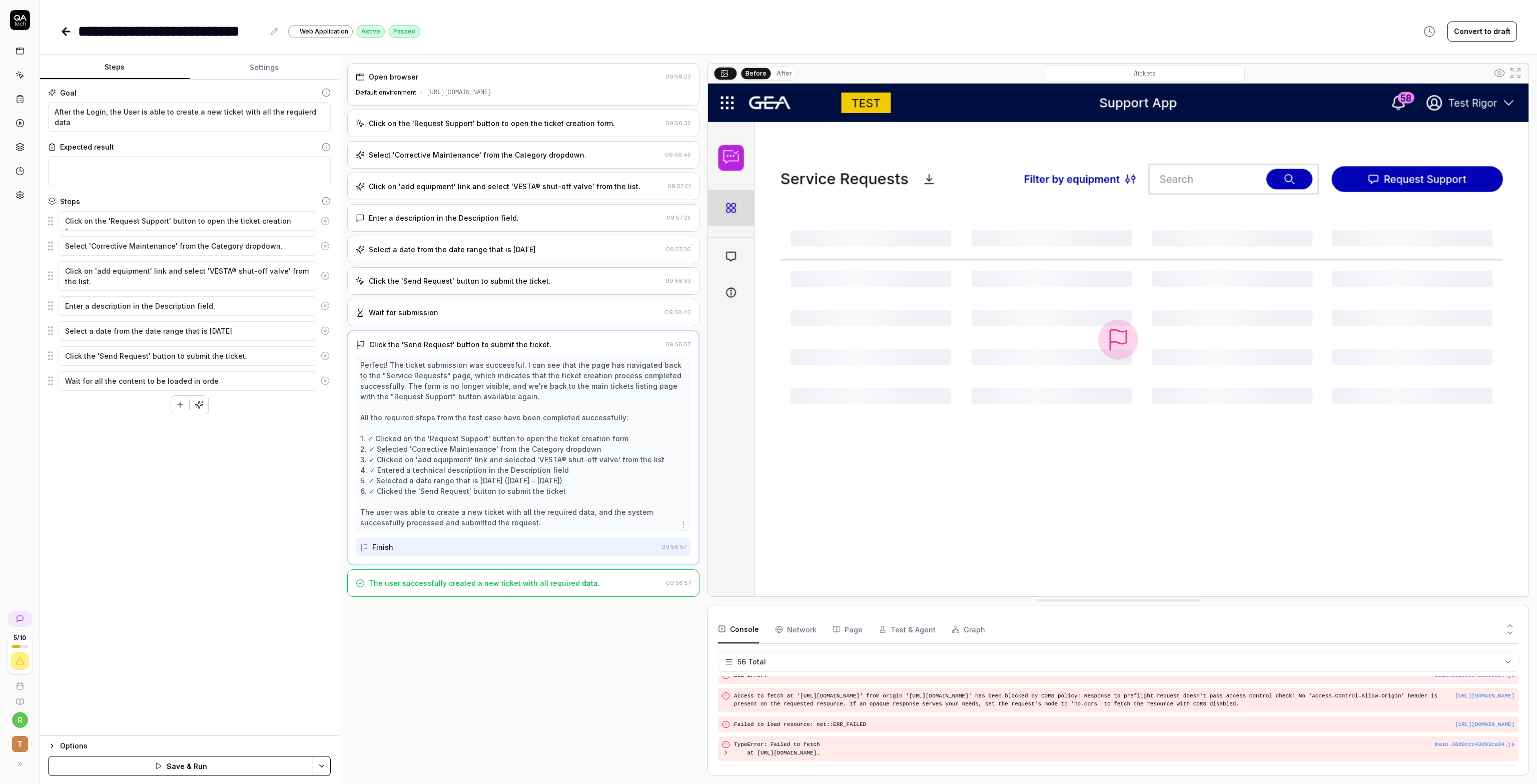
type textarea "Wait for all the content to be loaded in orde"
type textarea "*"
type textarea "Wait for all the content to be loaded in orde t"
type textarea "*"
type textarea "Wait for all the content to be loaded in orde to"
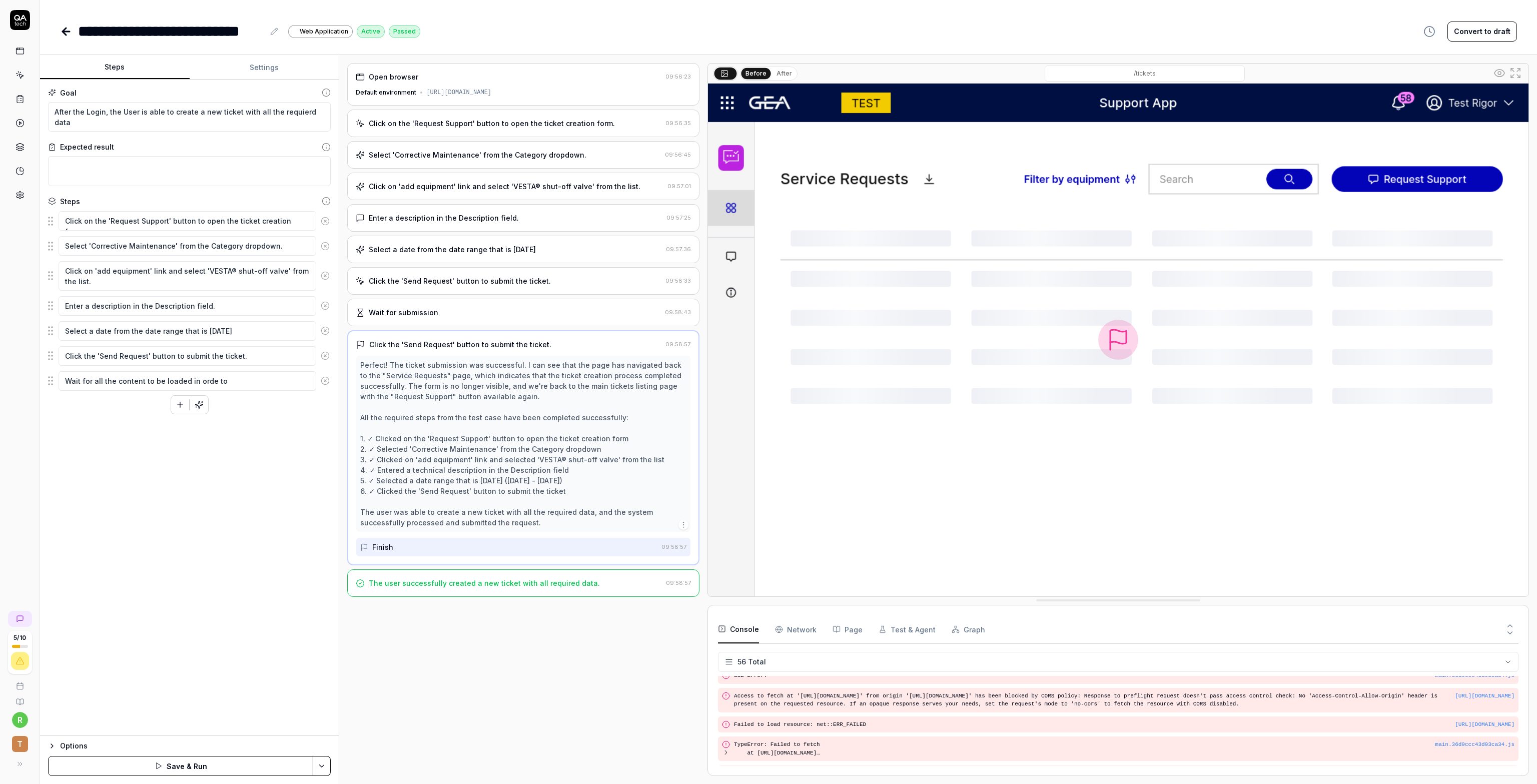
type textarea "*"
type textarea "Wait for all the content to be loaded in orde to"
type textarea "*"
type textarea "Wait for all the content to be loaded in orde to"
type textarea "*"
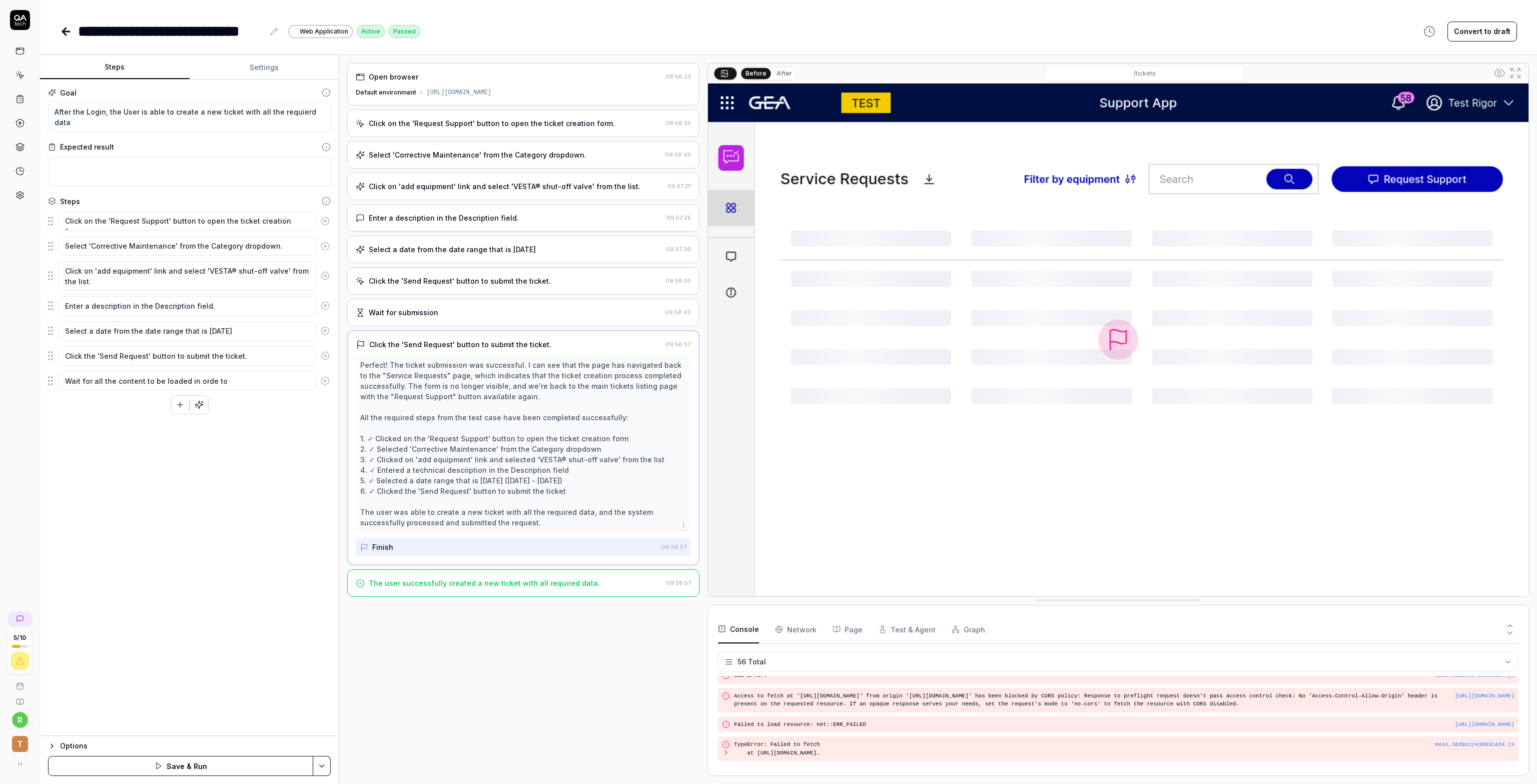
type textarea "Wait for all the content to be loaded in orde t"
type textarea "*"
type textarea "Wait for all the content to be loaded in orde"
type textarea "*"
type textarea "Wait for all the content to be loaded in orde"
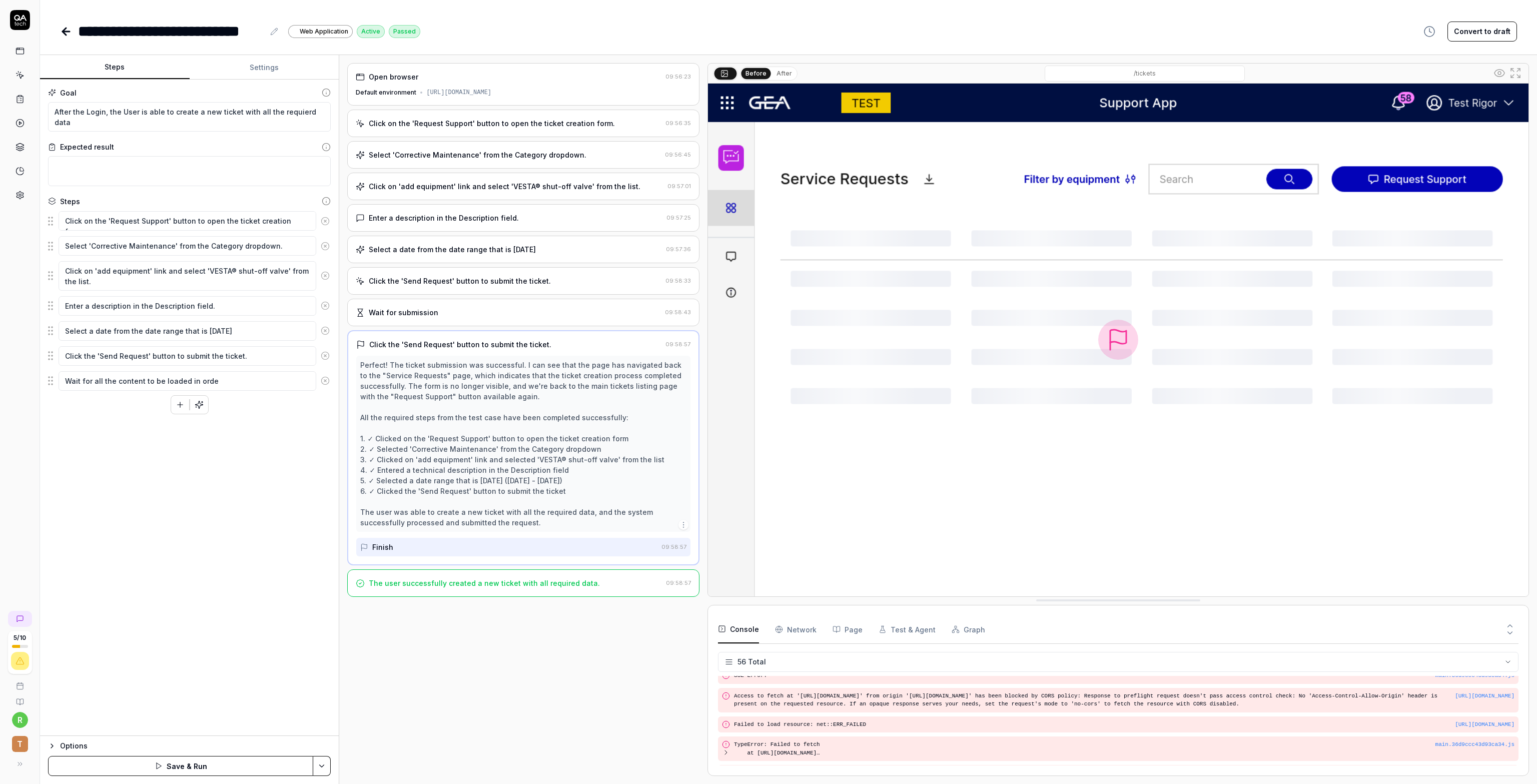
type textarea "*"
type textarea "Wait for all the content to be loaded in order"
type textarea "*"
type textarea "Wait for all the content to be loaded in order"
type textarea "*"
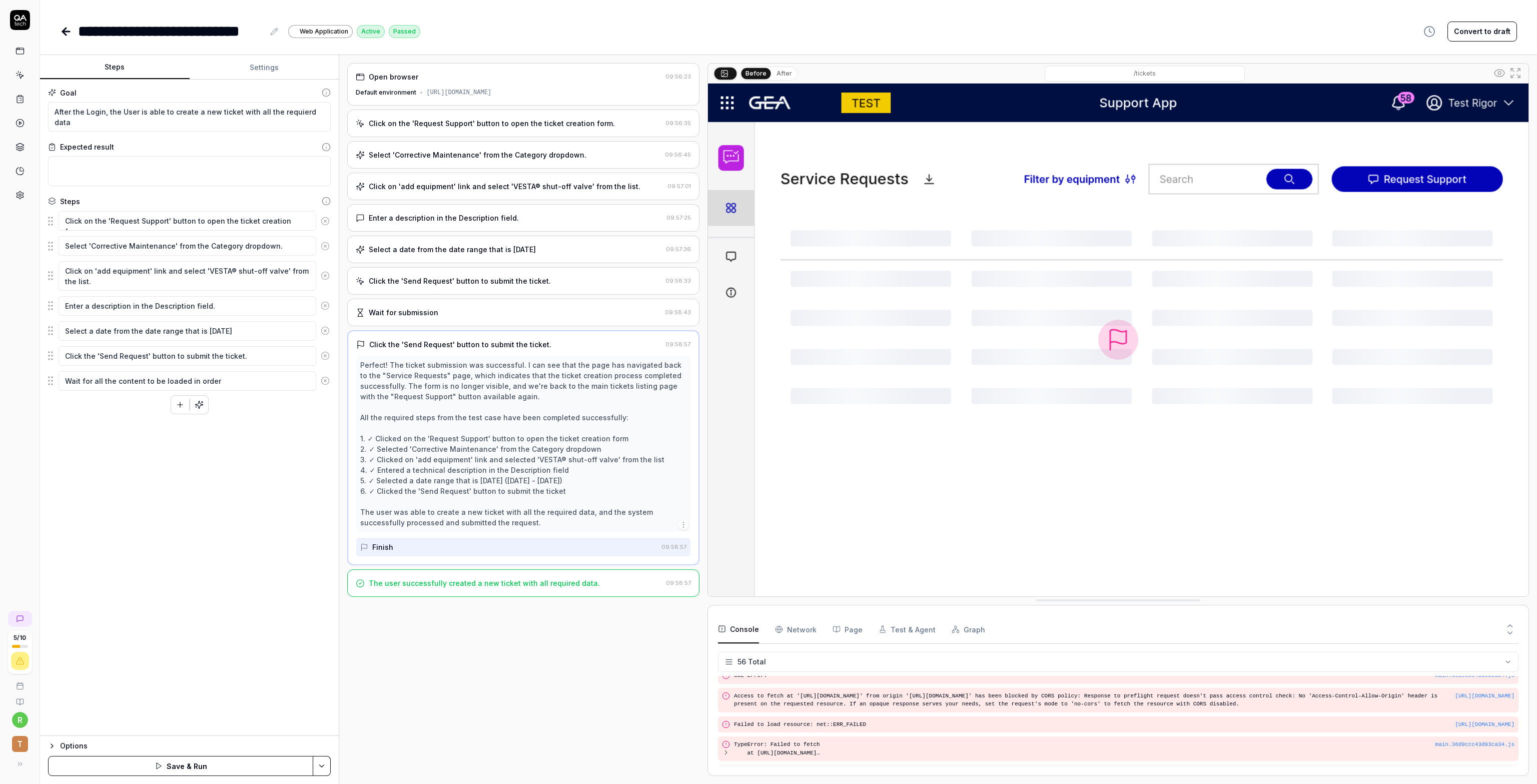
type textarea "Wait for all the content to be loaded in order t"
type textarea "*"
type textarea "Wait for all the content to be loaded in order to"
type textarea "*"
type textarea "Wait for all the content to be loaded in order to b"
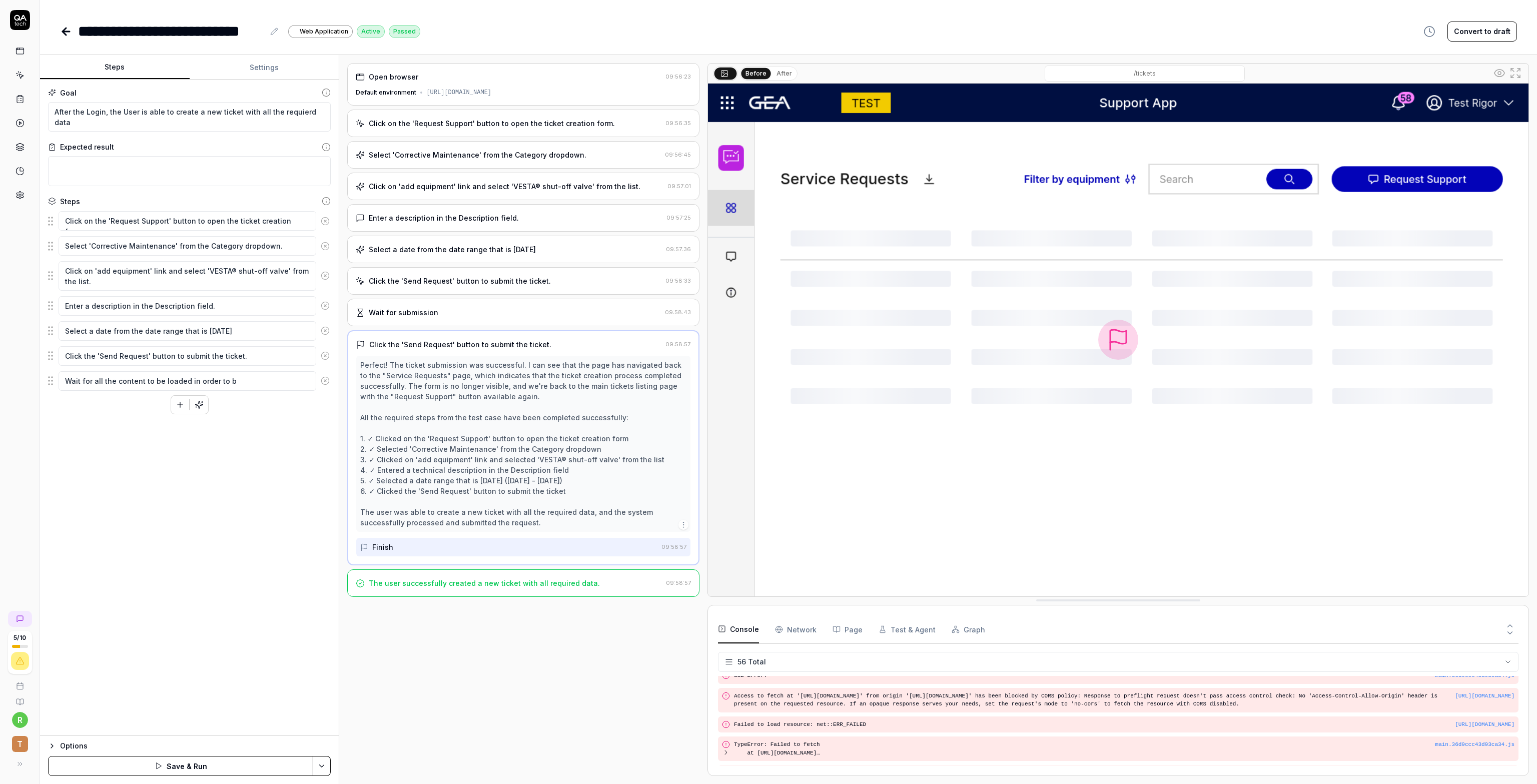
type textarea "*"
type textarea "Wait for all the content to be loaded in order to bv"
type textarea "*"
type textarea "Wait for all the content to be loaded in order to b"
type textarea "*"
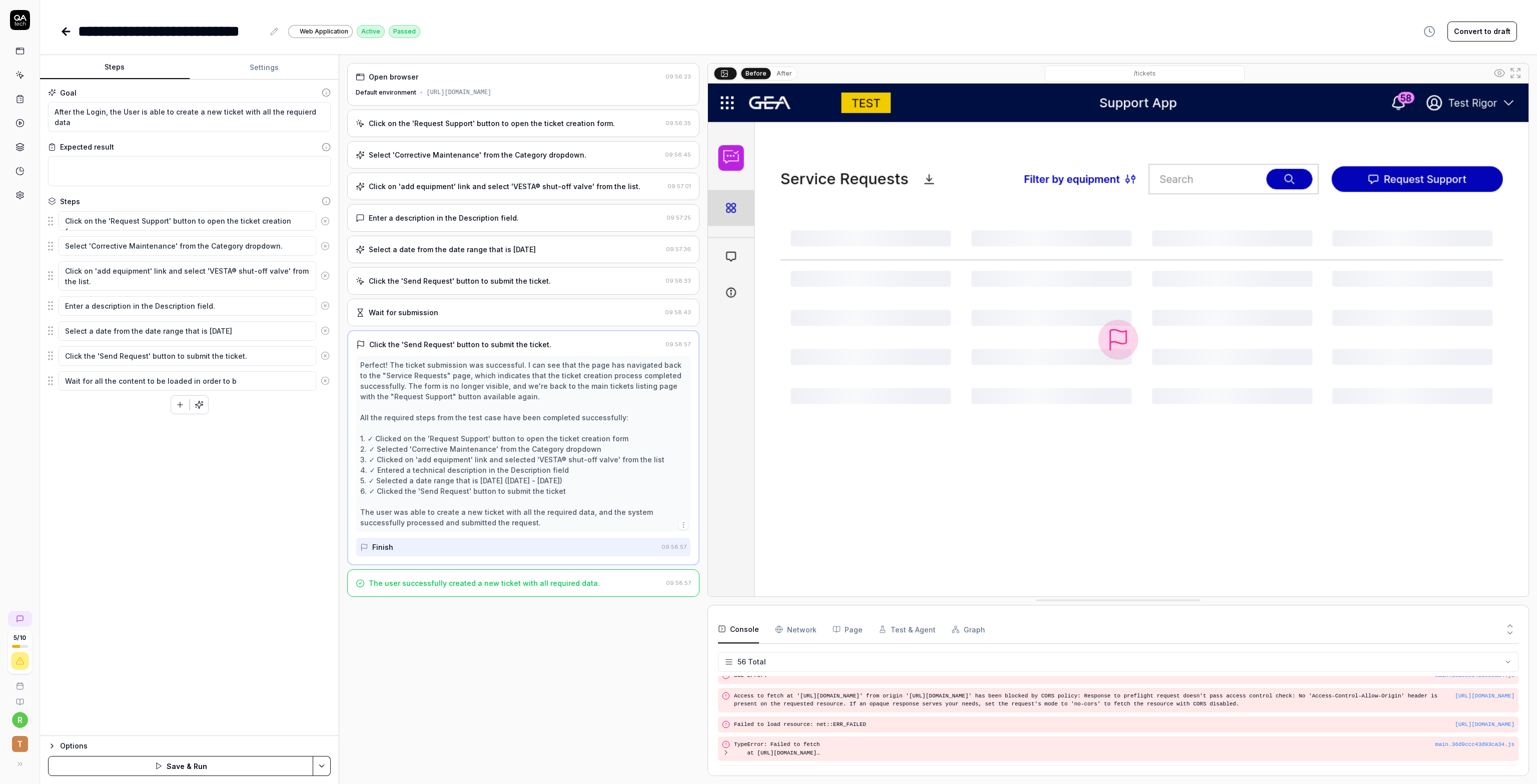
type textarea "Wait for all the content to be loaded in order to"
type textarea "*"
type textarea "Wait for all the content to be loaded in order to v"
type textarea "*"
type textarea "Wait for all the content to be loaded in order to va"
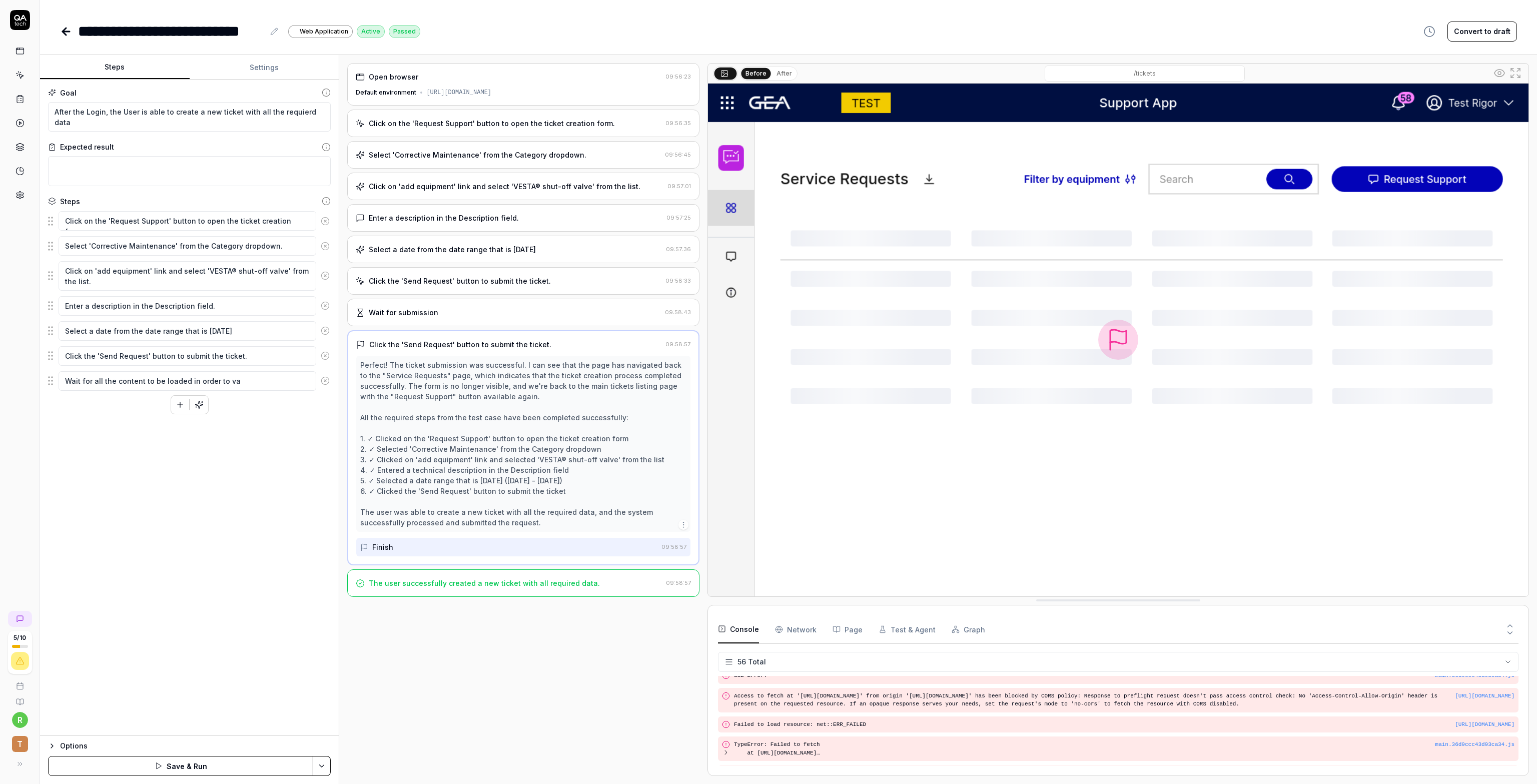
type textarea "*"
type textarea "Wait for all the content to be loaded in order to val"
type textarea "*"
type textarea "Wait for all the content to be loaded in order to vali"
type textarea "*"
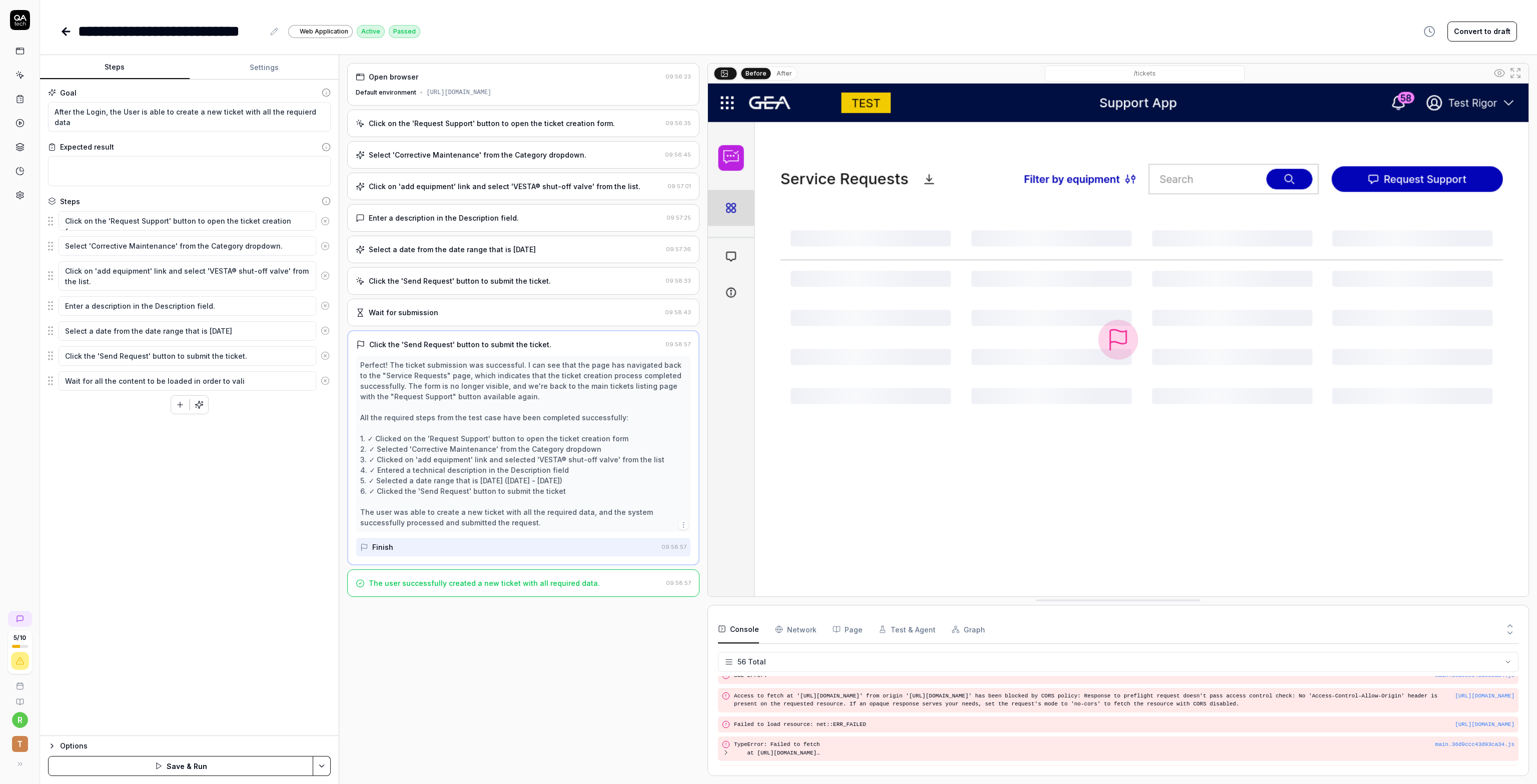
type textarea "Wait for all the content to be loaded in order to valid"
type textarea "*"
type textarea "Wait for all the content to be loaded in order to valida"
type textarea "*"
type textarea "Wait for all the content to be loaded in order to validat"
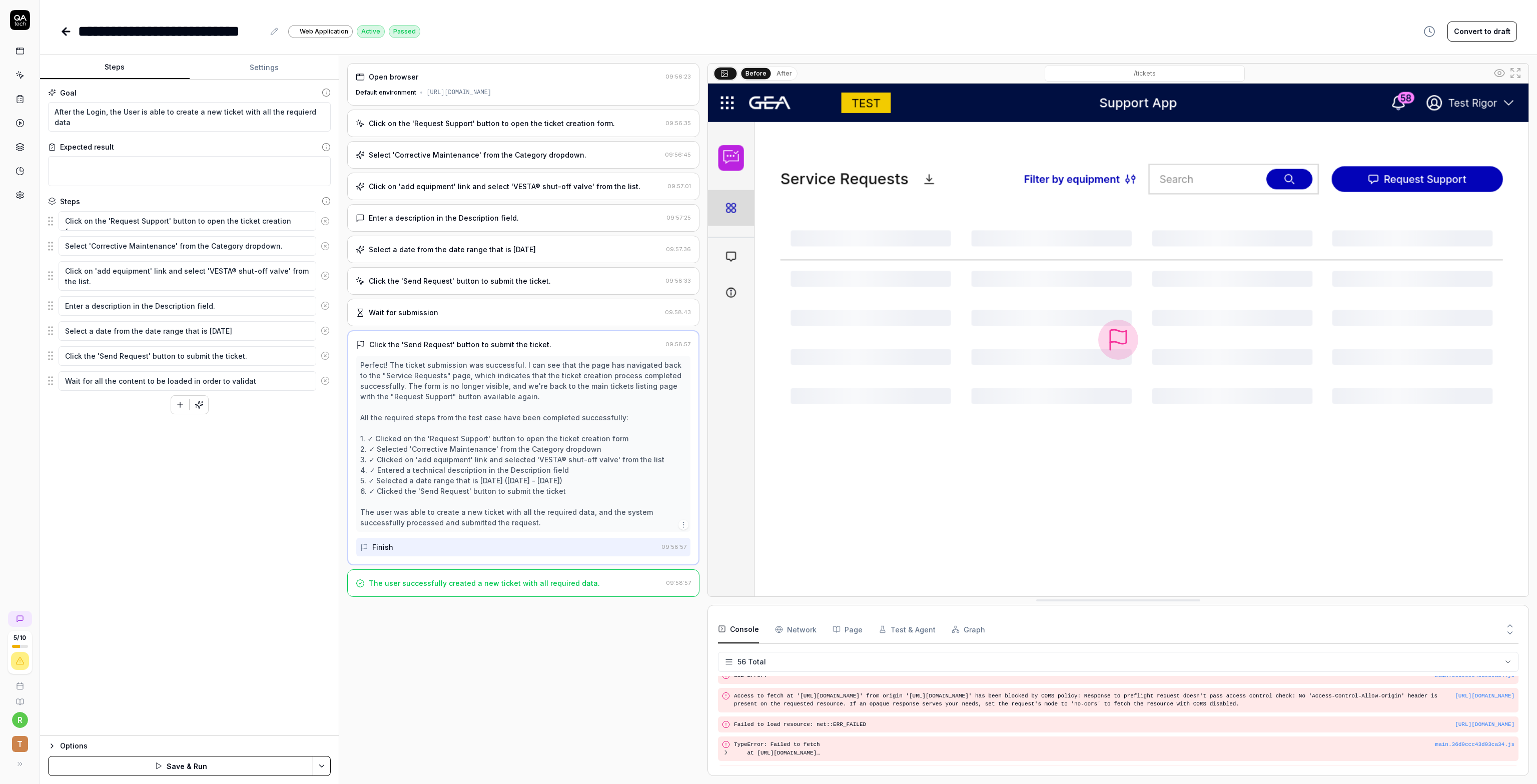
type textarea "*"
type textarea "Wait for all the content to be loaded in order to validate"
click at [319, 464] on div "Goal After the Login, the User is able to create a new ticket with all the requ…" at bounding box center [189, 408] width 299 height 656
click at [118, 72] on button "Steps" at bounding box center [115, 67] width 150 height 24
click at [256, 63] on button "Settings" at bounding box center [264, 67] width 150 height 24
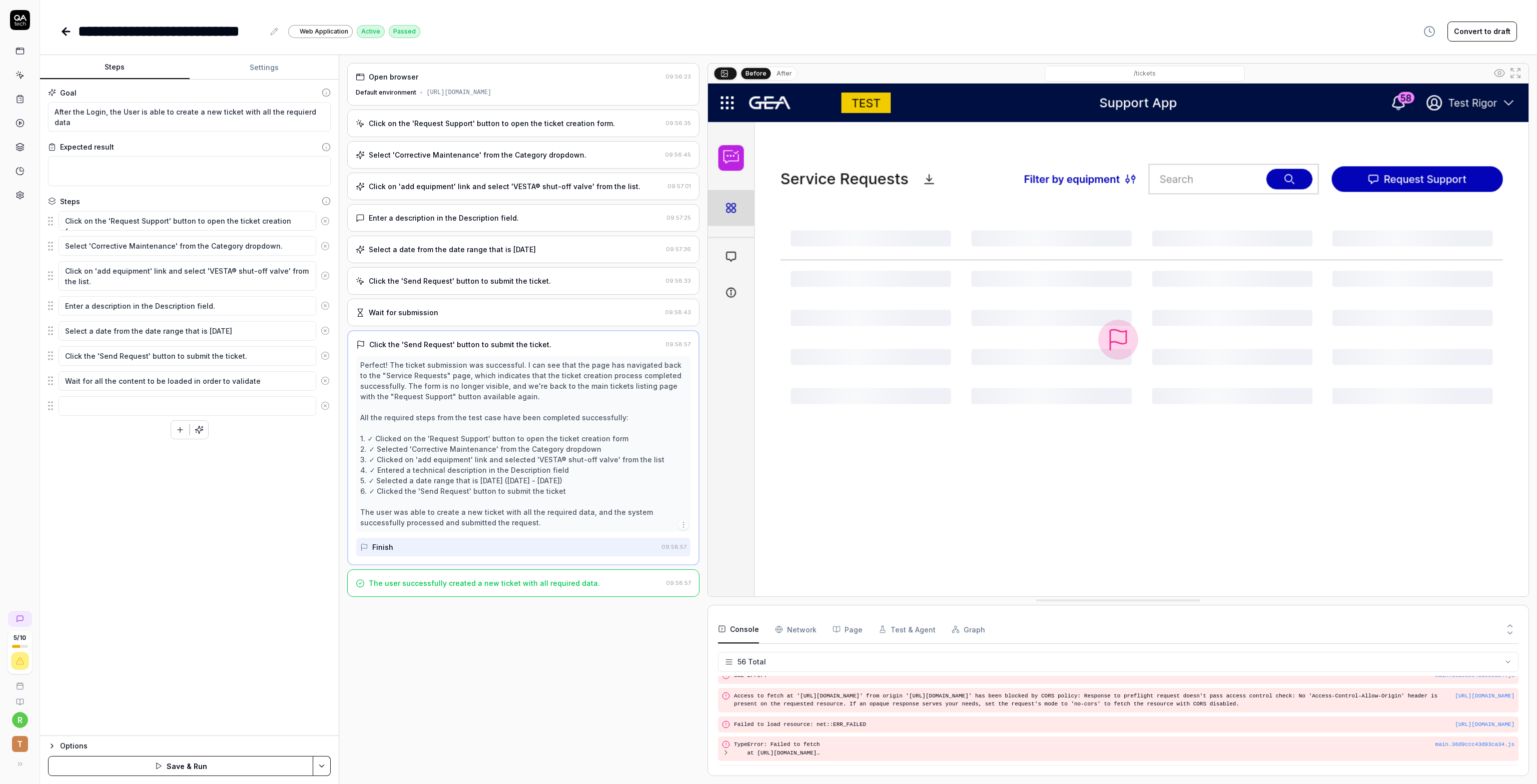
click at [128, 60] on button "Steps" at bounding box center [115, 67] width 150 height 24
drag, startPoint x: 154, startPoint y: 84, endPoint x: 163, endPoint y: 84, distance: 9.0
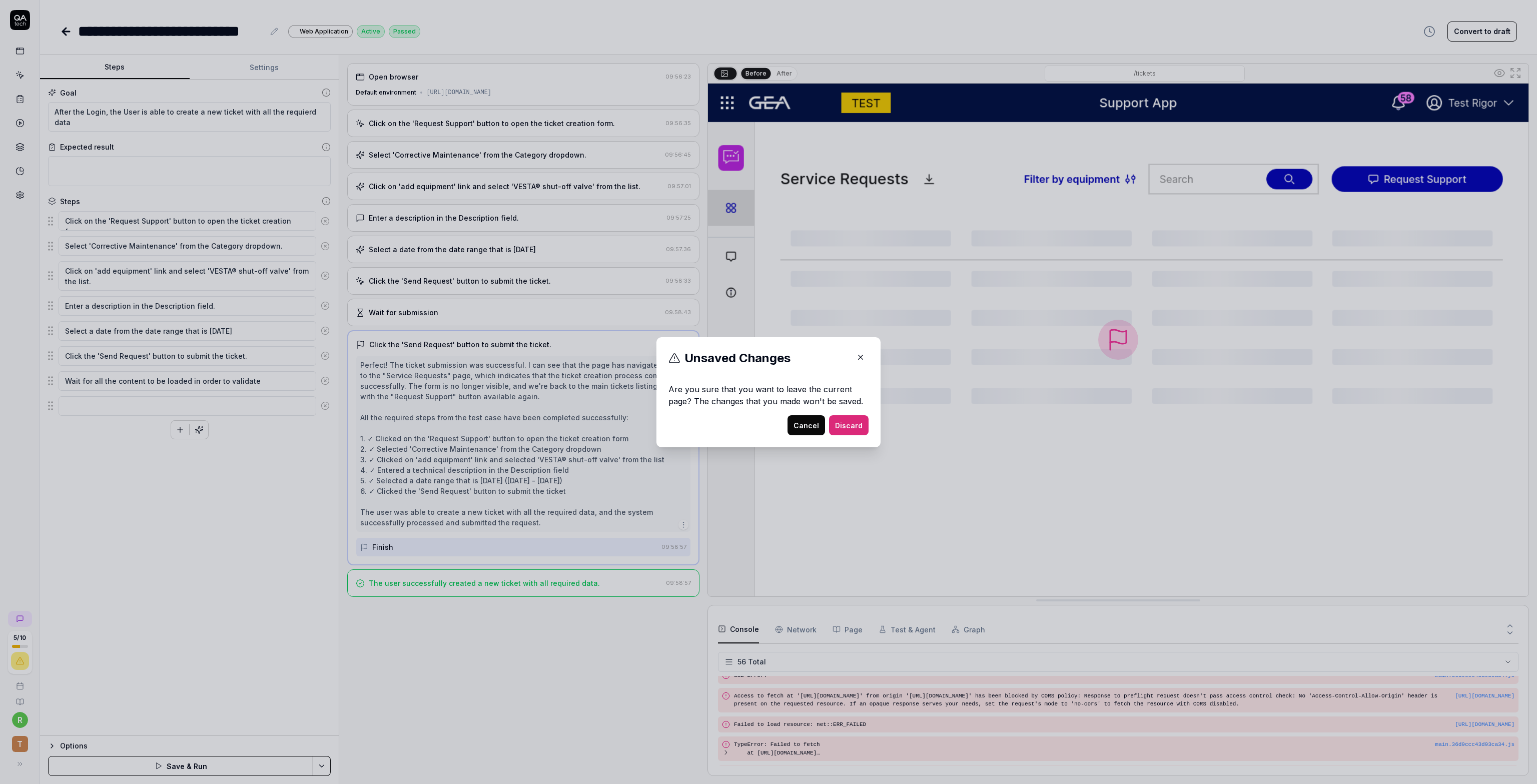
click at [856, 357] on icon "button" at bounding box center [860, 357] width 9 height 9
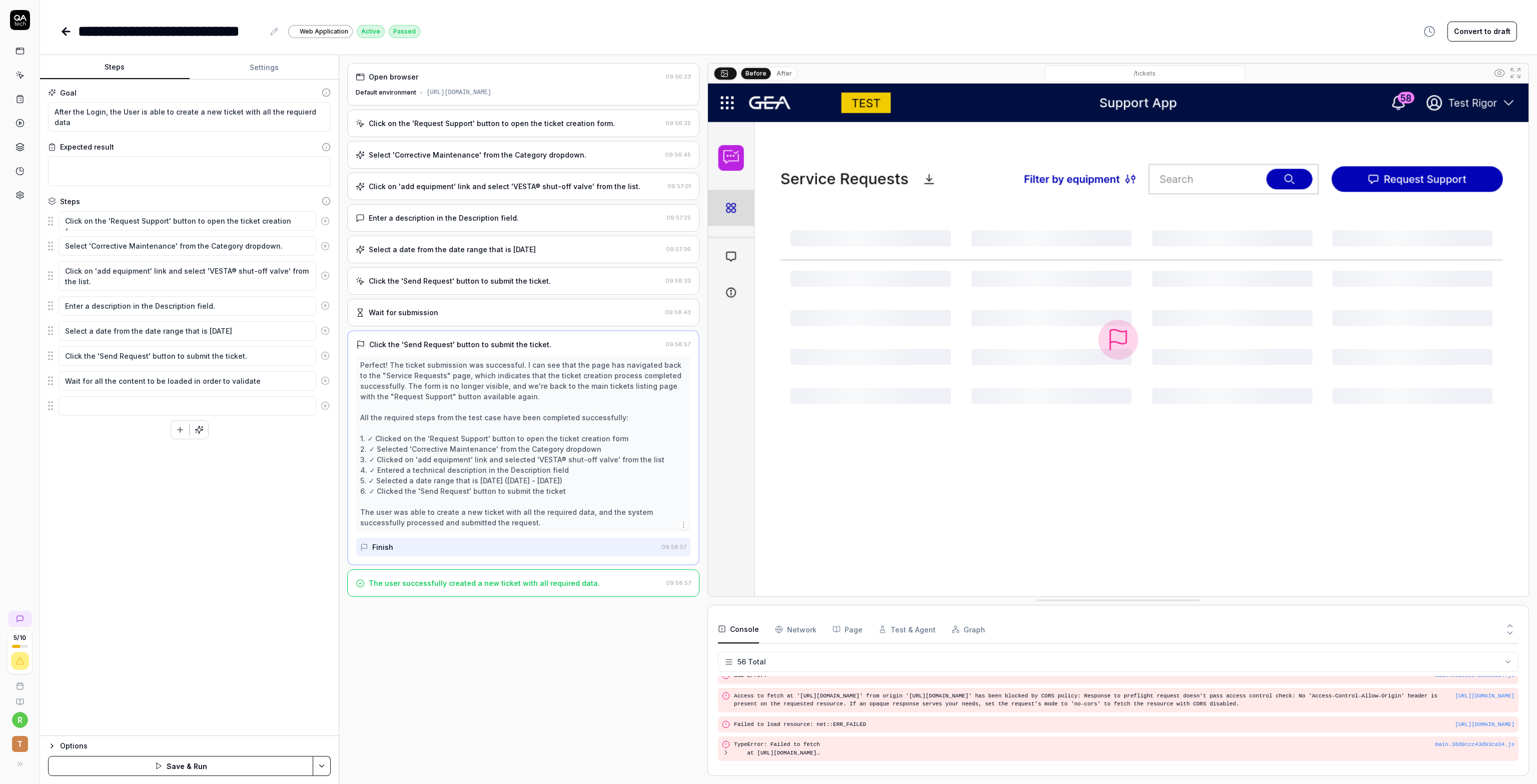
click at [1485, 28] on button "Convert to draft" at bounding box center [1482, 32] width 70 height 20
click at [1505, 36] on button "Activate" at bounding box center [1496, 32] width 41 height 20
click at [180, 381] on icon "button" at bounding box center [180, 379] width 9 height 9
click at [129, 378] on textarea at bounding box center [187, 381] width 258 height 20
type textarea "*"
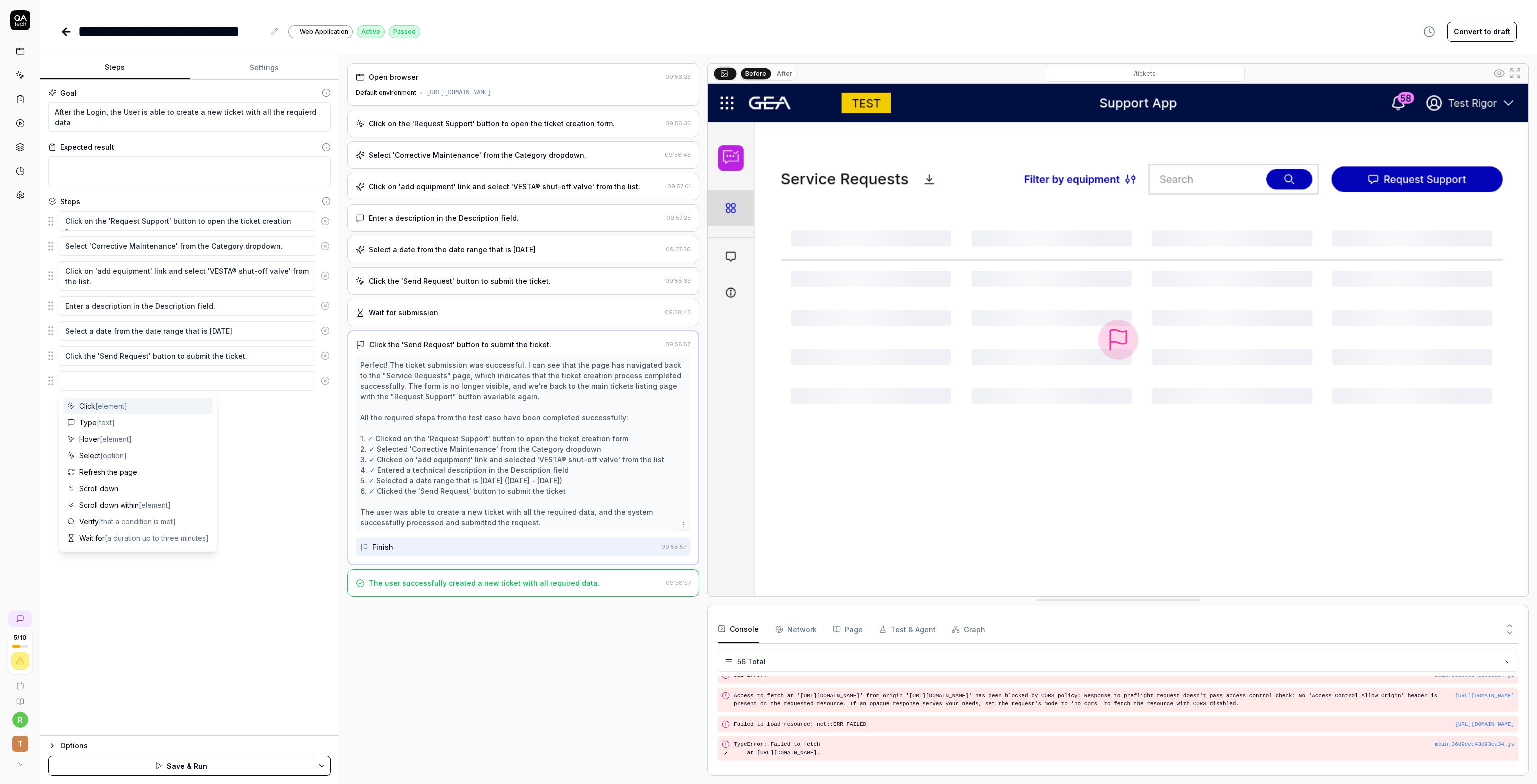
type textarea "W"
type textarea "*"
type textarea "Wa"
type textarea "*"
type textarea "Wai"
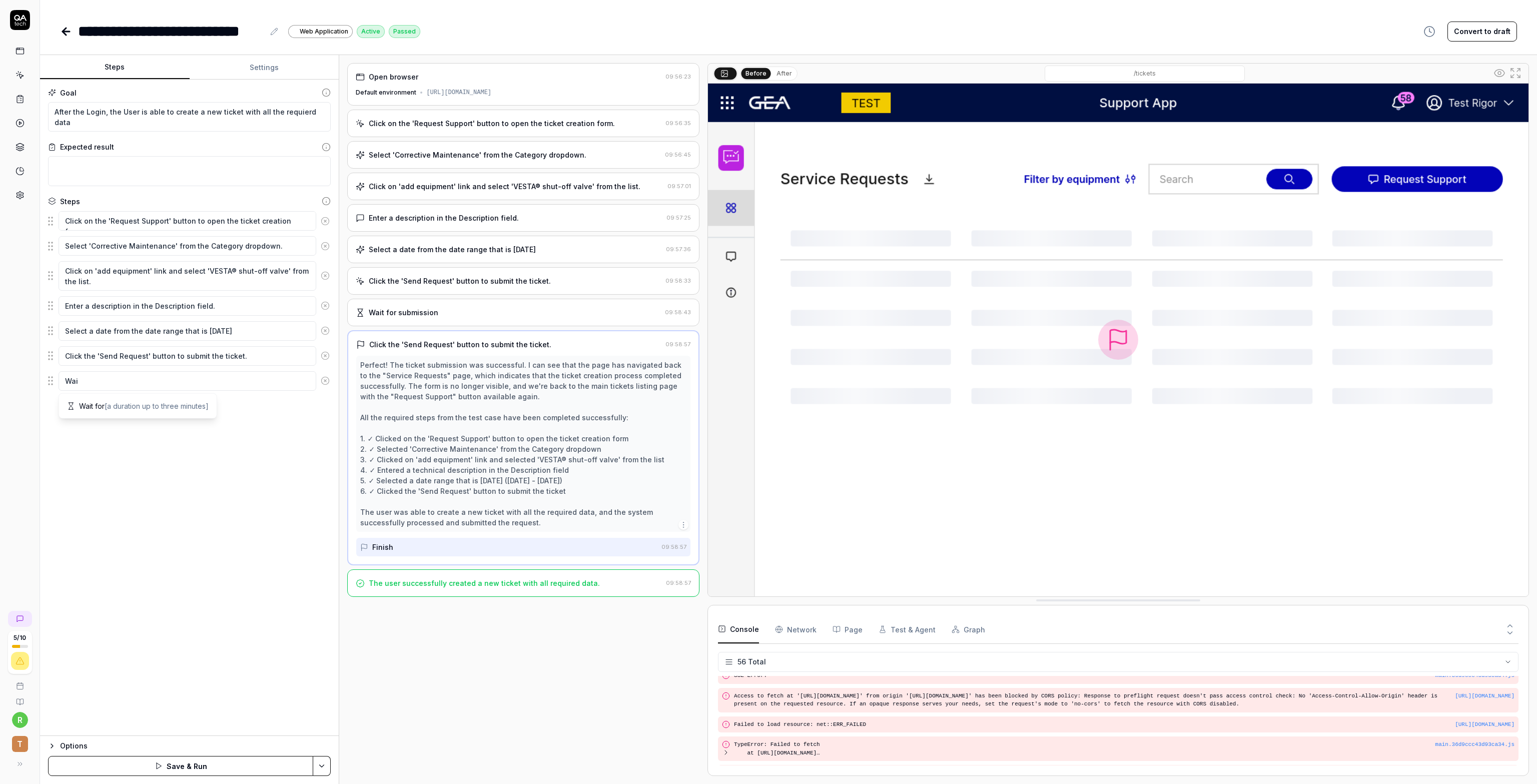
type textarea "*"
type textarea "Wait"
type textarea "*"
type textarea "Wait"
type textarea "*"
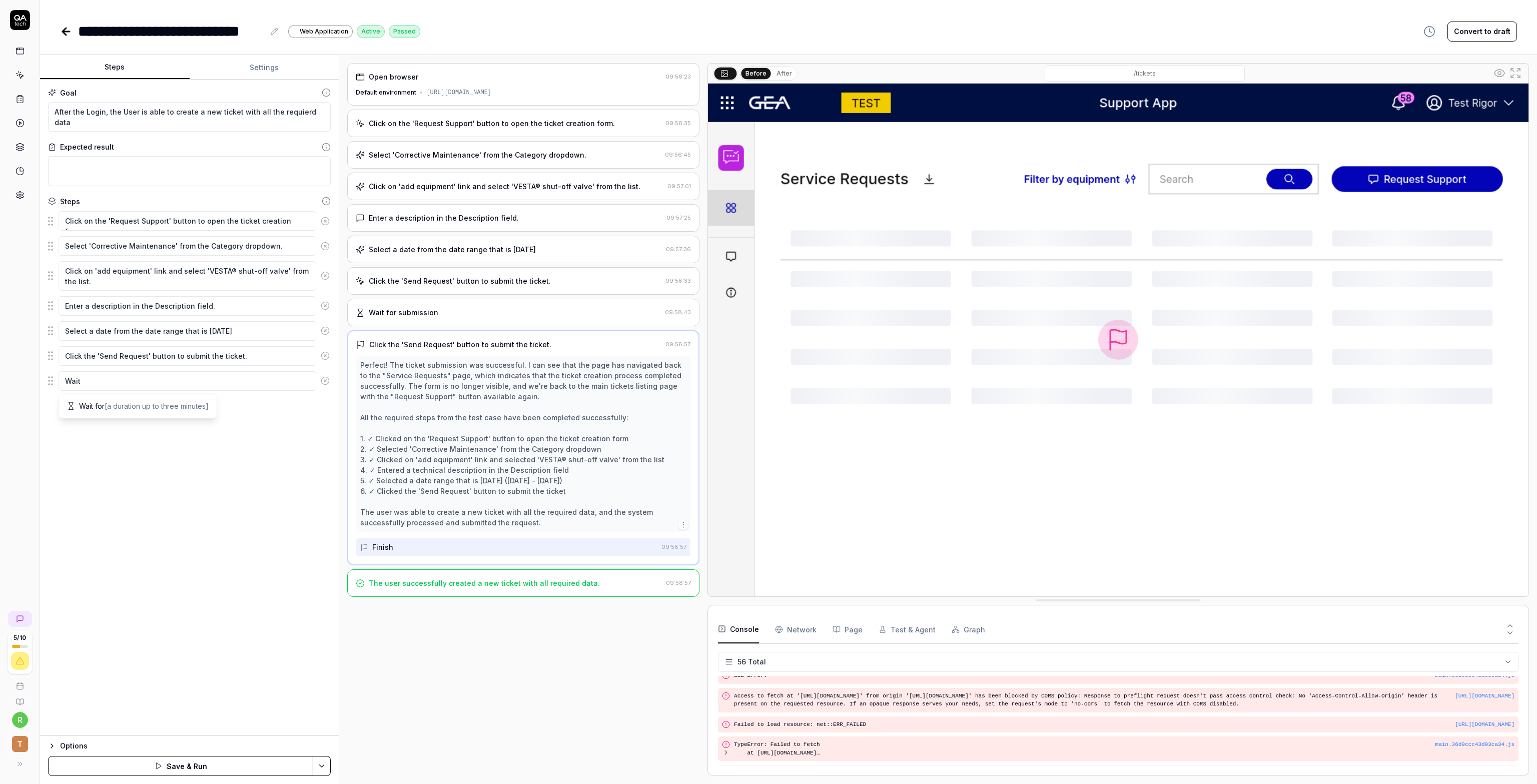
type textarea "Wait f"
type textarea "*"
type textarea "Wait fo"
type textarea "*"
type textarea "Wait for"
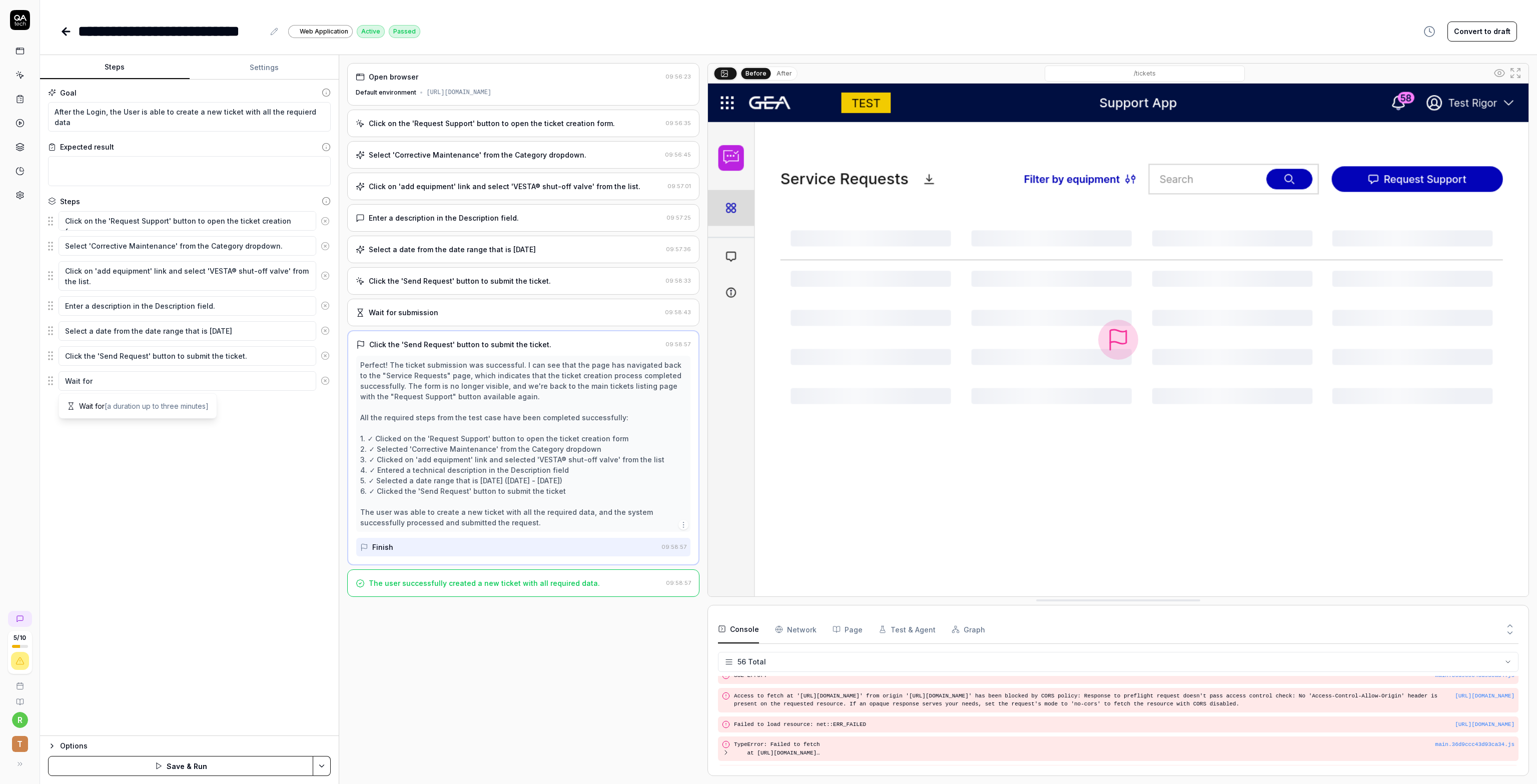
type textarea "*"
type textarea "Wait for"
type textarea "*"
type textarea "Wait for t"
type textarea "*"
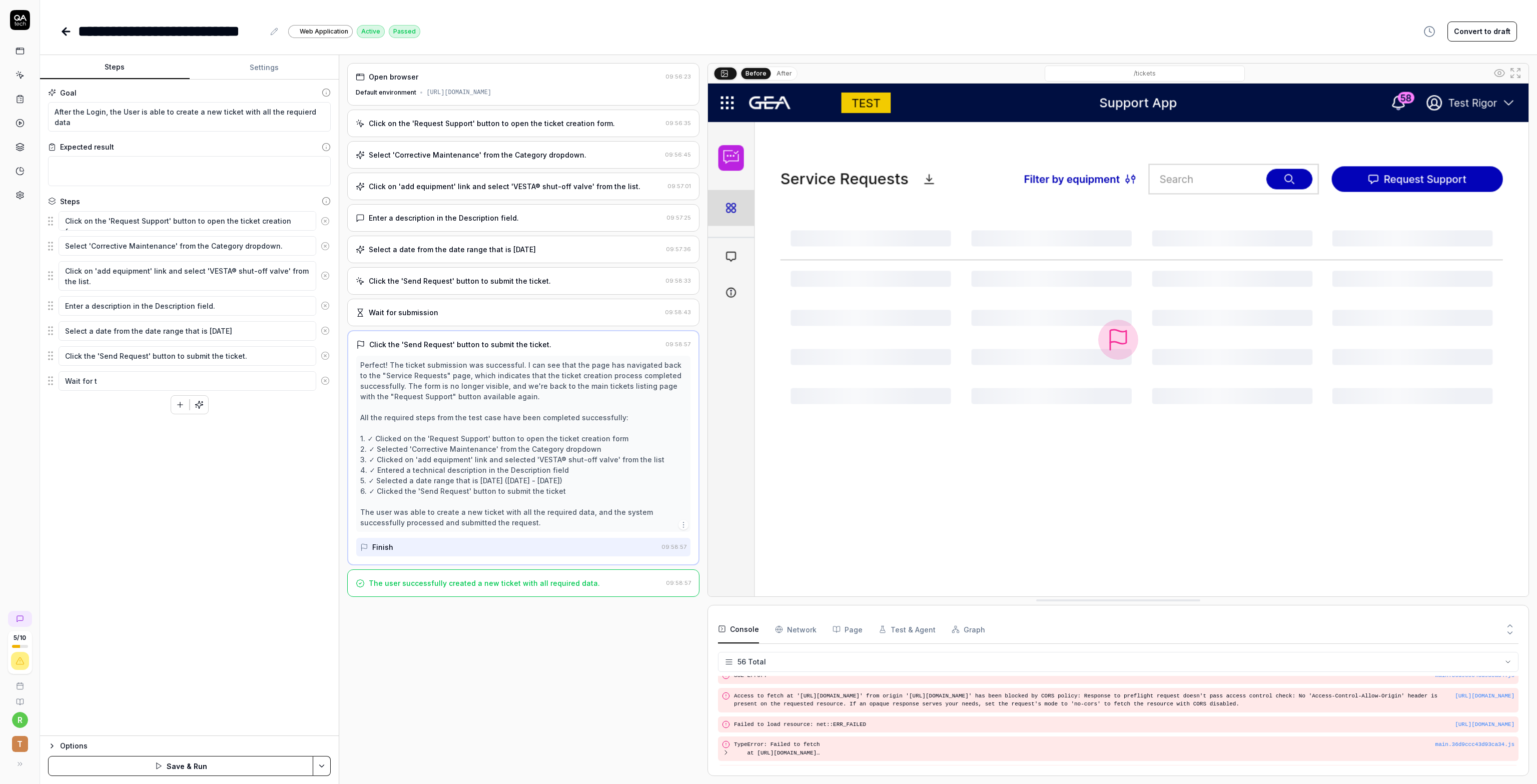
type textarea "Wait for th"
type textarea "*"
type textarea "Wait for the"
type textarea "*"
type textarea "Wait for the p"
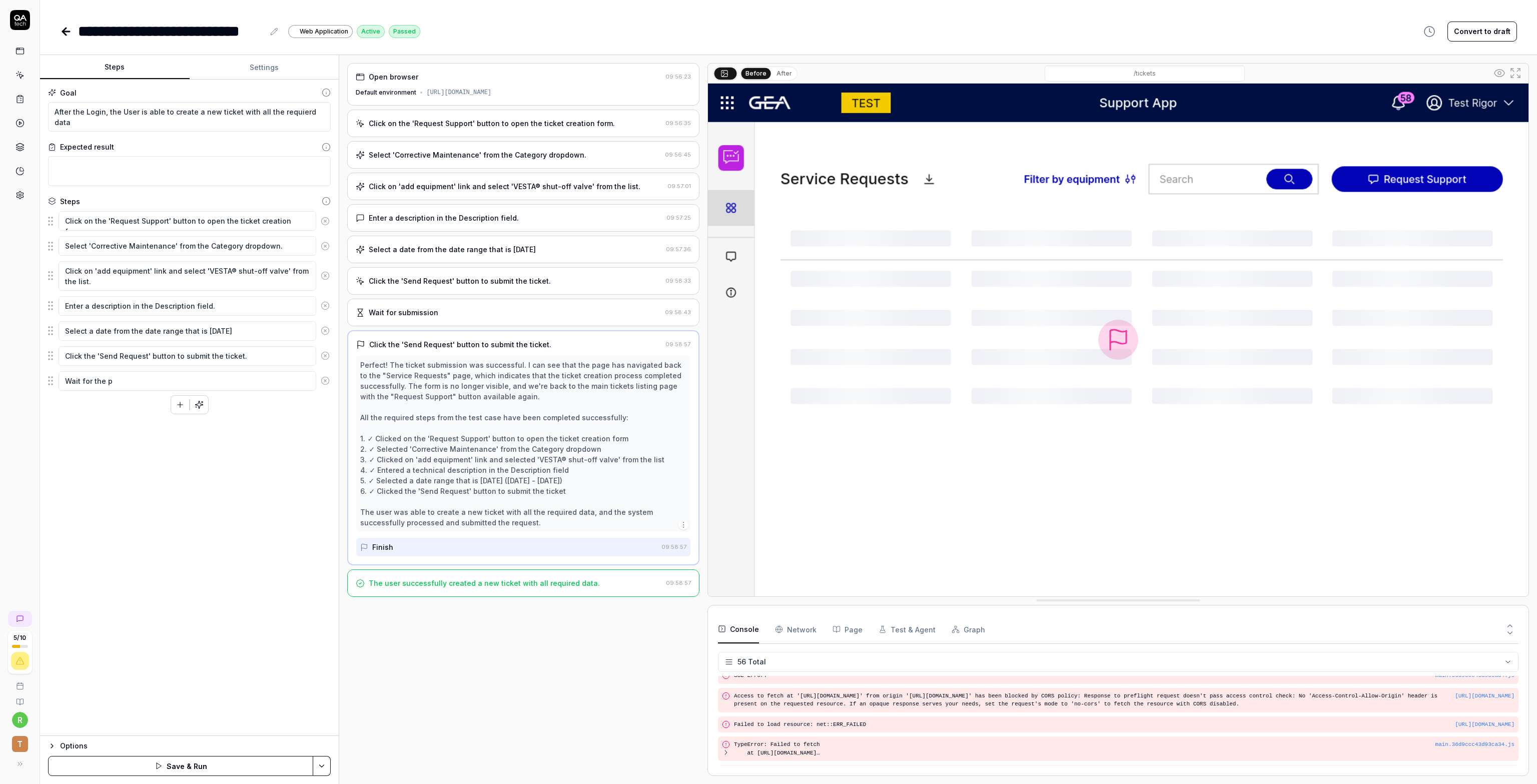
type textarea "*"
type textarea "Wait for the pa"
type textarea "*"
type textarea "Wait for the pag"
type textarea "*"
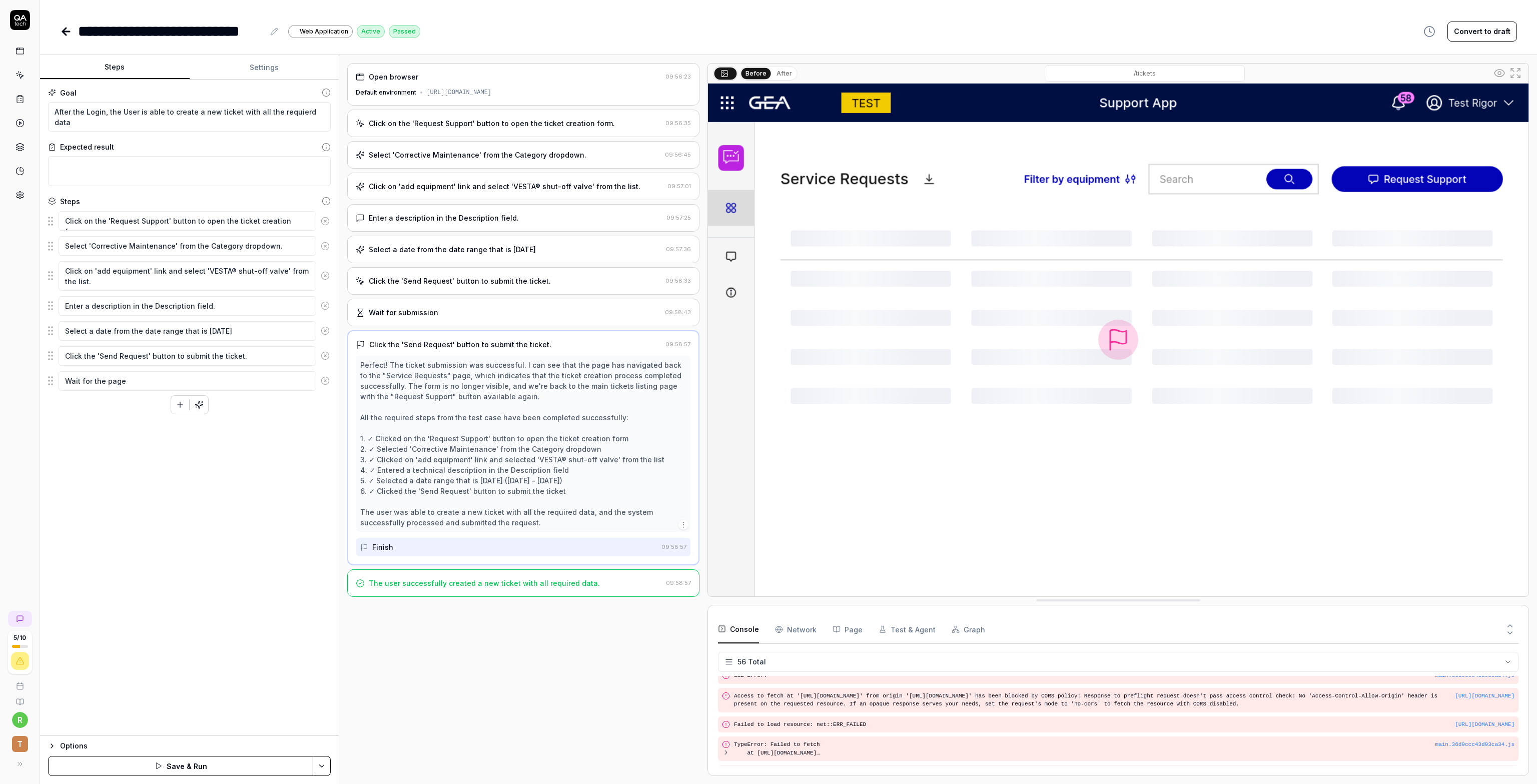
type textarea "Wait for the page"
type textarea "*"
type textarea "Wait for the page to"
type textarea "*"
type textarea "Wait for the page to"
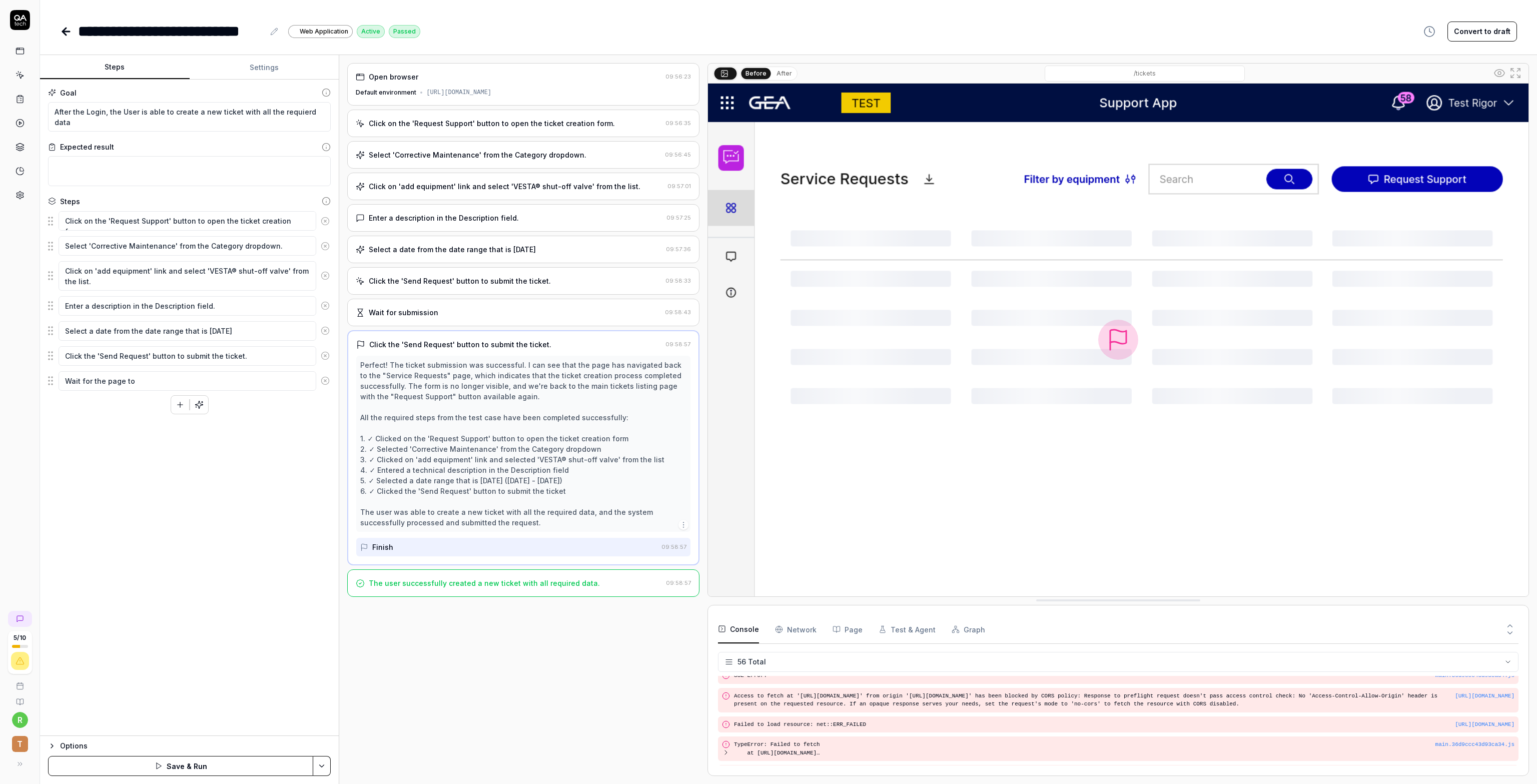
type textarea "*"
type textarea "Wait for the page to c"
type textarea "*"
type textarea "Wait for the page to co"
type textarea "*"
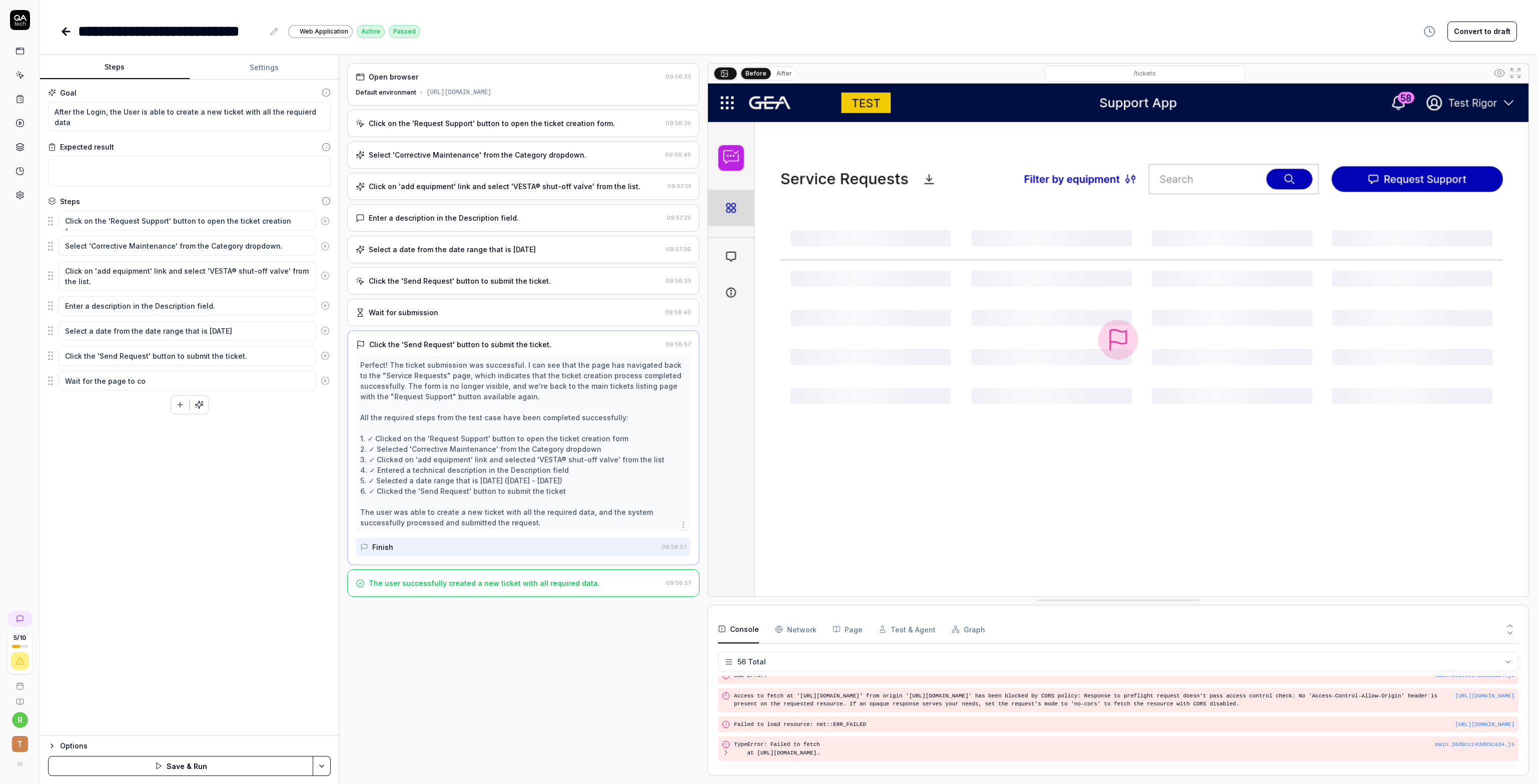
type textarea "Wait for the page to com"
click at [233, 377] on textarea "Wait for the page to complety load all the data" at bounding box center [187, 381] width 258 height 20
click at [200, 498] on div "Goal After the Login, the User is able to create a new ticket with all the requ…" at bounding box center [189, 408] width 299 height 656
click at [175, 767] on button "Save & Run" at bounding box center [180, 766] width 265 height 20
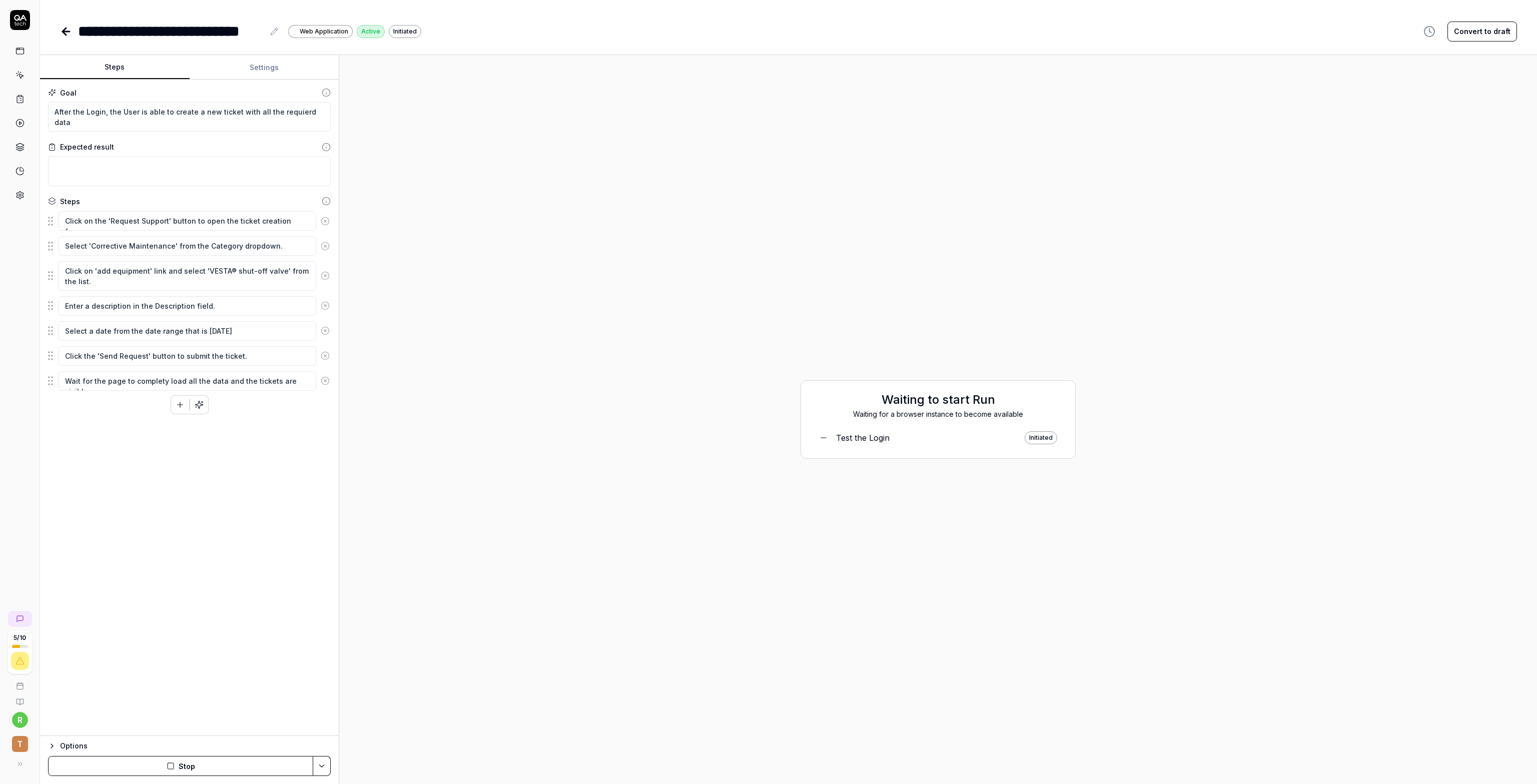
click at [824, 446] on link "Test the Login Initiated" at bounding box center [938, 437] width 254 height 21
click at [1045, 439] on div "Initiated" at bounding box center [1041, 438] width 33 height 13
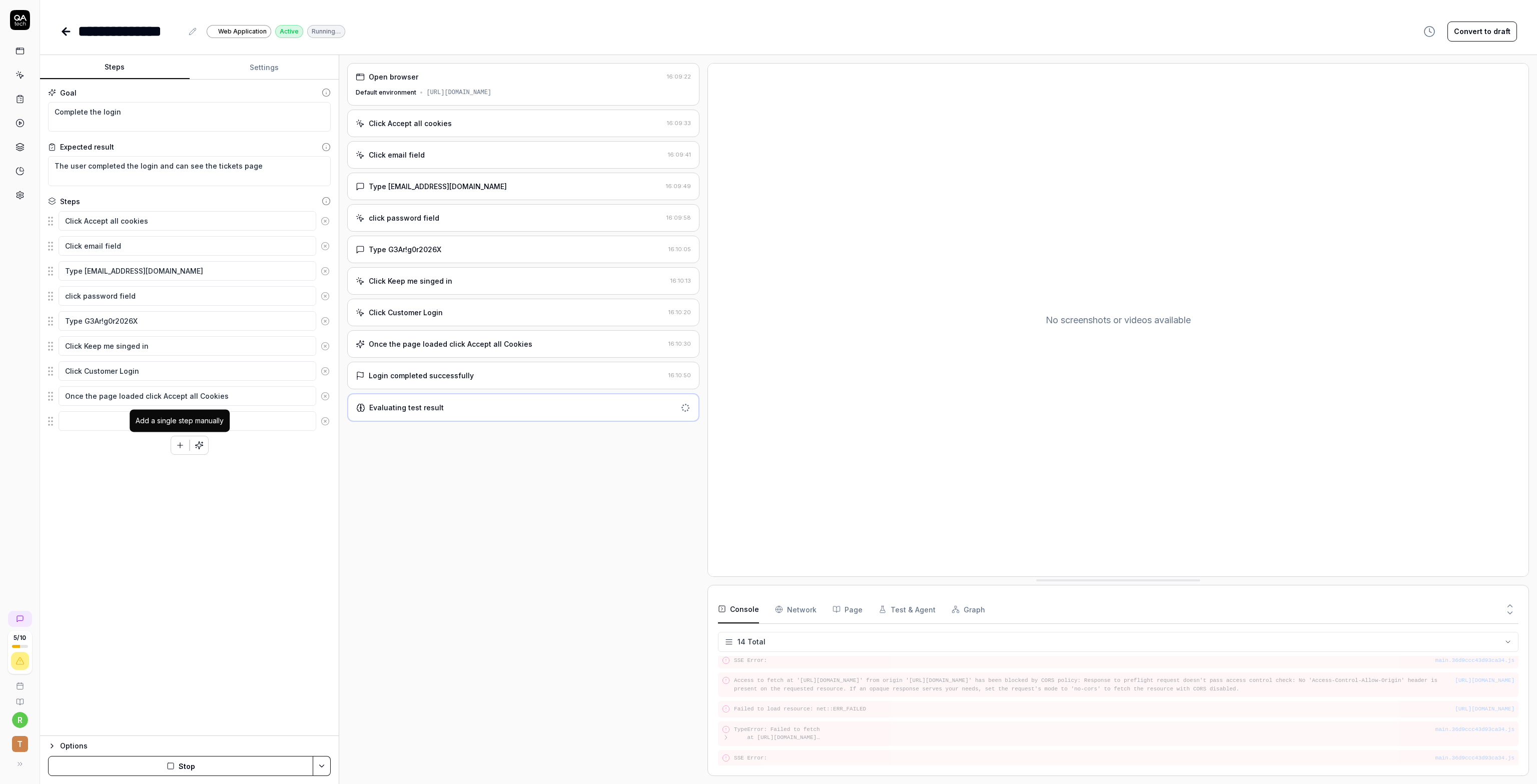
scroll to position [194, 0]
click at [406, 371] on div "Login completed successfully" at bounding box center [421, 376] width 105 height 11
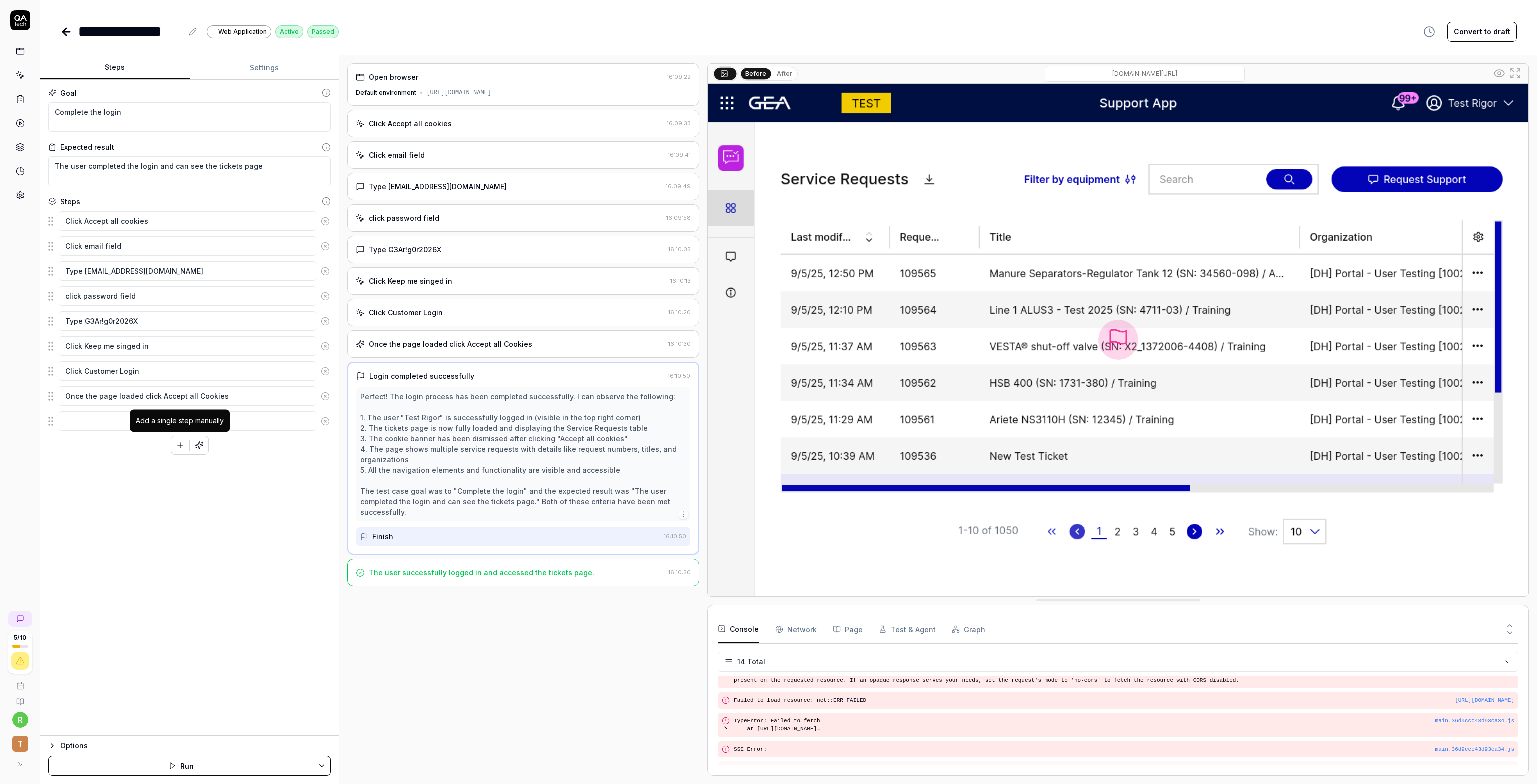
click at [155, 416] on div "Add a single step manually" at bounding box center [180, 421] width 88 height 11
click at [83, 424] on textarea at bounding box center [187, 421] width 258 height 20
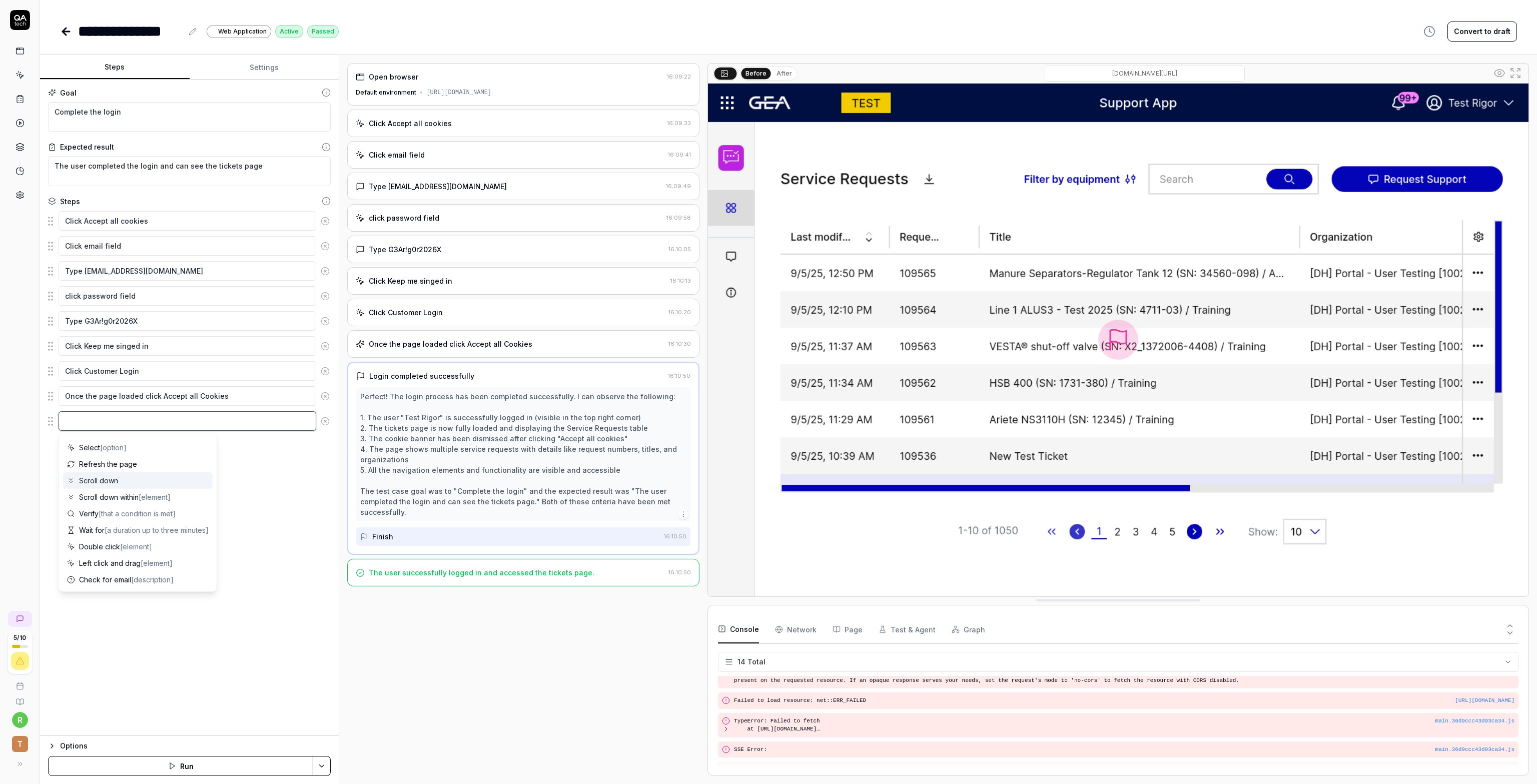
scroll to position [0, 0]
drag, startPoint x: 335, startPoint y: 642, endPoint x: 317, endPoint y: 476, distance: 167.0
click at [335, 640] on div "Goal Complete the login Expected result The user completed the login and can se…" at bounding box center [189, 408] width 299 height 656
click at [63, 29] on icon at bounding box center [64, 32] width 4 height 7
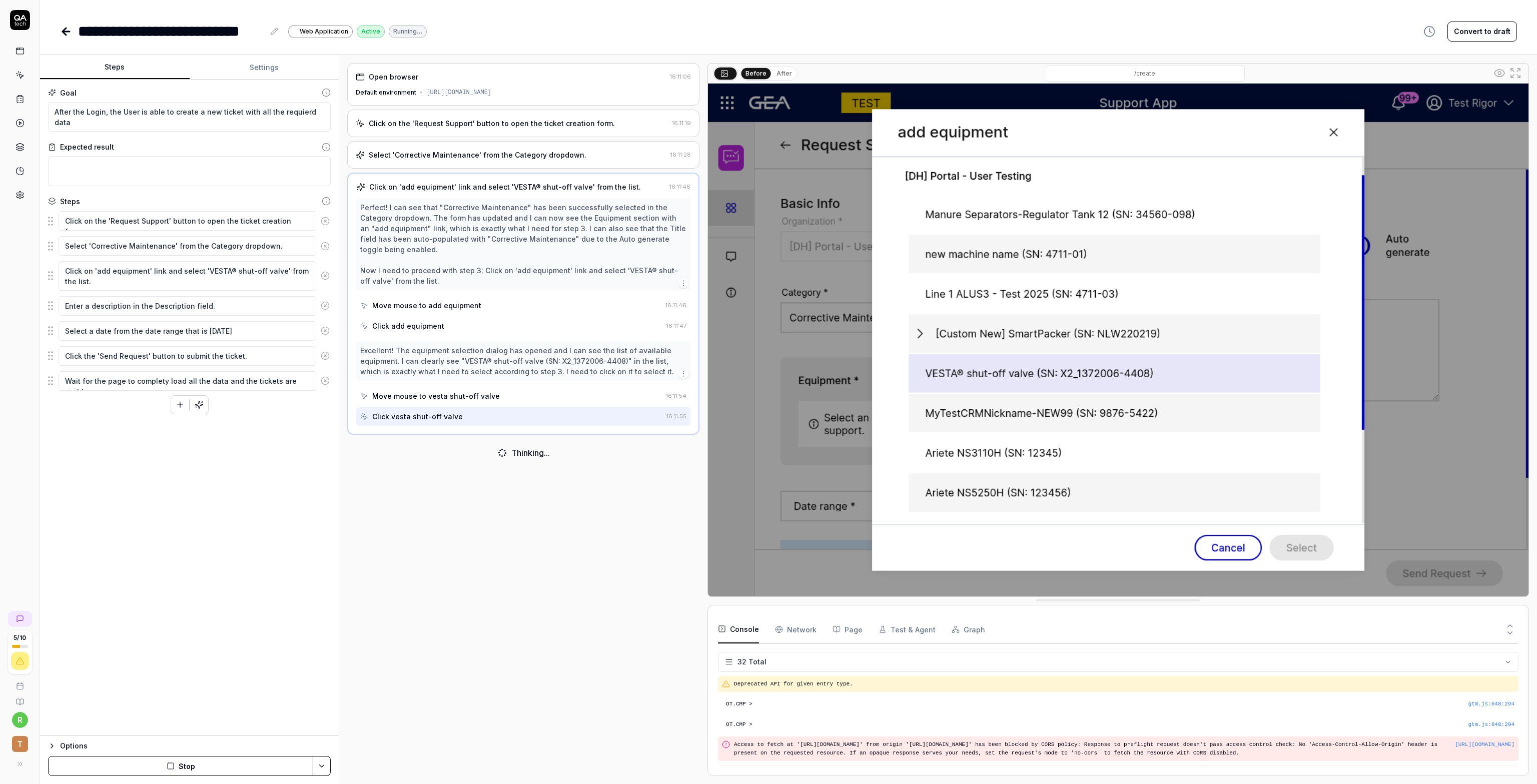
click at [20, 21] on icon at bounding box center [20, 20] width 20 height 20
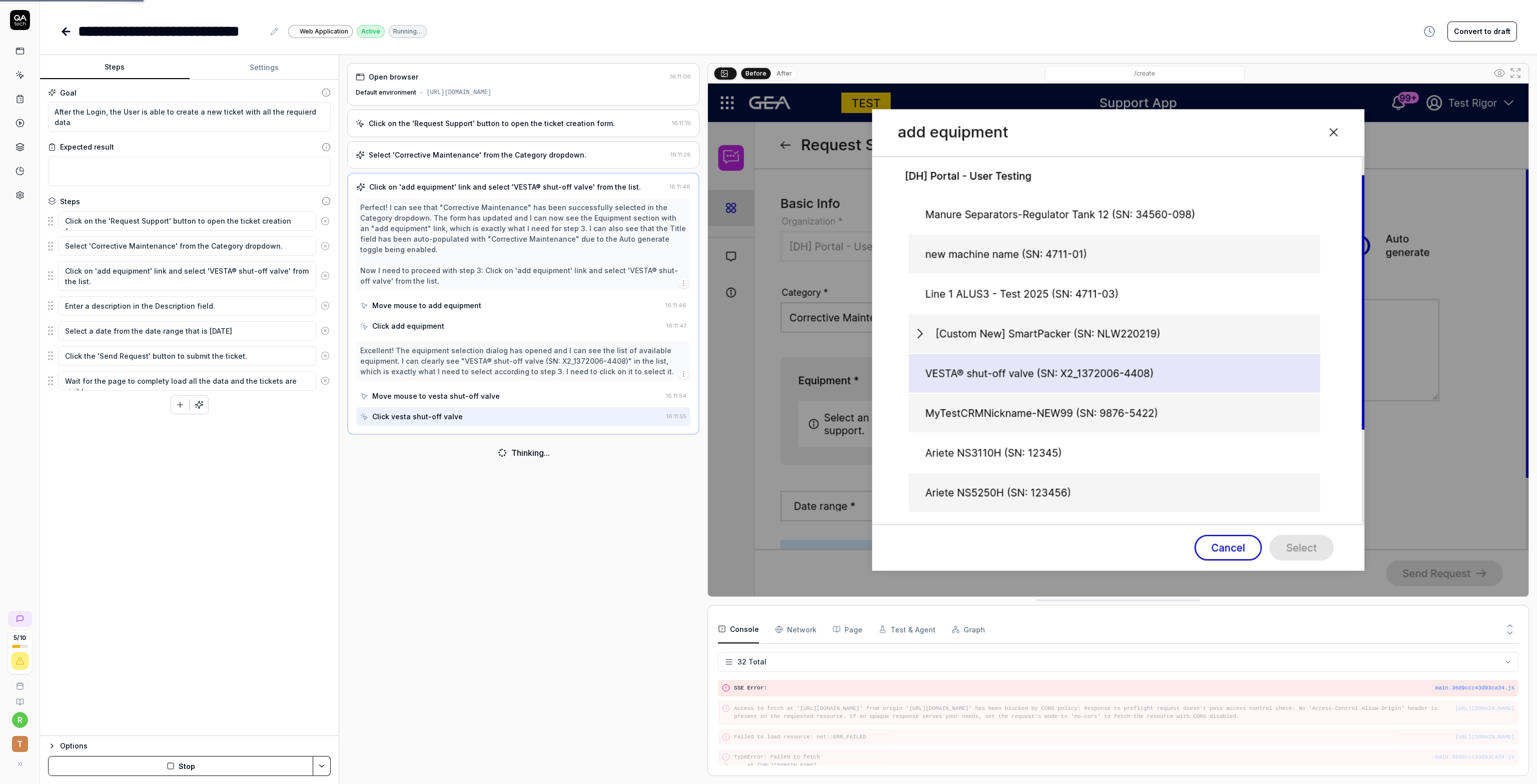
scroll to position [670, 0]
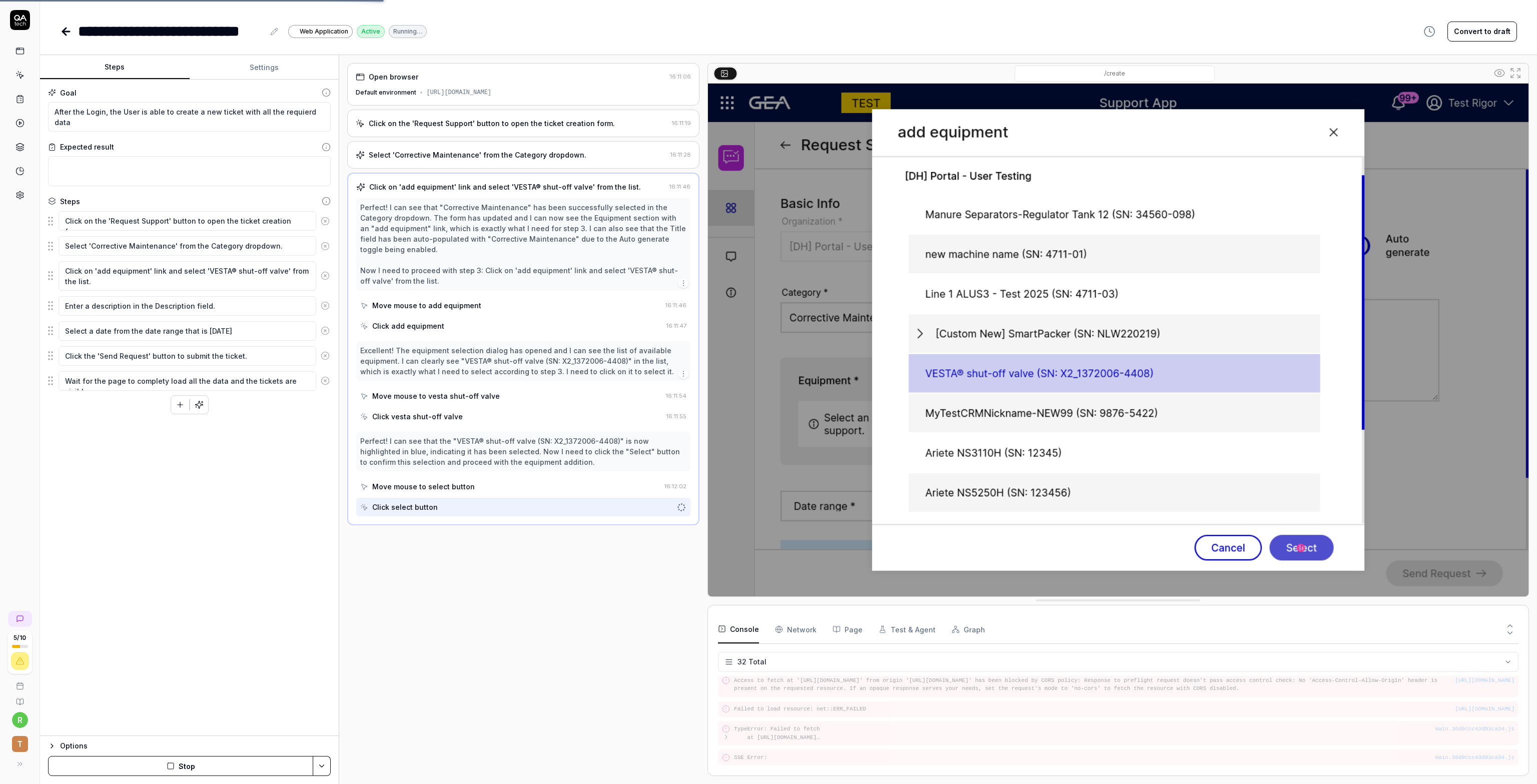
click at [21, 54] on rect at bounding box center [20, 51] width 8 height 6
click at [16, 76] on icon at bounding box center [20, 75] width 9 height 9
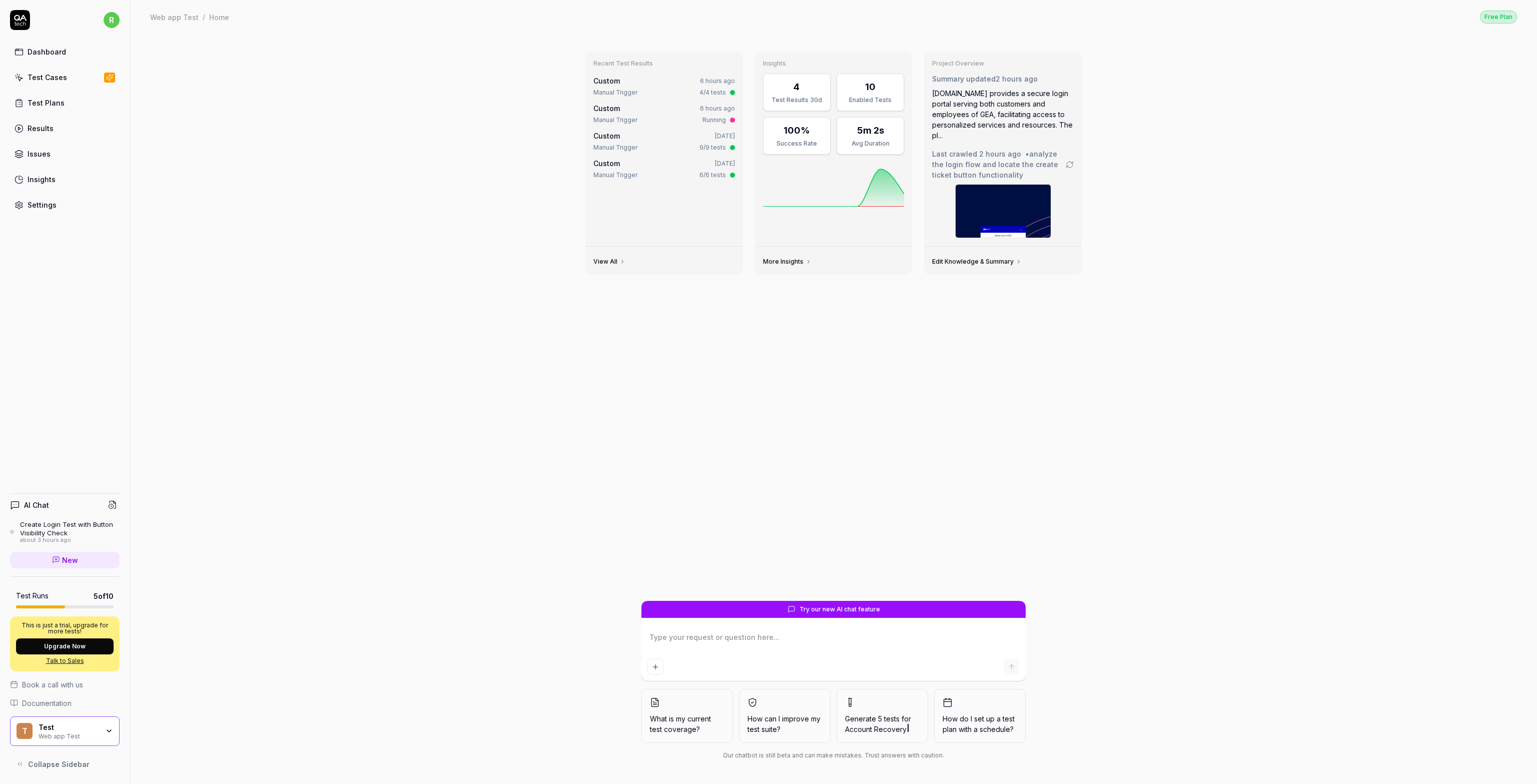
click at [706, 632] on textarea at bounding box center [834, 643] width 372 height 25
type textarea "*"
type textarea "I"
type textarea "*"
type textarea "I"
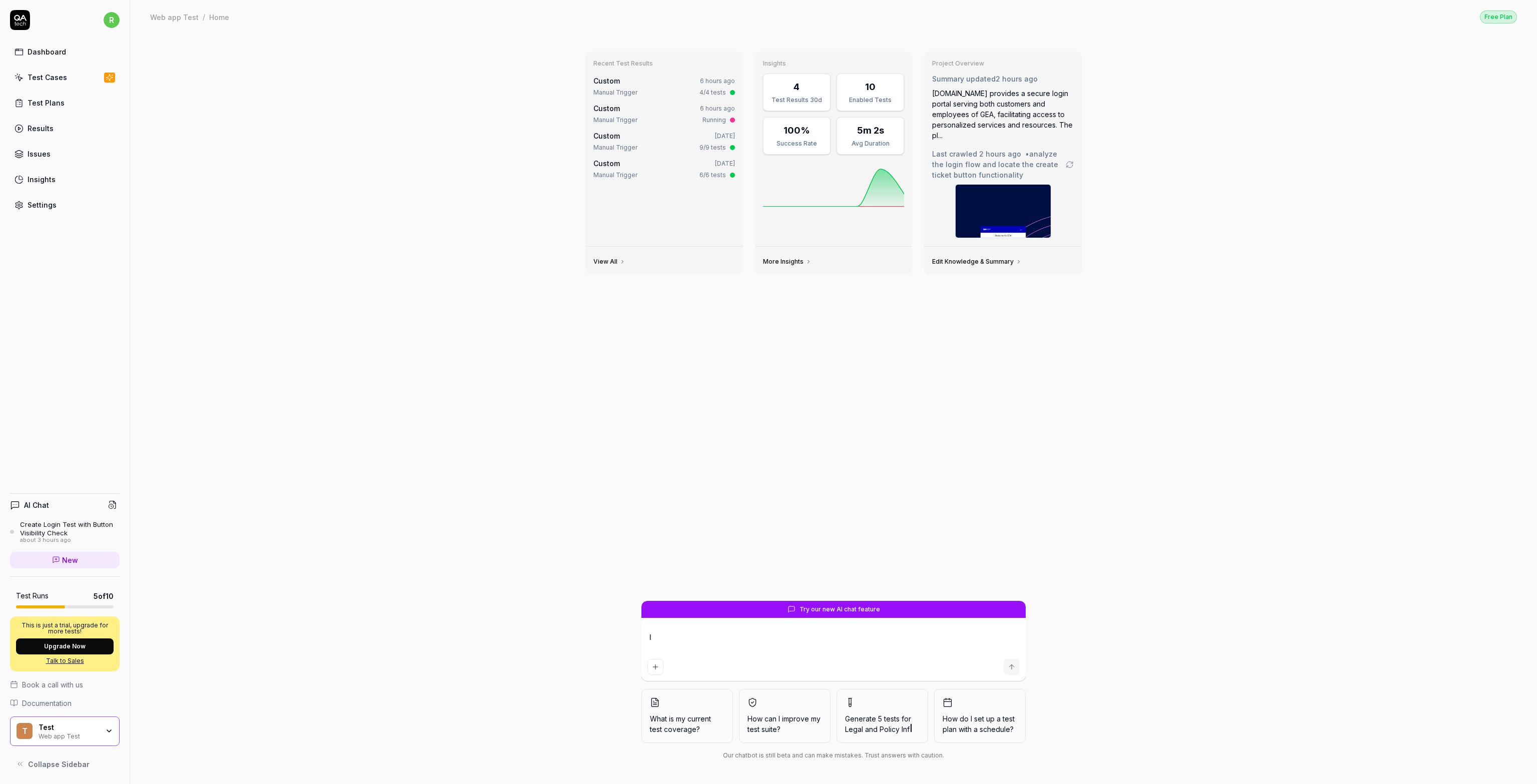
type textarea "*"
type textarea "I w"
type textarea "*"
type textarea "I wan"
type textarea "*"
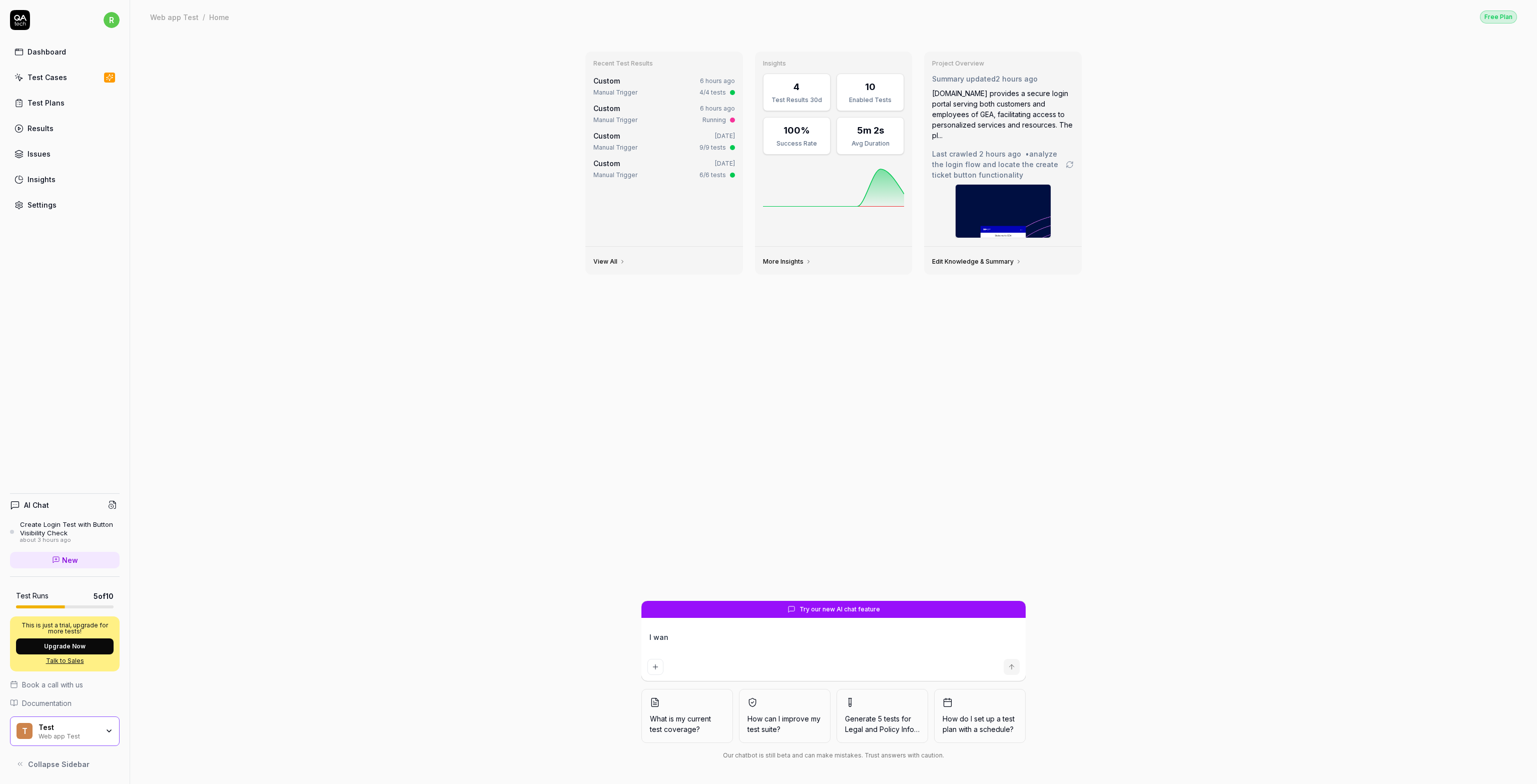
type textarea "I want"
type textarea "*"
type textarea "I want"
type textarea "*"
type textarea "I want t"
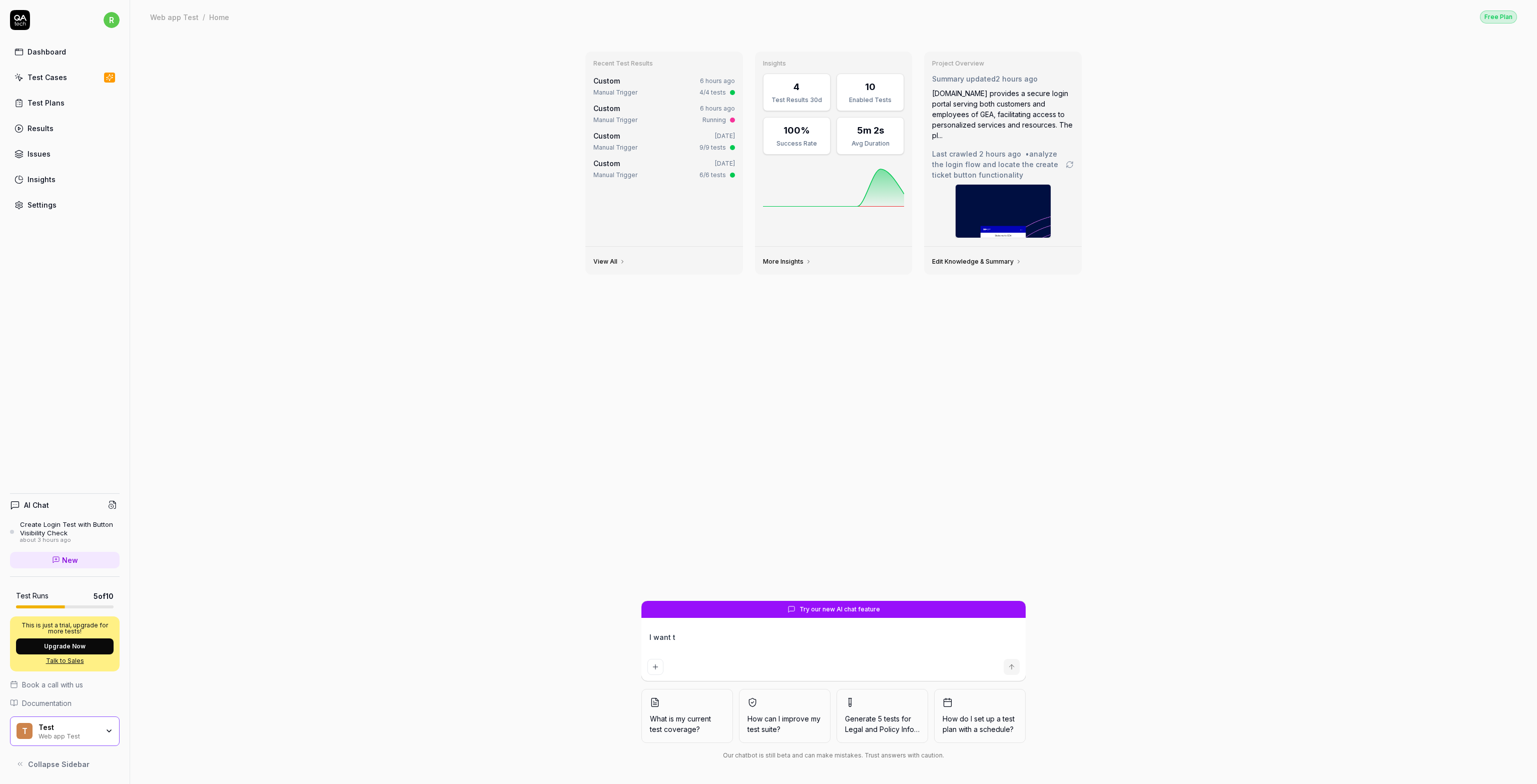
type textarea "*"
type textarea "I want to"
type textarea "*"
type textarea "I want to"
type textarea "*"
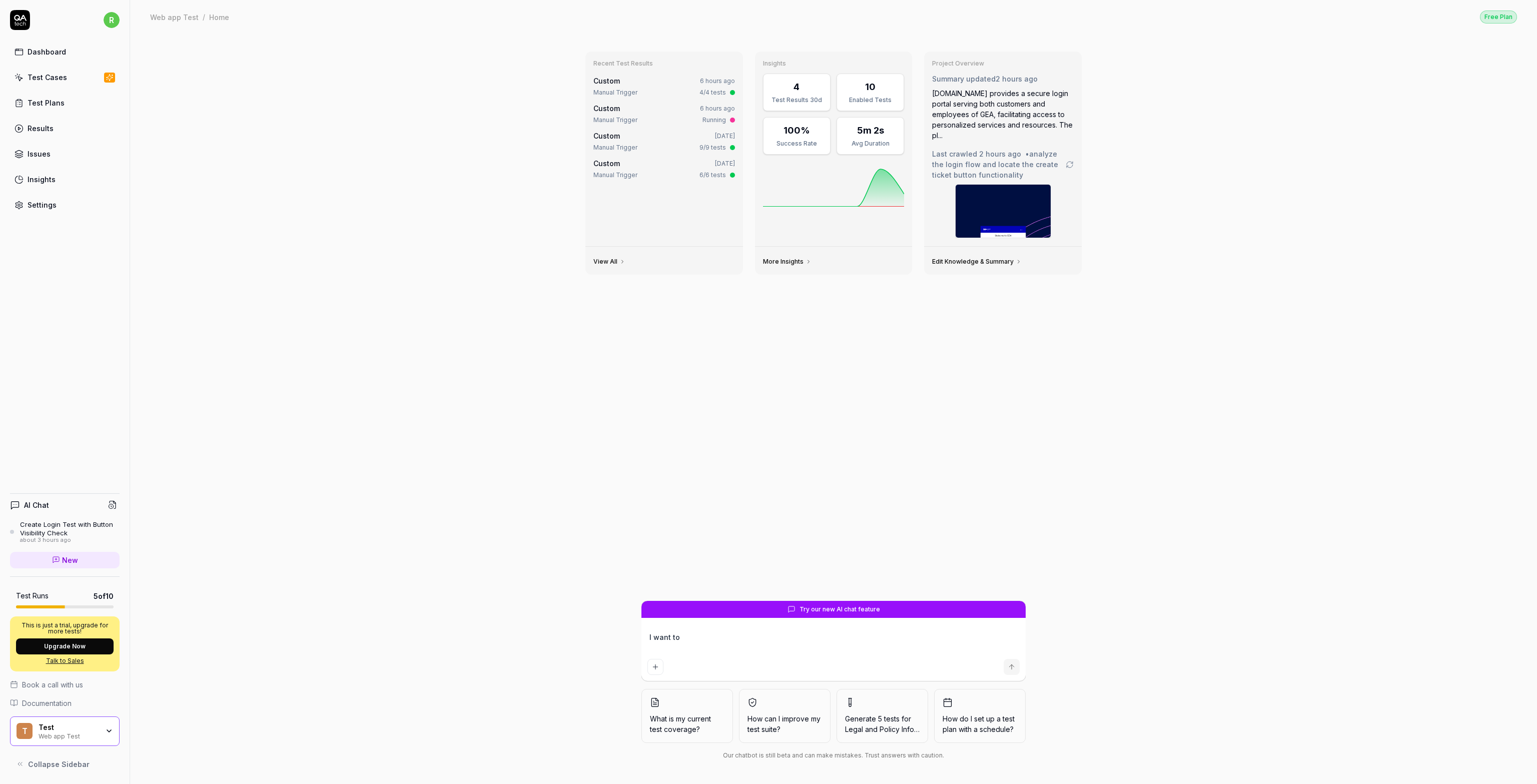
type textarea "I want to c"
type textarea "*"
type textarea "I want to cr"
type textarea "*"
type textarea "I want to cre"
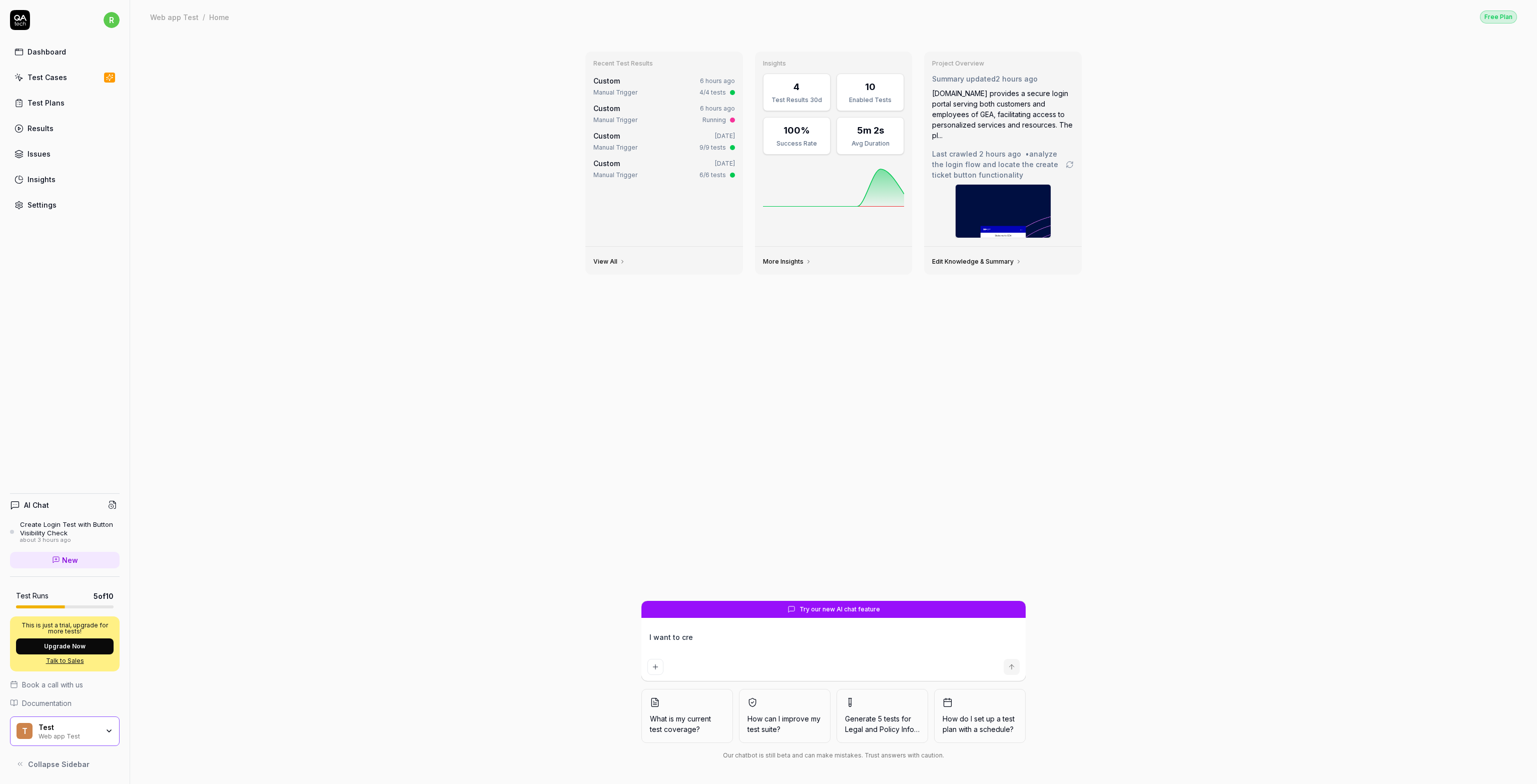
type textarea "*"
type textarea "I want to crea"
type textarea "*"
type textarea "I want to creat"
type textarea "*"
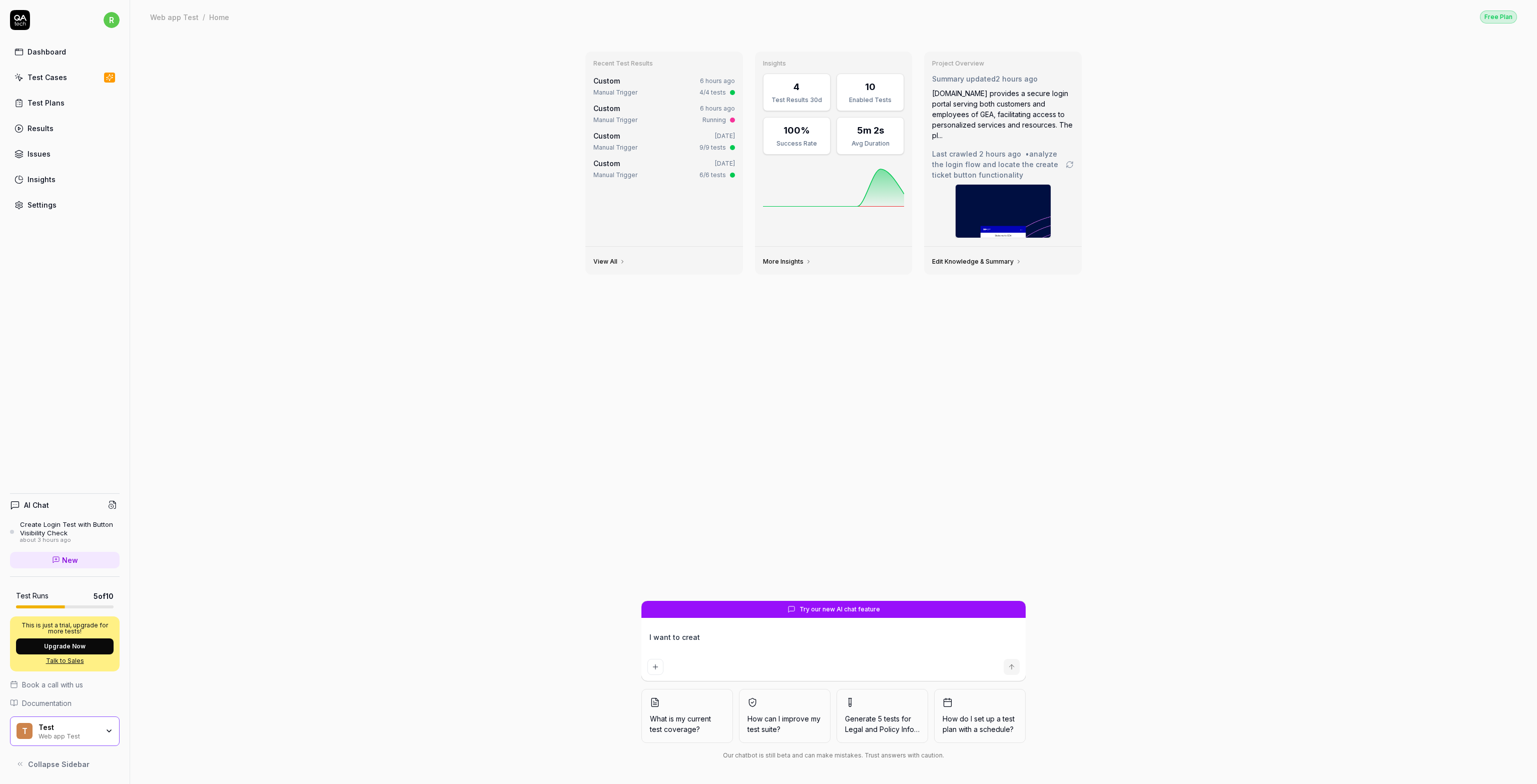
type textarea "I want to creat4"
type textarea "*"
type textarea "I want to creat4"
type textarea "*"
type textarea "I want to creat4"
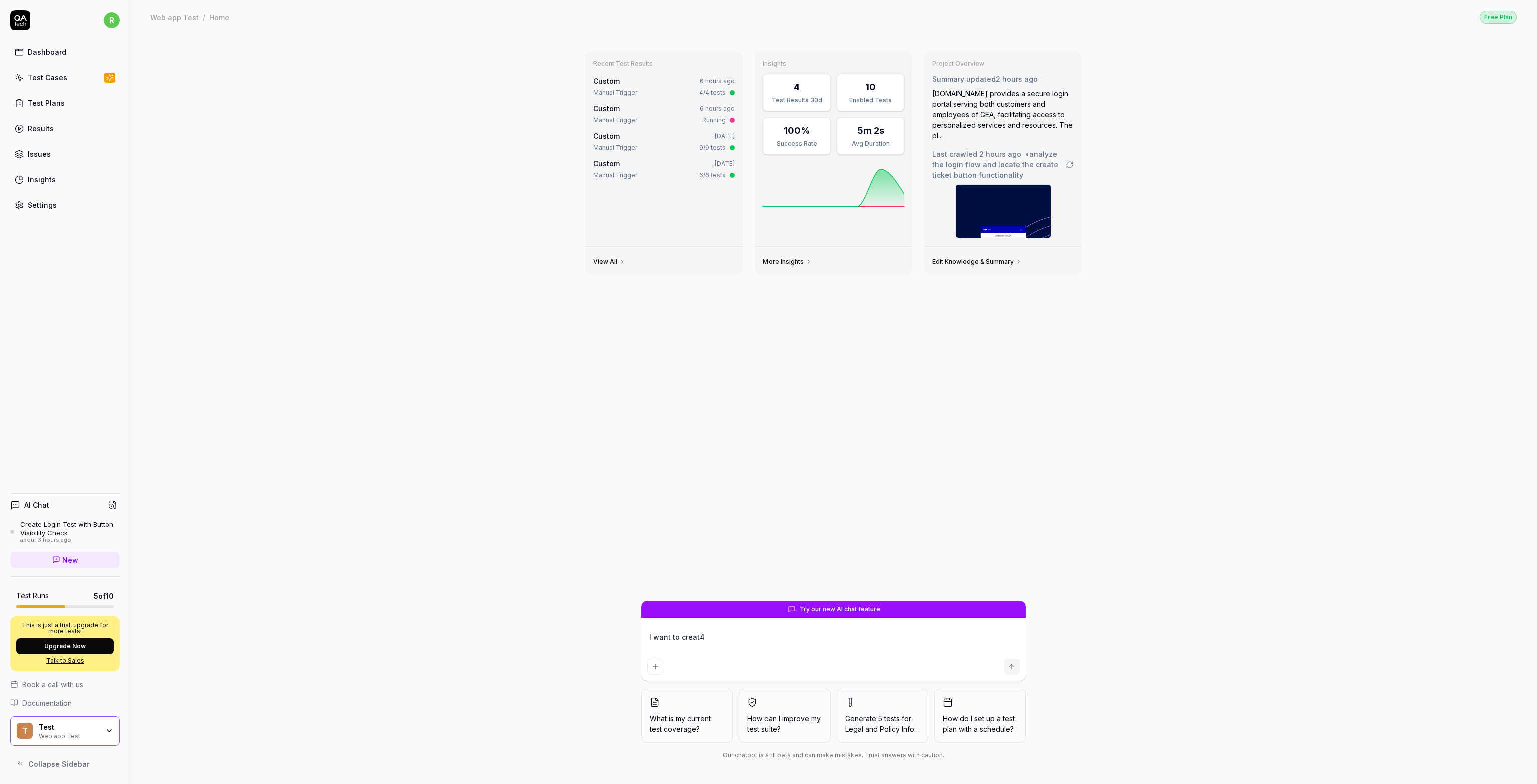
type textarea "*"
type textarea "I want to creat"
type textarea "*"
type textarea "I want to creat"
type textarea "*"
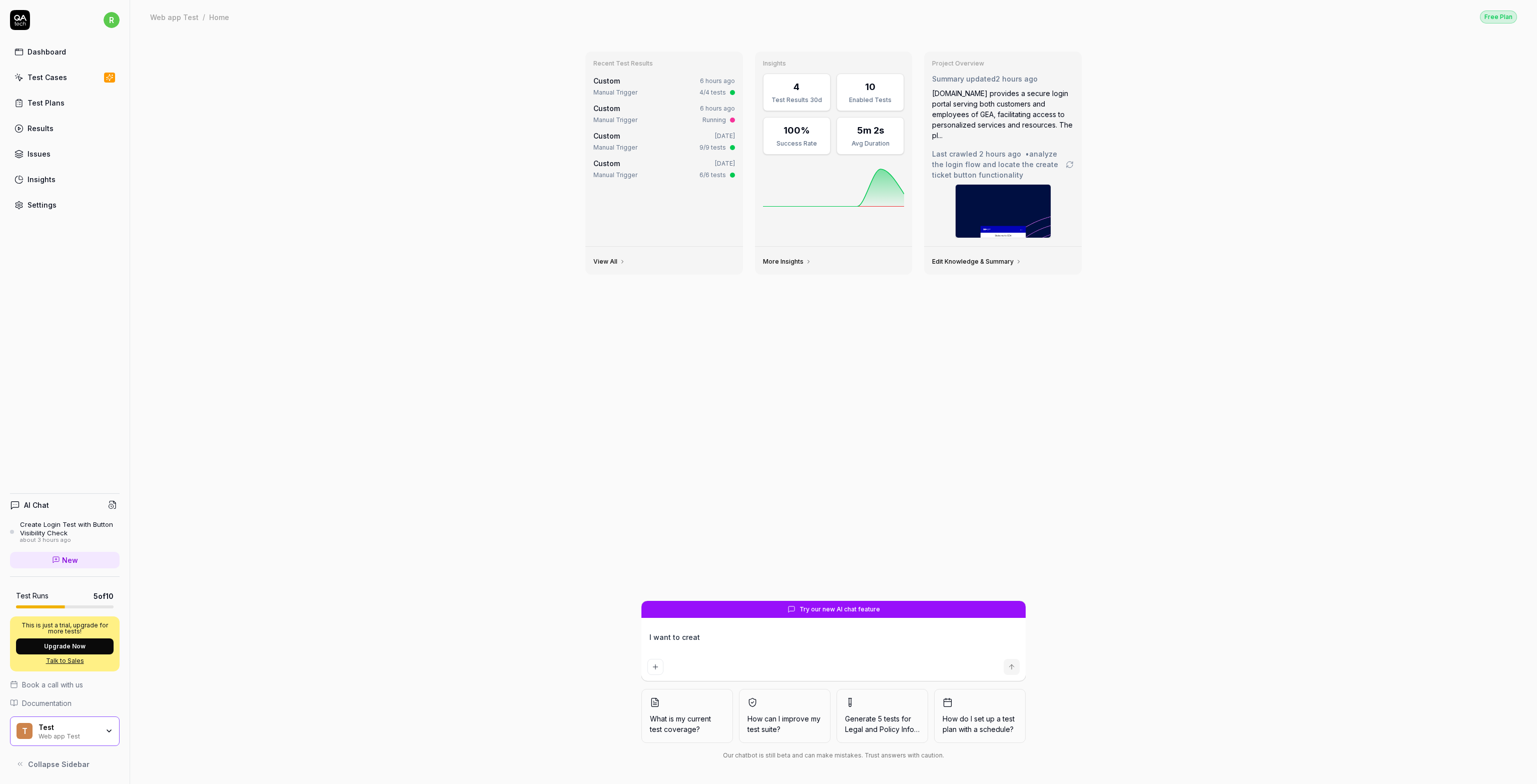
type textarea "I want to creat e"
type textarea "*"
type textarea "I want to creat ee"
type textarea "*"
type textarea "I want to creat e"
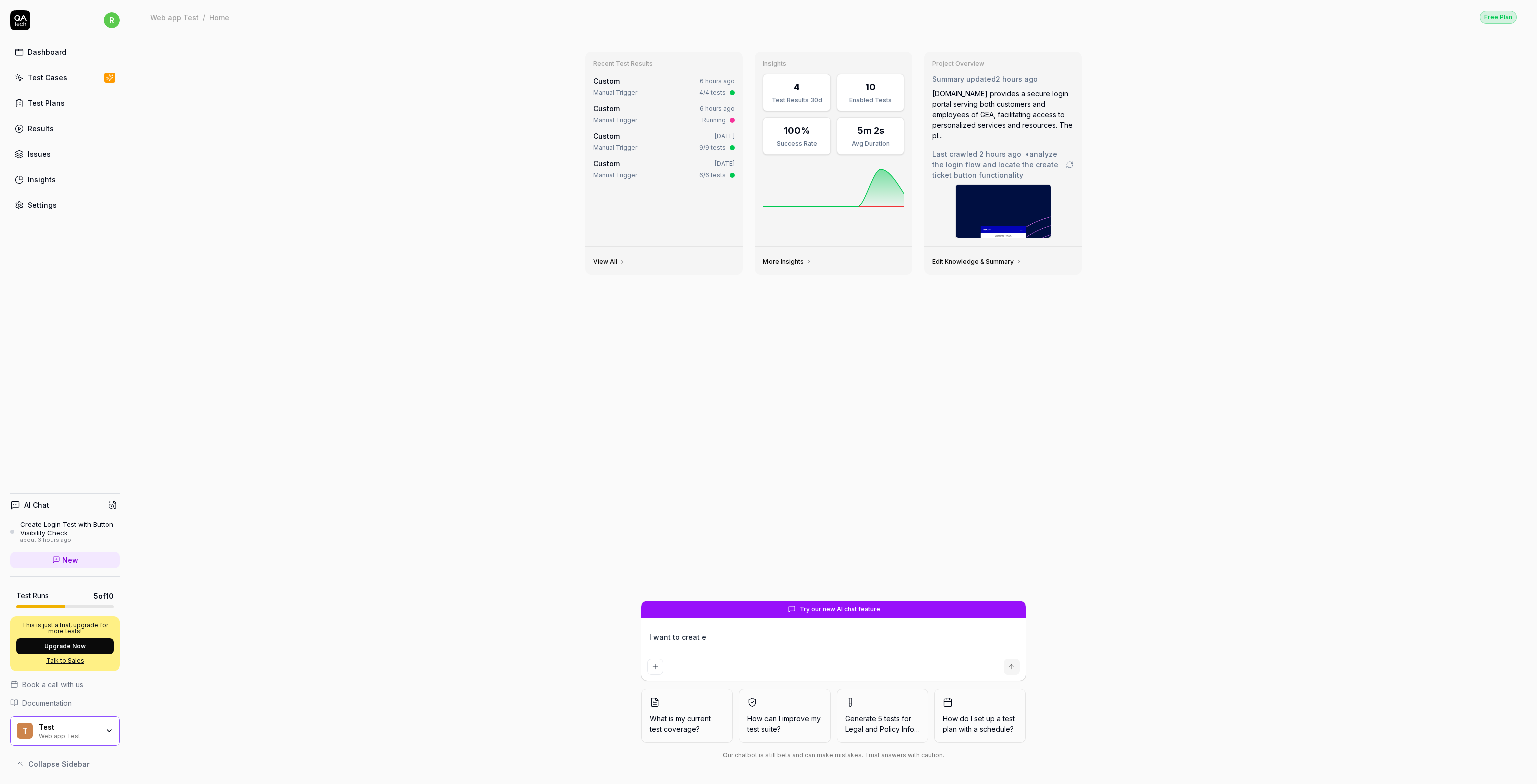
type textarea "*"
type textarea "I want to creat"
type textarea "*"
type textarea "I want to creat"
type textarea "*"
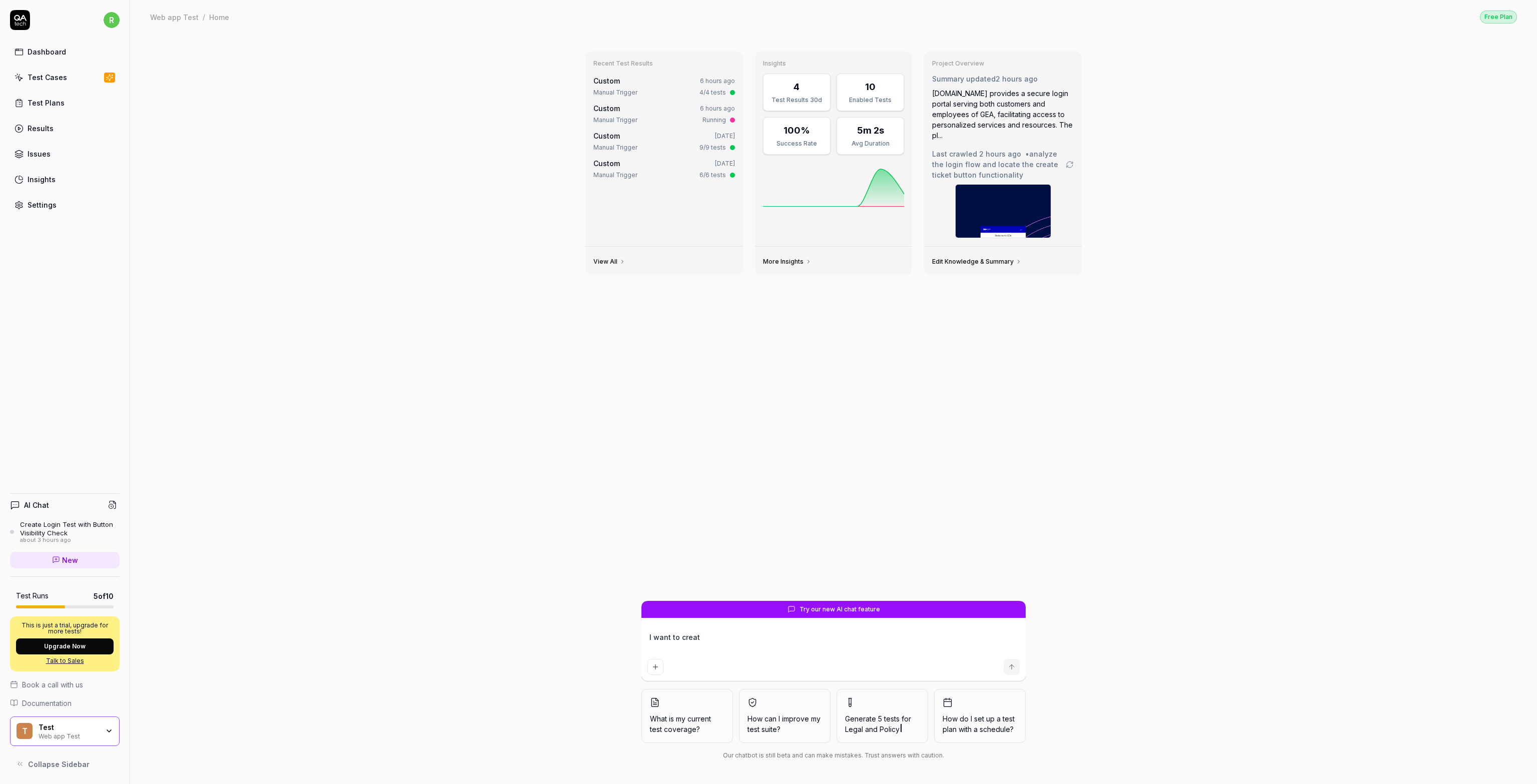
type textarea "I want to create"
type textarea "*"
type textarea "I want to create"
type textarea "*"
type textarea "I want to create a"
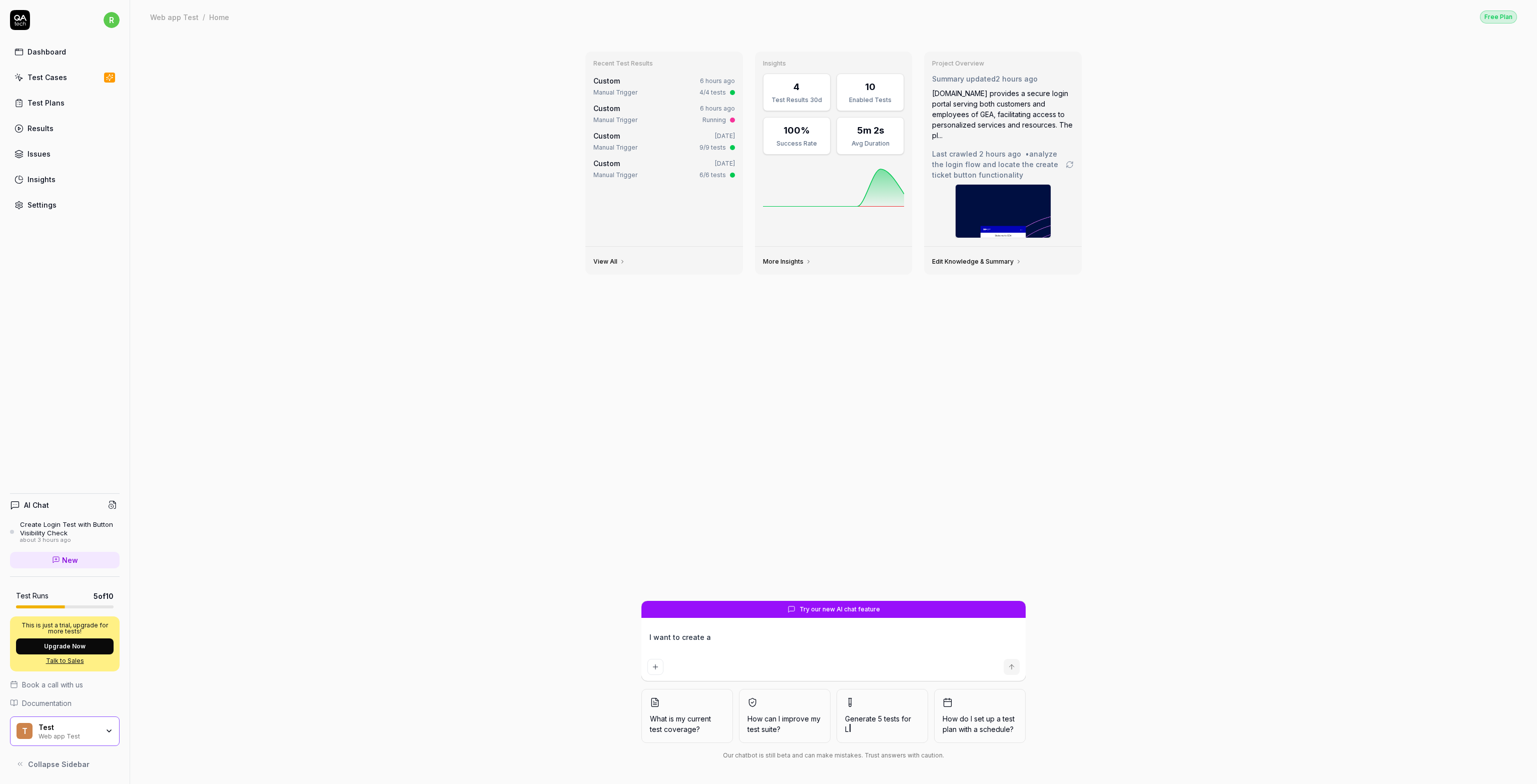
type textarea "*"
type textarea "I want to create a"
type textarea "*"
type textarea "I want to create a ne"
type textarea "*"
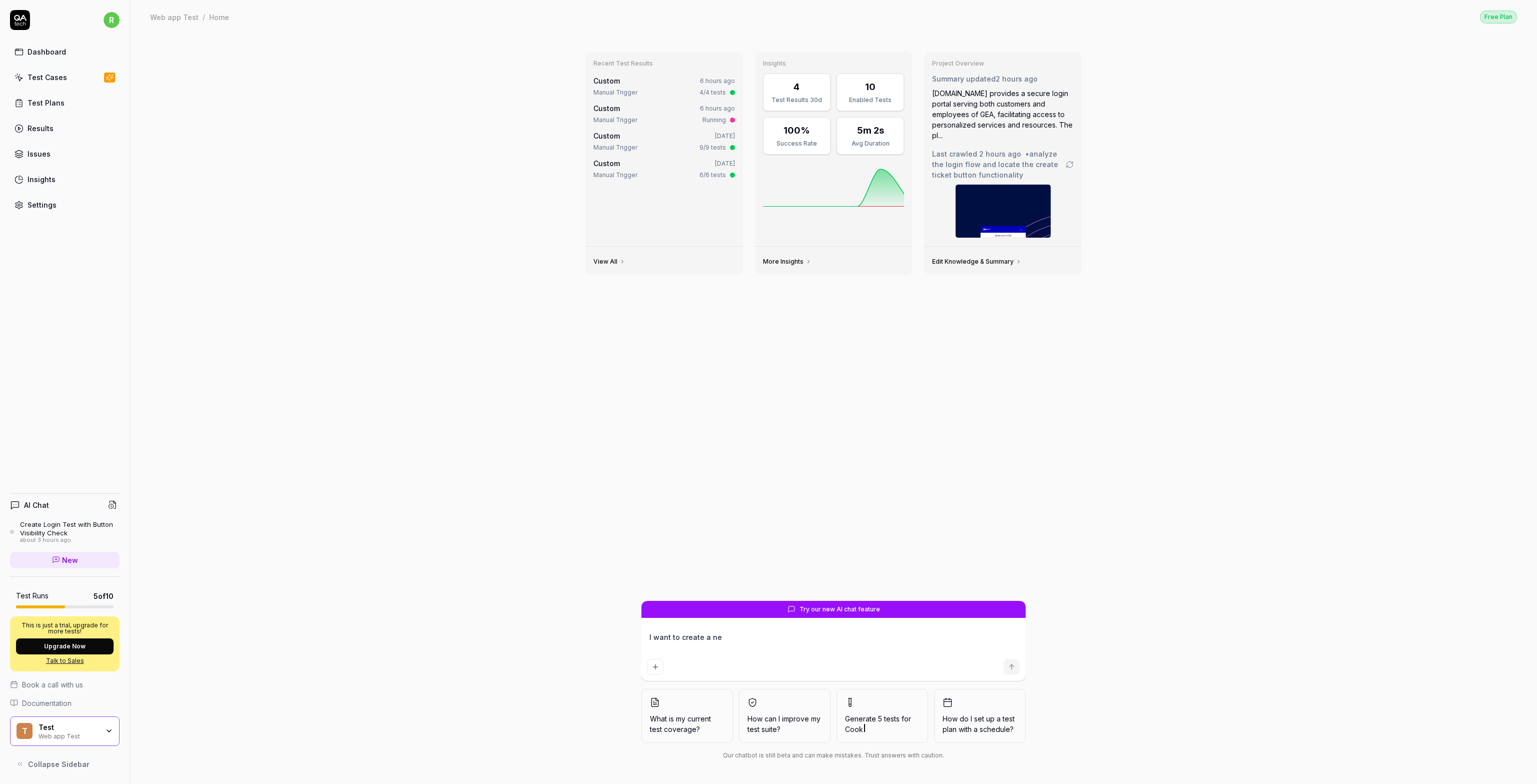
type textarea "I want to create a new"
type textarea "*"
type textarea "I want to create a new"
type textarea "*"
type textarea "I want to create a new t"
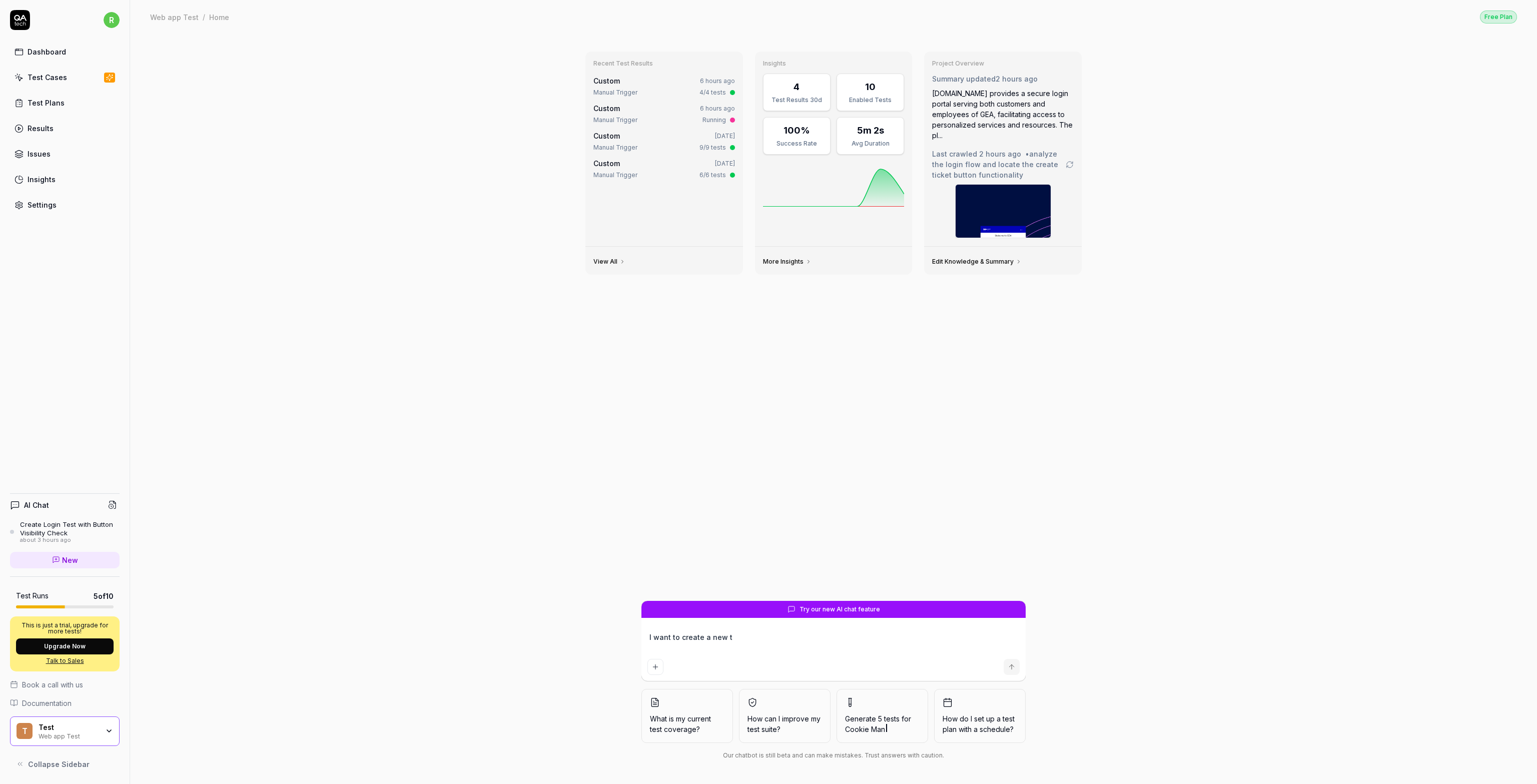
type textarea "*"
type textarea "I want to create a new ti"
type textarea "*"
type textarea "I want to create a new tic"
type textarea "*"
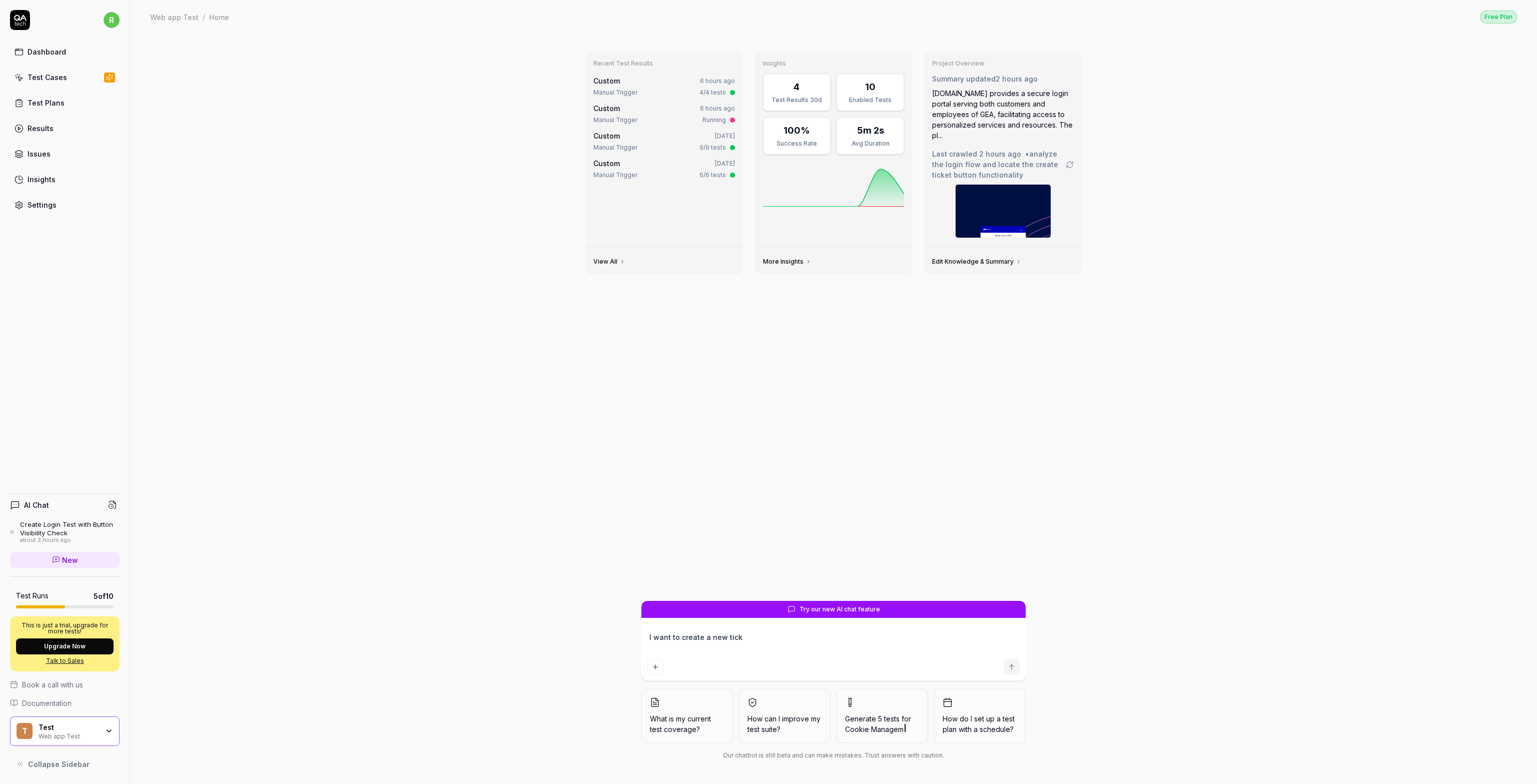
type textarea "I want to create a new ticke"
type textarea "*"
type textarea "I want to create a new ticket"
type textarea "*"
type textarea "I want to create a new ticket a"
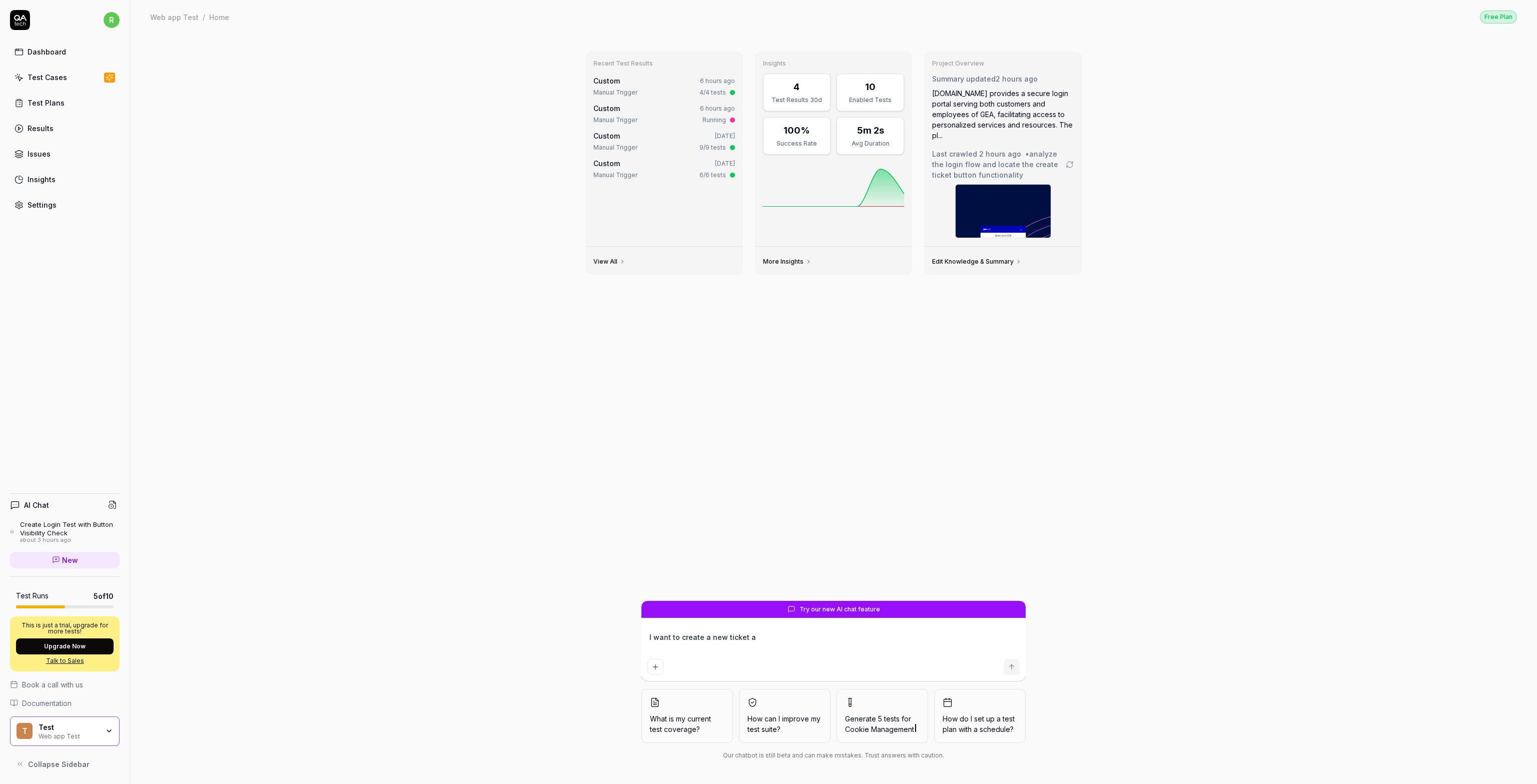
type textarea "*"
type textarea "I want to create a new ticket af"
type textarea "*"
type textarea "I want to create a new ticket afte"
type textarea "*"
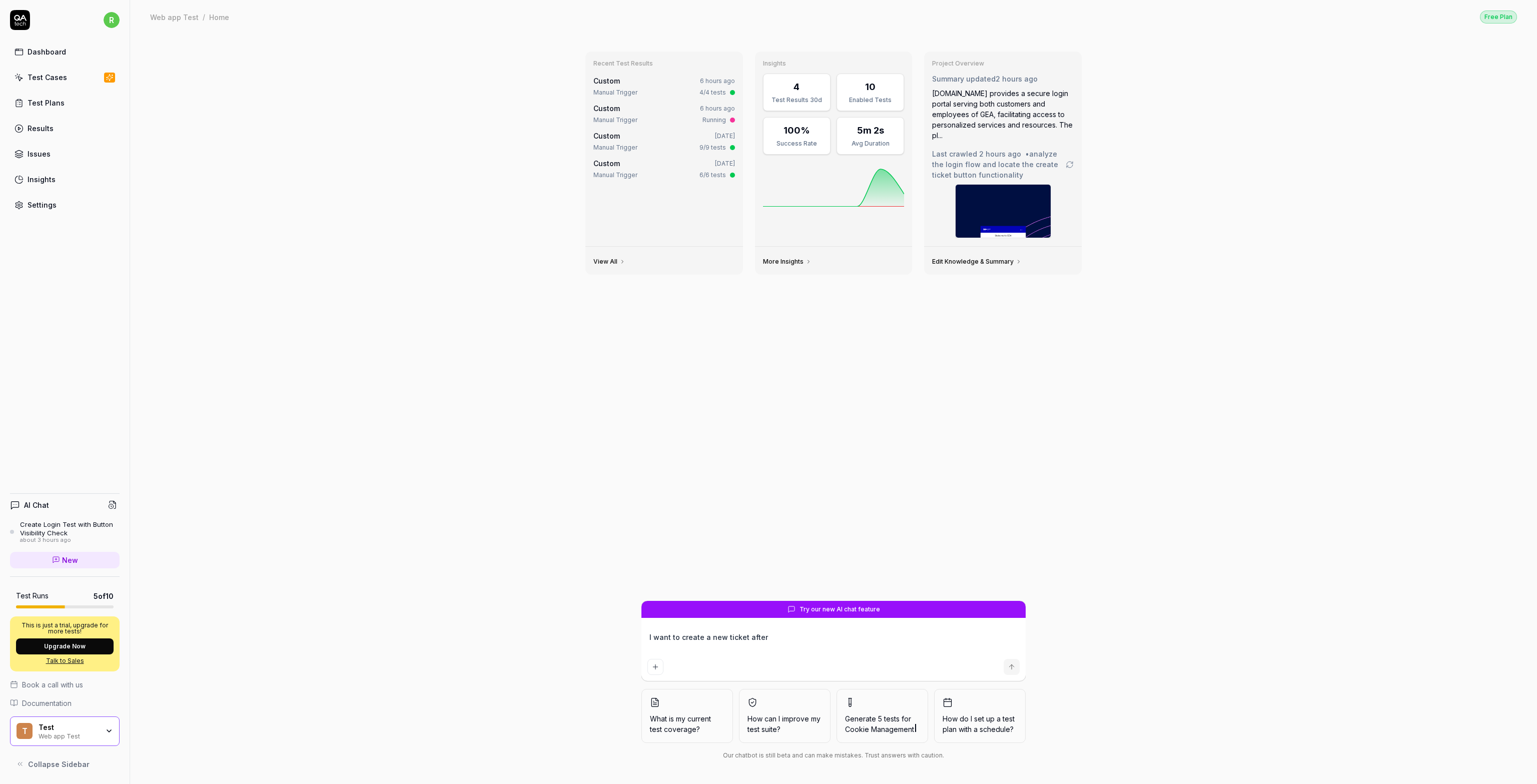
type textarea "I want to create a new ticket after"
type textarea "*"
type textarea "I want to create a new ticket after I"
type textarea "*"
type textarea "I want to create a new ticket after I"
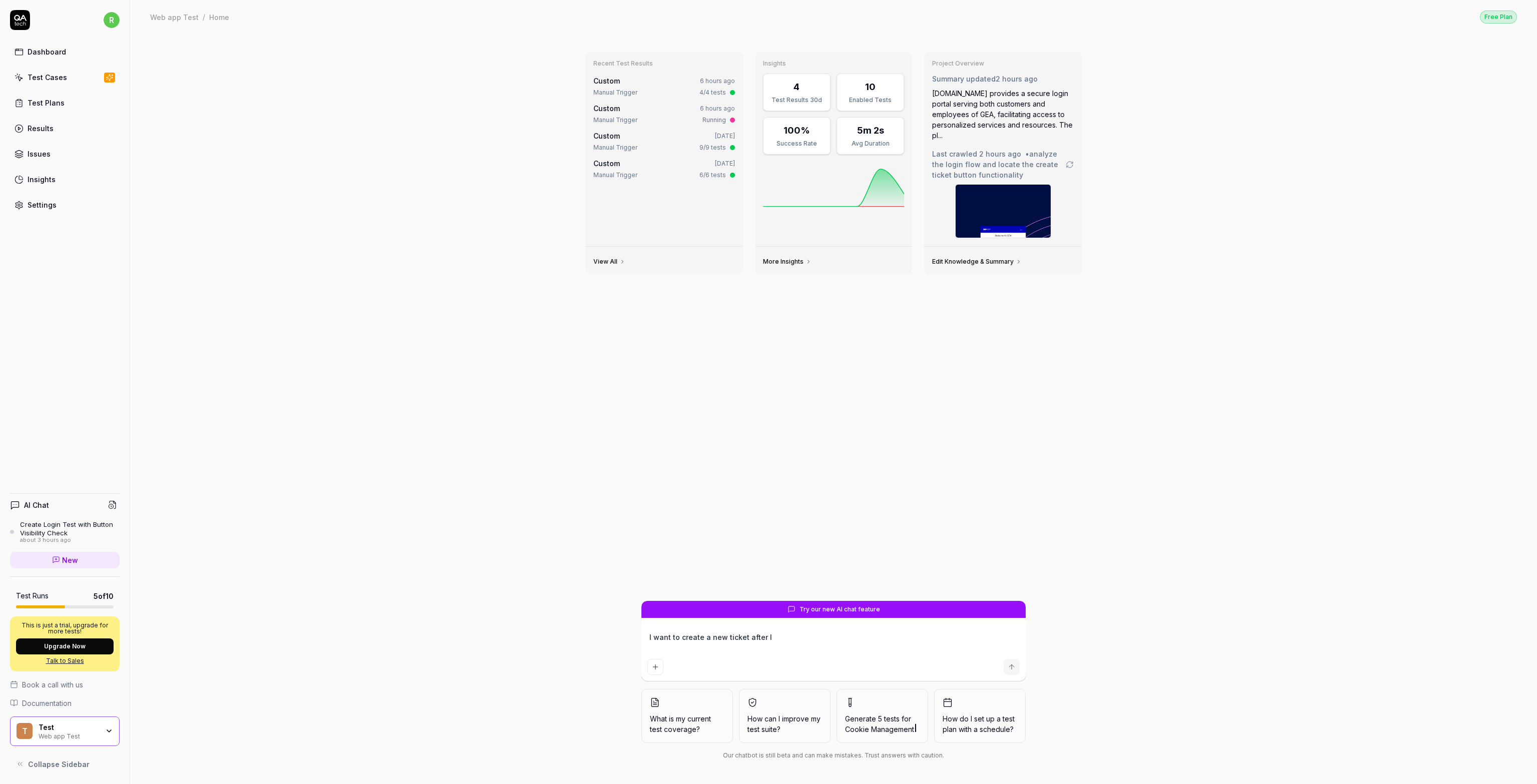
type textarea "*"
type textarea "I want to create a new ticket after I l"
type textarea "*"
type textarea "I want to create a new ticket after I lo"
type textarea "*"
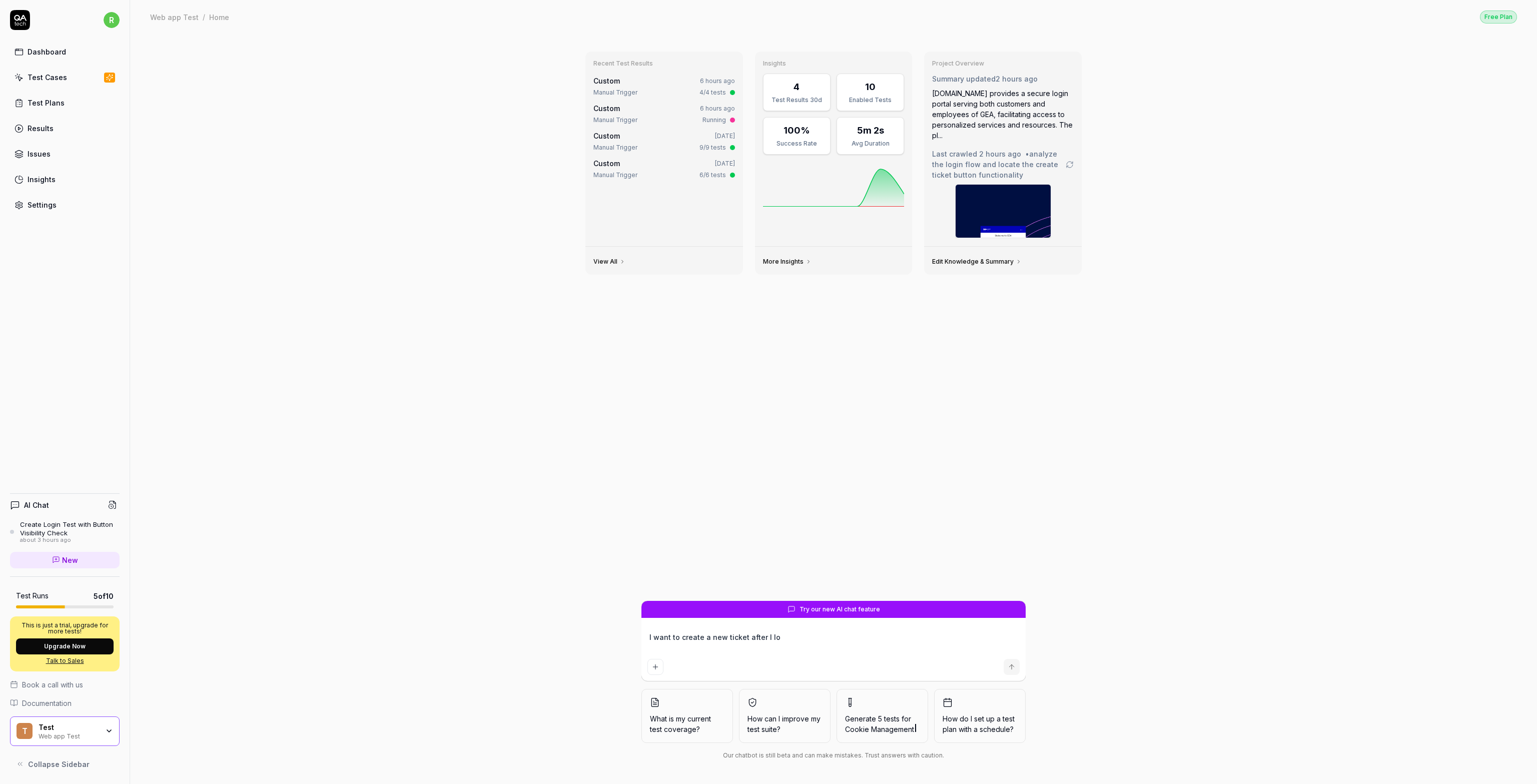
type textarea "I want to create a new ticket after I log"
type textarea "*"
type textarea "I want to create a new ticket after I logi"
type textarea "*"
type textarea "I want to create a new ticket after I login"
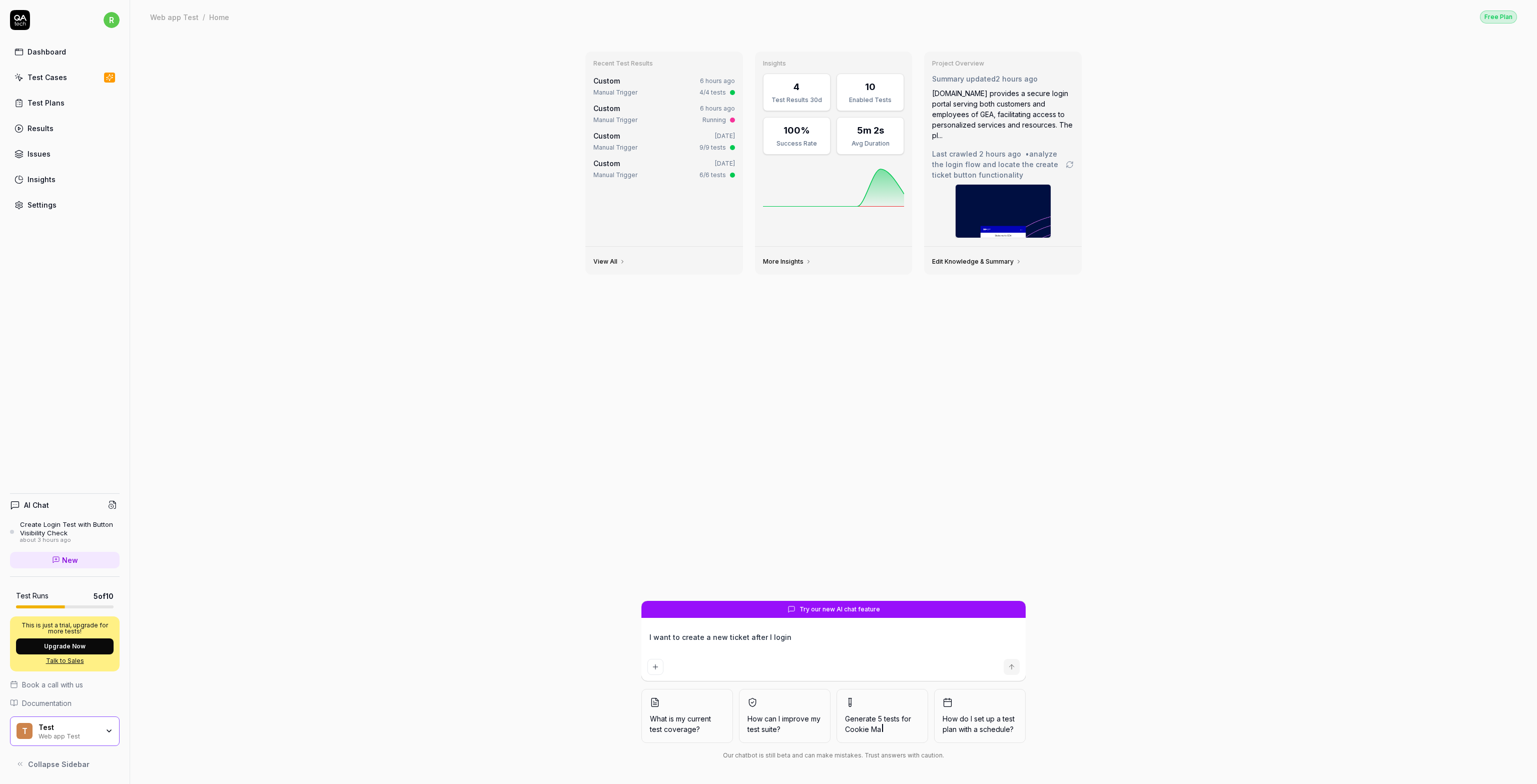
type textarea "*"
type textarea "I want to create a new ticket after I login"
type textarea "*"
type textarea "I want to create a new ticket after I login i"
type textarea "*"
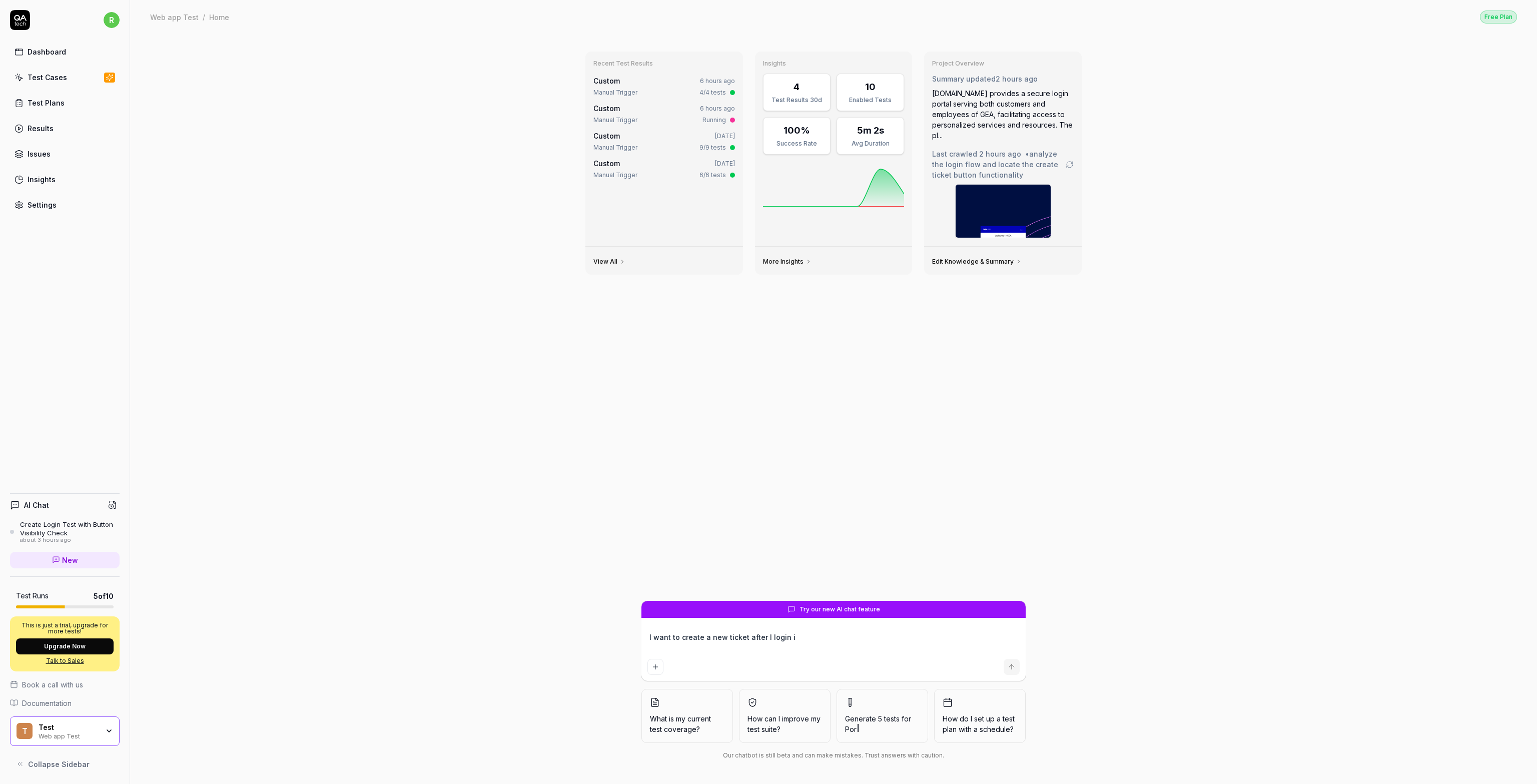
type textarea "I want to create a new ticket after I login in"
type textarea "*"
type textarea "I want to create a new ticket after I login int"
type textarea "*"
type textarea "I want to create a new ticket after I login into"
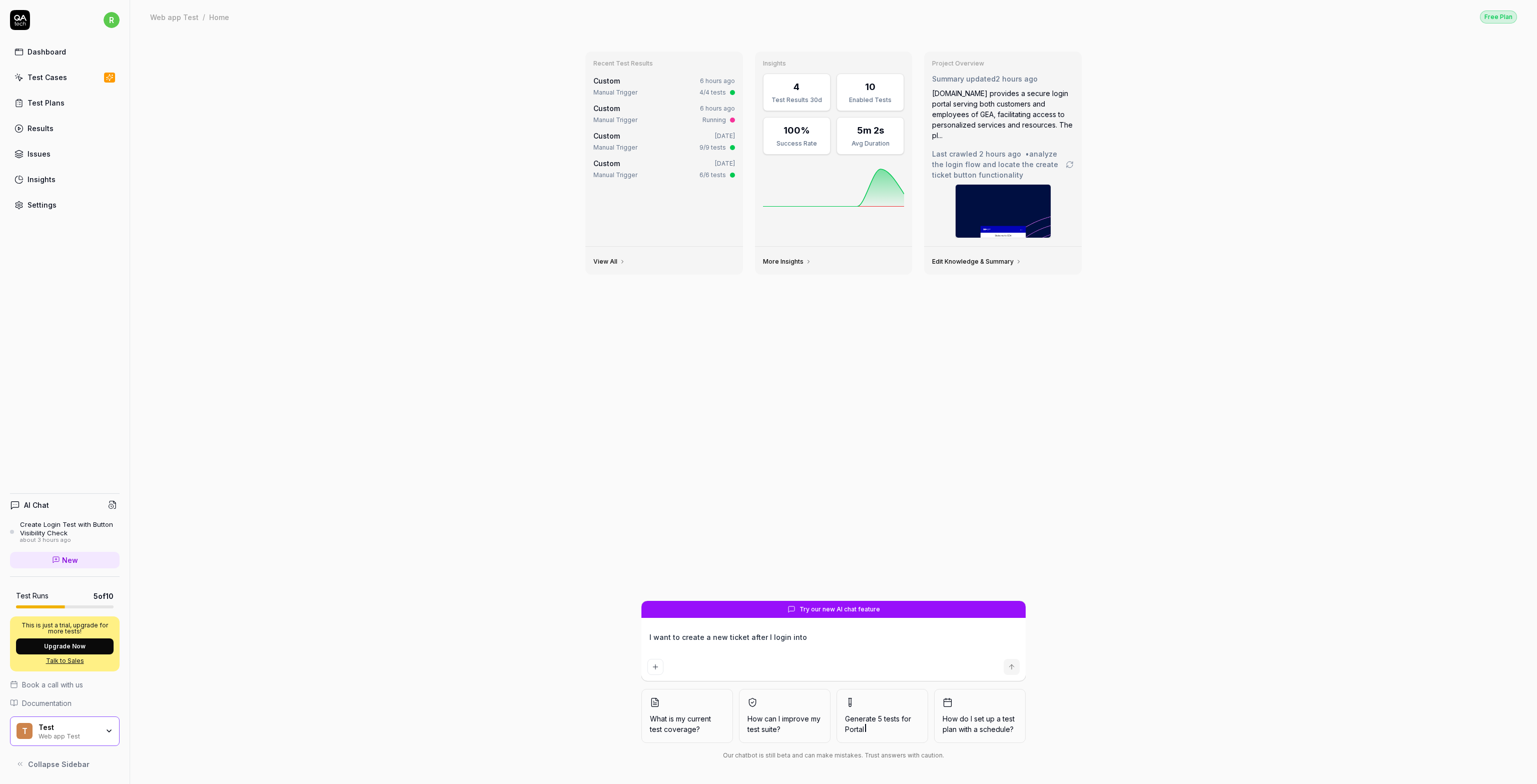
type textarea "*"
type textarea "I want to create a new ticket after I login into"
type textarea "*"
type textarea "I want to create a new ticket after I login into th"
type textarea "*"
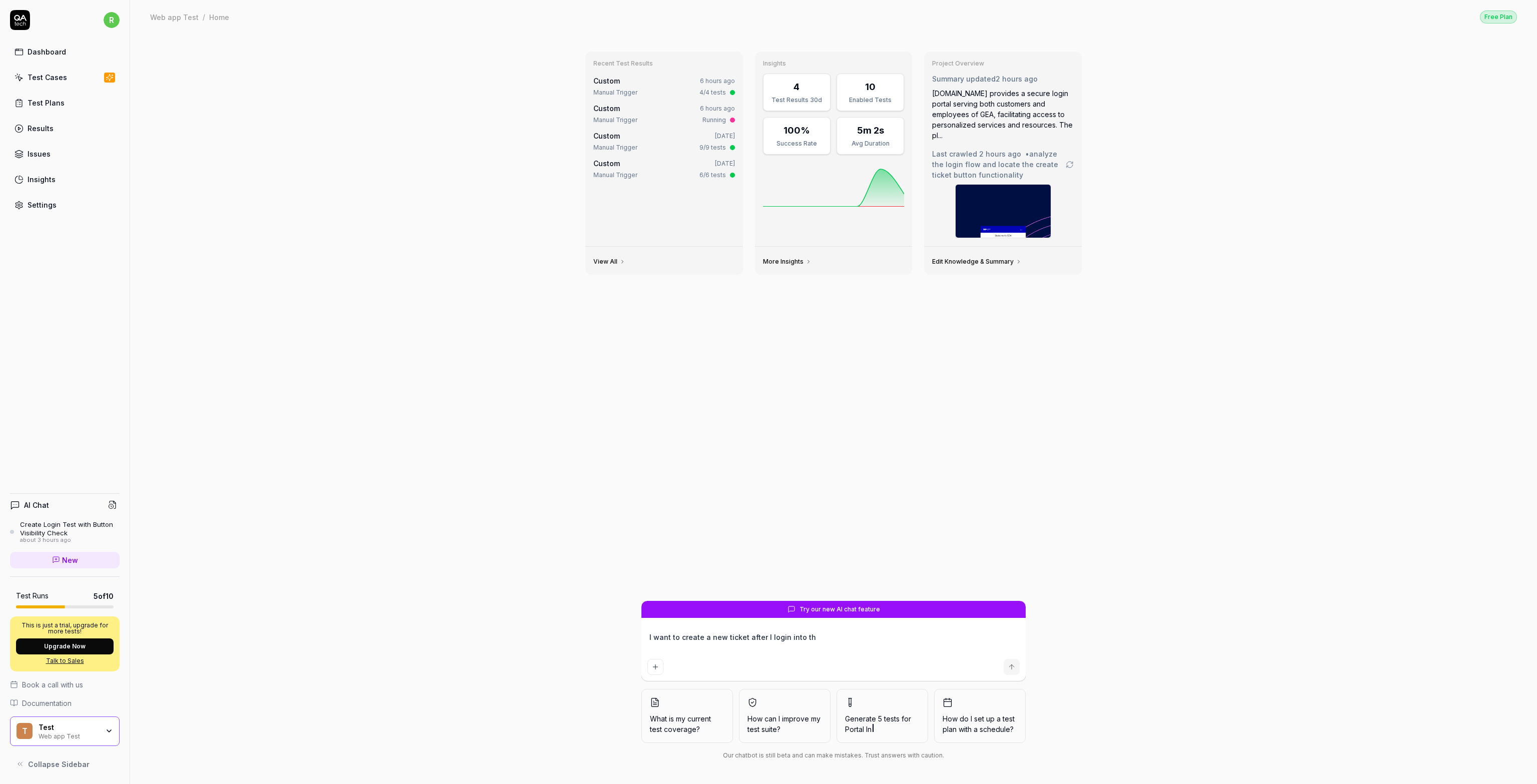
type textarea "I want to create a new ticket after I login into the"
type textarea "*"
type textarea "I want to create a new ticket after I login into the"
type textarea "*"
type textarea "I want to create a new ticket after I login into the pl"
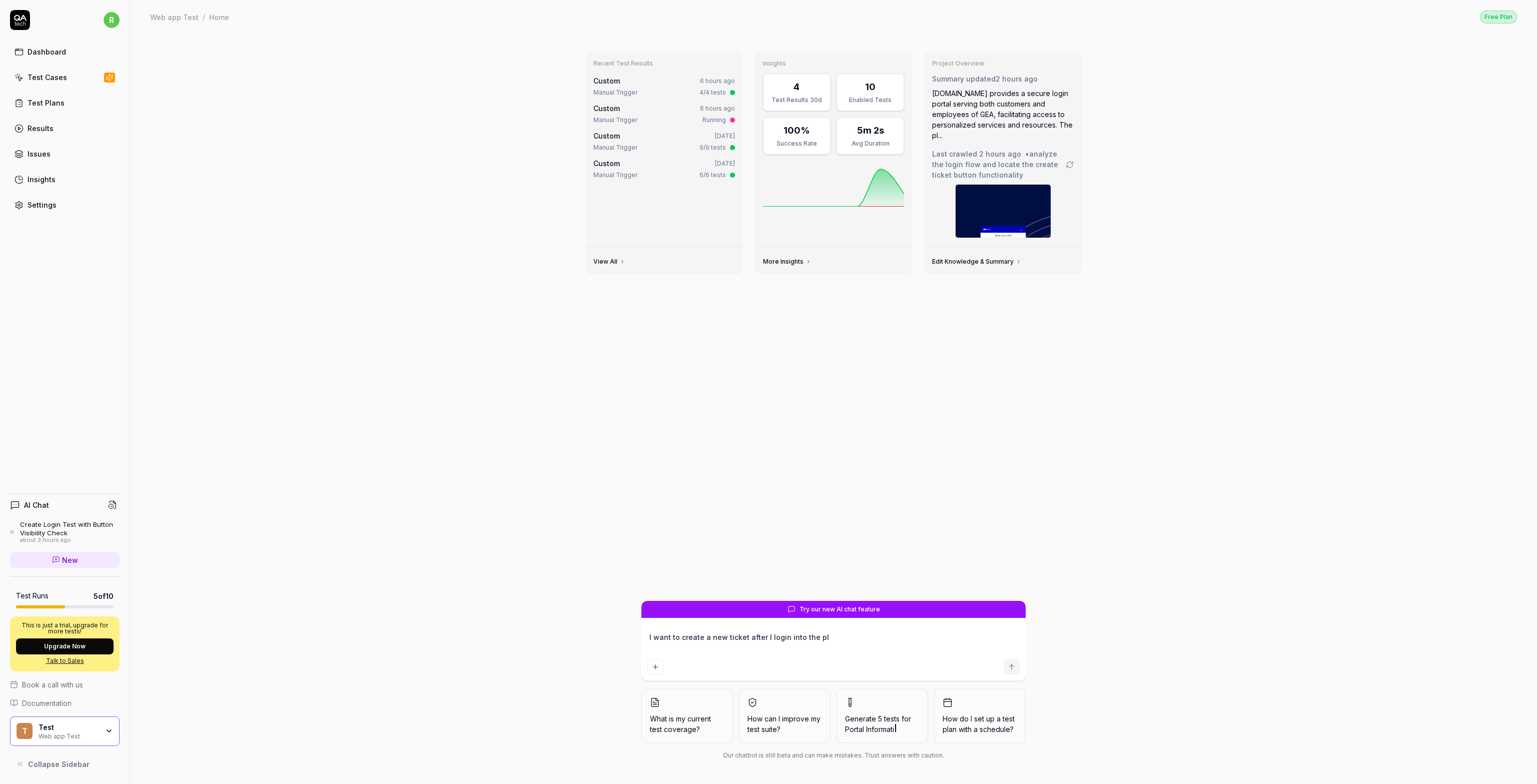
type textarea "*"
type textarea "I want to create a new ticket after I login into the pla"
type textarea "*"
type textarea "I want to create a new ticket after I login into the plat"
type textarea "*"
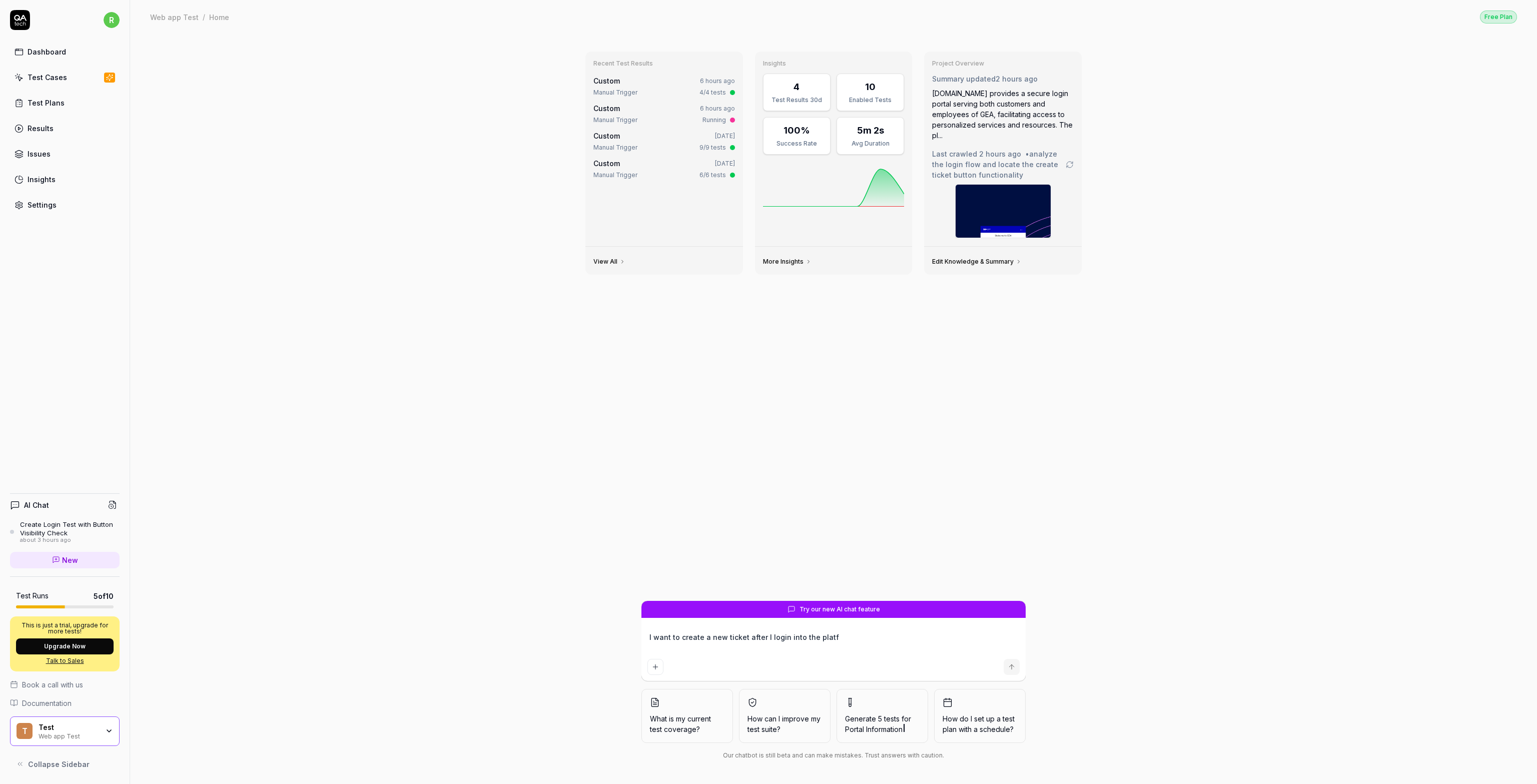
type textarea "I want to create a new ticket after I login into the platfo"
type textarea "*"
type textarea "I want to create a new ticket after I login into the platfor"
type textarea "*"
type textarea "I want to create a new ticket after I login into the platform"
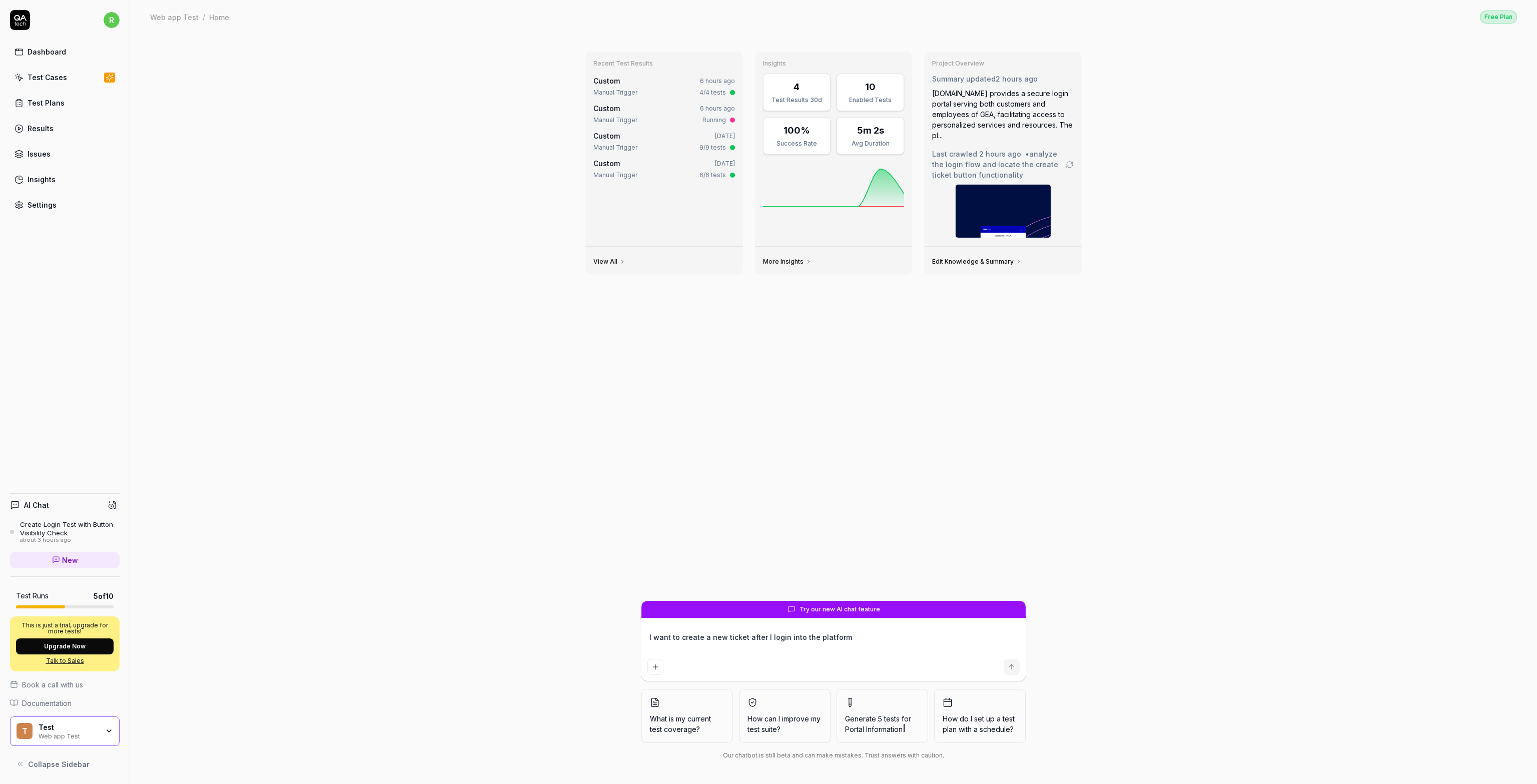
type textarea "*"
type textarea "I want to create a new ticket after I login into the platform,"
type textarea "*"
type textarea "I want to create a new ticket after I login into the platform,"
type textarea "*"
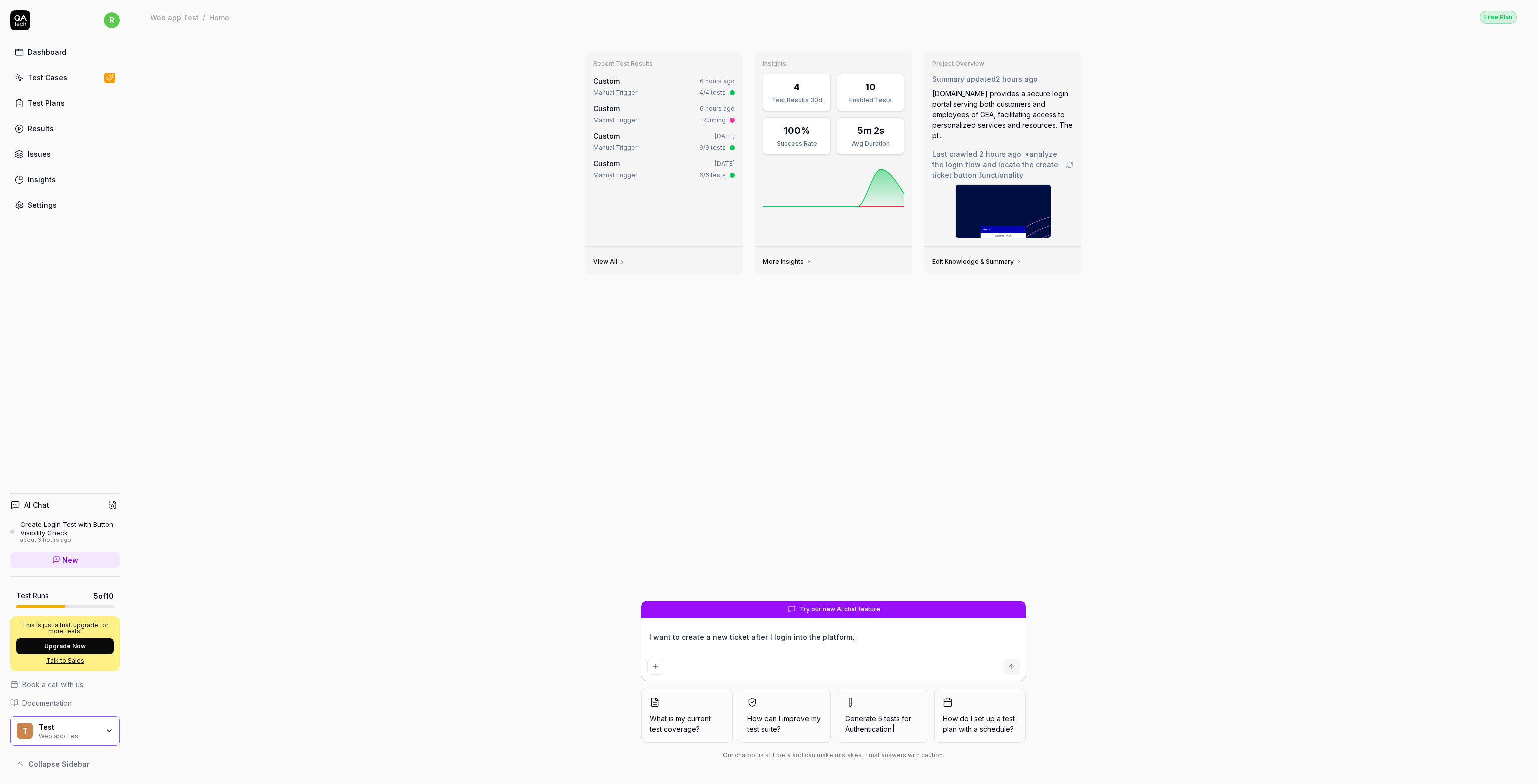
type textarea "I want to create a new ticket after I login into the platform, m"
type textarea "*"
type textarea "I want to create a new ticket after I login into the platform, ma"
type textarea "*"
type textarea "I want to create a new ticket after I login into the platform, mak"
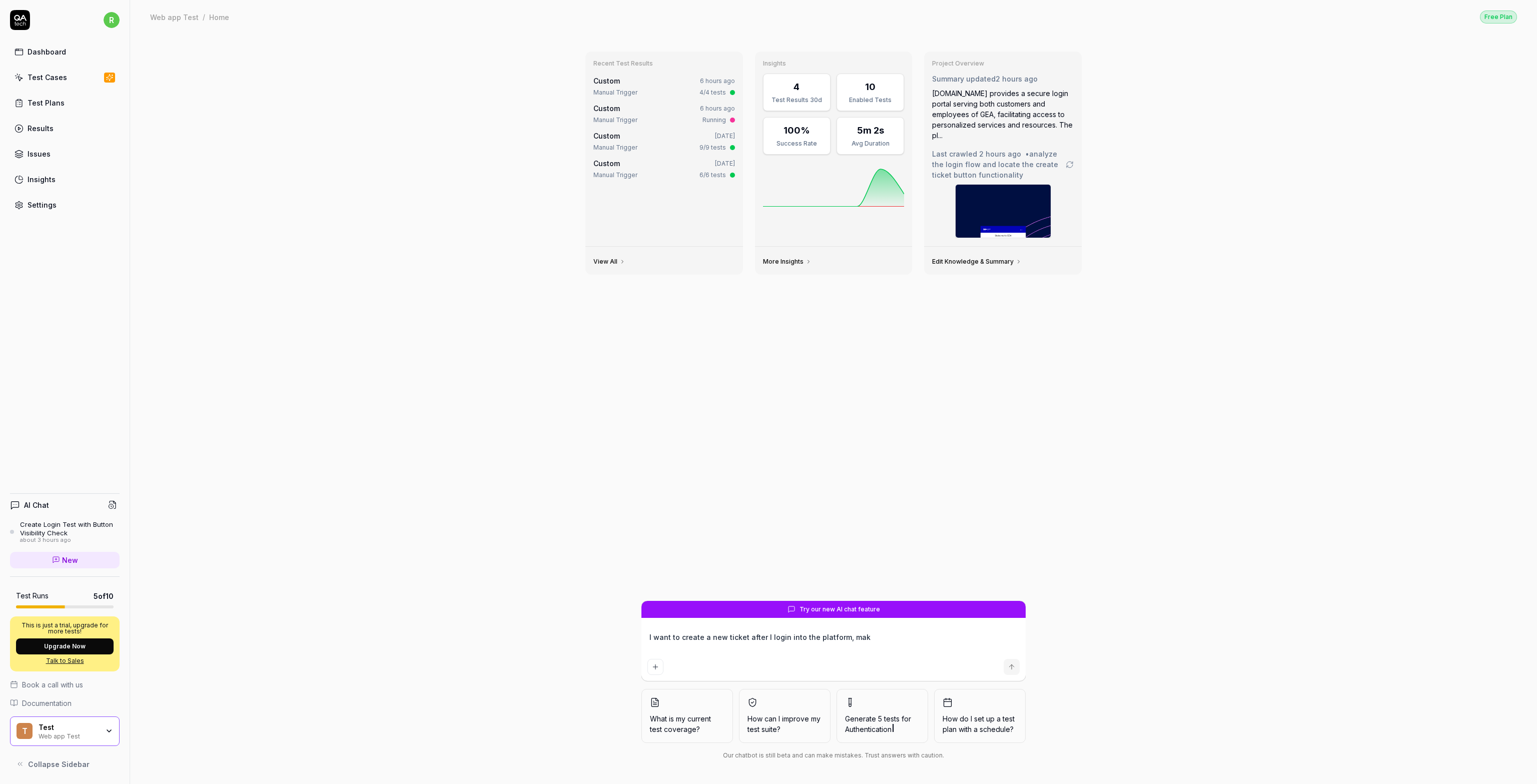
type textarea "*"
type textarea "I want to create a new ticket after I login into the platform, make"
type textarea "*"
type textarea "I want to create a new ticket after I login into the platform, make"
type textarea "*"
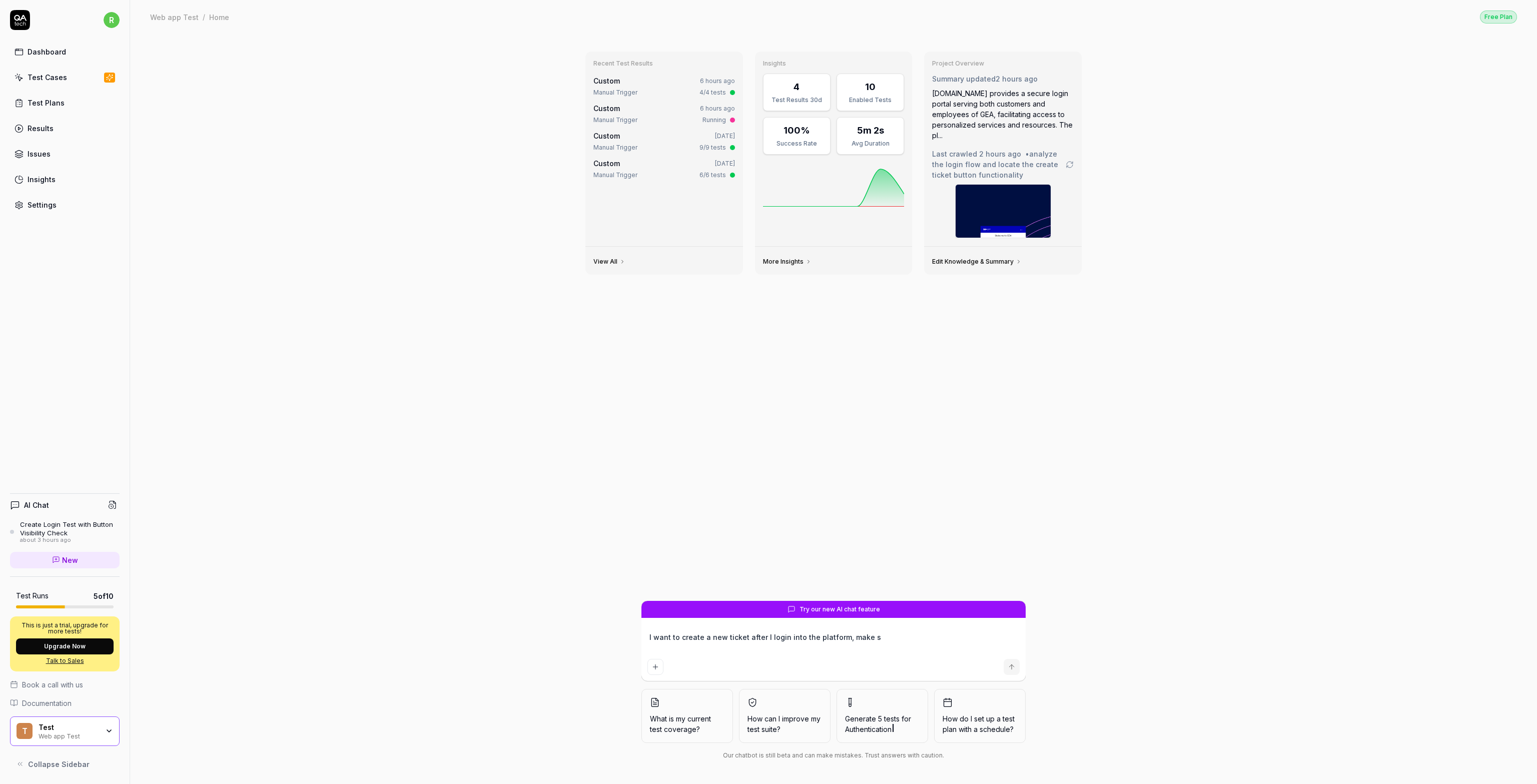
type textarea "I want to create a new ticket after I login into the platform, make su"
type textarea "*"
type textarea "I want to create a new ticket after I login into the platform, make sur"
type textarea "*"
type textarea "I want to create a new ticket after I login into the platform, make sure"
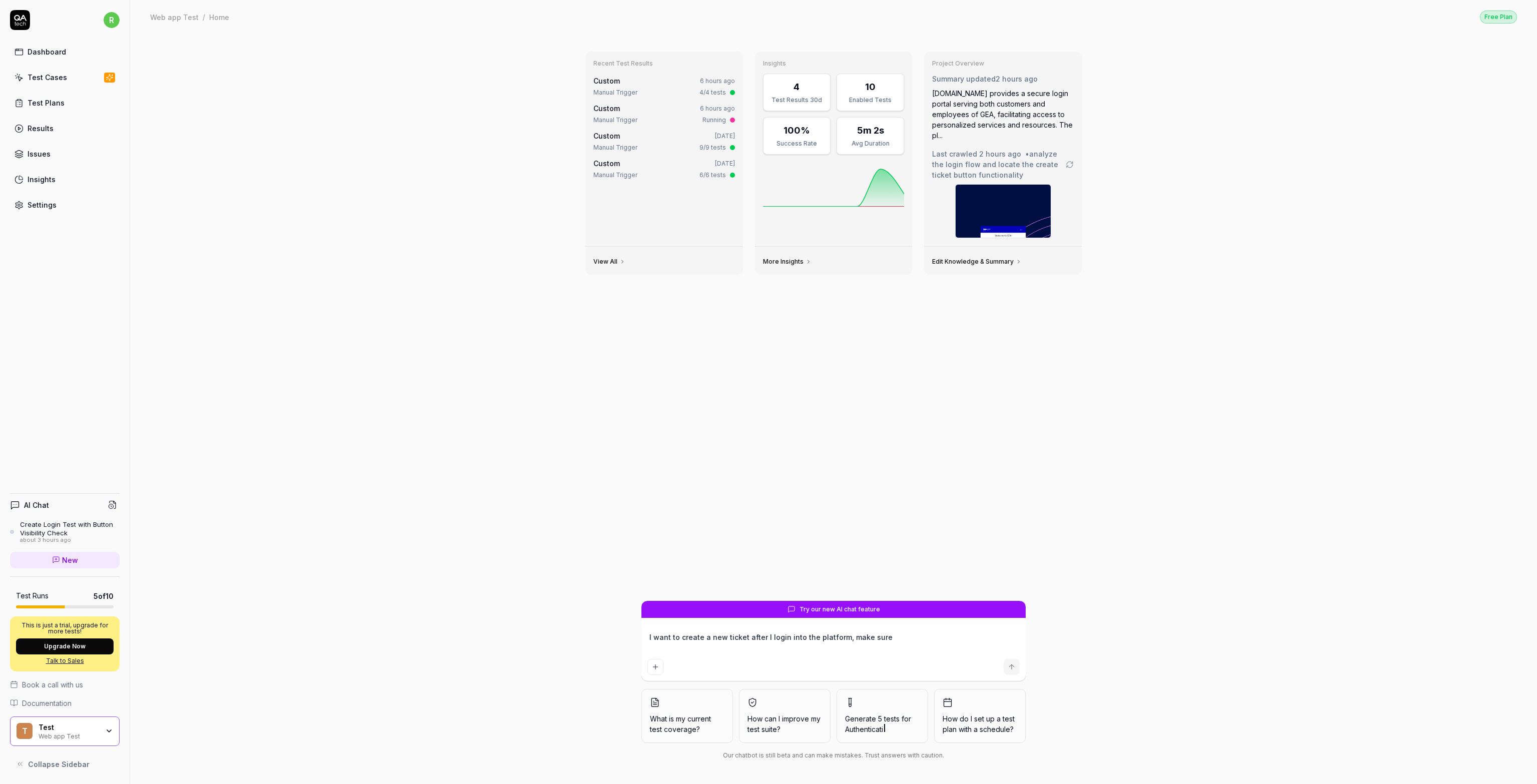
type textarea "*"
type textarea "I want to create a new ticket after I login into the platform, make sure th"
type textarea "*"
type textarea "I want to create a new ticket after I login into the platform, make sure the"
type textarea "*"
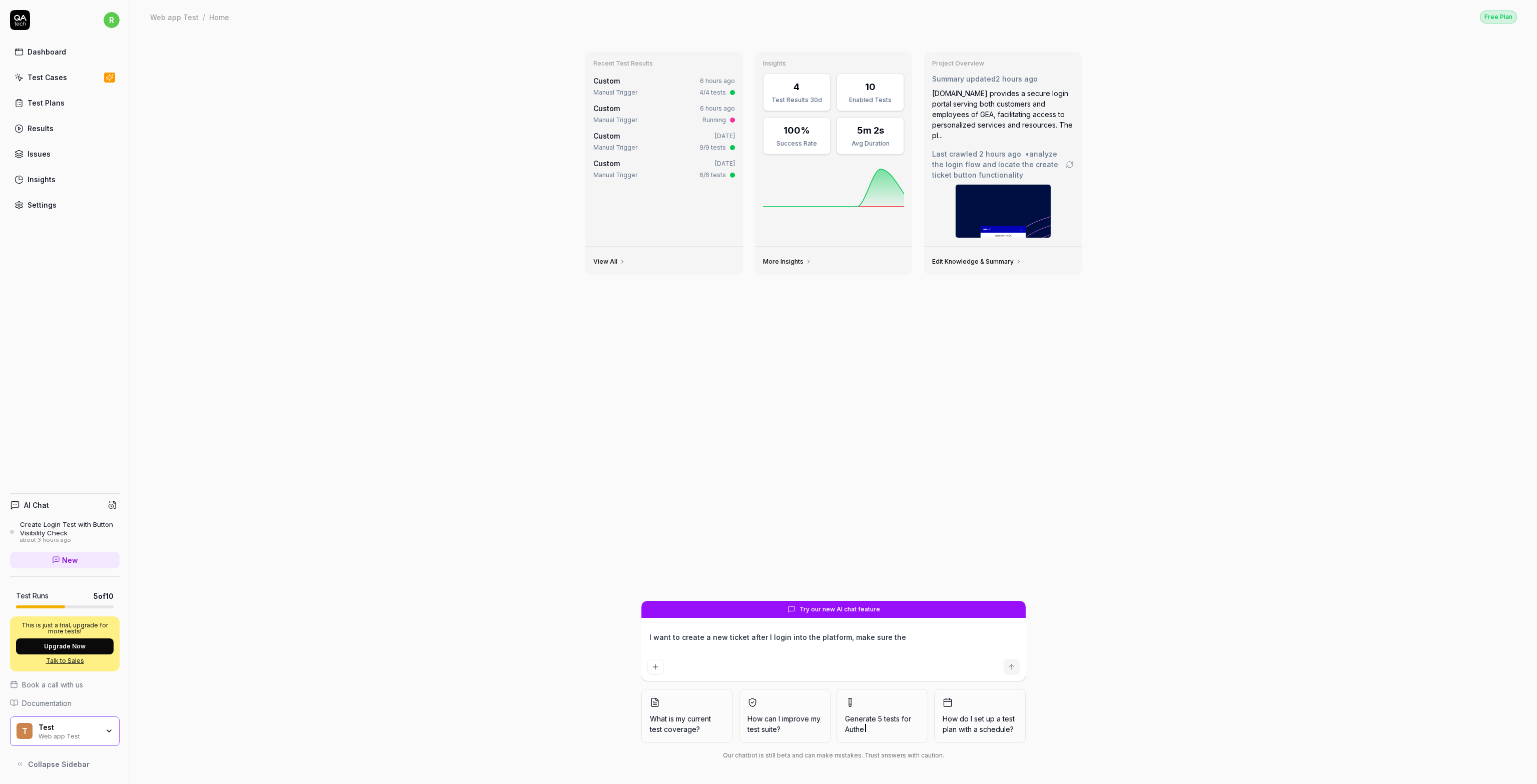
type textarea "I want to create a new ticket after I login into the platform, make sure the"
type textarea "*"
type textarea "I want to create a new ticket after I login into the platform, make sure the t"
type textarea "*"
type textarea "I want to create a new ticket after I login into the platform, make sure the ti"
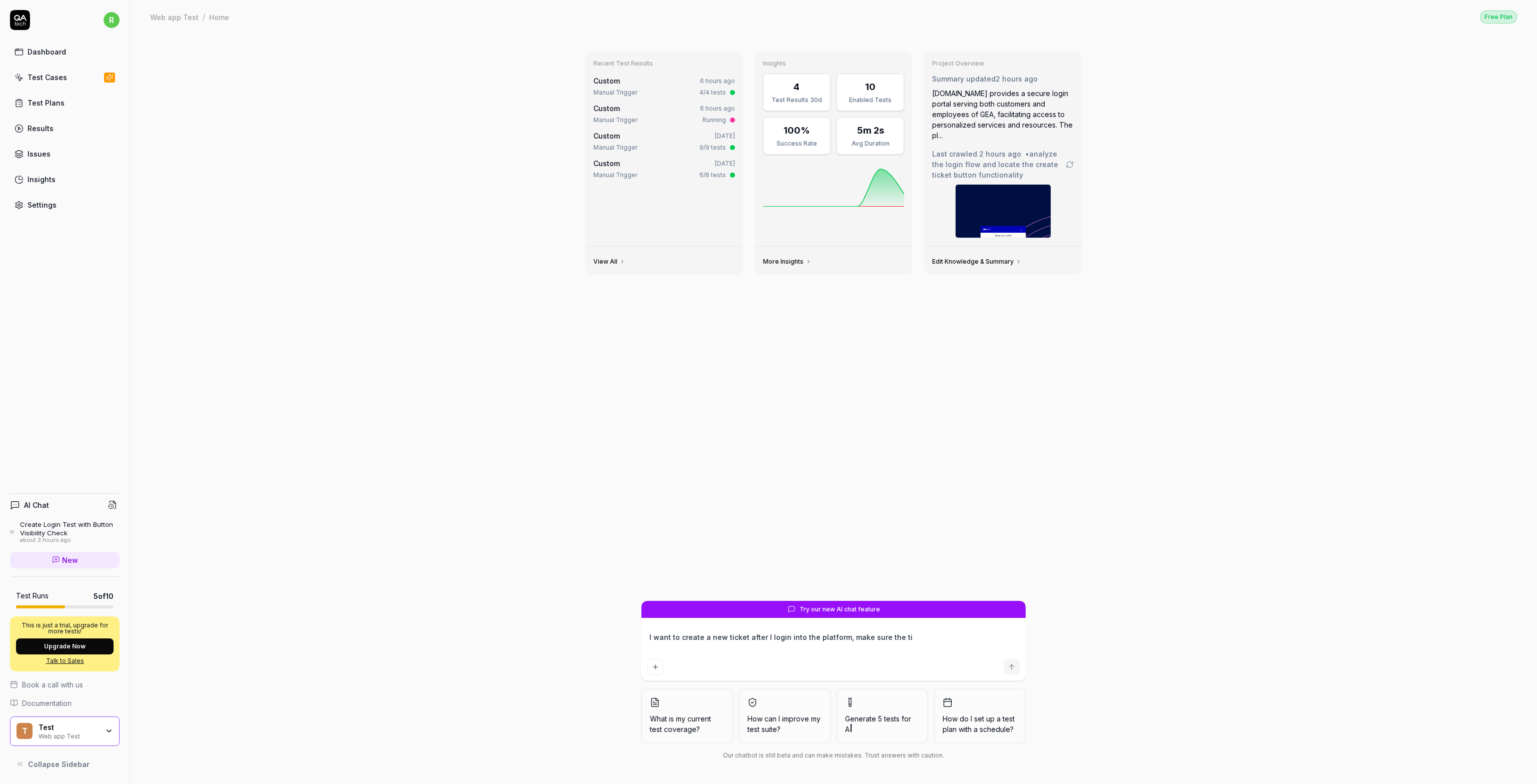
type textarea "*"
type textarea "I want to create a new ticket after I login into the platform, make sure the tic"
type textarea "*"
type textarea "I want to create a new ticket after I login into the platform, make sure the ti…"
type textarea "*"
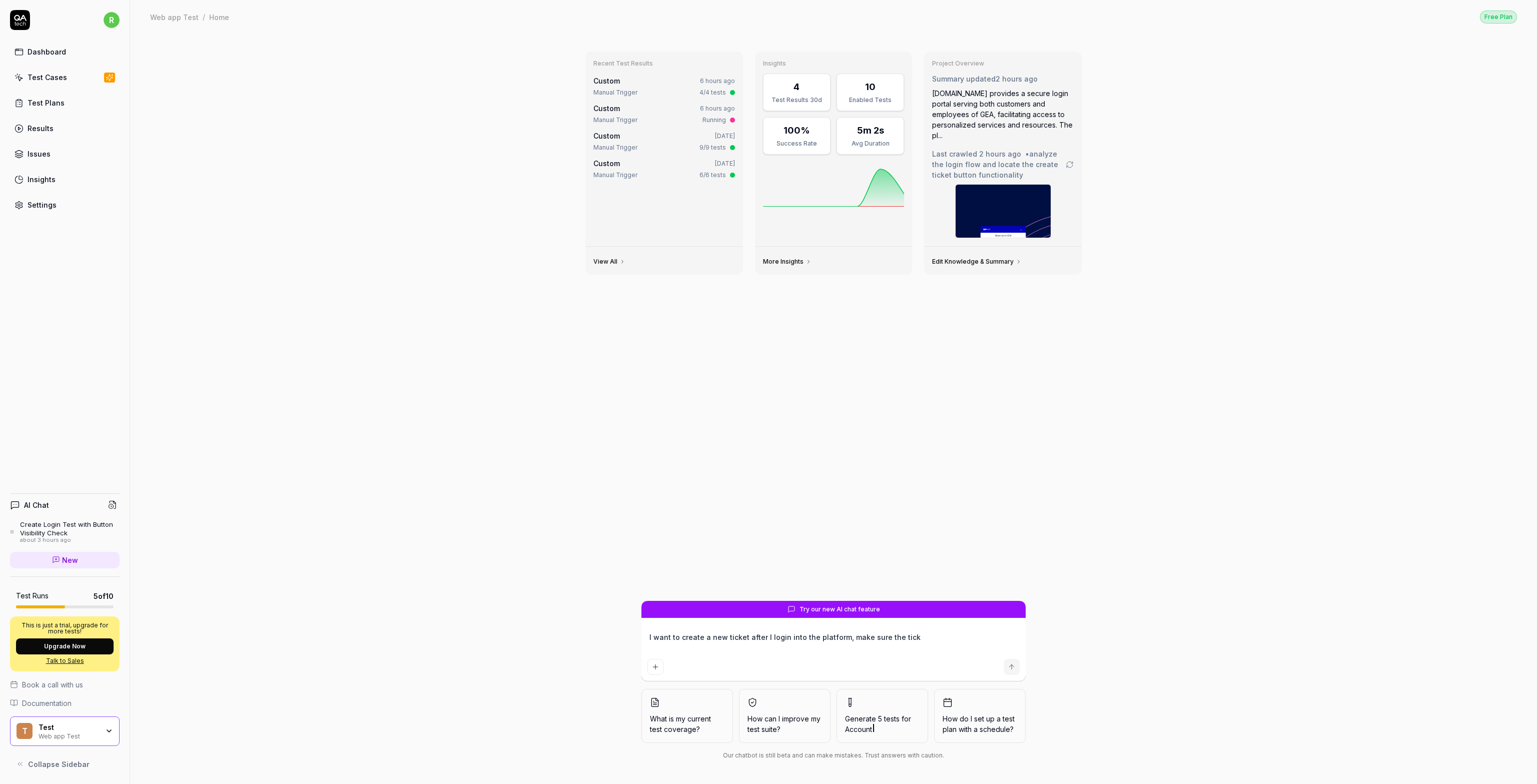
type textarea "I want to create a new ticket after I login into the platform, make sure the ti…"
type textarea "*"
type textarea "I want to create a new ticket after I login into the platform, make sure the ti…"
type textarea "*"
type textarea "I want to create a new ticket after I login into the platform, make sure the ti…"
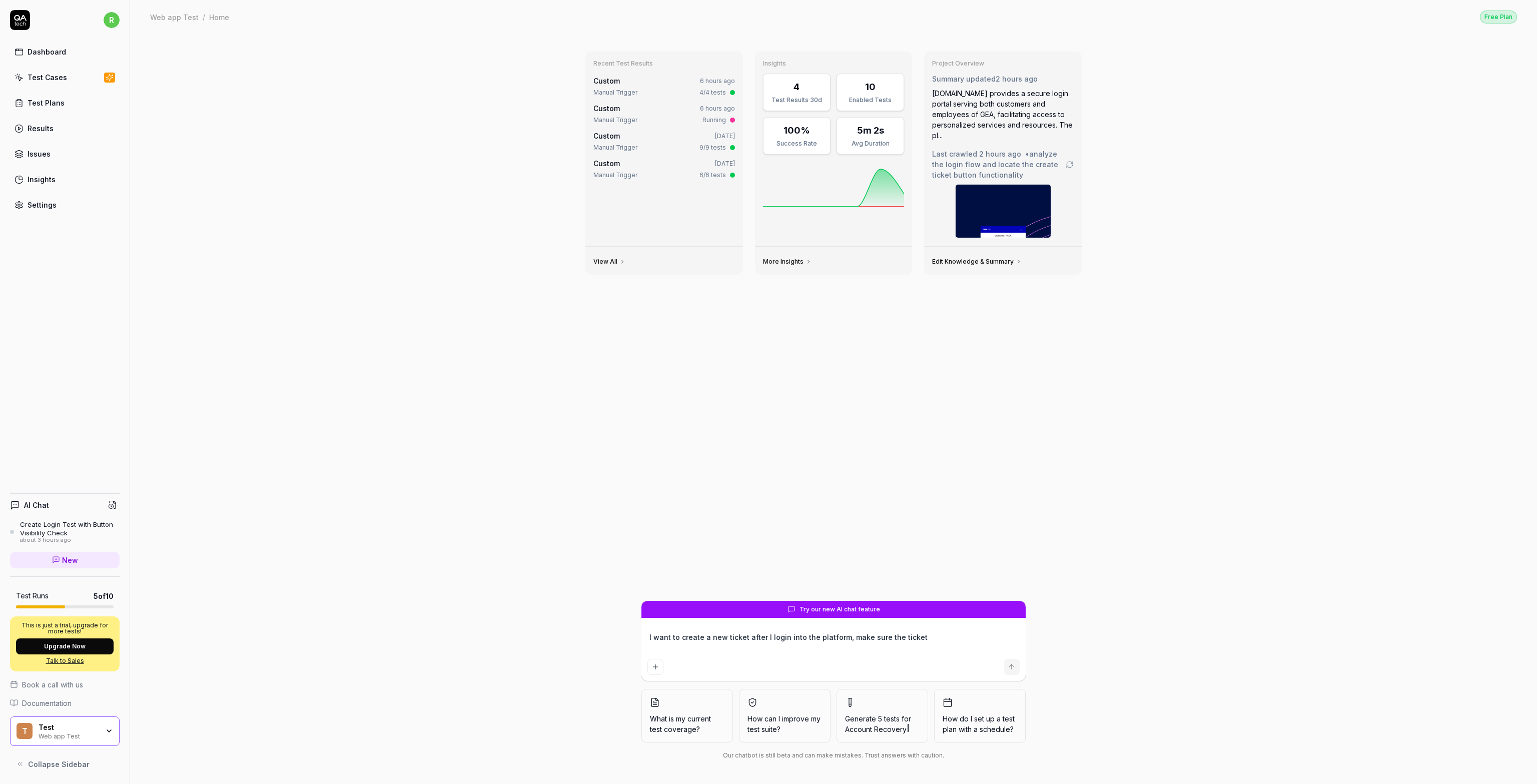
type textarea "*"
type textarea "I want to create a new ticket after I login into the platform, make sure the ti…"
type textarea "*"
type textarea "I want to create a new ticket after I login into the platform, make sure the ti…"
type textarea "*"
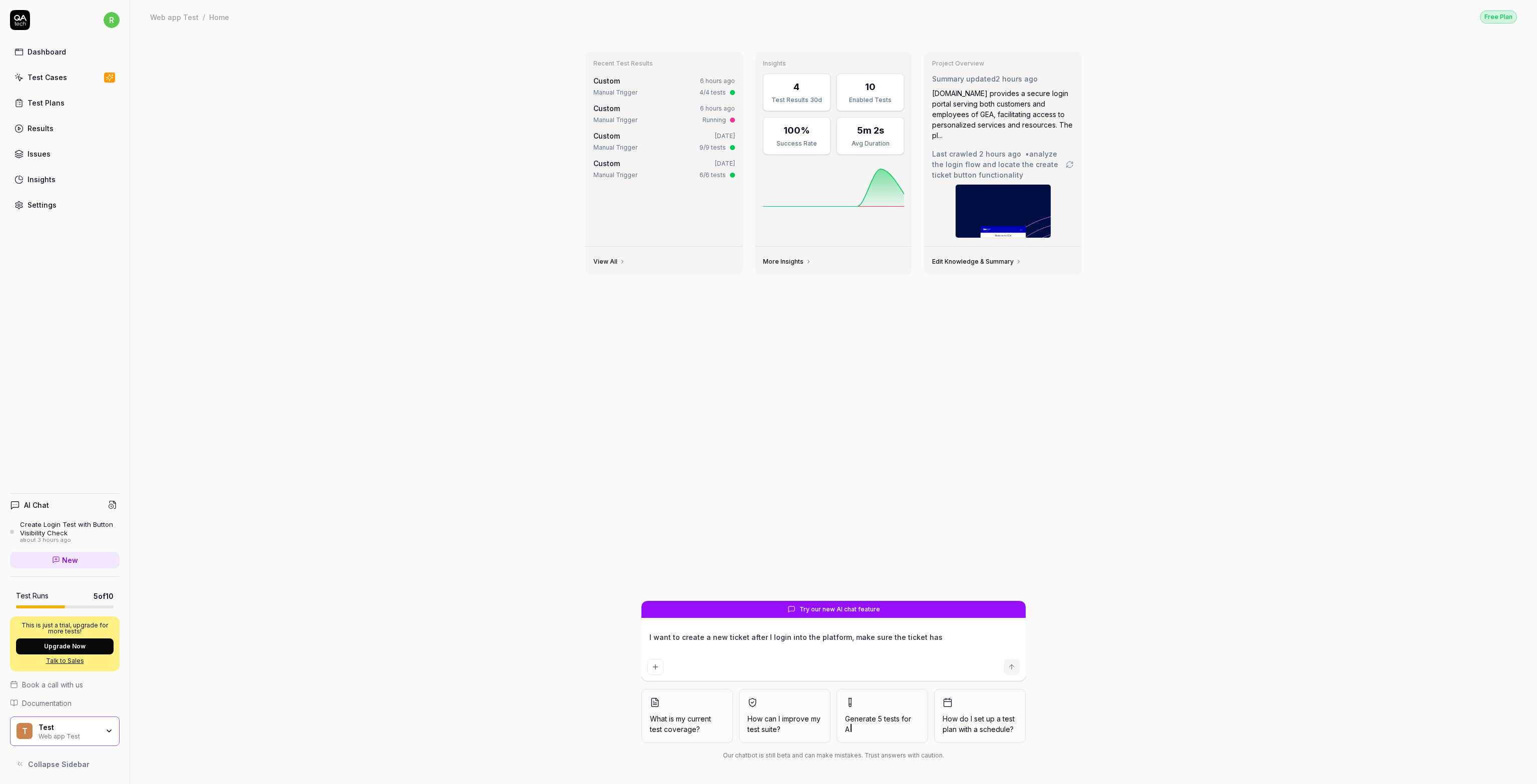
type textarea "I want to create a new ticket after I login into the platform, make sure the ti…"
type textarea "*"
type textarea "I want to create a new ticket after I login into the platform, make sure the ti…"
type textarea "*"
type textarea "I want to create a new ticket after I login into the platform, make sure the ti…"
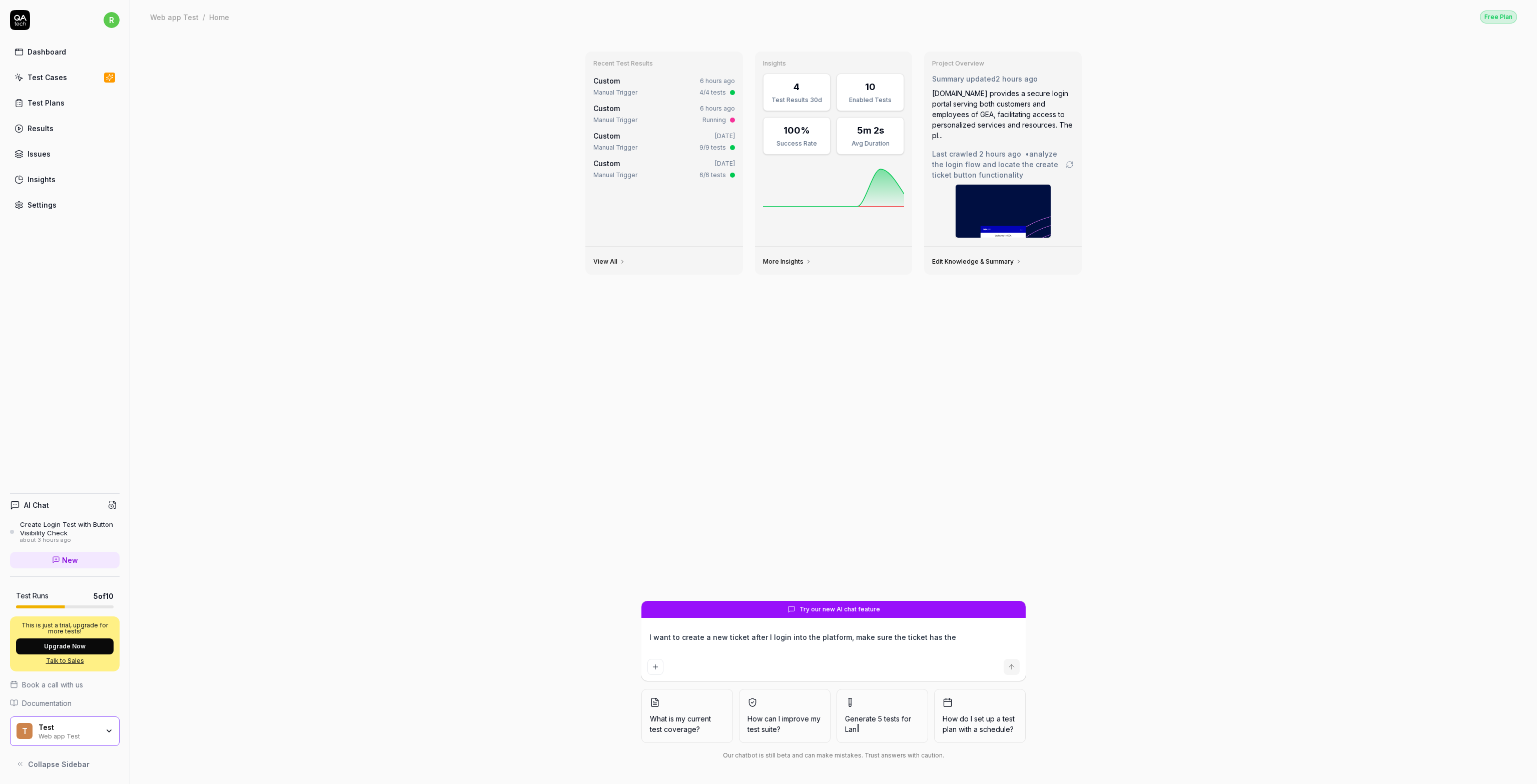
type textarea "*"
type textarea "I want to create a new ticket after I login into the platform, make sure the ti…"
type textarea "*"
type textarea "I want to create a new ticket after I login into the platform, make sure the ti…"
type textarea "*"
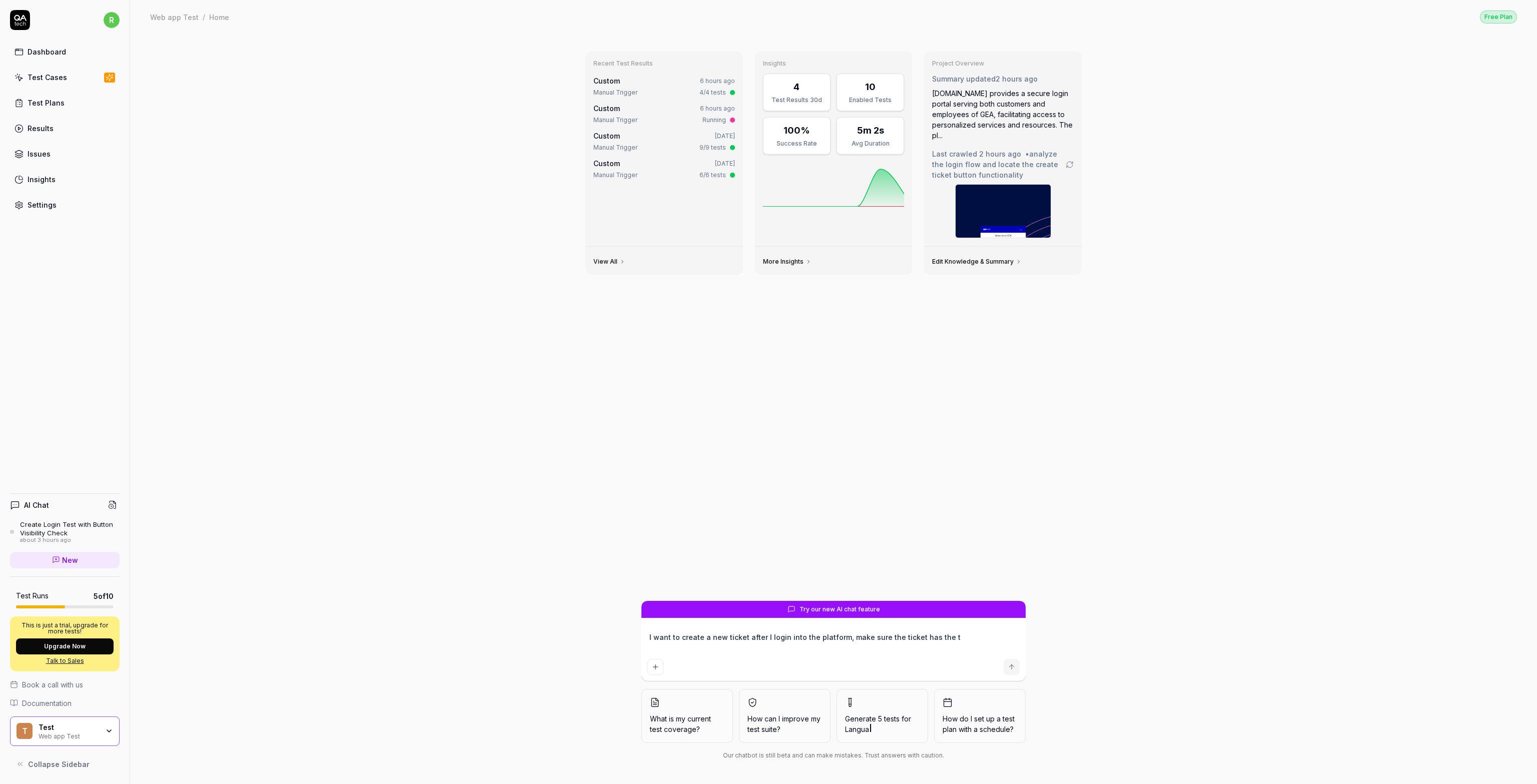
type textarea "I want to create a new ticket after I login into the platform, make sure the ti…"
type textarea "*"
type textarea "I want to create a new ticket after I login into the platform, make sure the ti…"
type textarea "*"
type textarea "I want to create a new ticket after I login into the platform, make sure the ti…"
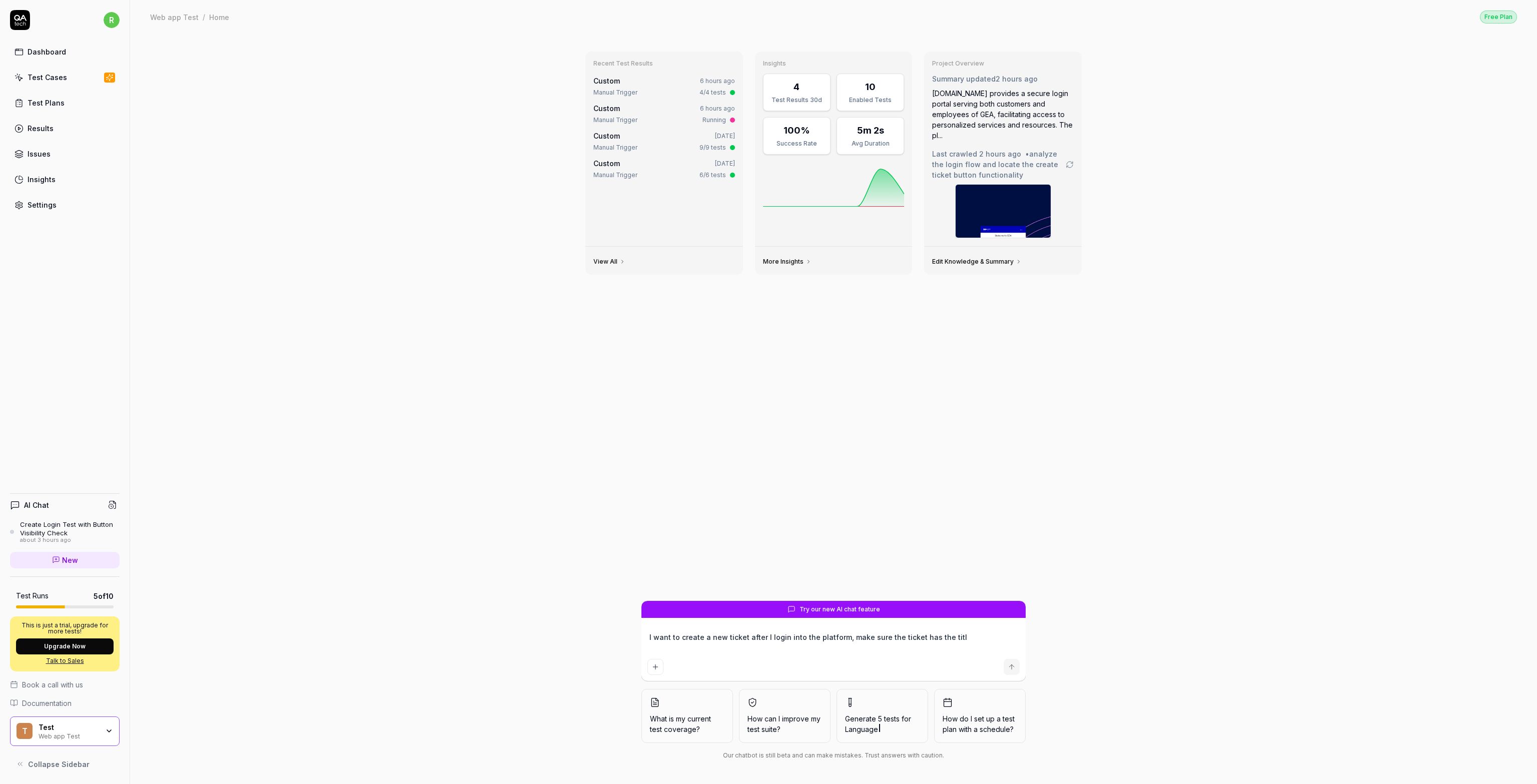
type textarea "*"
type textarea "I want to create a new ticket after I login into the platform, make sure the ti…"
type textarea "*"
type textarea "I want to create a new ticket after I login into the platform, make sure the ti…"
type textarea "*"
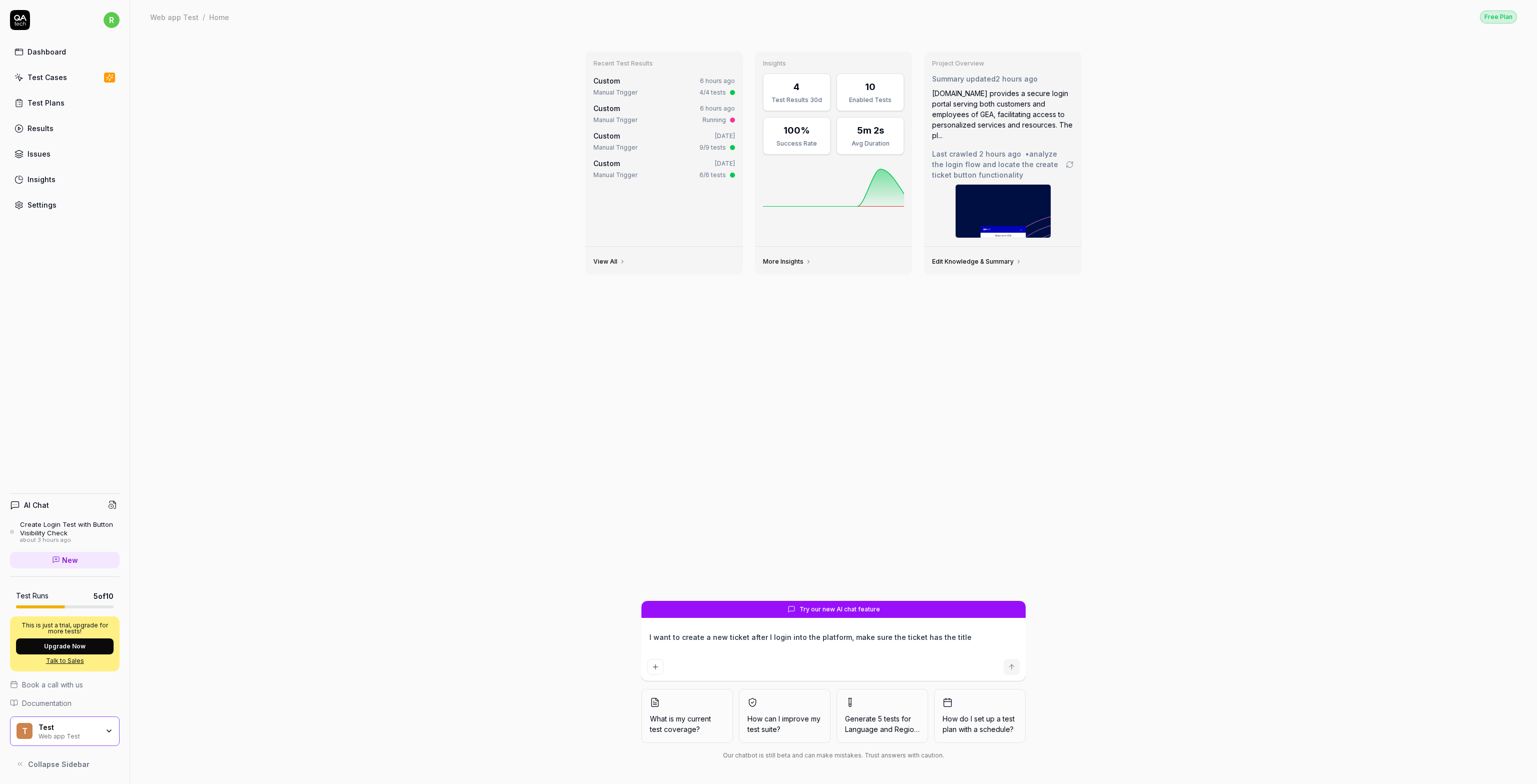
type textarea "I want to create a new ticket after I login into the platform, make sure the ti…"
type textarea "*"
type textarea "I want to create a new ticket after I login into the platform, make sure the ti…"
type textarea "*"
type textarea "I want to create a new ticket after I login into the platform, make sure the ti…"
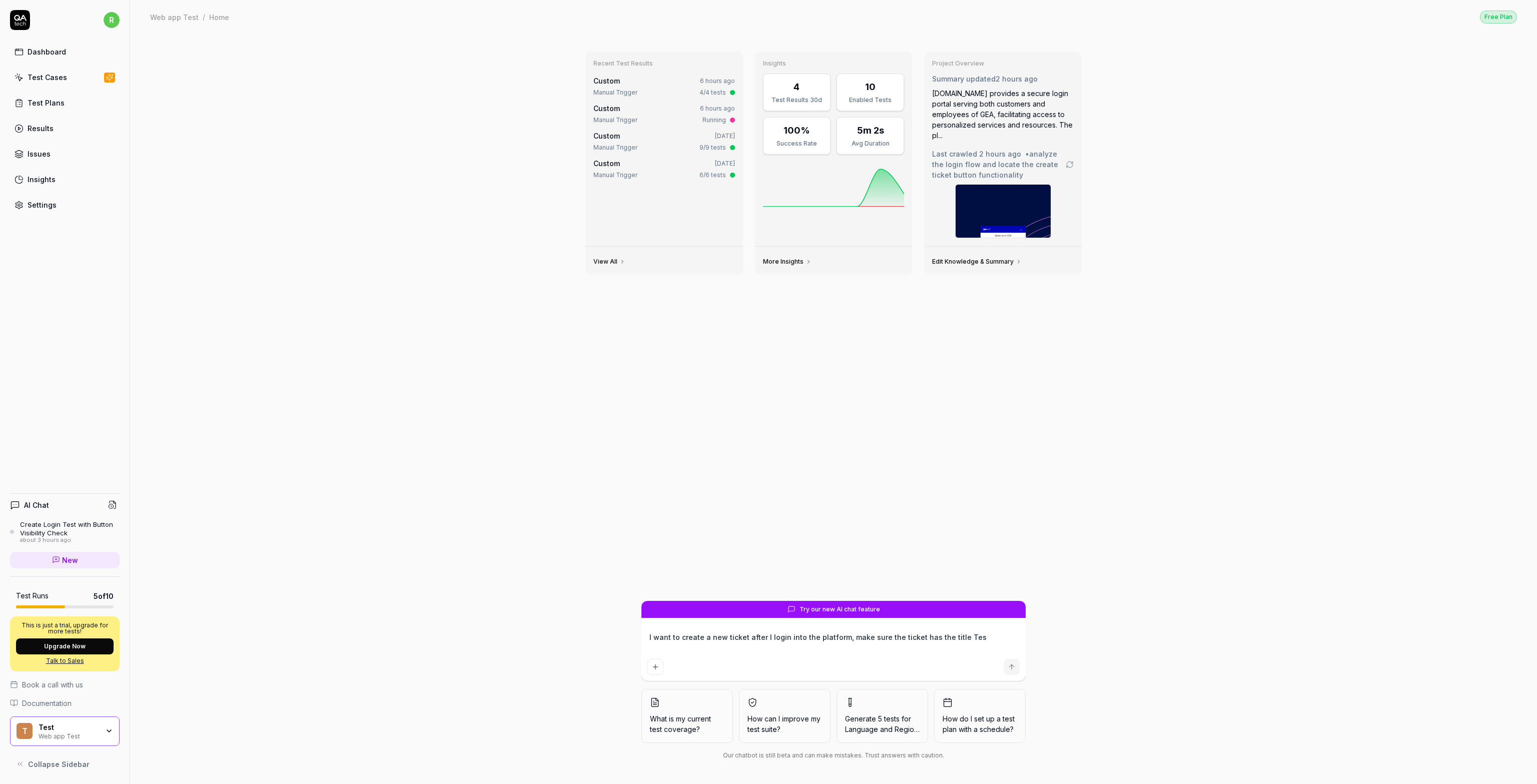
type textarea "*"
type textarea "I want to create a new ticket after I login into the platform, make sure the ti…"
type textarea "*"
type textarea "I want to create a new ticket after I login into the platform, make sure the ti…"
type textarea "*"
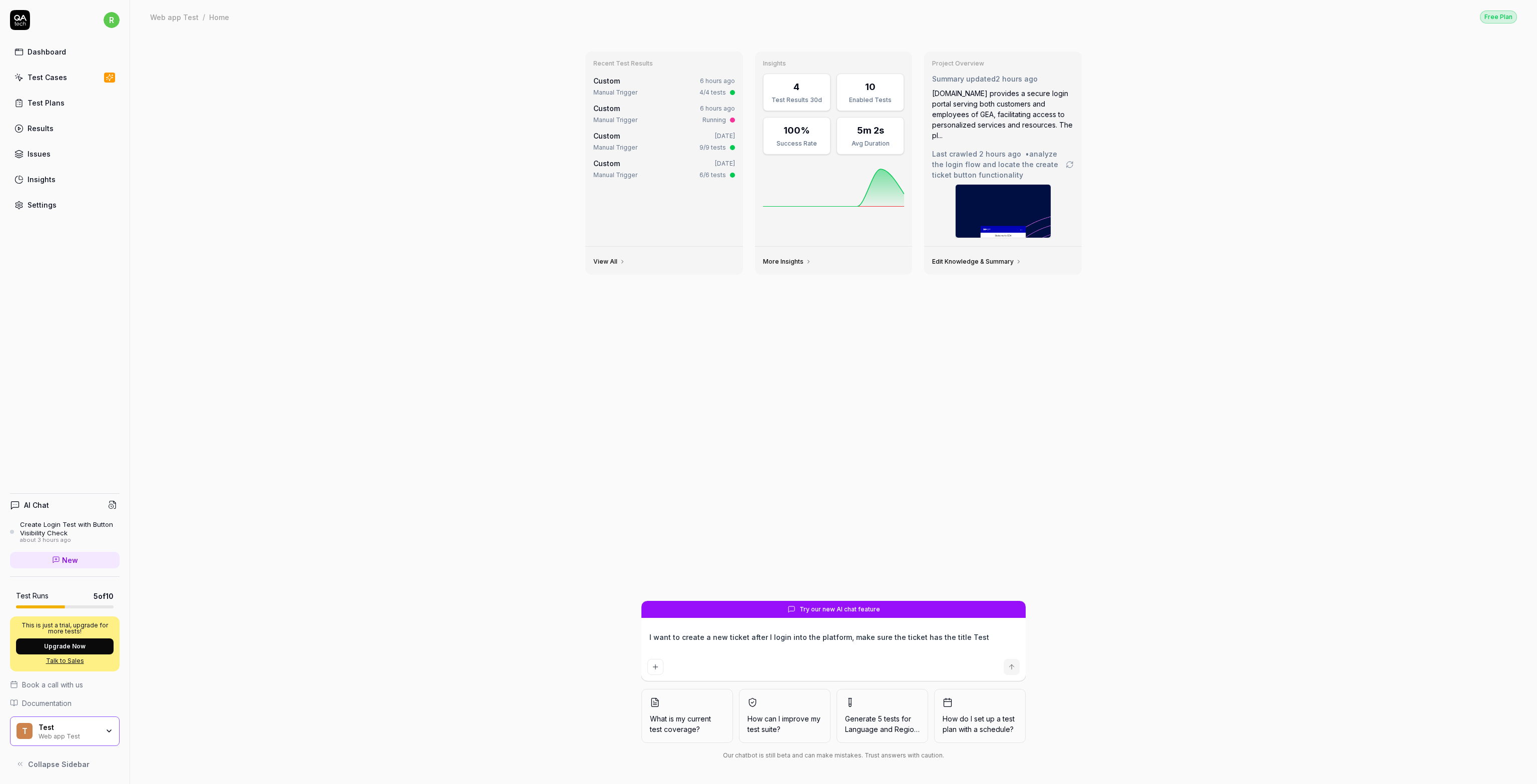
type textarea "I want to create a new ticket after I login into the platform, make sure the ti…"
click at [30, 73] on div "Test Cases" at bounding box center [47, 78] width 39 height 11
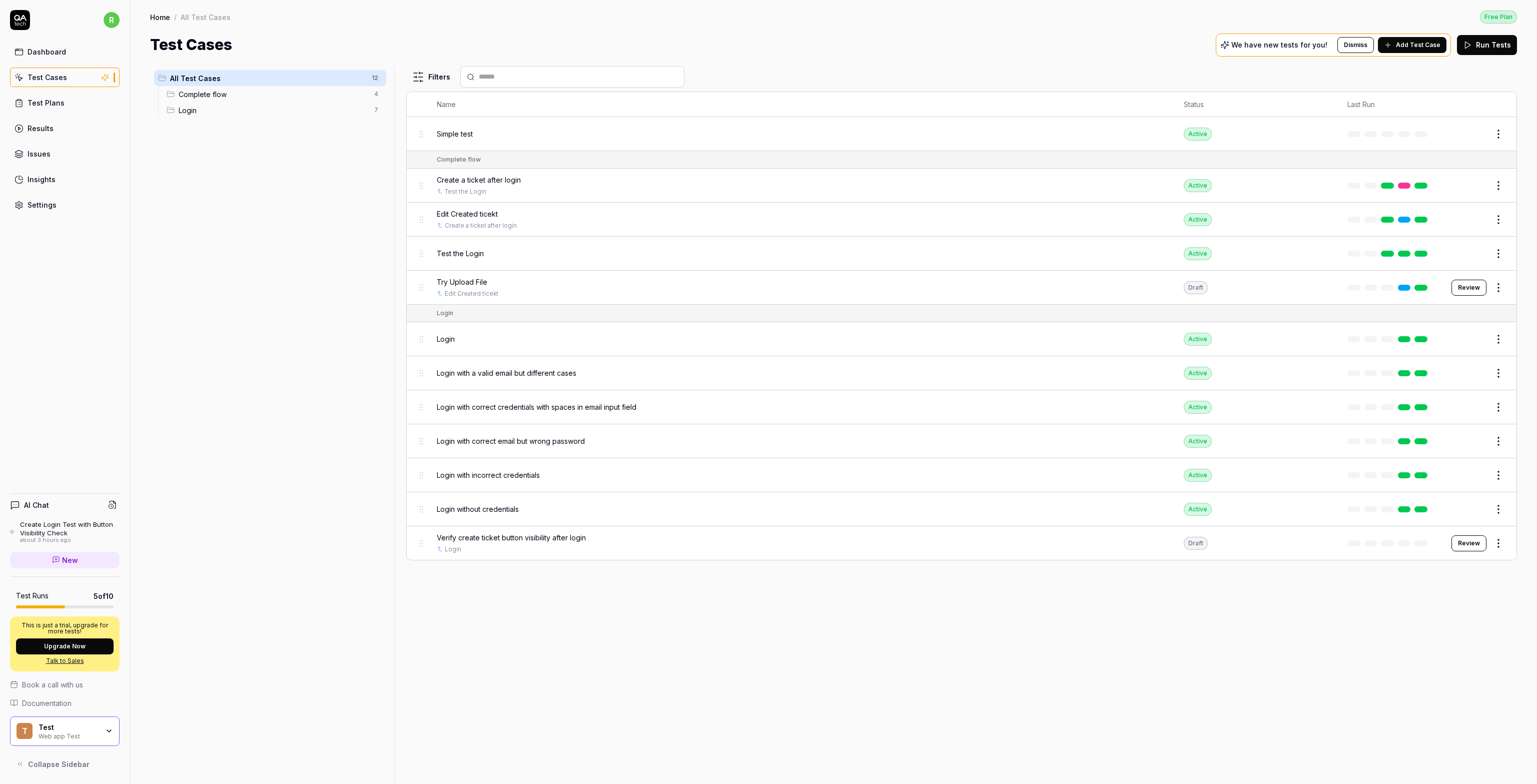
click at [521, 180] on div "Create a ticket after login" at bounding box center [800, 180] width 727 height 11
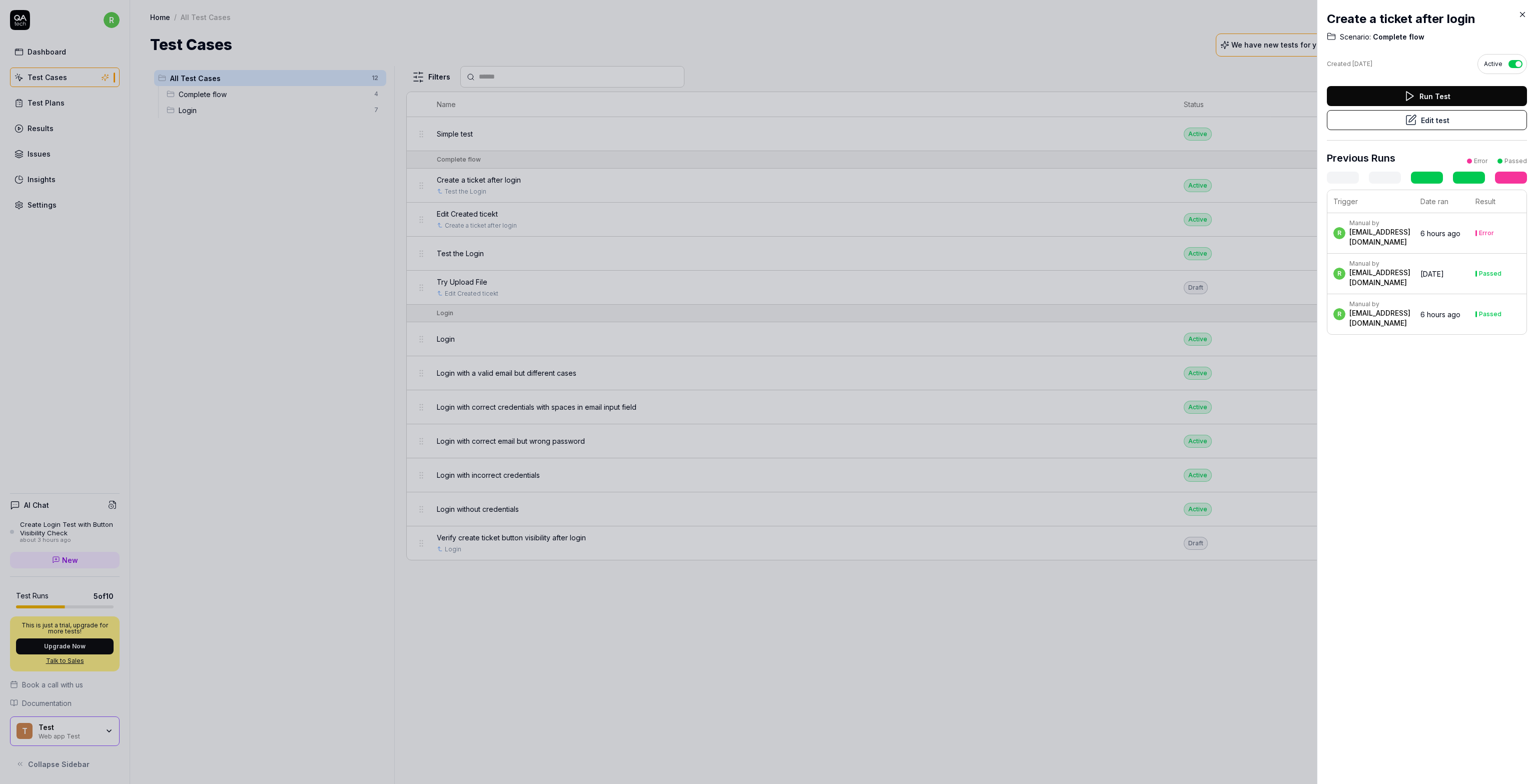
click at [1437, 121] on button "Edit test" at bounding box center [1427, 120] width 200 height 20
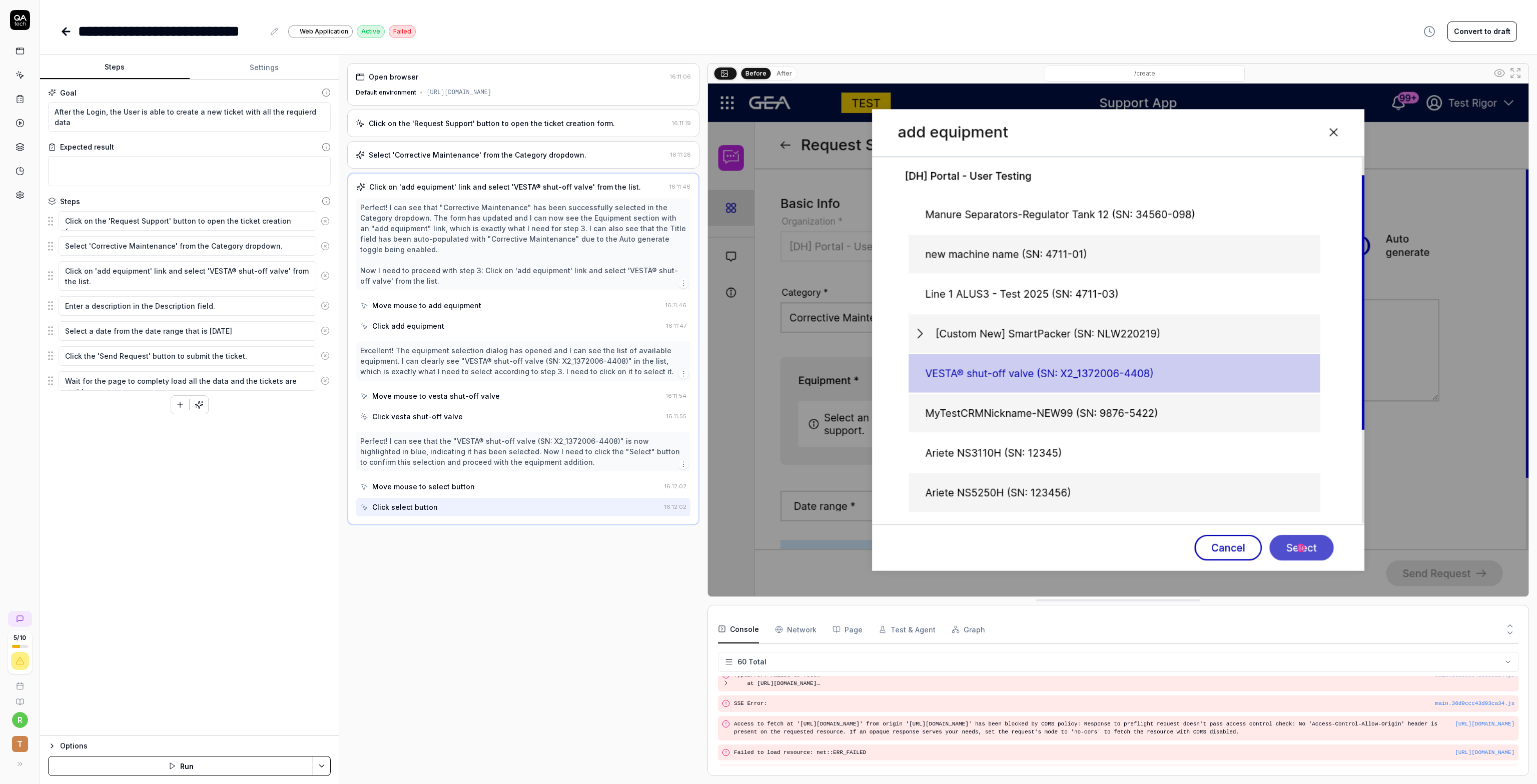
scroll to position [1353, 0]
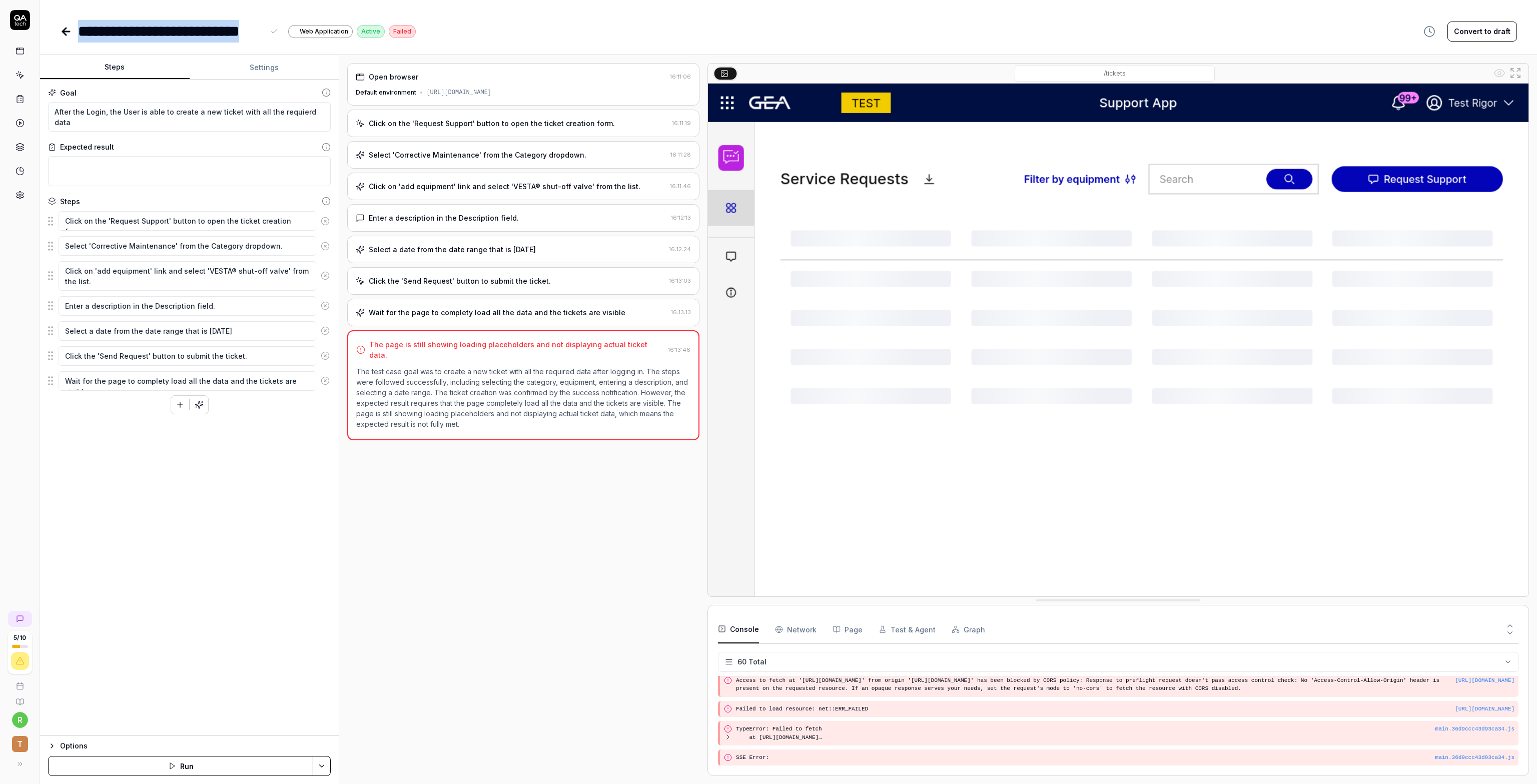
drag, startPoint x: 79, startPoint y: 32, endPoint x: 265, endPoint y: 32, distance: 186.0
click at [265, 32] on div "**********" at bounding box center [179, 32] width 202 height 23
click at [136, 30] on div "**********" at bounding box center [171, 32] width 186 height 23
drag, startPoint x: 256, startPoint y: 30, endPoint x: 107, endPoint y: 28, distance: 149.0
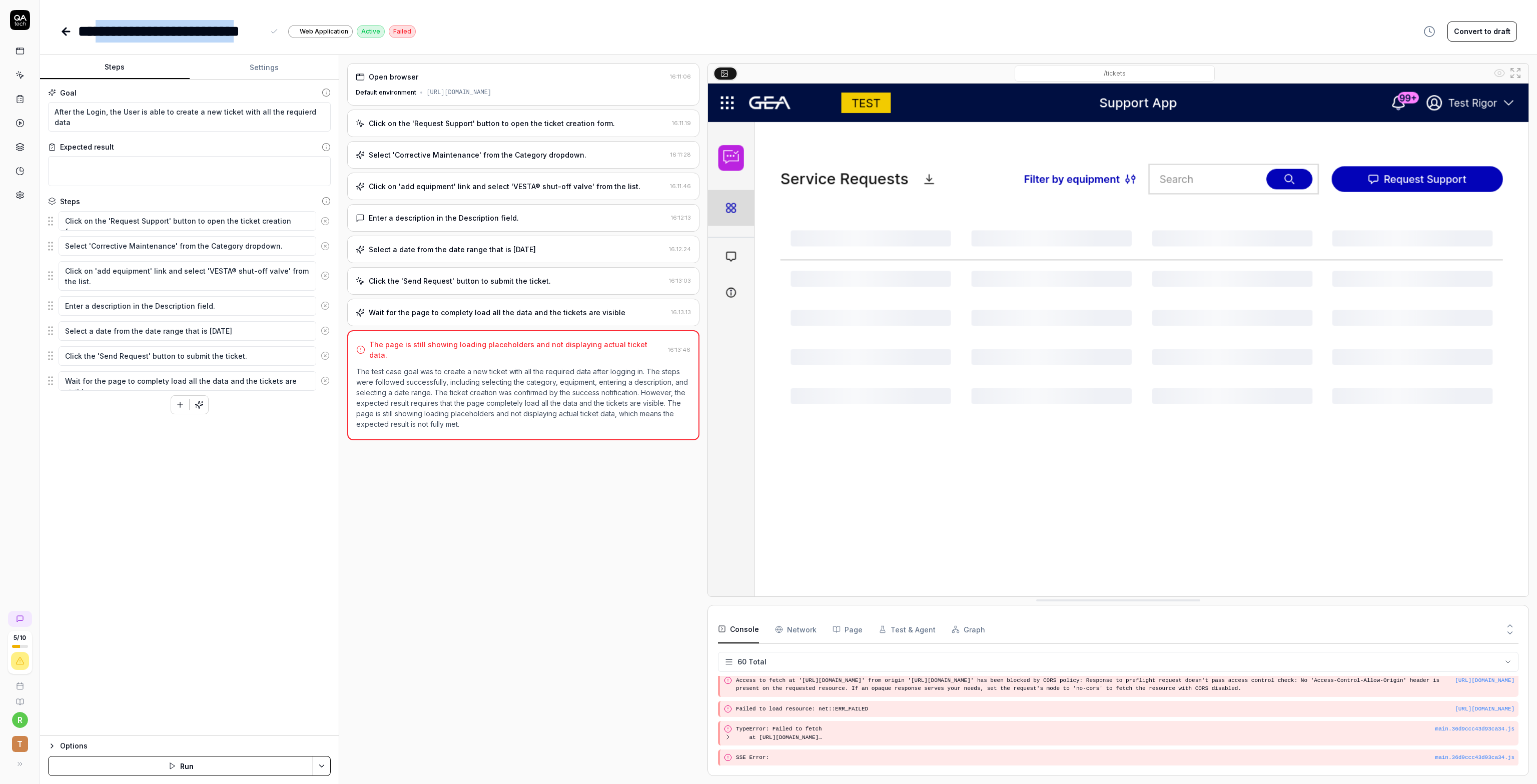
click at [107, 28] on div "**********" at bounding box center [171, 32] width 186 height 23
drag, startPoint x: 263, startPoint y: 31, endPoint x: 77, endPoint y: 29, distance: 186.0
click at [77, 29] on div "**********" at bounding box center [238, 32] width 356 height 23
copy div "**********"
click at [77, 29] on div "**********" at bounding box center [238, 32] width 356 height 23
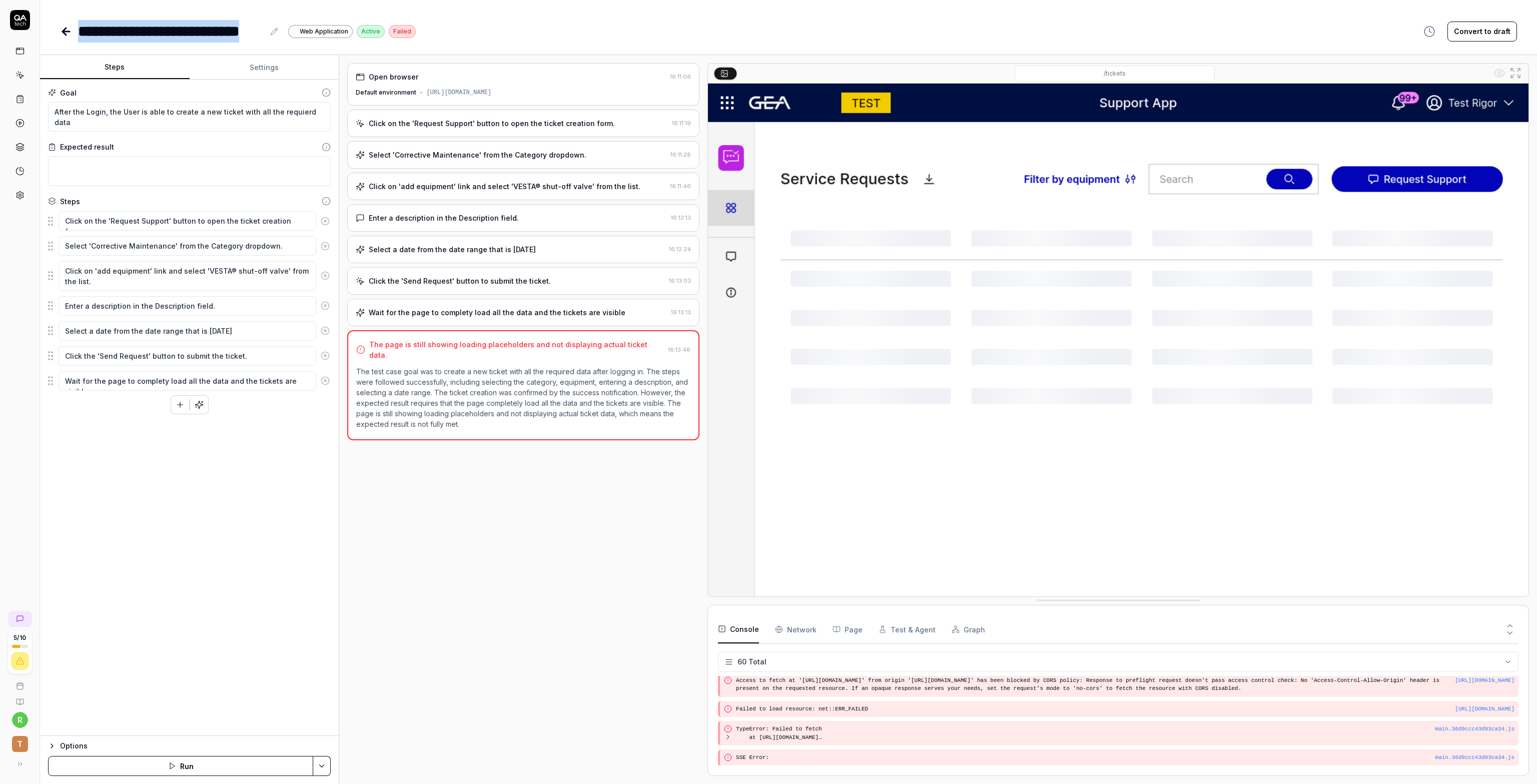
click at [64, 29] on icon at bounding box center [64, 32] width 4 height 7
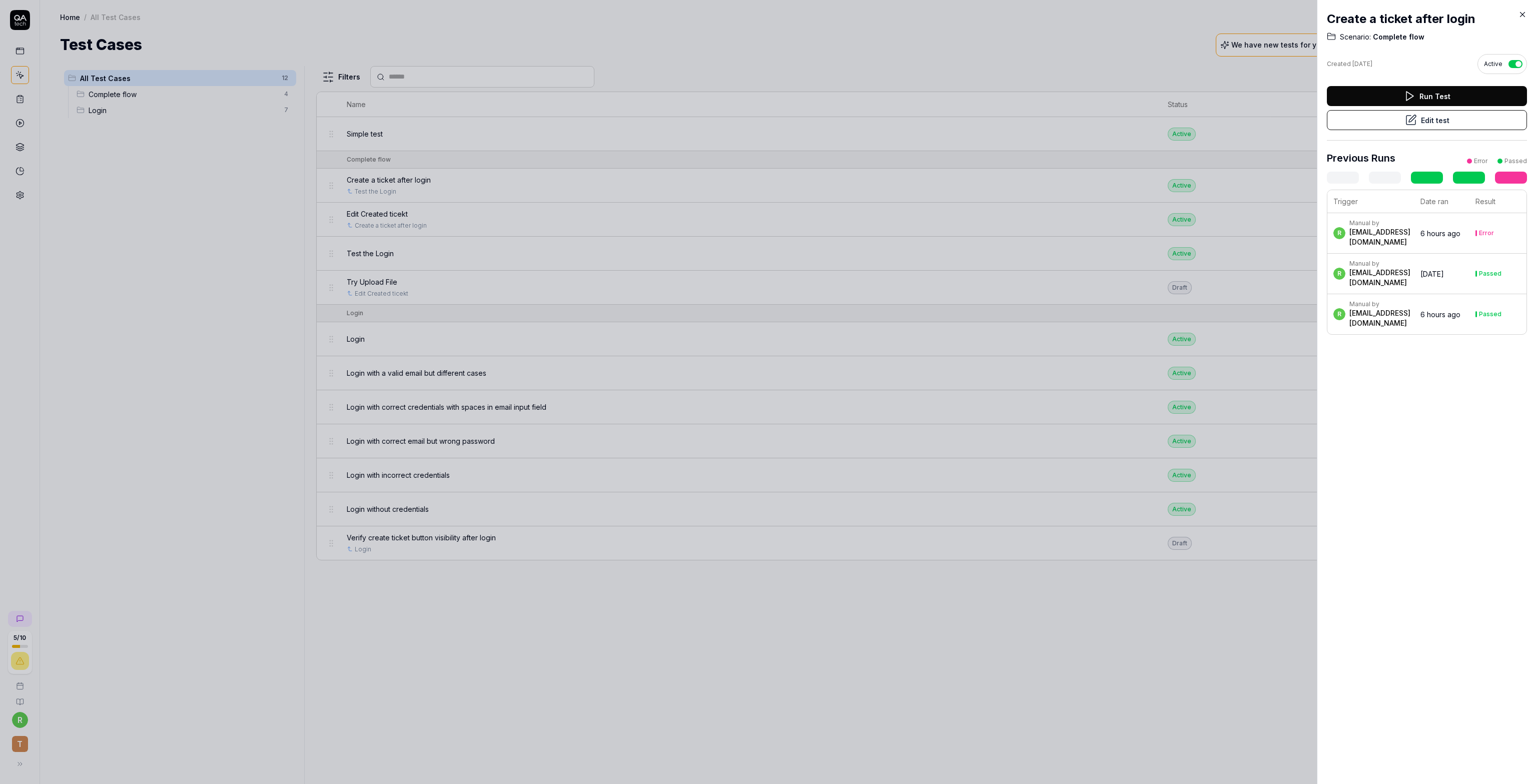
click at [467, 606] on div at bounding box center [768, 392] width 1537 height 784
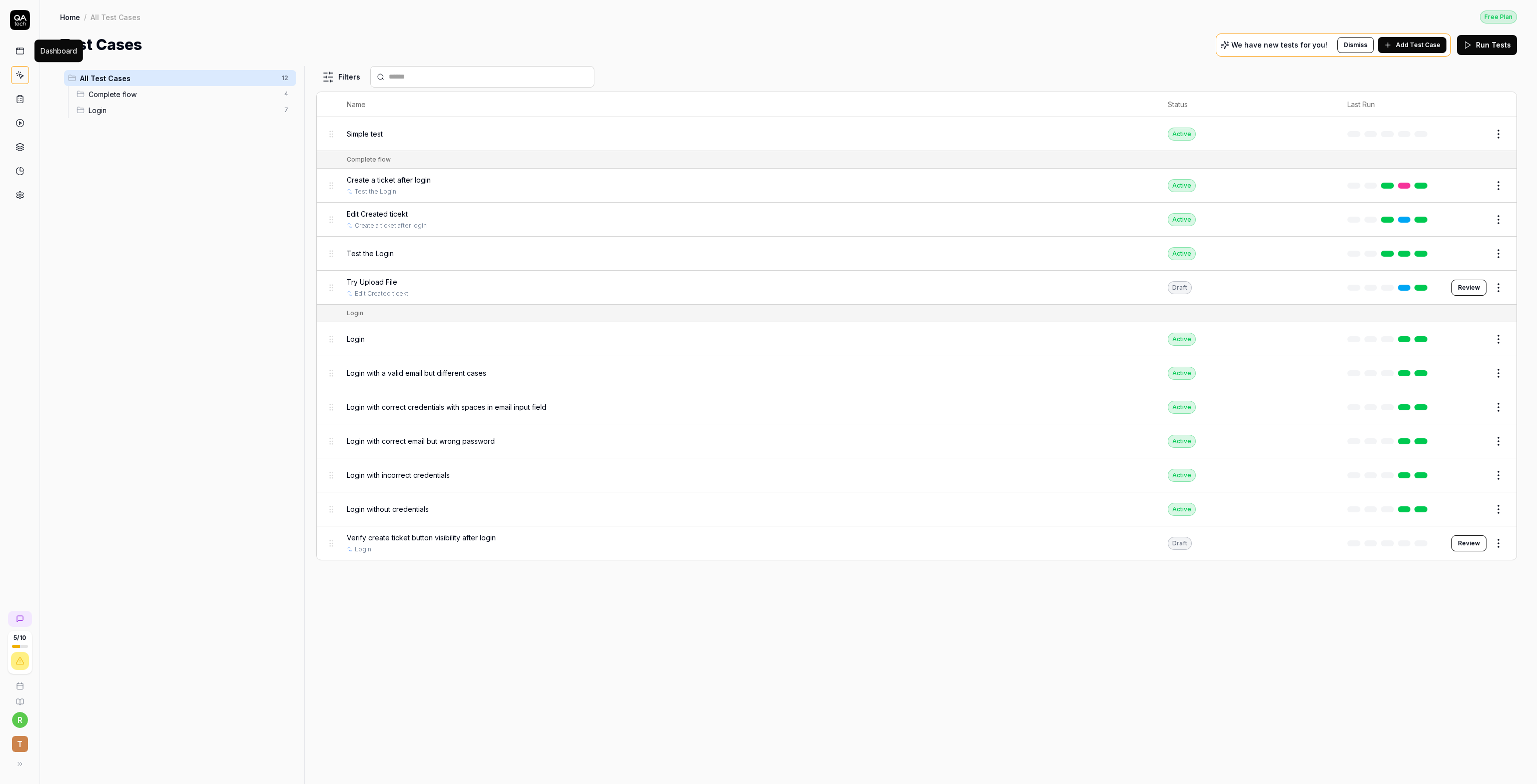
click at [18, 51] on icon at bounding box center [20, 51] width 9 height 9
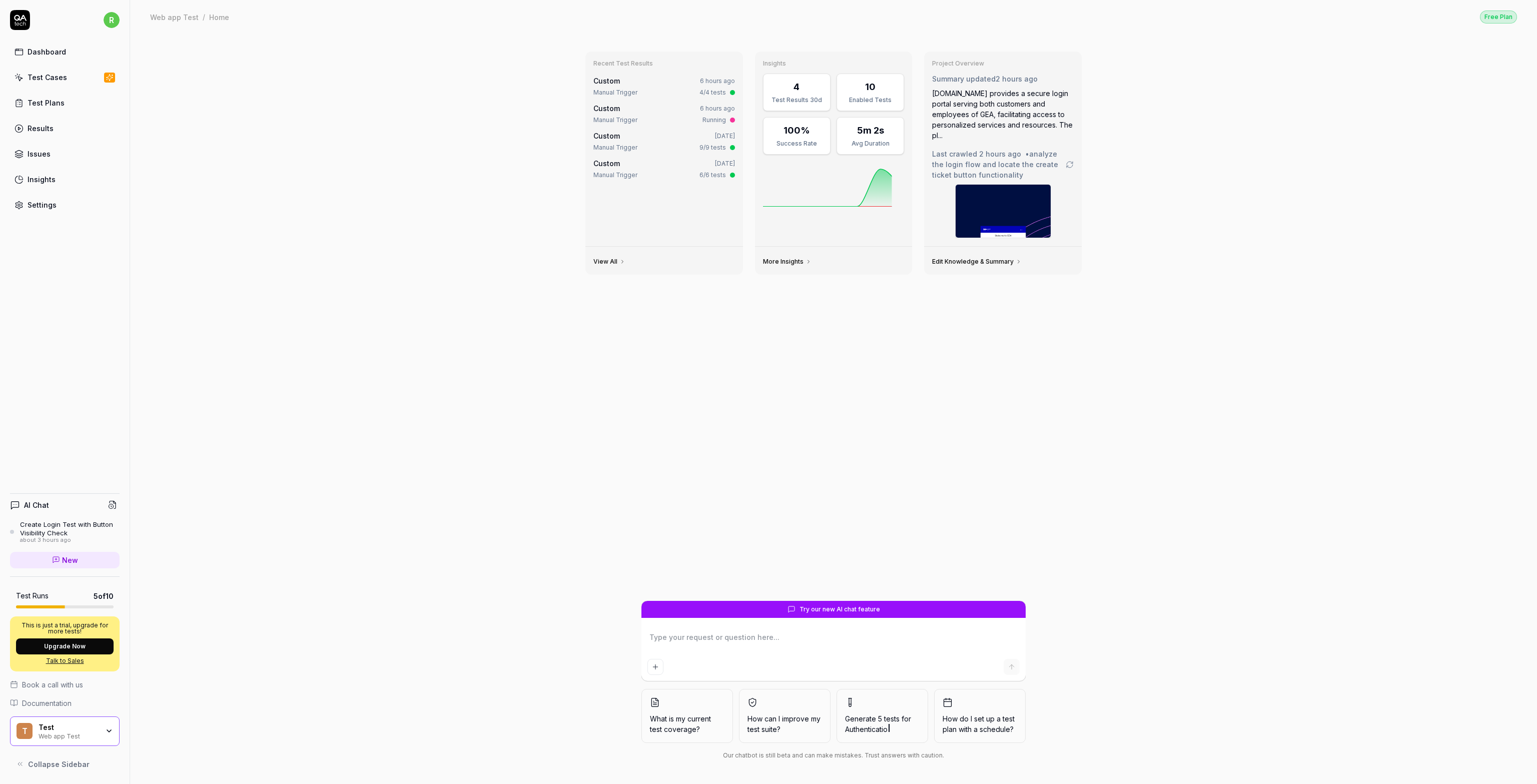
click at [680, 650] on textarea at bounding box center [834, 643] width 372 height 25
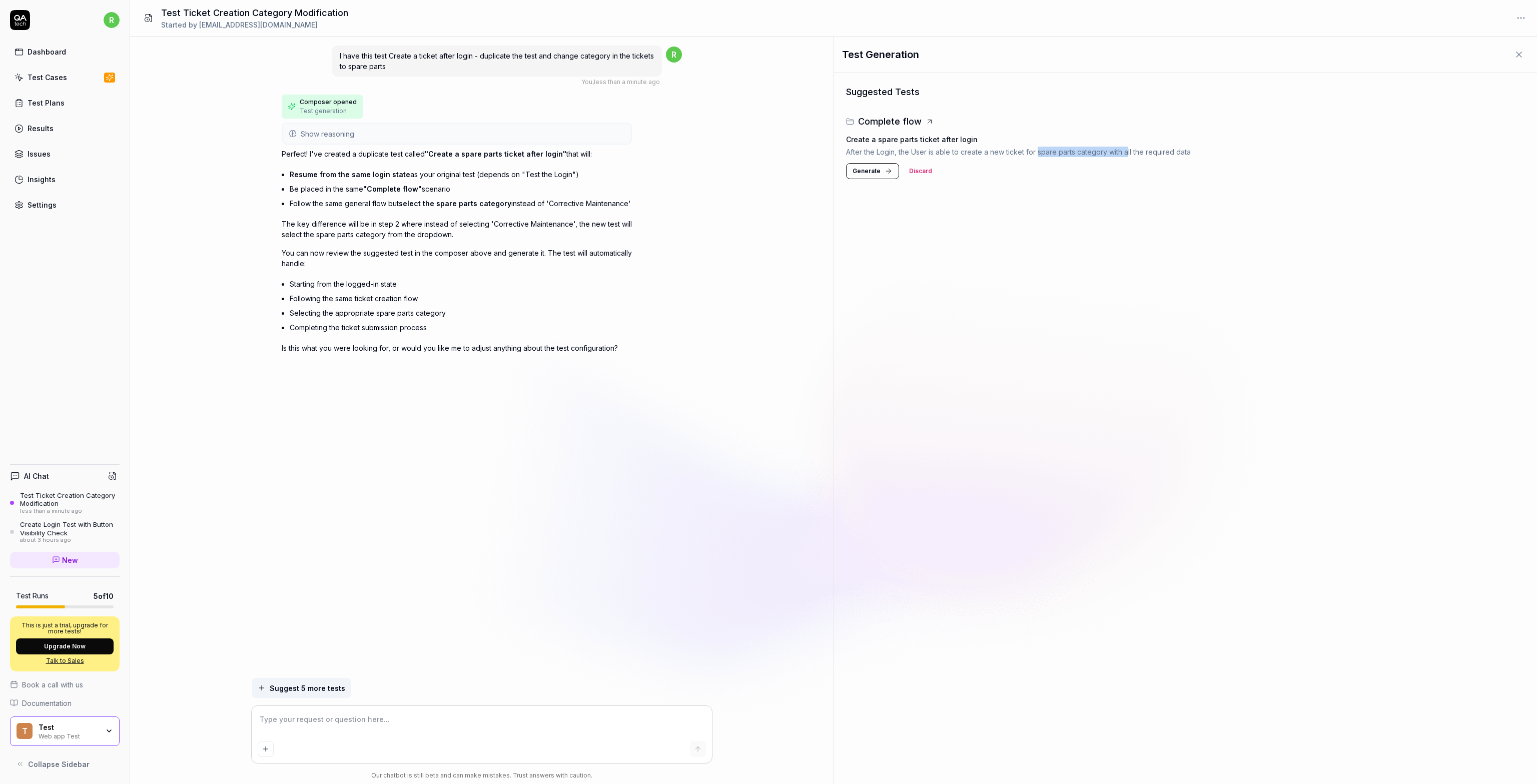
drag, startPoint x: 1036, startPoint y: 152, endPoint x: 1126, endPoint y: 153, distance: 90.0
click at [1126, 153] on p "After the Login, the User is able to create a new ticket for spare parts catego…" at bounding box center [1186, 152] width 679 height 11
click at [959, 158] on div "Create a spare parts ticket after login After the Login, the User is able to cr…" at bounding box center [1186, 157] width 679 height 57
click at [876, 169] on span "Generate" at bounding box center [866, 171] width 28 height 9
click at [1196, 116] on div "Complete flow" at bounding box center [1027, 119] width 345 height 11
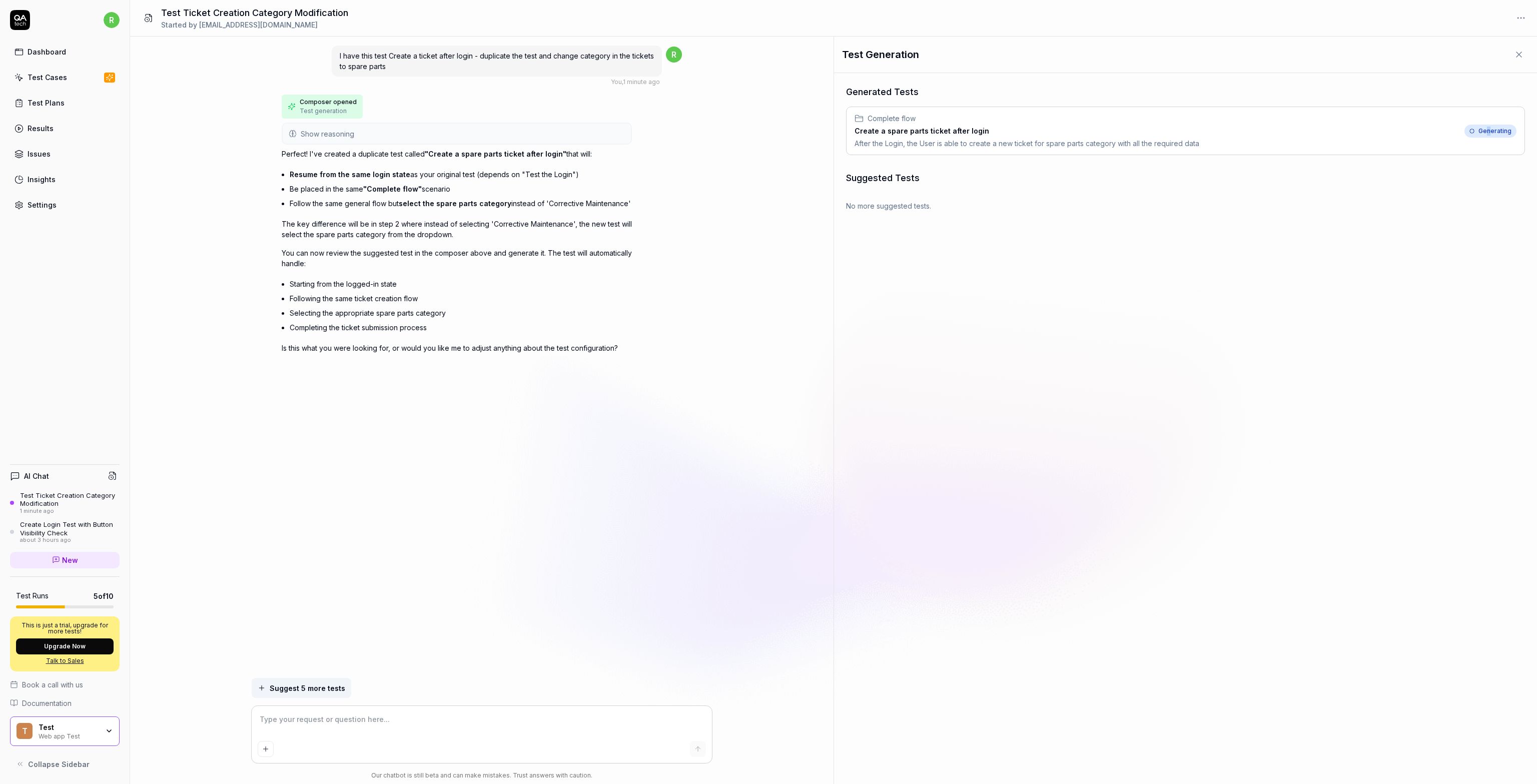
click at [1489, 128] on span "Generating" at bounding box center [1490, 131] width 52 height 13
click at [895, 124] on div "Complete flow Create a spare parts ticket after login After the Login, the User…" at bounding box center [1027, 131] width 345 height 36
click at [982, 224] on div "Generated Tests Complete flow Create a spare parts ticket after login After the…" at bounding box center [1186, 428] width 703 height 711
drag, startPoint x: 1487, startPoint y: 134, endPoint x: 1359, endPoint y: 132, distance: 128.0
click at [1487, 135] on span "Generating" at bounding box center [1490, 131] width 52 height 13
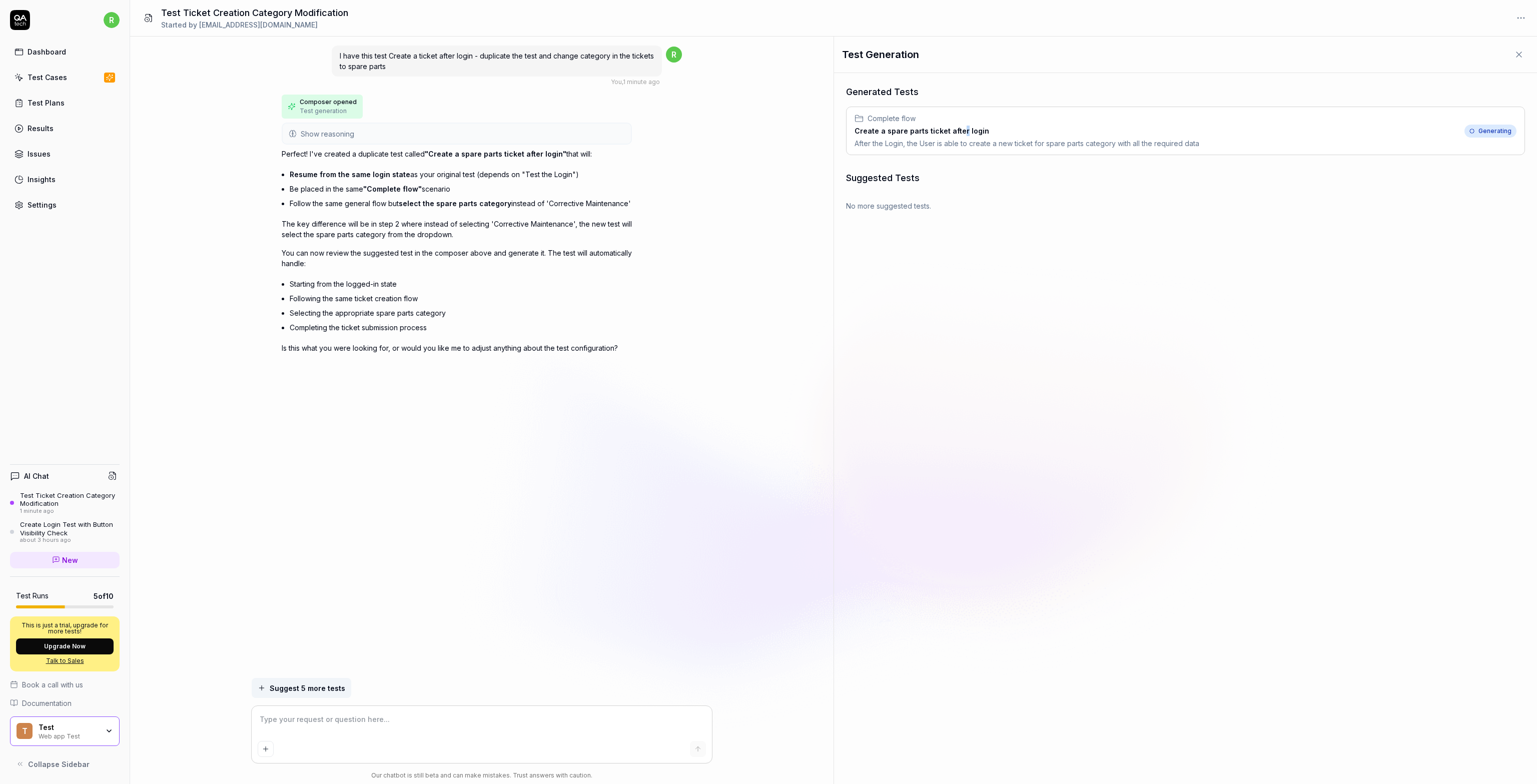
click at [959, 126] on h3 "Create a spare parts ticket after login" at bounding box center [1027, 131] width 345 height 11
click at [1010, 252] on div "Generated Tests Complete flow Create a spare parts ticket after login After the…" at bounding box center [1186, 428] width 703 height 711
click at [896, 122] on span "Complete flow" at bounding box center [891, 119] width 48 height 11
click at [36, 55] on div "Dashboard" at bounding box center [47, 52] width 39 height 11
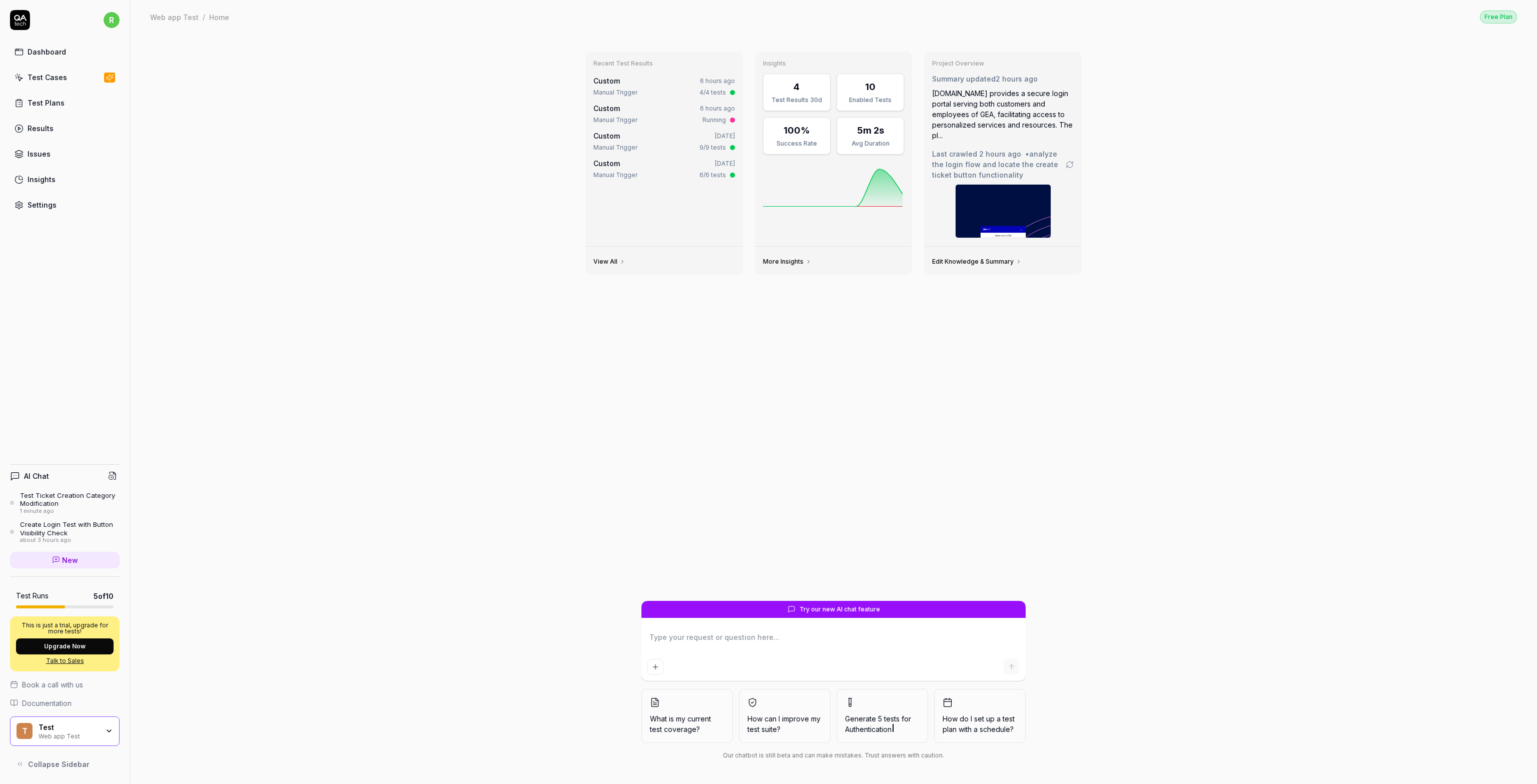
click at [43, 76] on div "Test Cases" at bounding box center [47, 78] width 39 height 11
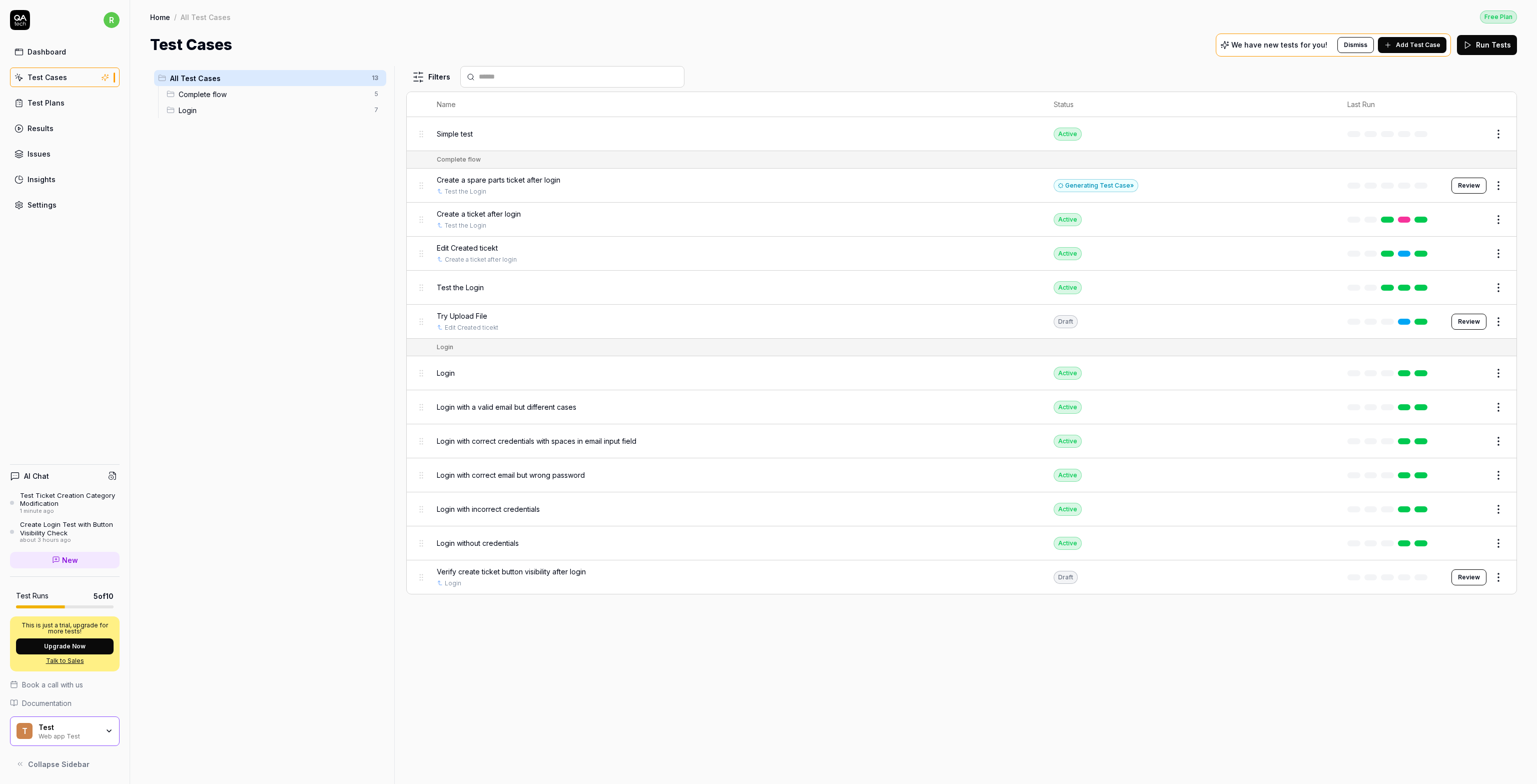
click at [238, 95] on span "Complete flow" at bounding box center [273, 94] width 190 height 11
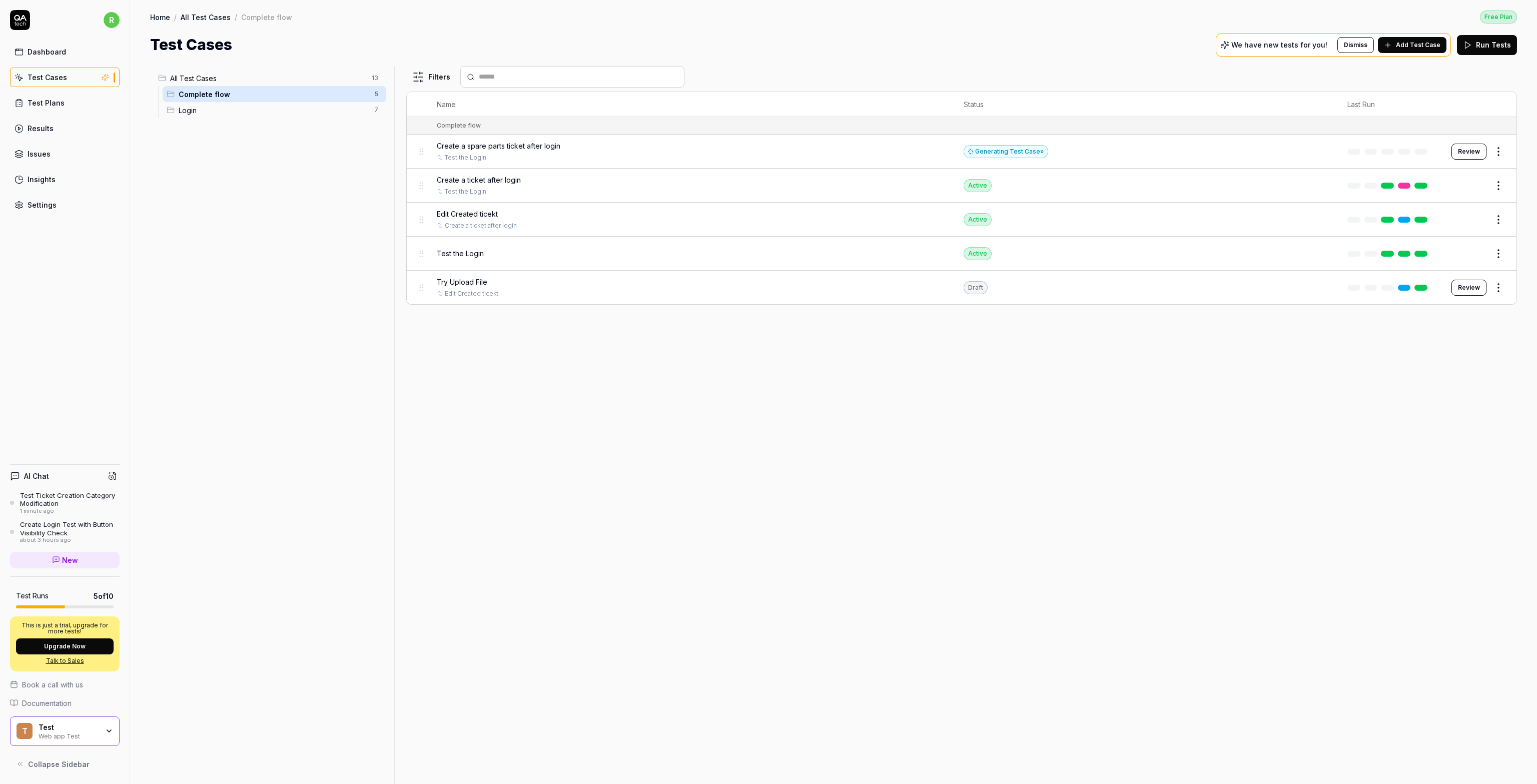
click at [544, 144] on span "Create a spare parts ticket after login" at bounding box center [498, 146] width 124 height 11
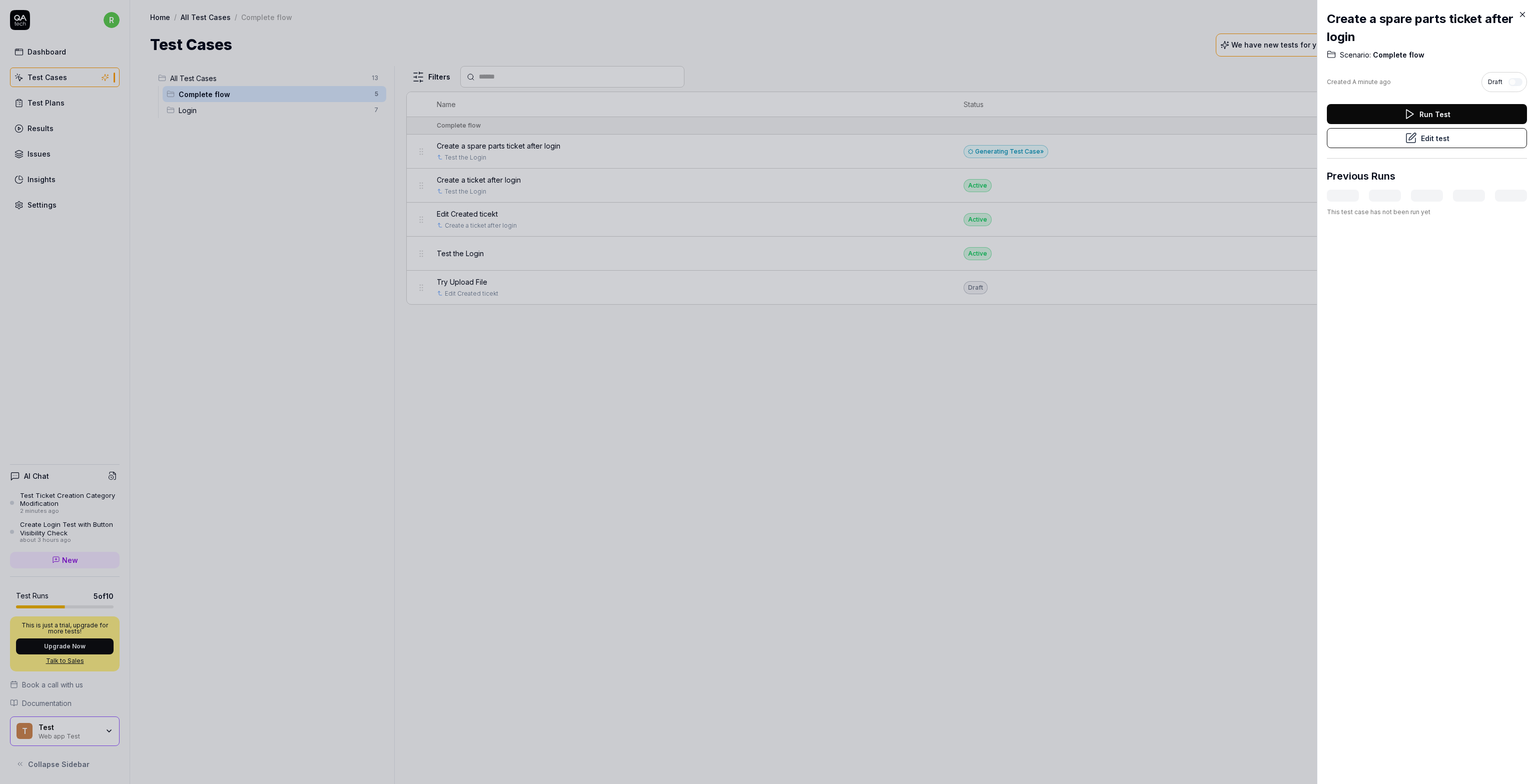
drag, startPoint x: 999, startPoint y: 454, endPoint x: 1039, endPoint y: 408, distance: 61.0
click at [1011, 440] on div at bounding box center [768, 392] width 1537 height 784
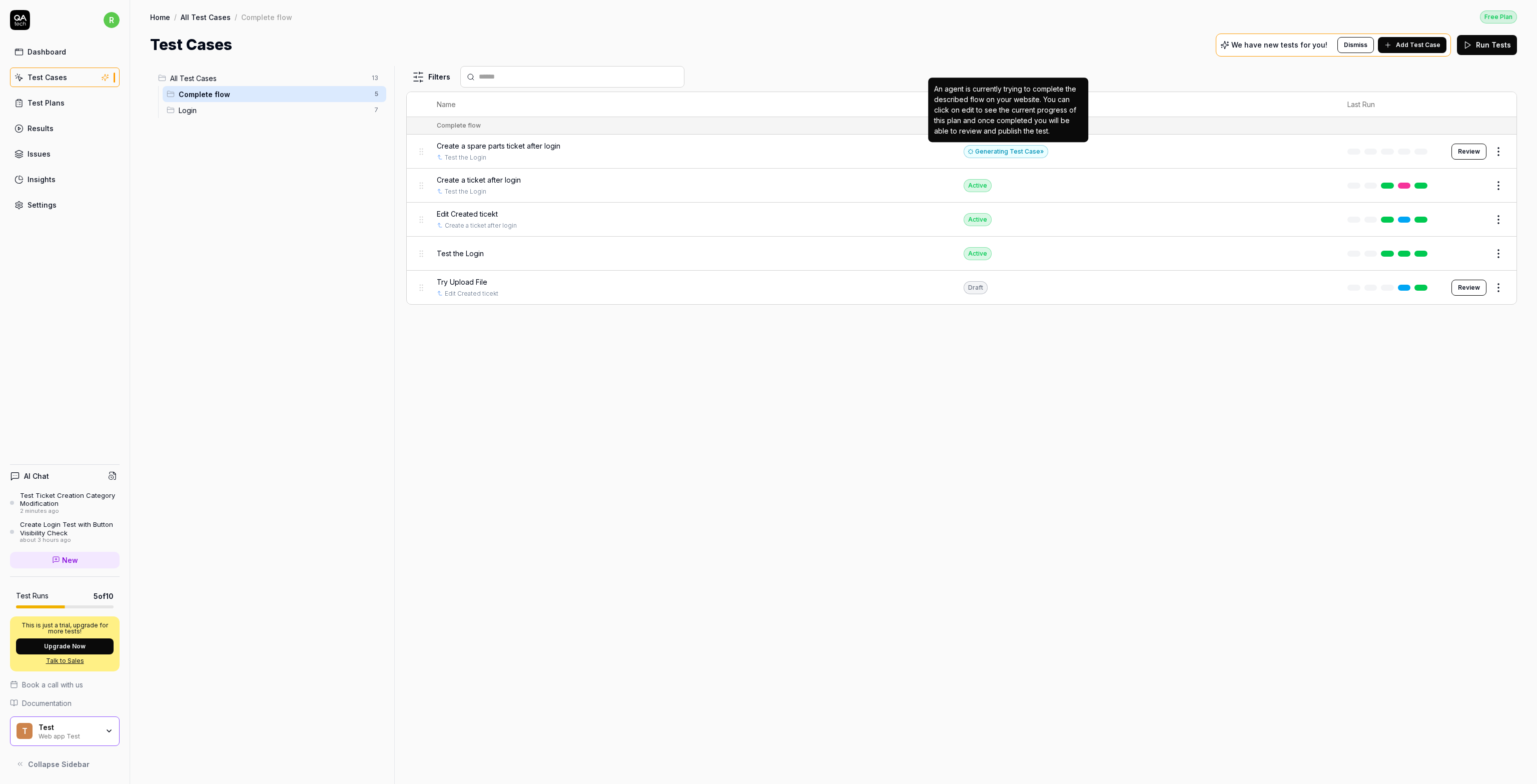
click at [1015, 147] on div "Generating Test Case »" at bounding box center [1006, 152] width 85 height 13
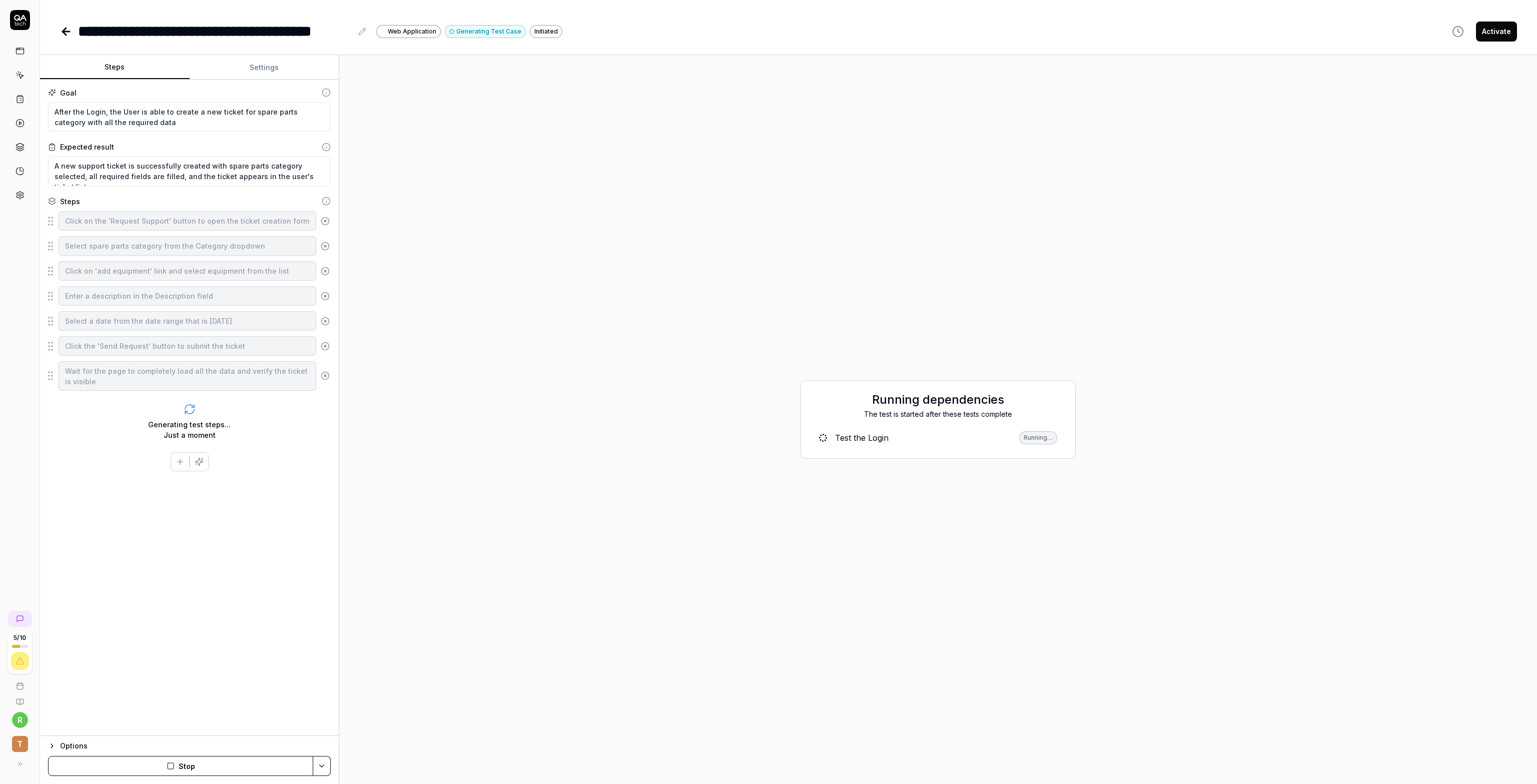
type textarea "*"
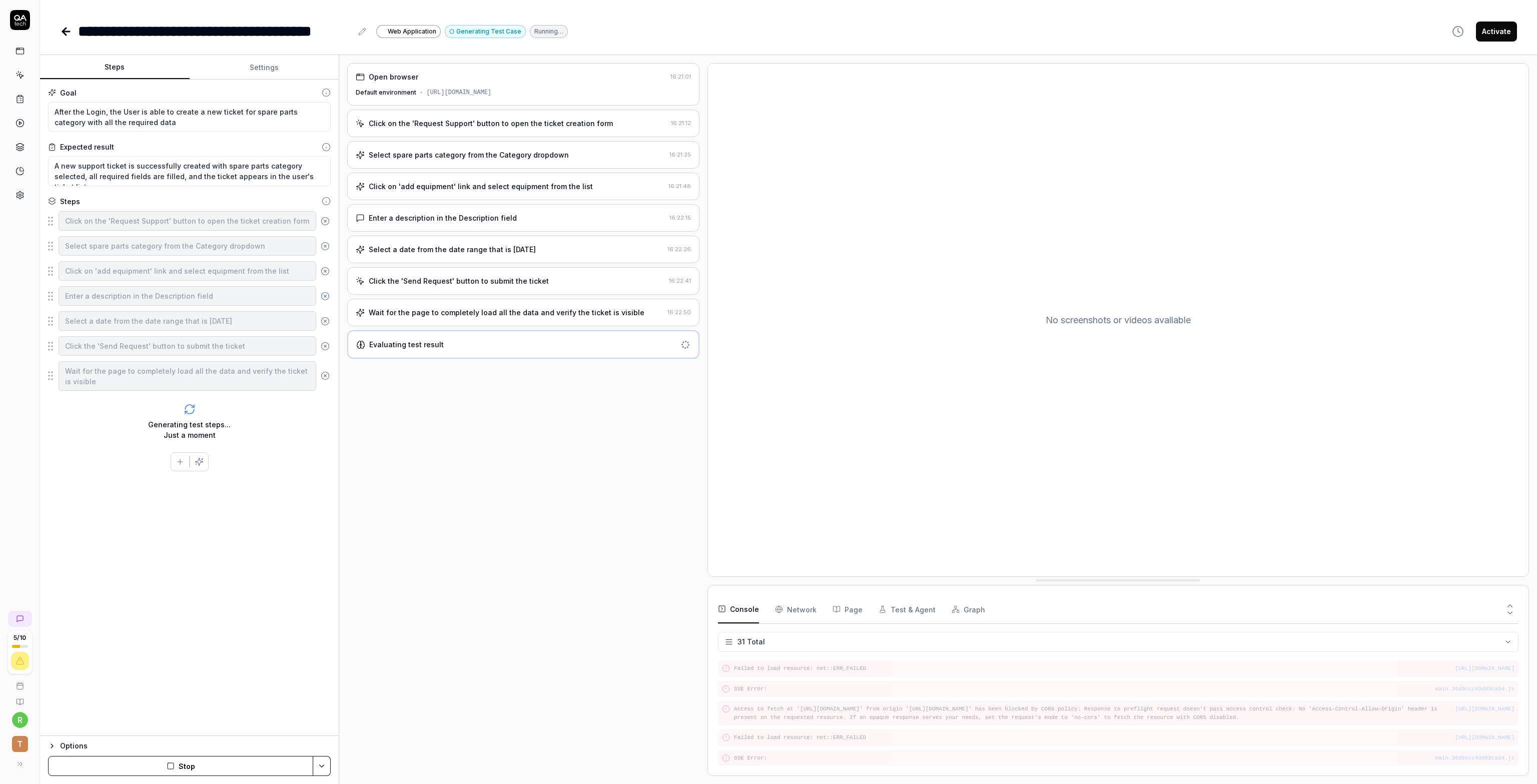
scroll to position [633, 0]
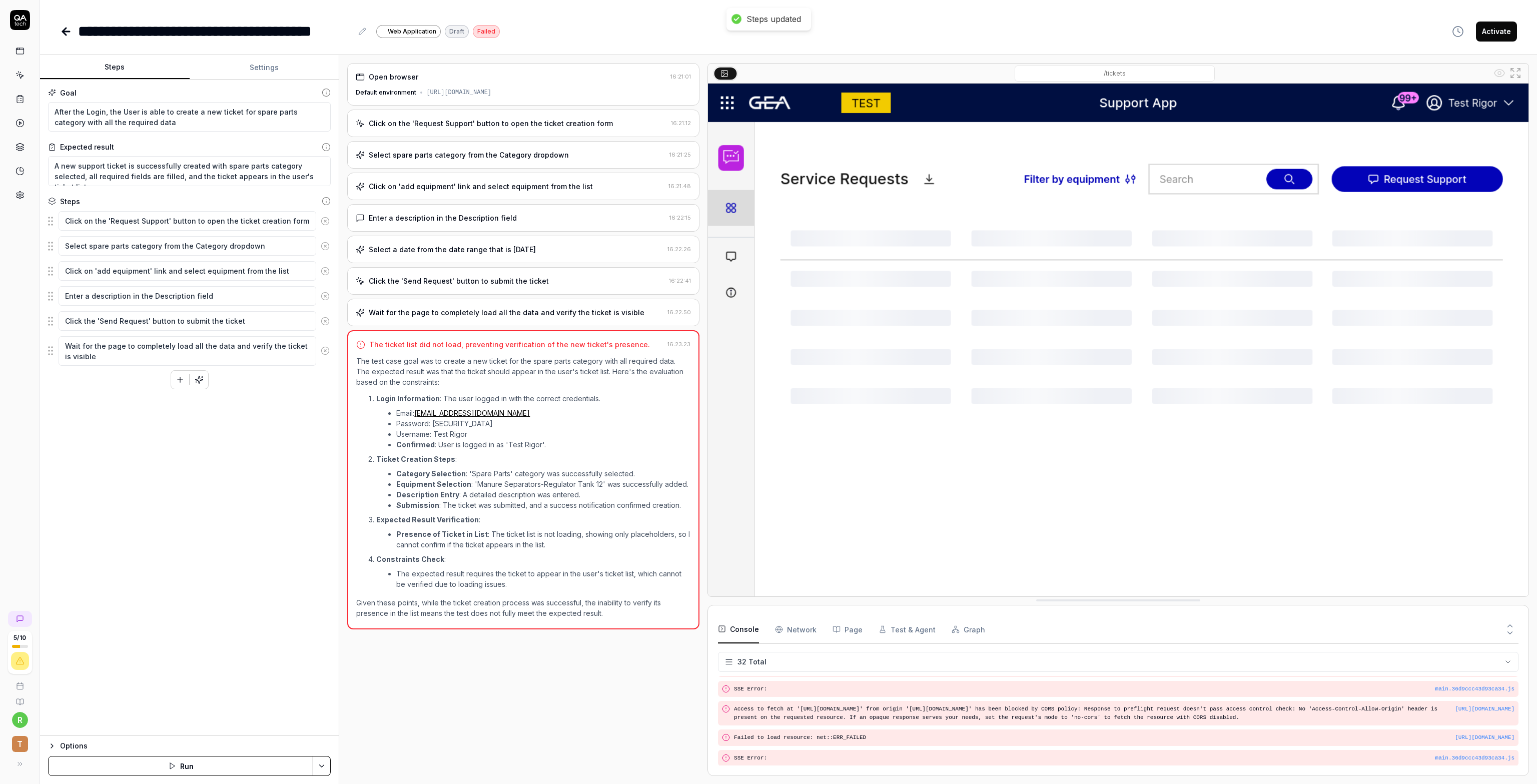
click at [1504, 36] on button "Activate" at bounding box center [1496, 32] width 41 height 20
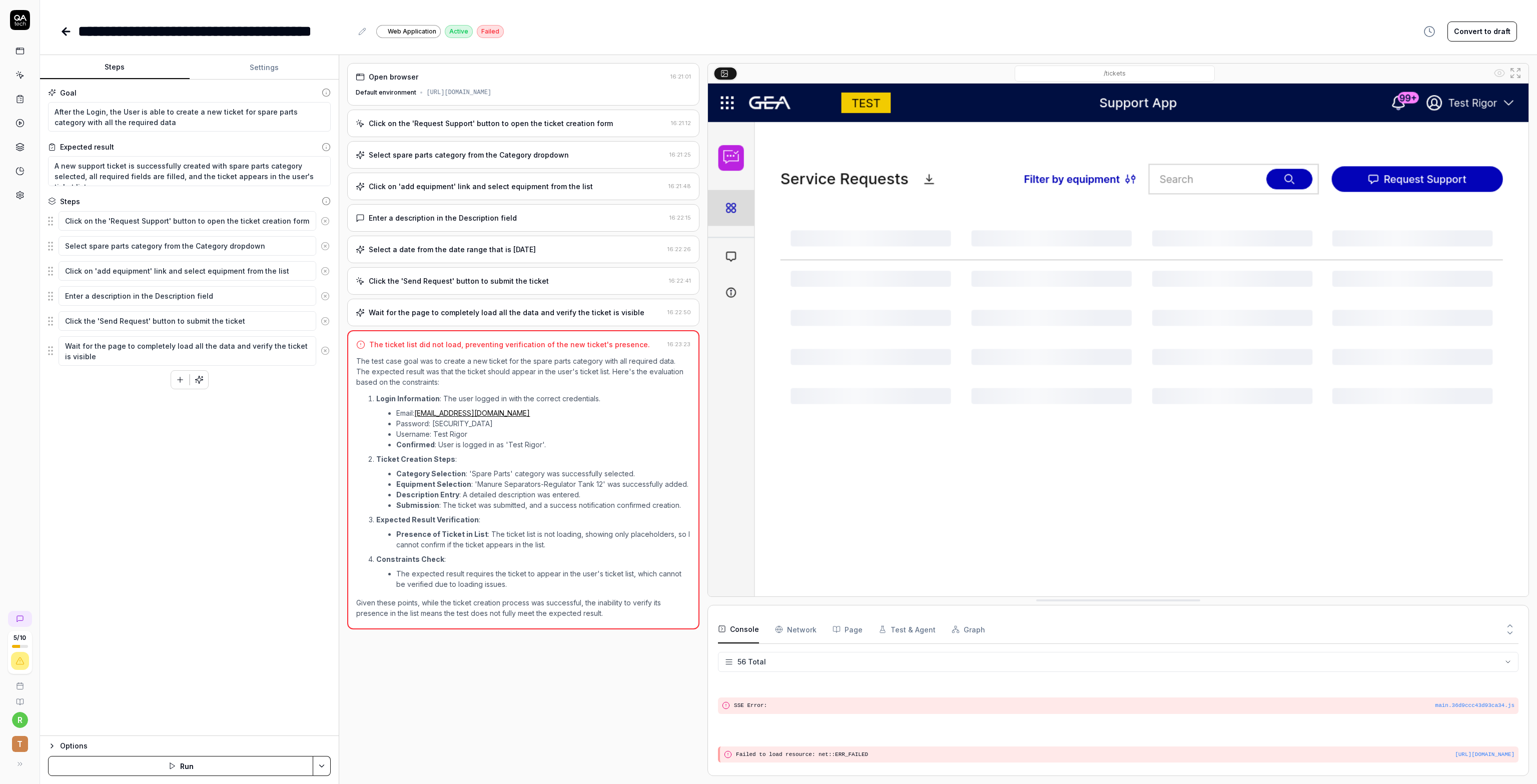
scroll to position [1255, 0]
click at [62, 32] on icon at bounding box center [66, 32] width 12 height 12
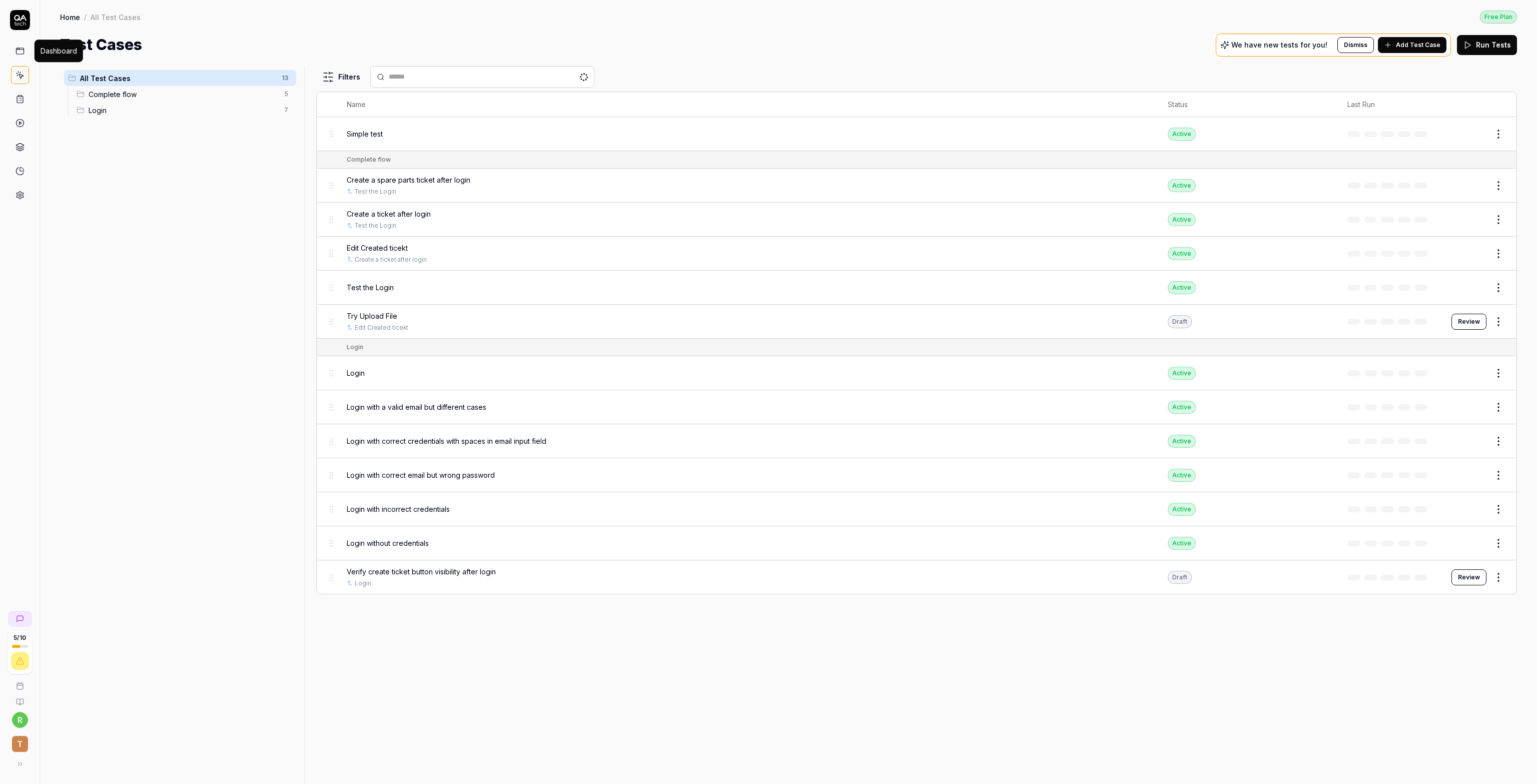
click at [14, 50] on link at bounding box center [20, 51] width 18 height 18
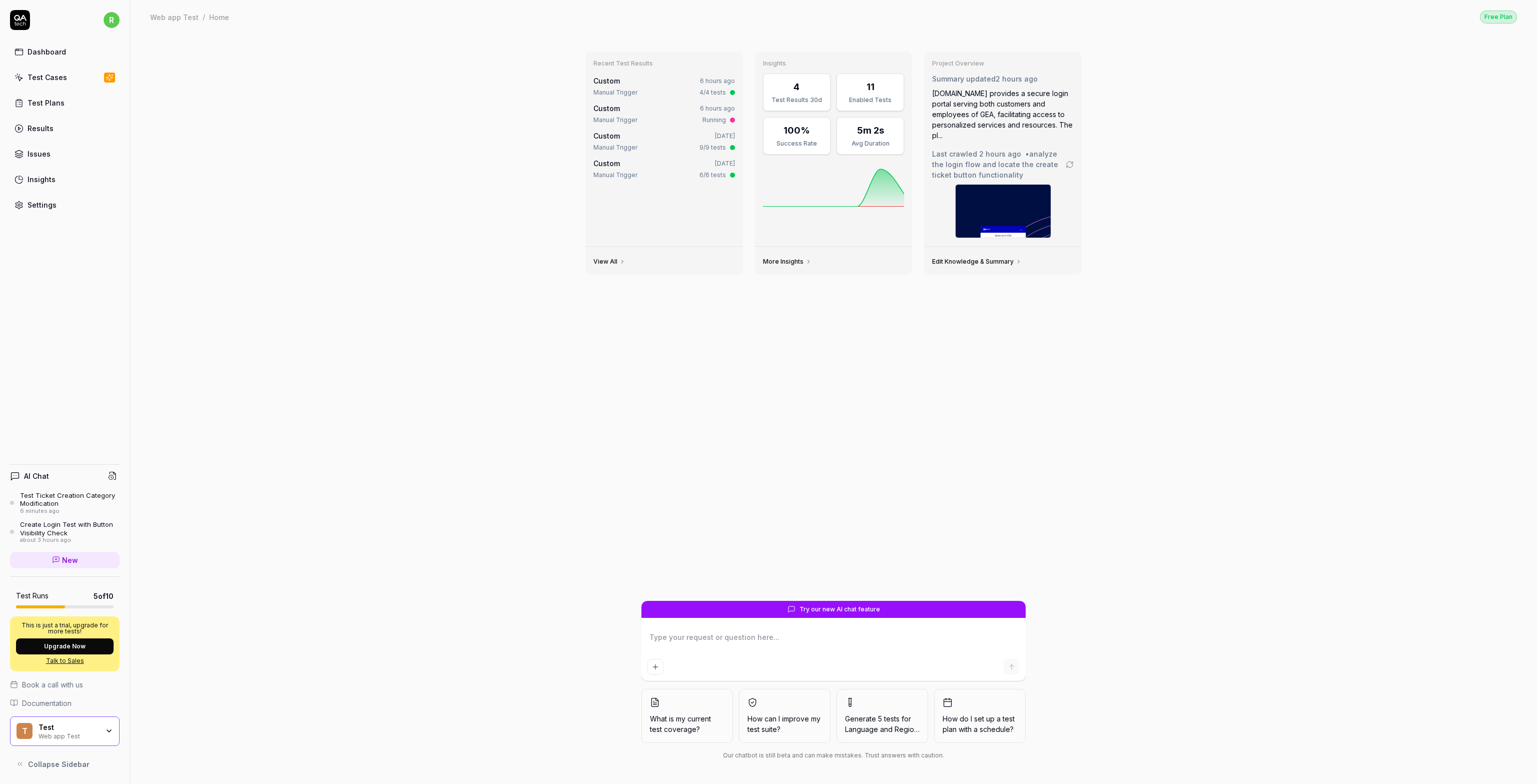
click at [55, 78] on div "Test Cases" at bounding box center [47, 78] width 39 height 11
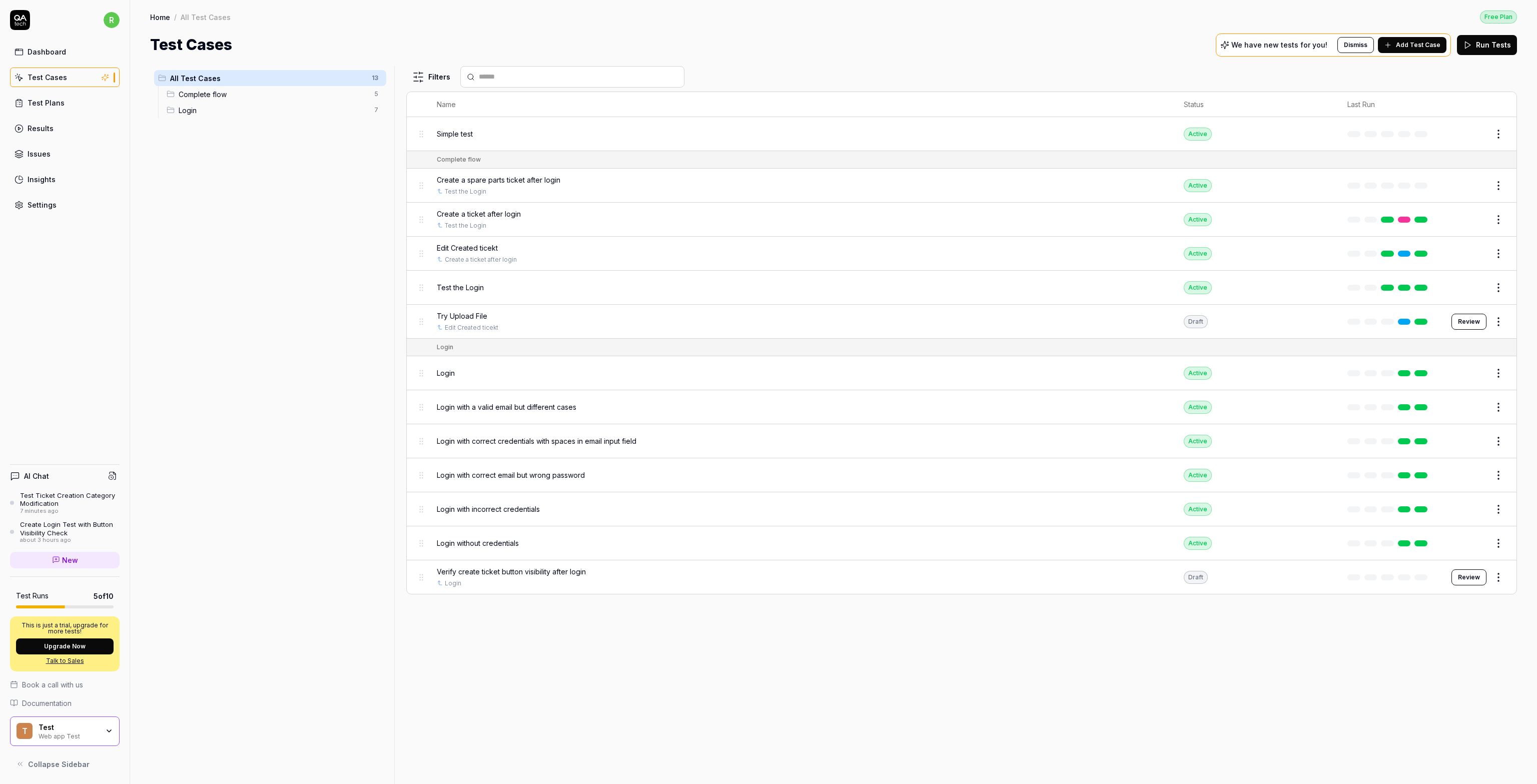
click at [379, 81] on html "r Dashboard Test Cases Test Plans Results Issues Insights Settings AI Chat Test…" at bounding box center [768, 392] width 1537 height 784
click at [1365, 42] on html "r Dashboard Test Cases Test Plans Results Issues Insights Settings AI Chat Test…" at bounding box center [768, 392] width 1537 height 784
click at [1357, 47] on button "Dismiss" at bounding box center [1355, 45] width 36 height 16
click at [40, 206] on div "Settings" at bounding box center [42, 205] width 29 height 11
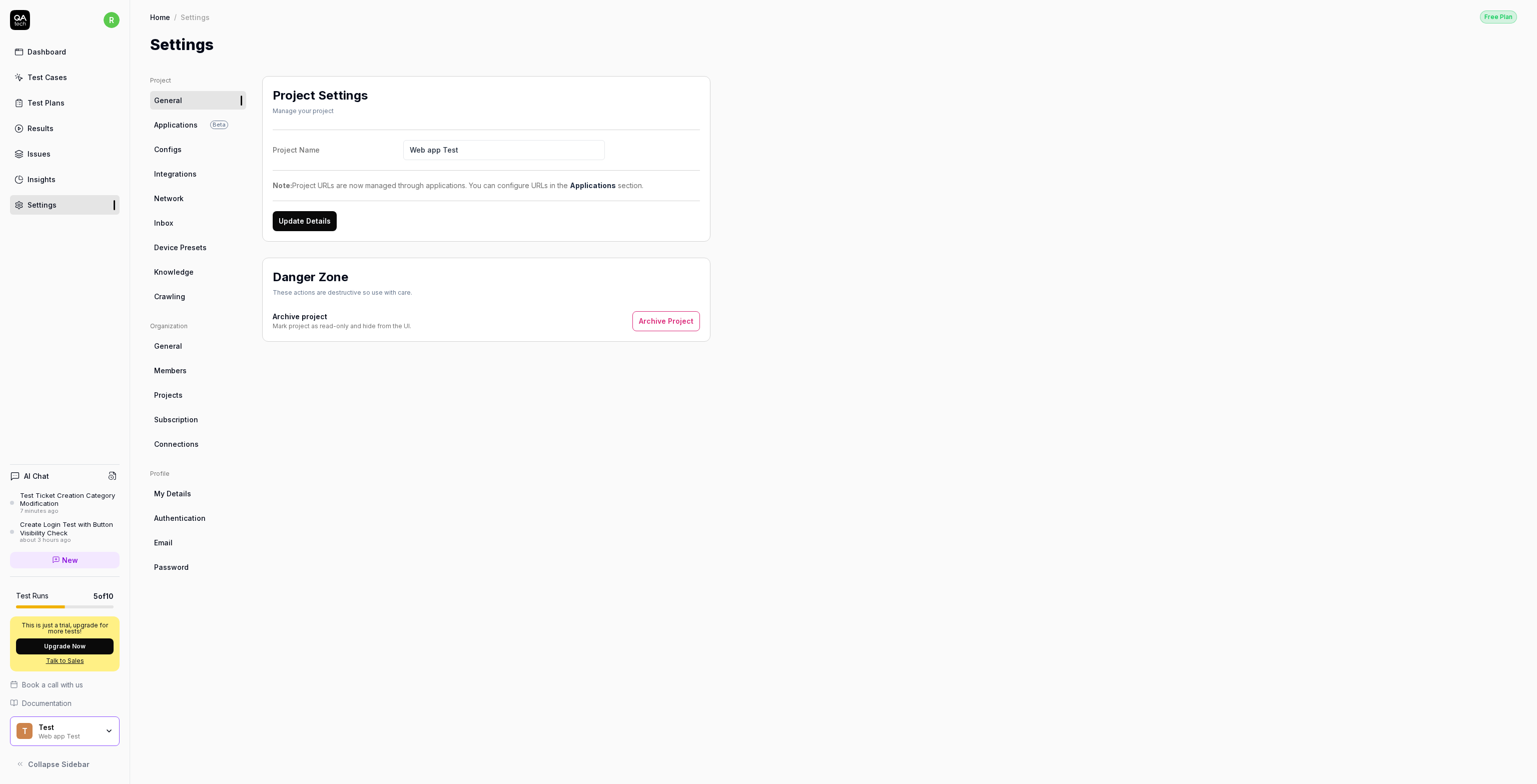
click at [176, 149] on span "Configs" at bounding box center [168, 150] width 27 height 11
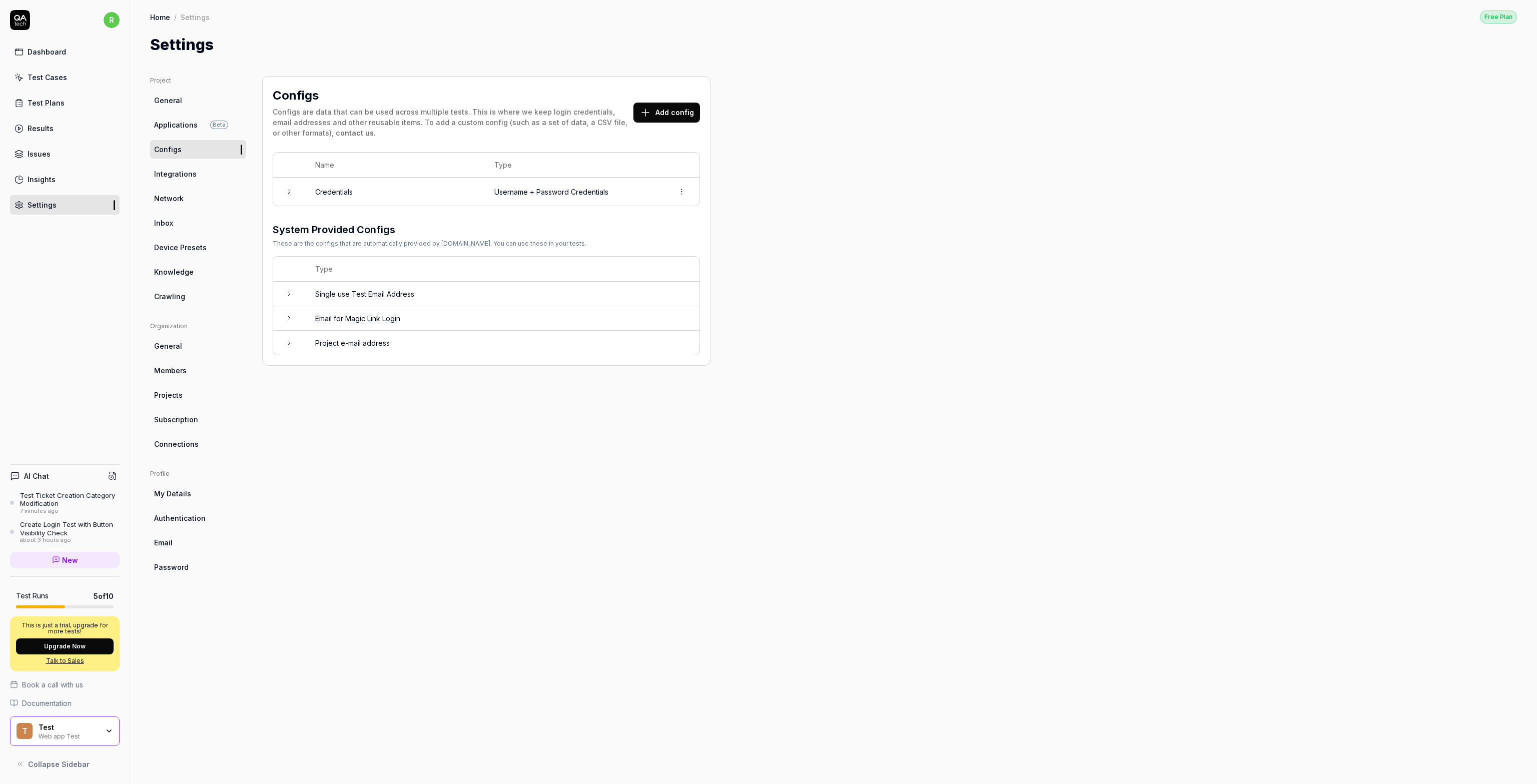
click at [51, 104] on div "Test Plans" at bounding box center [46, 103] width 37 height 11
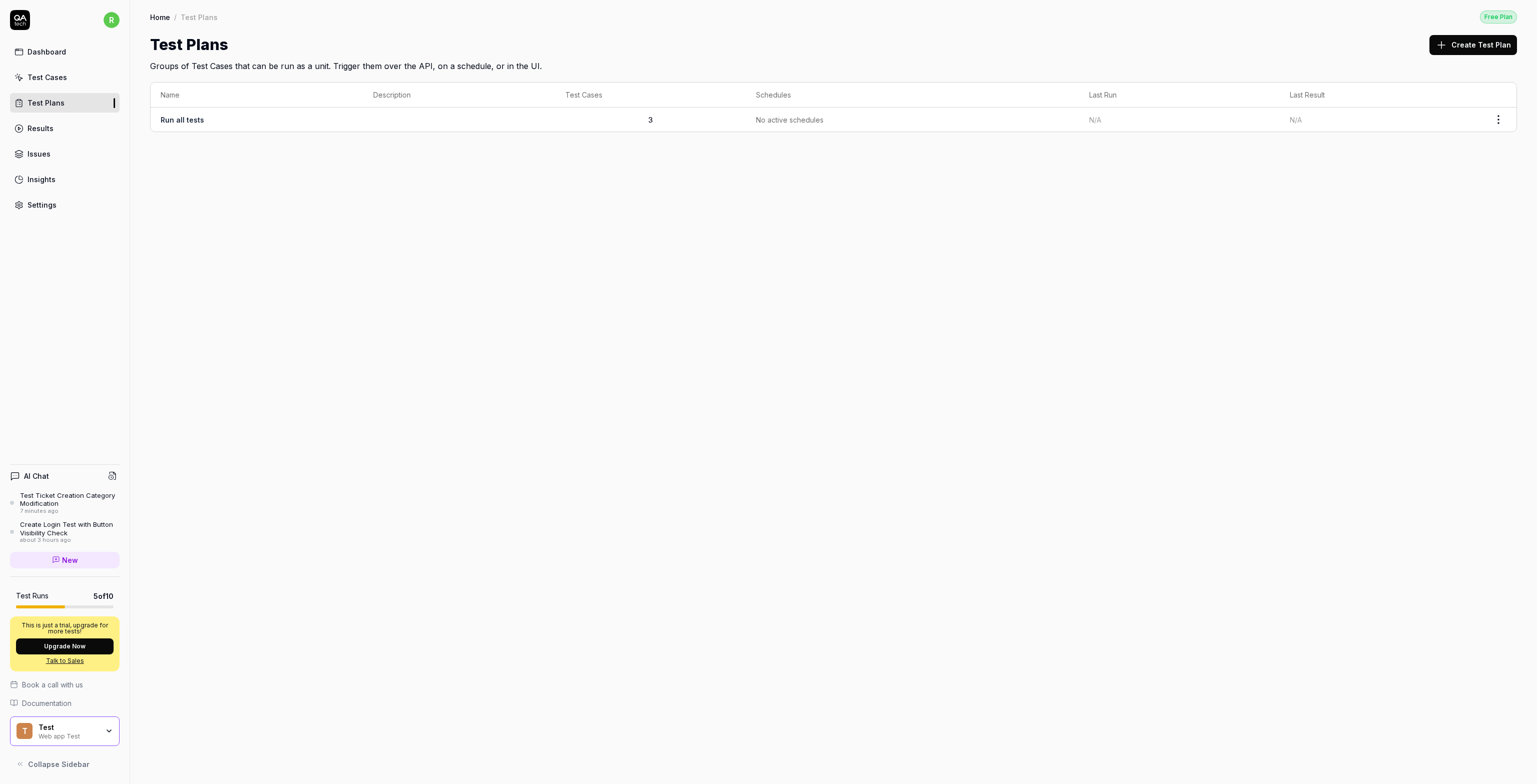
click at [1195, 128] on td "N/A" at bounding box center [1180, 119] width 200 height 24
click at [1502, 118] on html "r Dashboard Test Cases Test Plans Results Issues Insights Settings AI Chat Test…" at bounding box center [768, 392] width 1537 height 784
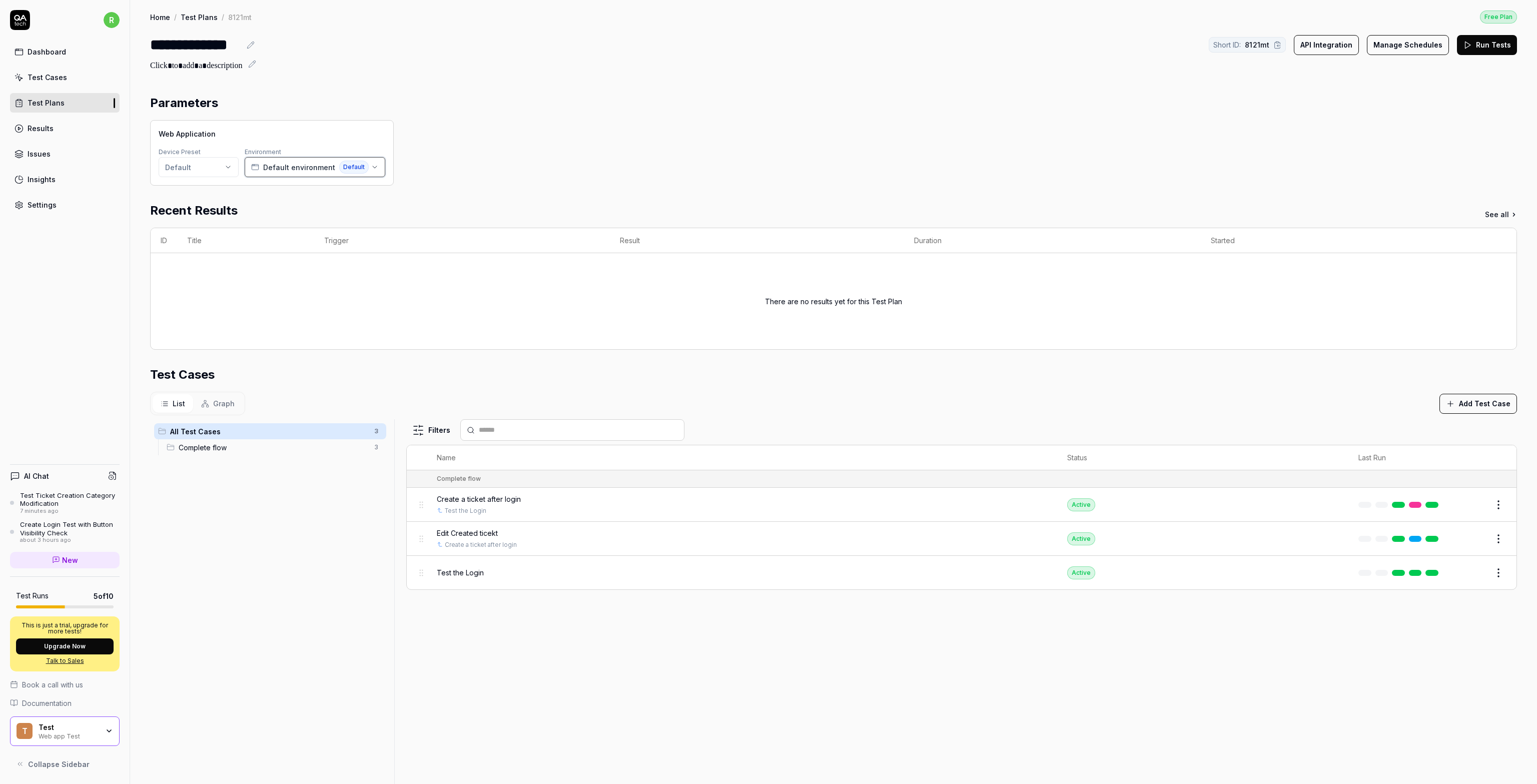
click at [314, 166] on span "Default environment" at bounding box center [299, 168] width 72 height 11
click at [280, 208] on span "Create New Environment" at bounding box center [305, 206] width 87 height 11
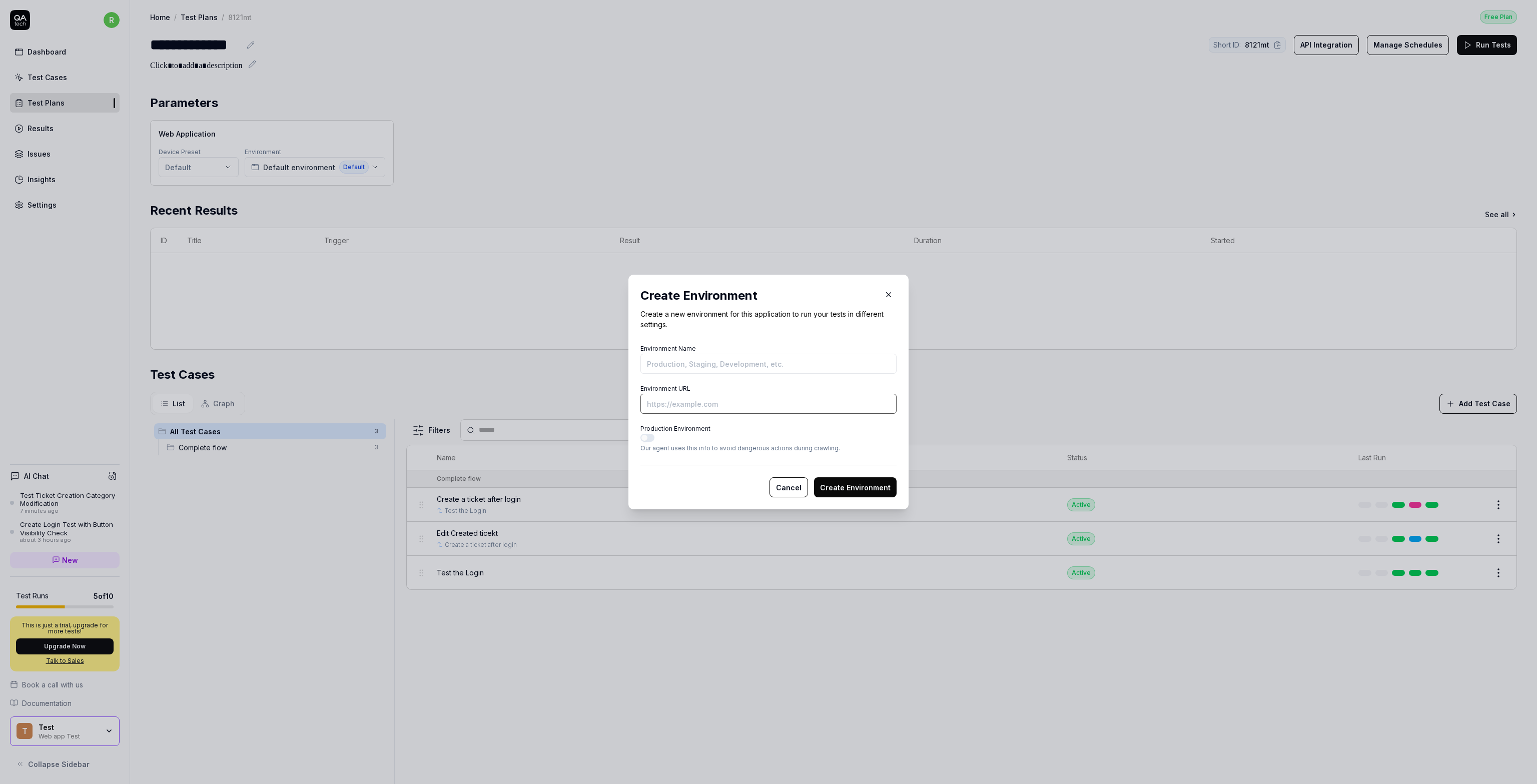
click at [648, 402] on input "Environment URL" at bounding box center [768, 404] width 256 height 20
drag, startPoint x: 672, startPoint y: 355, endPoint x: 680, endPoint y: 357, distance: 8.2
click at [672, 355] on input "Environment Name" at bounding box center [768, 364] width 256 height 20
click at [640, 481] on div "Cancel Create Environment" at bounding box center [768, 481] width 256 height 33
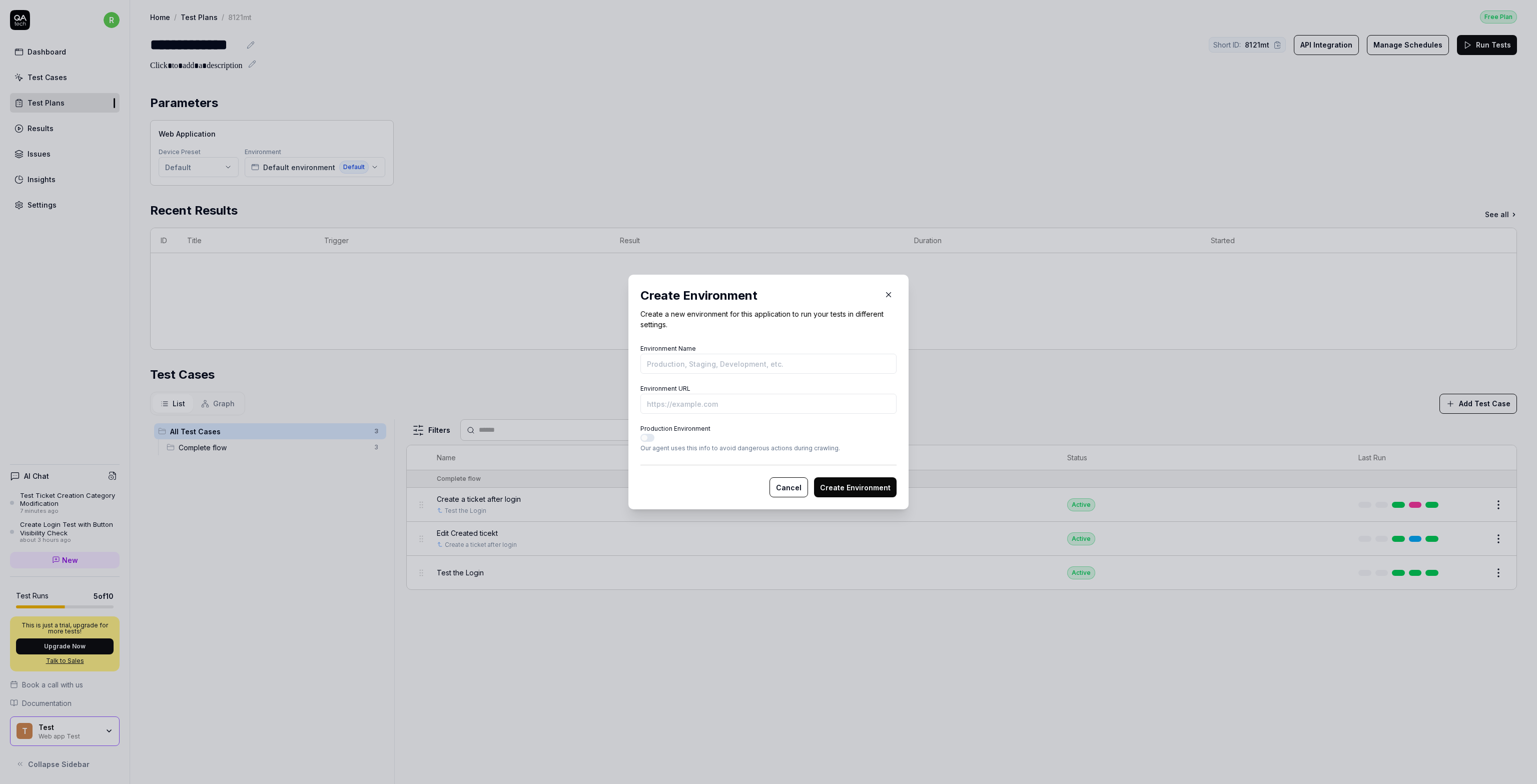
click at [884, 295] on icon "button" at bounding box center [888, 294] width 9 height 9
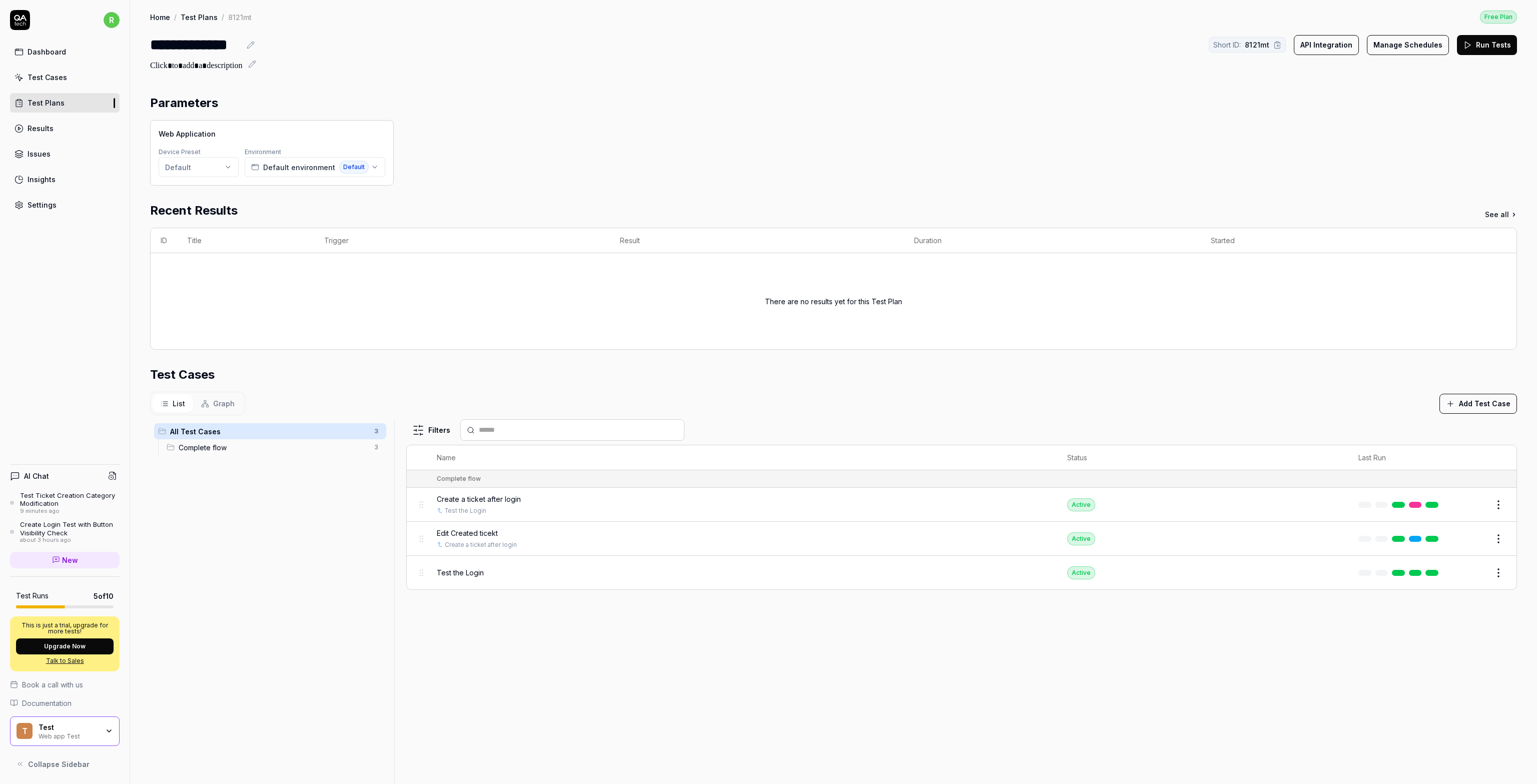
drag, startPoint x: 39, startPoint y: 200, endPoint x: 46, endPoint y: 194, distance: 9.2
click at [39, 200] on div "Settings" at bounding box center [42, 205] width 29 height 11
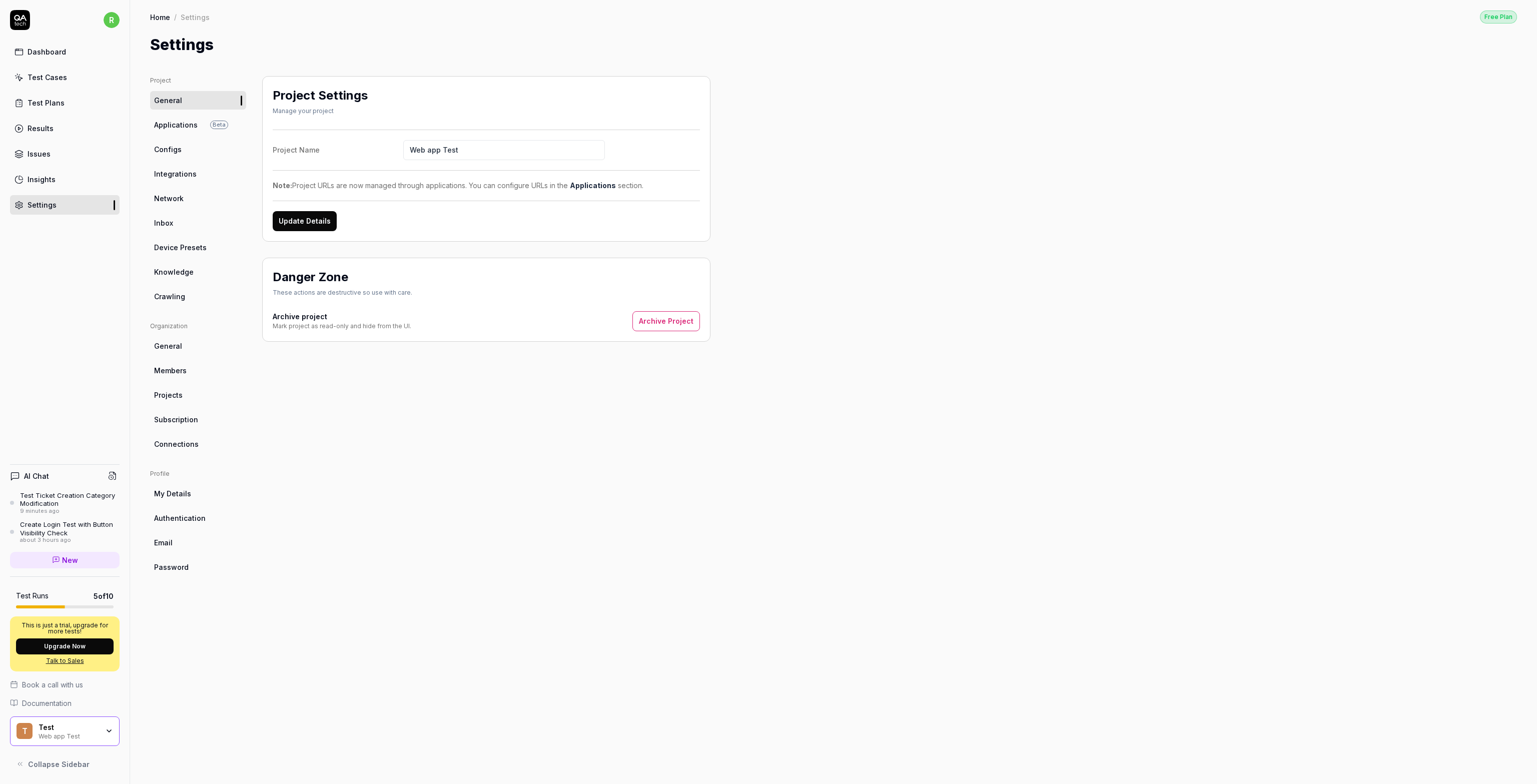
click at [169, 152] on span "Configs" at bounding box center [168, 150] width 27 height 11
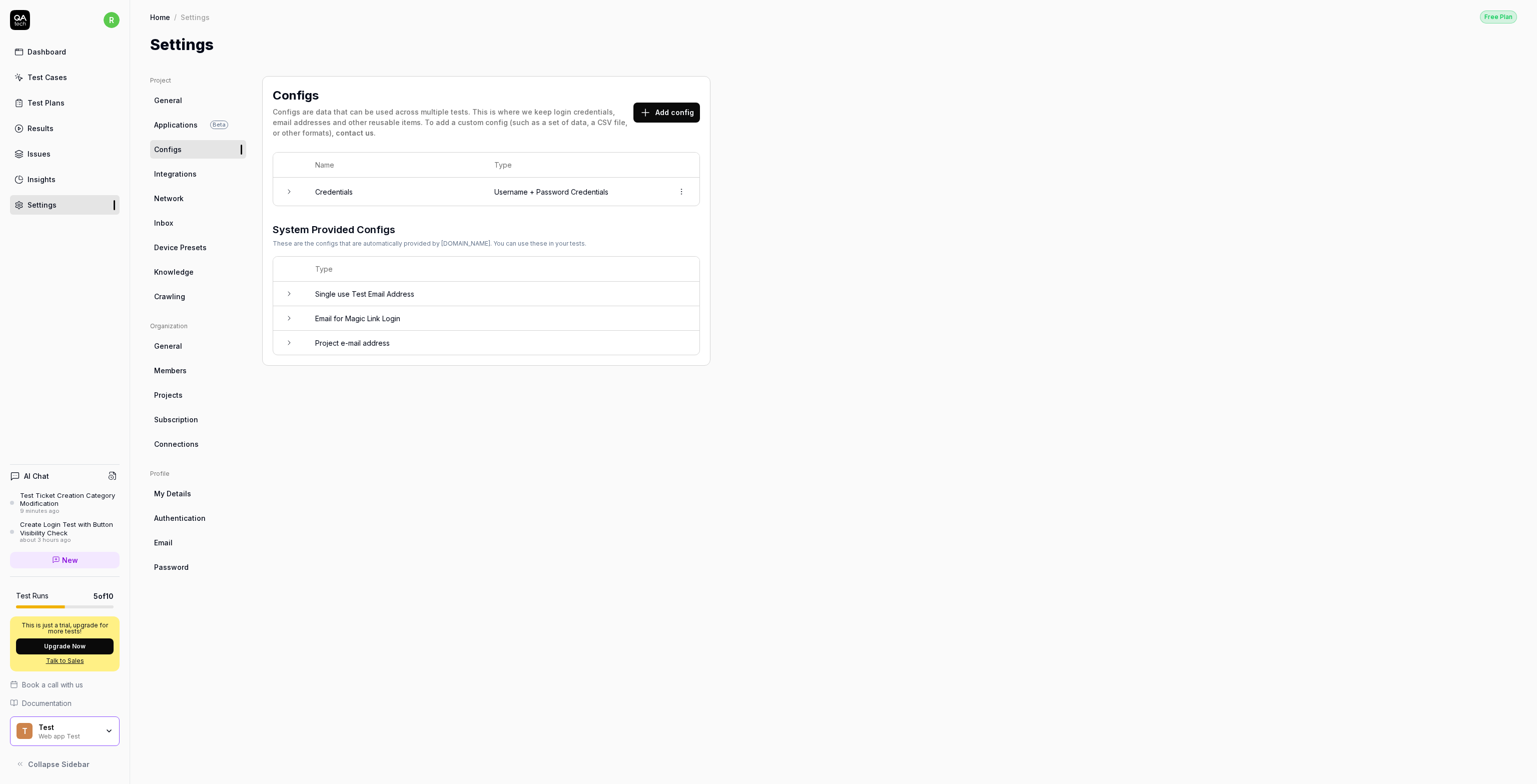
click at [669, 113] on button "Add config" at bounding box center [667, 113] width 67 height 20
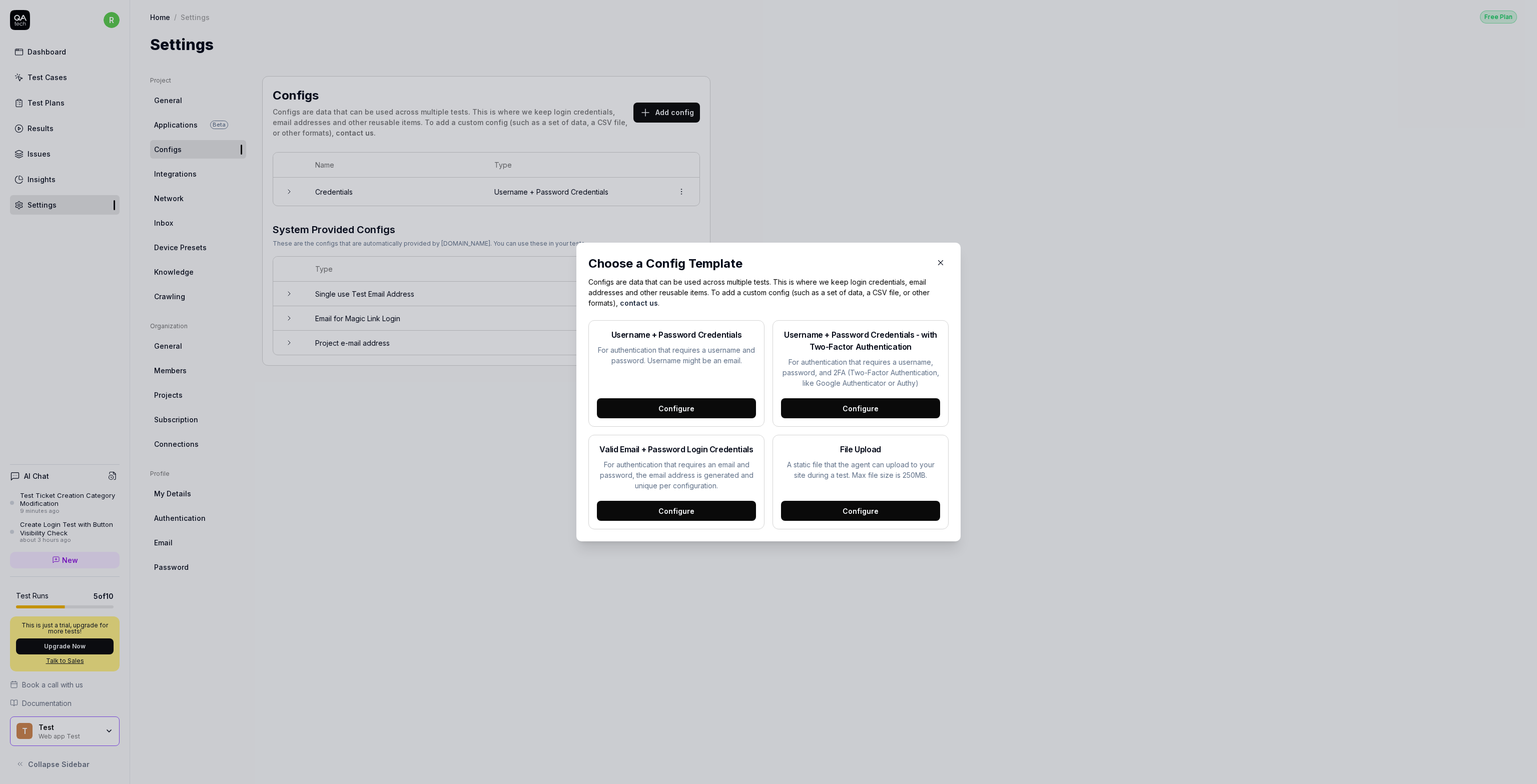
click at [937, 256] on button "button" at bounding box center [940, 263] width 16 height 16
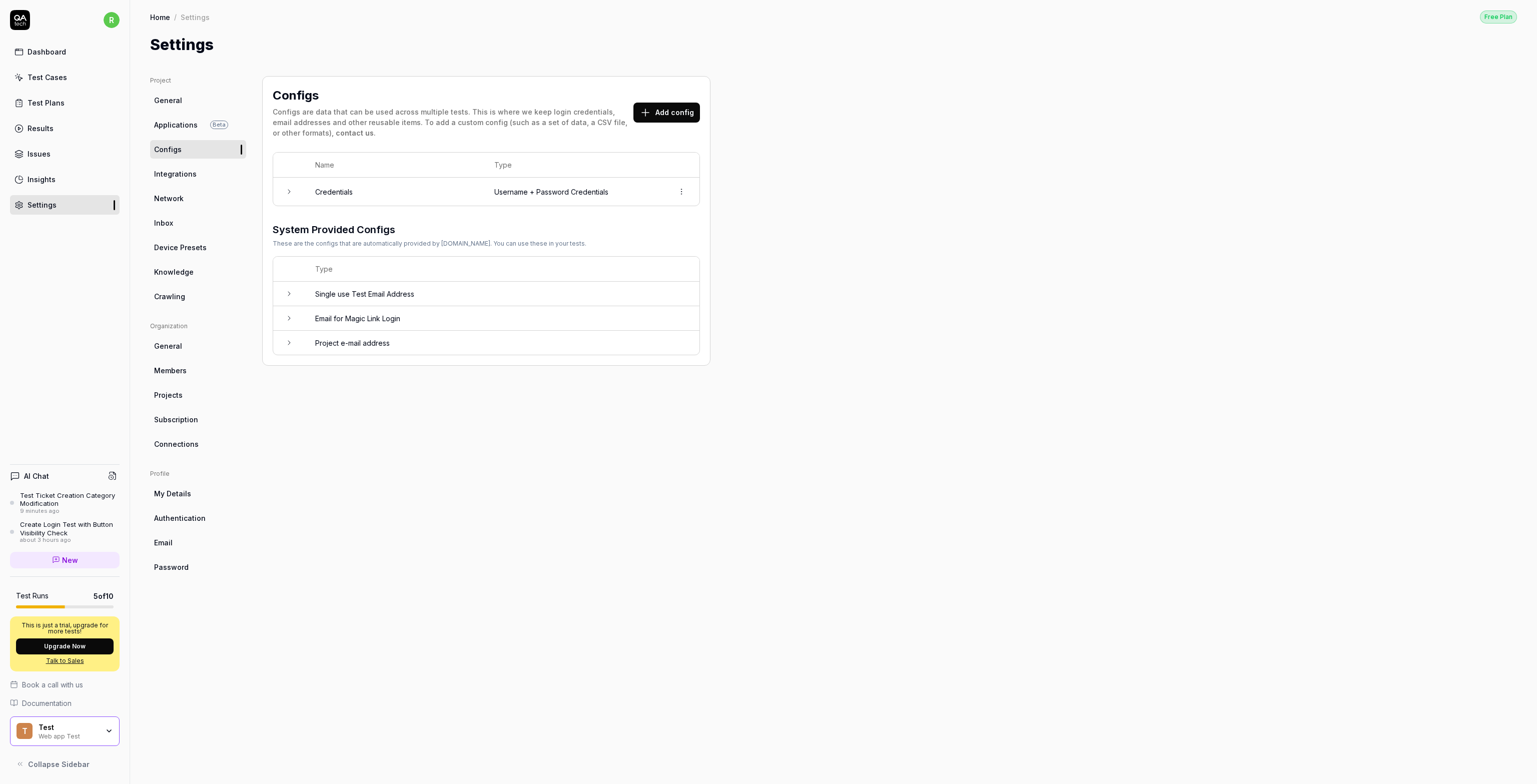
click at [35, 73] on div "Test Cases" at bounding box center [47, 78] width 39 height 11
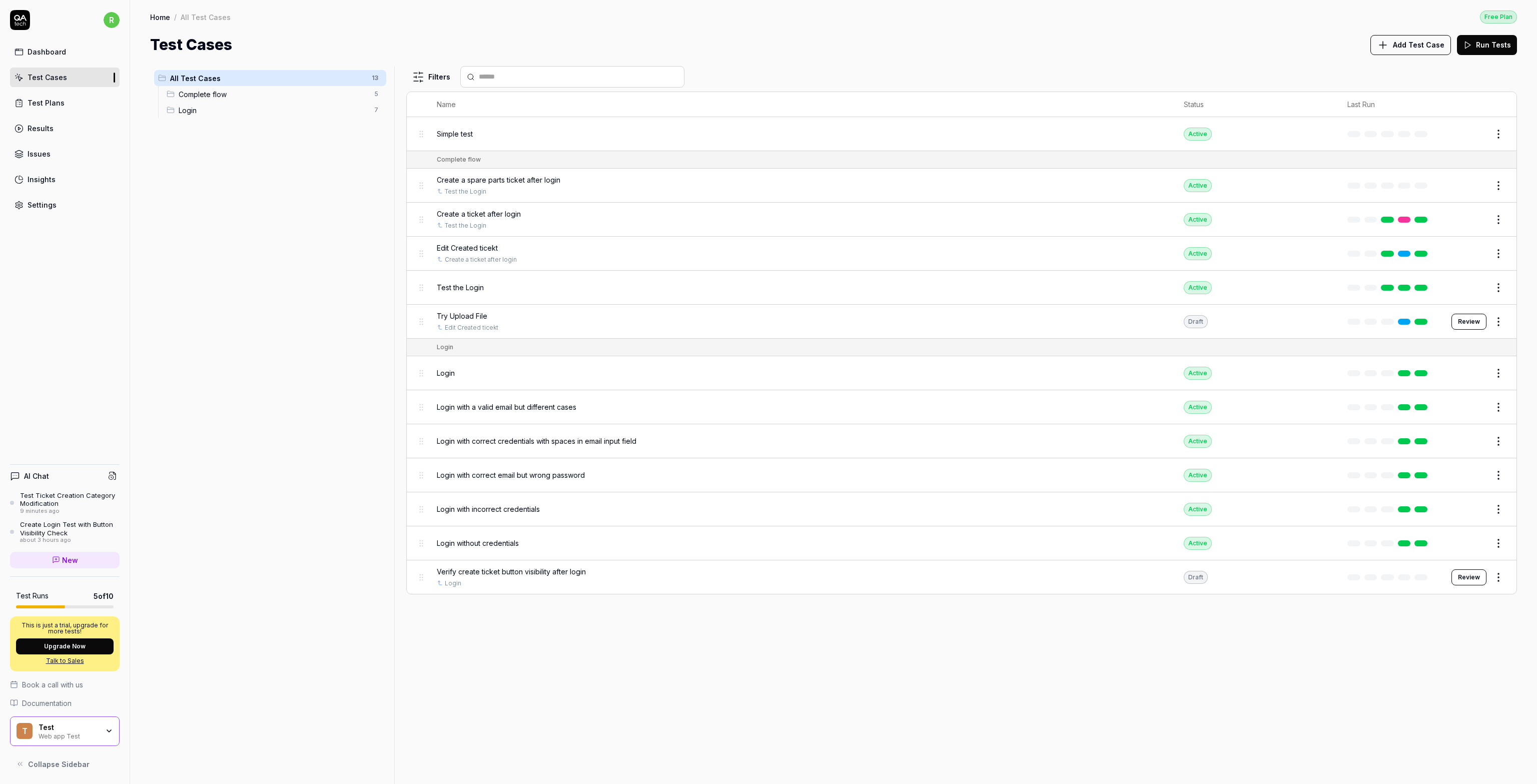
click at [236, 98] on span "Complete flow" at bounding box center [273, 94] width 190 height 11
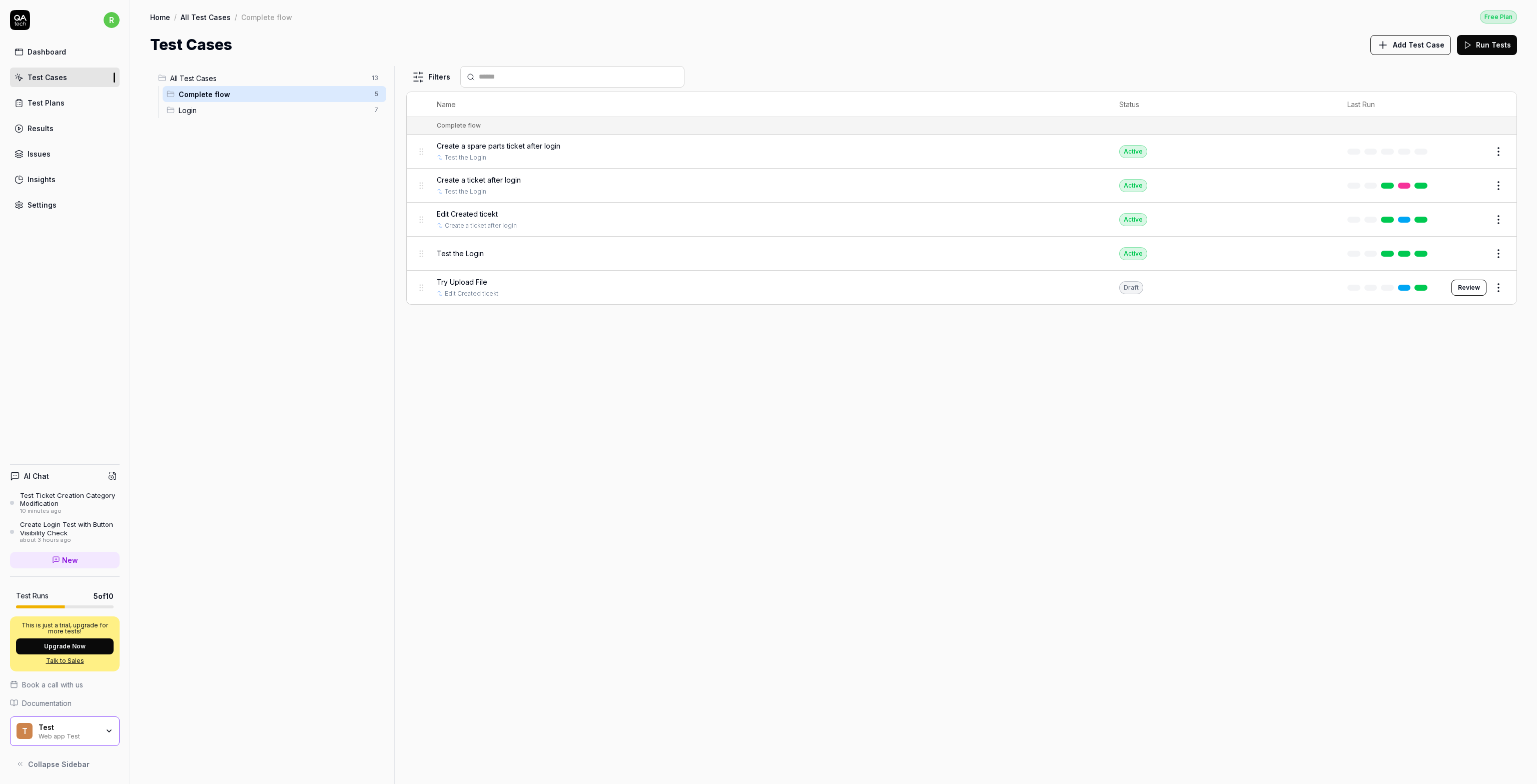
click at [491, 209] on span "Edit Created ticekt" at bounding box center [467, 214] width 61 height 11
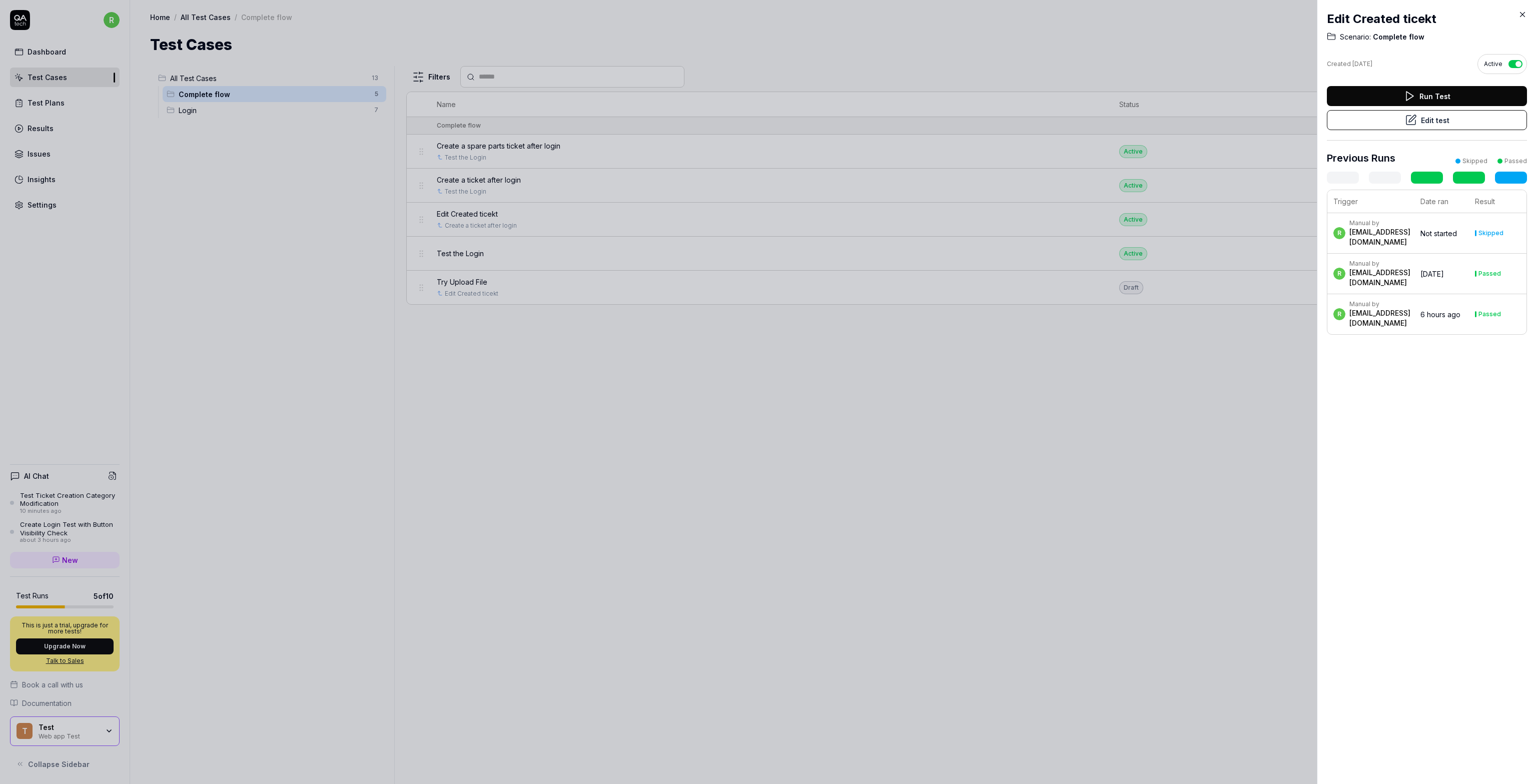
click at [968, 412] on div at bounding box center [768, 392] width 1537 height 784
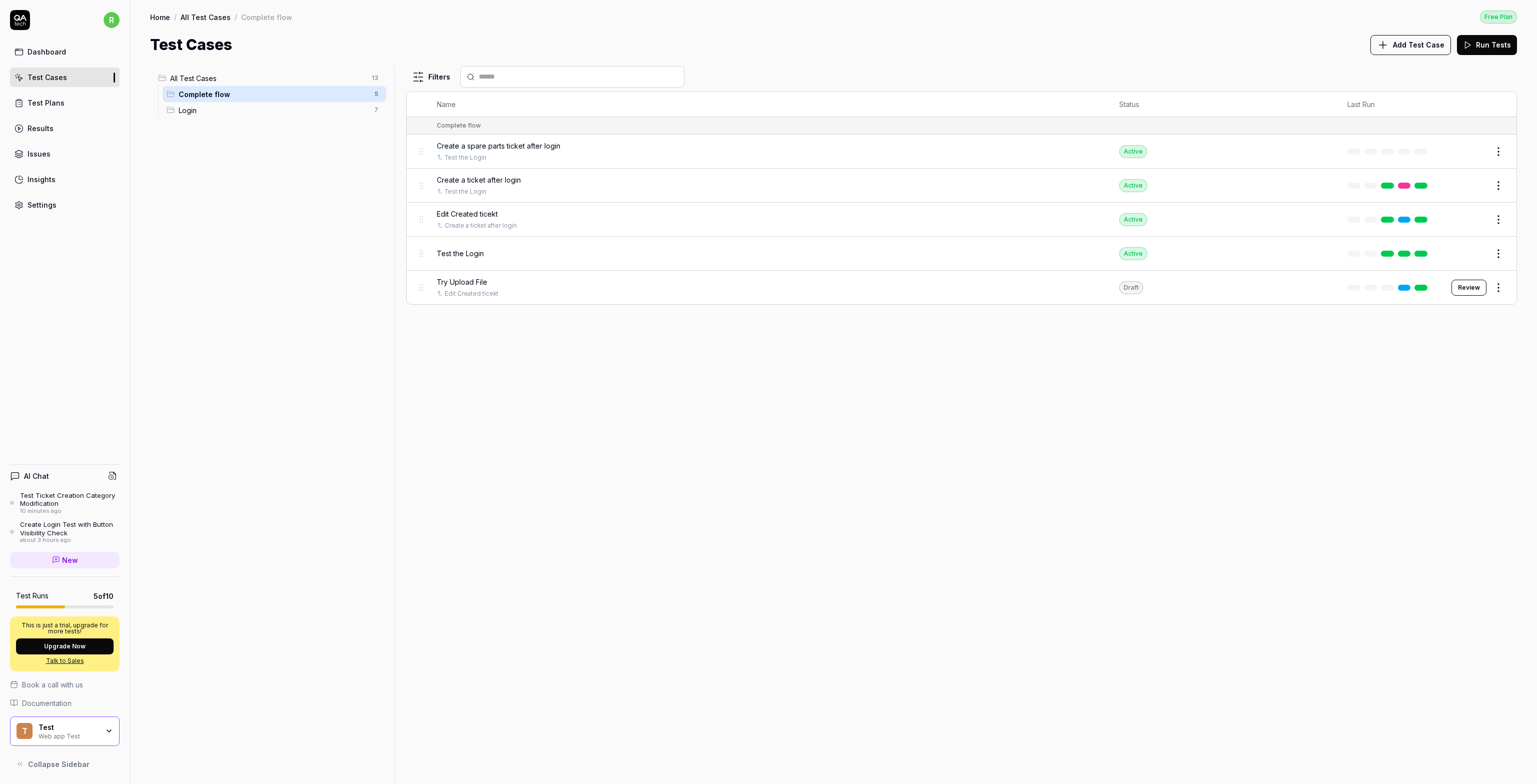
click at [1467, 221] on button "Edit" at bounding box center [1474, 220] width 24 height 16
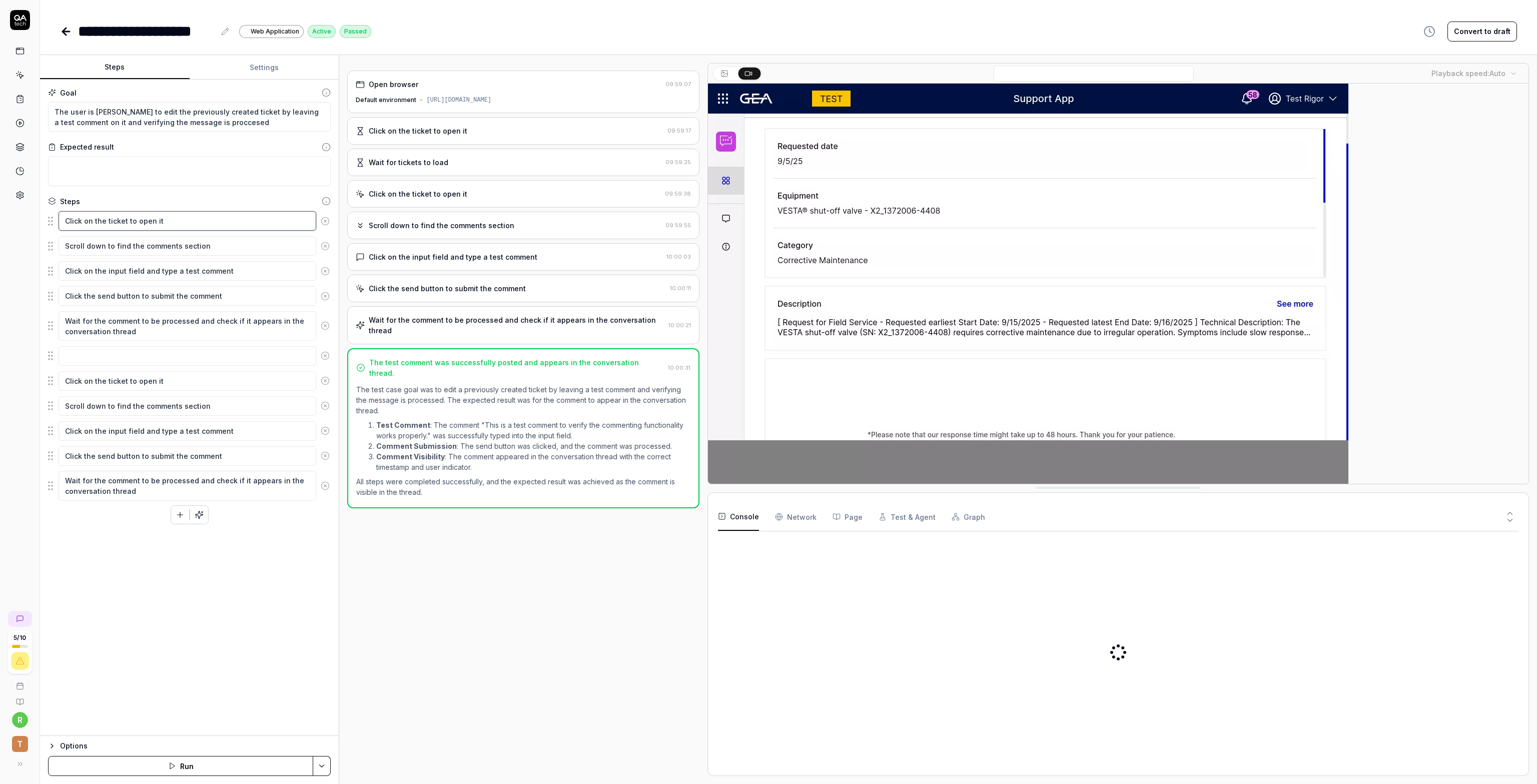
click at [197, 224] on textarea "Click on the ticket to open it" at bounding box center [187, 221] width 258 height 20
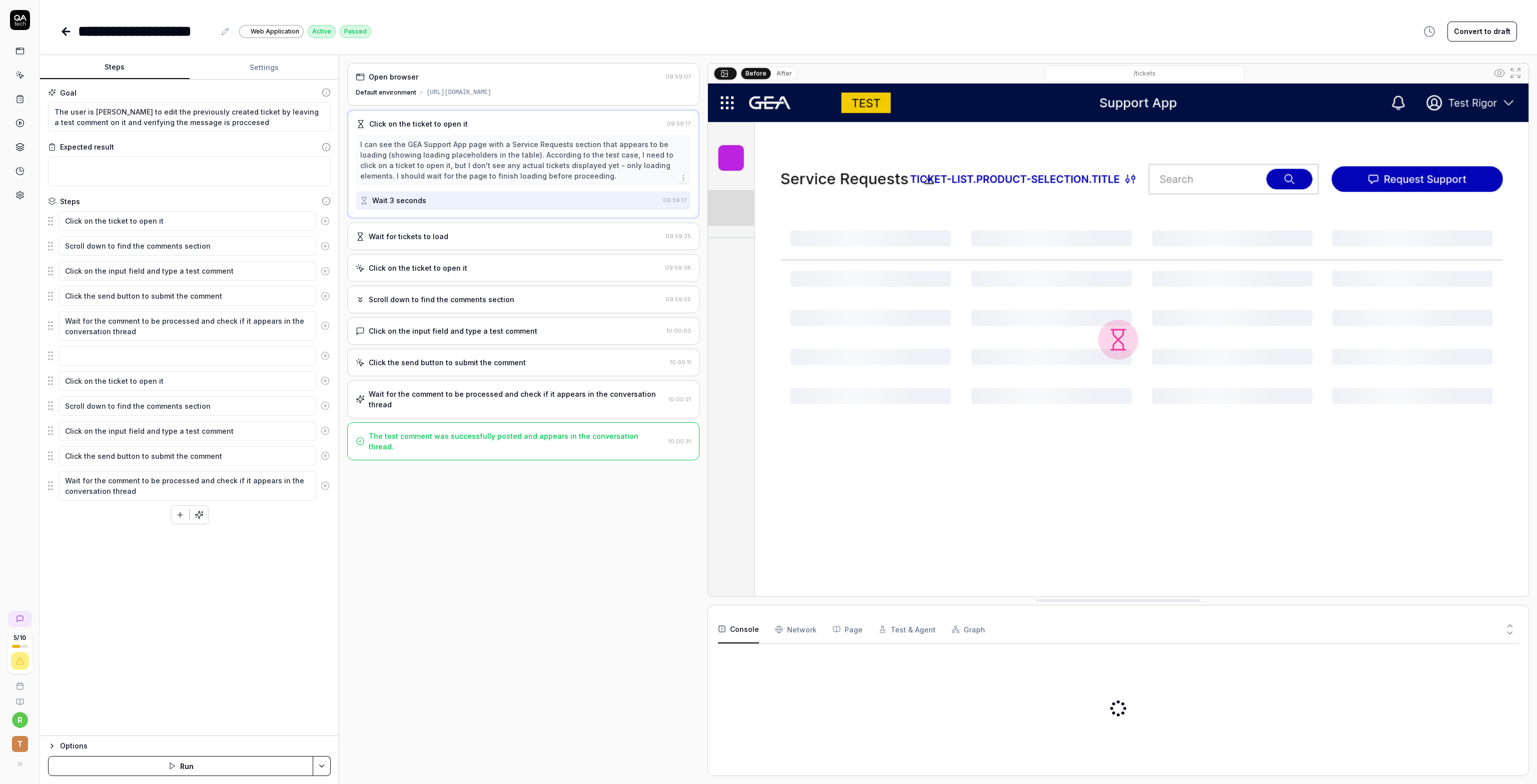
click at [495, 217] on div "Click on the ticket to open it 09:59:17 I can see the GEA Support App page with…" at bounding box center [523, 164] width 352 height 109
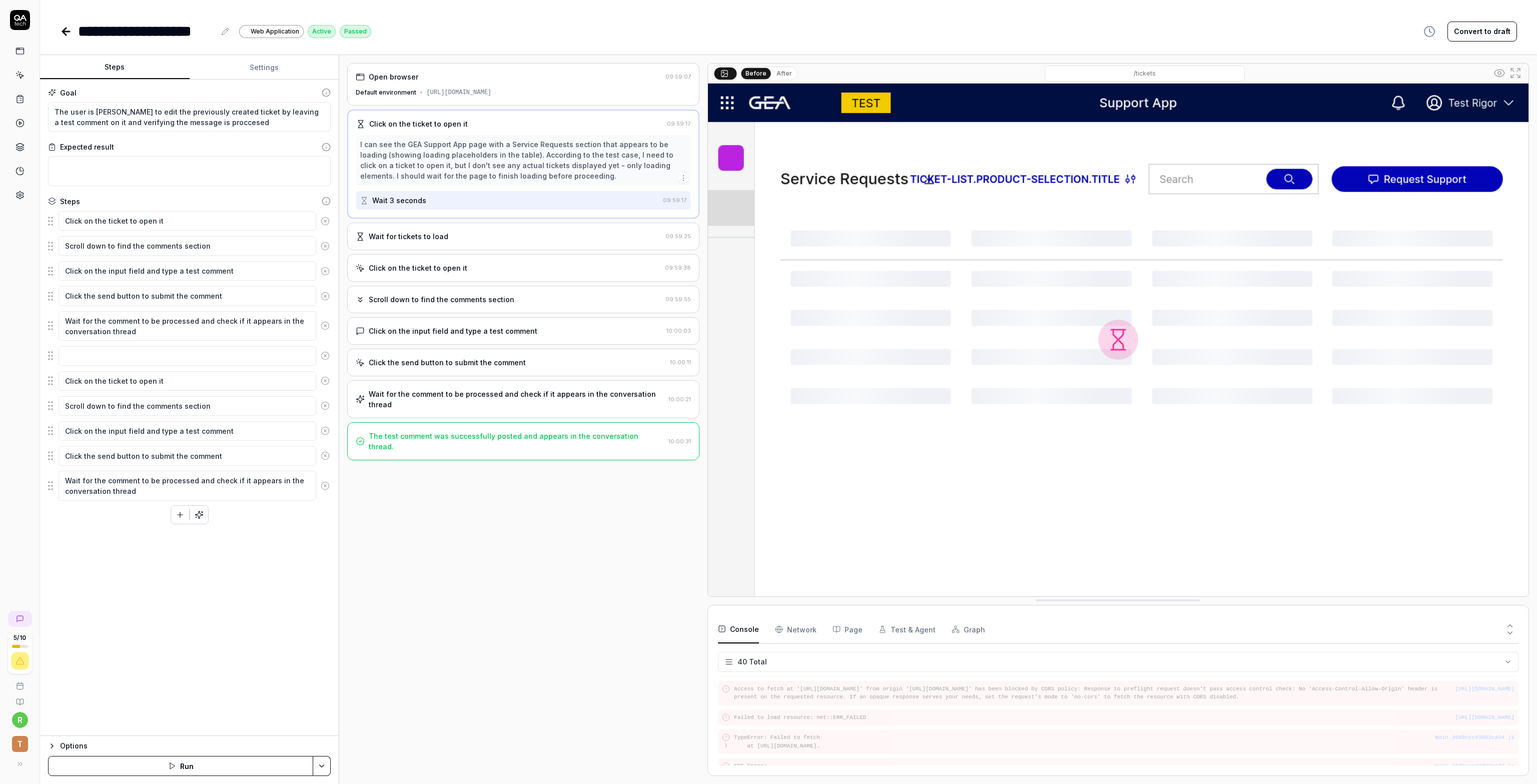
scroll to position [865, 0]
click at [23, 54] on rect at bounding box center [20, 51] width 8 height 6
click at [14, 73] on link at bounding box center [20, 75] width 18 height 18
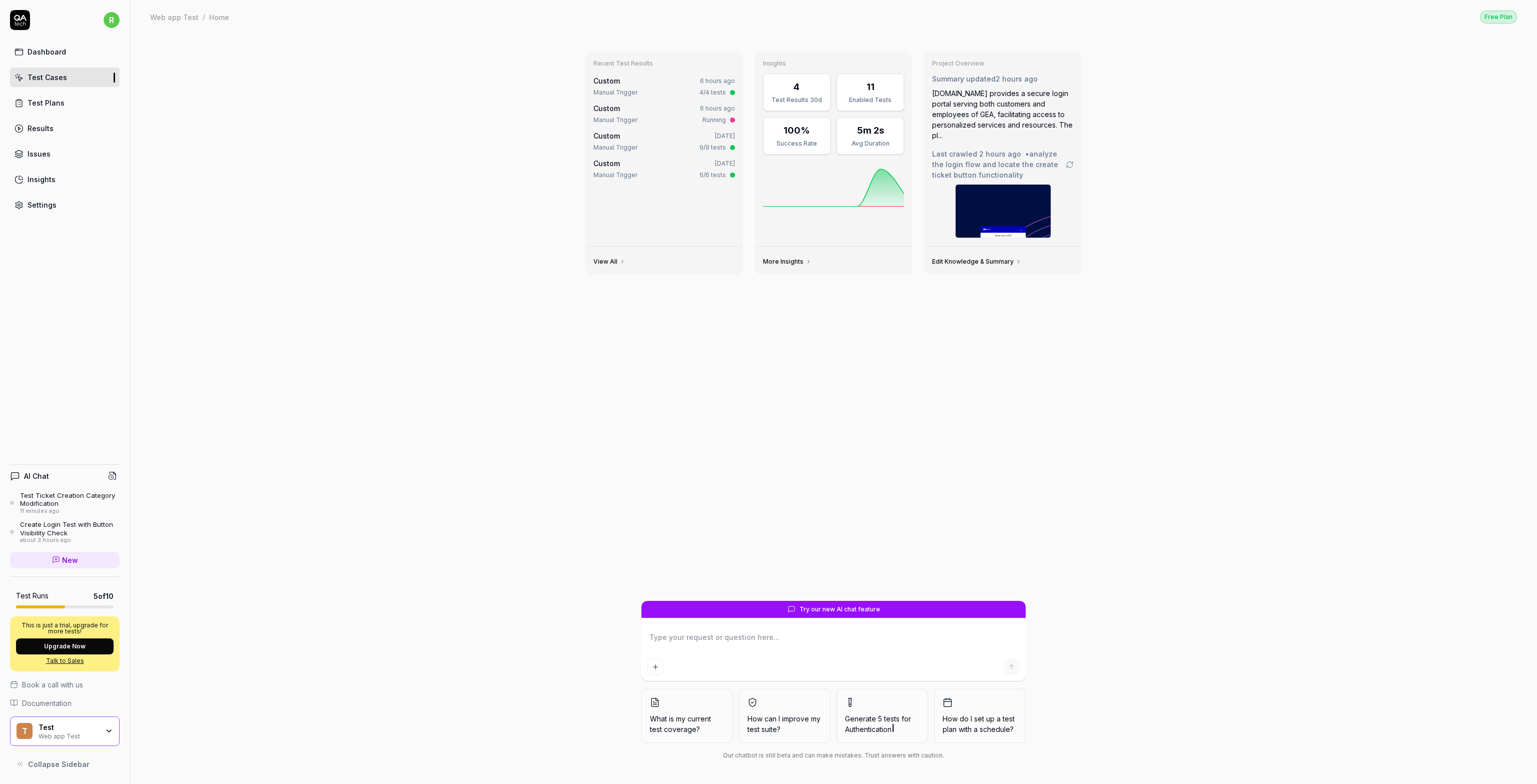
click at [42, 55] on div "Dashboard" at bounding box center [47, 52] width 39 height 11
click at [42, 76] on div "Test Cases" at bounding box center [47, 78] width 39 height 11
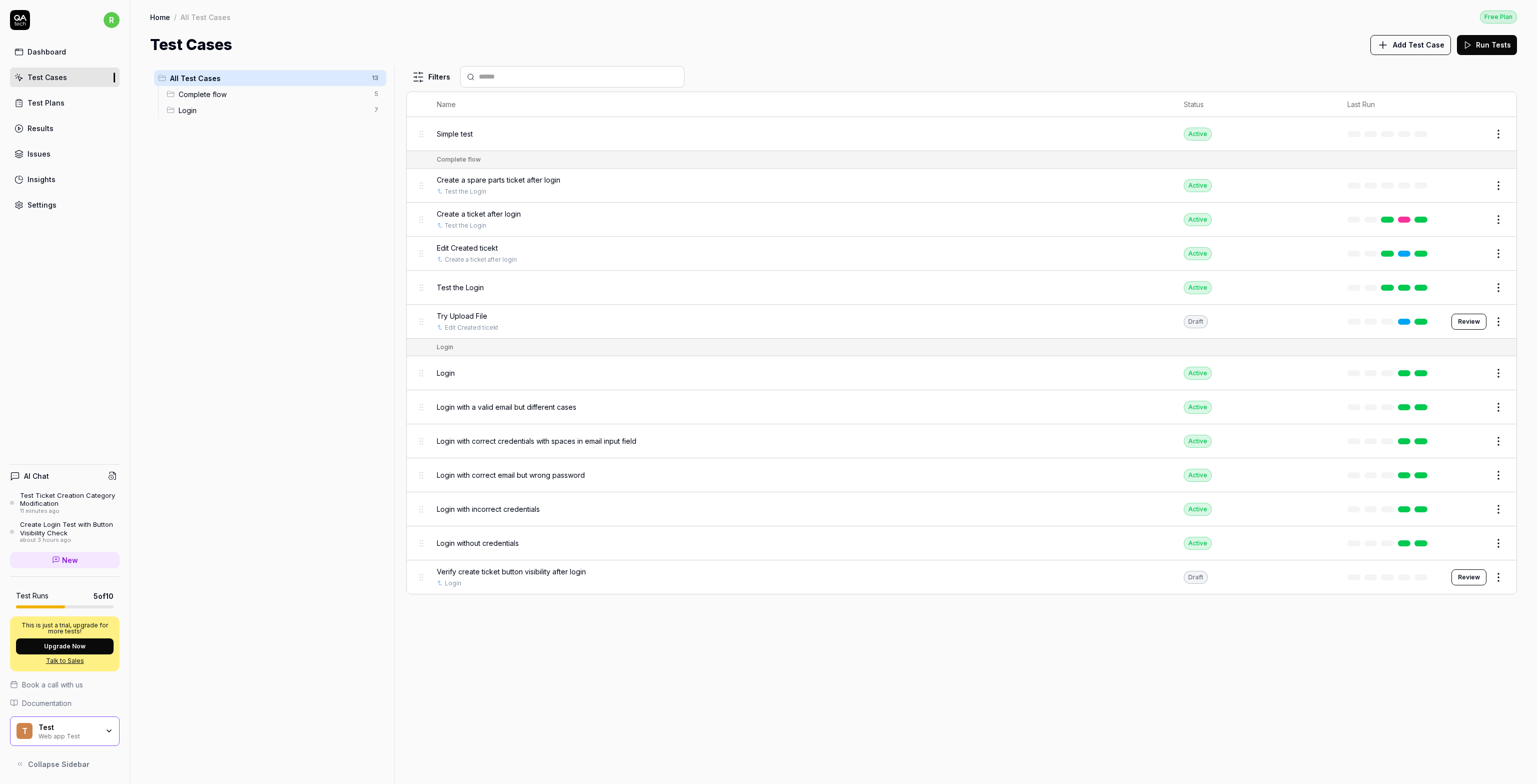
click at [327, 92] on span "Complete flow" at bounding box center [273, 94] width 190 height 11
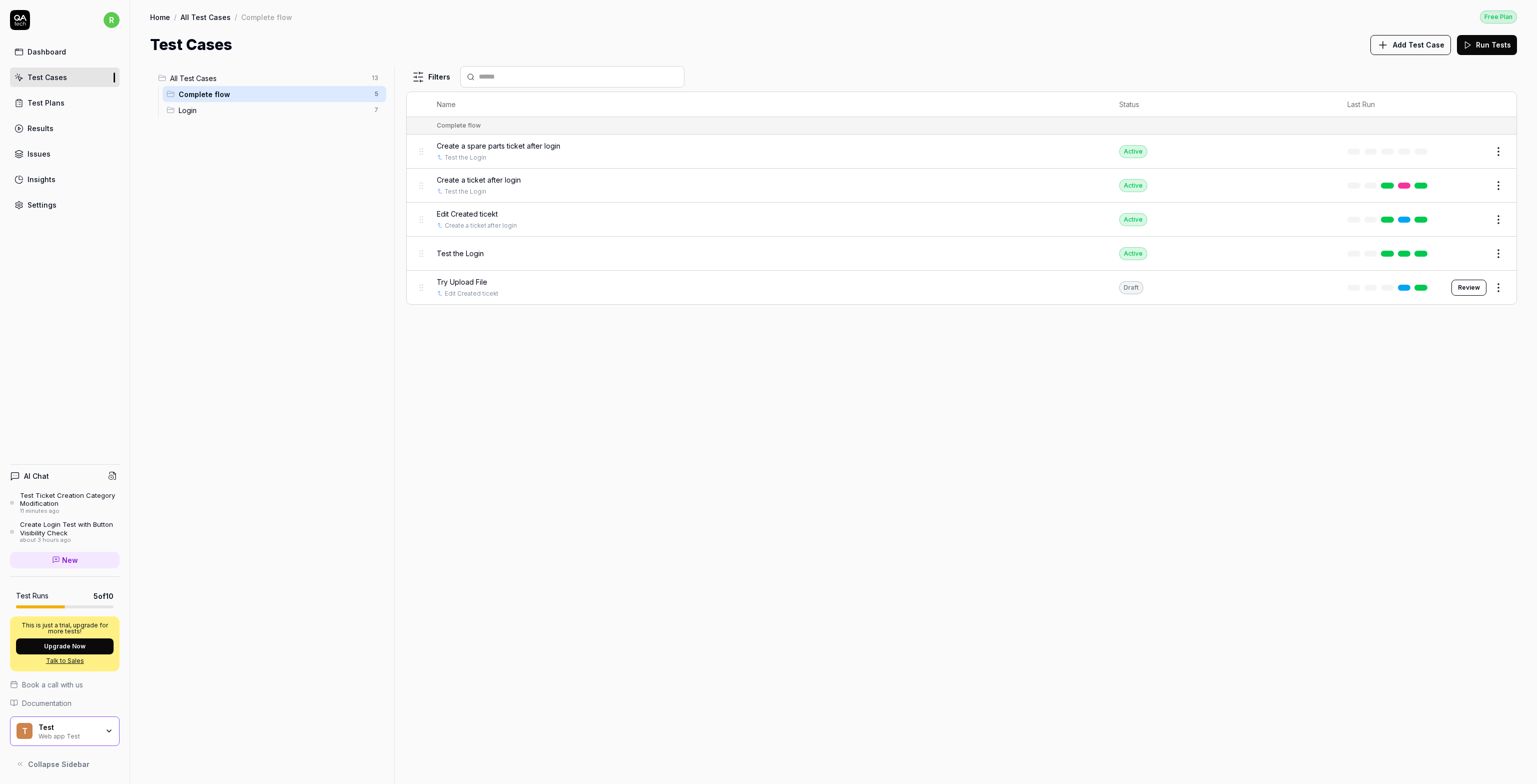
click at [378, 95] on html "r Dashboard Test Cases Test Plans Results Issues Insights Settings AI Chat Test…" at bounding box center [768, 392] width 1537 height 784
click at [388, 375] on html "r Dashboard Test Cases Test Plans Results Issues Insights Settings AI Chat Test…" at bounding box center [768, 392] width 1537 height 784
click at [66, 52] on link "Dashboard" at bounding box center [65, 51] width 110 height 20
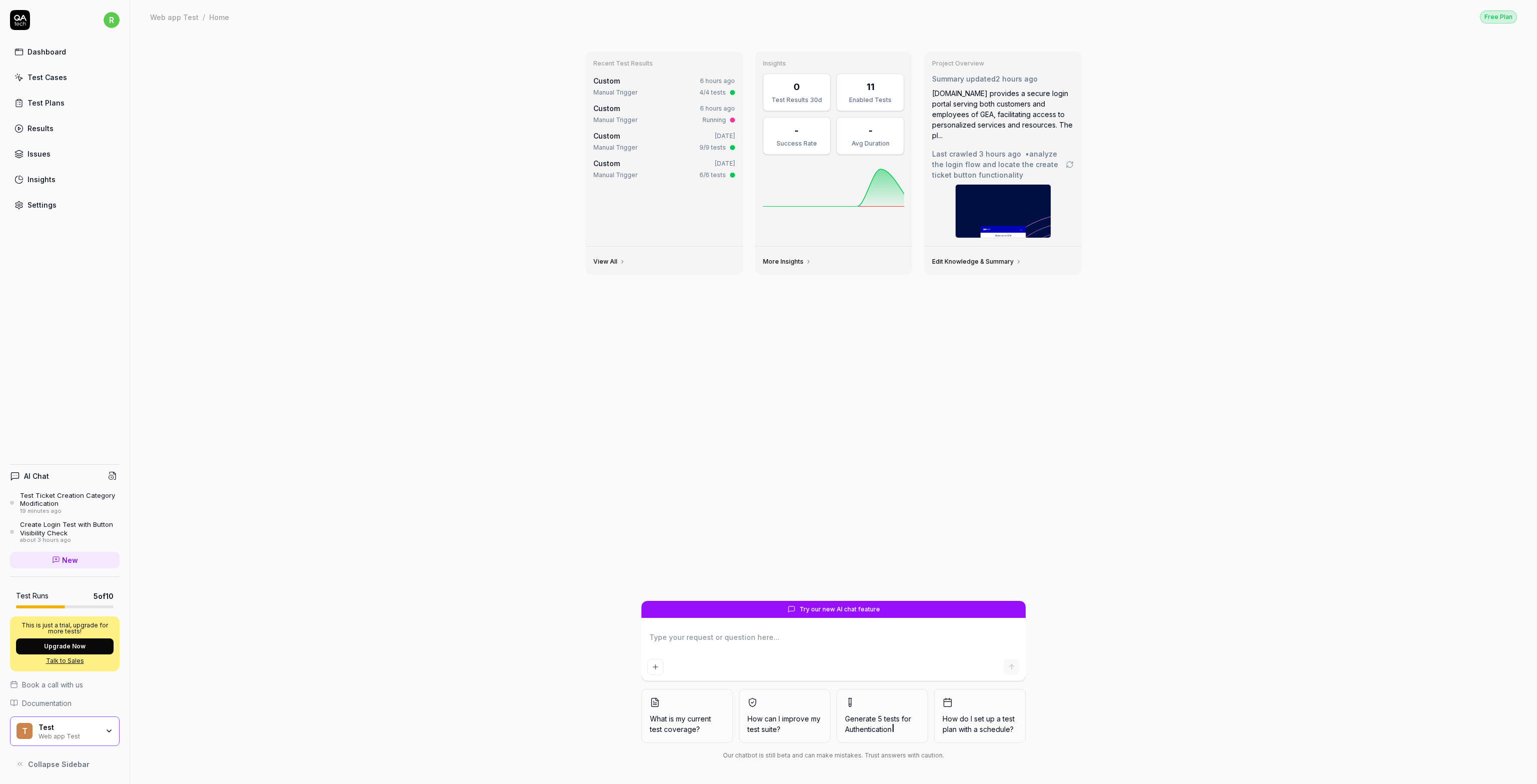
click at [91, 181] on link "Insights" at bounding box center [65, 179] width 110 height 20
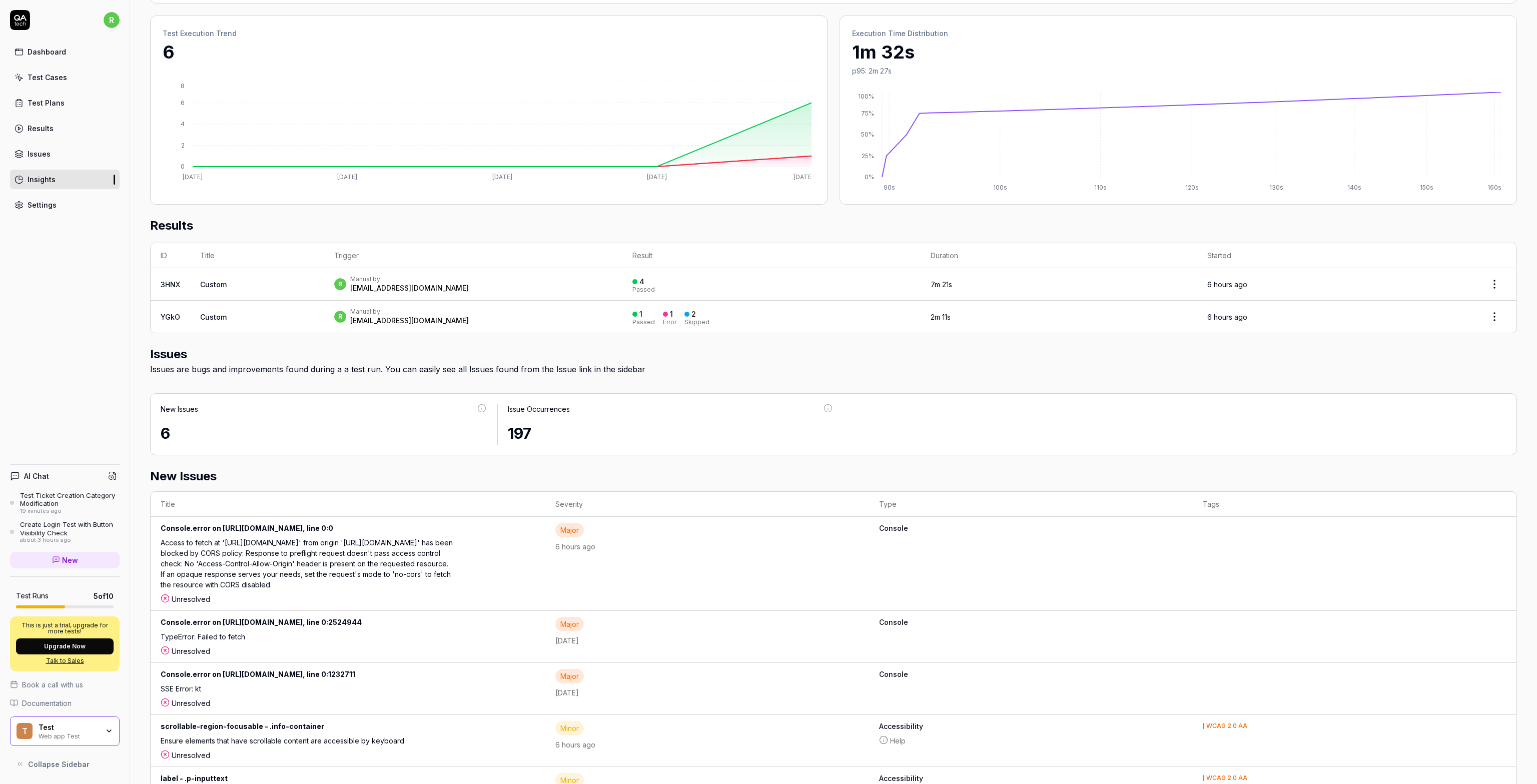
scroll to position [100, 0]
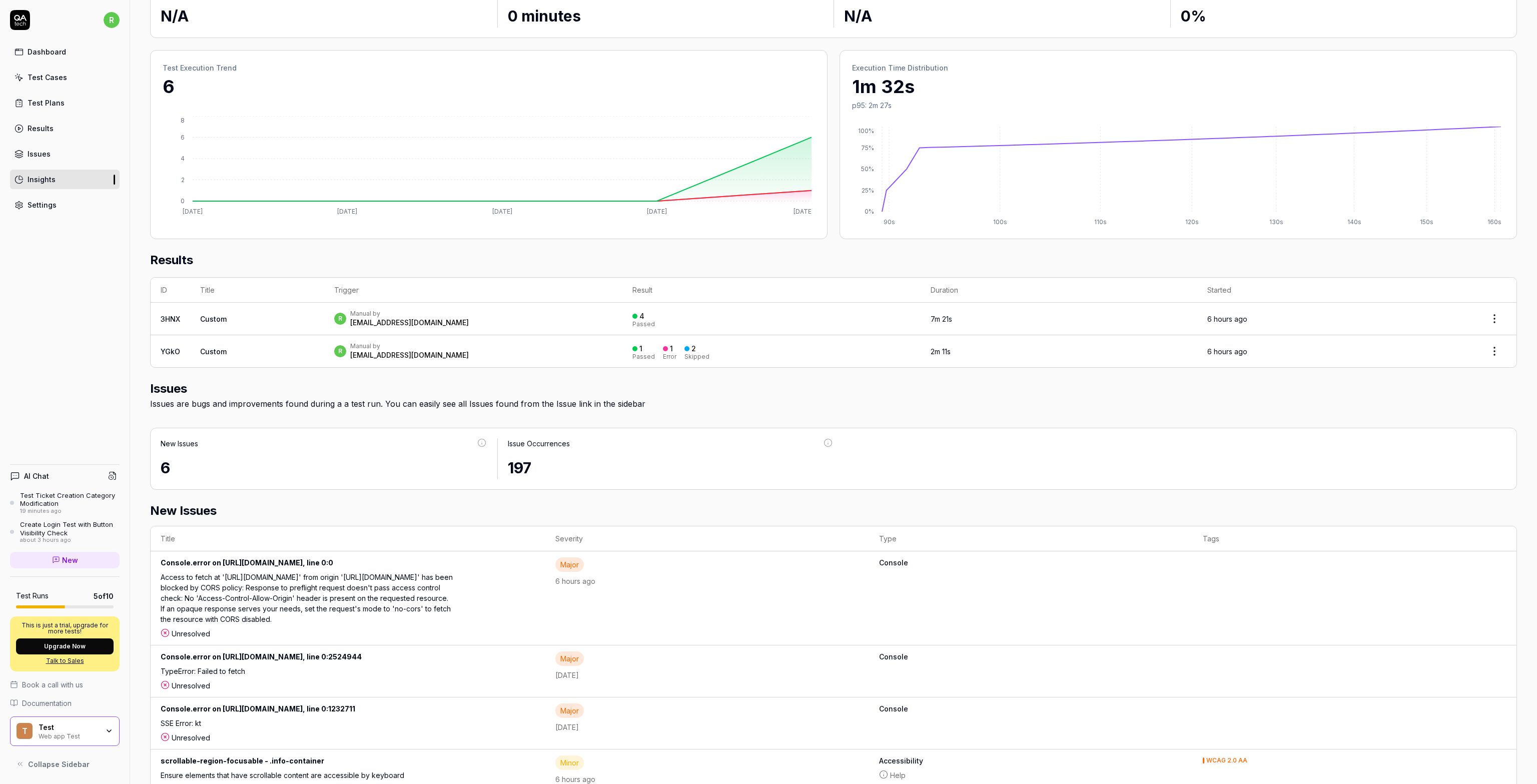
click at [36, 204] on div "Settings" at bounding box center [42, 205] width 29 height 11
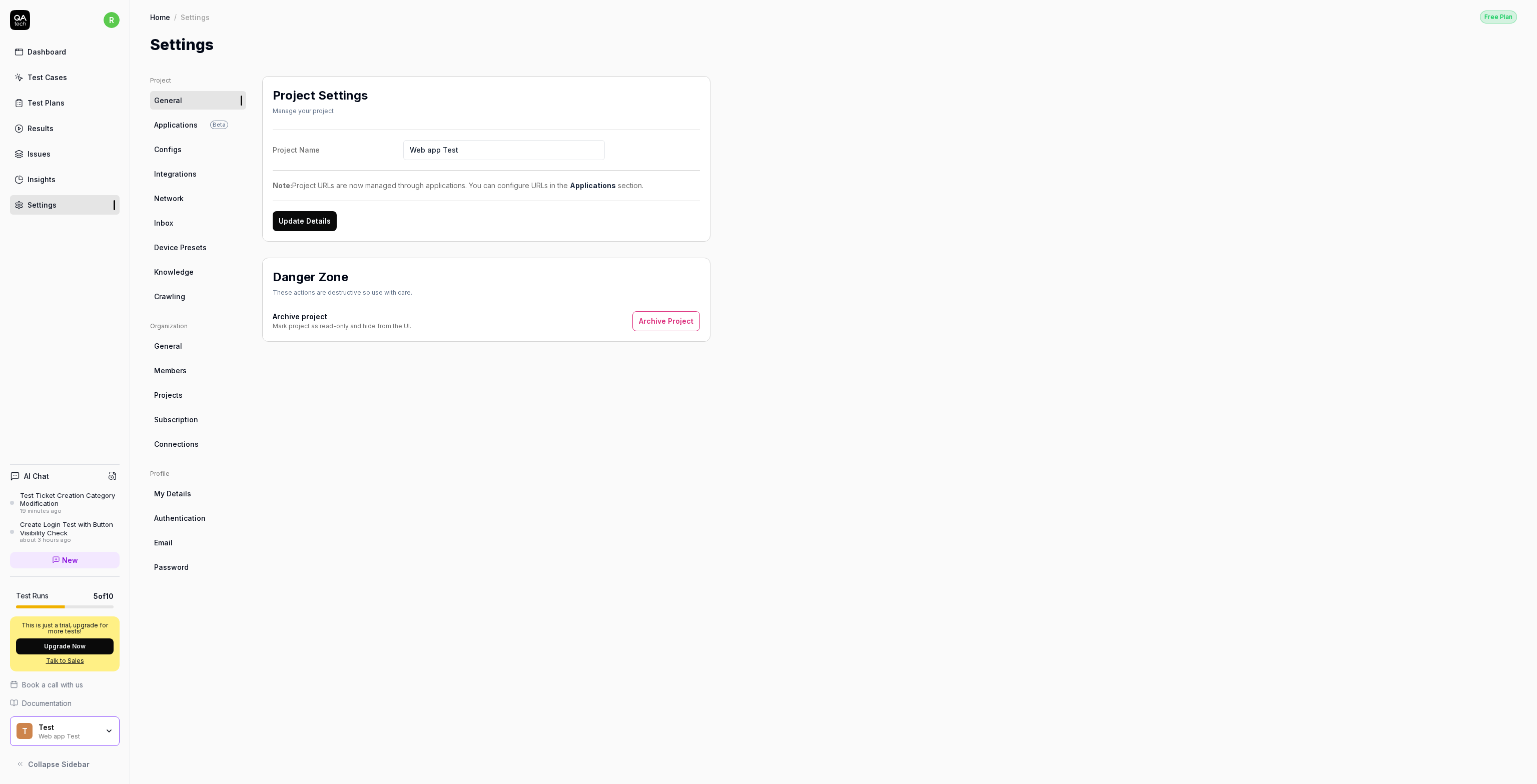
click at [181, 169] on span "Integrations" at bounding box center [175, 174] width 42 height 11
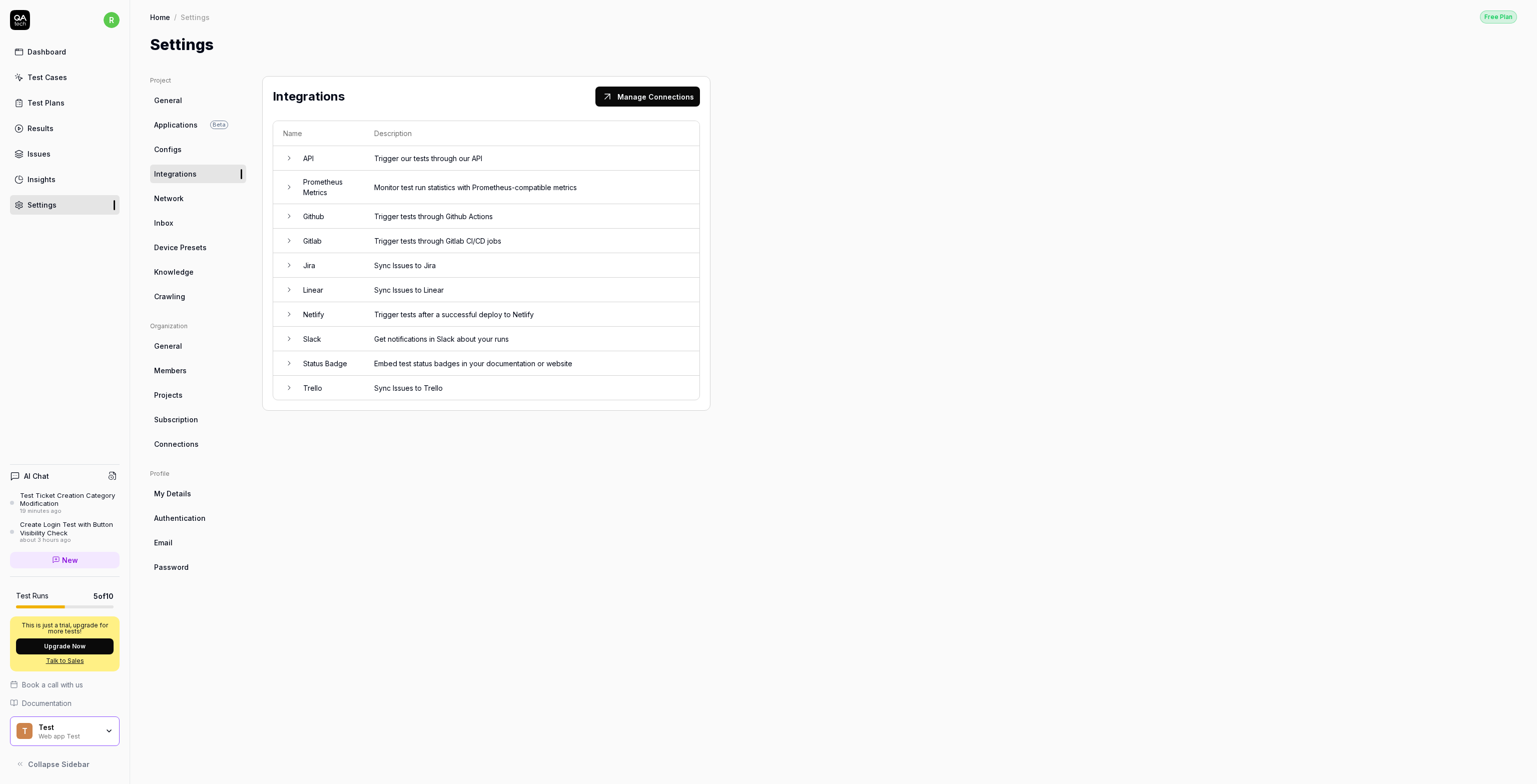
click at [365, 215] on td "Trigger tests through Github Actions" at bounding box center [532, 216] width 335 height 24
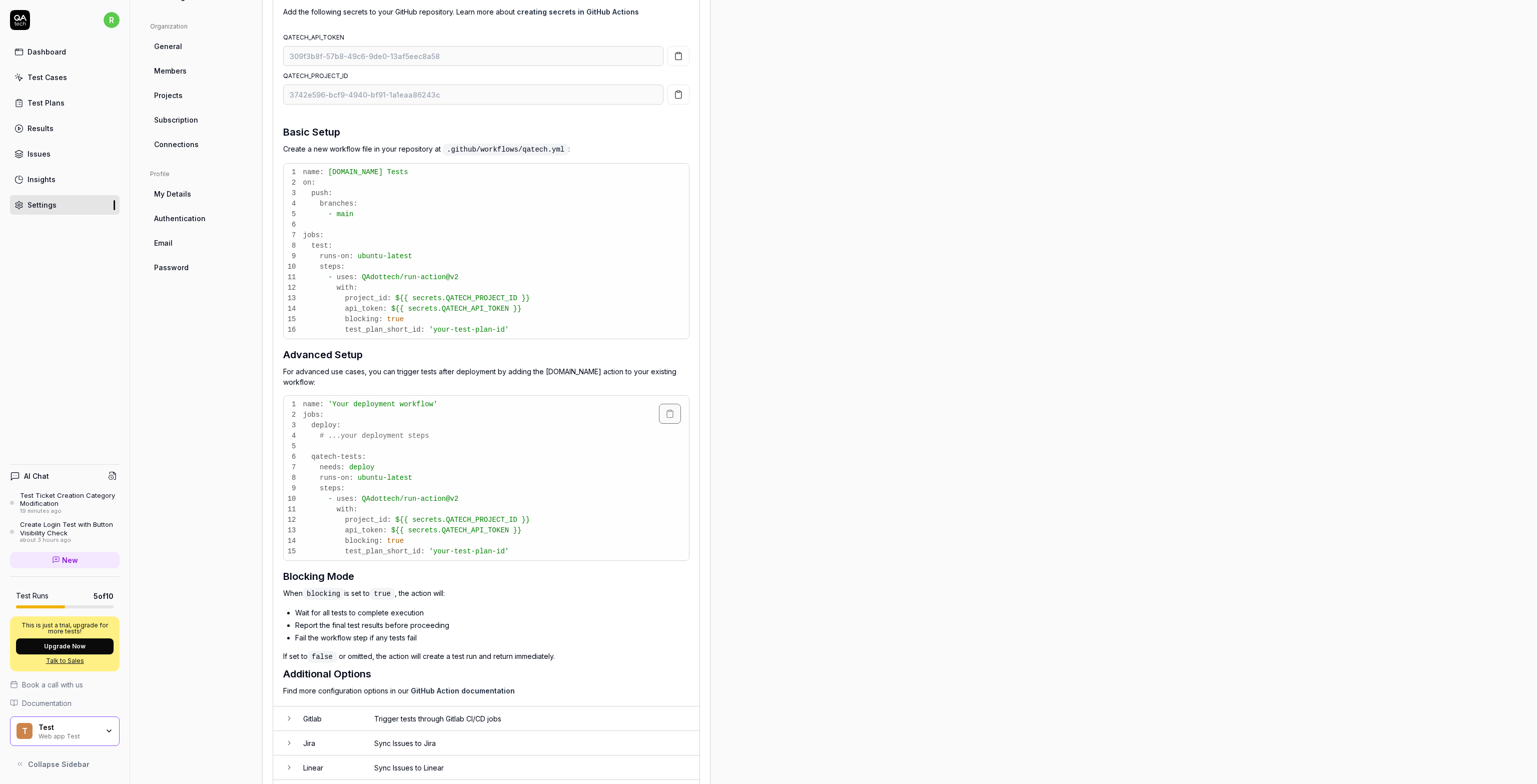
scroll to position [300, 0]
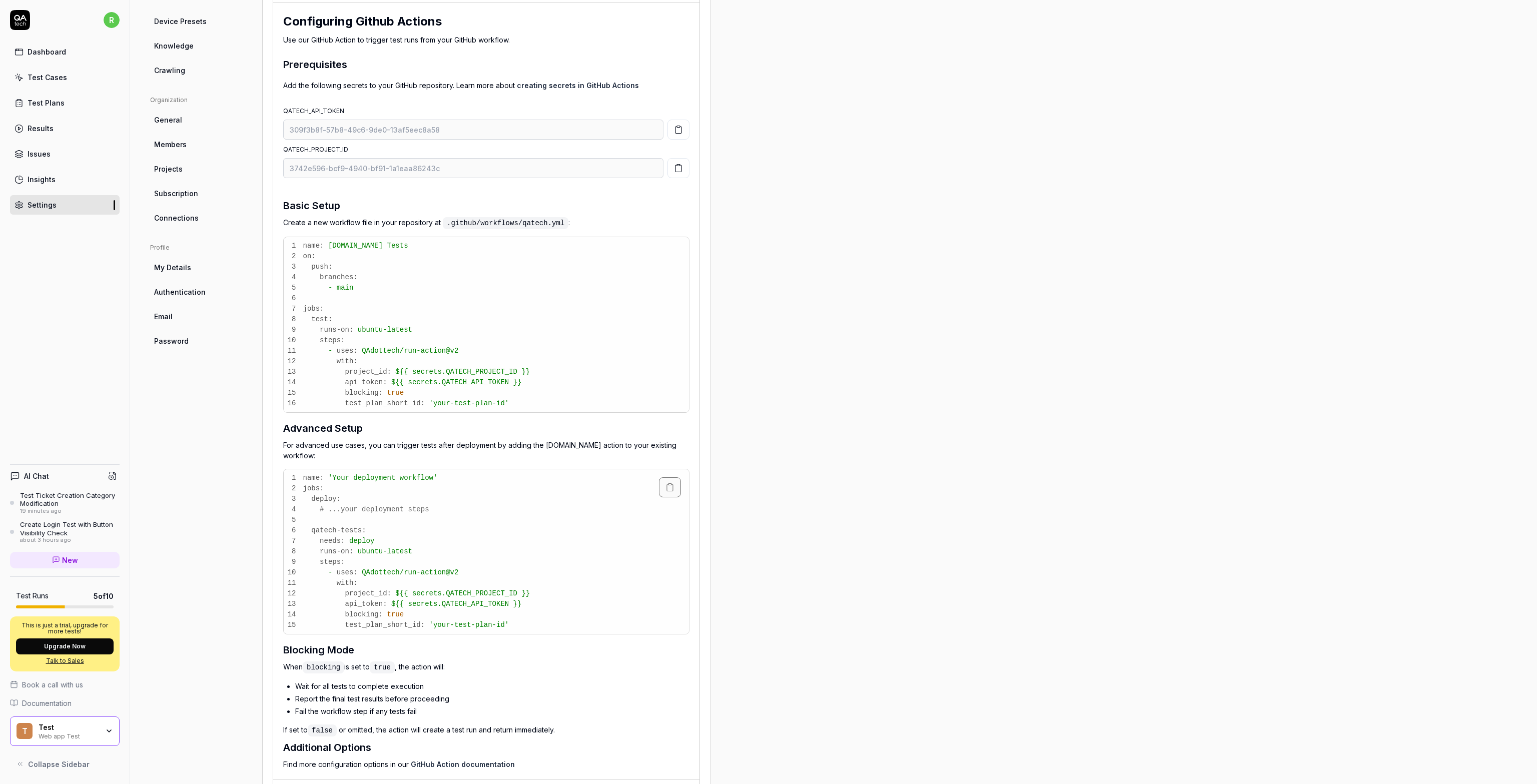
scroll to position [408, 0]
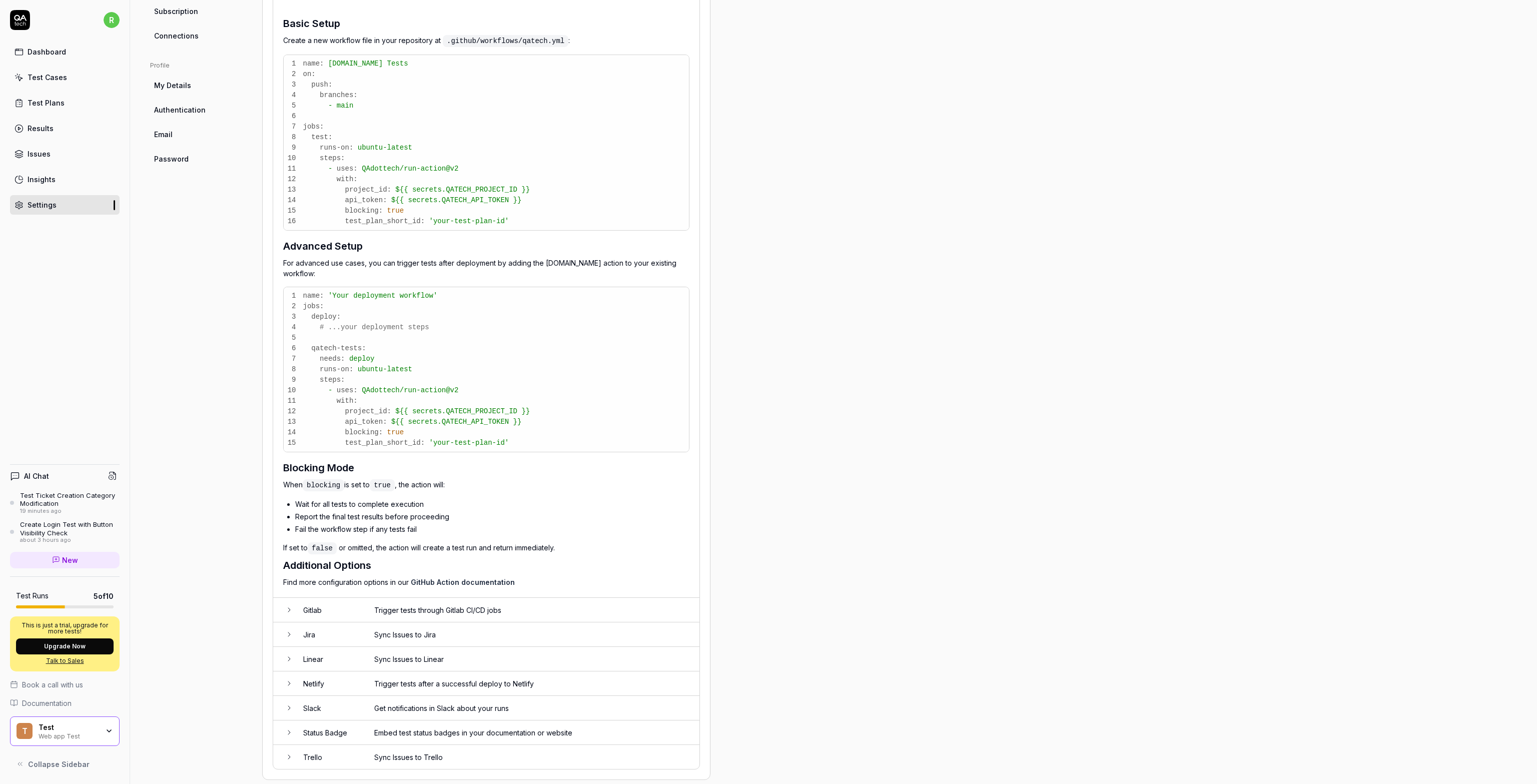
click at [70, 704] on span "Documentation" at bounding box center [47, 703] width 50 height 11
click at [45, 51] on div "Dashboard" at bounding box center [47, 52] width 39 height 11
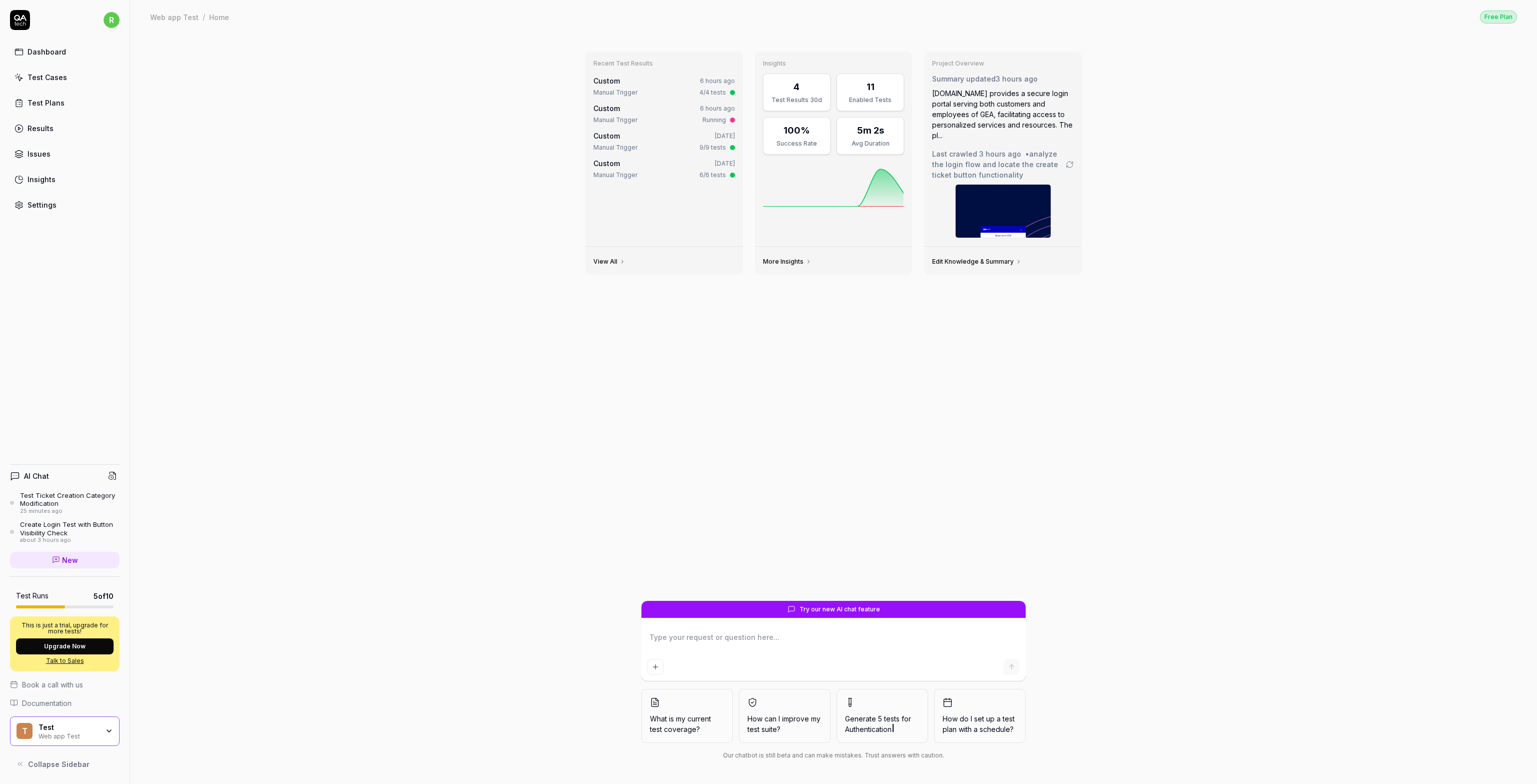
type textarea "*"
click at [44, 78] on div "Test Cases" at bounding box center [47, 78] width 39 height 11
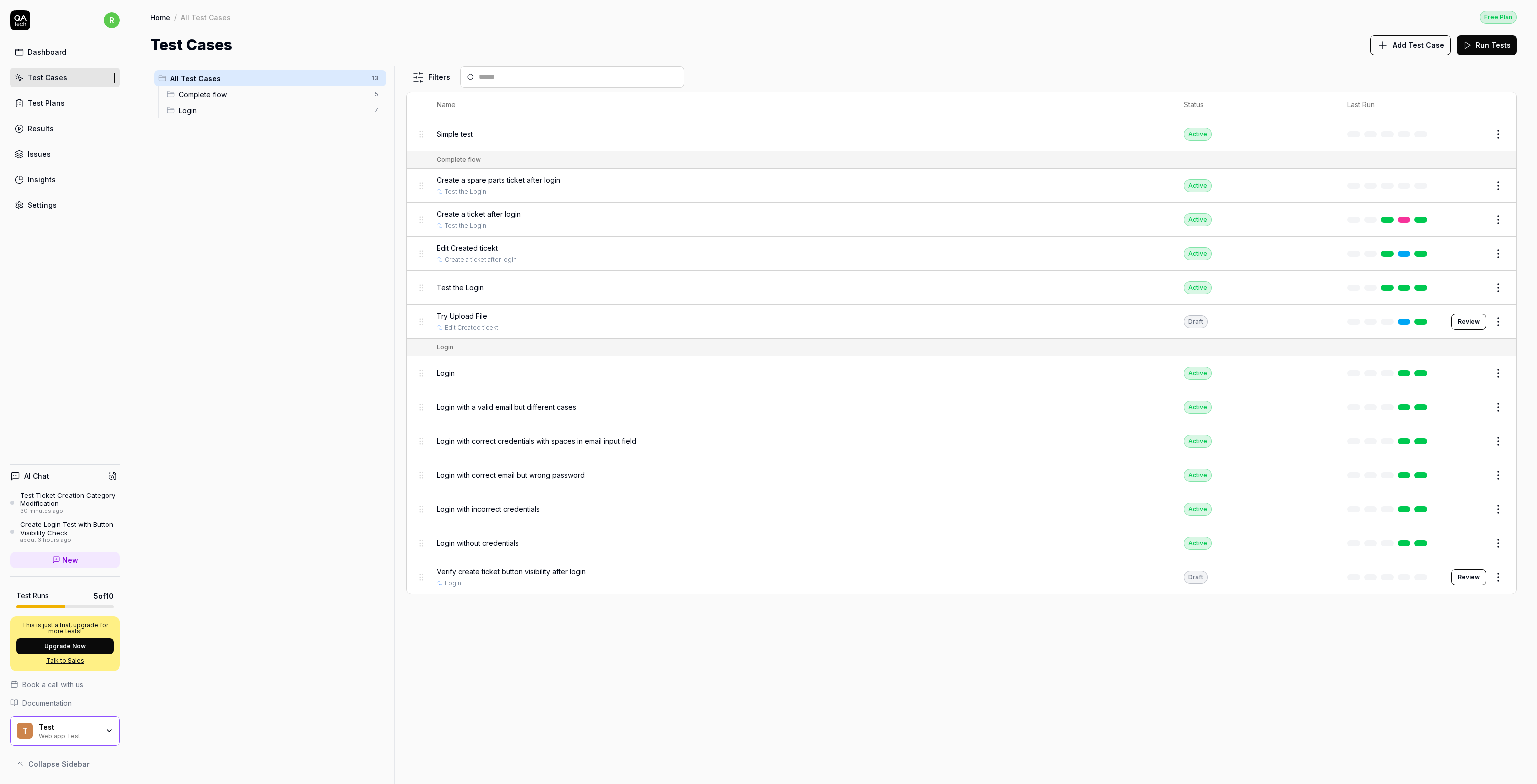
click at [64, 646] on button "Upgrade Now" at bounding box center [65, 646] width 98 height 16
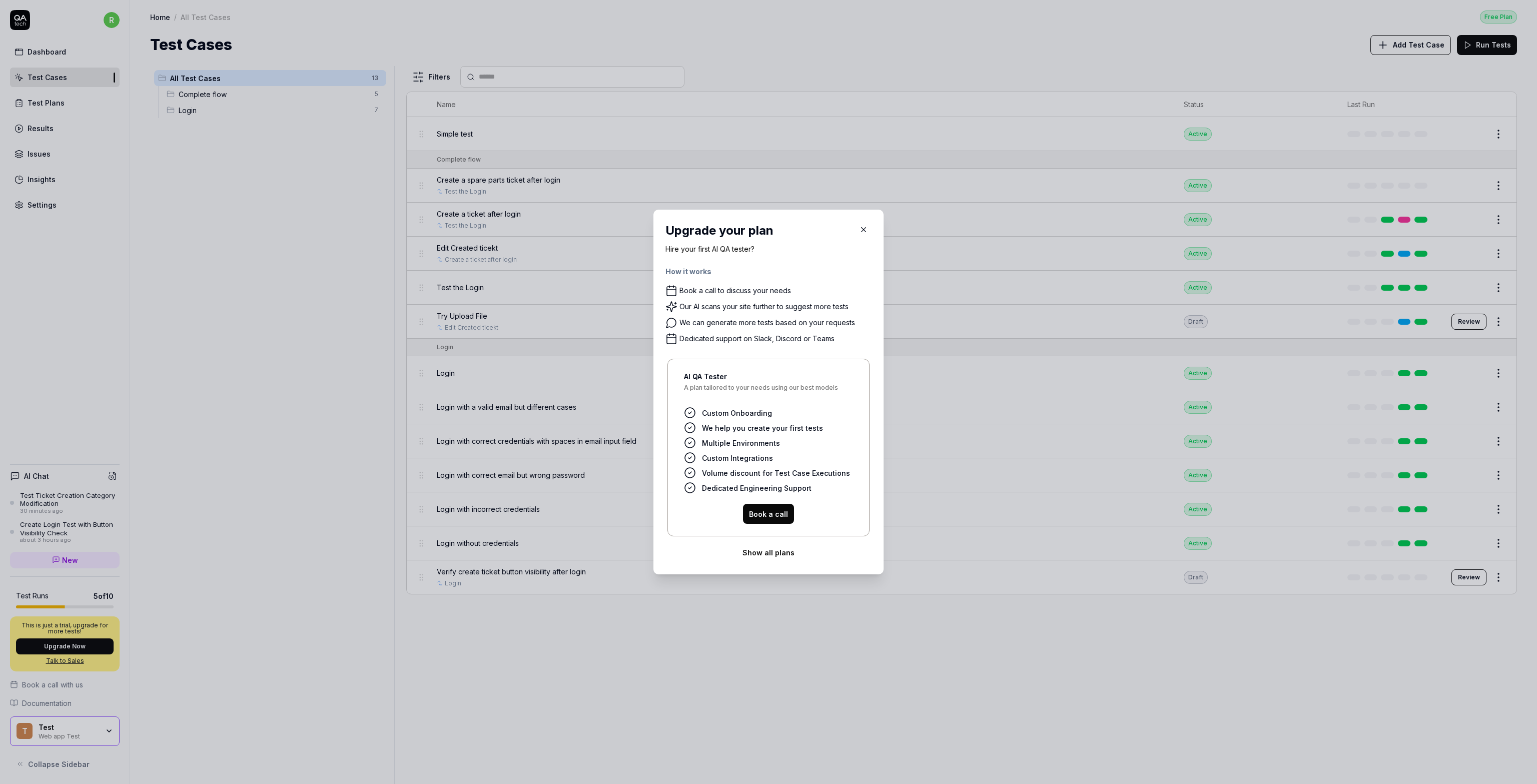
drag, startPoint x: 859, startPoint y: 228, endPoint x: 857, endPoint y: 223, distance: 5.4
click at [859, 228] on icon "button" at bounding box center [863, 229] width 9 height 9
